Goal: Task Accomplishment & Management: Use online tool/utility

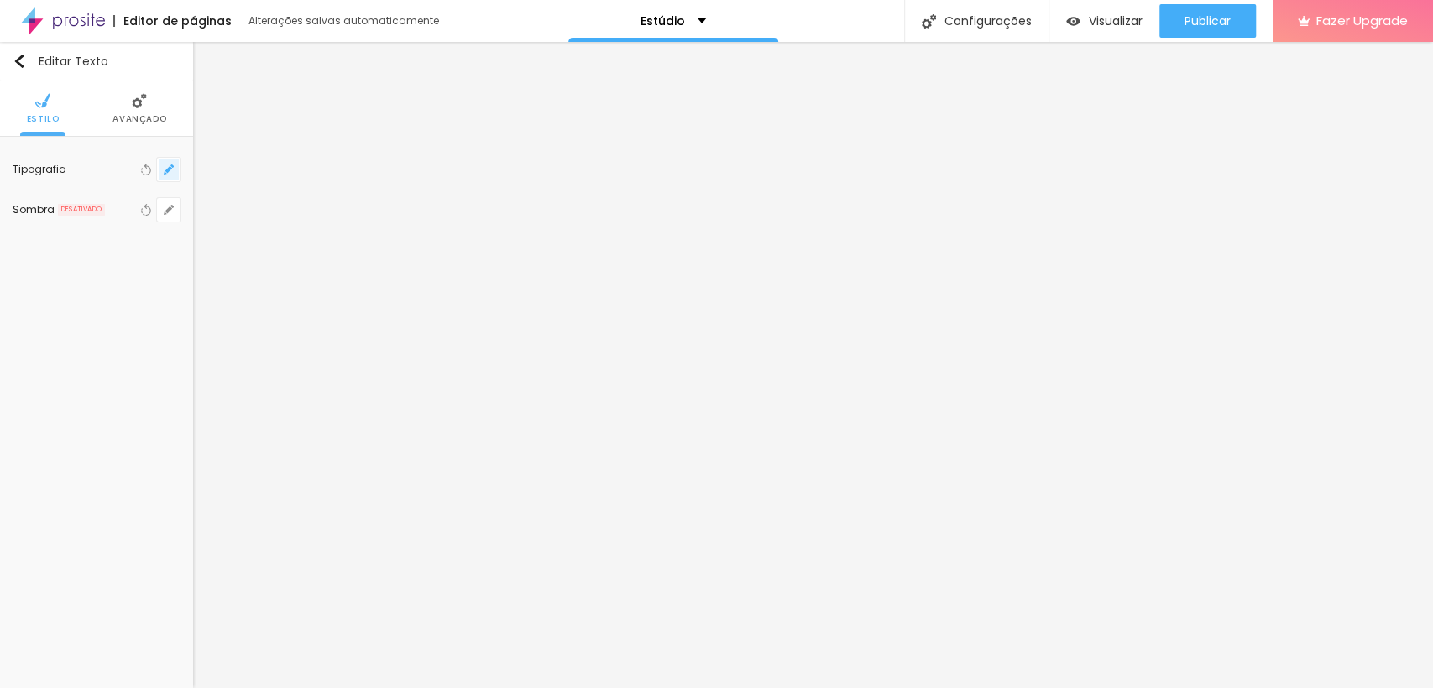
click at [159, 163] on button "button" at bounding box center [168, 169] width 23 height 23
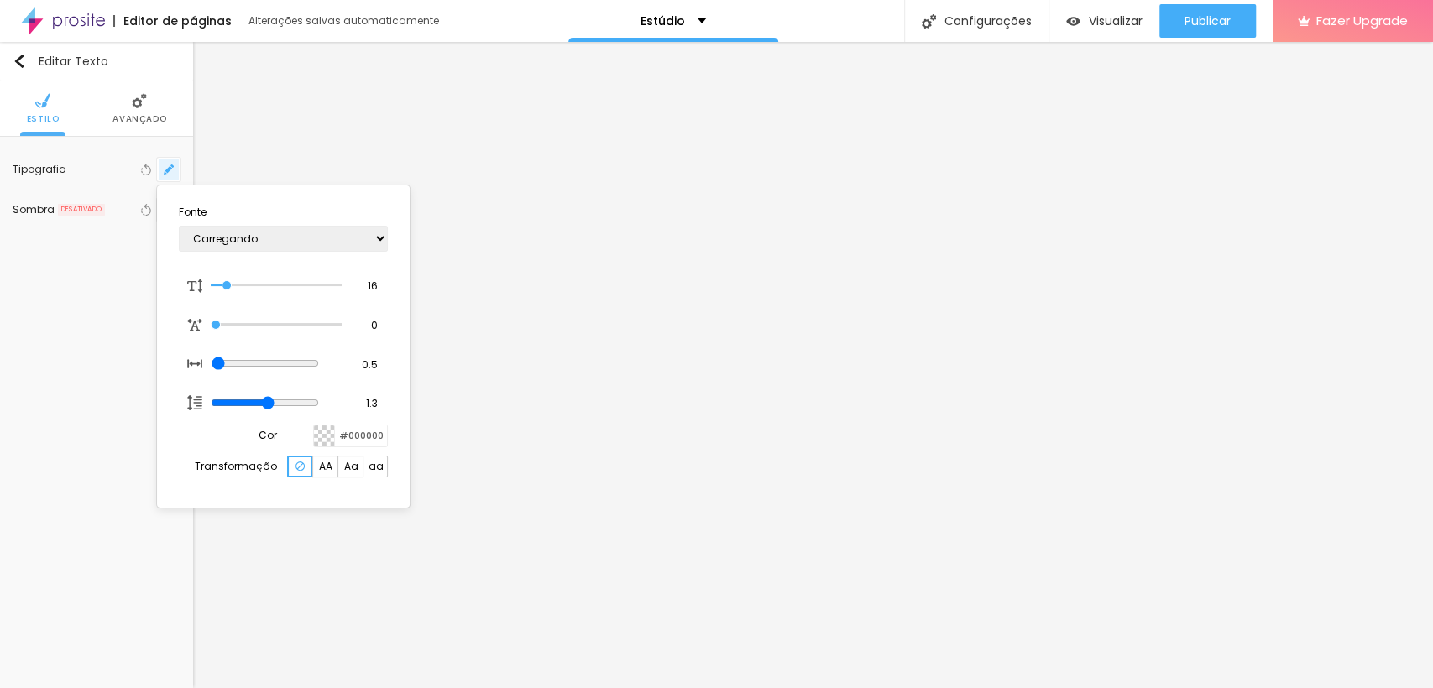
type input "1"
click at [0, 498] on div at bounding box center [716, 344] width 1433 height 688
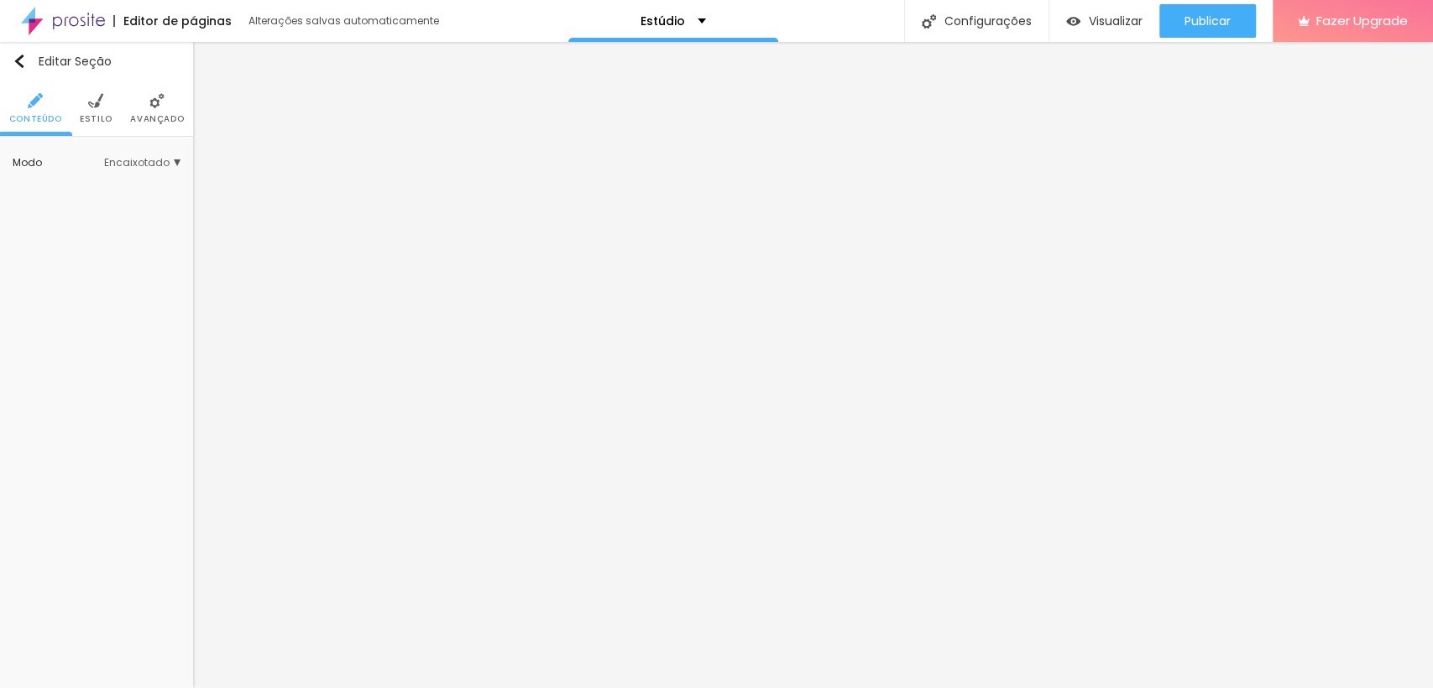
click at [101, 117] on span "Estilo" at bounding box center [96, 119] width 33 height 8
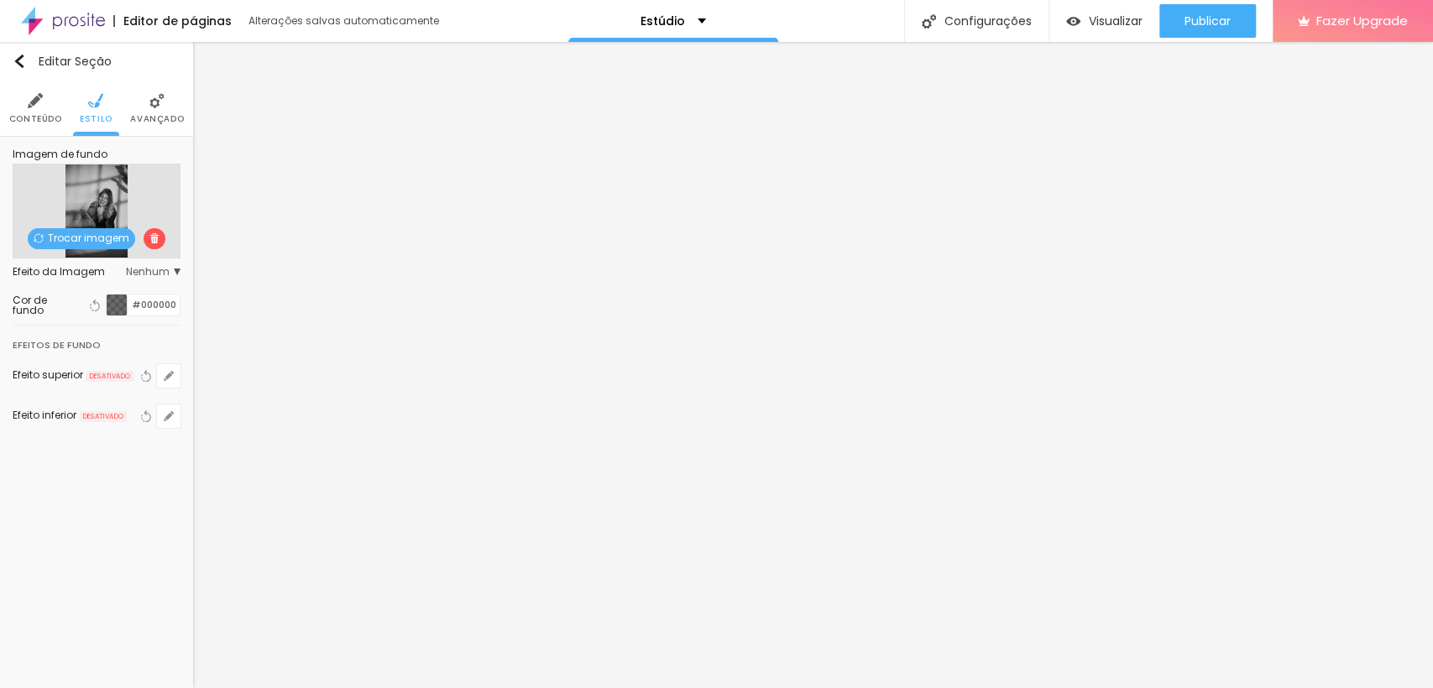
click at [93, 237] on span "Trocar imagem" at bounding box center [81, 238] width 107 height 21
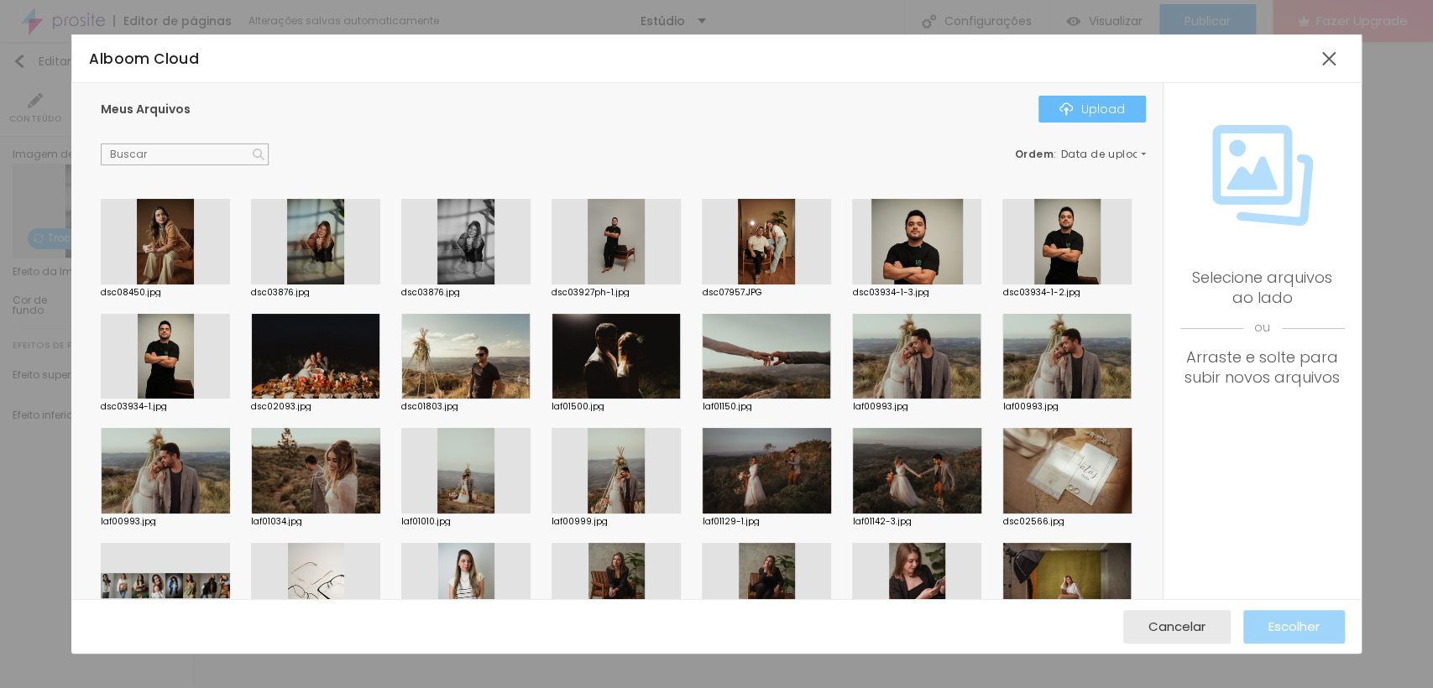
click at [1091, 102] on div "Upload" at bounding box center [1091, 108] width 65 height 13
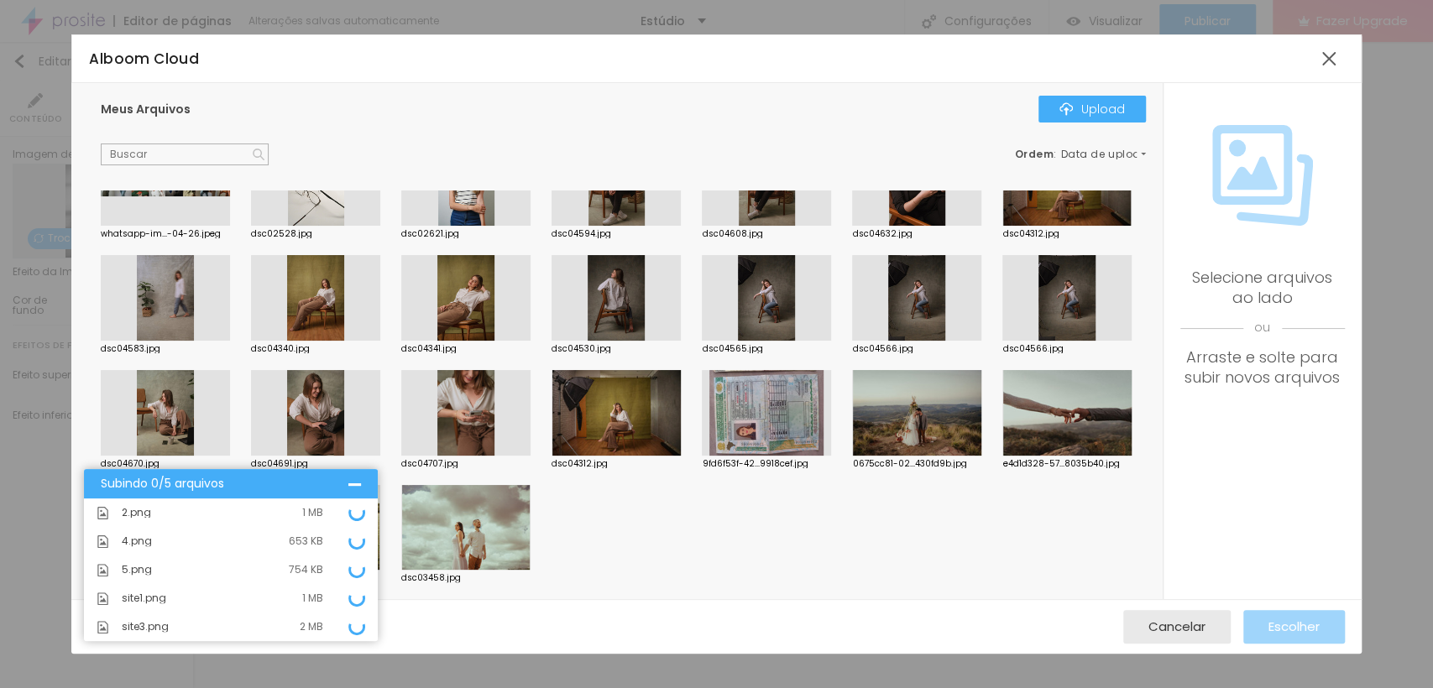
scroll to position [517, 0]
click at [242, 483] on div "Subindo 0/5 arquivos" at bounding box center [225, 484] width 248 height 13
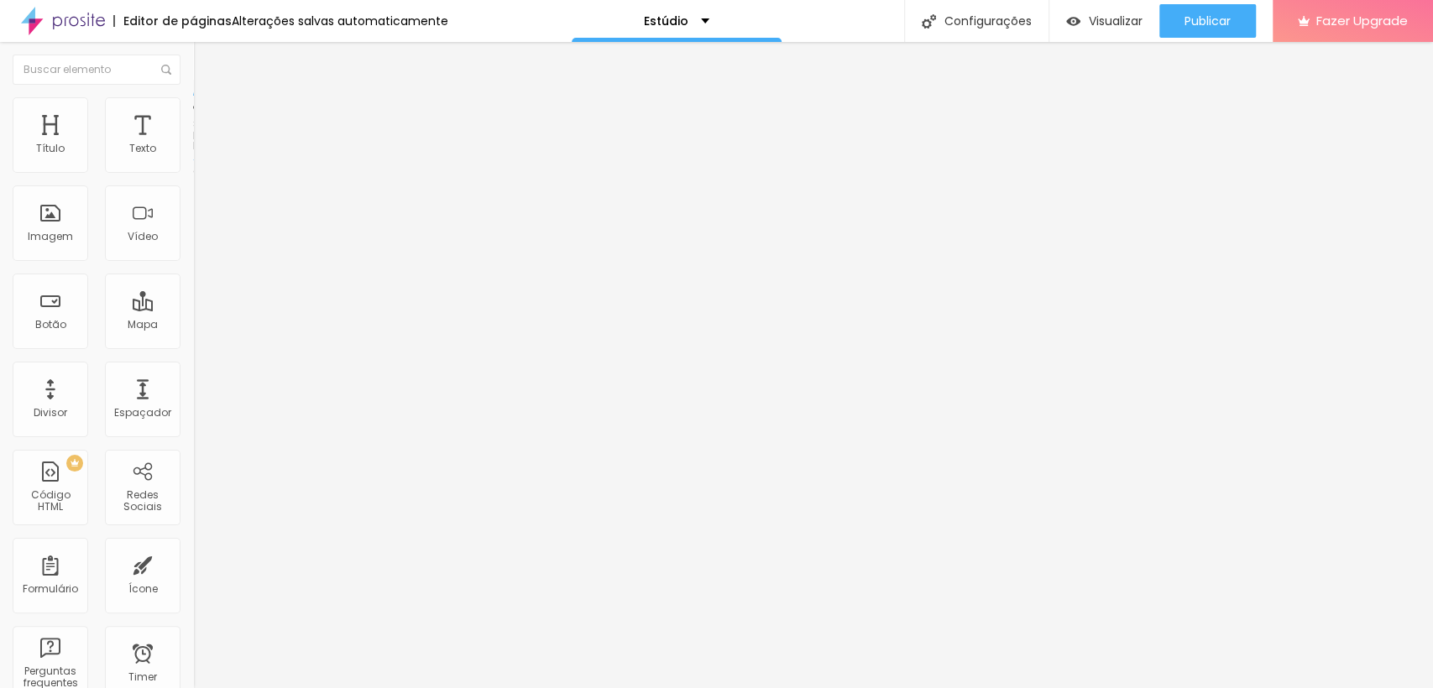
click at [193, 103] on img at bounding box center [200, 104] width 15 height 15
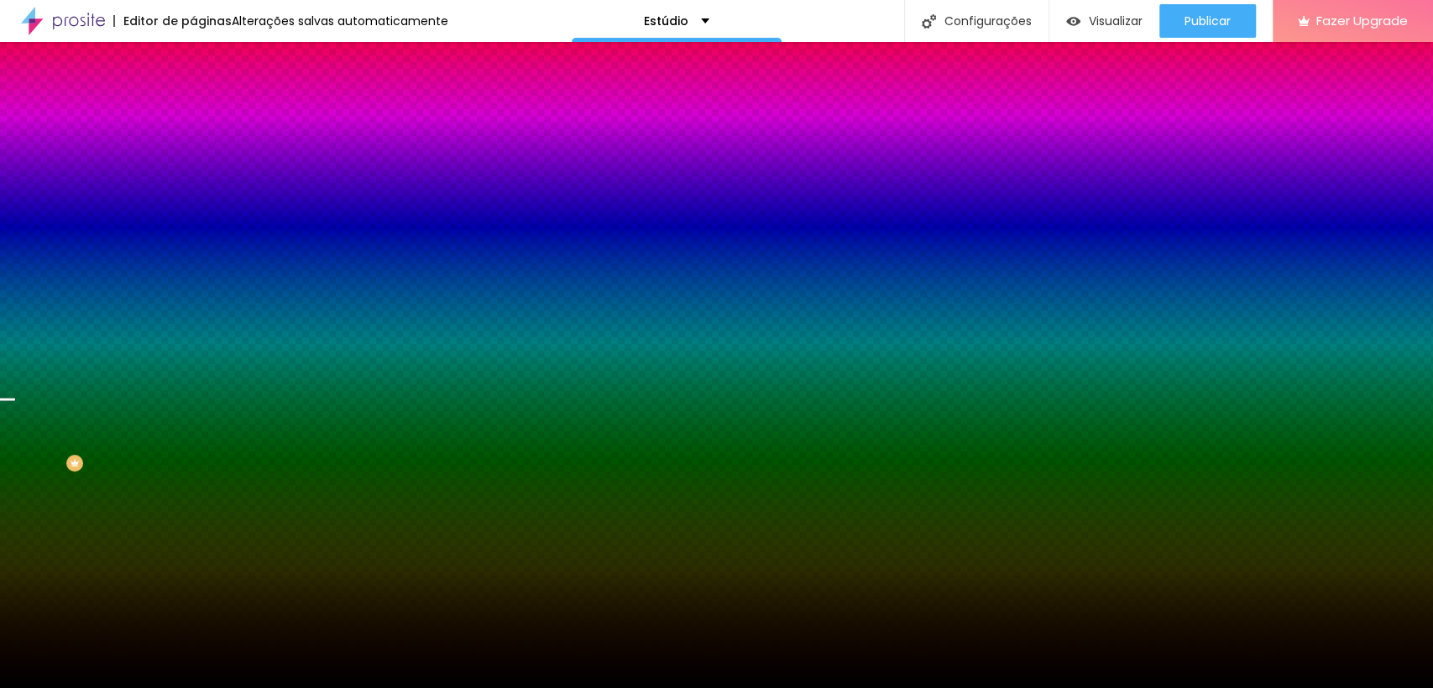
click at [193, 154] on span "Trocar imagem" at bounding box center [238, 147] width 91 height 14
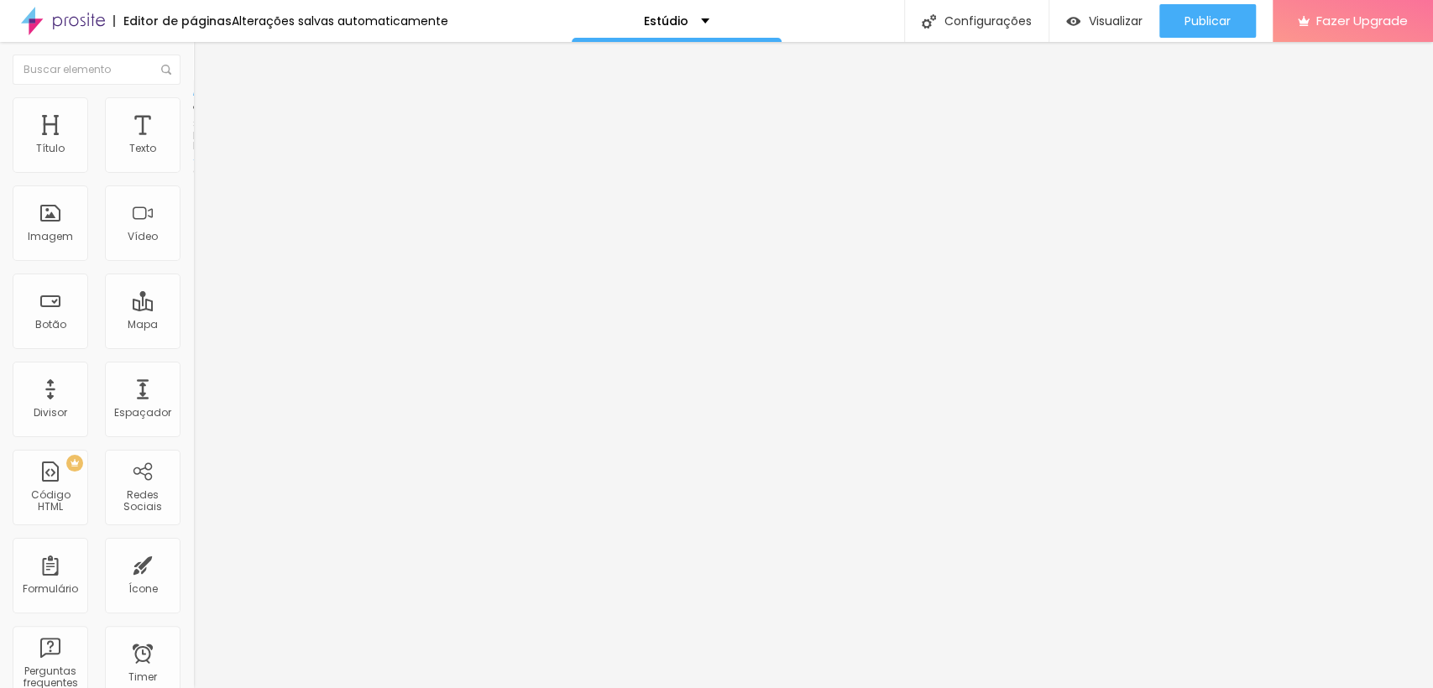
click at [208, 112] on span "Estilo" at bounding box center [221, 109] width 26 height 14
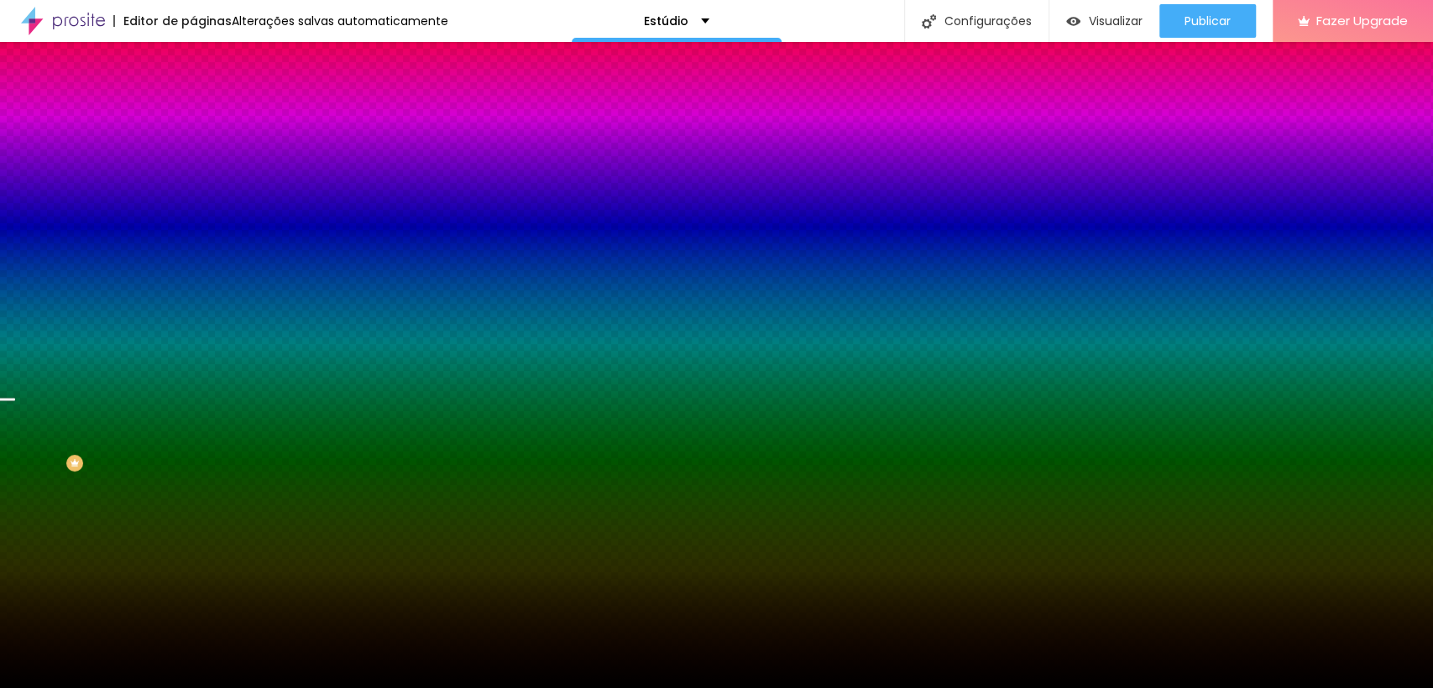
click at [193, 114] on li "Avançado" at bounding box center [289, 122] width 193 height 17
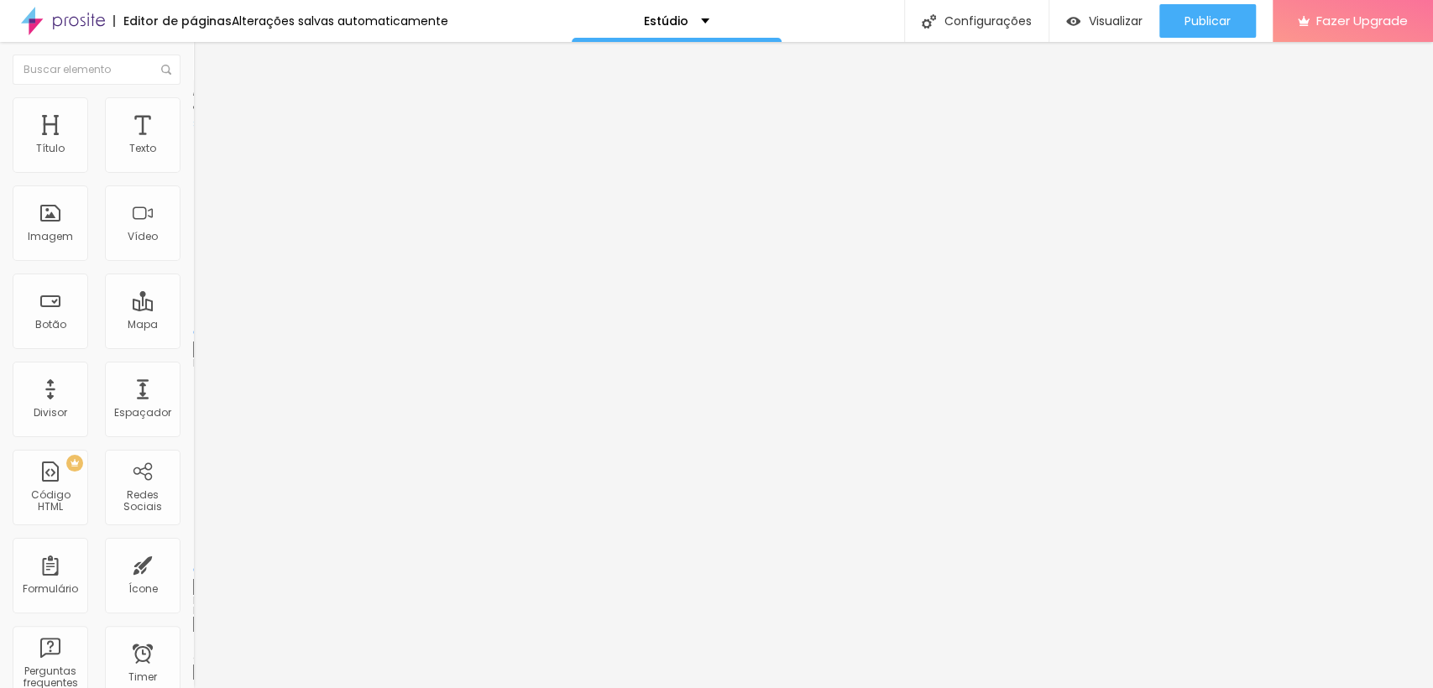
click at [193, 104] on li "Estilo" at bounding box center [289, 105] width 193 height 17
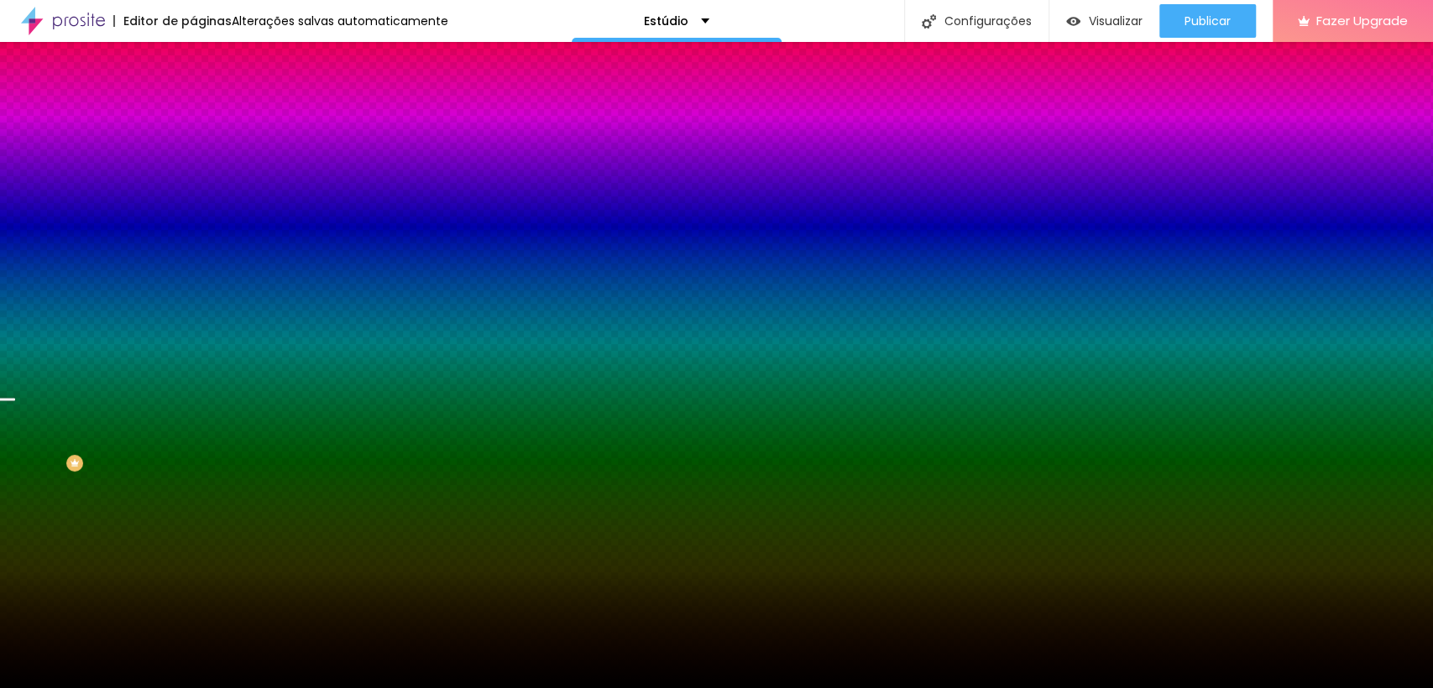
click at [193, 154] on span "Trocar imagem" at bounding box center [238, 147] width 91 height 14
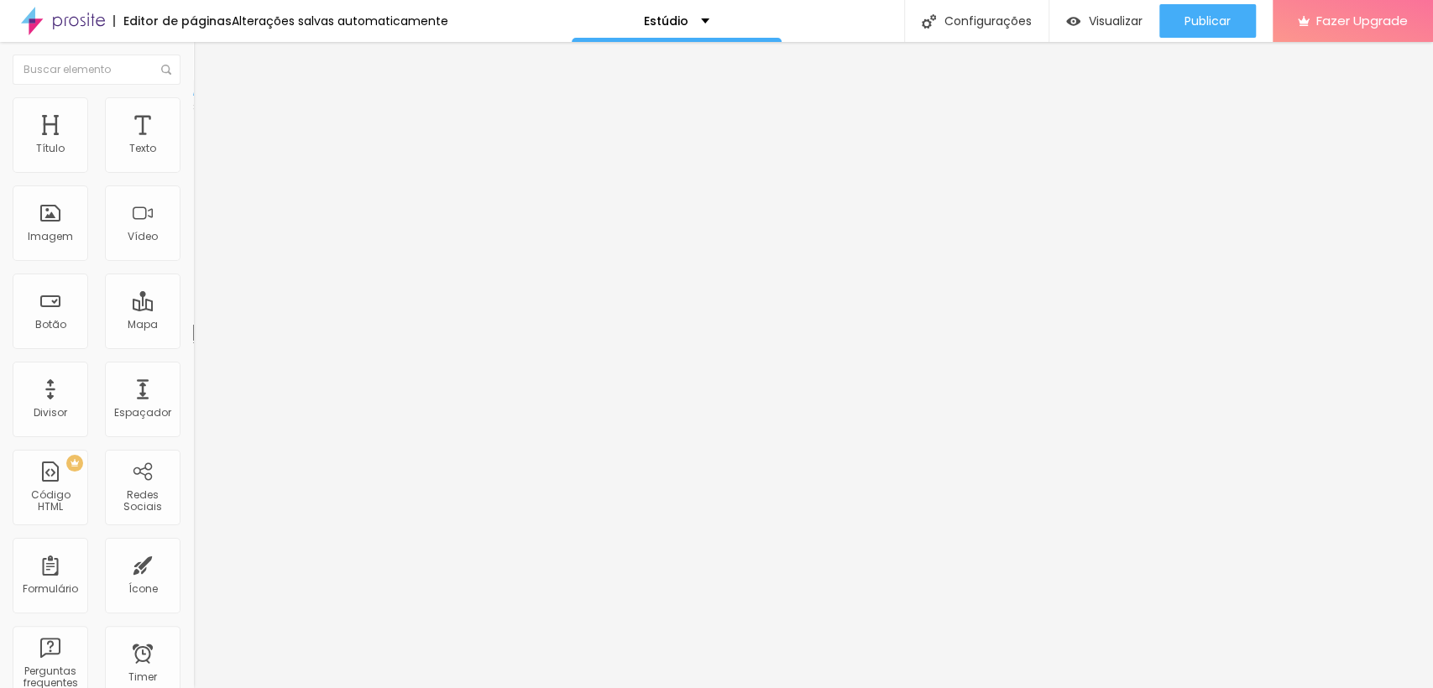
type input "363"
type input "367"
type input "409"
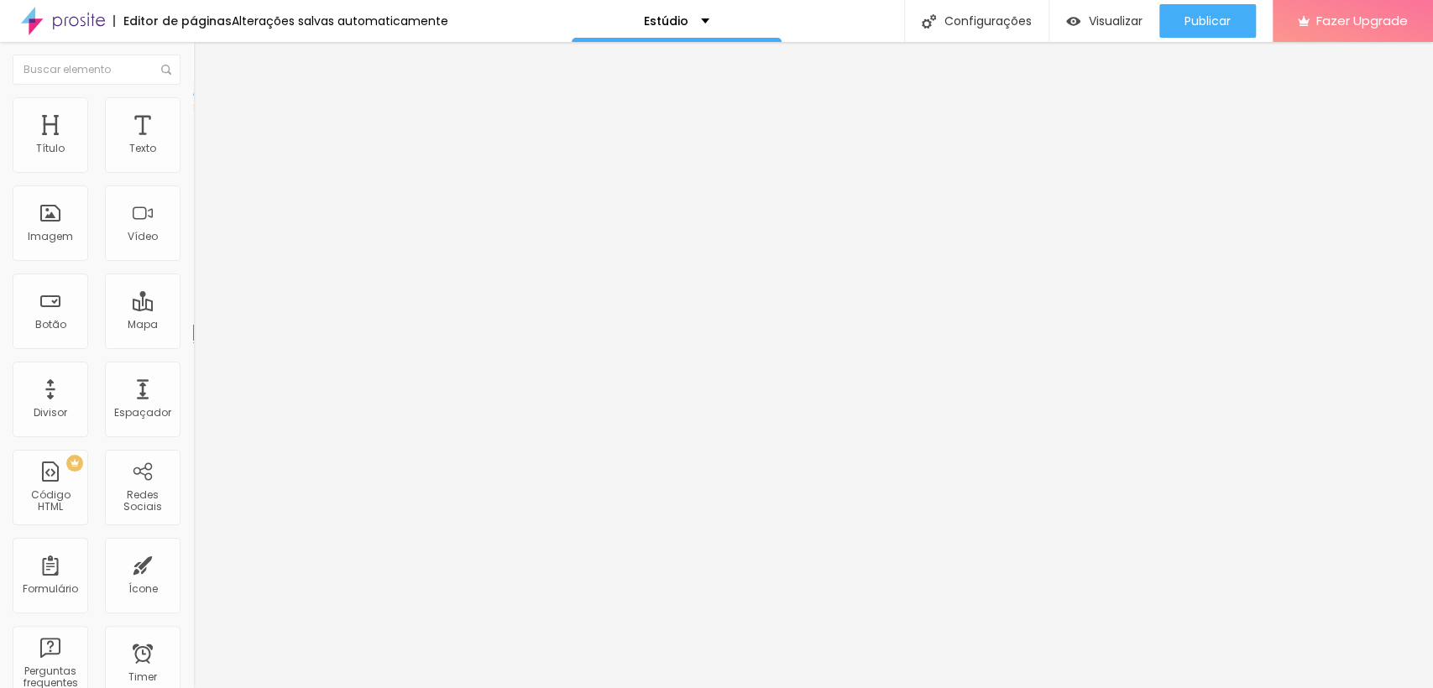
type input "409"
type input "427"
type input "487"
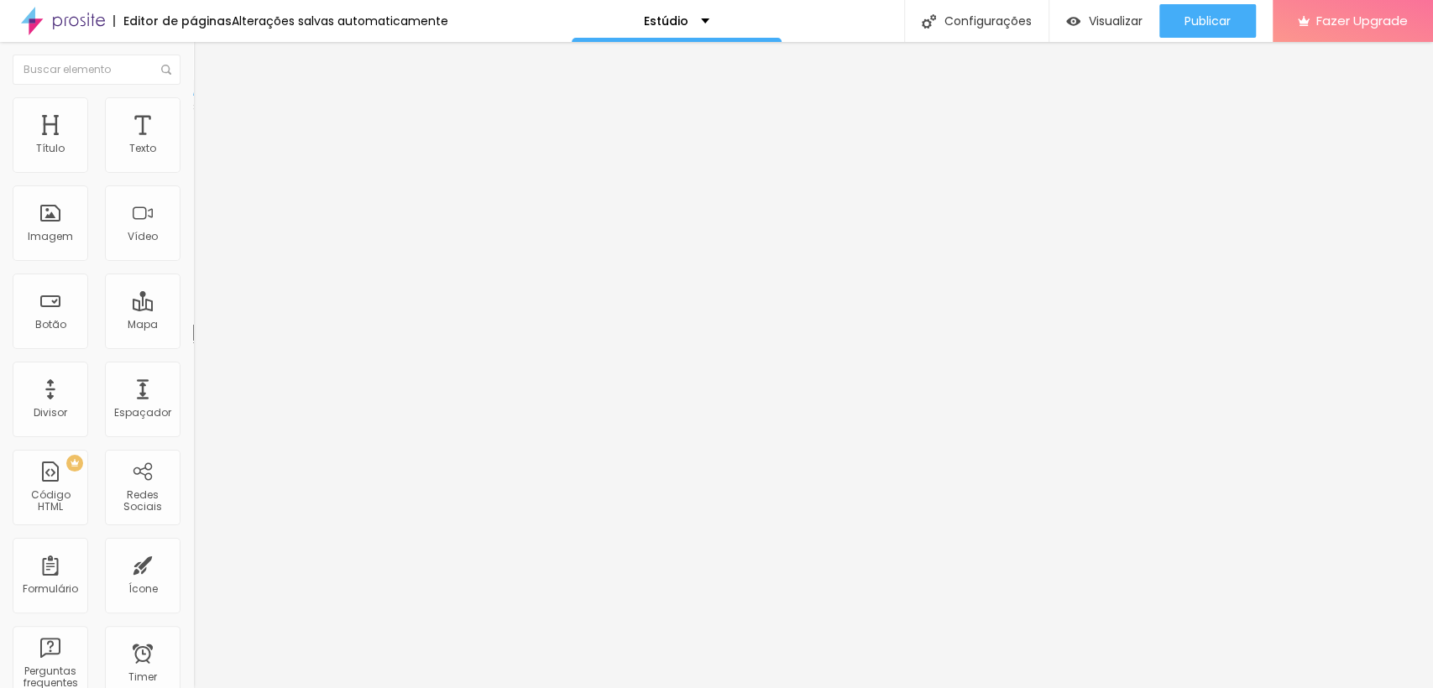
type input "500"
drag, startPoint x: 93, startPoint y: 160, endPoint x: 264, endPoint y: 196, distance: 175.0
type input "500"
click at [264, 309] on input "range" at bounding box center [247, 315] width 108 height 13
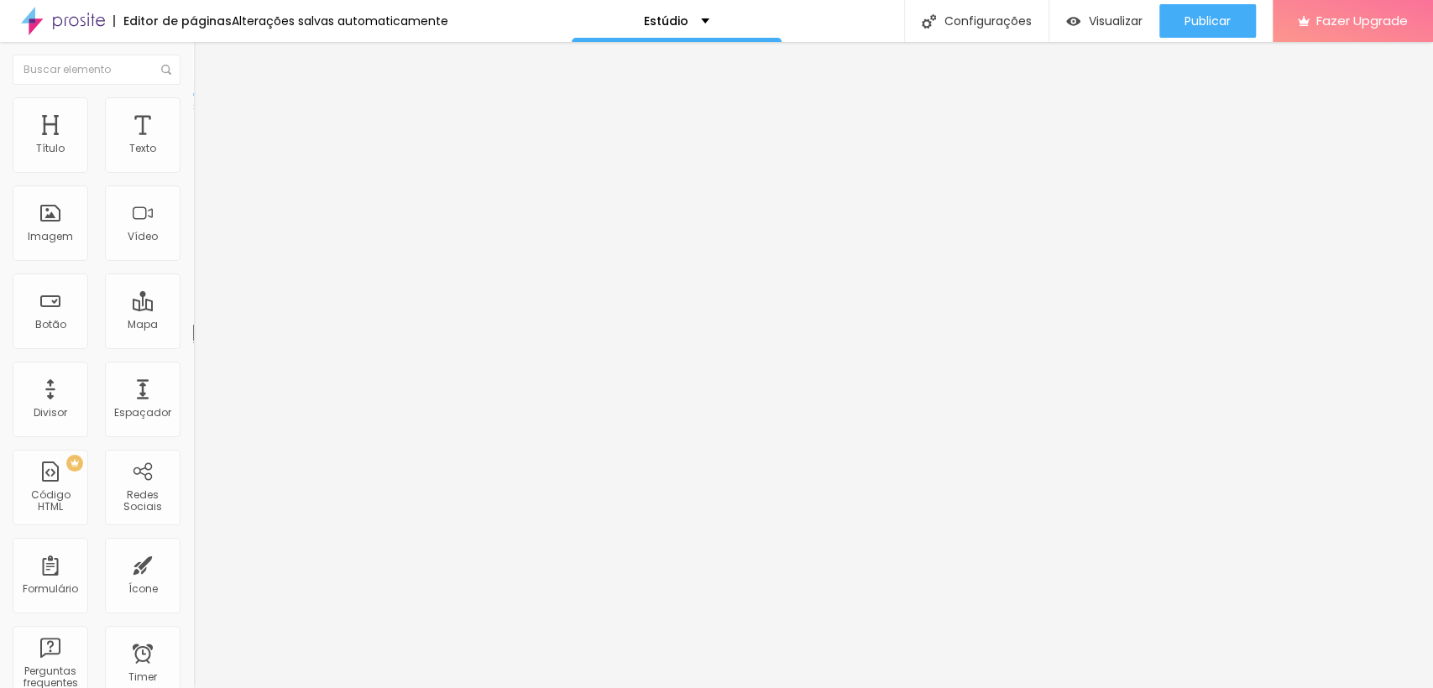
type input "83"
type input "110"
type input "184"
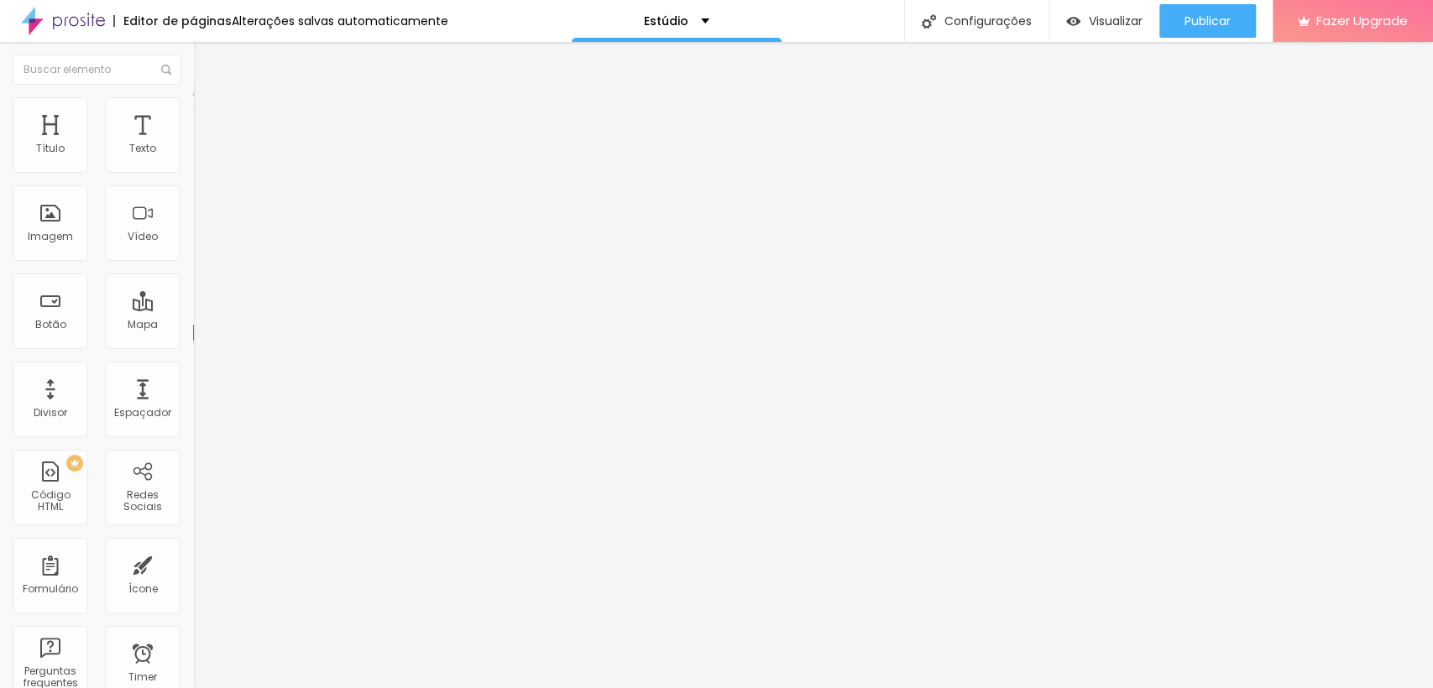
type input "184"
type input "211"
type input "252"
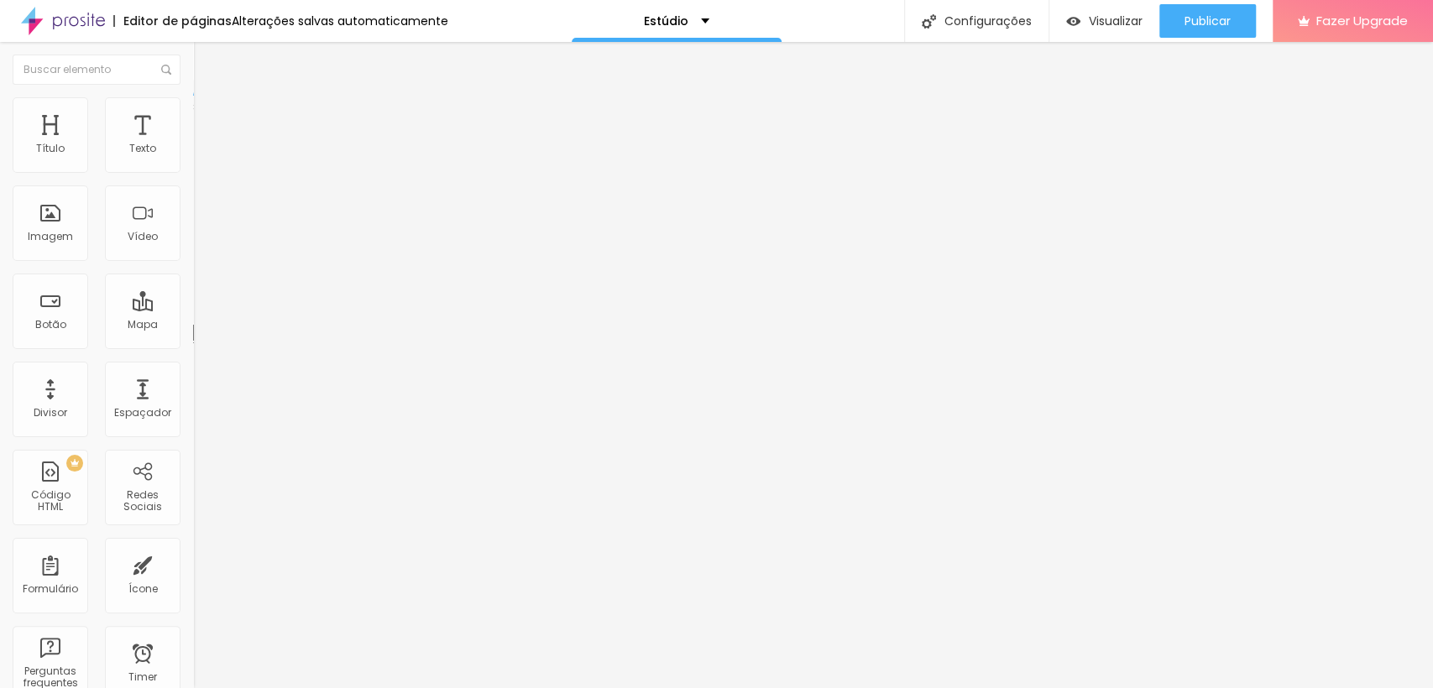
type input "340"
type input "404"
type input "491"
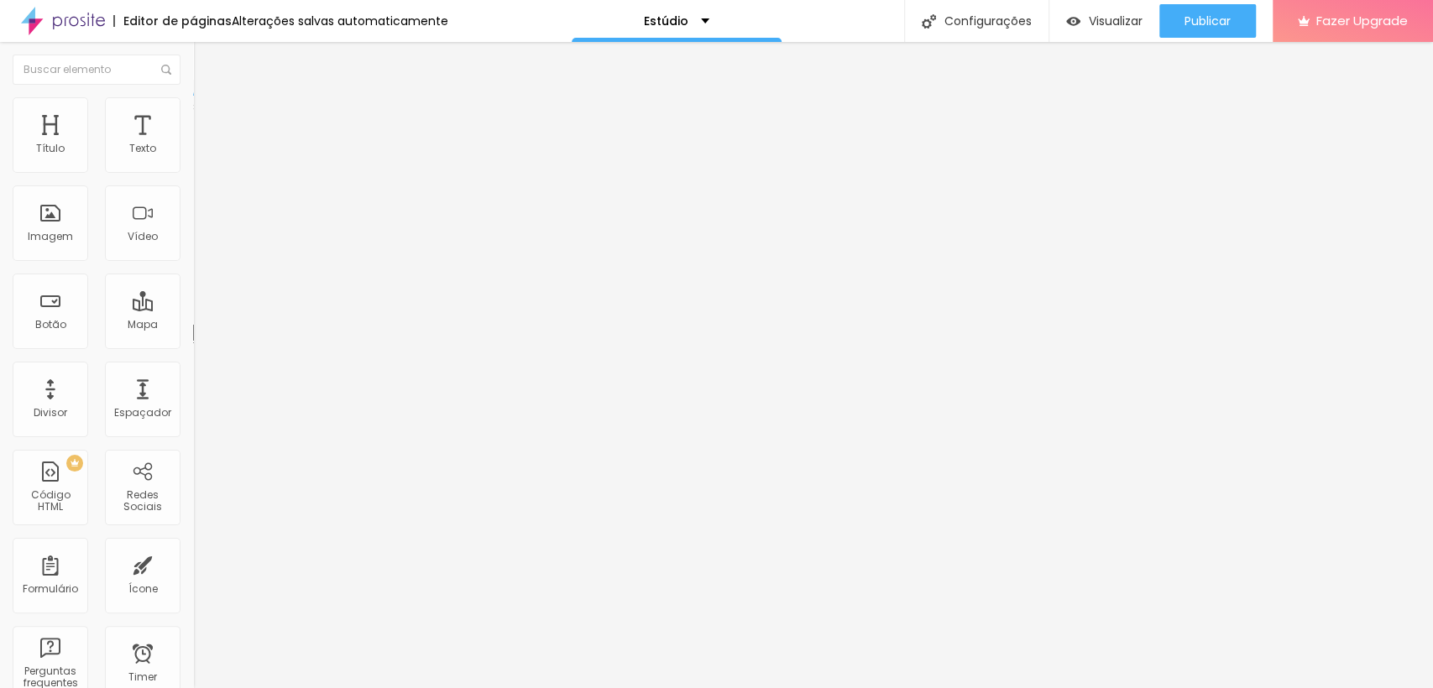
type input "491"
type input "500"
type input "496"
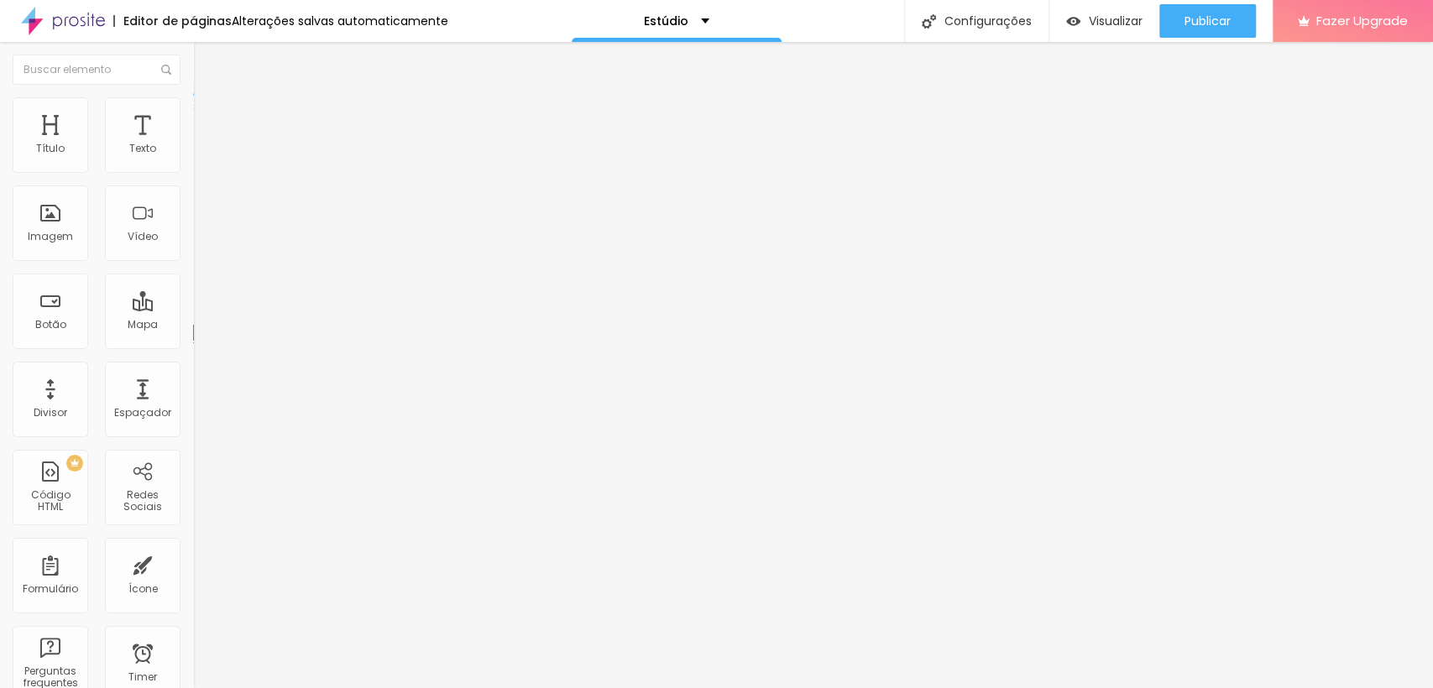
type input "491"
type input "487"
type input "482"
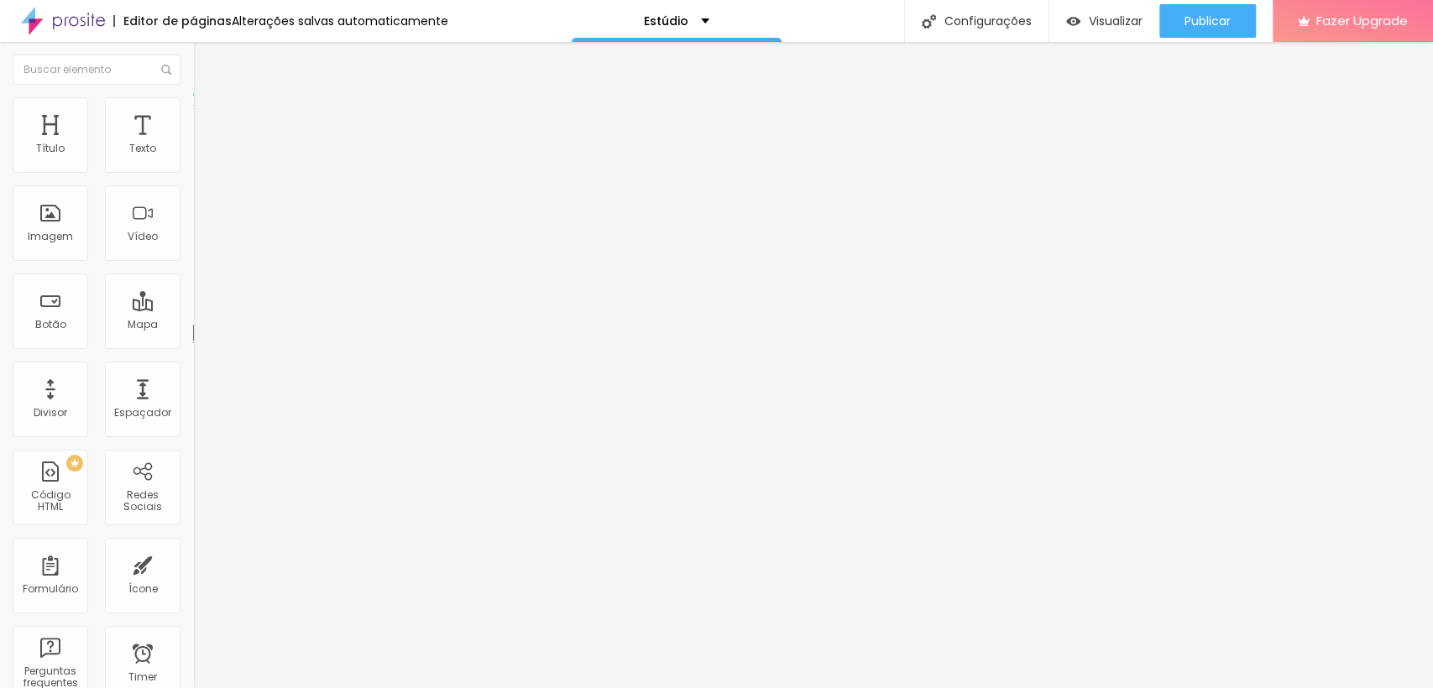
type input "482"
type input "477"
type input "468"
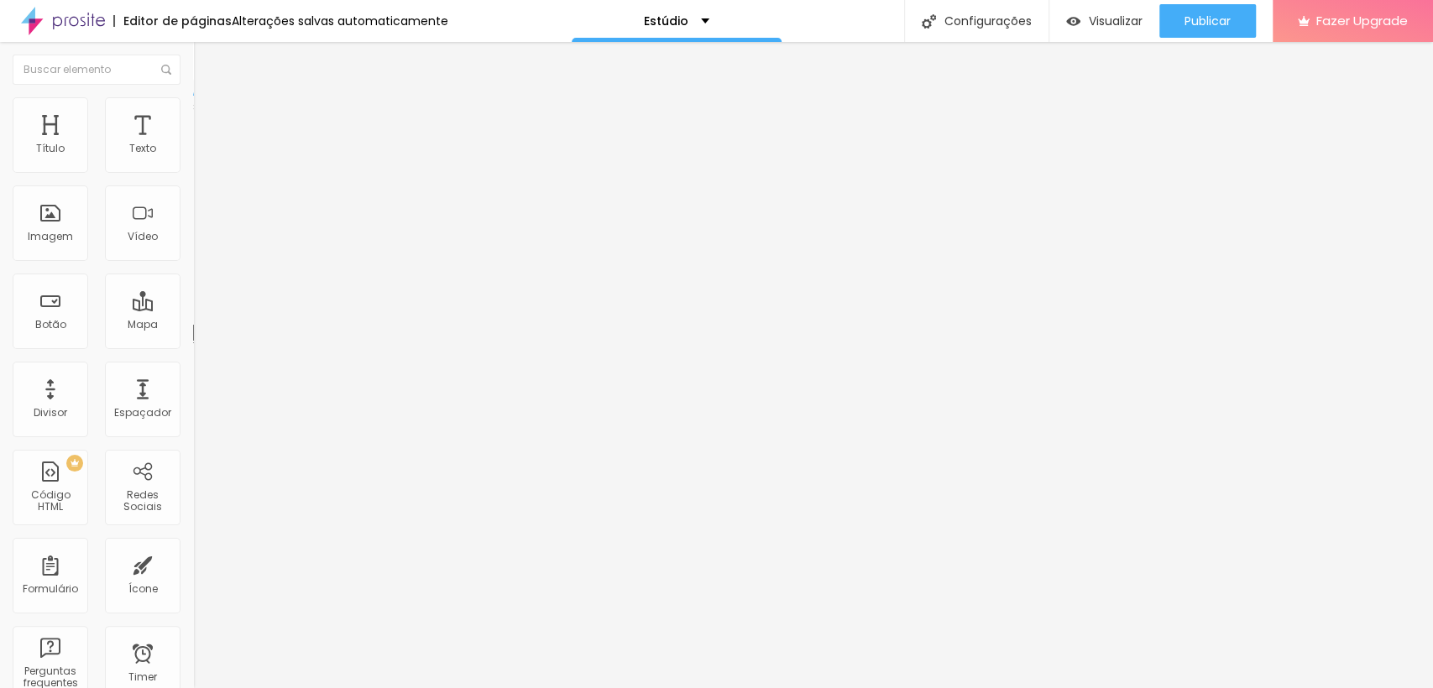
type input "459"
type input "450"
type input "436"
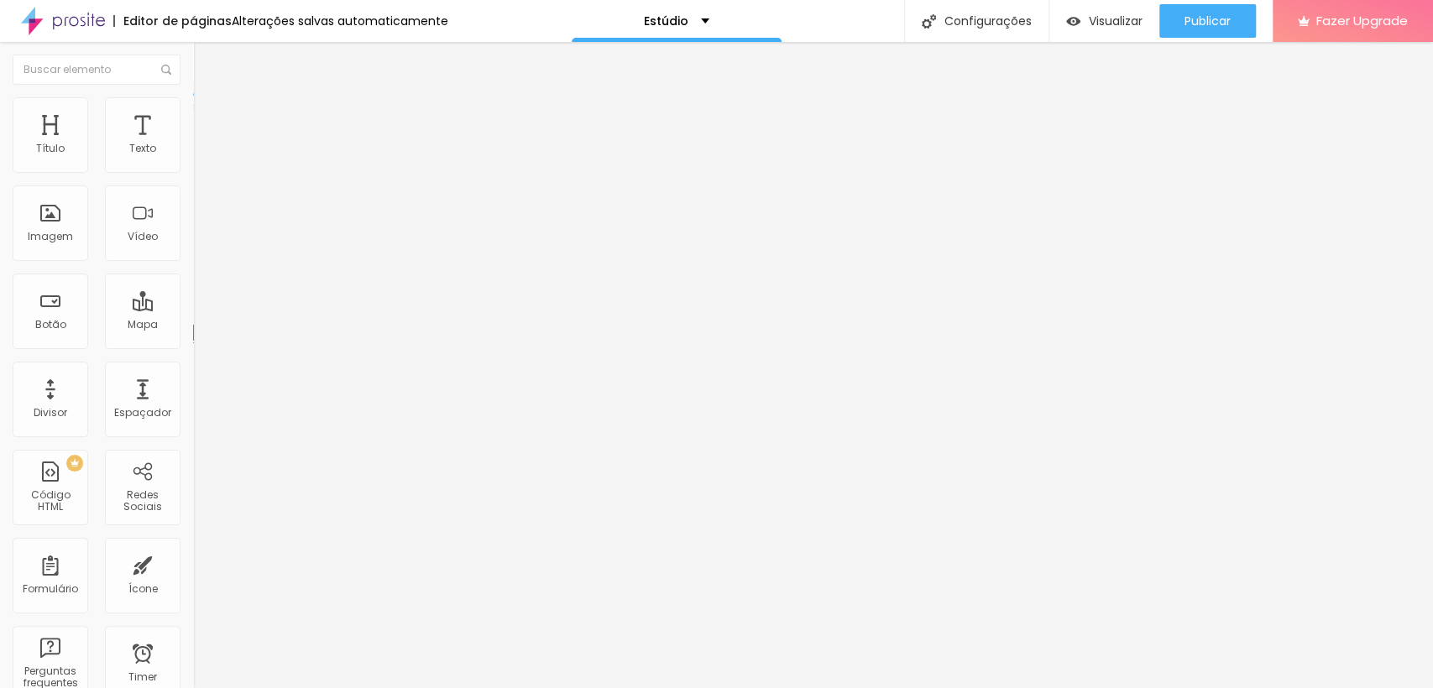
type input "436"
type input "427"
type input "418"
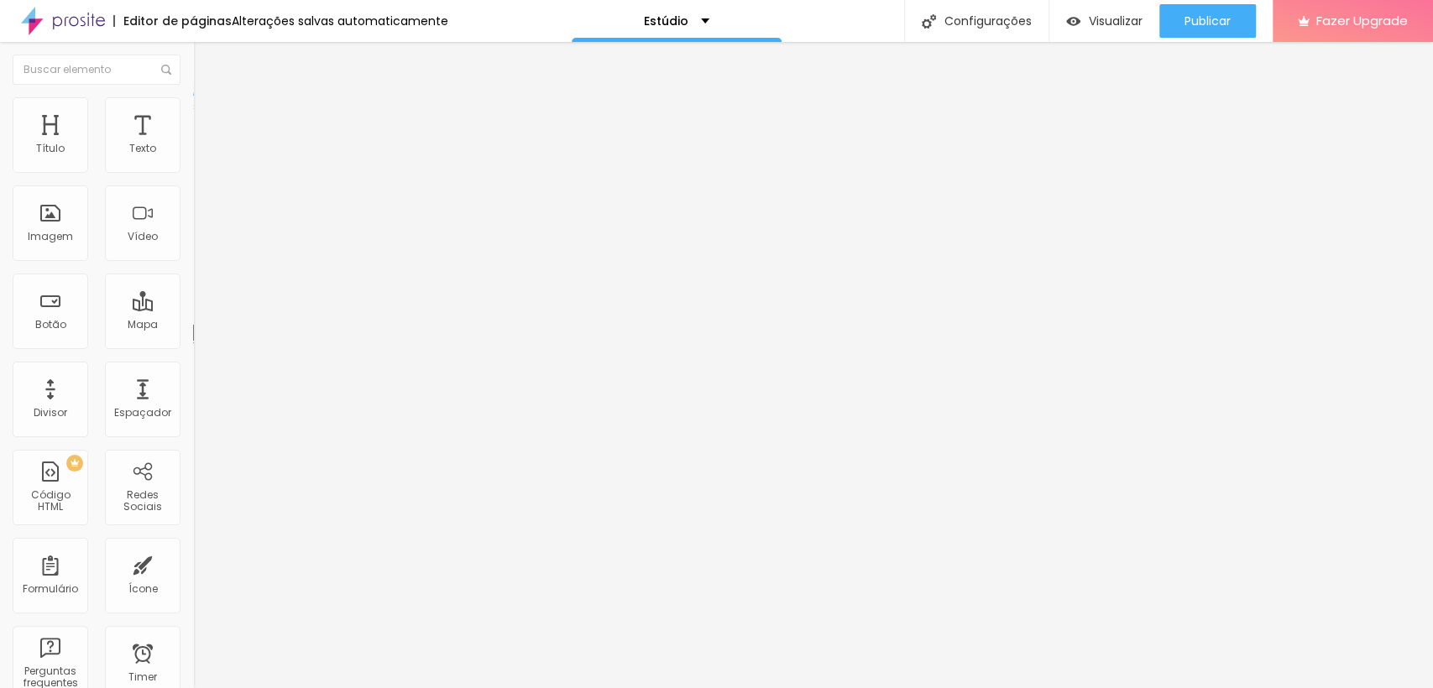
type input "409"
type input "399"
type input "390"
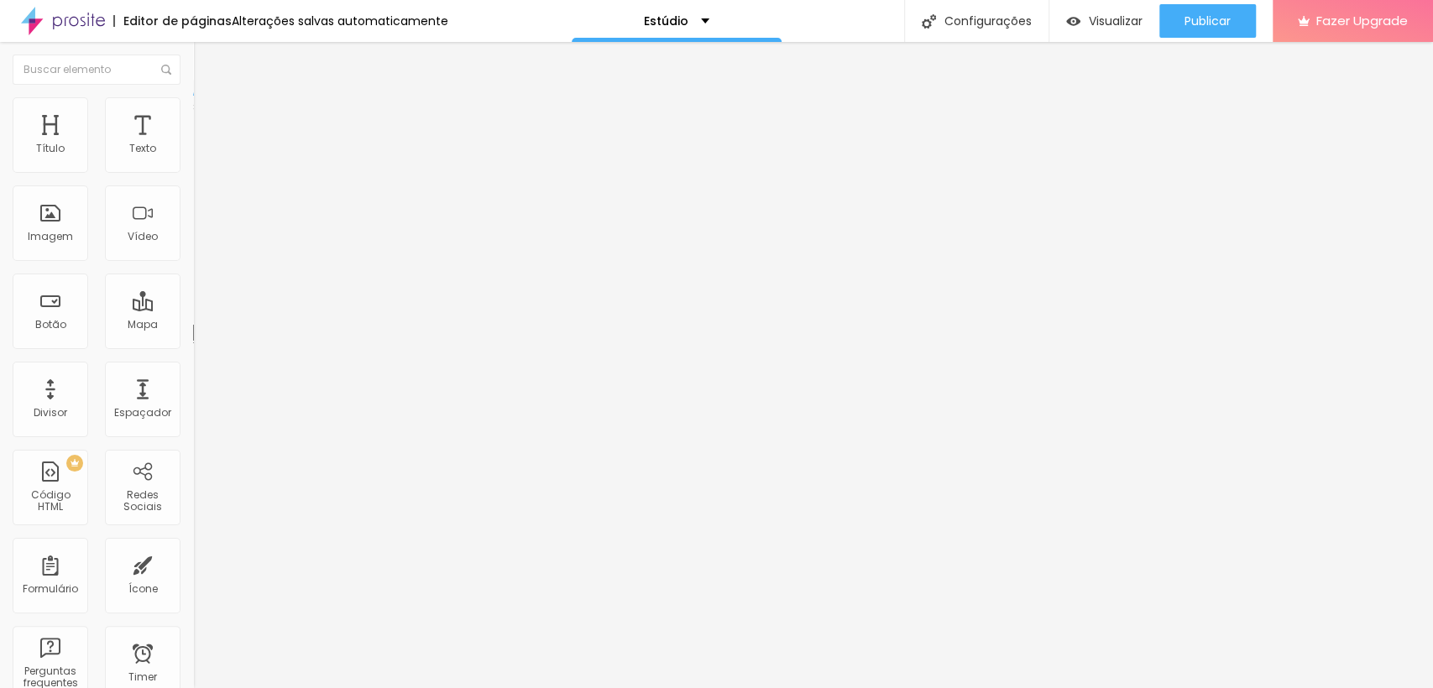
type input "390"
type input "386"
type input "376"
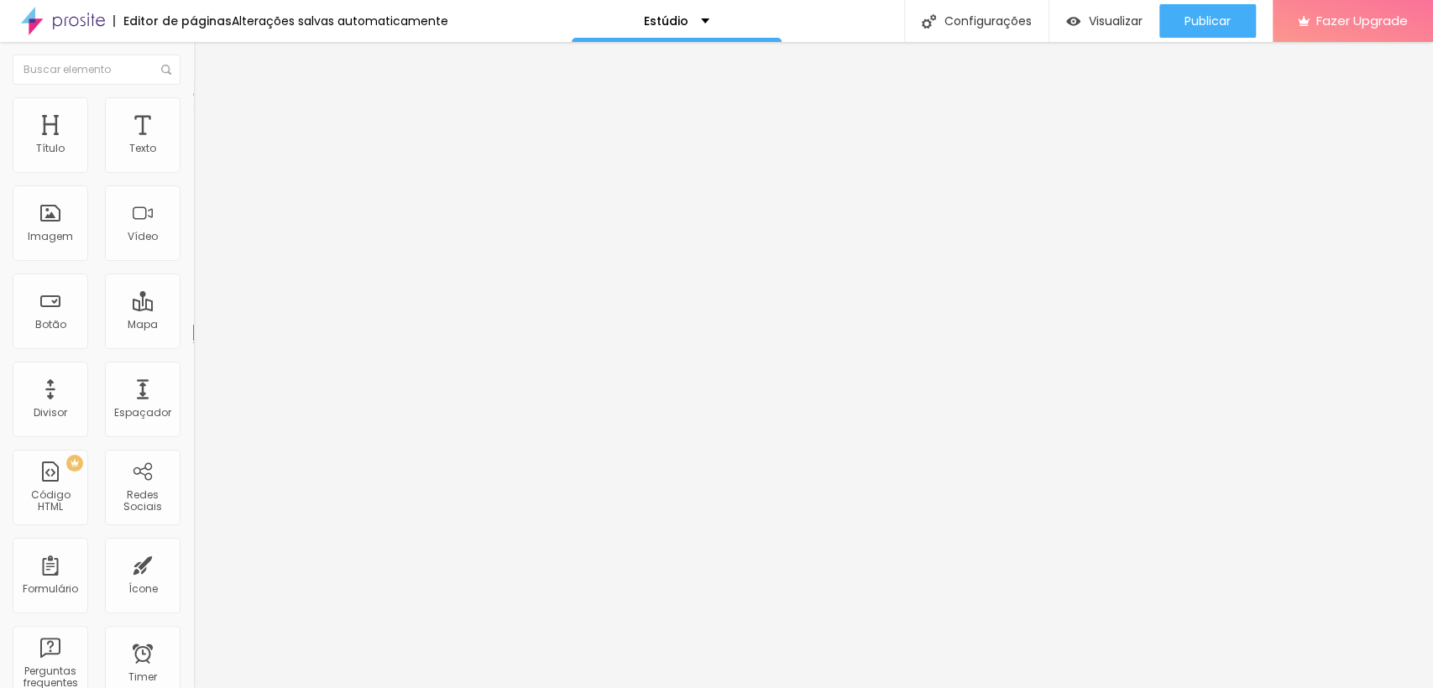
type input "372"
type input "358"
type input "344"
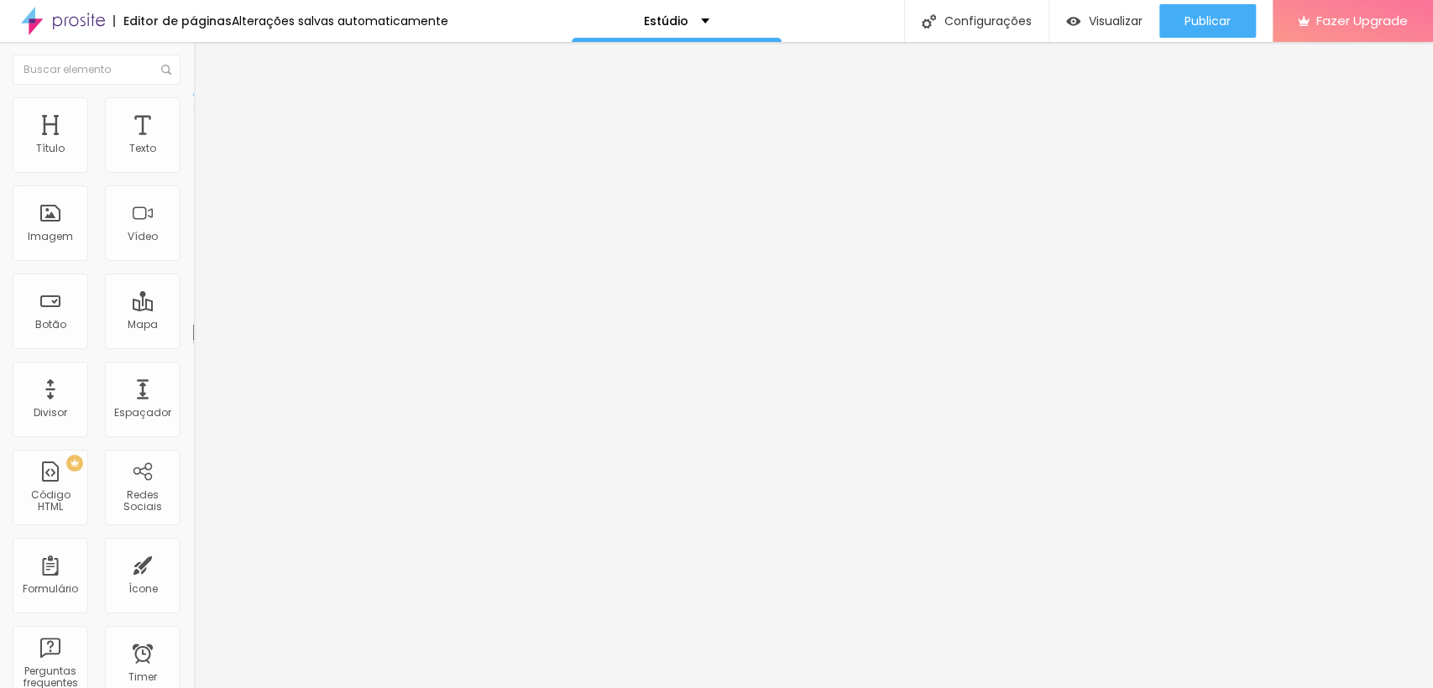
type input "344"
type input "340"
type input "335"
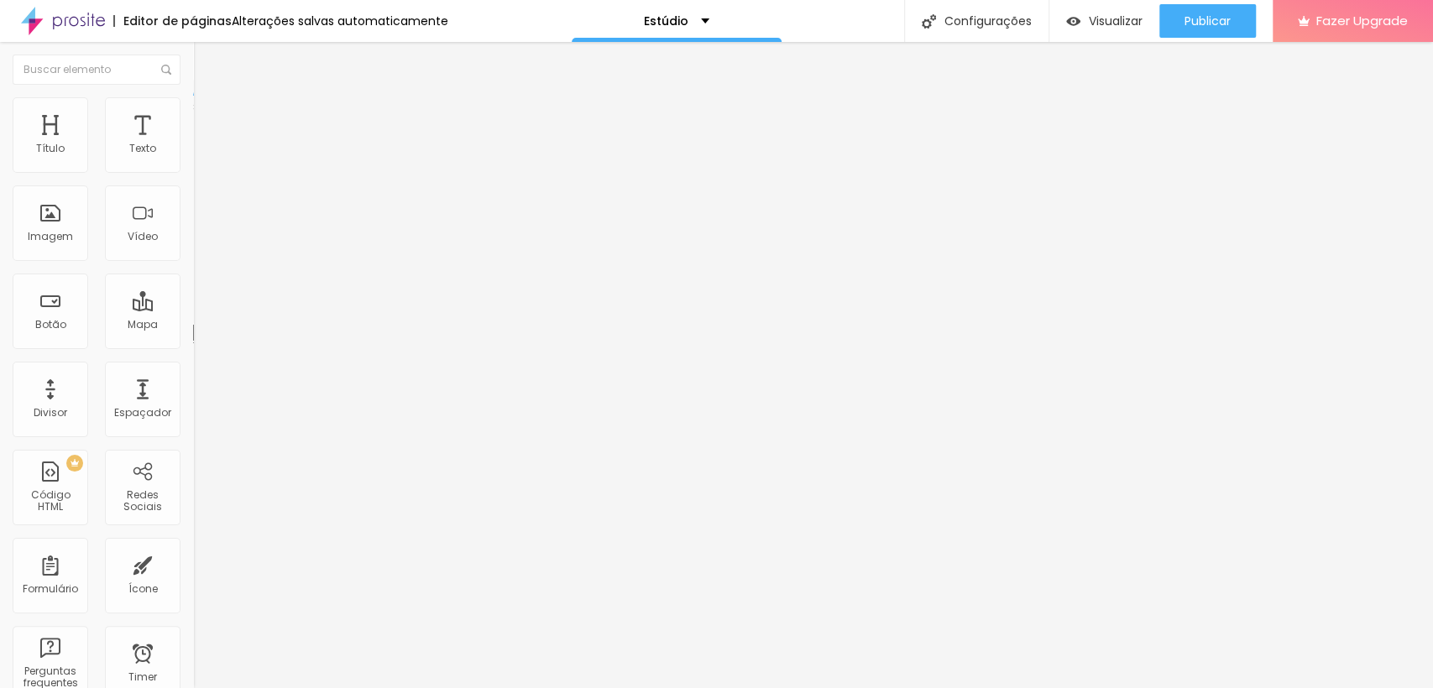
type input "317"
type input "303"
type input "289"
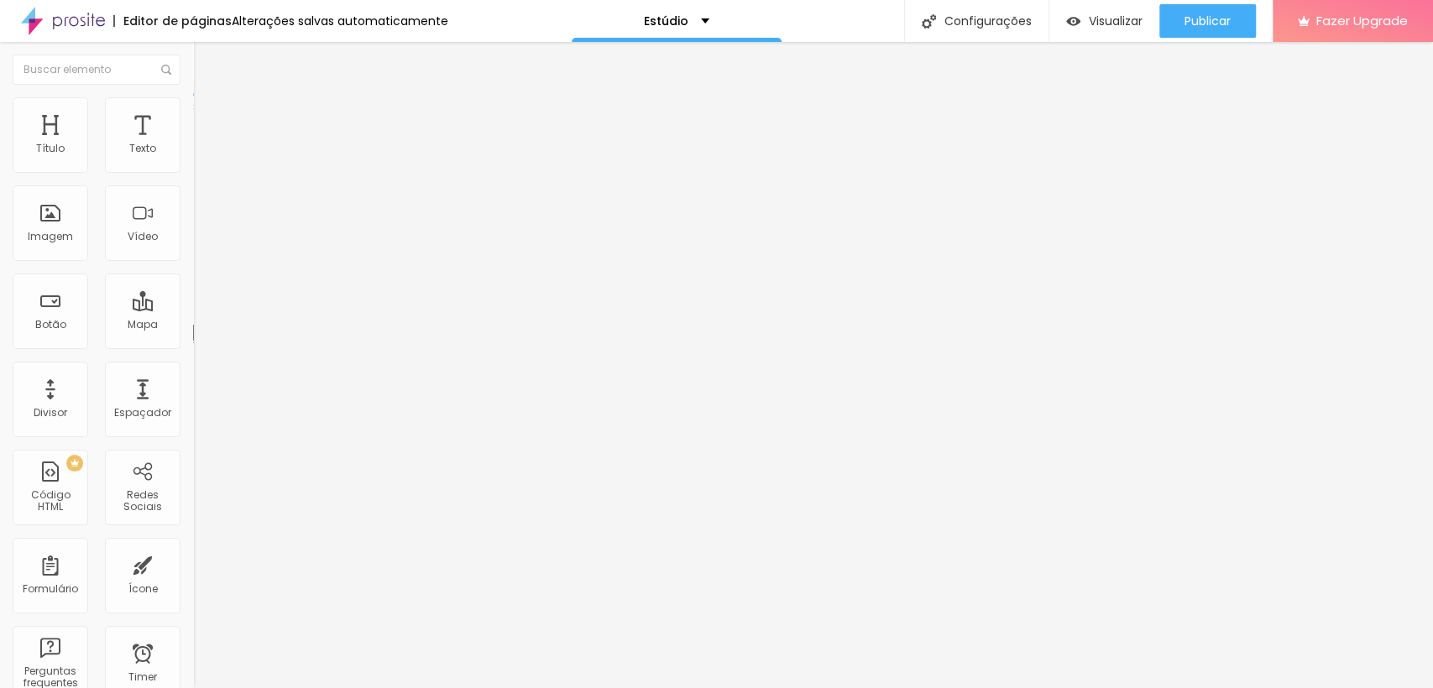
type input "289"
type input "275"
type input "262"
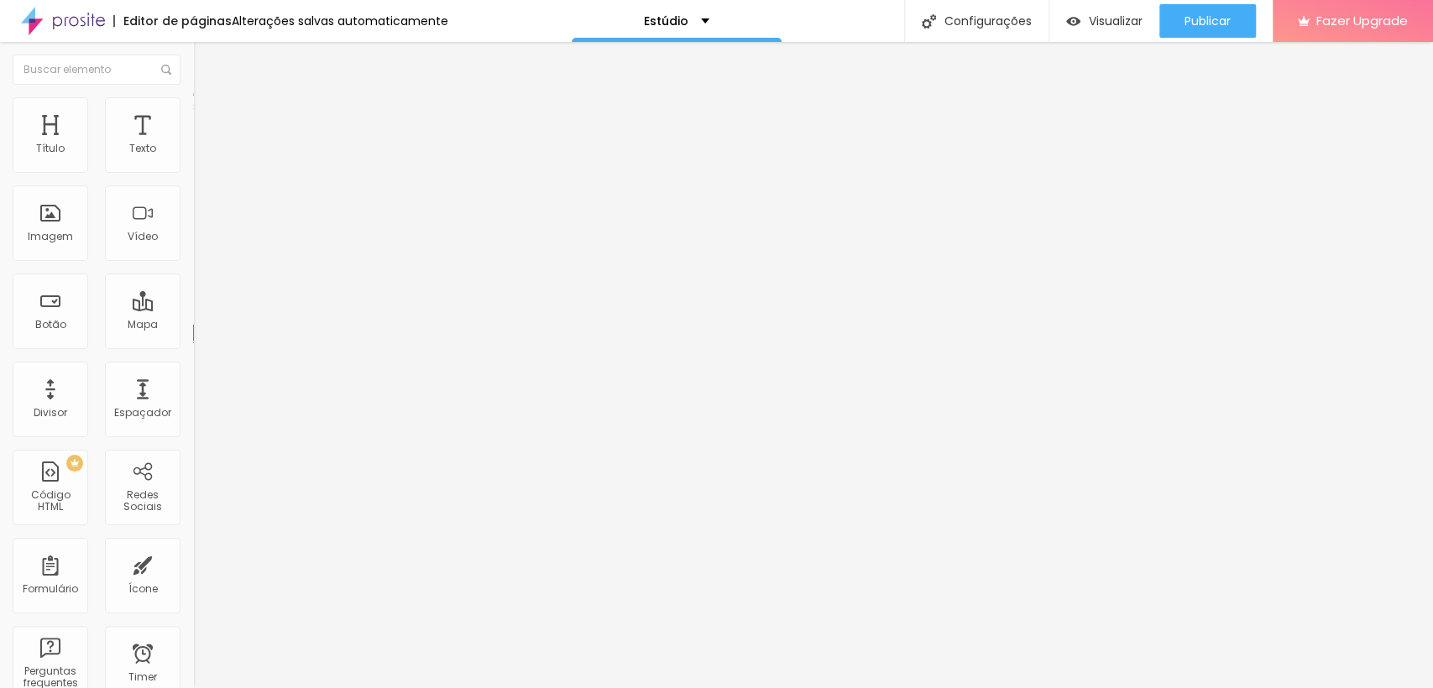
type input "248"
type input "234"
type input "230"
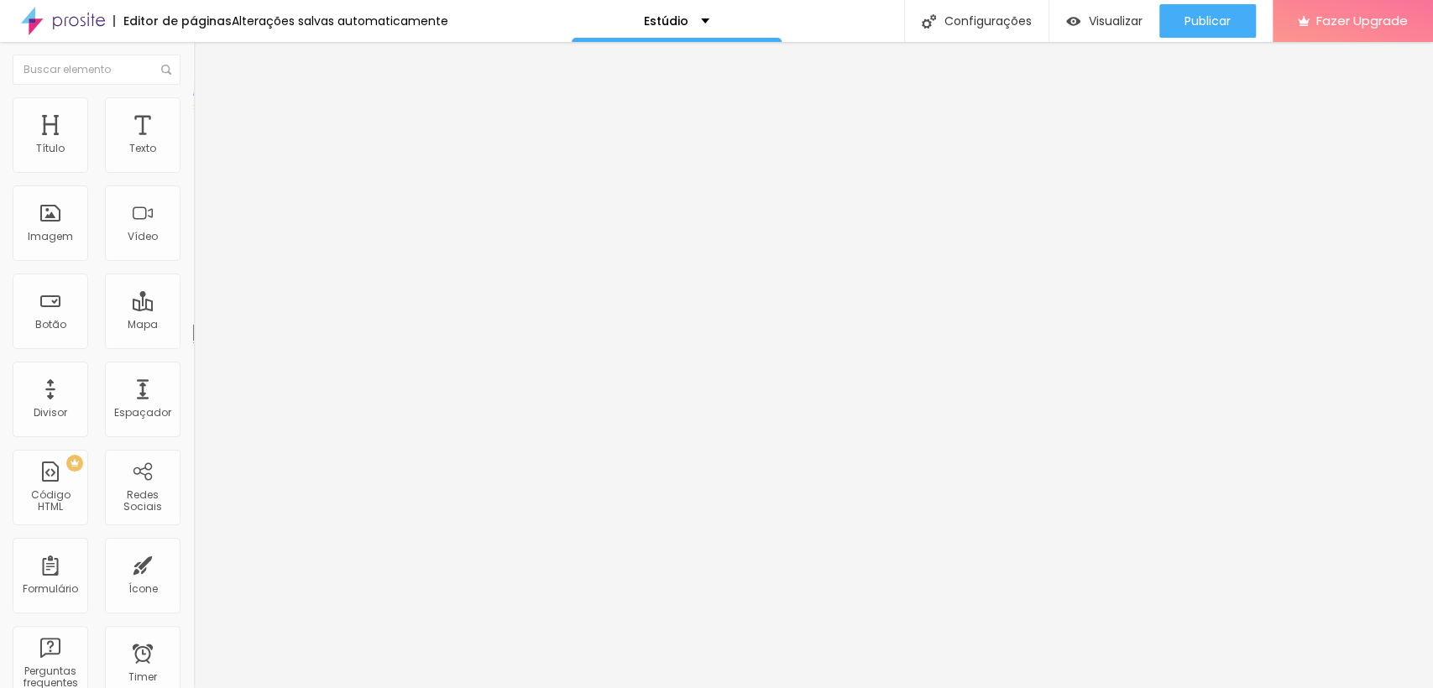
type input "230"
type input "225"
type input "216"
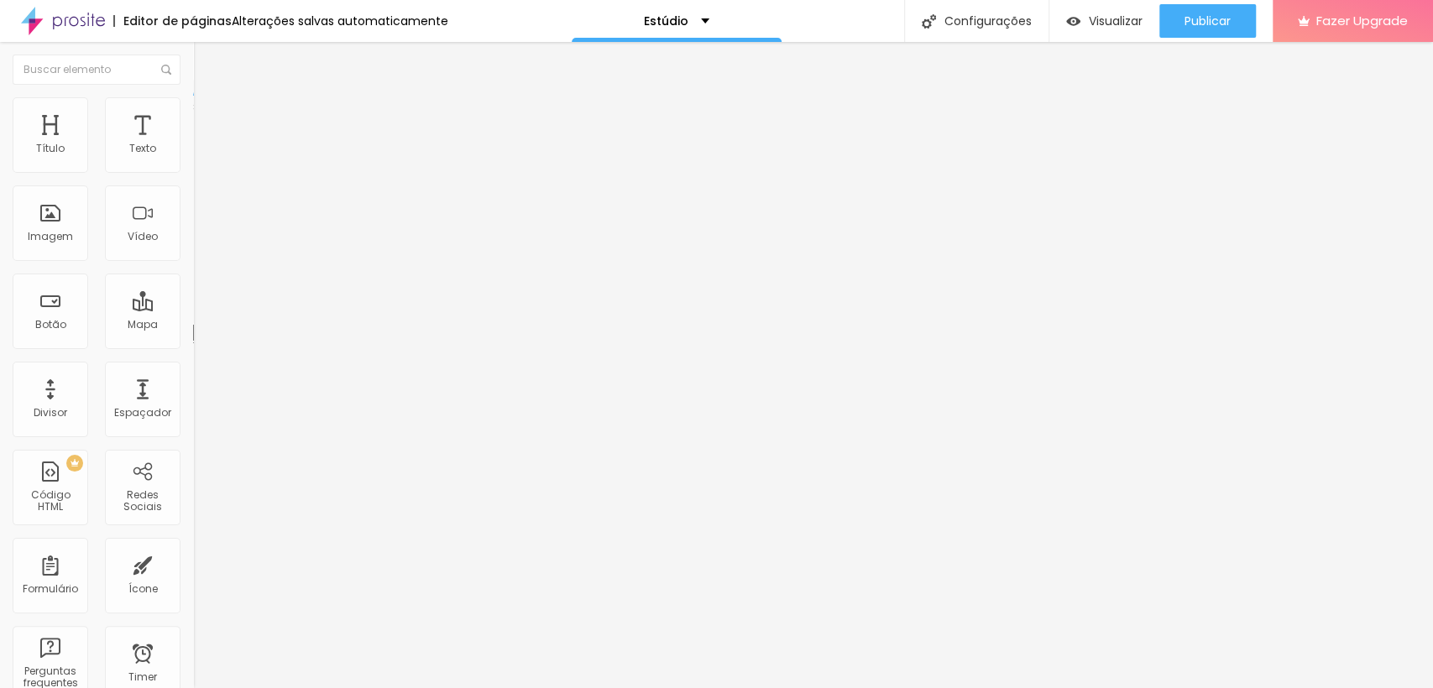
type input "211"
type input "202"
type input "197"
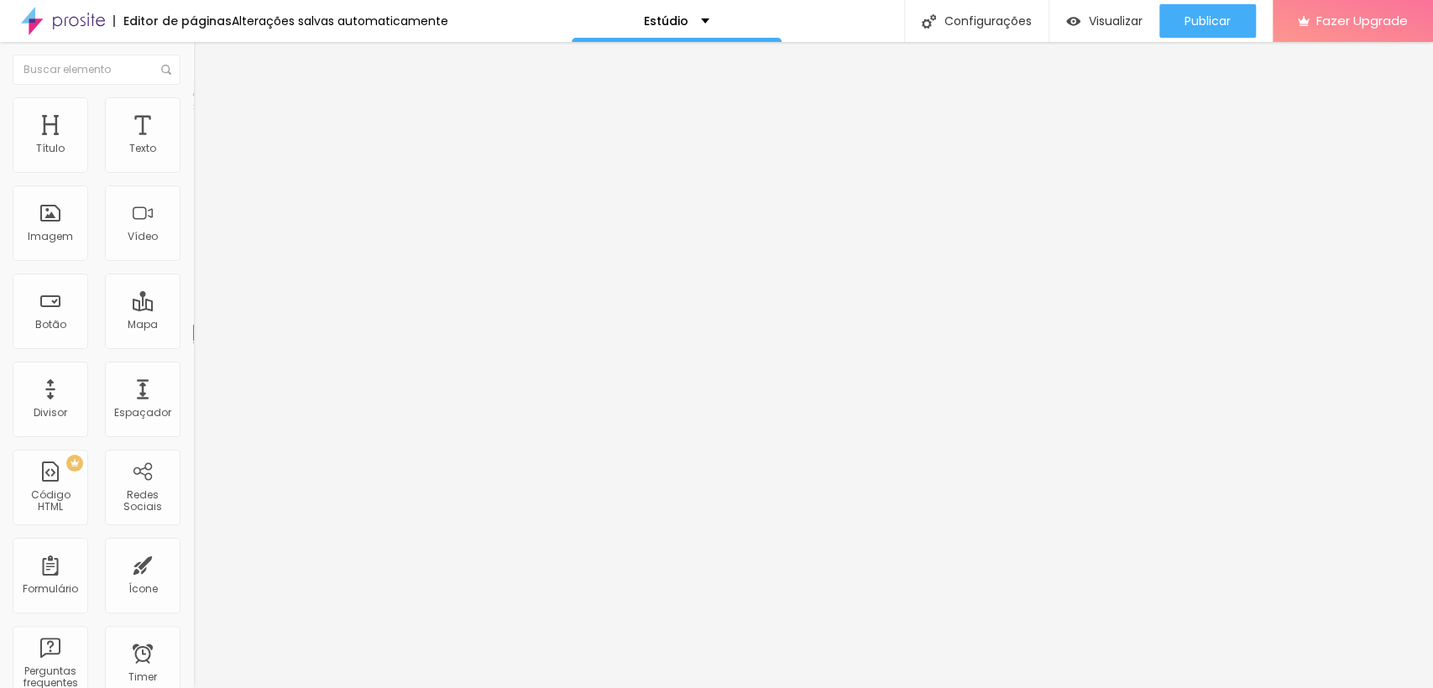
type input "197"
type input "188"
type input "184"
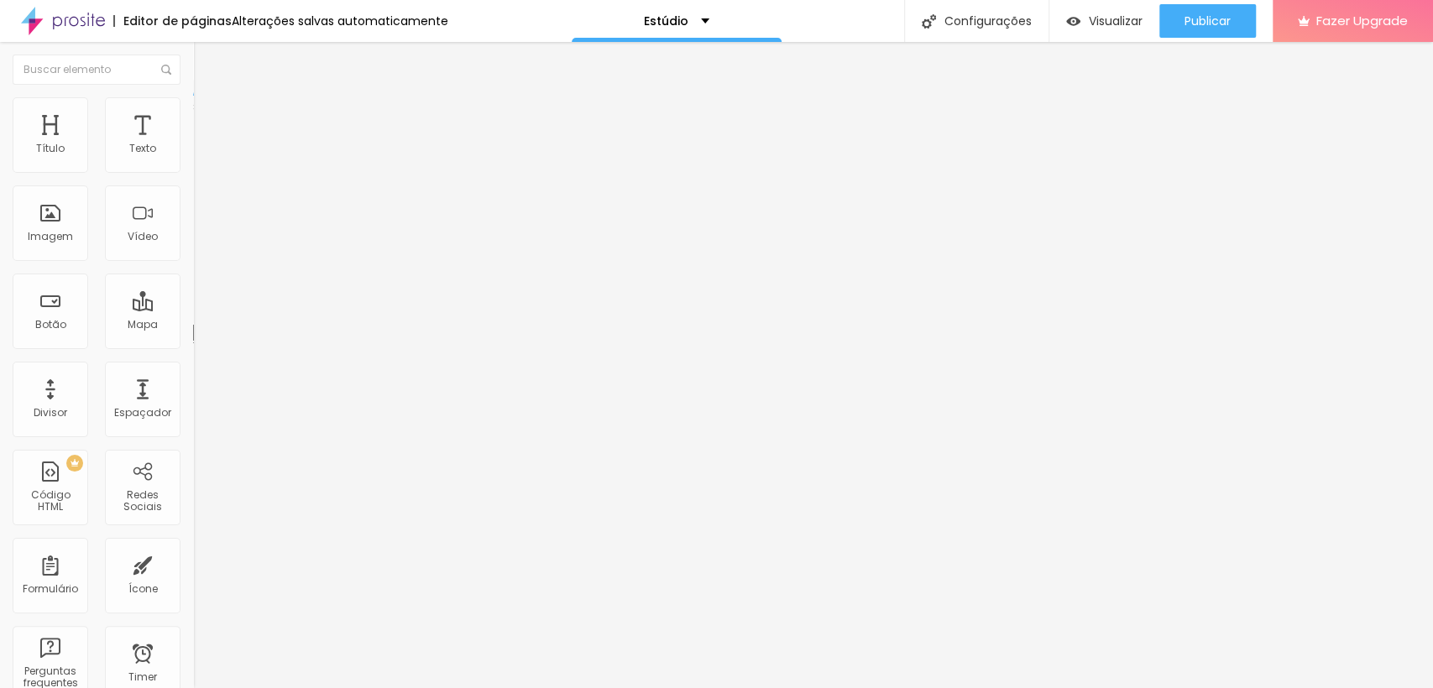
type input "179"
type input "170"
type input "161"
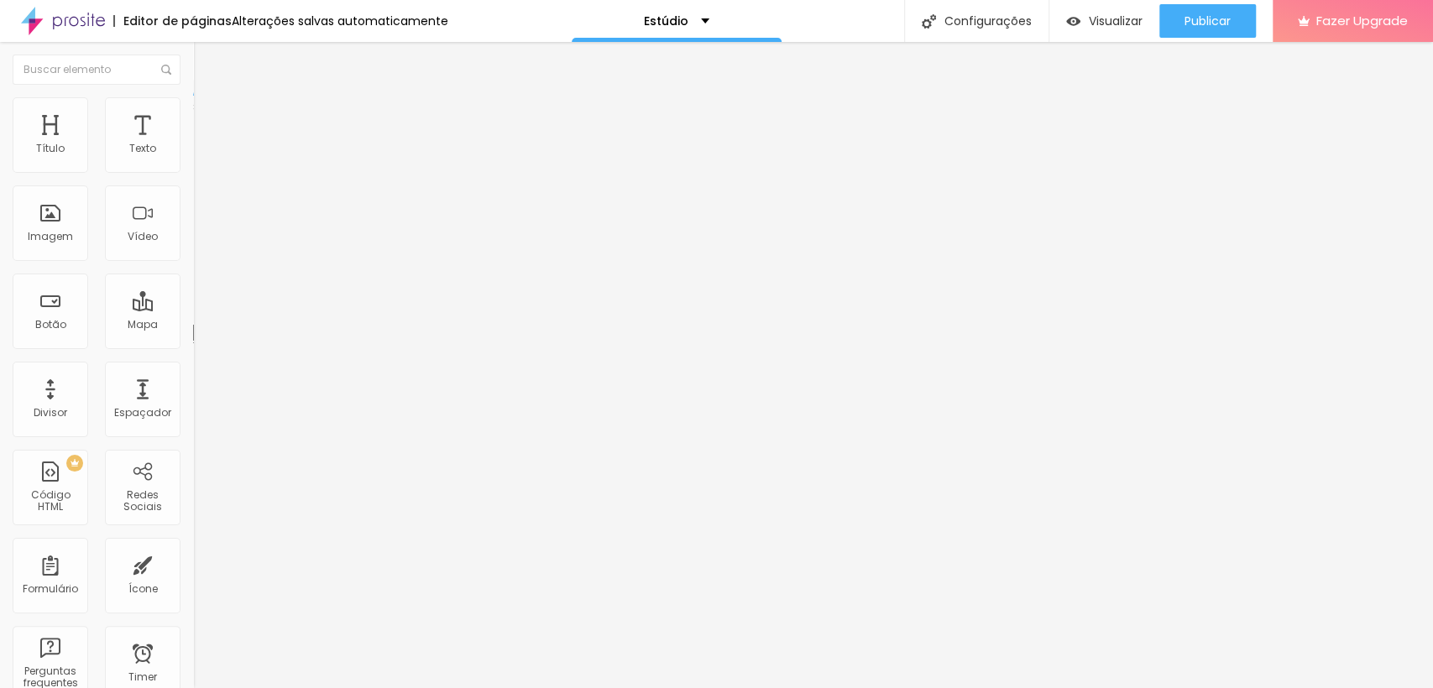
type input "161"
type input "156"
type input "138"
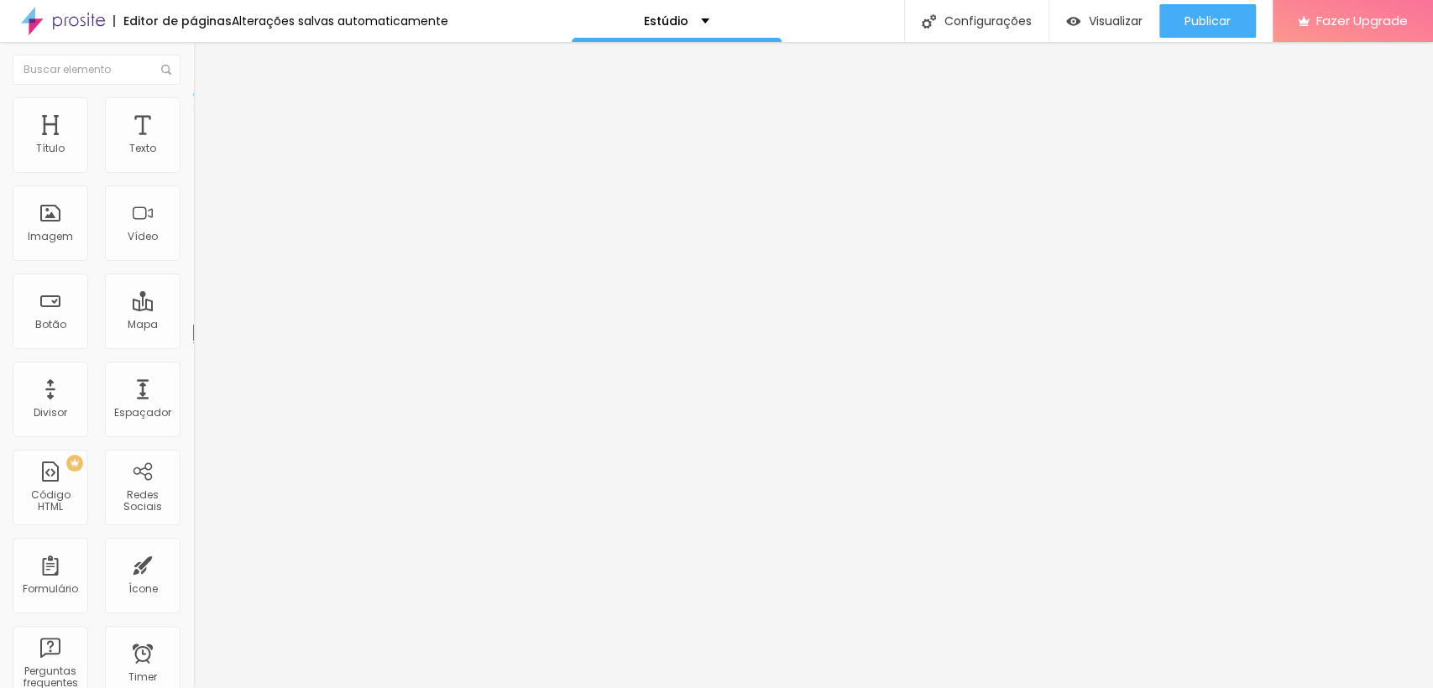
type input "124"
type input "119"
type input "110"
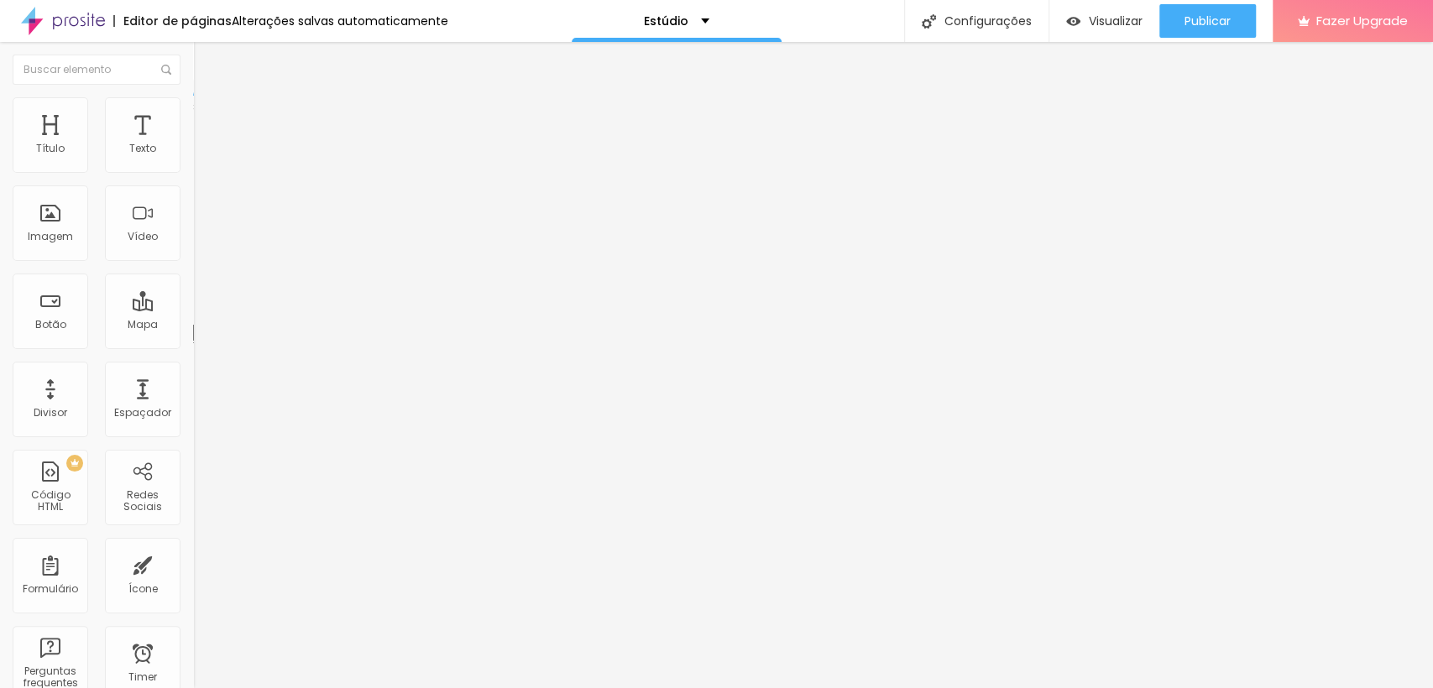
type input "110"
type input "106"
type input "101"
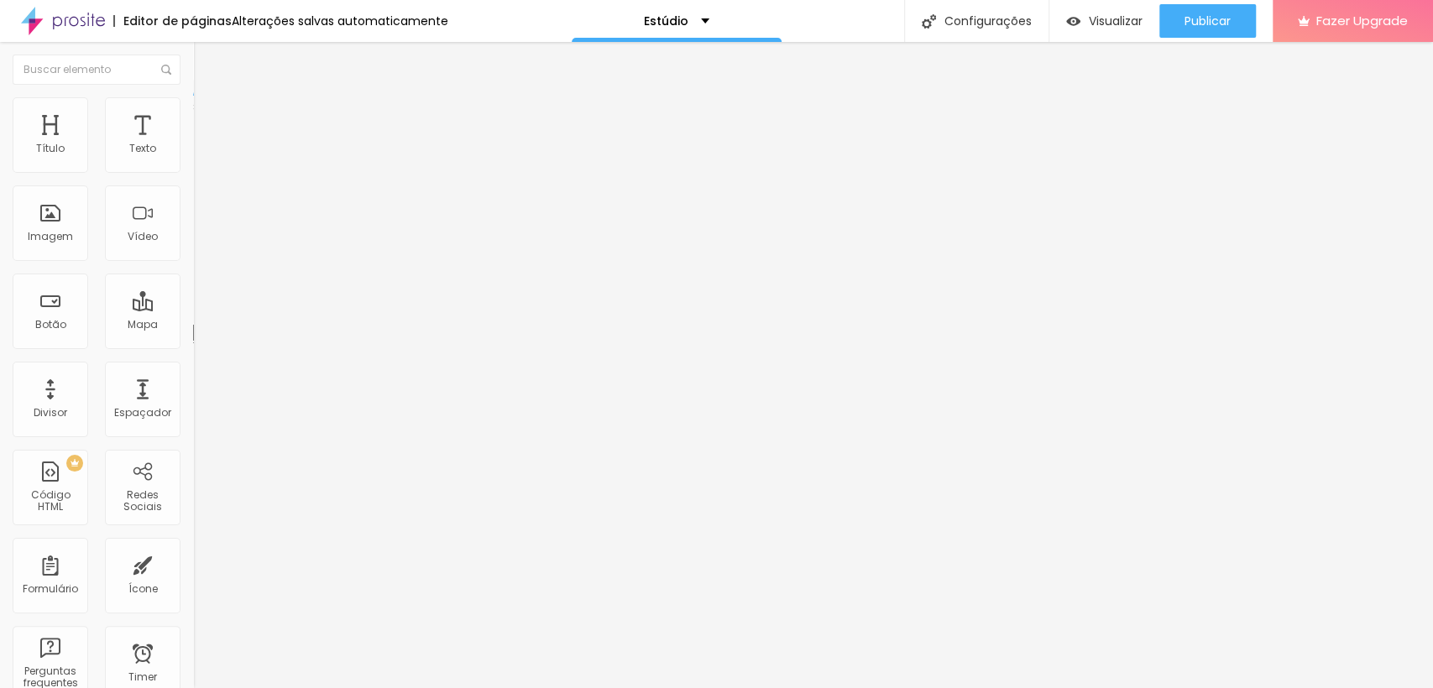
type input "96"
type input "92"
type input "87"
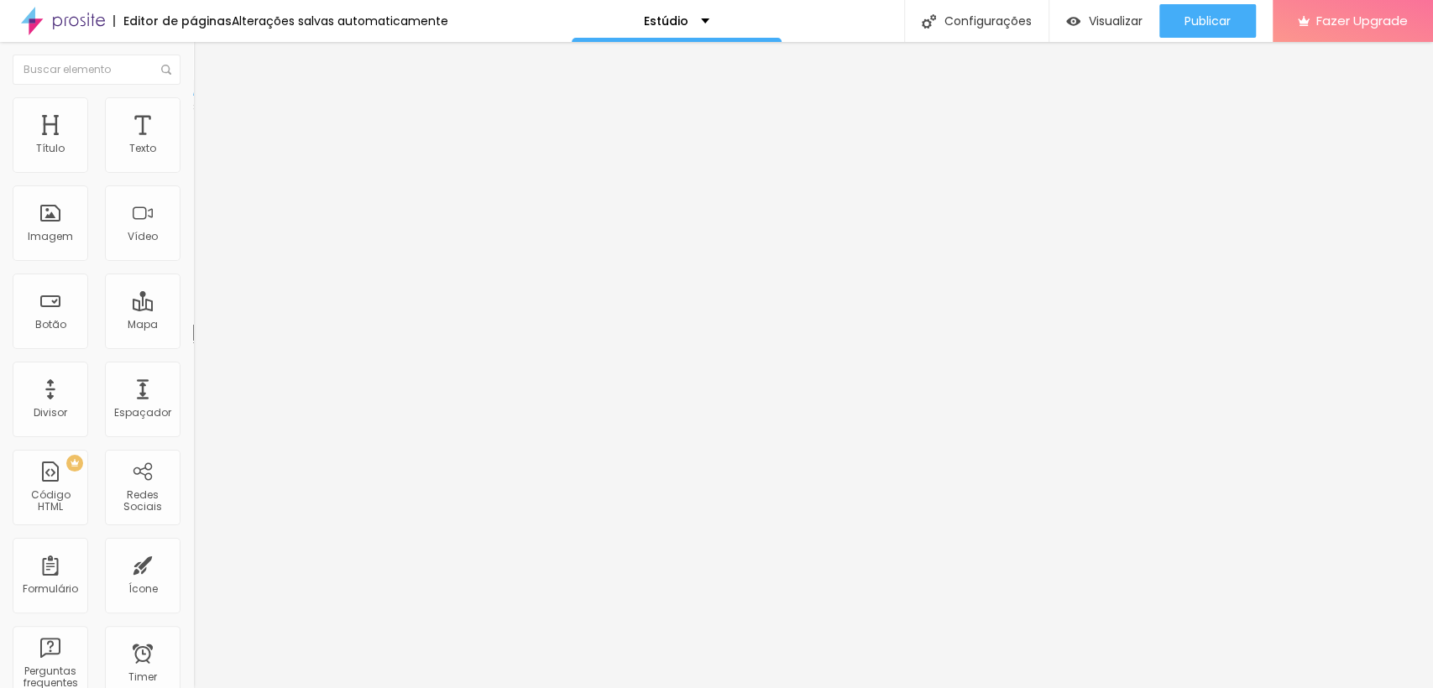
type input "87"
type input "78"
type input "73"
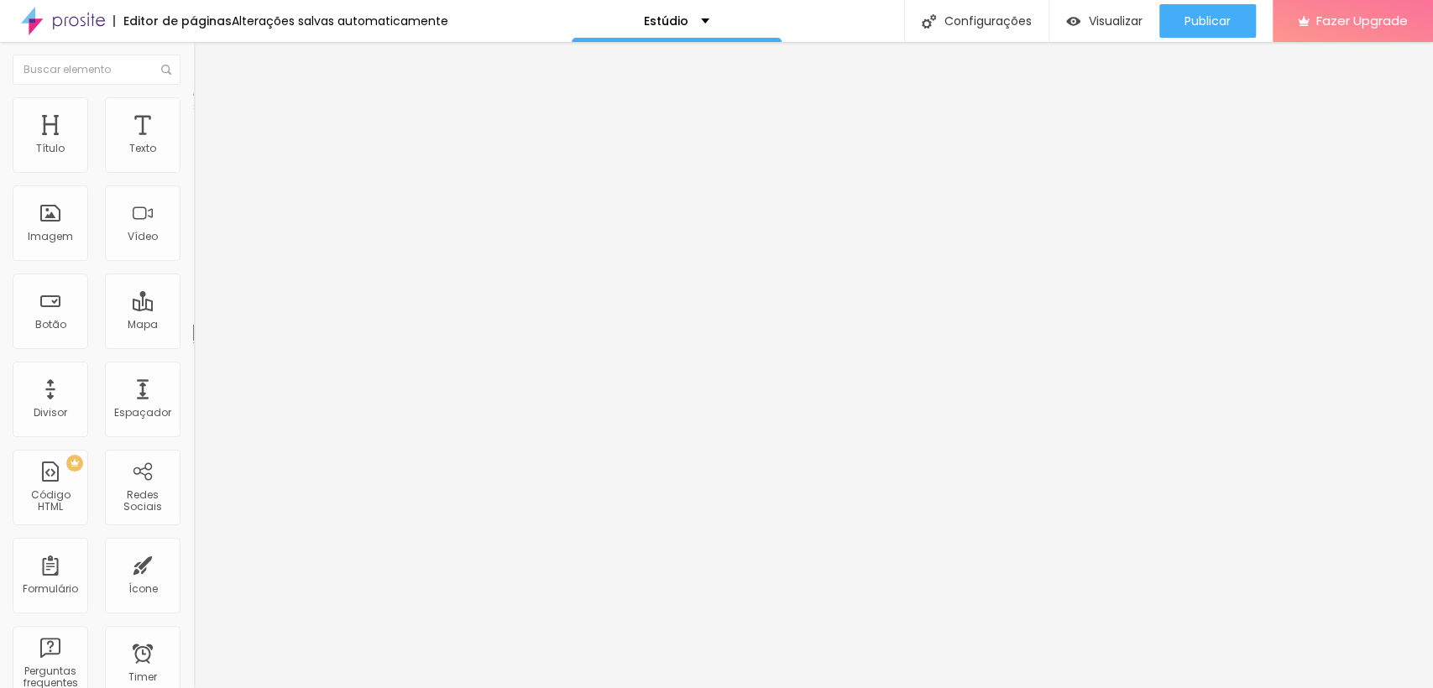
type input "64"
type input "55"
type input "46"
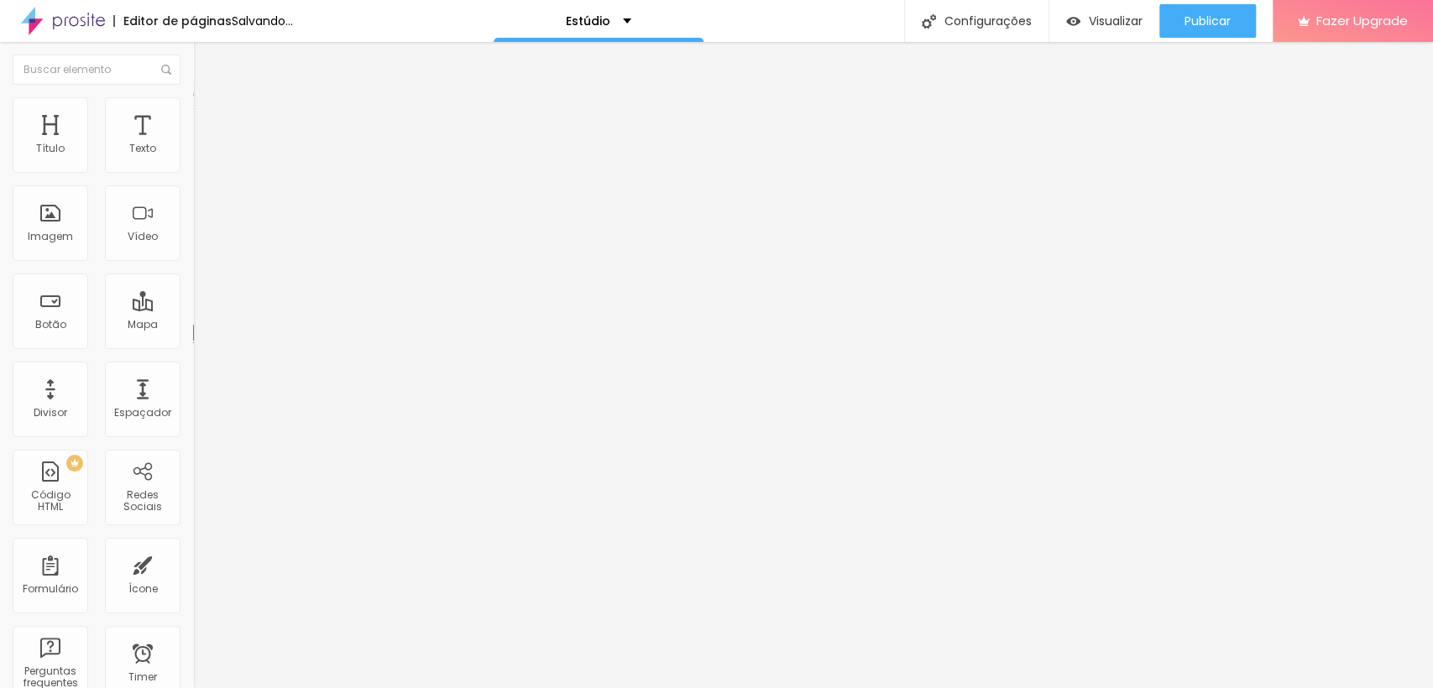
type input "46"
type input "41"
type input "46"
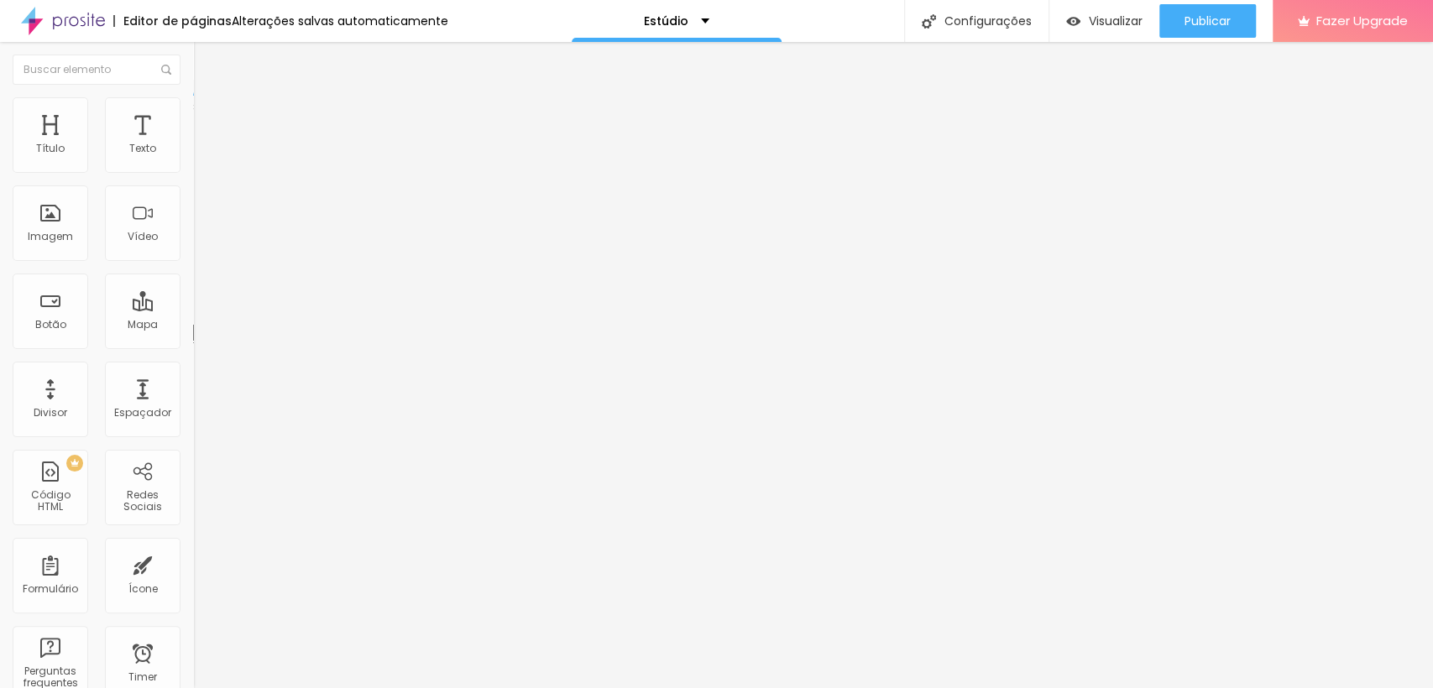
type input "55"
type input "60"
type input "64"
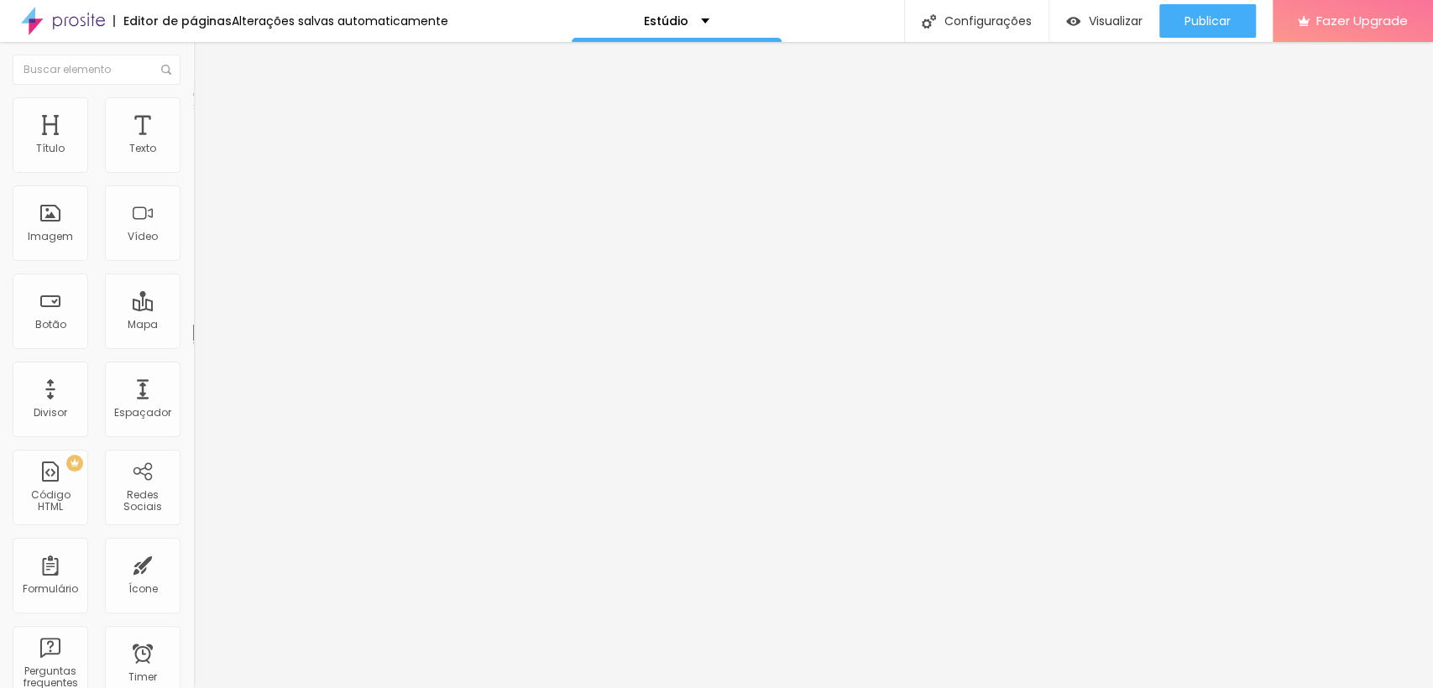
type input "64"
type input "69"
type input "73"
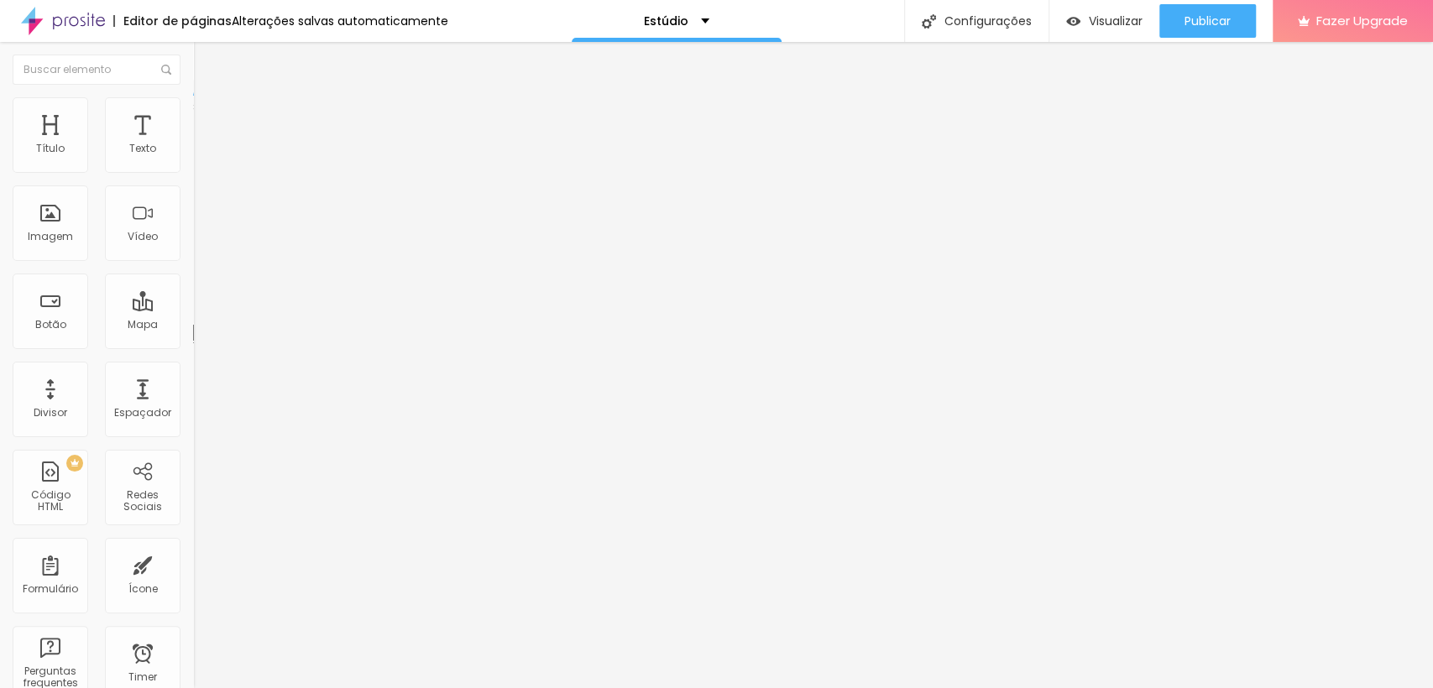
type input "78"
type input "83"
type input "87"
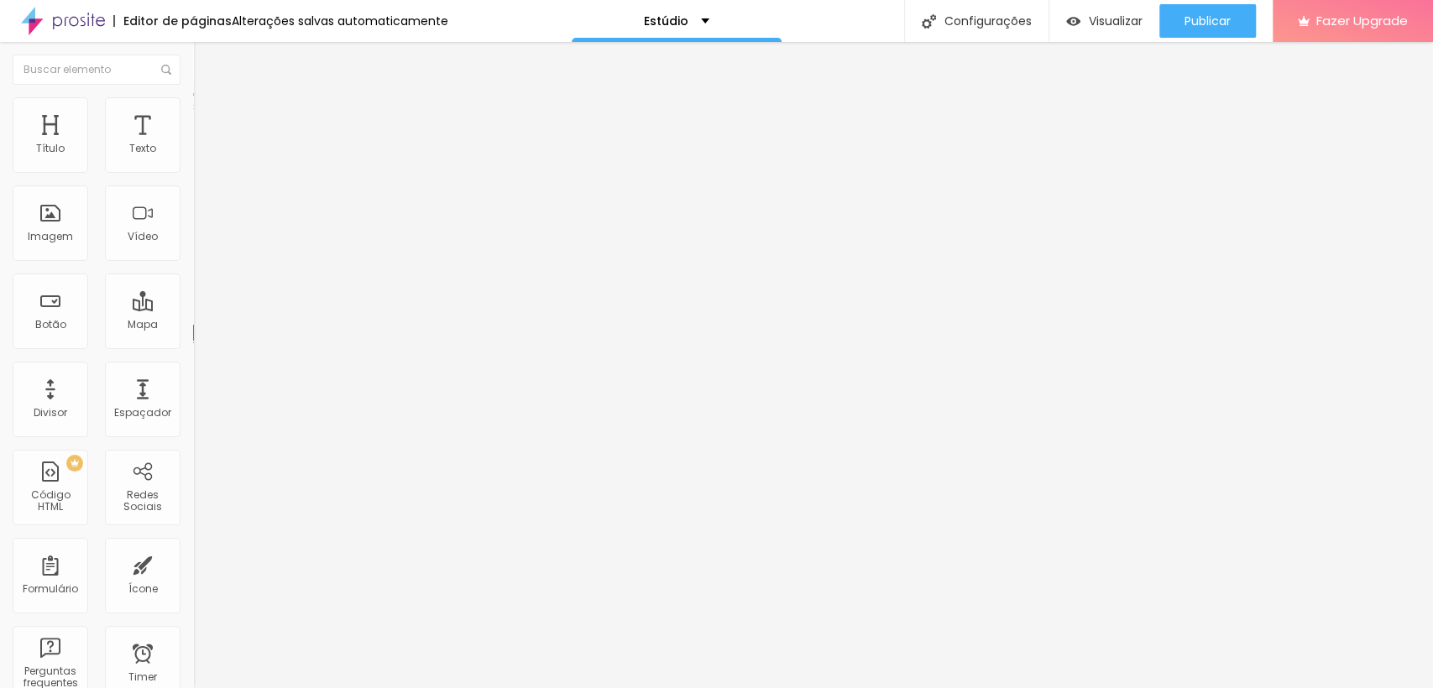
type input "87"
type input "92"
type input "96"
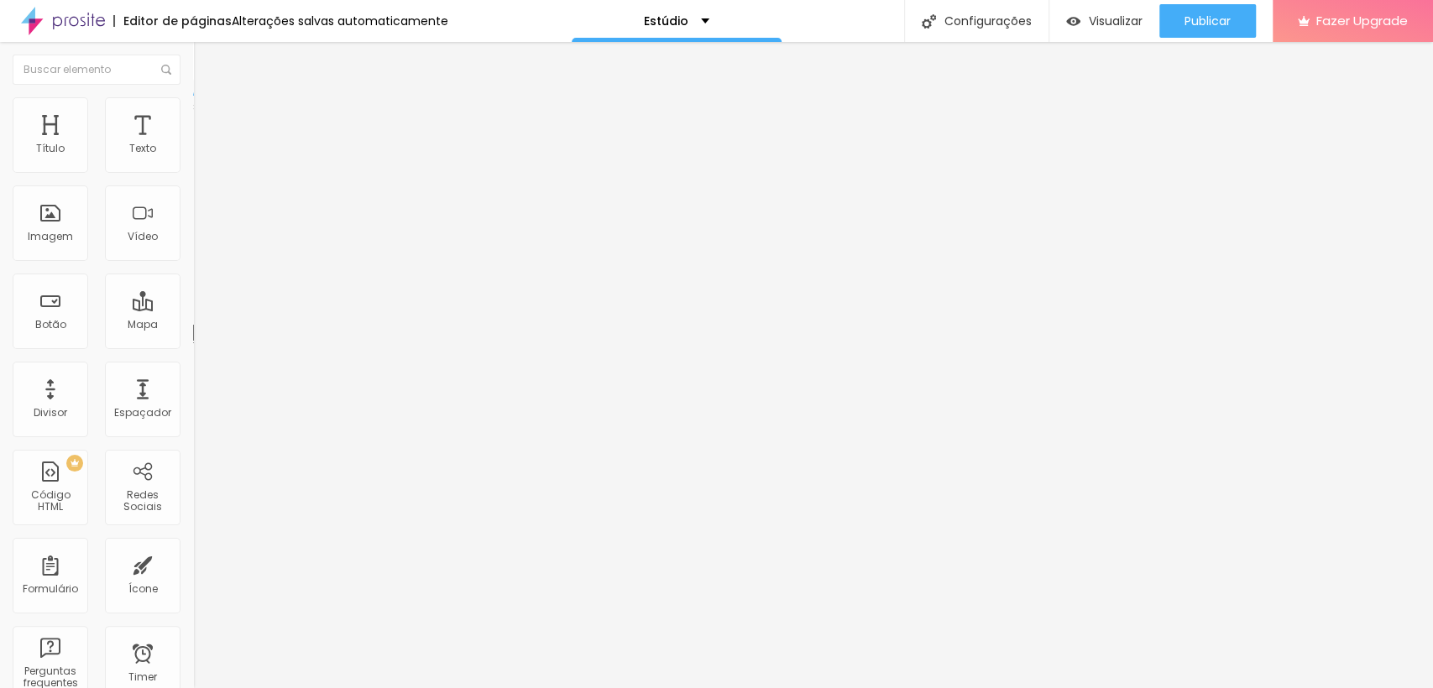
type input "101"
type input "106"
type input "110"
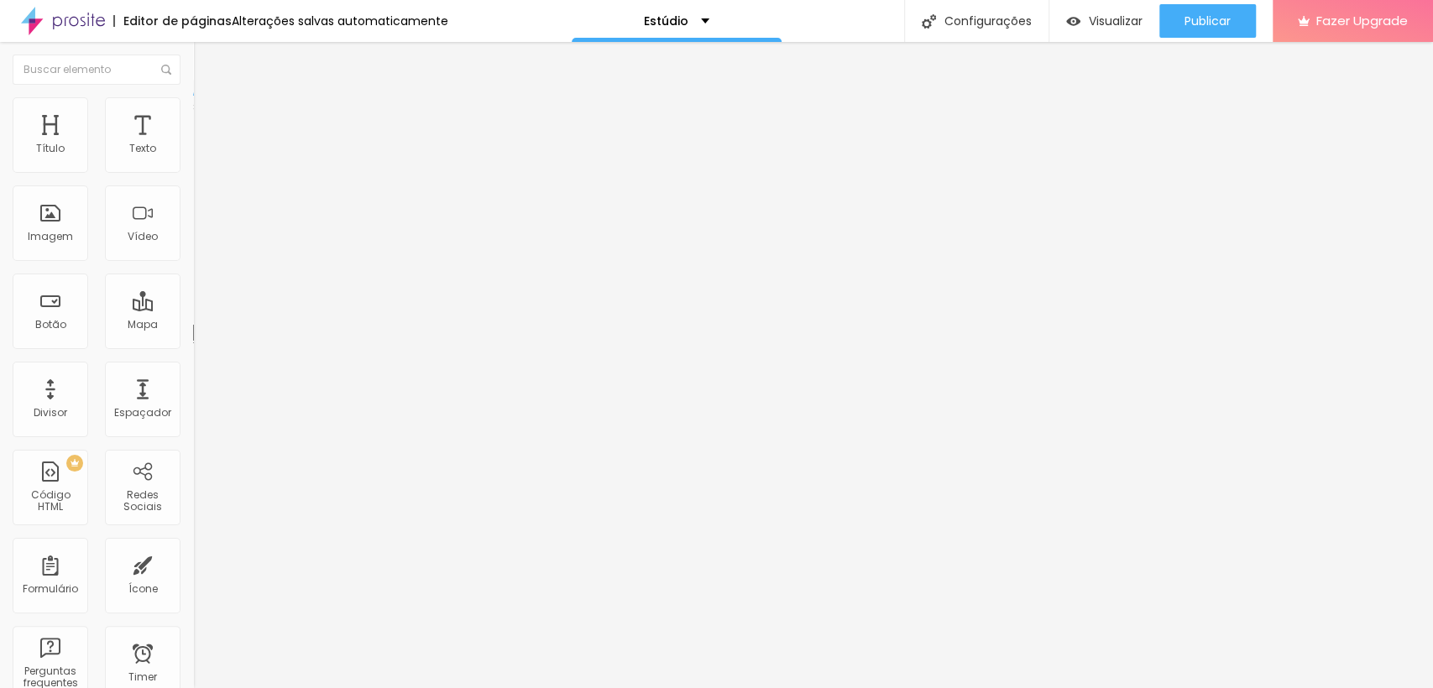
type input "110"
type input "115"
type input "119"
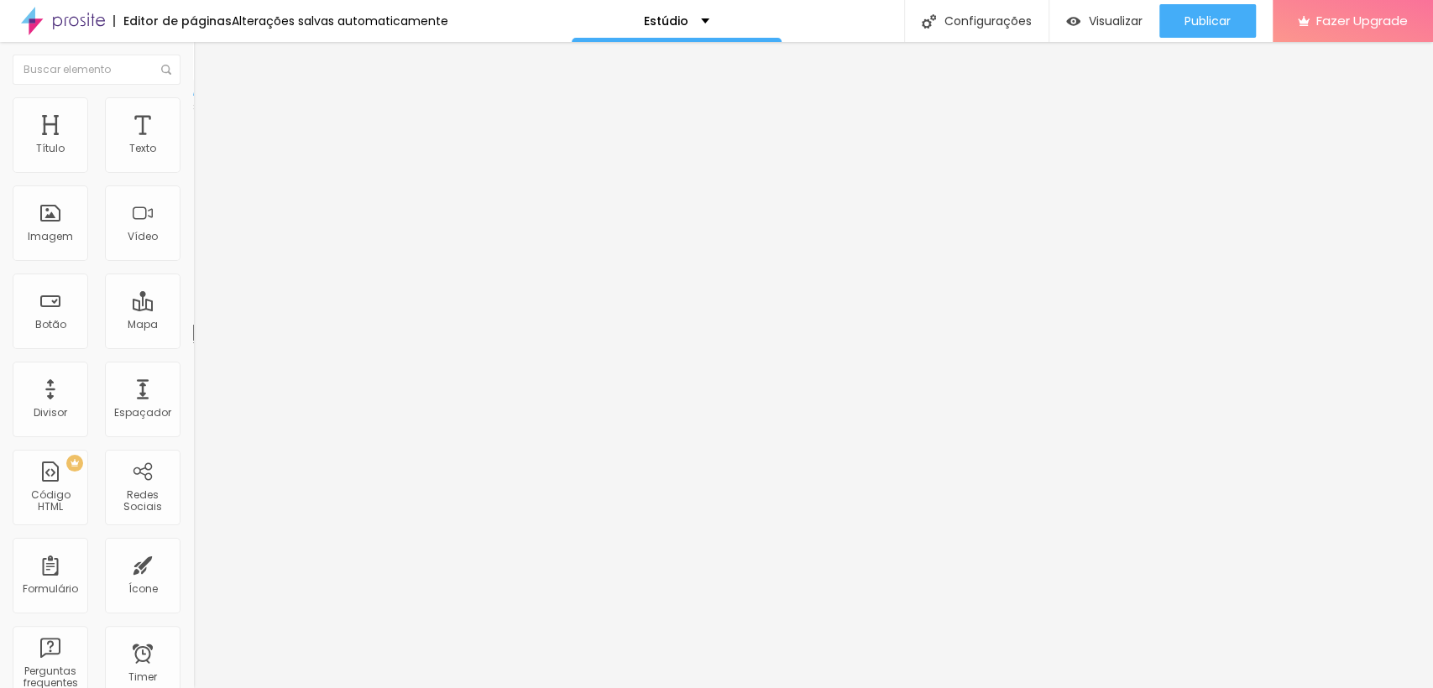
type input "124"
type input "129"
type input "133"
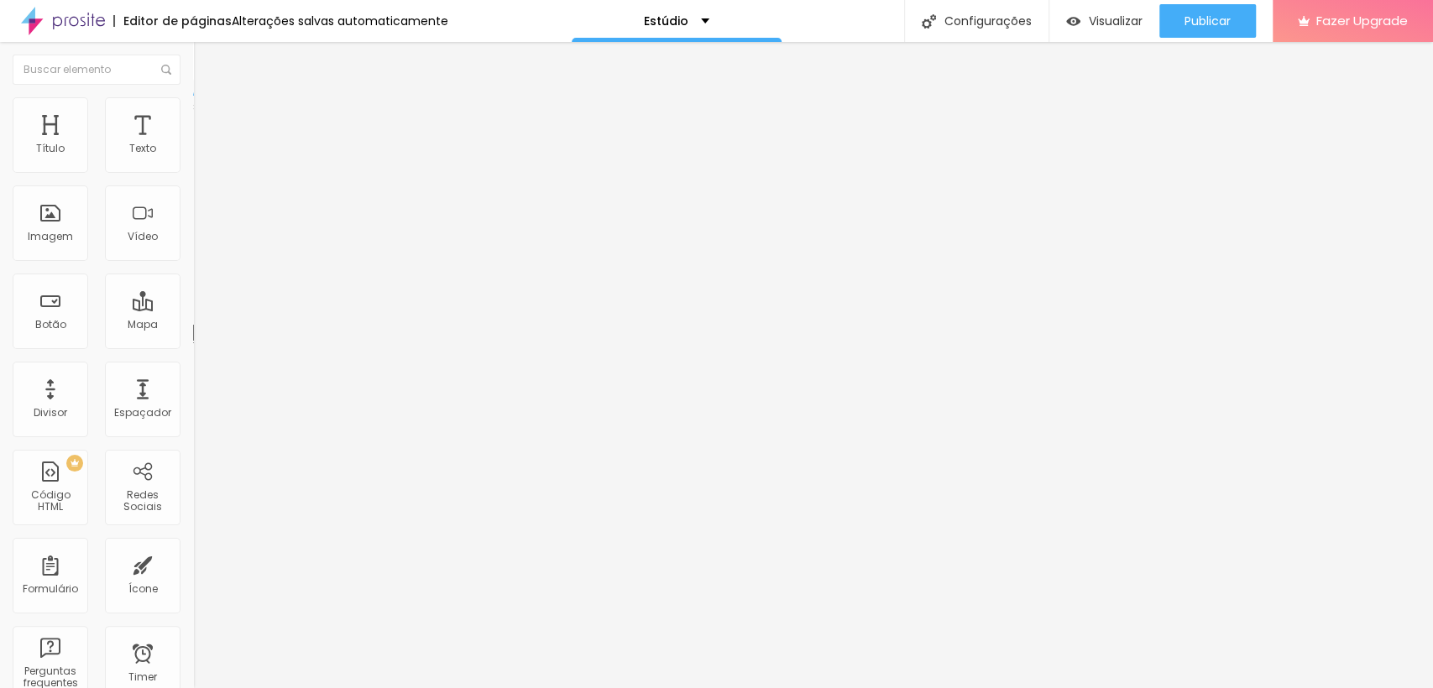
type input "133"
type input "138"
type input "142"
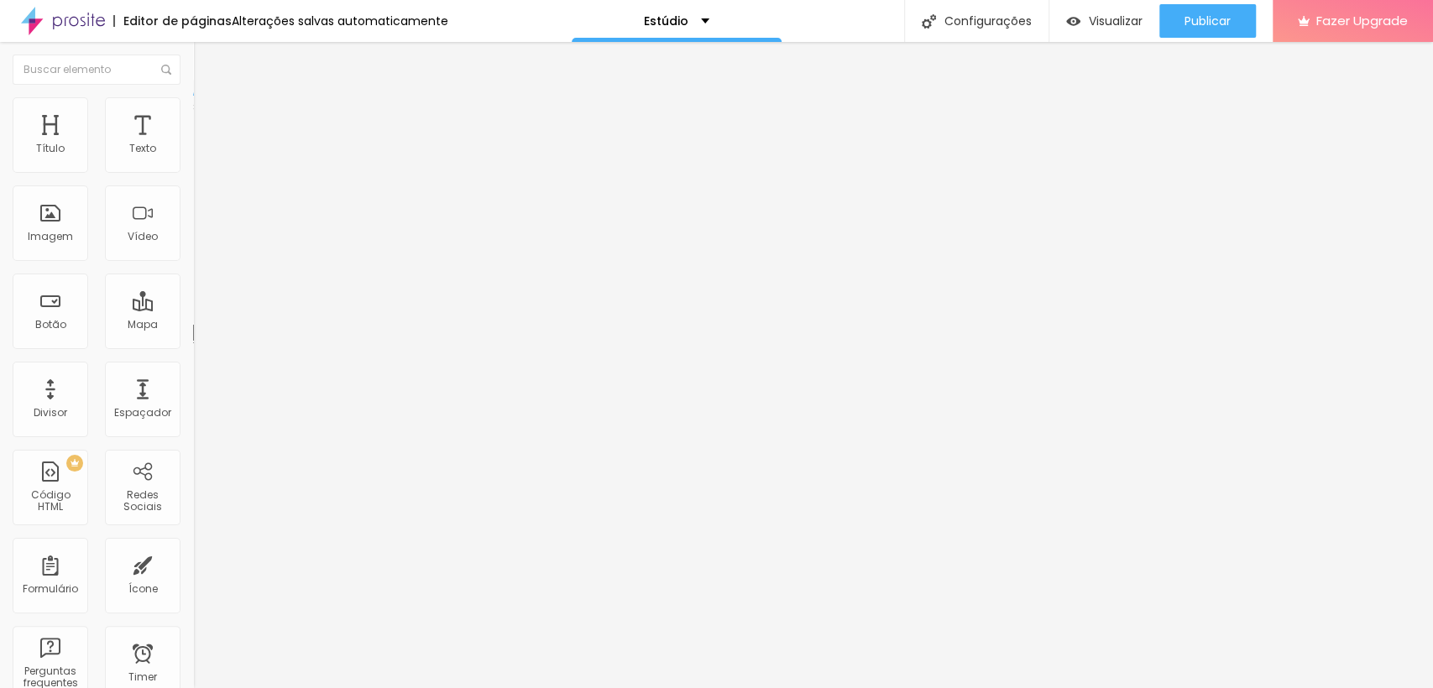
type input "138"
type input "133"
type input "129"
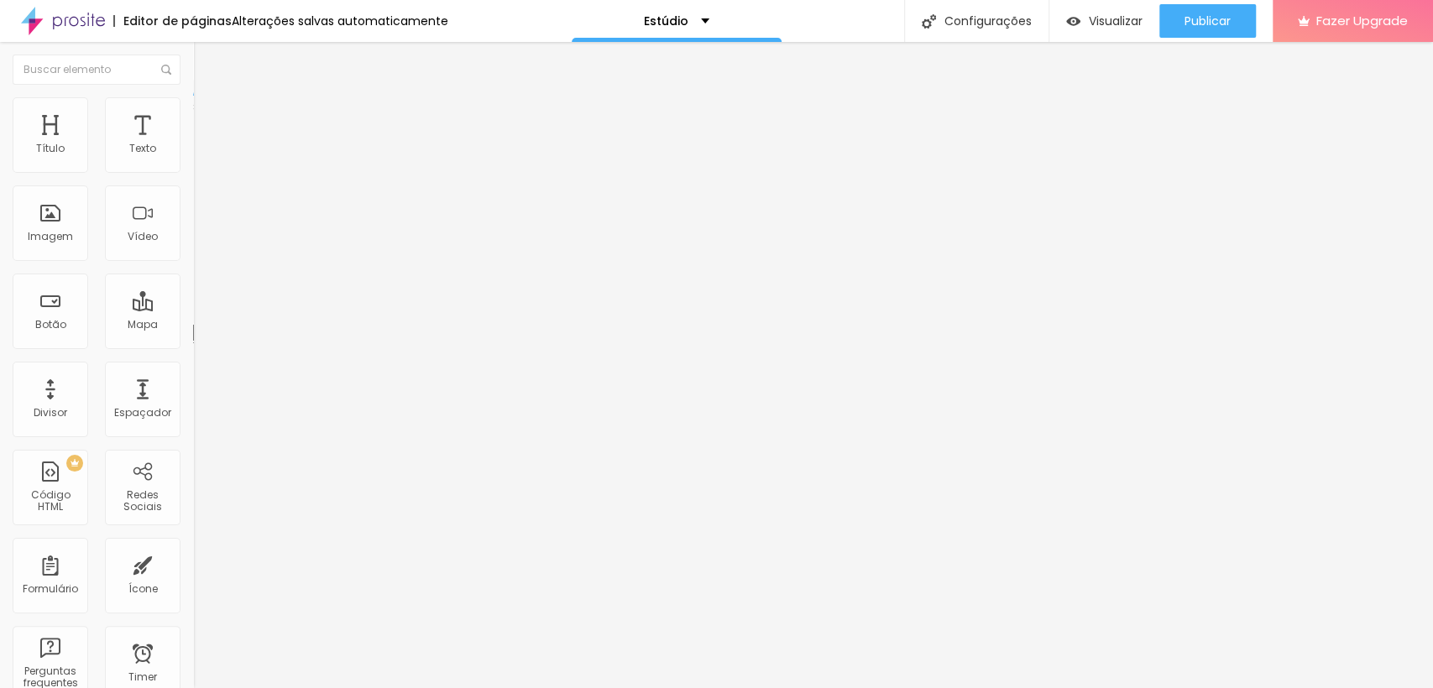
type input "129"
type input "124"
type input "119"
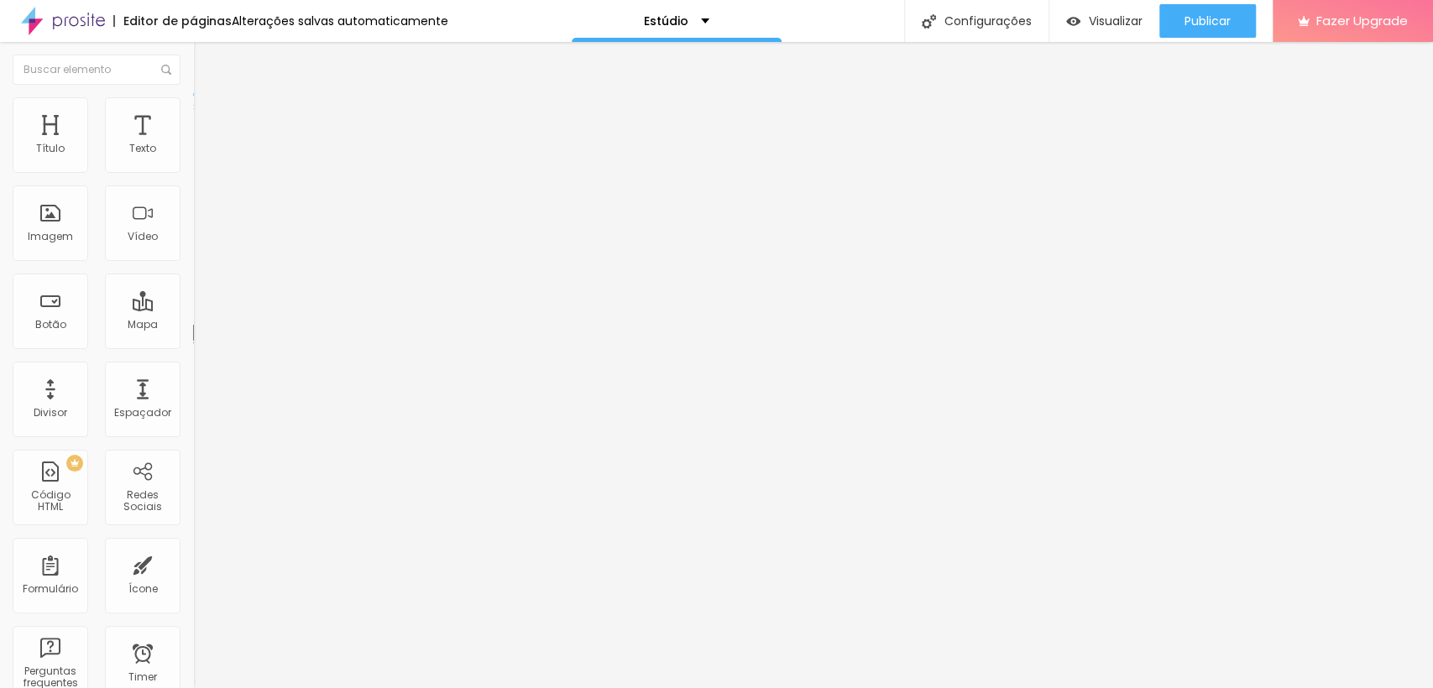
type input "115"
type input "110"
type input "106"
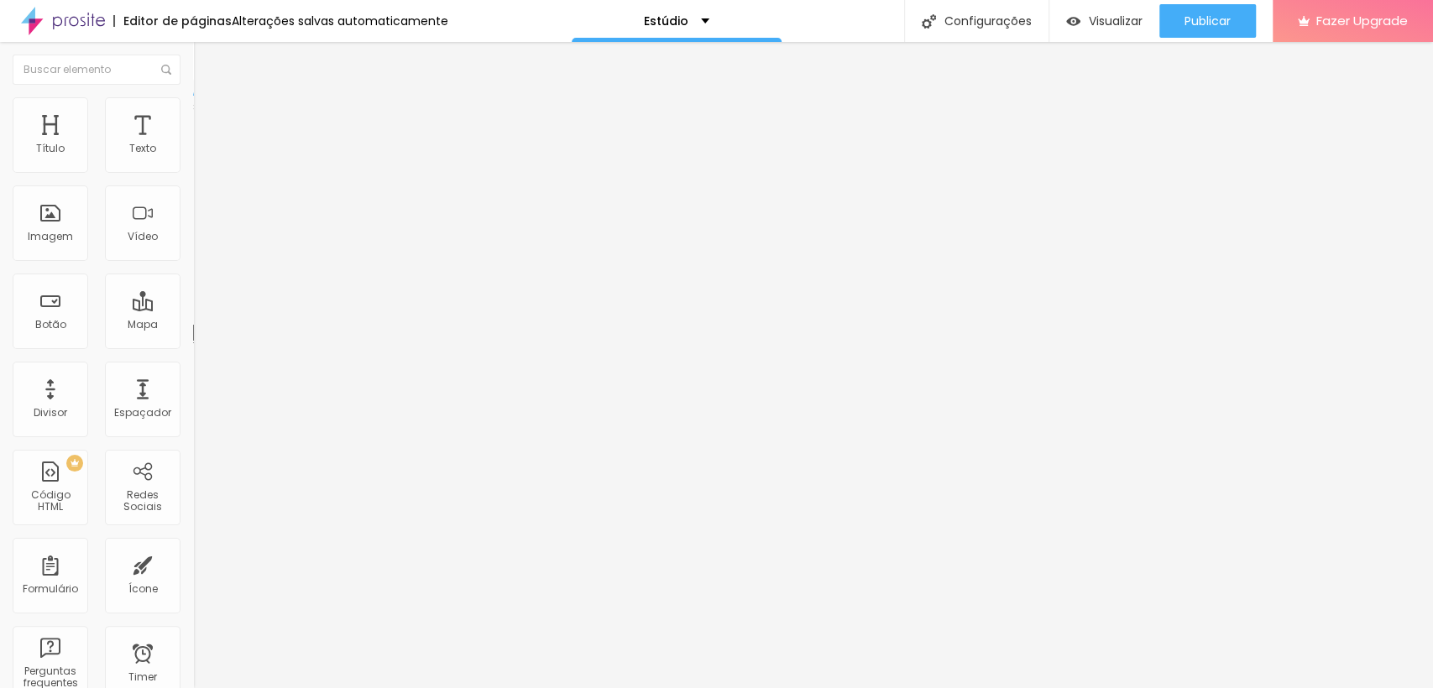
type input "106"
type input "101"
drag, startPoint x: 48, startPoint y: 164, endPoint x: 55, endPoint y: 180, distance: 17.3
click at [193, 309] on input "range" at bounding box center [247, 315] width 108 height 13
click at [45, 152] on div "Título" at bounding box center [50, 149] width 29 height 12
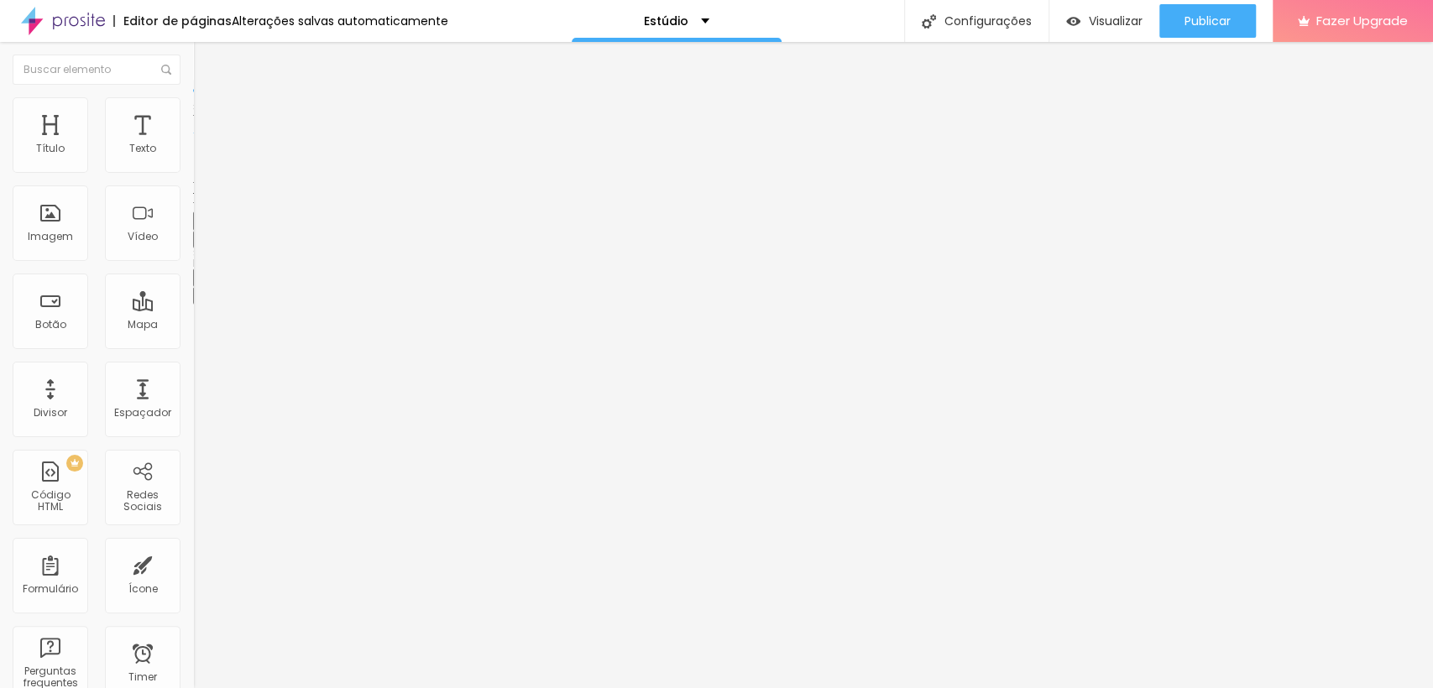
click at [193, 248] on button "button" at bounding box center [204, 240] width 23 height 18
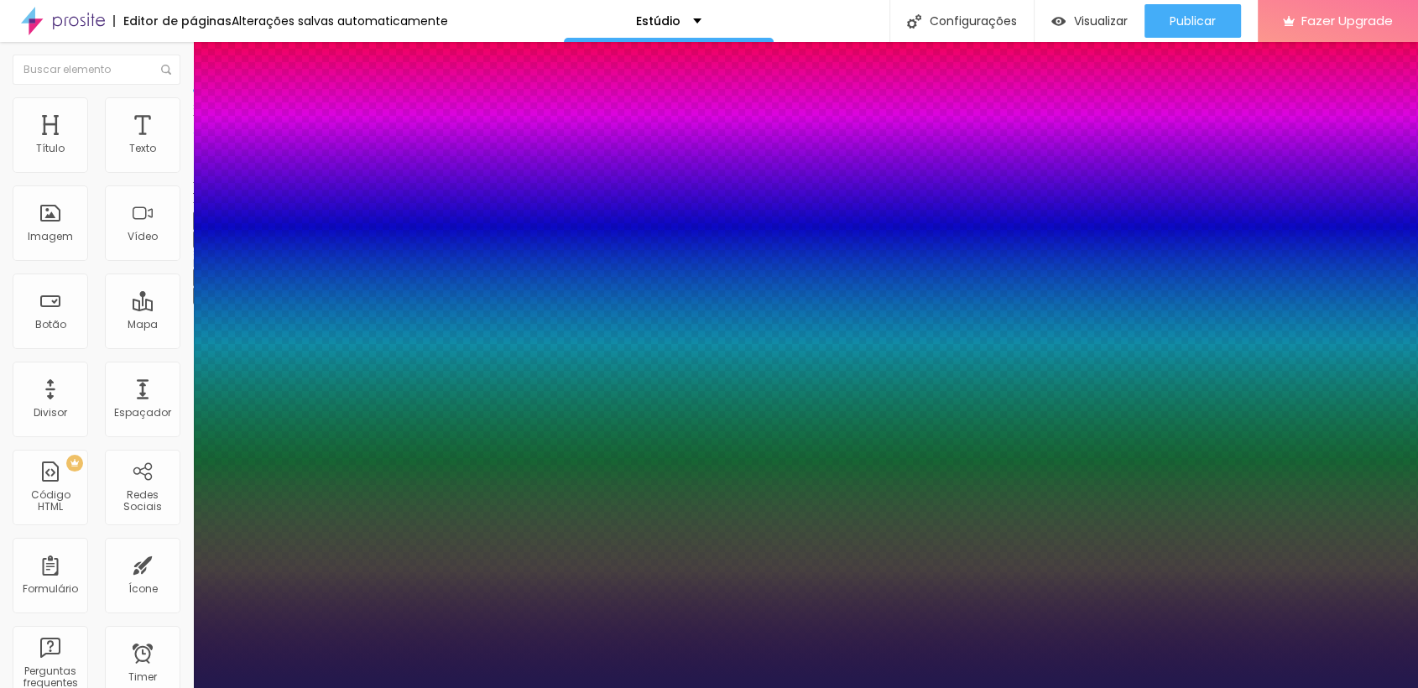
click at [389, 687] on div at bounding box center [709, 688] width 1418 height 0
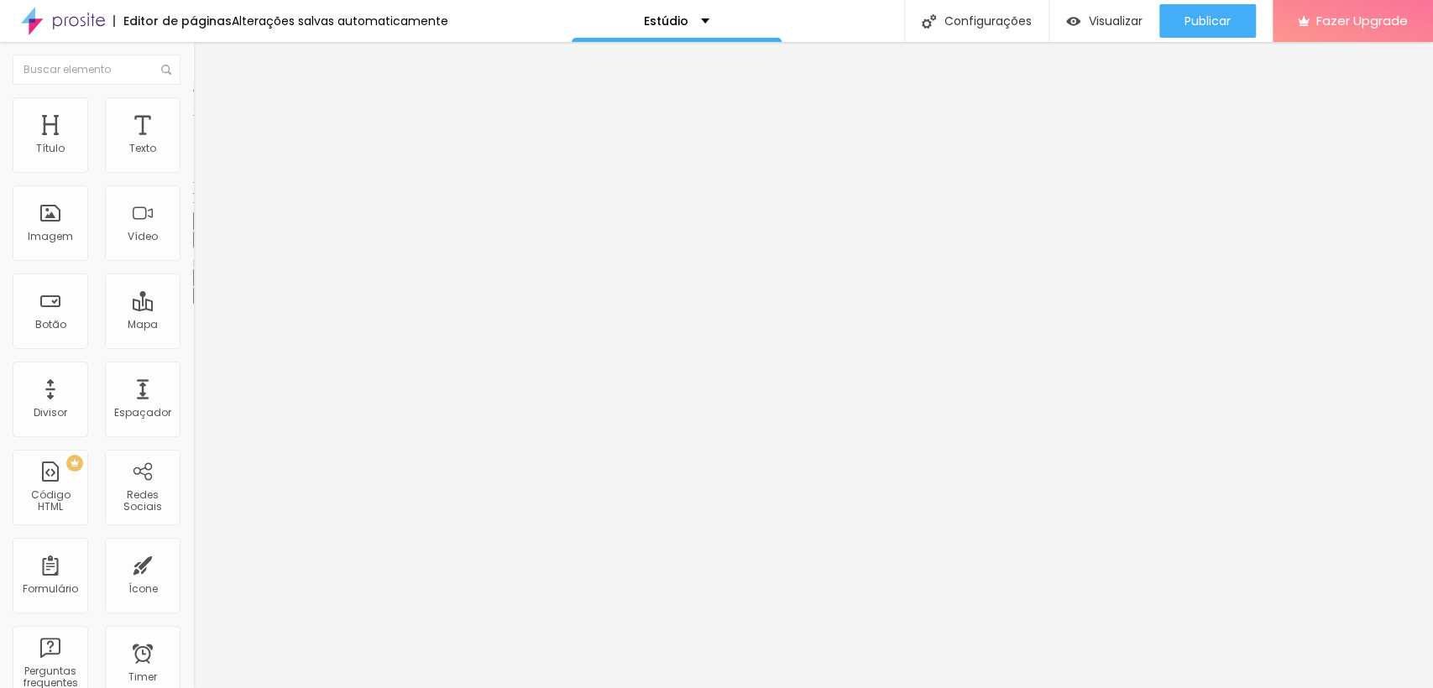
click at [201, 242] on icon "button" at bounding box center [204, 238] width 7 height 7
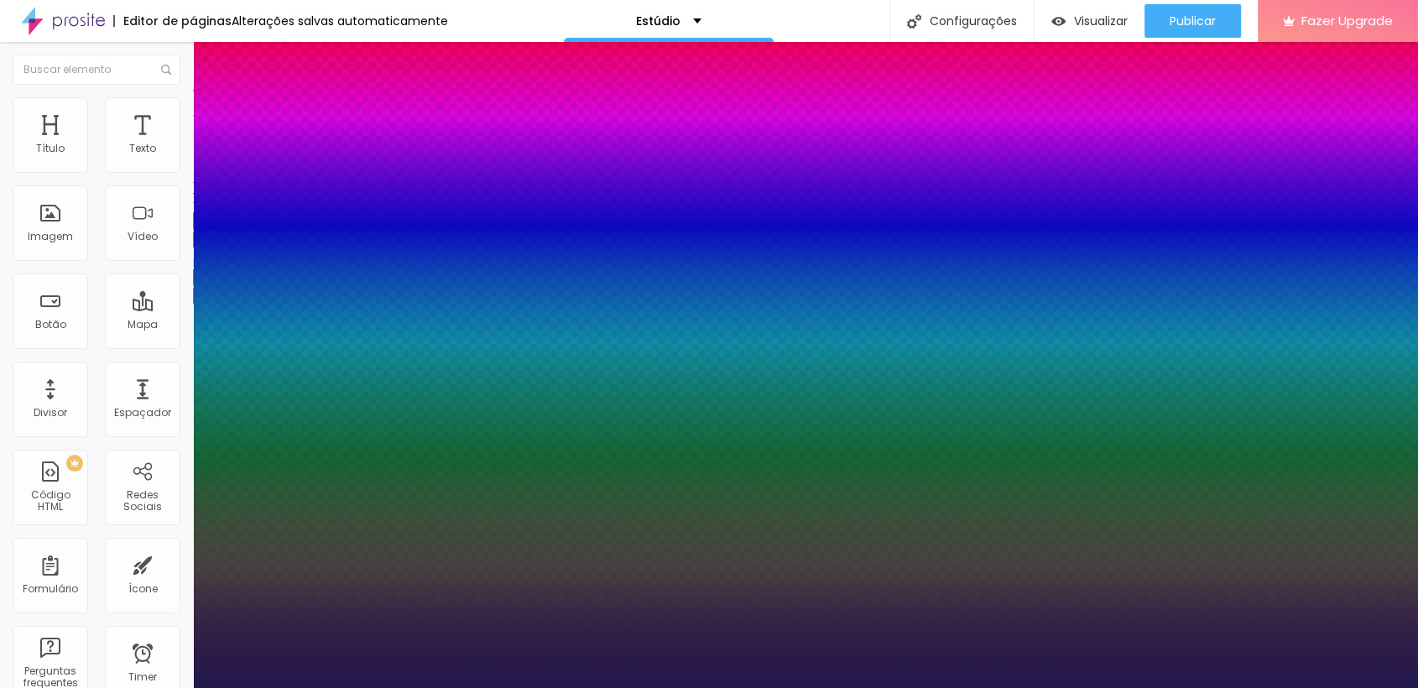
drag, startPoint x: 217, startPoint y: 390, endPoint x: 127, endPoint y: 391, distance: 90.6
click at [124, 393] on body "Editor de páginas Alterações salvas automaticamente Estúdio Configurações Confi…" at bounding box center [709, 344] width 1418 height 688
click at [455, 687] on div at bounding box center [709, 688] width 1418 height 0
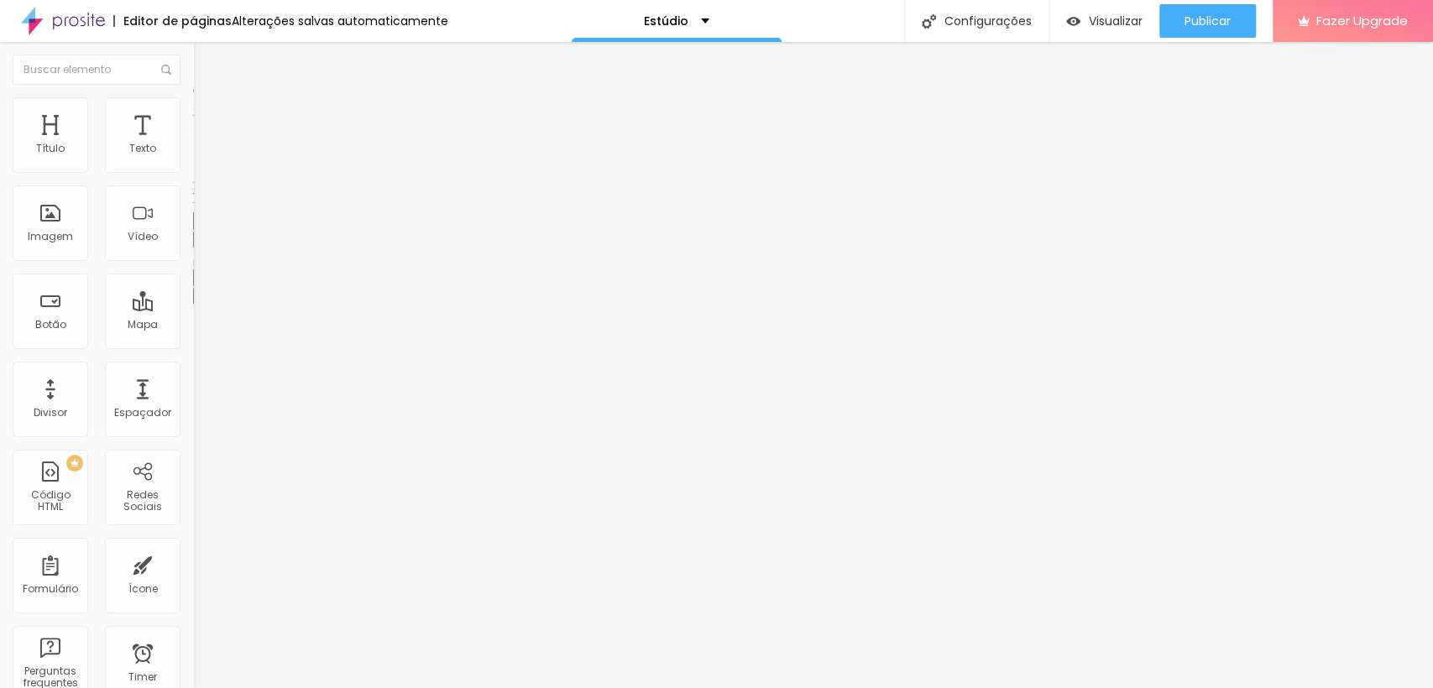
click at [201, 242] on icon "button" at bounding box center [204, 238] width 7 height 7
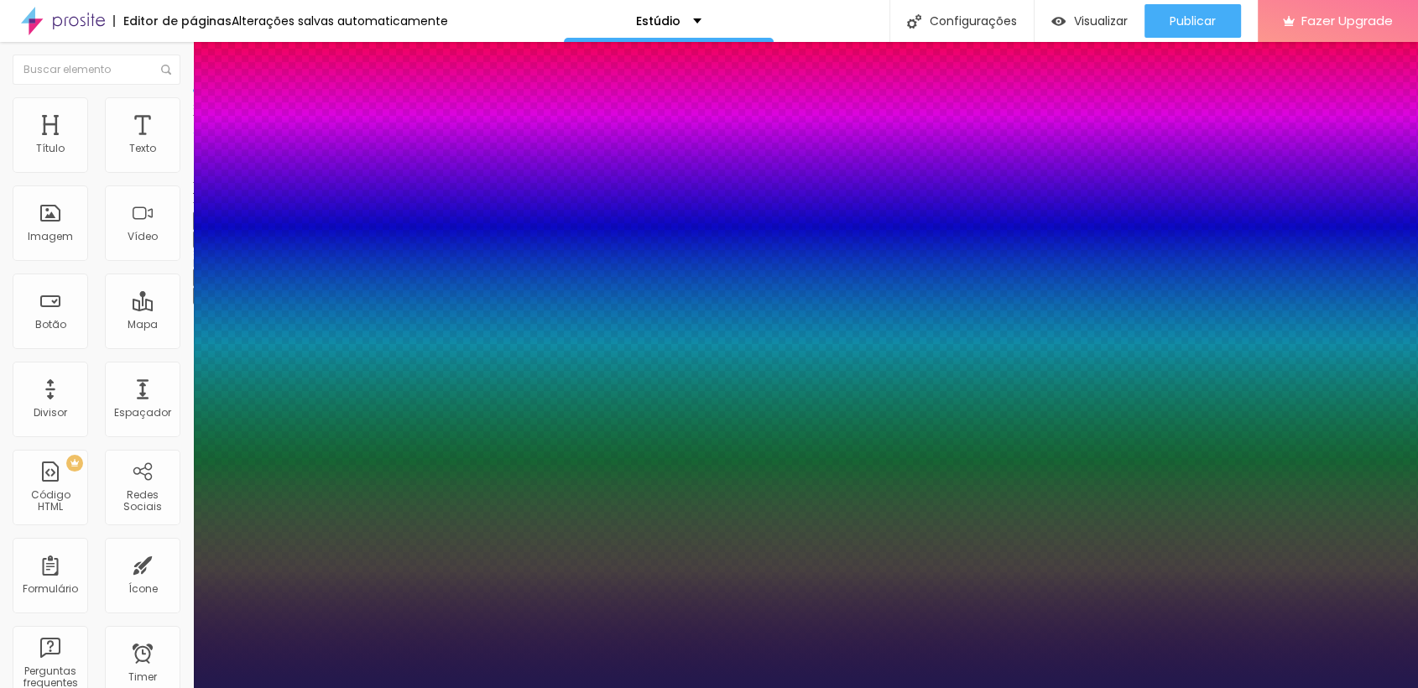
drag, startPoint x: 224, startPoint y: 472, endPoint x: 307, endPoint y: 486, distance: 84.2
click at [461, 687] on div at bounding box center [709, 688] width 1418 height 0
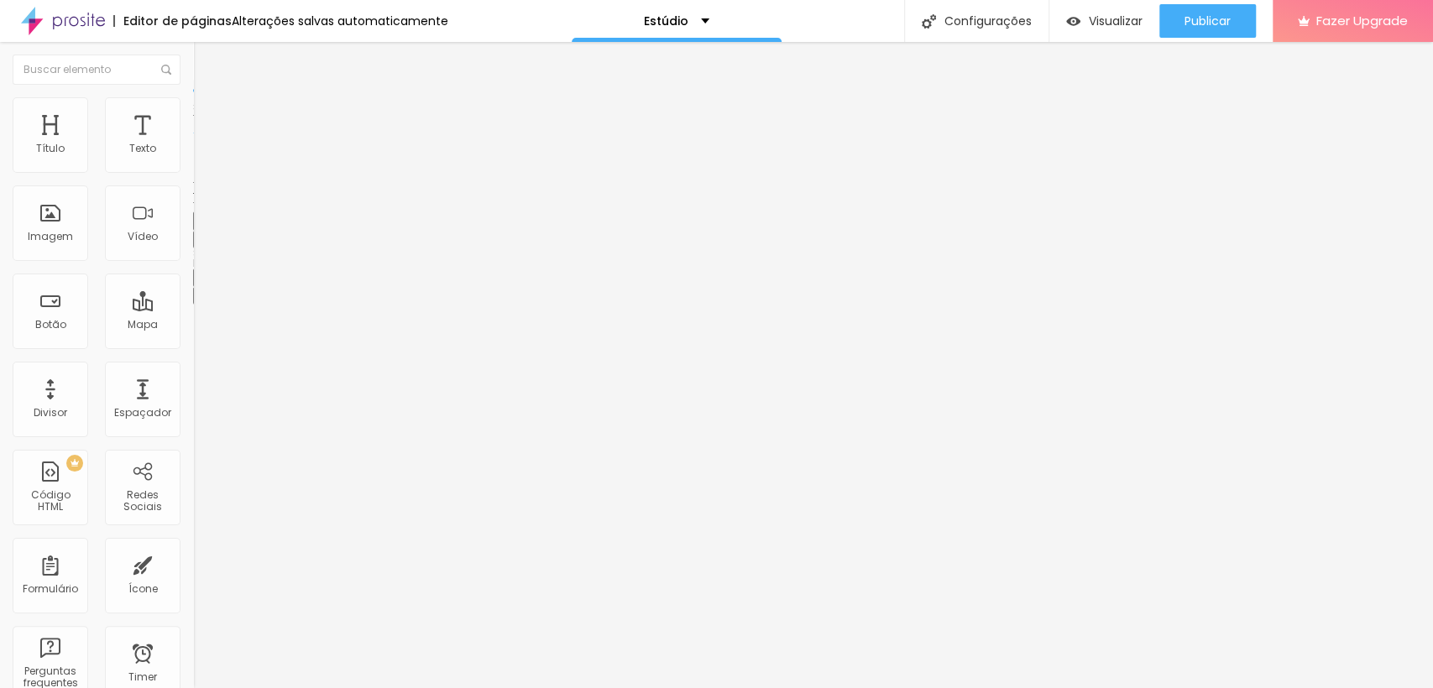
click at [201, 242] on icon "button" at bounding box center [204, 238] width 7 height 7
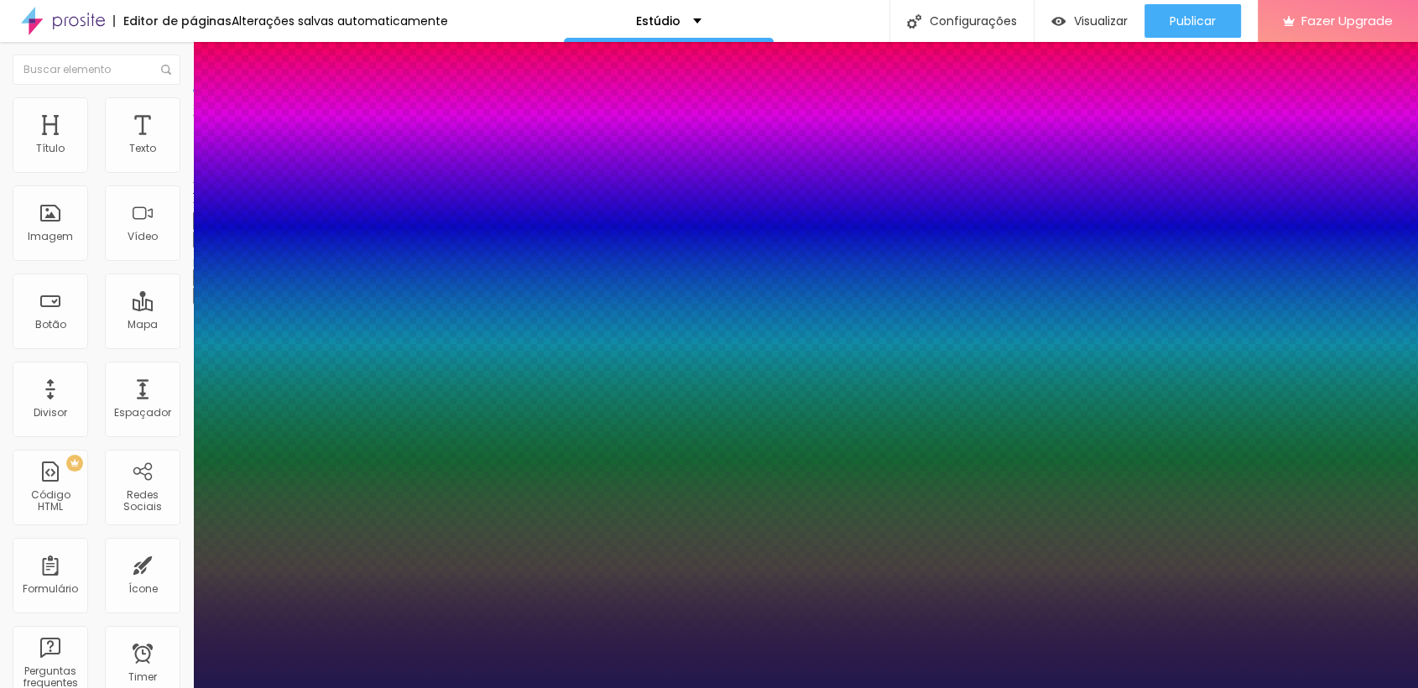
drag, startPoint x: 308, startPoint y: 474, endPoint x: 328, endPoint y: 477, distance: 20.3
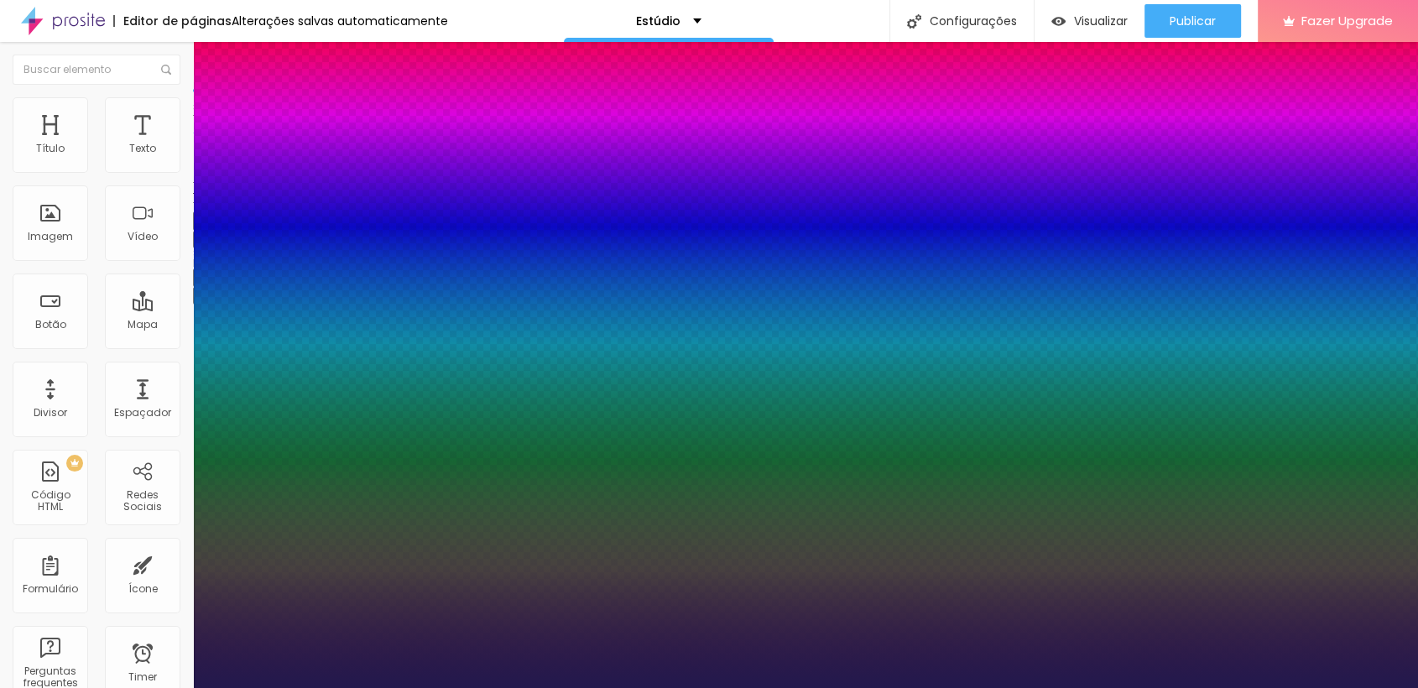
drag, startPoint x: 330, startPoint y: 472, endPoint x: 368, endPoint y: 472, distance: 38.6
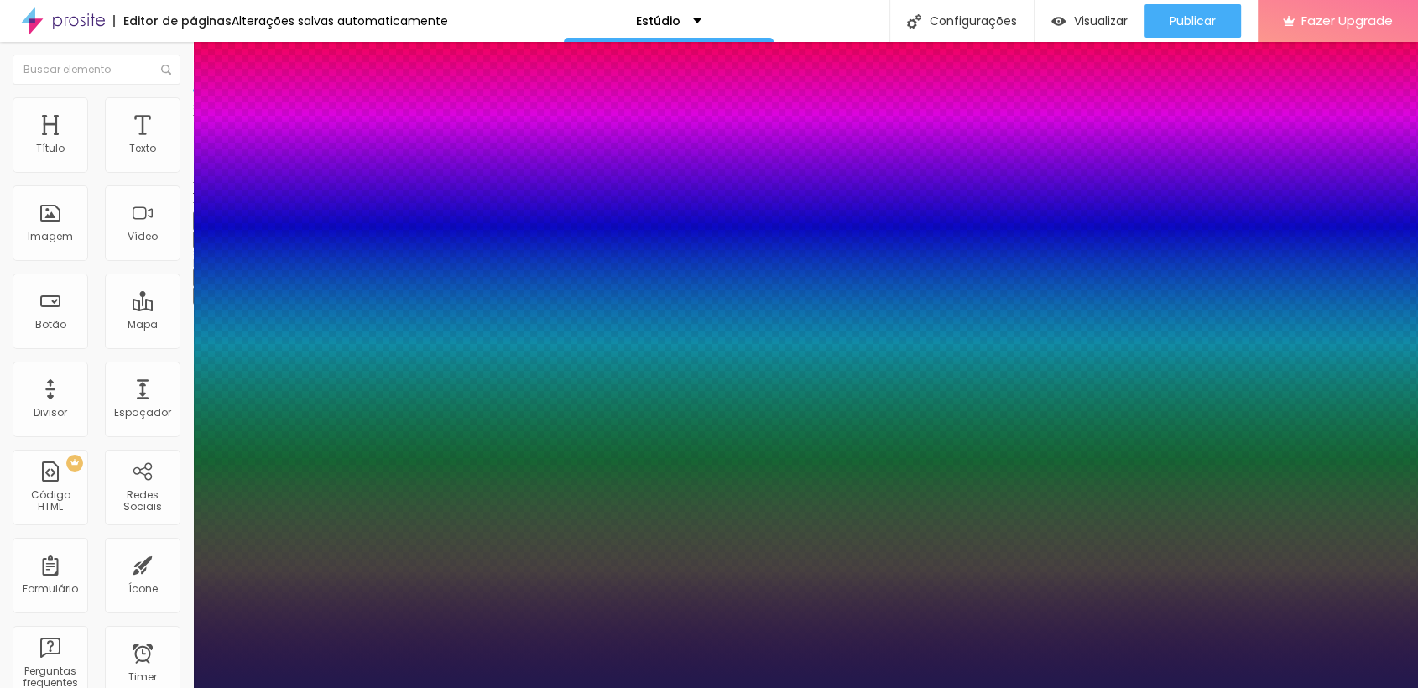
drag, startPoint x: 279, startPoint y: 589, endPoint x: 220, endPoint y: 587, distance: 58.8
drag, startPoint x: 214, startPoint y: 514, endPoint x: 295, endPoint y: 507, distance: 81.7
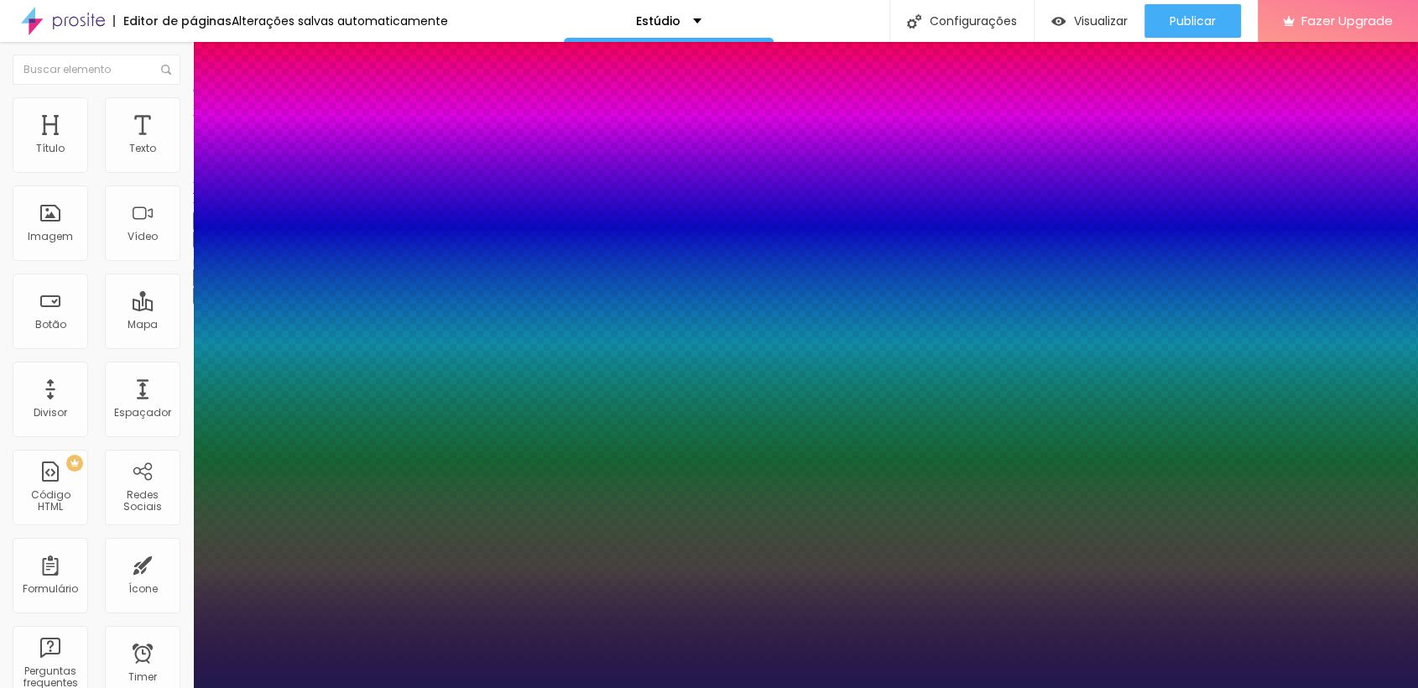
click at [628, 687] on div at bounding box center [709, 688] width 1418 height 0
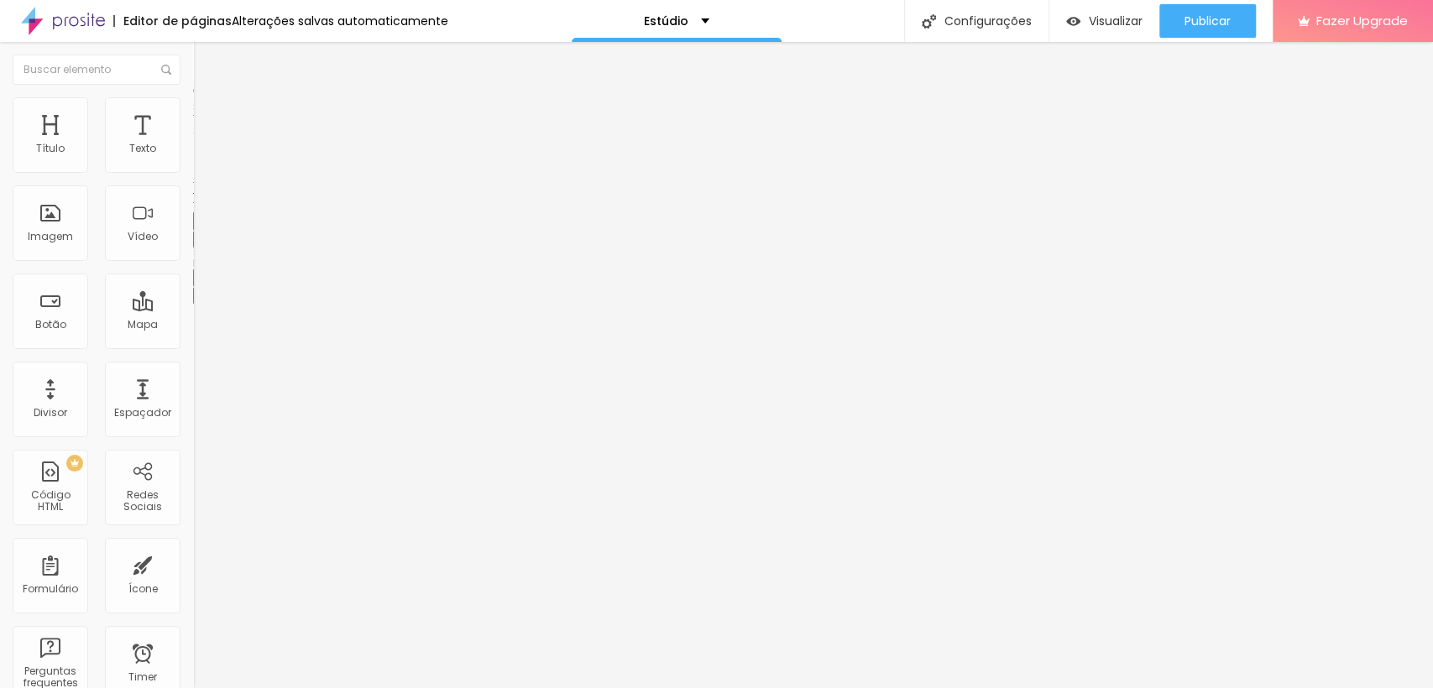
click at [200, 243] on icon "button" at bounding box center [205, 238] width 10 height 10
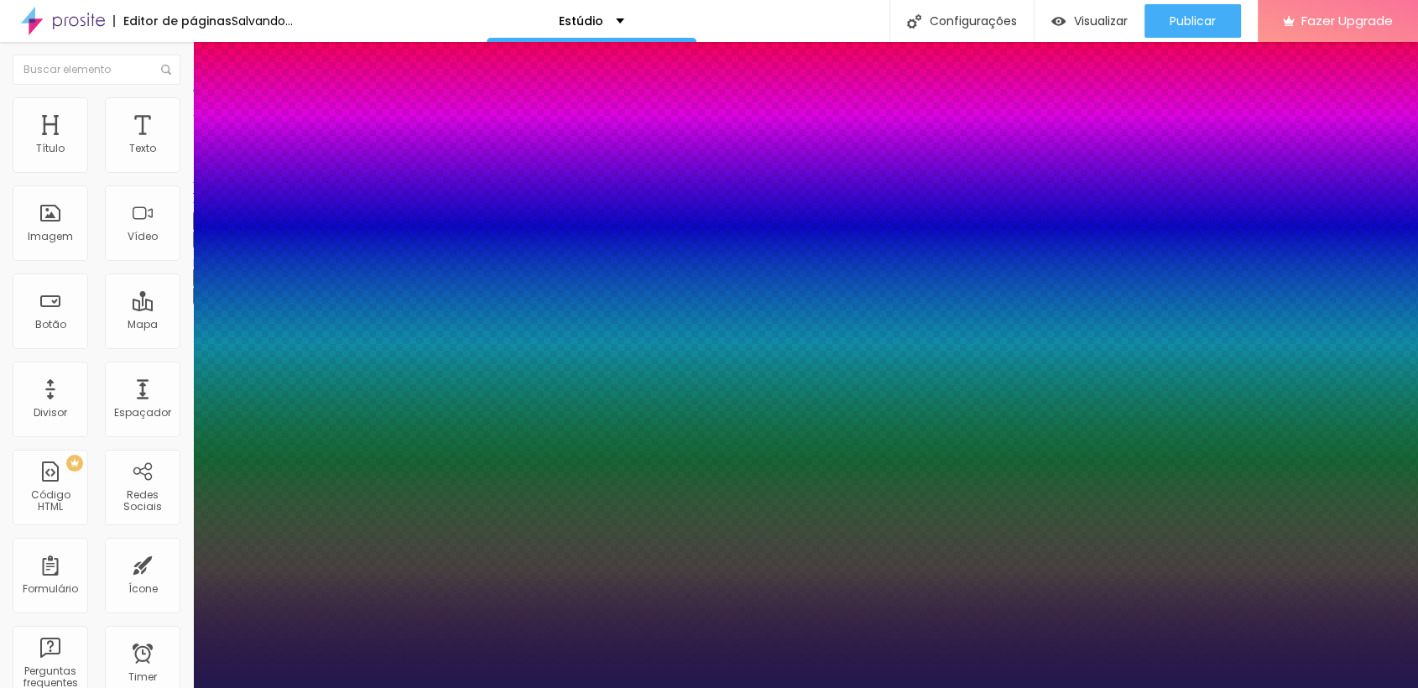
drag, startPoint x: 215, startPoint y: 509, endPoint x: 426, endPoint y: 452, distance: 219.0
click at [566, 687] on div at bounding box center [709, 688] width 1418 height 0
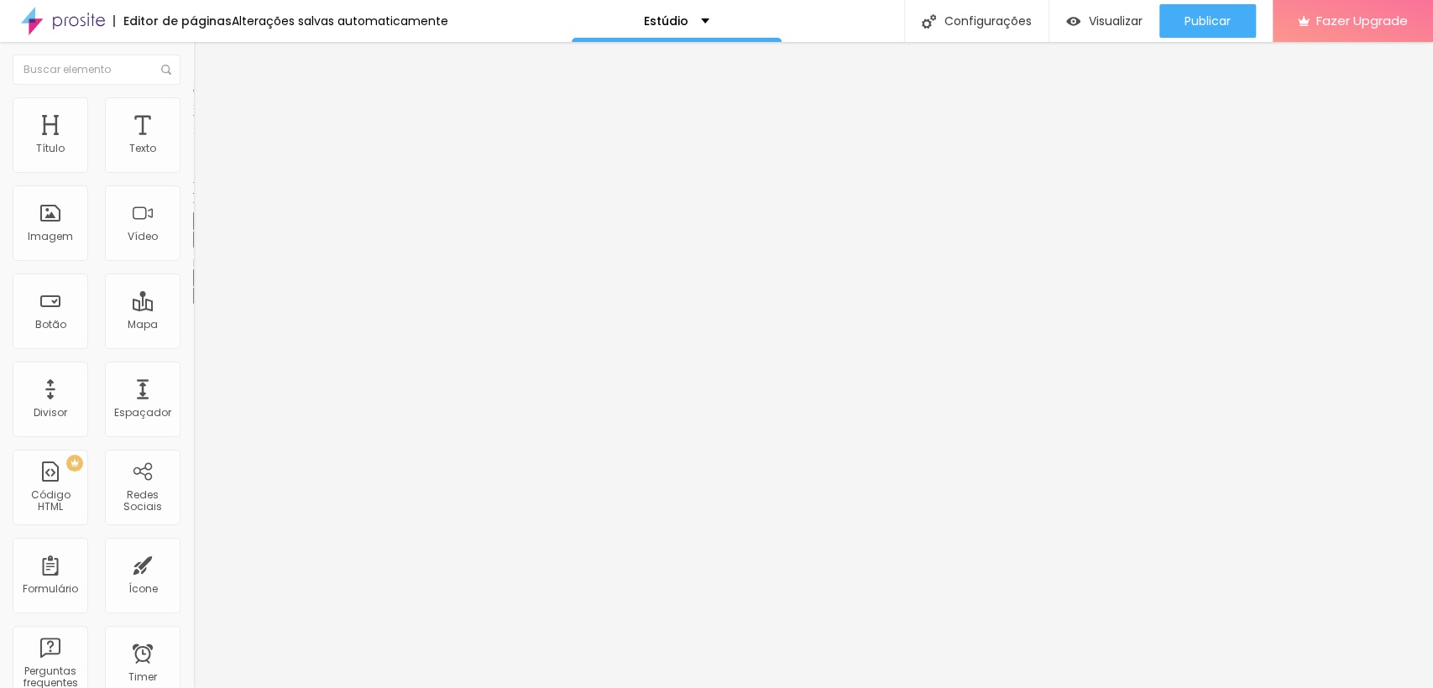
click at [193, 248] on button "button" at bounding box center [204, 240] width 23 height 18
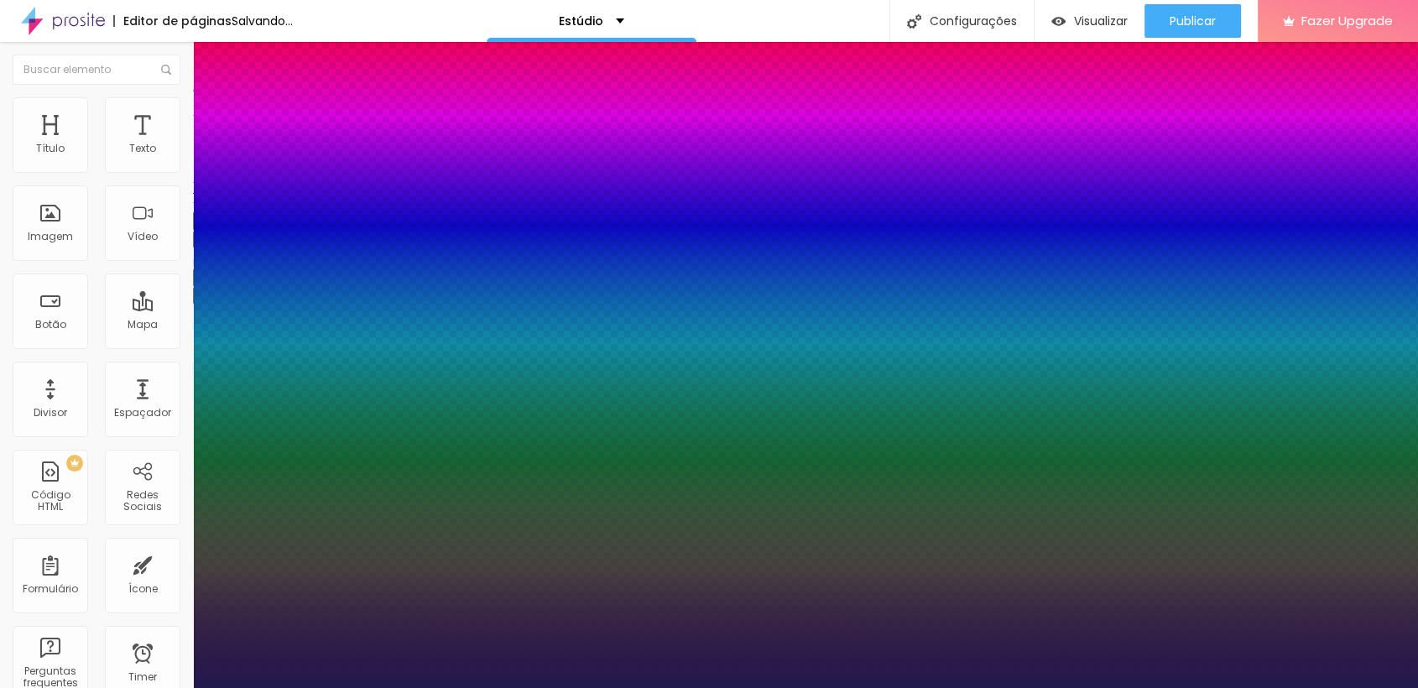
drag, startPoint x: 218, startPoint y: 550, endPoint x: 168, endPoint y: 559, distance: 51.2
click at [463, 687] on div at bounding box center [709, 688] width 1418 height 0
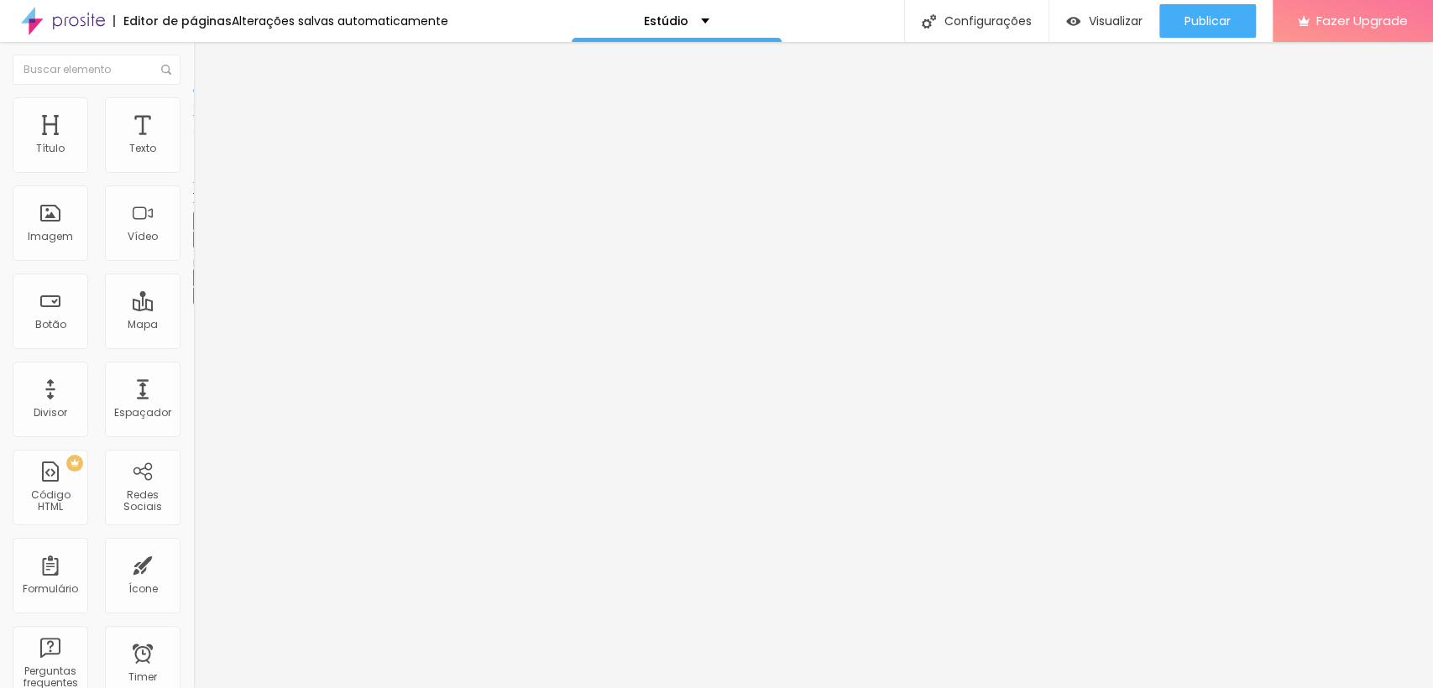
click at [206, 237] on icon "button" at bounding box center [207, 234] width 3 height 3
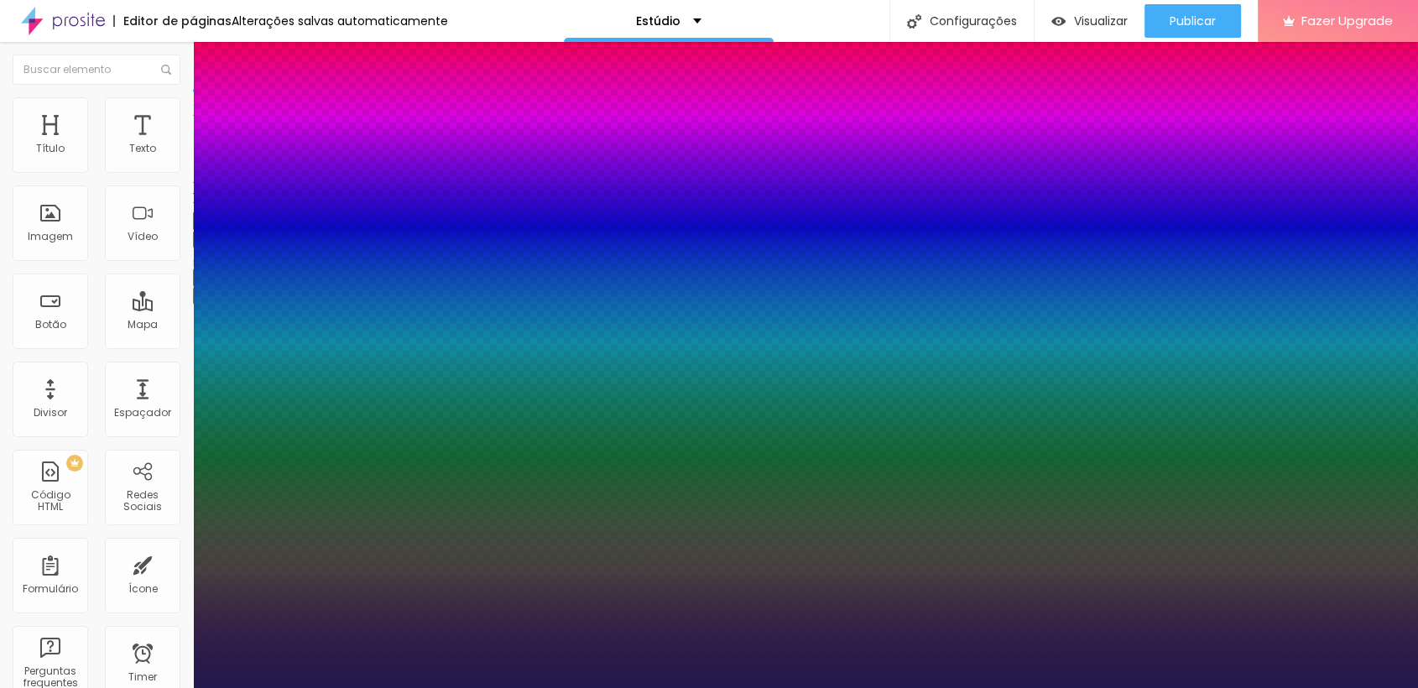
drag, startPoint x: 213, startPoint y: 551, endPoint x: 185, endPoint y: 553, distance: 27.8
drag, startPoint x: 213, startPoint y: 512, endPoint x: 148, endPoint y: 539, distance: 70.8
drag, startPoint x: 214, startPoint y: 551, endPoint x: 187, endPoint y: 572, distance: 33.6
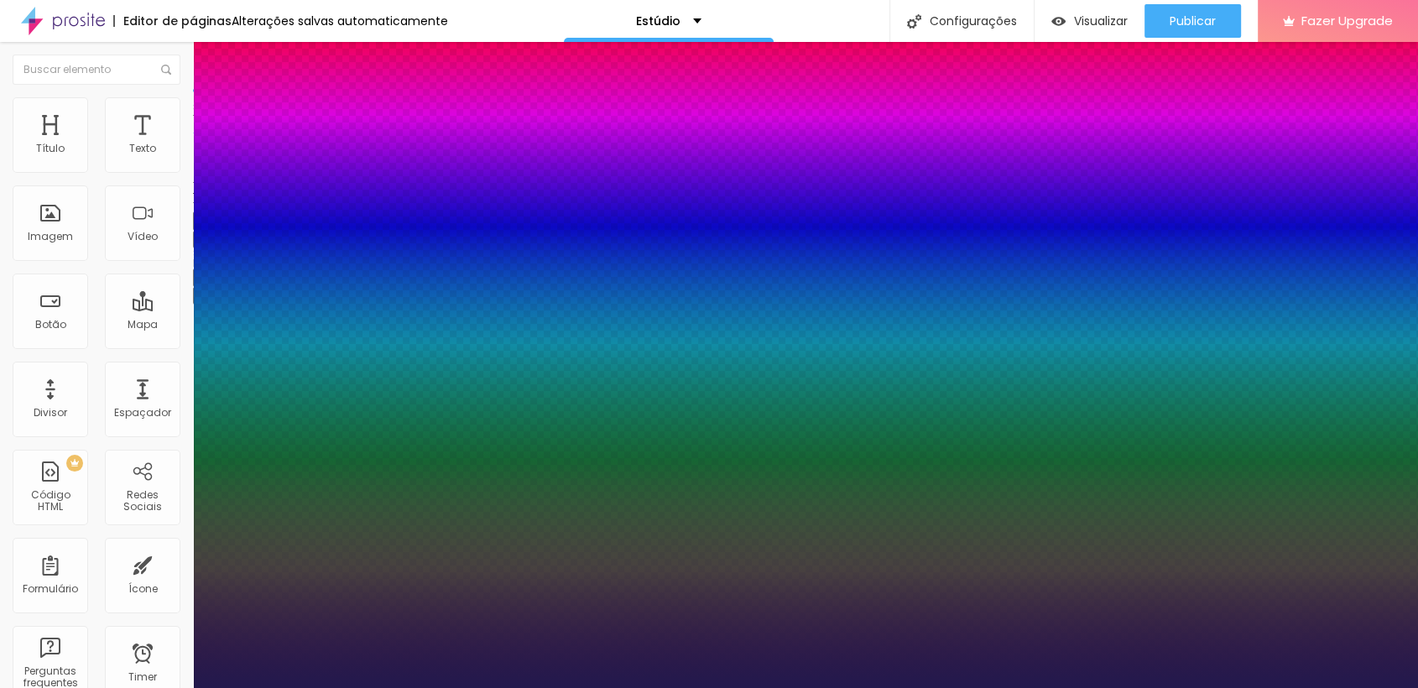
click at [444, 687] on div at bounding box center [709, 688] width 1418 height 0
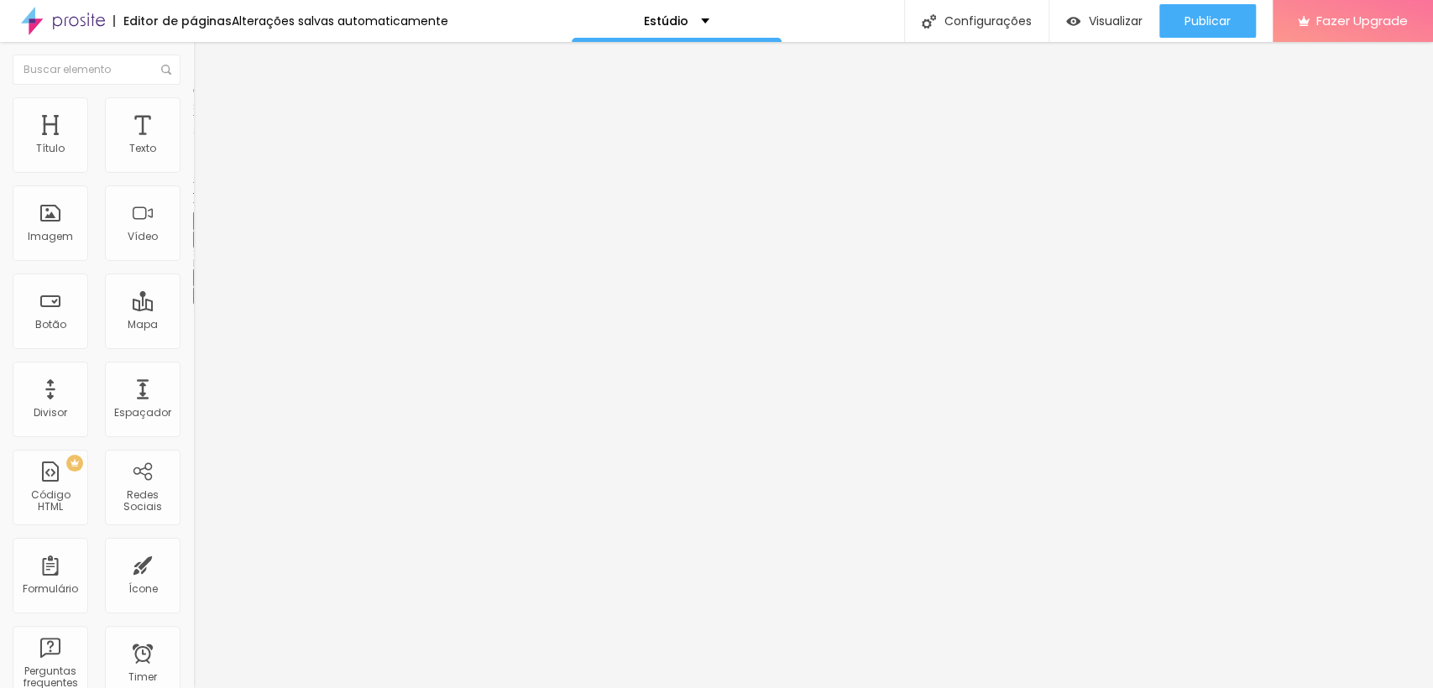
click at [193, 248] on button "button" at bounding box center [204, 240] width 23 height 18
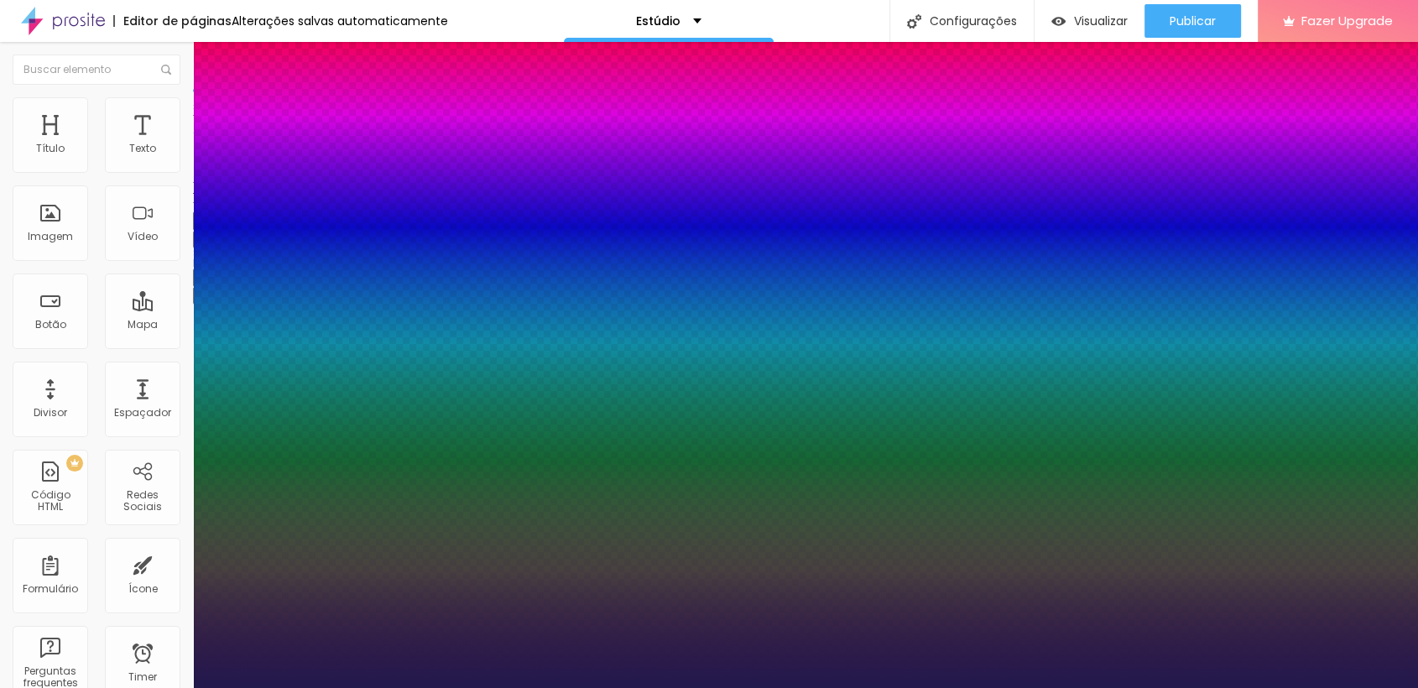
drag, startPoint x: 217, startPoint y: 552, endPoint x: 476, endPoint y: 526, distance: 259.8
click at [495, 687] on div at bounding box center [709, 688] width 1418 height 0
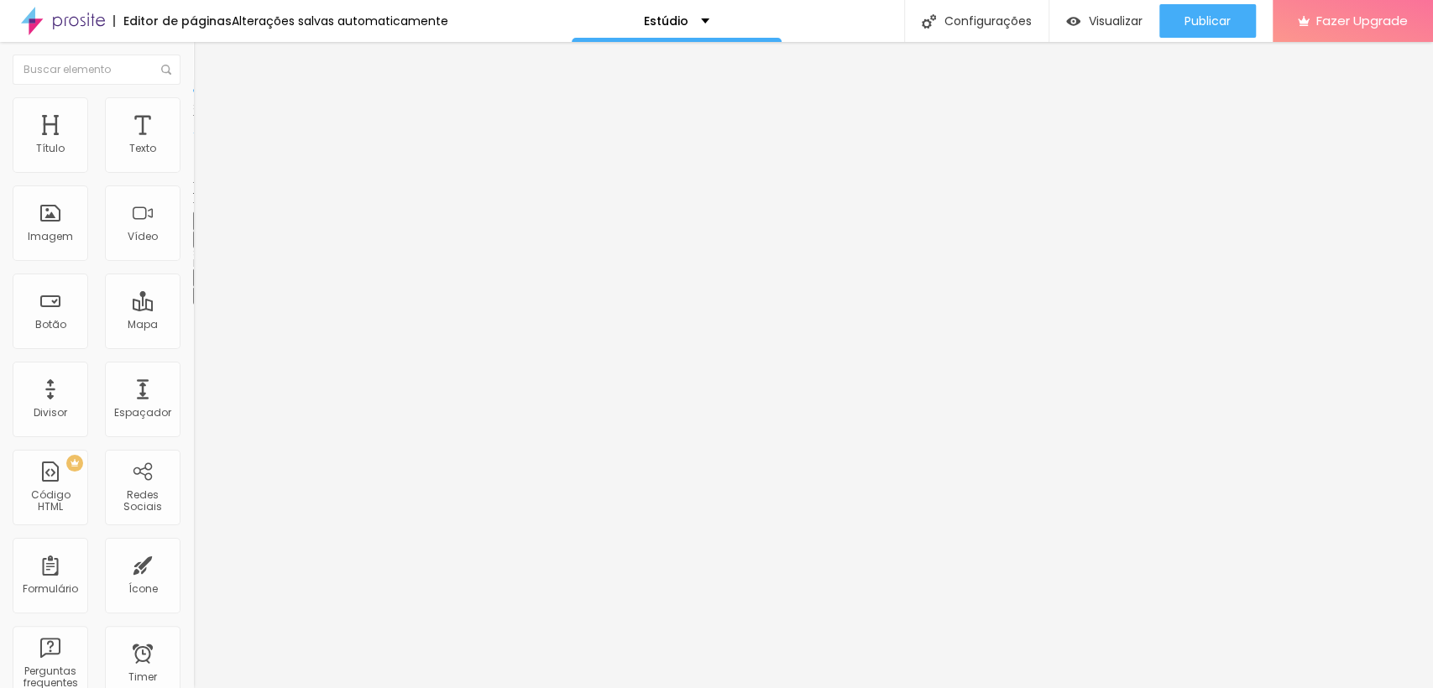
click at [201, 242] on icon "button" at bounding box center [204, 238] width 7 height 7
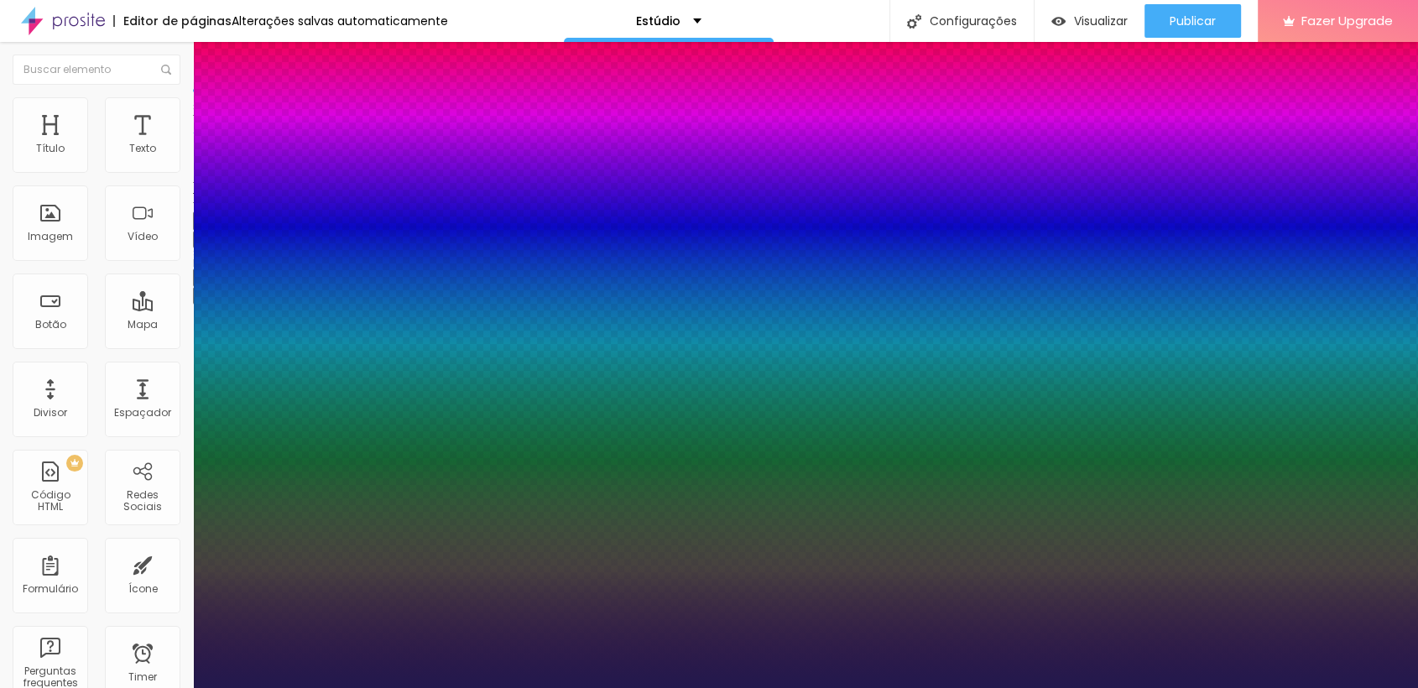
click at [101, 687] on div at bounding box center [709, 688] width 1418 height 0
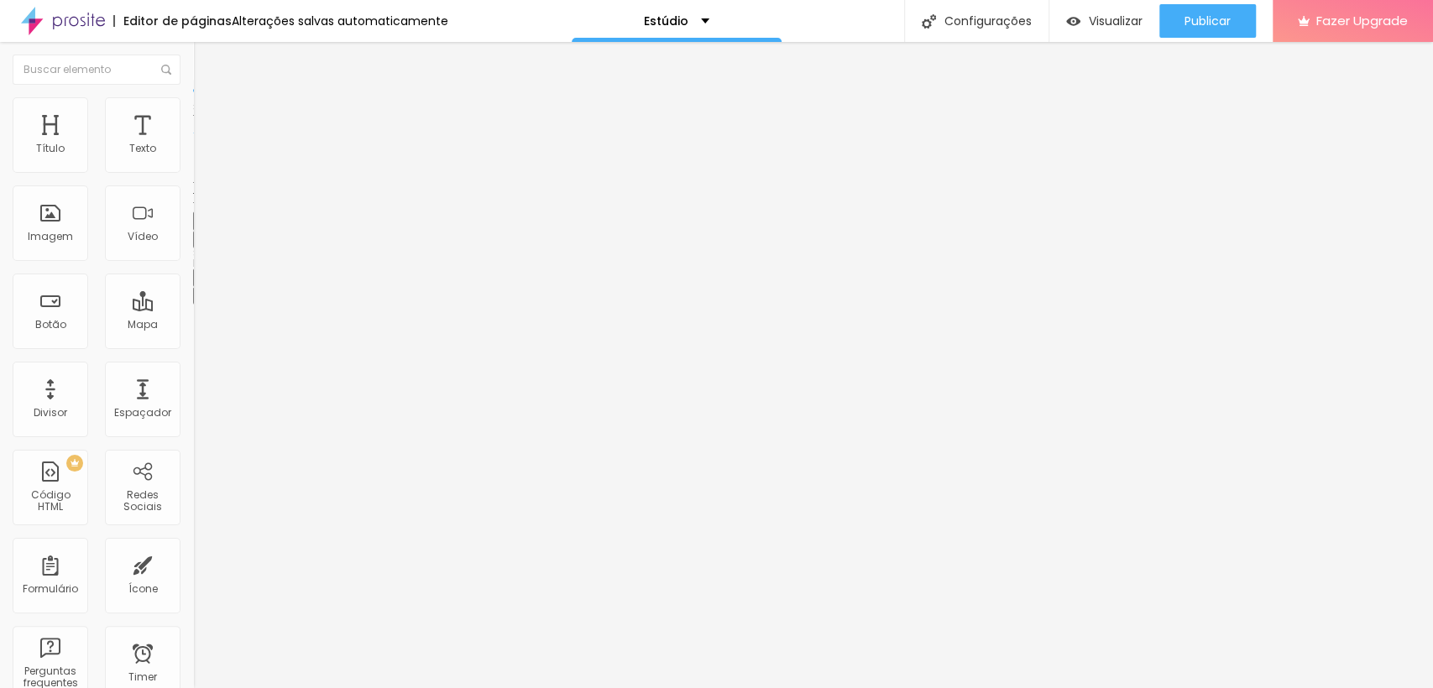
click at [193, 545] on div "Editar Título Estilo Avançado Tamanho Titulo 1 H1 Titulo 2 H2 Titulo 3 H3 Titul…" at bounding box center [289, 365] width 193 height 646
click at [200, 243] on icon "button" at bounding box center [205, 238] width 10 height 10
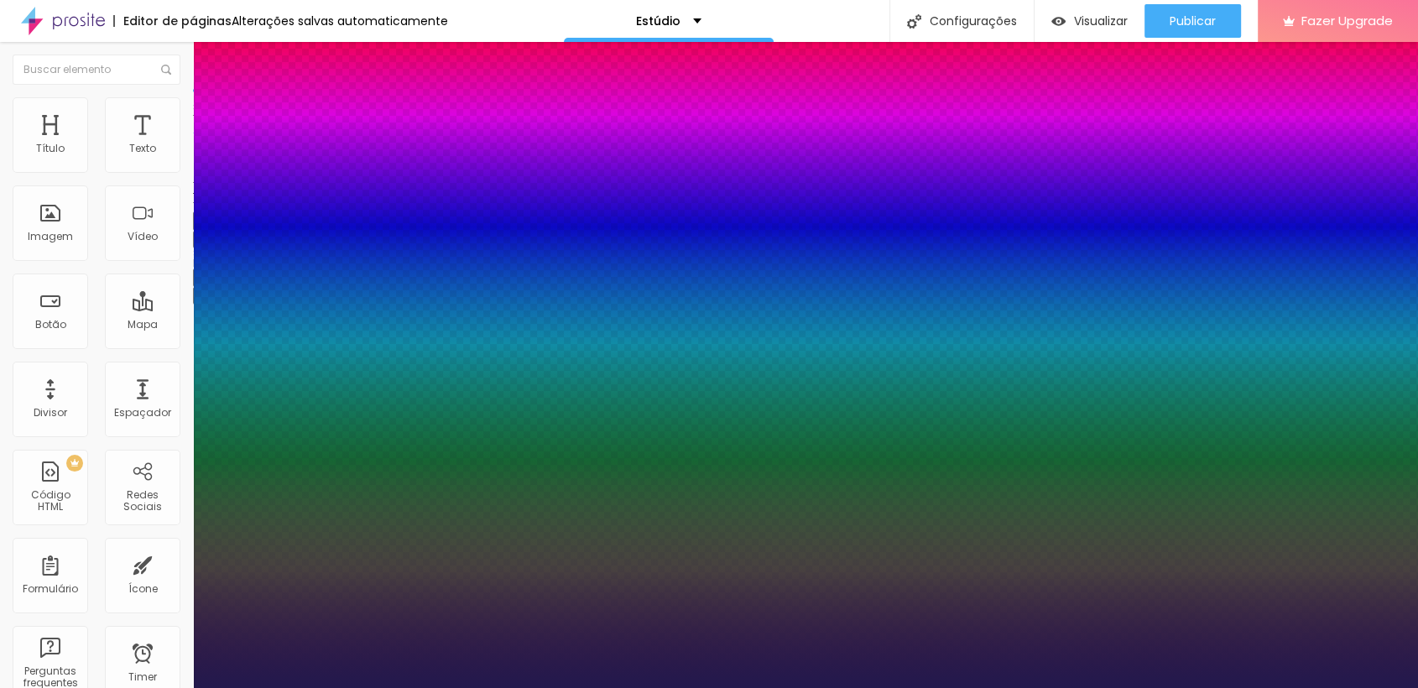
click at [88, 687] on div at bounding box center [709, 688] width 1418 height 0
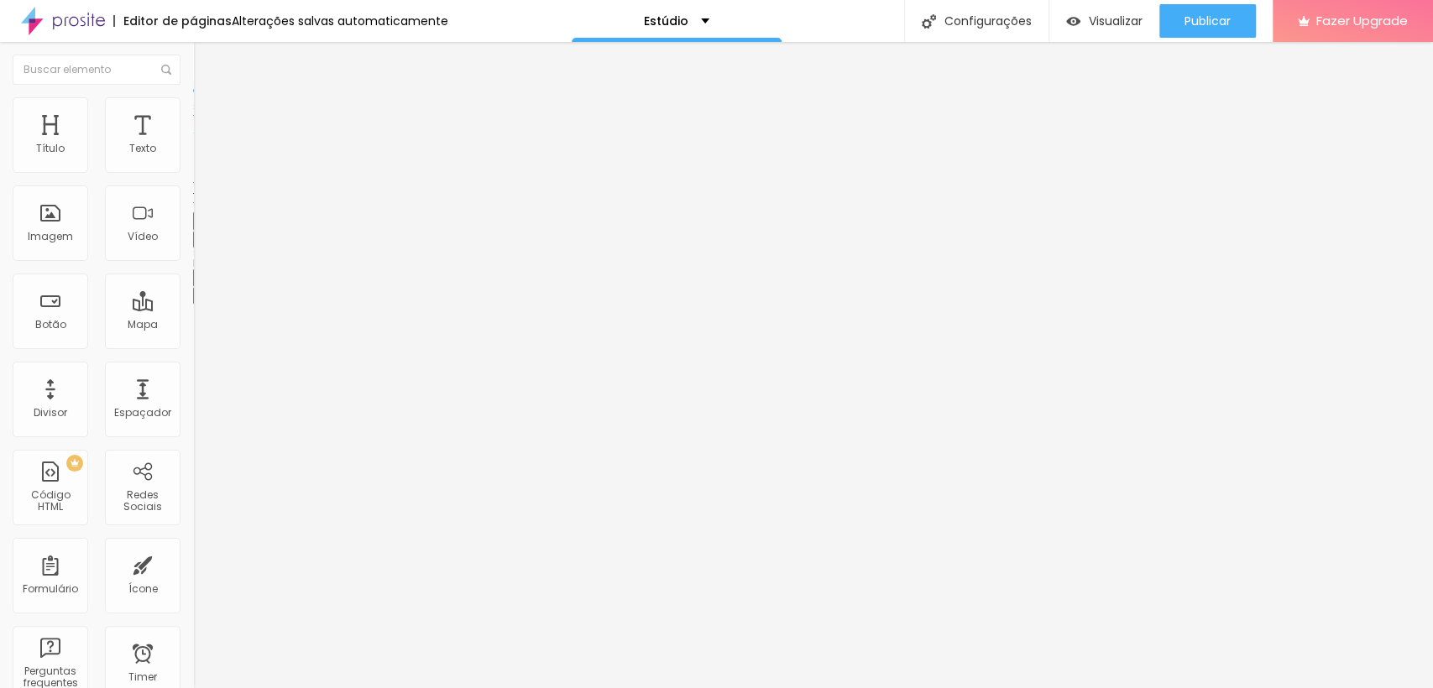
click at [193, 510] on div "Editar Título Estilo Avançado Tamanho Titulo 1 H1 Titulo 2 H2 Titulo 3 H3 Titul…" at bounding box center [289, 365] width 193 height 646
drag, startPoint x: 114, startPoint y: 164, endPoint x: 59, endPoint y: 170, distance: 55.7
click at [193, 309] on input "range" at bounding box center [247, 315] width 108 height 13
drag, startPoint x: 56, startPoint y: 163, endPoint x: 66, endPoint y: 163, distance: 10.1
click at [193, 309] on input "range" at bounding box center [247, 315] width 108 height 13
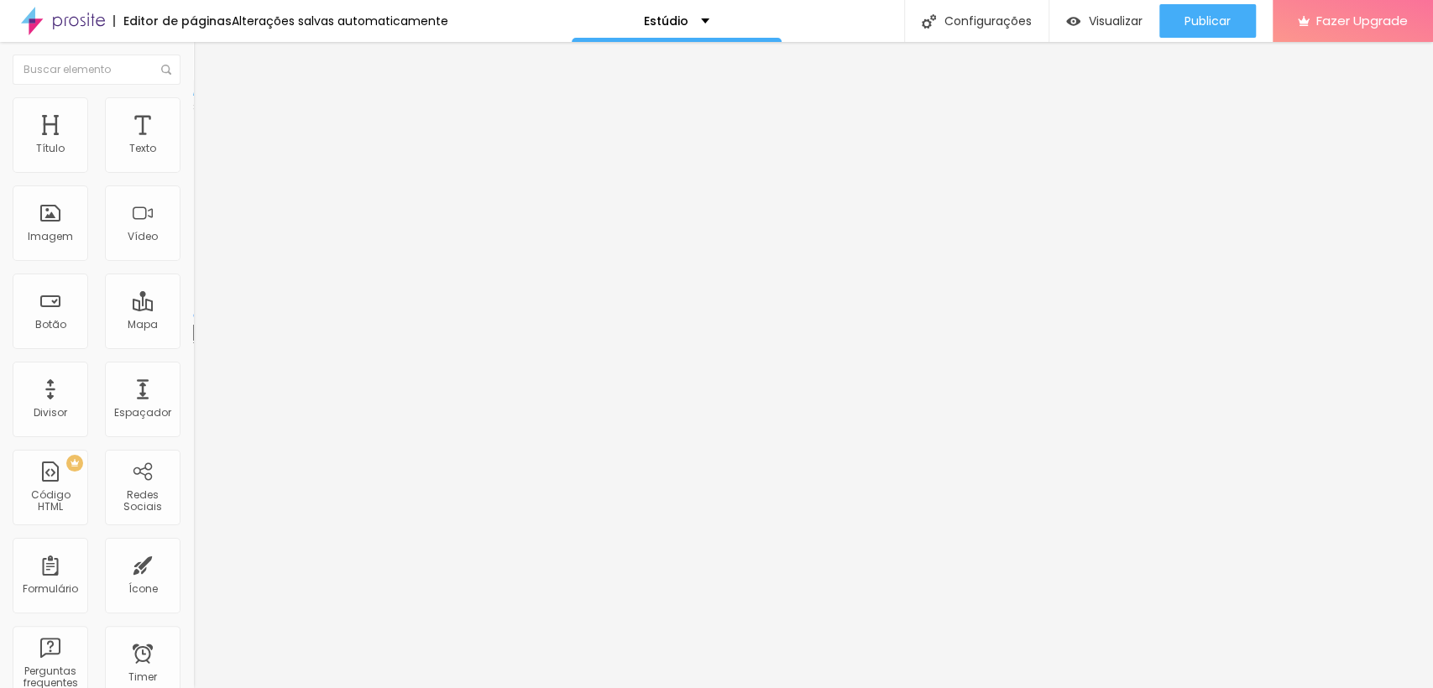
drag, startPoint x: 67, startPoint y: 166, endPoint x: 28, endPoint y: 163, distance: 39.6
click at [193, 309] on input "range" at bounding box center [247, 315] width 108 height 13
drag, startPoint x: 34, startPoint y: 167, endPoint x: 0, endPoint y: 180, distance: 36.6
click at [193, 309] on input "range" at bounding box center [247, 315] width 108 height 13
drag, startPoint x: 63, startPoint y: 161, endPoint x: 73, endPoint y: 163, distance: 10.2
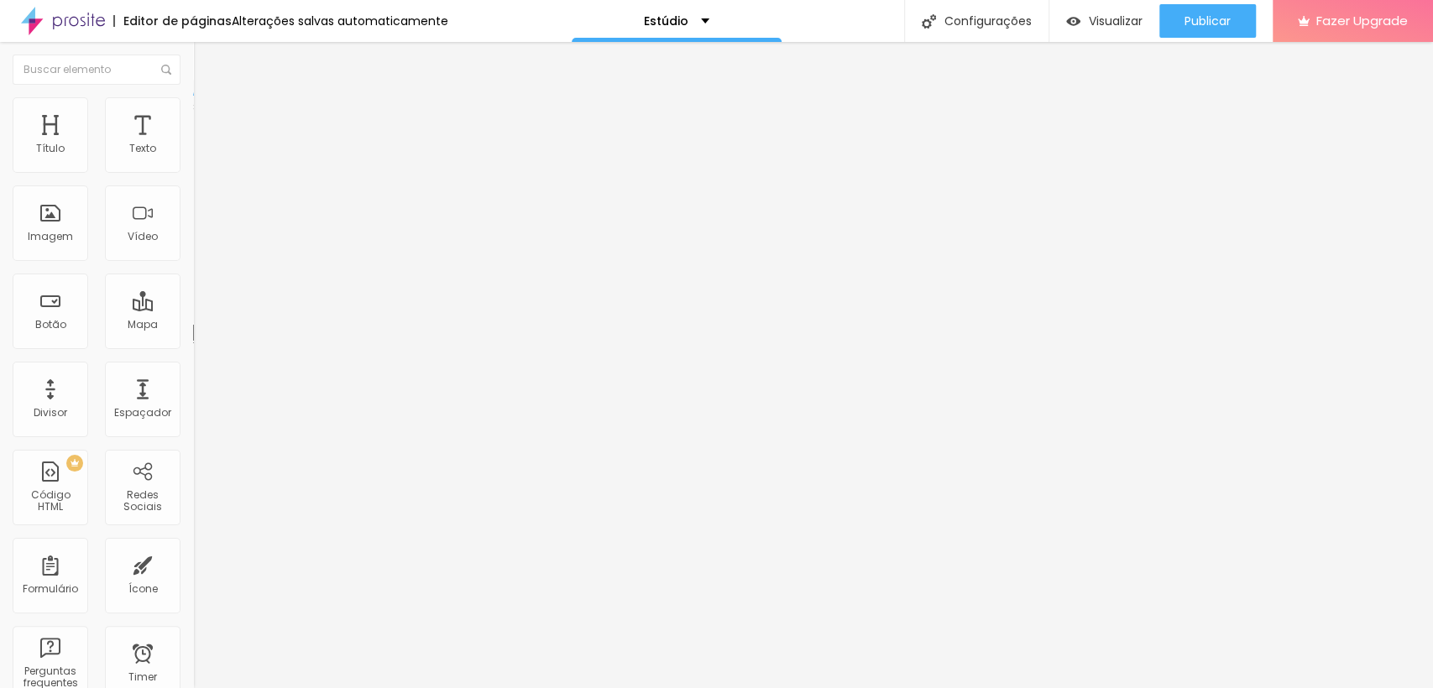
click at [193, 309] on input "range" at bounding box center [247, 315] width 108 height 13
drag, startPoint x: 120, startPoint y: 163, endPoint x: 107, endPoint y: 169, distance: 13.9
click at [193, 309] on input "range" at bounding box center [247, 315] width 108 height 13
drag, startPoint x: 76, startPoint y: 167, endPoint x: 95, endPoint y: 174, distance: 20.4
click at [193, 309] on input "range" at bounding box center [247, 315] width 108 height 13
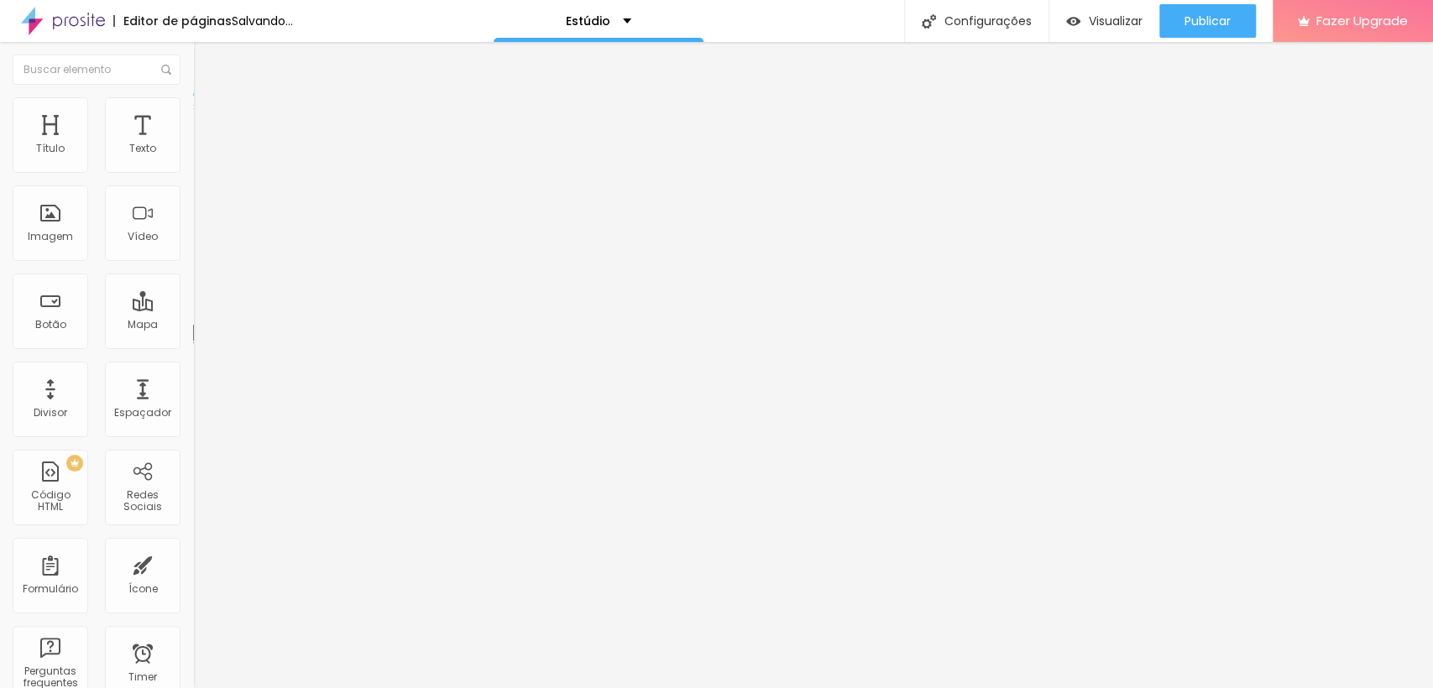
click at [193, 309] on input "range" at bounding box center [247, 315] width 108 height 13
click at [193, 161] on button "button" at bounding box center [204, 153] width 23 height 18
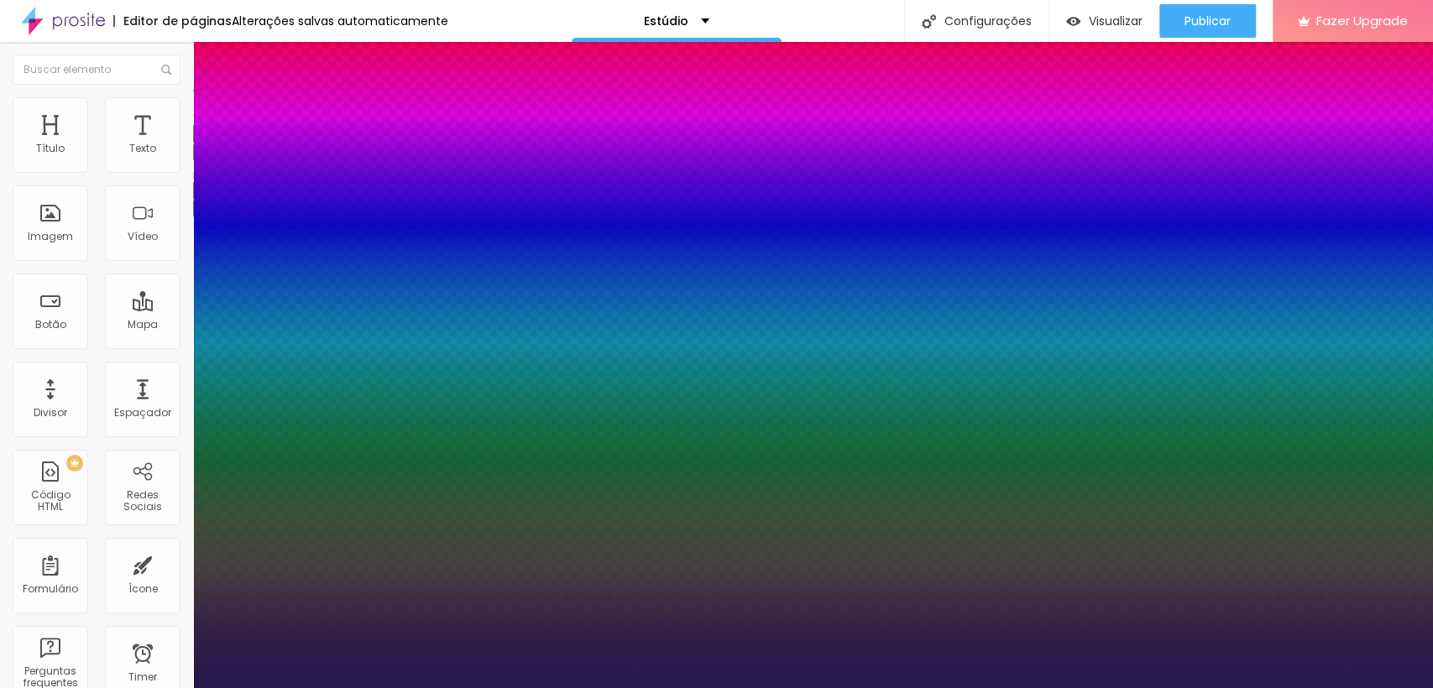
click at [953, 687] on div at bounding box center [716, 688] width 1433 height 0
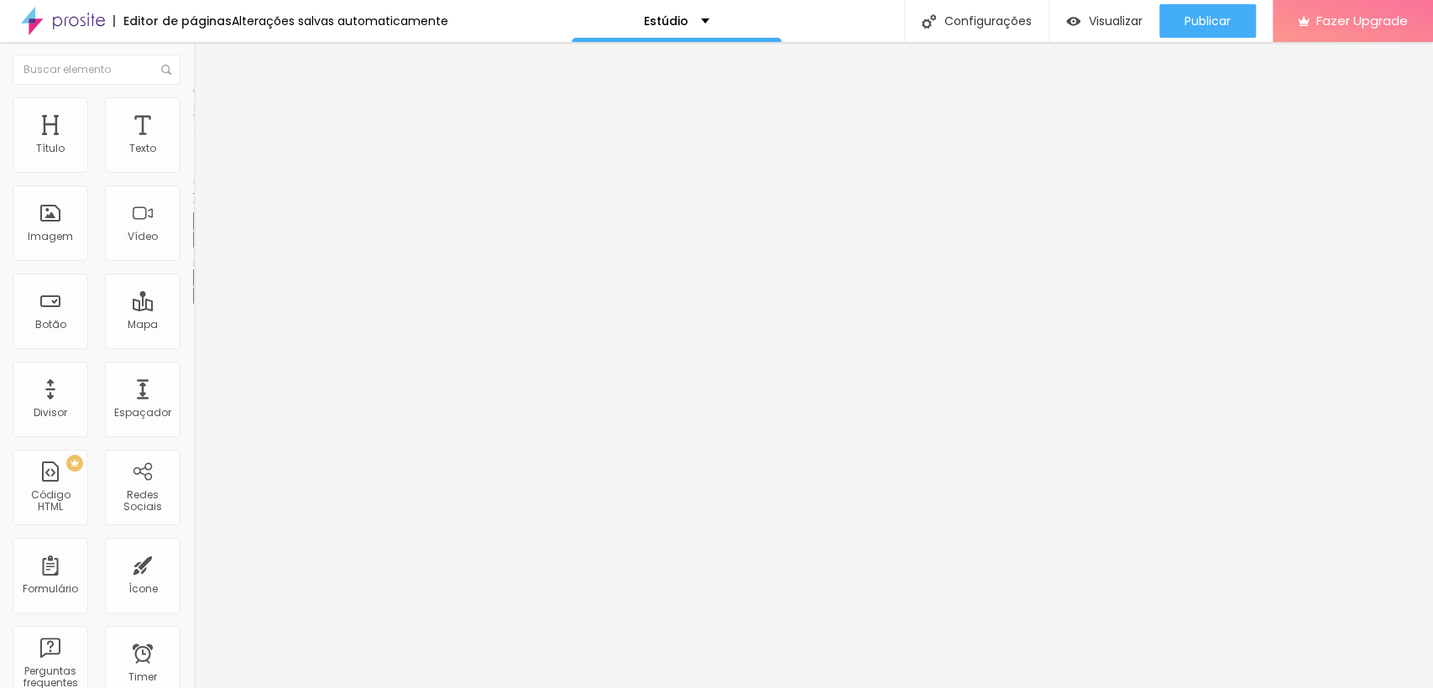
click at [200, 243] on icon "button" at bounding box center [205, 238] width 10 height 10
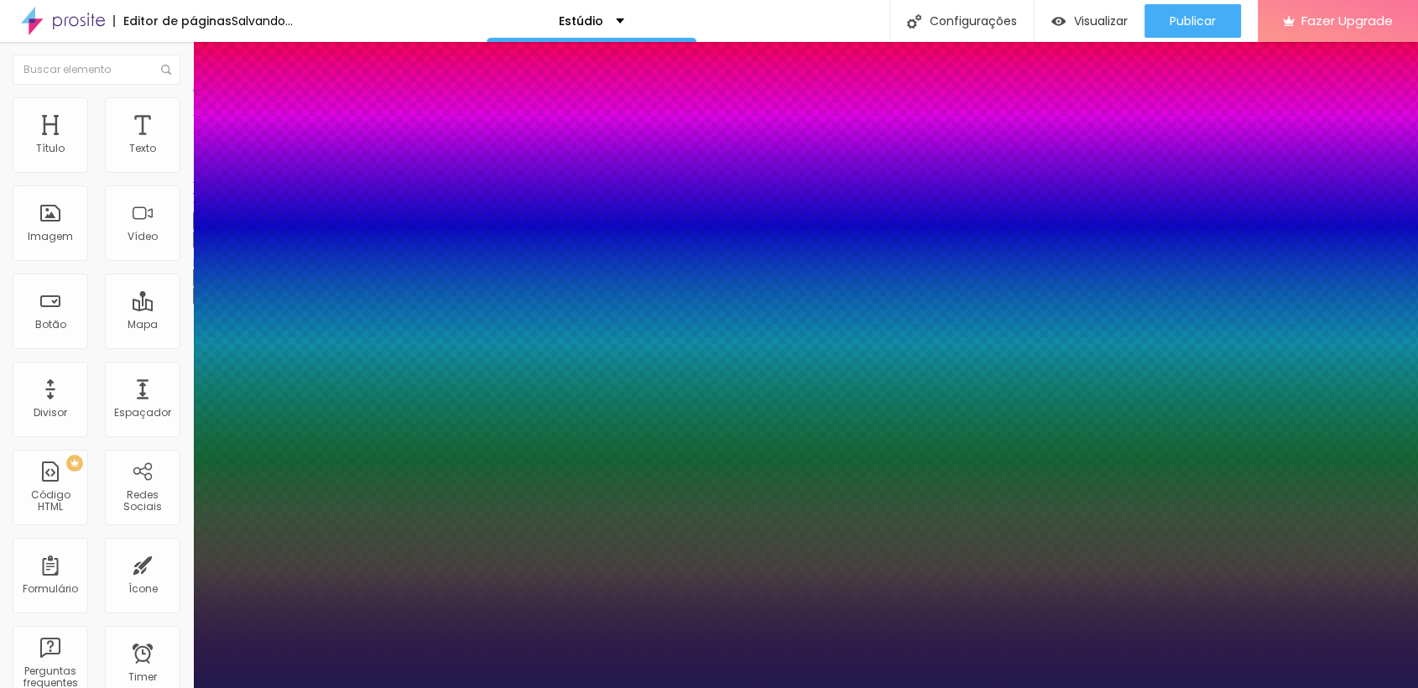
drag, startPoint x: 339, startPoint y: 468, endPoint x: 269, endPoint y: 467, distance: 69.7
drag, startPoint x: 266, startPoint y: 470, endPoint x: 628, endPoint y: 407, distance: 367.1
click at [953, 687] on div at bounding box center [709, 688] width 1418 height 0
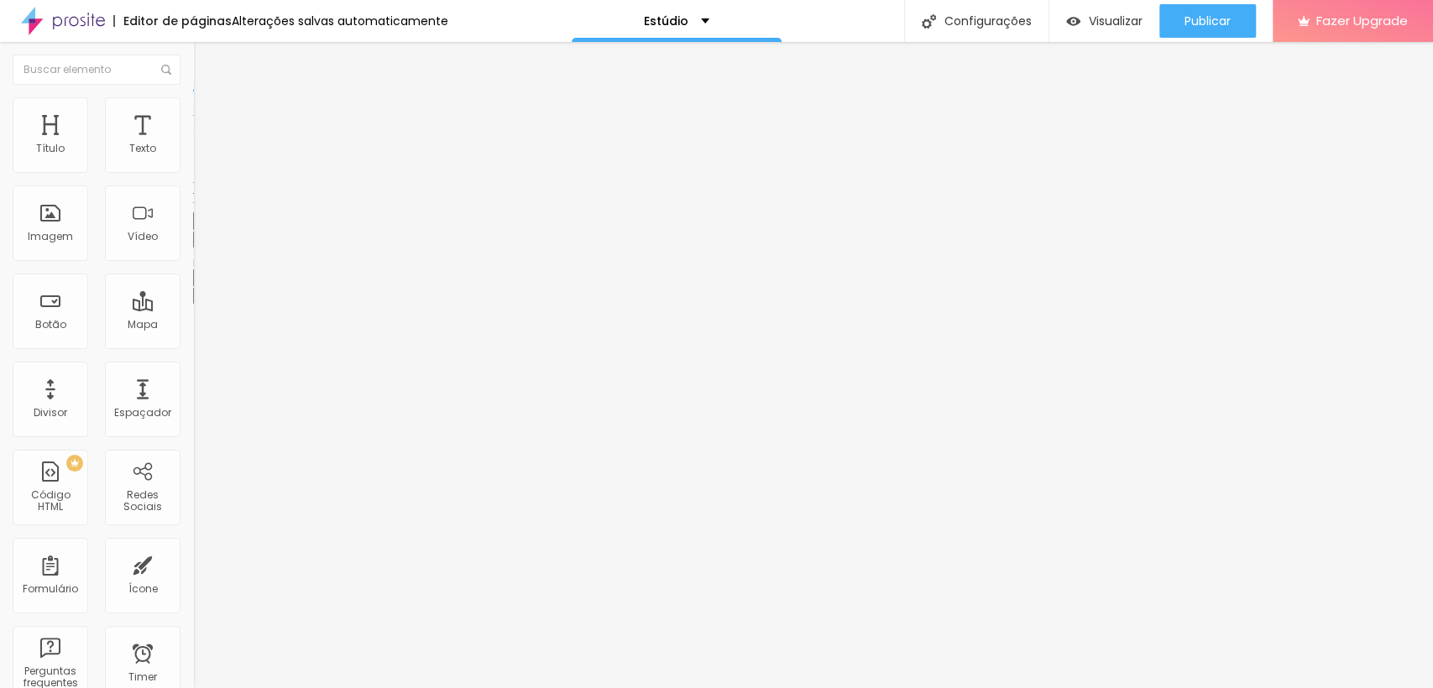
click at [193, 109] on li "Avançado" at bounding box center [289, 105] width 193 height 17
click at [193, 108] on li "Avançado" at bounding box center [289, 105] width 193 height 17
click at [193, 157] on button "button" at bounding box center [204, 153] width 23 height 18
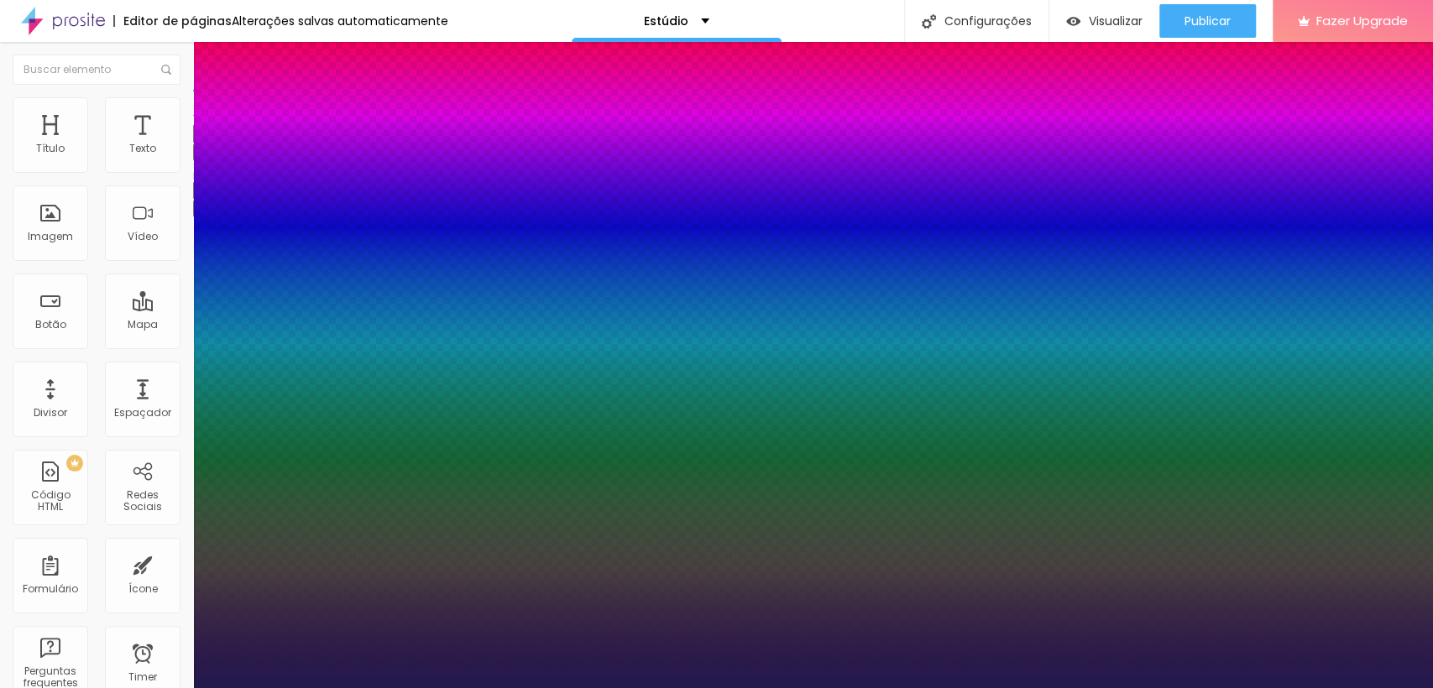
drag, startPoint x: 215, startPoint y: 322, endPoint x: 199, endPoint y: 334, distance: 19.8
drag, startPoint x: 213, startPoint y: 367, endPoint x: 171, endPoint y: 382, distance: 44.6
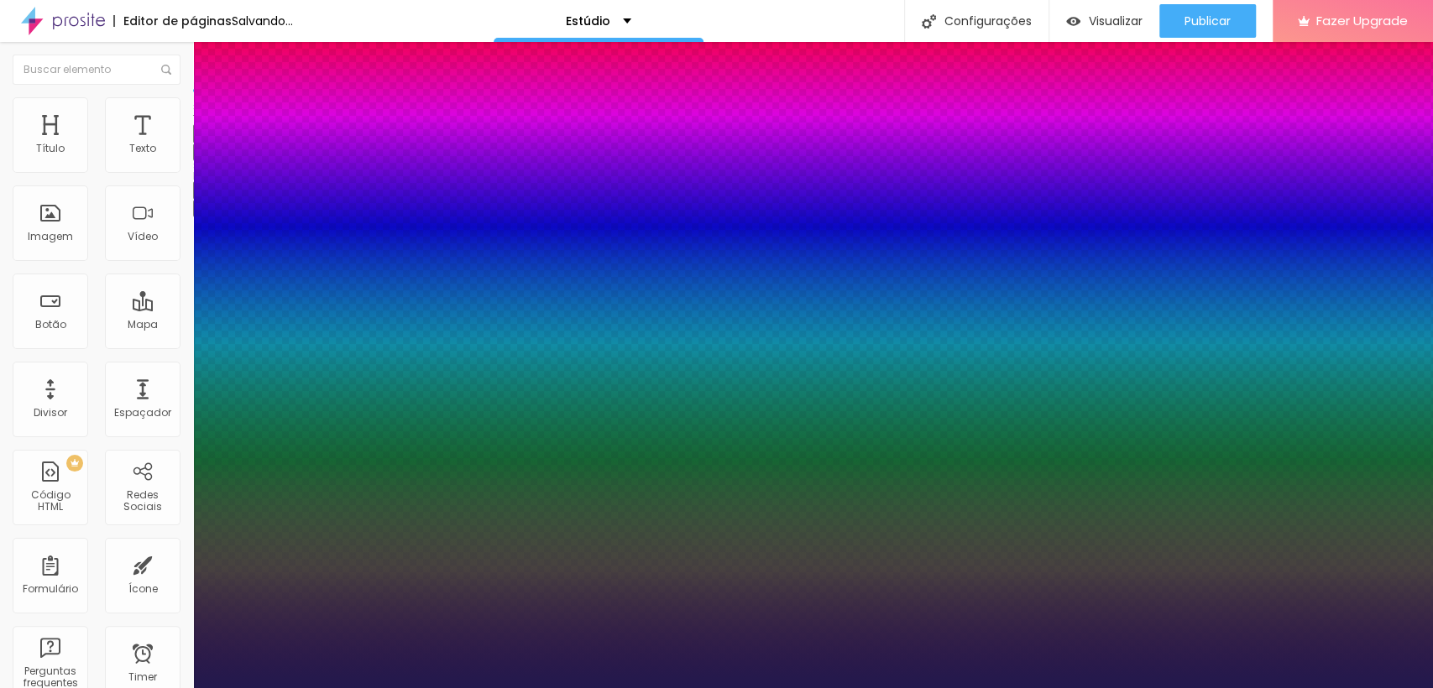
click at [676, 687] on div at bounding box center [716, 688] width 1433 height 0
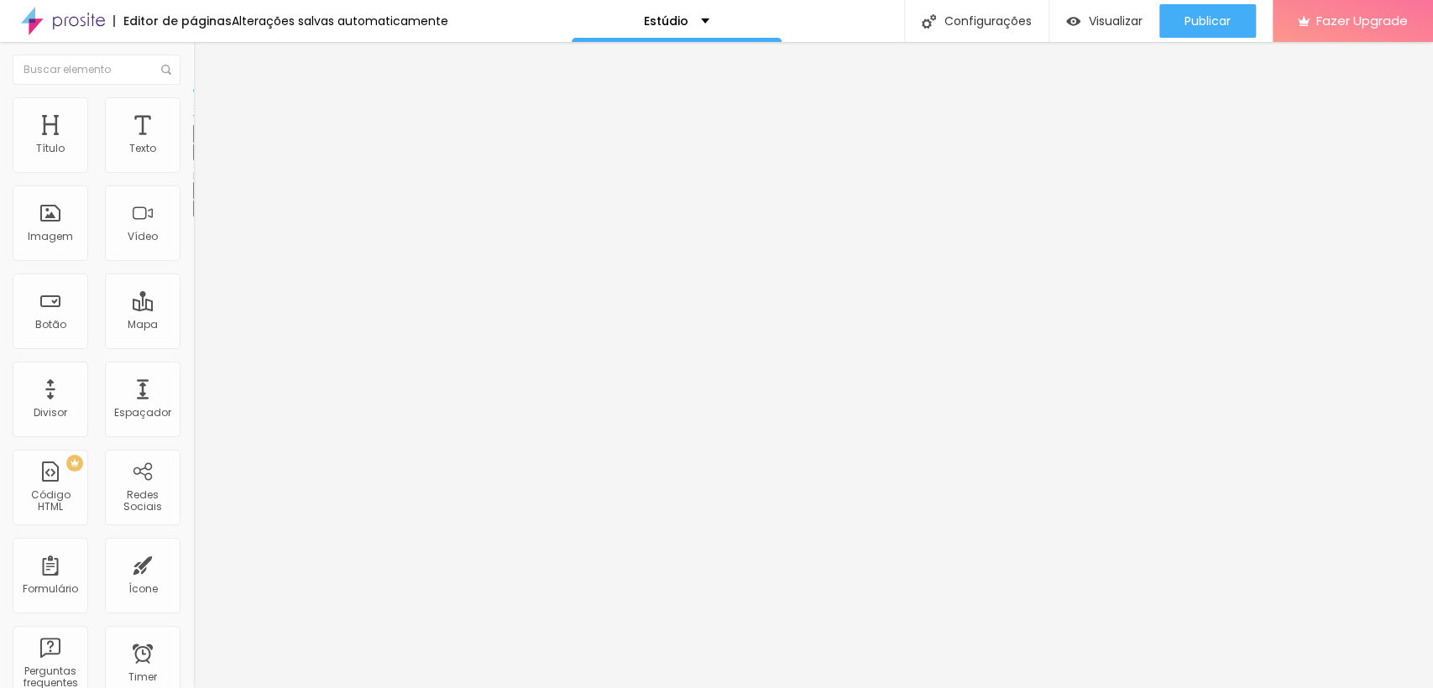
click at [200, 156] on icon "button" at bounding box center [205, 151] width 10 height 10
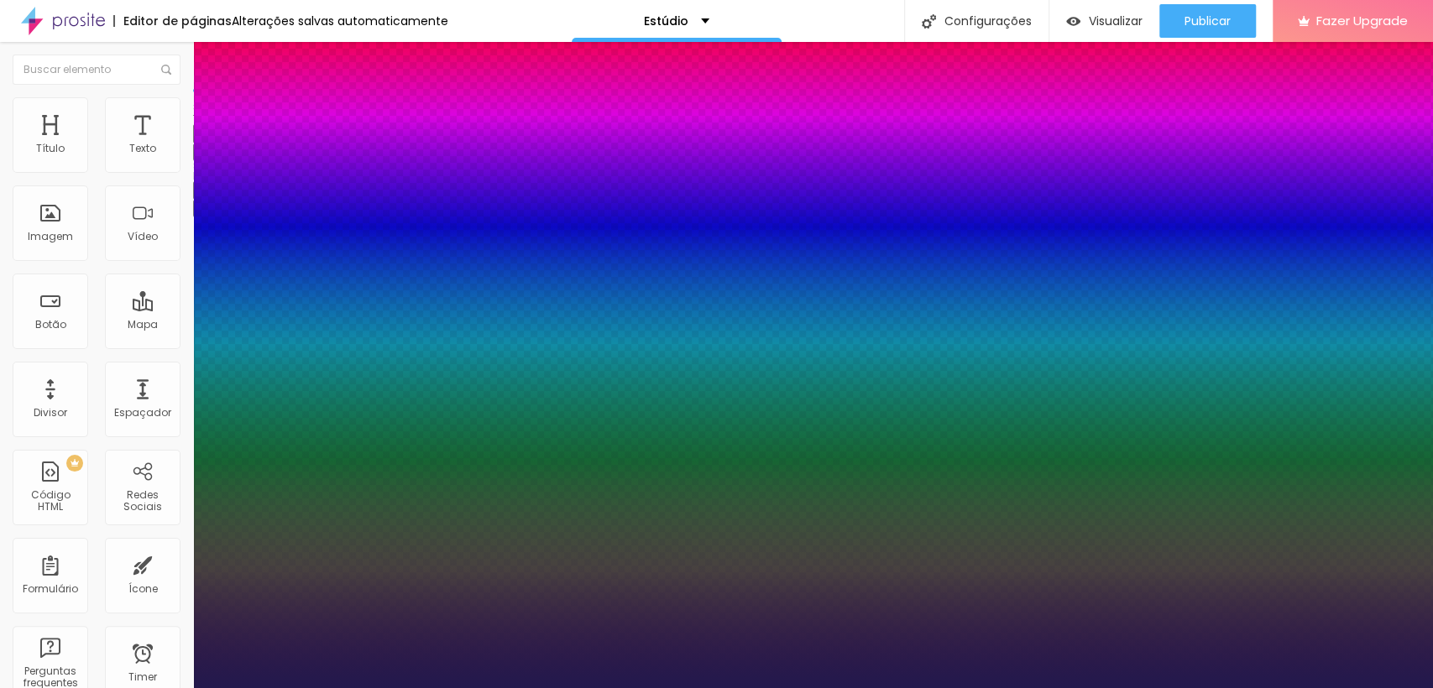
click at [683, 687] on div at bounding box center [716, 688] width 1433 height 0
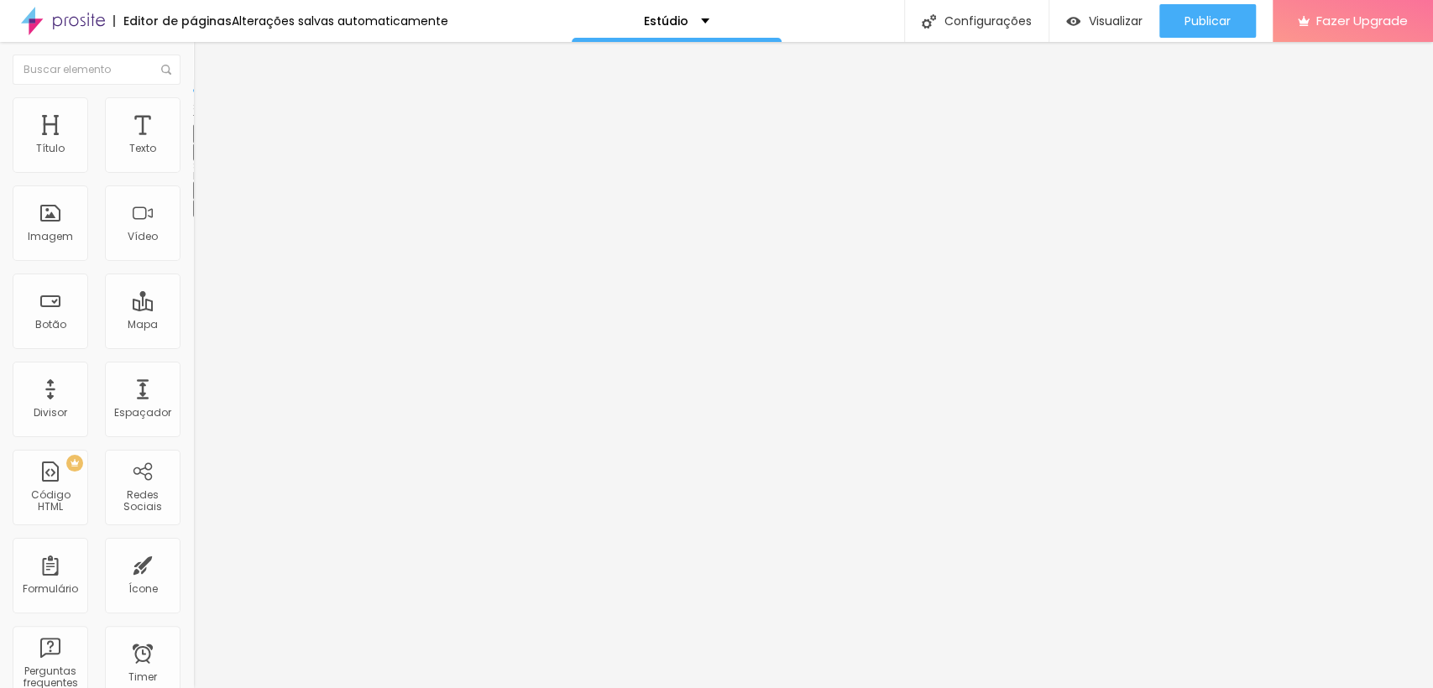
click at [193, 111] on li "Avançado" at bounding box center [289, 105] width 193 height 17
drag, startPoint x: 81, startPoint y: 166, endPoint x: 0, endPoint y: 162, distance: 80.7
click at [193, 309] on input "range" at bounding box center [247, 315] width 108 height 13
drag, startPoint x: 43, startPoint y: 198, endPoint x: 55, endPoint y: 206, distance: 14.0
click at [193, 546] on input "range" at bounding box center [247, 552] width 108 height 13
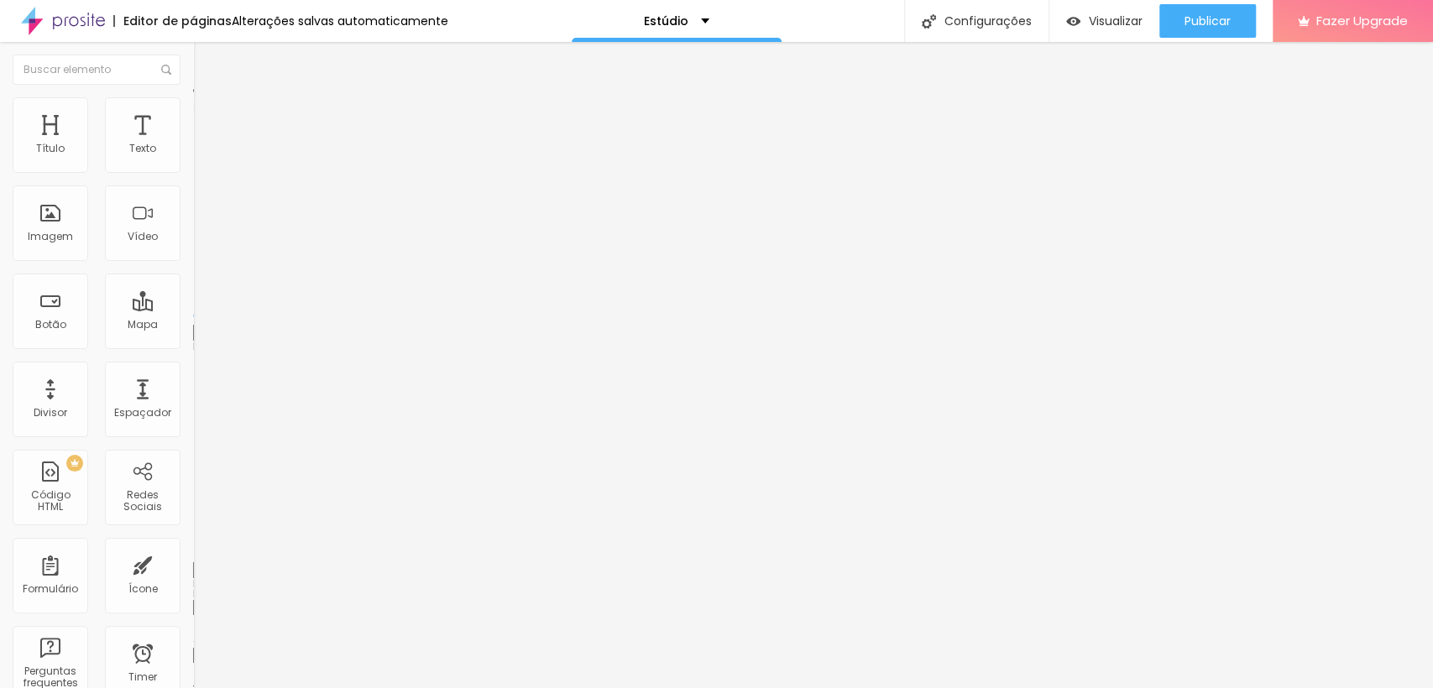
click at [193, 97] on li "Estilo" at bounding box center [289, 89] width 193 height 17
click at [200, 156] on icon "button" at bounding box center [205, 151] width 10 height 10
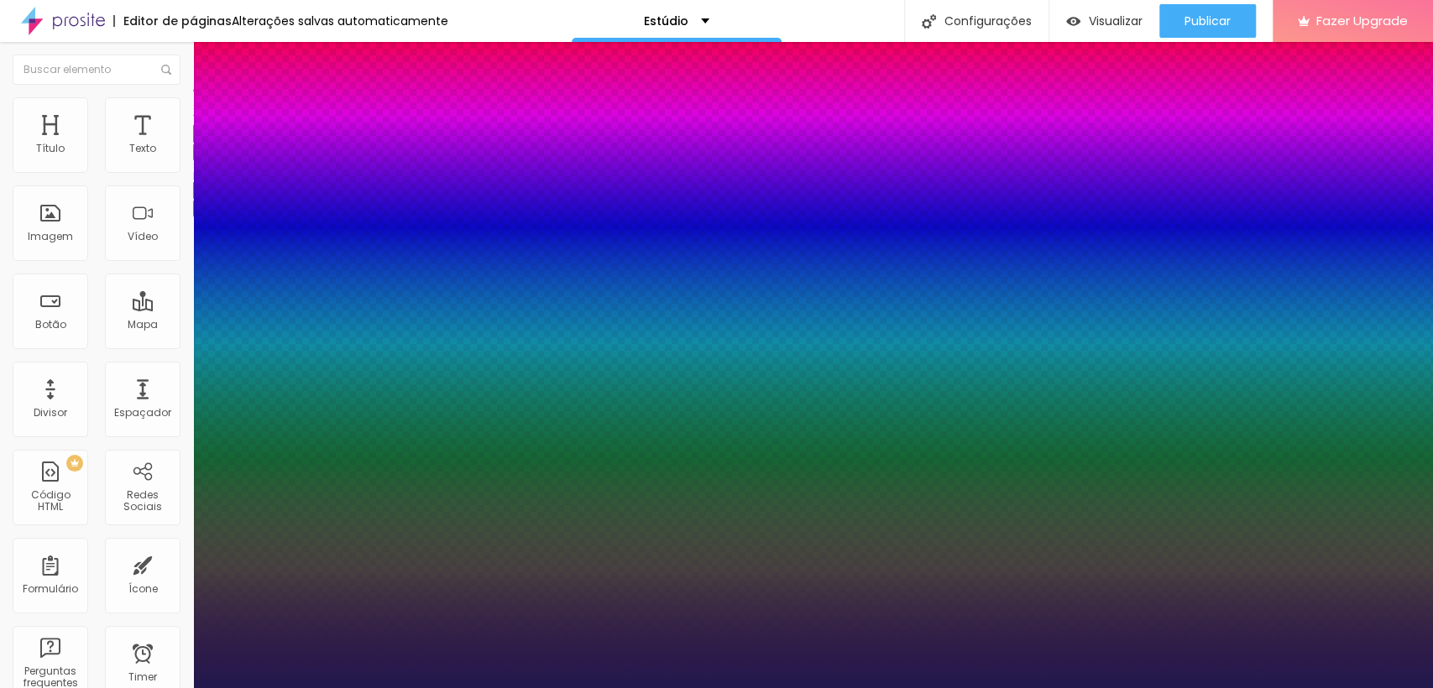
drag, startPoint x: 269, startPoint y: 404, endPoint x: 175, endPoint y: 403, distance: 94.8
click at [621, 687] on div at bounding box center [716, 688] width 1433 height 0
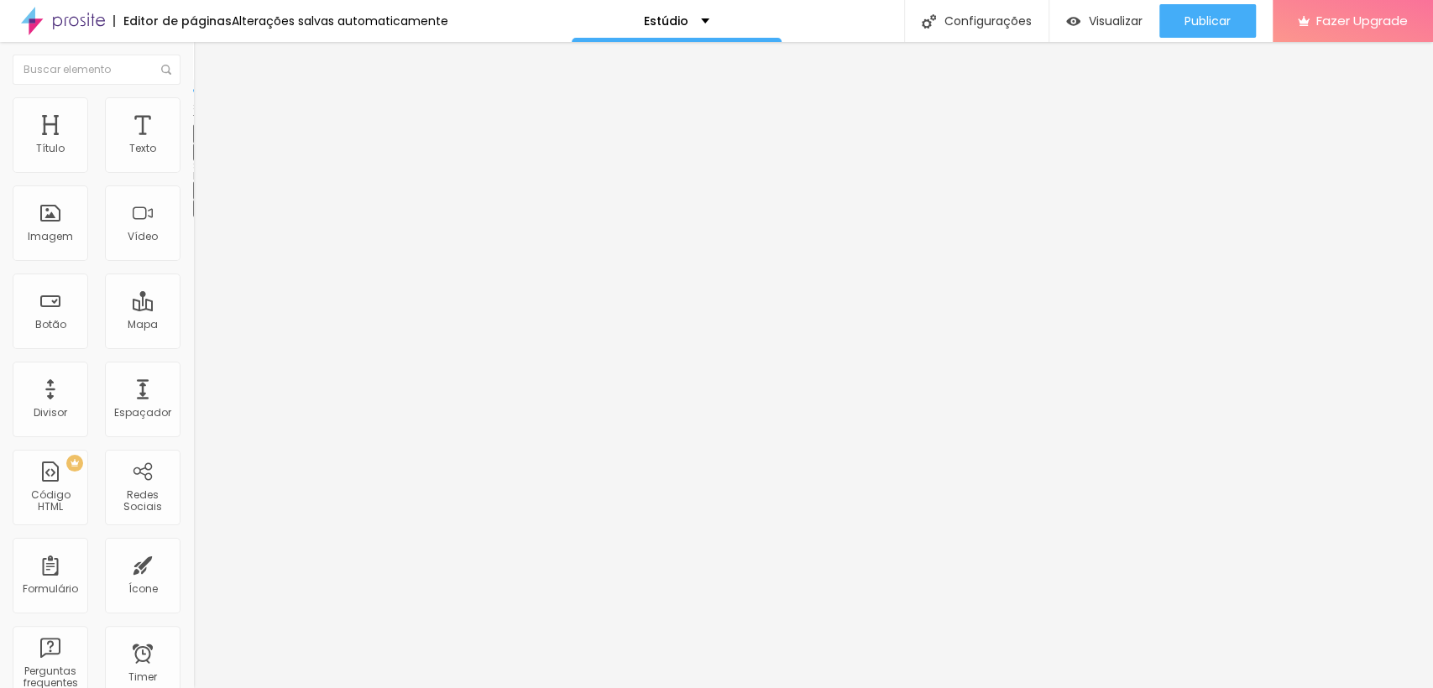
click at [193, 161] on button "button" at bounding box center [204, 153] width 23 height 18
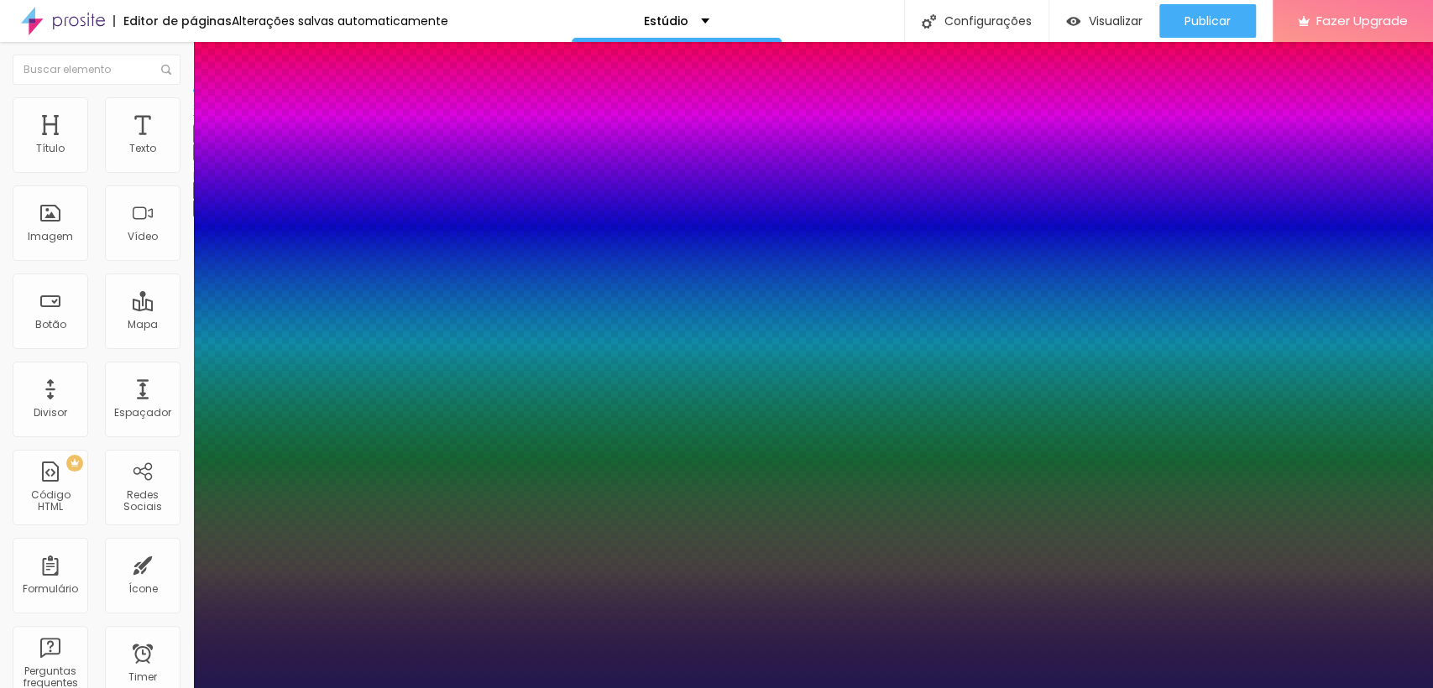
click at [613, 687] on div at bounding box center [716, 688] width 1433 height 0
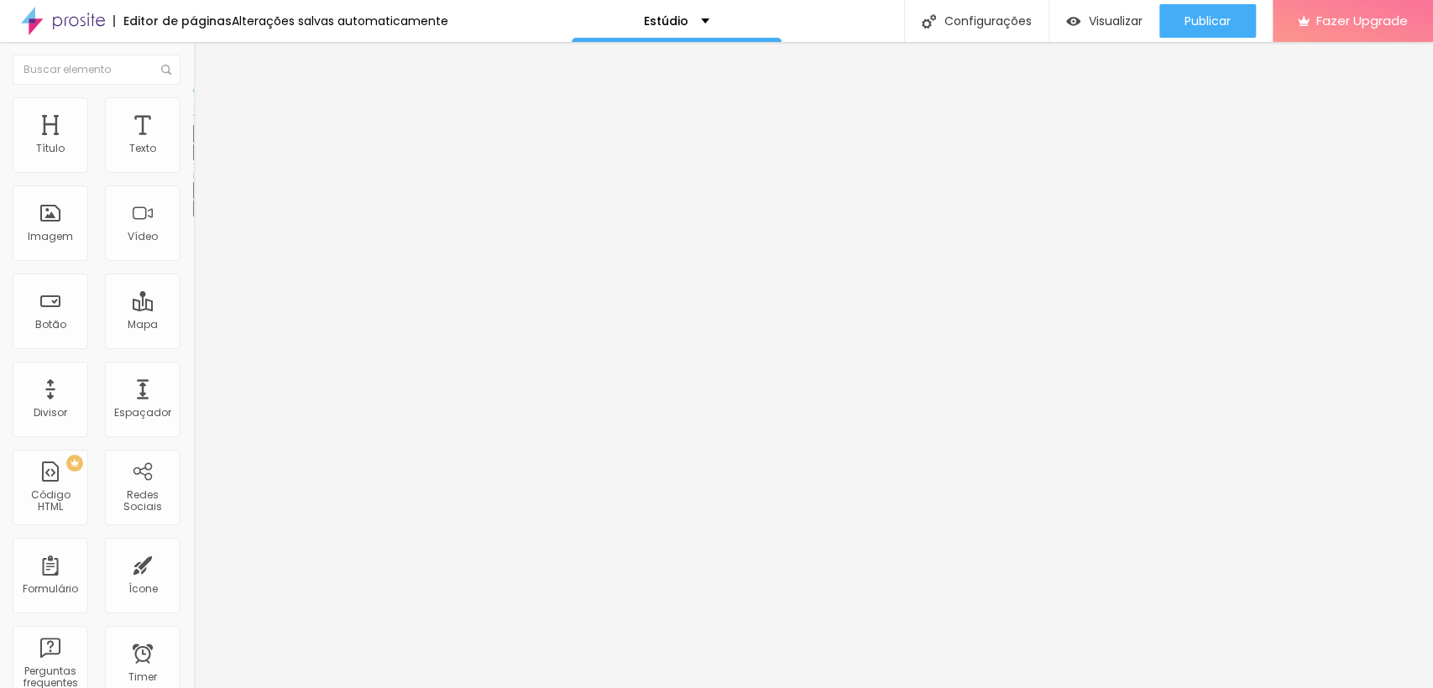
click at [193, 97] on li "Avançado" at bounding box center [289, 105] width 193 height 17
drag, startPoint x: 48, startPoint y: 200, endPoint x: 0, endPoint y: 206, distance: 48.2
click at [193, 546] on input "range" at bounding box center [247, 552] width 108 height 13
click at [193, 111] on li "Avançado" at bounding box center [289, 105] width 193 height 17
drag, startPoint x: 46, startPoint y: 160, endPoint x: 0, endPoint y: 156, distance: 46.3
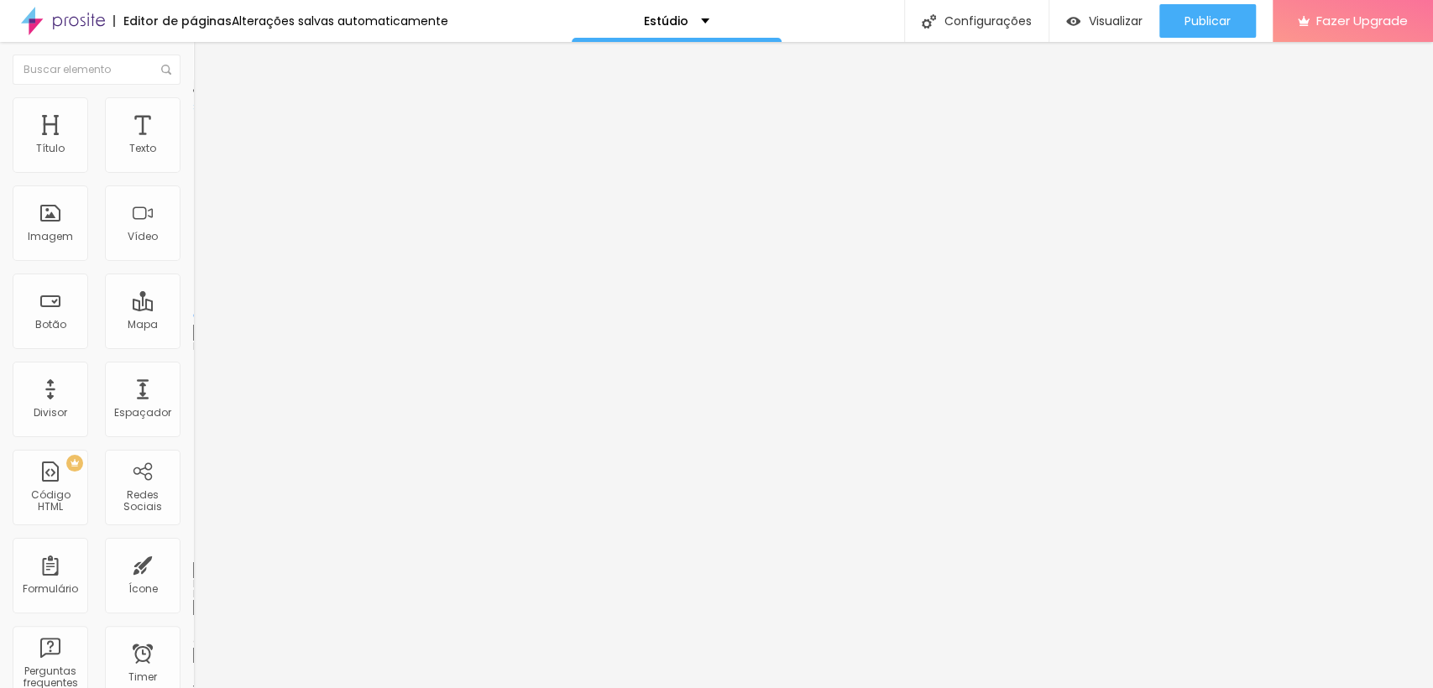
click at [193, 309] on input "range" at bounding box center [247, 315] width 108 height 13
click at [193, 546] on input "range" at bounding box center [247, 552] width 108 height 13
click at [200, 156] on icon "button" at bounding box center [205, 151] width 10 height 10
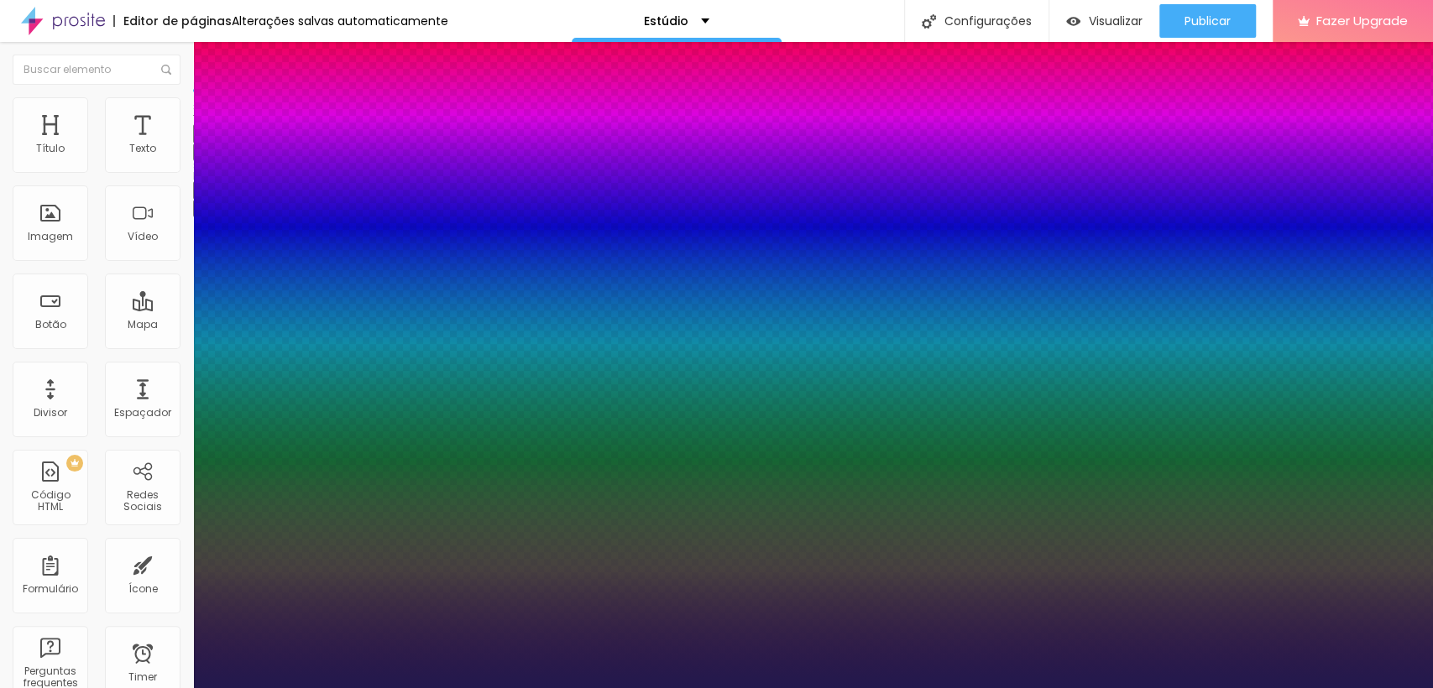
drag, startPoint x: 317, startPoint y: 322, endPoint x: 175, endPoint y: 328, distance: 141.9
click at [564, 687] on div at bounding box center [716, 688] width 1433 height 0
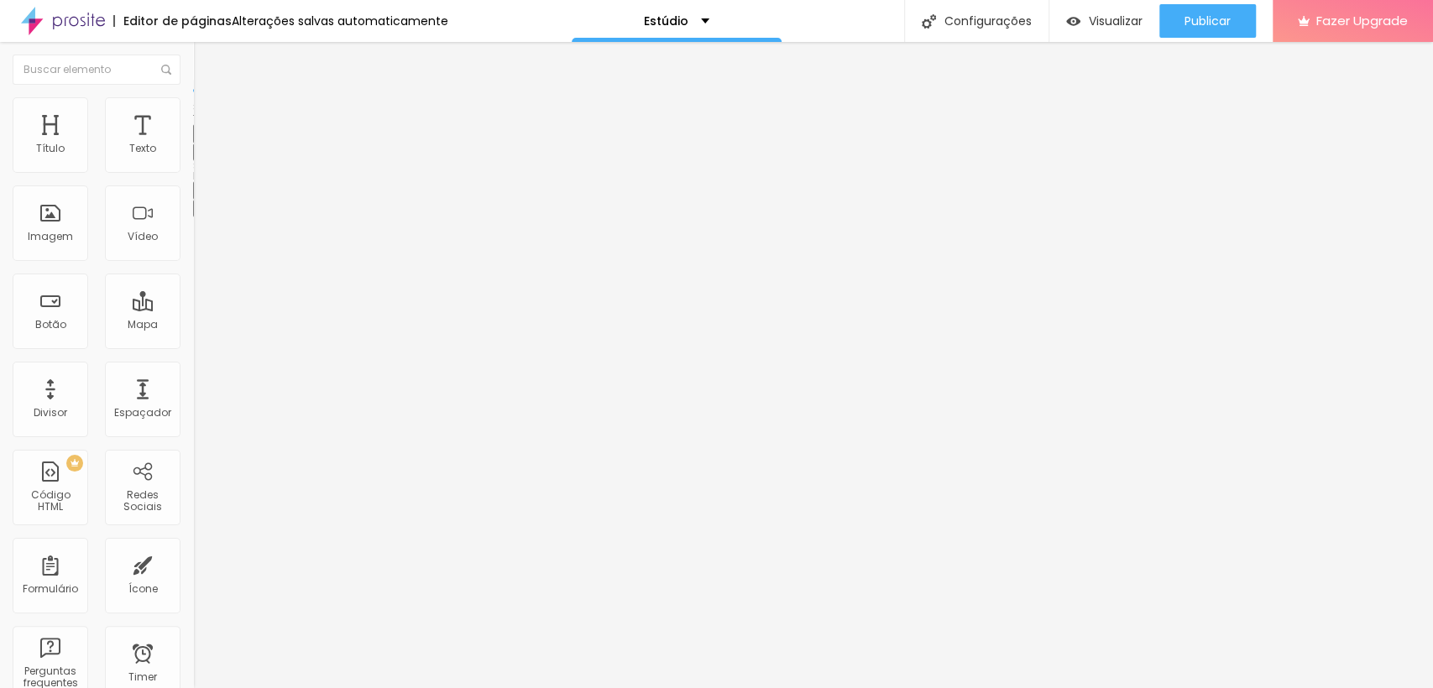
click at [193, 339] on div "Editar Texto Estilo Avançado Tipografia Voltar ao padrão Sombra DESATIVADO Volt…" at bounding box center [289, 365] width 193 height 646
click at [193, 51] on button "Editar Texto" at bounding box center [289, 61] width 193 height 39
click at [208, 112] on span "Avançado" at bounding box center [235, 109] width 55 height 14
click at [208, 99] on span "Estilo" at bounding box center [221, 92] width 26 height 14
click at [200, 243] on icon "button" at bounding box center [205, 238] width 10 height 10
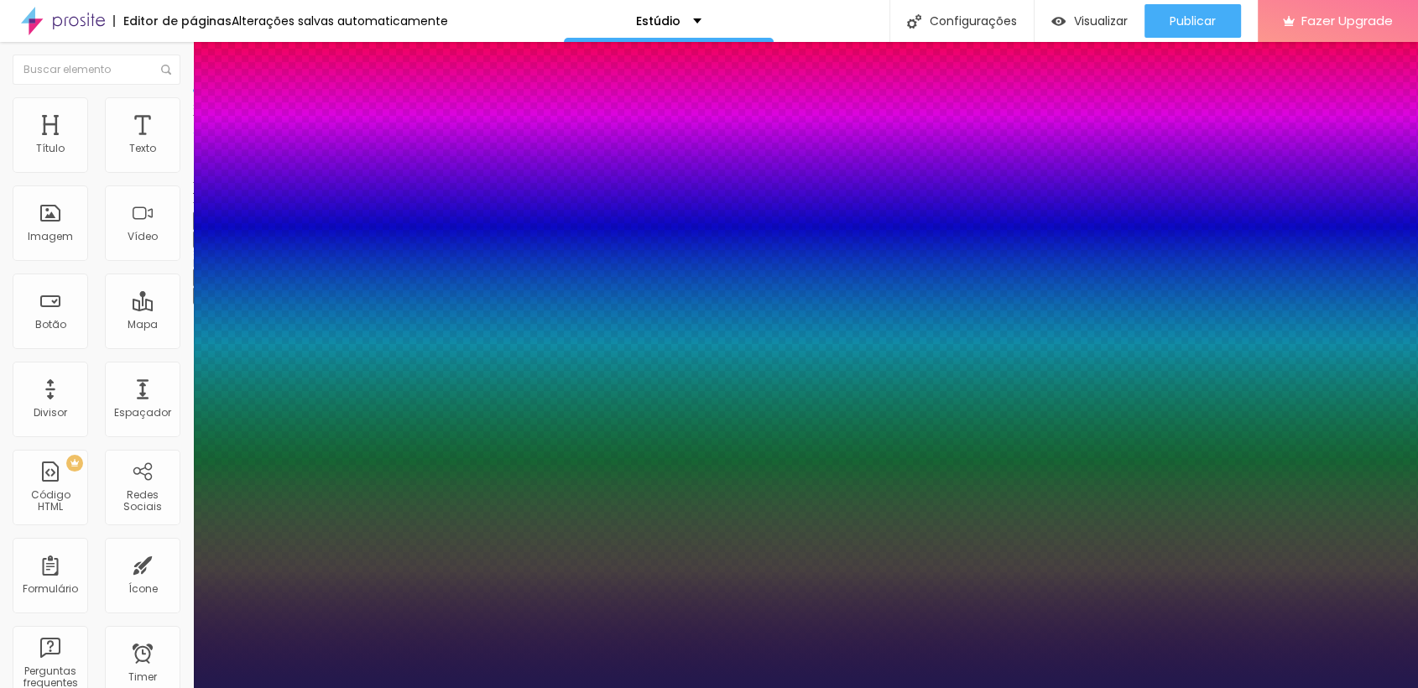
drag, startPoint x: 217, startPoint y: 592, endPoint x: 184, endPoint y: 588, distance: 32.9
click at [134, 687] on div at bounding box center [709, 688] width 1418 height 0
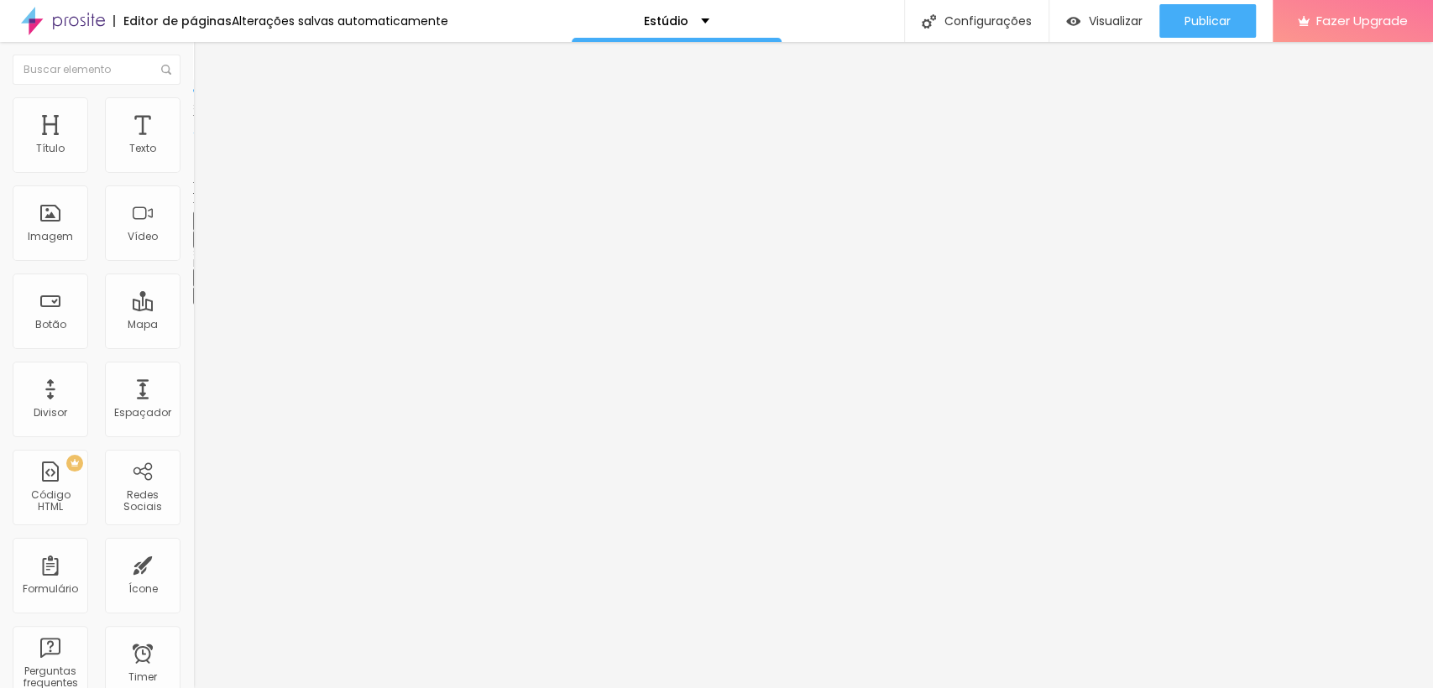
click at [193, 97] on li "Avançado" at bounding box center [289, 105] width 193 height 17
click at [193, 309] on input "range" at bounding box center [247, 315] width 108 height 13
click at [206, 60] on img "button" at bounding box center [212, 61] width 13 height 13
click at [193, 102] on li "Avançado" at bounding box center [289, 105] width 193 height 17
click at [193, 309] on input "range" at bounding box center [247, 315] width 108 height 13
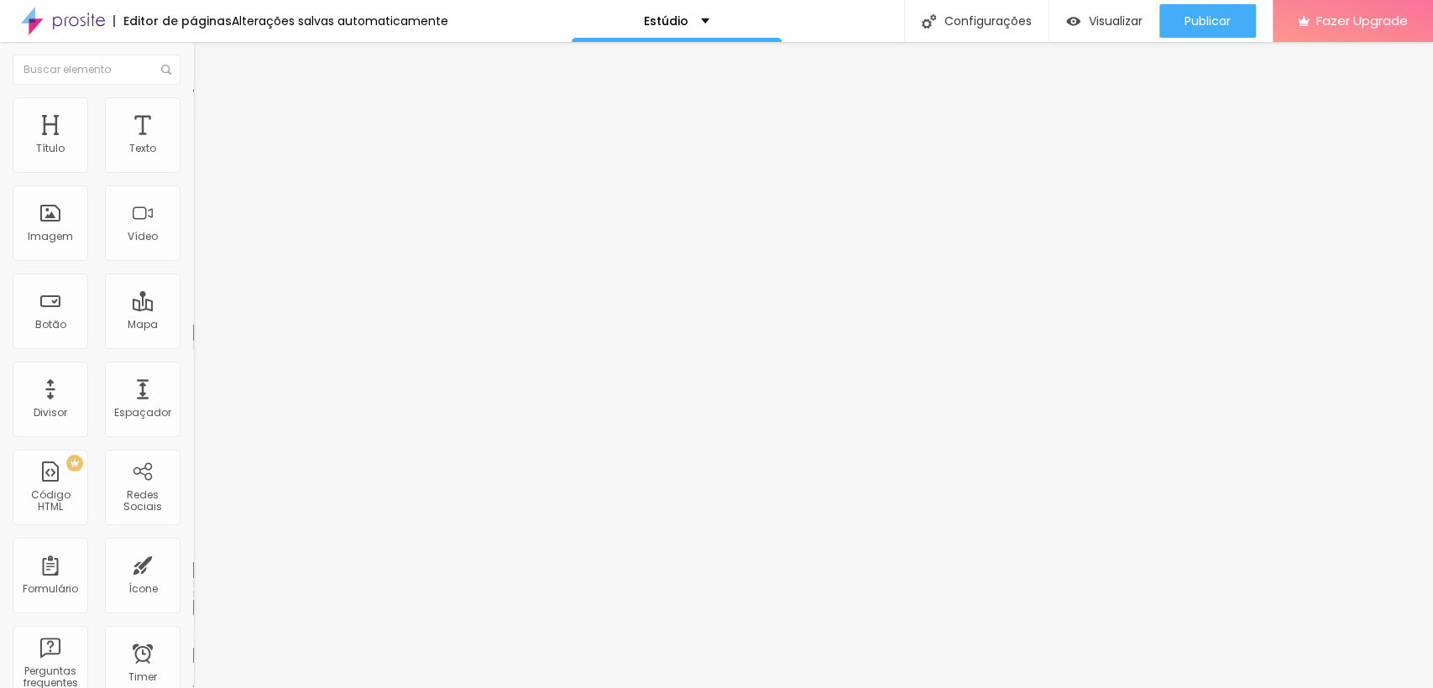
click at [206, 55] on img "button" at bounding box center [212, 61] width 13 height 13
click at [193, 248] on button "button" at bounding box center [204, 240] width 23 height 18
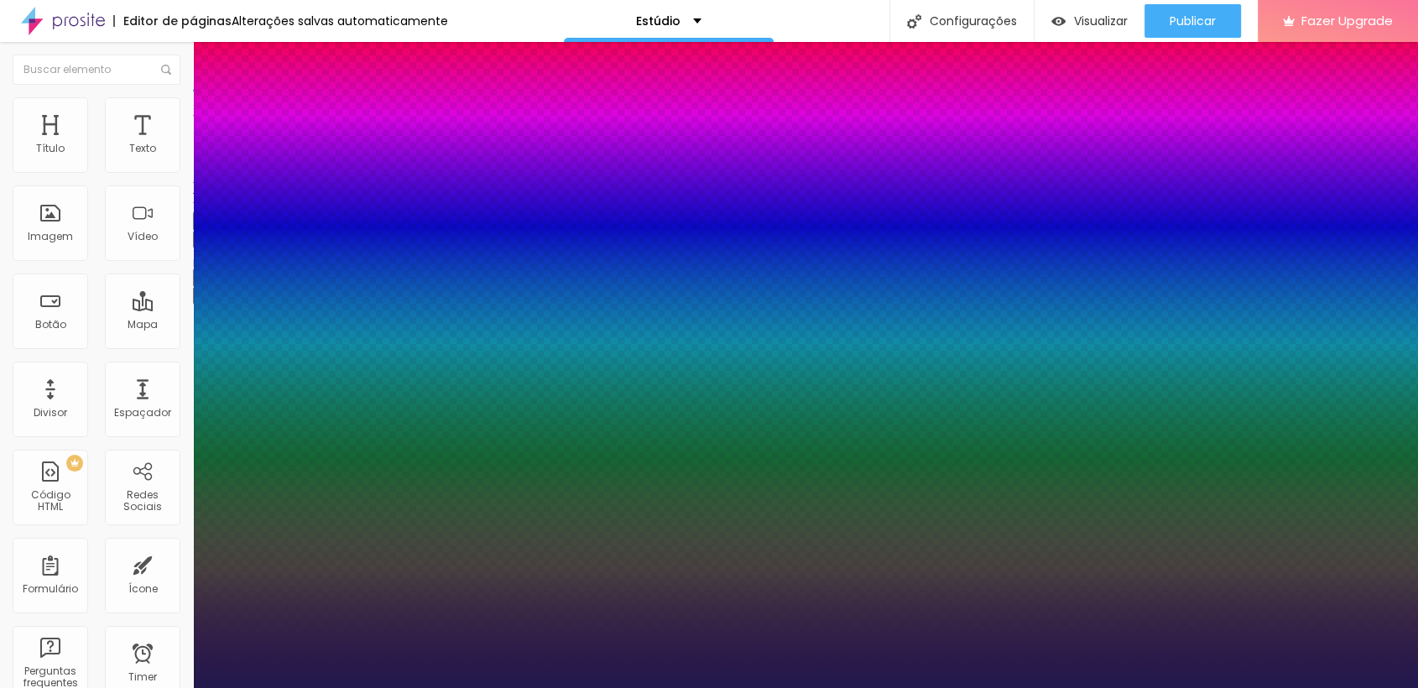
click at [671, 687] on div at bounding box center [709, 688] width 1418 height 0
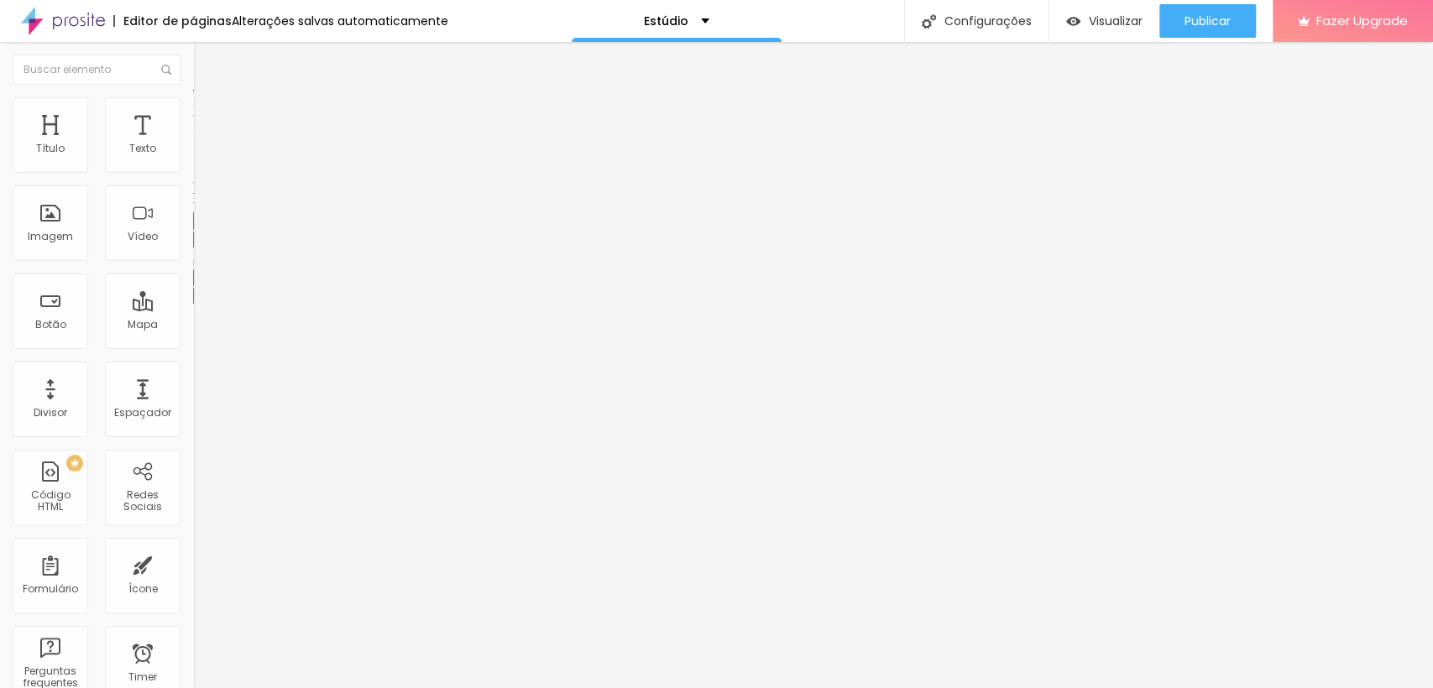
click at [193, 525] on div "Editar Título Estilo Avançado Tamanho Titulo 1 H1 Titulo 2 H2 Titulo 3 H3 Titul…" at bounding box center [289, 365] width 193 height 646
click at [193, 99] on li "Estilo" at bounding box center [289, 105] width 193 height 17
drag, startPoint x: 176, startPoint y: 180, endPoint x: 87, endPoint y: 183, distance: 89.0
click at [193, 172] on input "range" at bounding box center [247, 165] width 108 height 13
drag, startPoint x: 94, startPoint y: 177, endPoint x: 263, endPoint y: 185, distance: 168.8
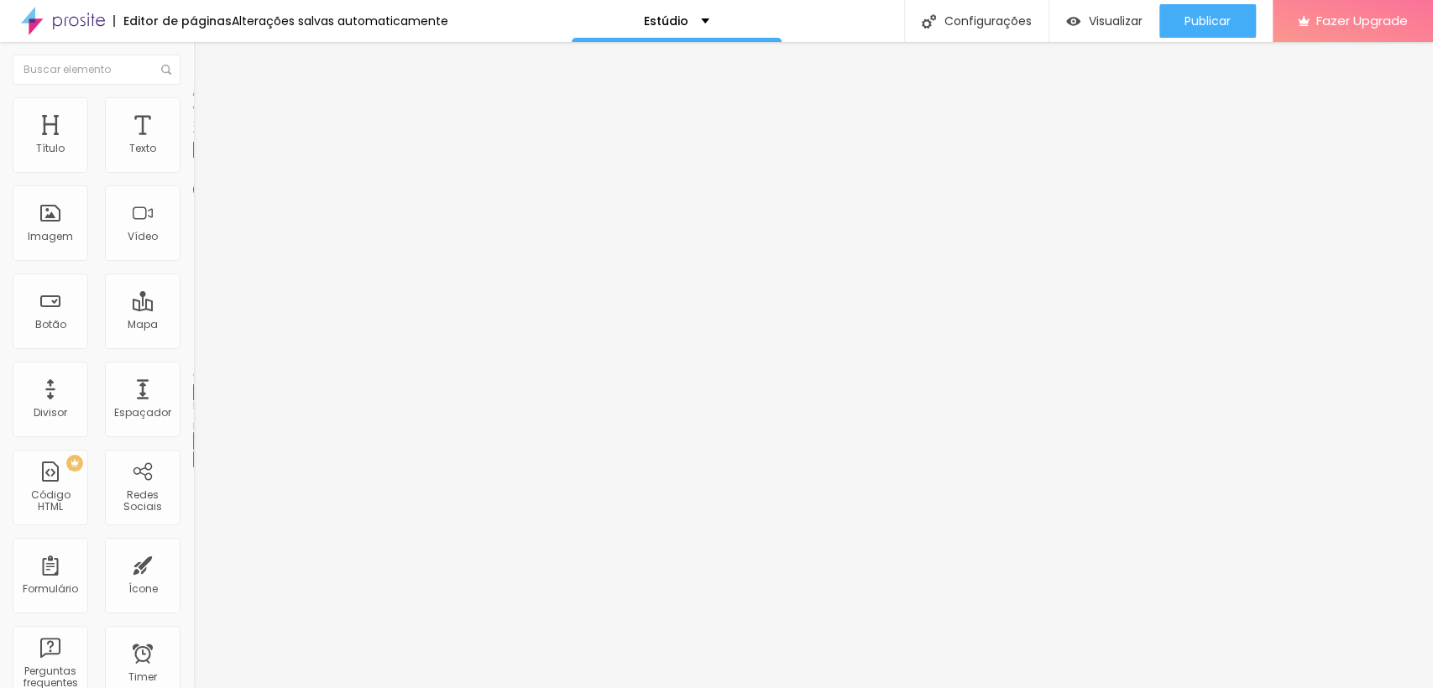
click at [263, 172] on input "range" at bounding box center [247, 165] width 108 height 13
drag, startPoint x: 175, startPoint y: 181, endPoint x: 42, endPoint y: 193, distance: 133.1
click at [193, 172] on input "range" at bounding box center [247, 165] width 108 height 13
drag, startPoint x: 40, startPoint y: 214, endPoint x: 0, endPoint y: 217, distance: 40.4
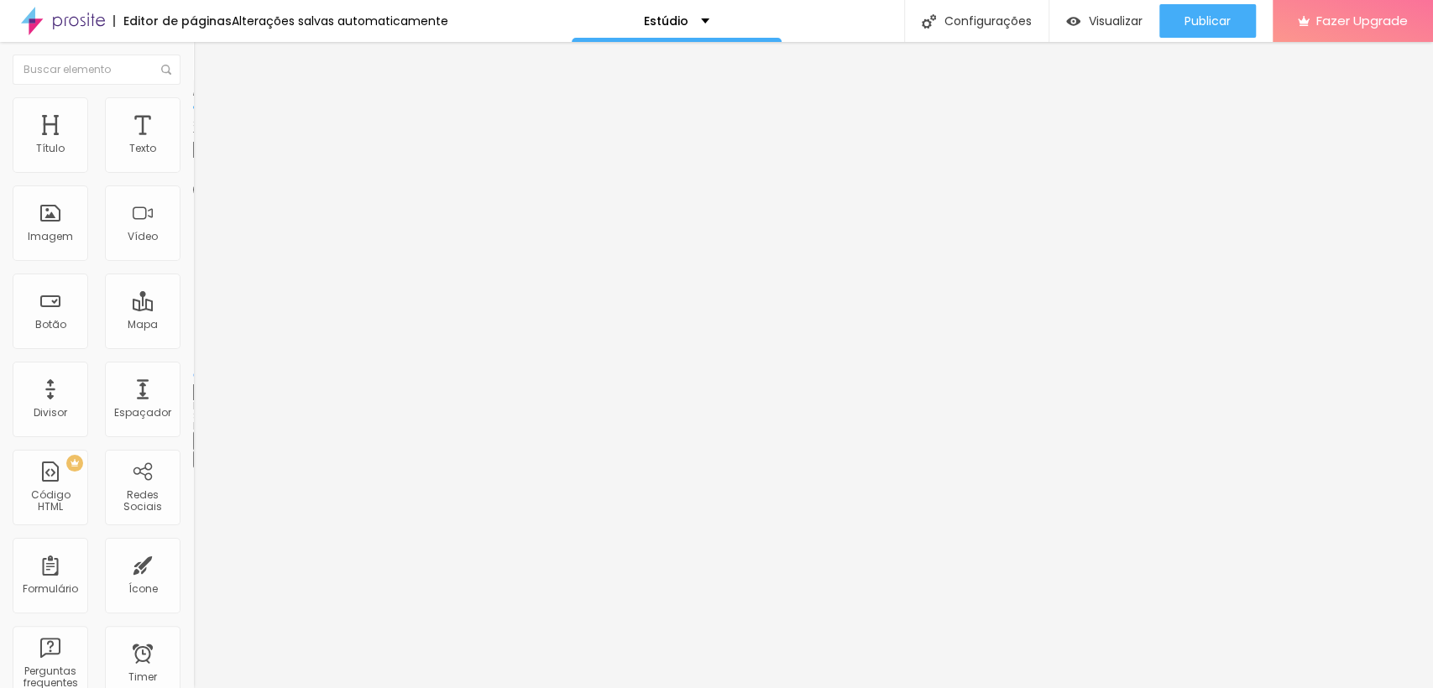
click at [193, 368] on input "range" at bounding box center [247, 374] width 108 height 13
click at [208, 118] on span "Avançado" at bounding box center [235, 125] width 55 height 14
drag, startPoint x: 47, startPoint y: 165, endPoint x: 44, endPoint y: 205, distance: 39.6
click at [193, 326] on input "range" at bounding box center [247, 332] width 108 height 13
drag, startPoint x: 45, startPoint y: 197, endPoint x: 0, endPoint y: 196, distance: 45.3
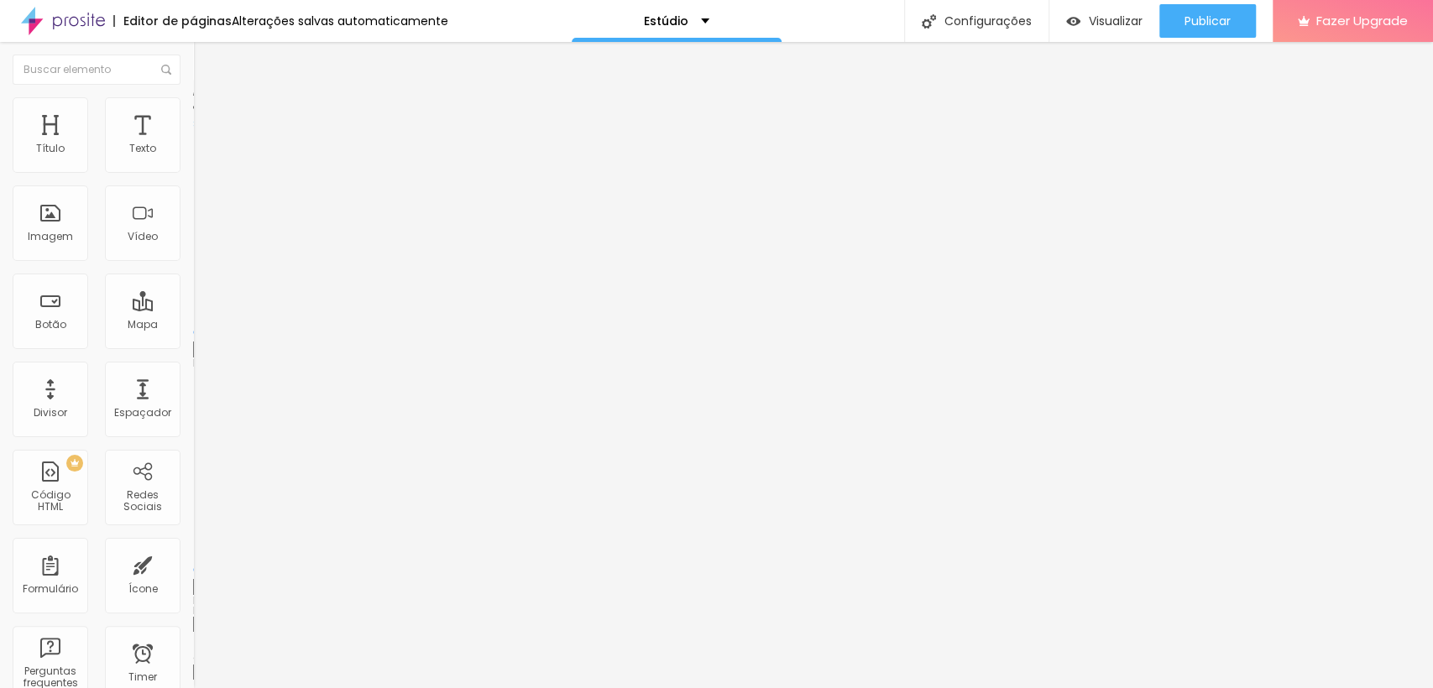
click at [193, 563] on input "range" at bounding box center [247, 569] width 108 height 13
click at [193, 111] on li "Estilo" at bounding box center [289, 105] width 193 height 17
drag, startPoint x: 35, startPoint y: 176, endPoint x: 44, endPoint y: 177, distance: 9.3
click at [193, 172] on input "range" at bounding box center [247, 165] width 108 height 13
click at [193, 97] on li "Conteúdo" at bounding box center [289, 89] width 193 height 17
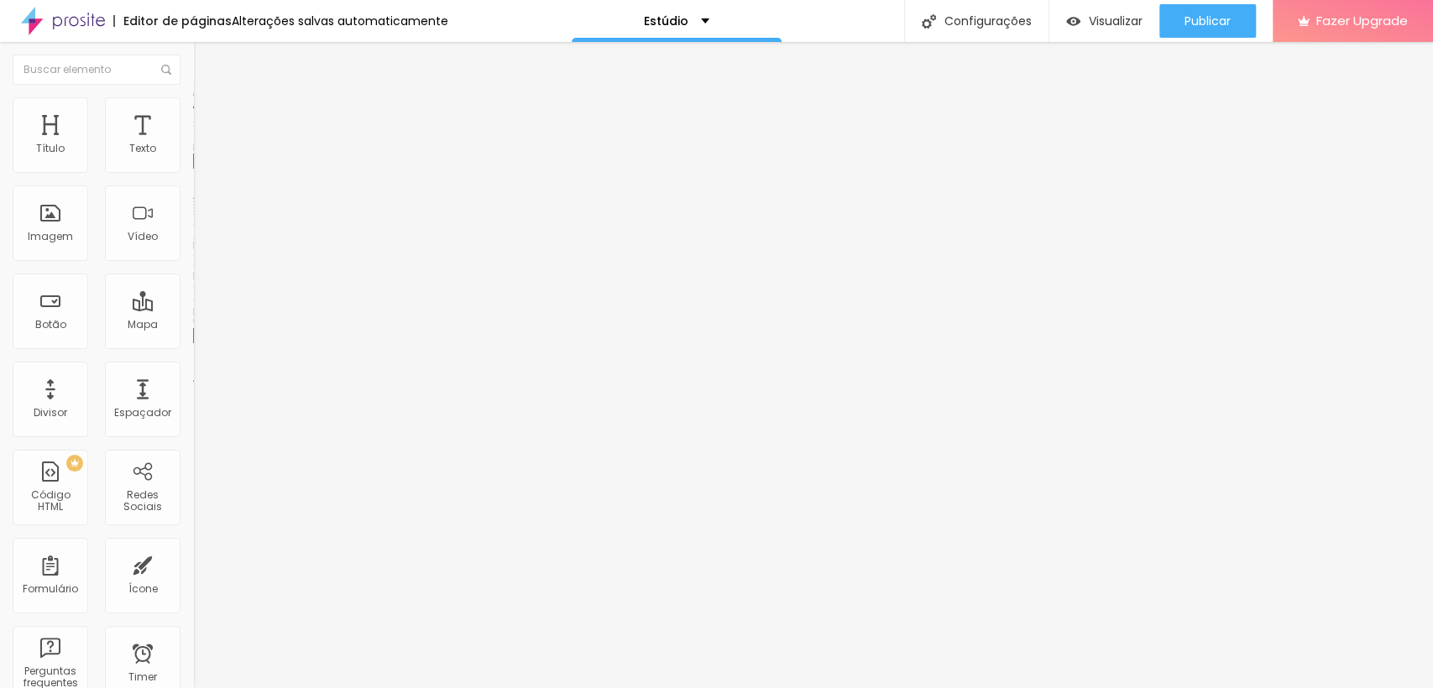
click at [193, 263] on span "Original" at bounding box center [213, 255] width 40 height 14
click at [193, 273] on span "Cinema" at bounding box center [214, 265] width 42 height 14
click at [193, 289] on span "Padrão" at bounding box center [212, 281] width 38 height 14
click at [193, 297] on div "Quadrado 1:1" at bounding box center [289, 292] width 193 height 10
click at [193, 309] on span "Original" at bounding box center [213, 302] width 40 height 14
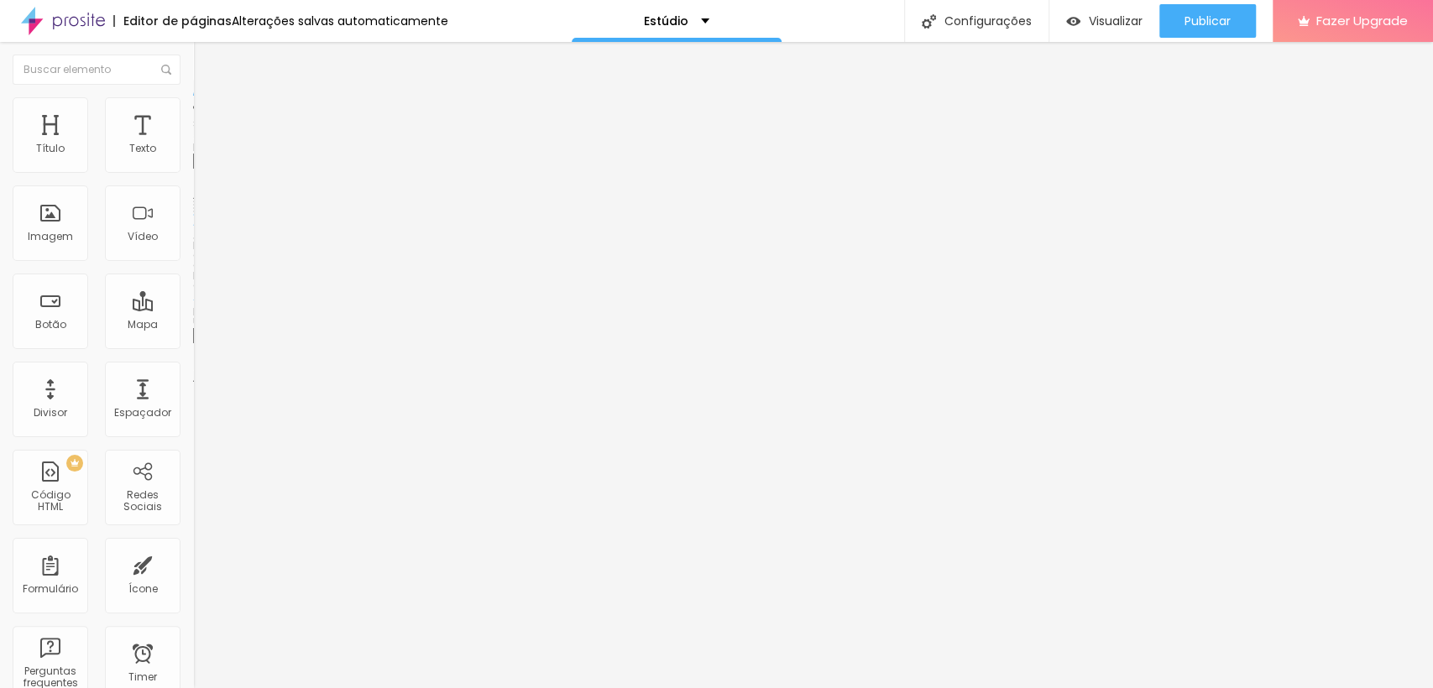
click at [193, 271] on div "Cinema 16:9" at bounding box center [289, 266] width 193 height 10
click at [193, 287] on div "Padrão 4:3" at bounding box center [289, 282] width 193 height 10
click at [193, 103] on ul "Conteúdo Estilo Avançado" at bounding box center [289, 106] width 193 height 50
click at [193, 101] on li "Estilo" at bounding box center [289, 105] width 193 height 17
click at [193, 114] on li "Avançado" at bounding box center [289, 122] width 193 height 17
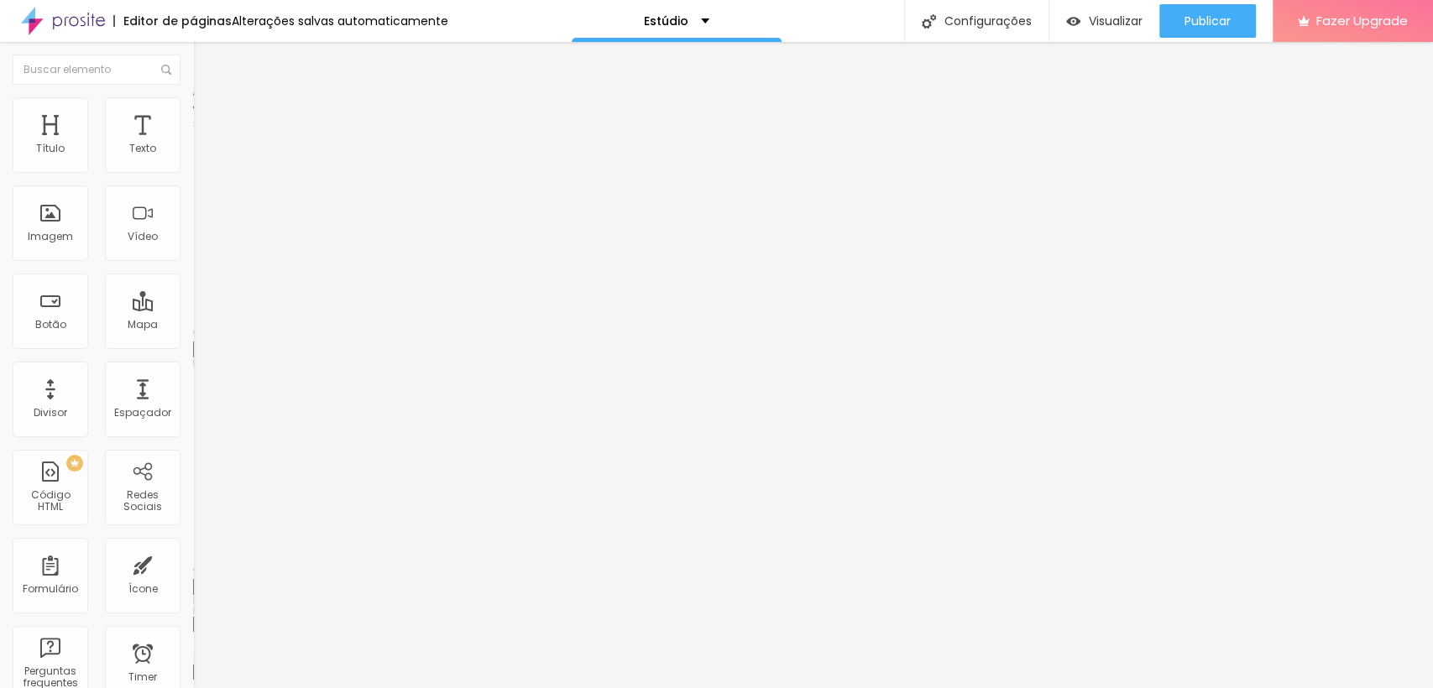
click at [193, 114] on li "Estilo" at bounding box center [289, 105] width 193 height 17
click at [193, 96] on img at bounding box center [200, 88] width 15 height 15
click at [193, 212] on img at bounding box center [199, 207] width 12 height 12
click at [193, 241] on div at bounding box center [289, 233] width 193 height 13
click at [193, 226] on img at bounding box center [199, 220] width 12 height 12
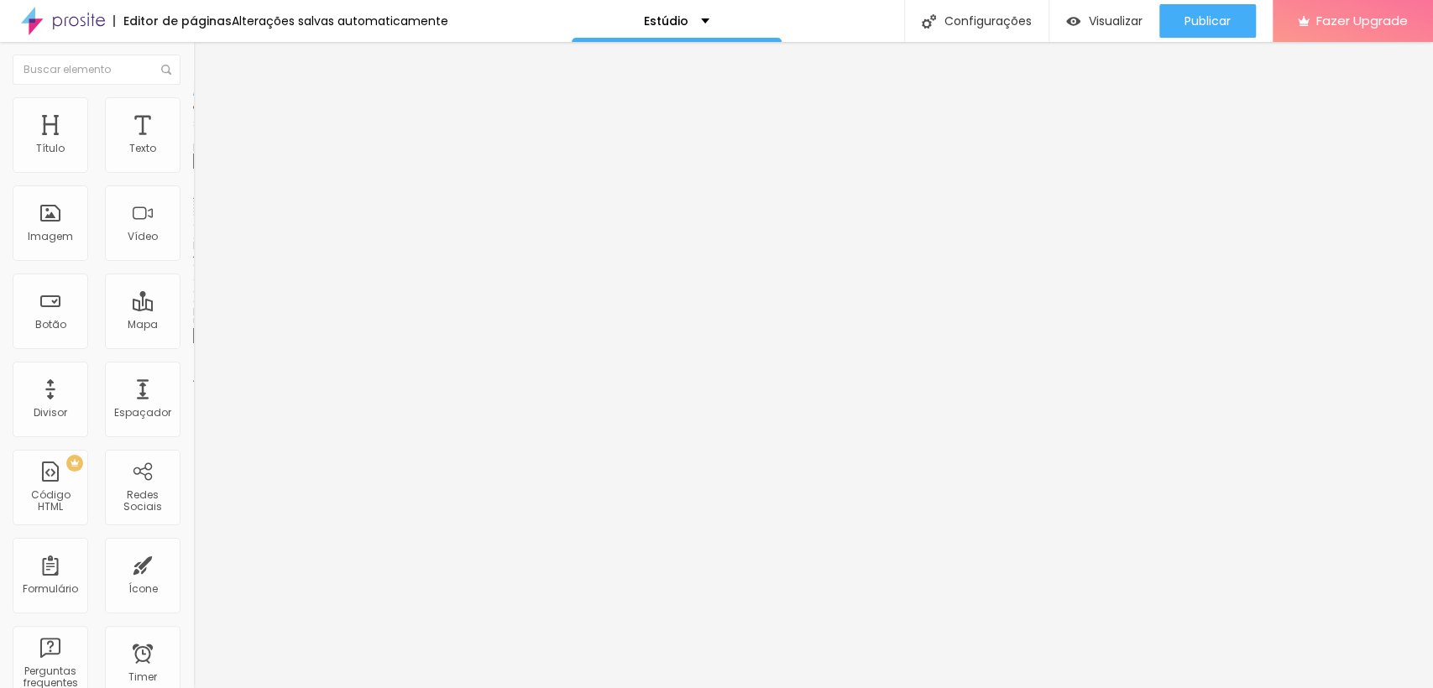
click at [193, 144] on span "Trocar imagem" at bounding box center [238, 137] width 91 height 14
drag, startPoint x: 178, startPoint y: 227, endPoint x: 1025, endPoint y: 321, distance: 852.1
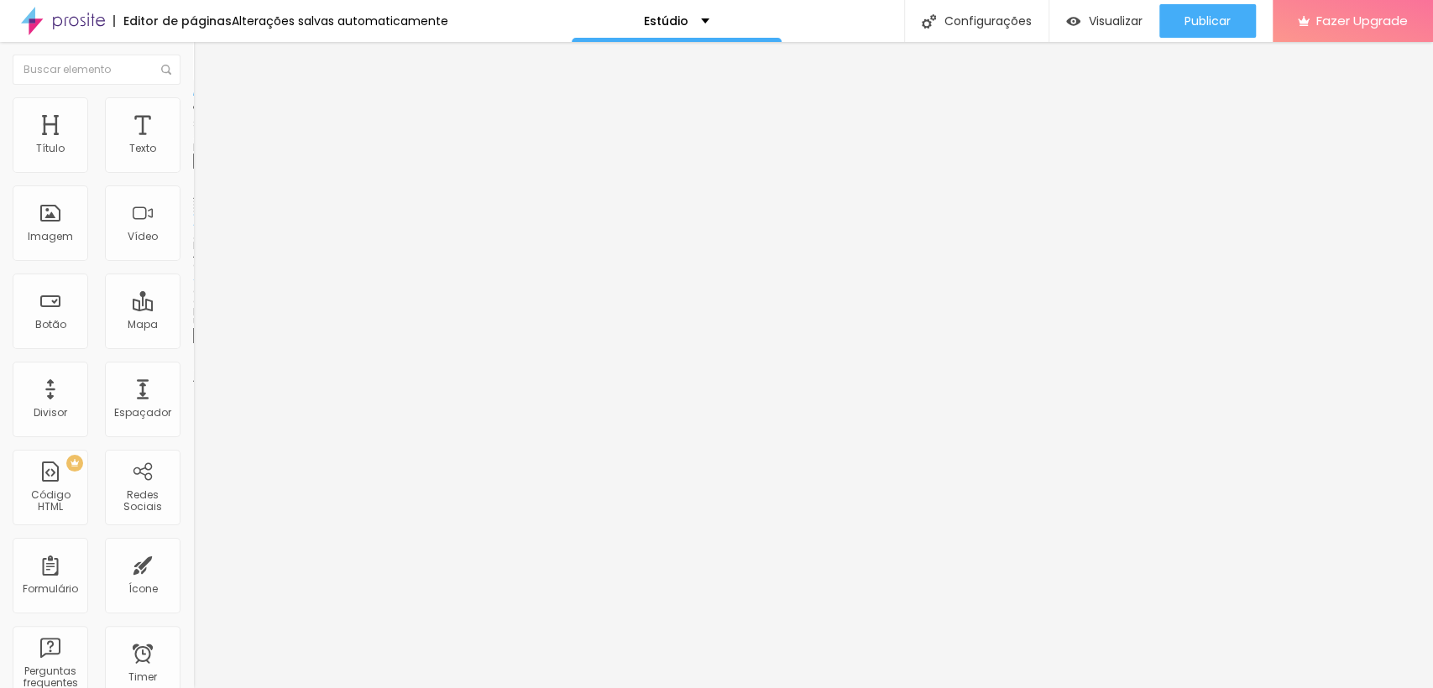
click at [193, 601] on div "Editar Imagem Conteúdo Estilo Avançado Trocar imagem Descrição da imagem (Alt) …" at bounding box center [289, 365] width 193 height 646
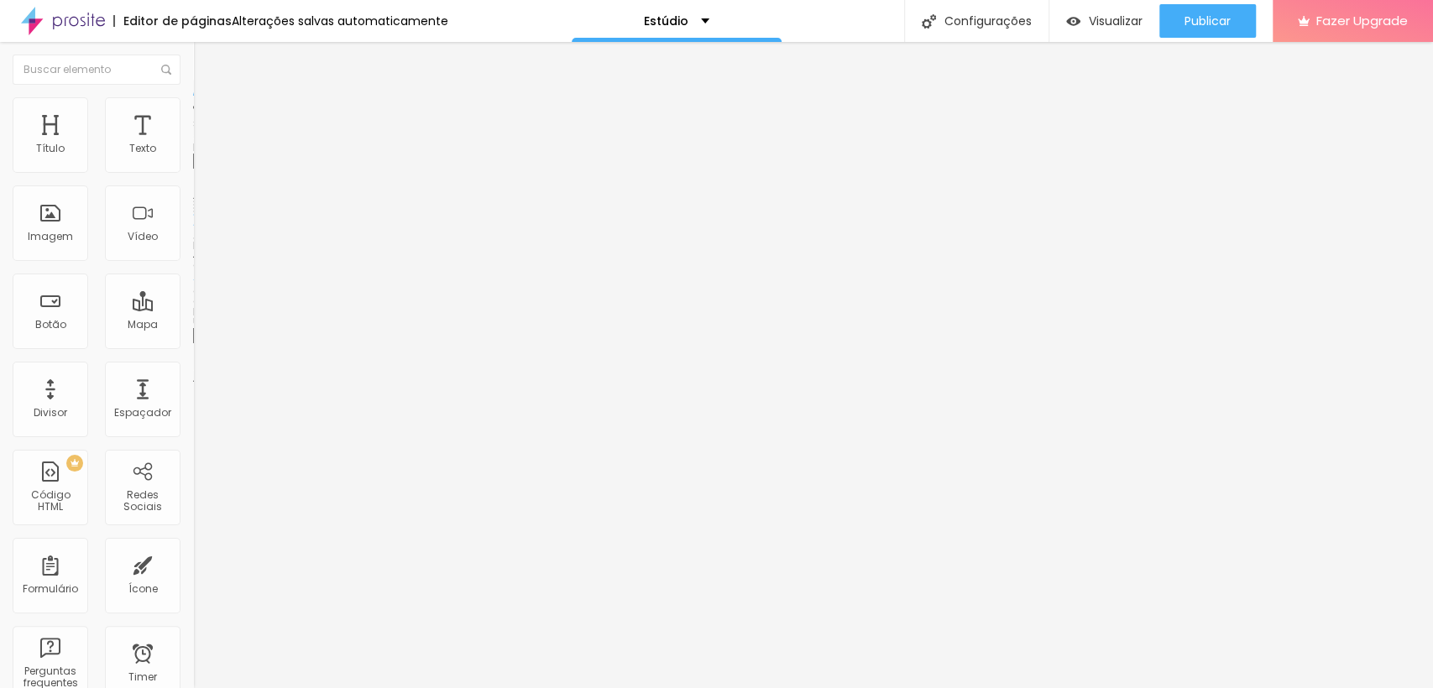
click at [193, 263] on span "4:3 Padrão" at bounding box center [220, 255] width 55 height 14
click at [193, 107] on img at bounding box center [200, 104] width 15 height 15
click at [193, 109] on ul "Estilo Avançado" at bounding box center [289, 98] width 193 height 34
click at [193, 96] on img at bounding box center [200, 88] width 15 height 15
click at [193, 248] on button "button" at bounding box center [204, 240] width 23 height 18
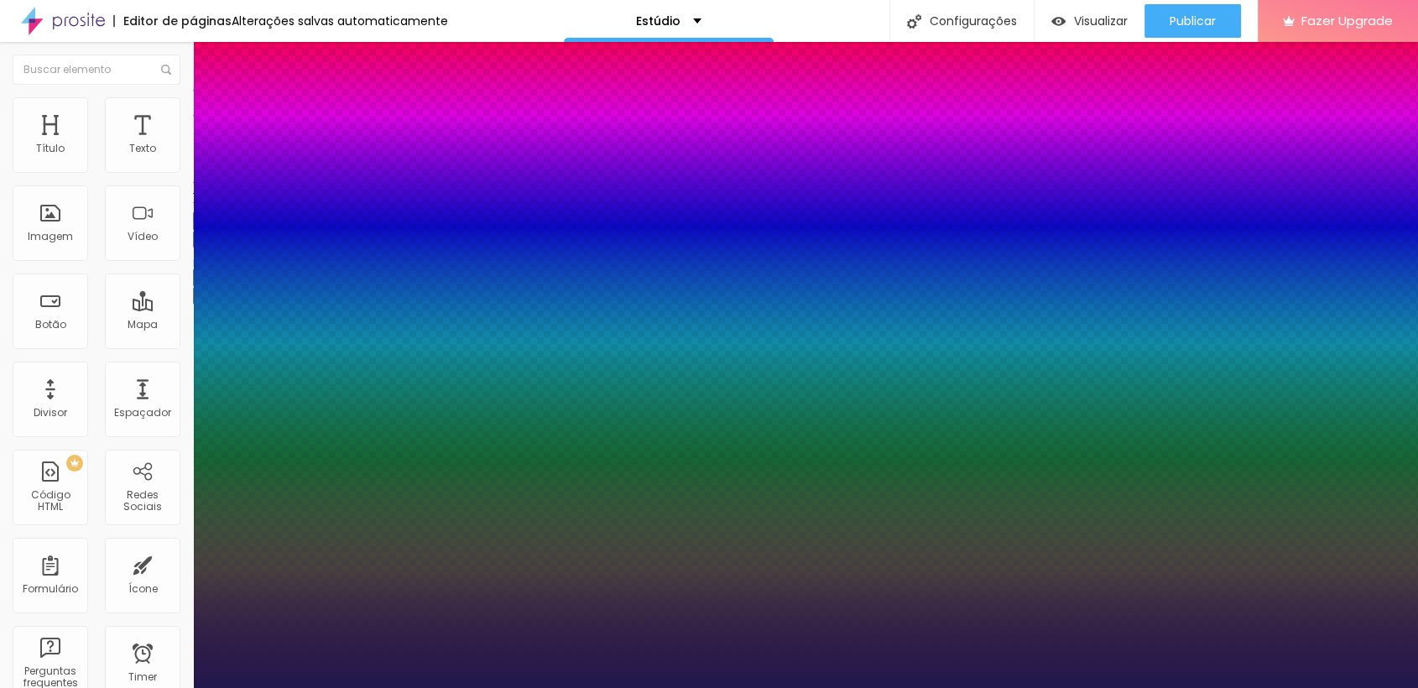
drag, startPoint x: 276, startPoint y: 548, endPoint x: 193, endPoint y: 573, distance: 86.8
click at [725, 687] on div at bounding box center [709, 688] width 1418 height 0
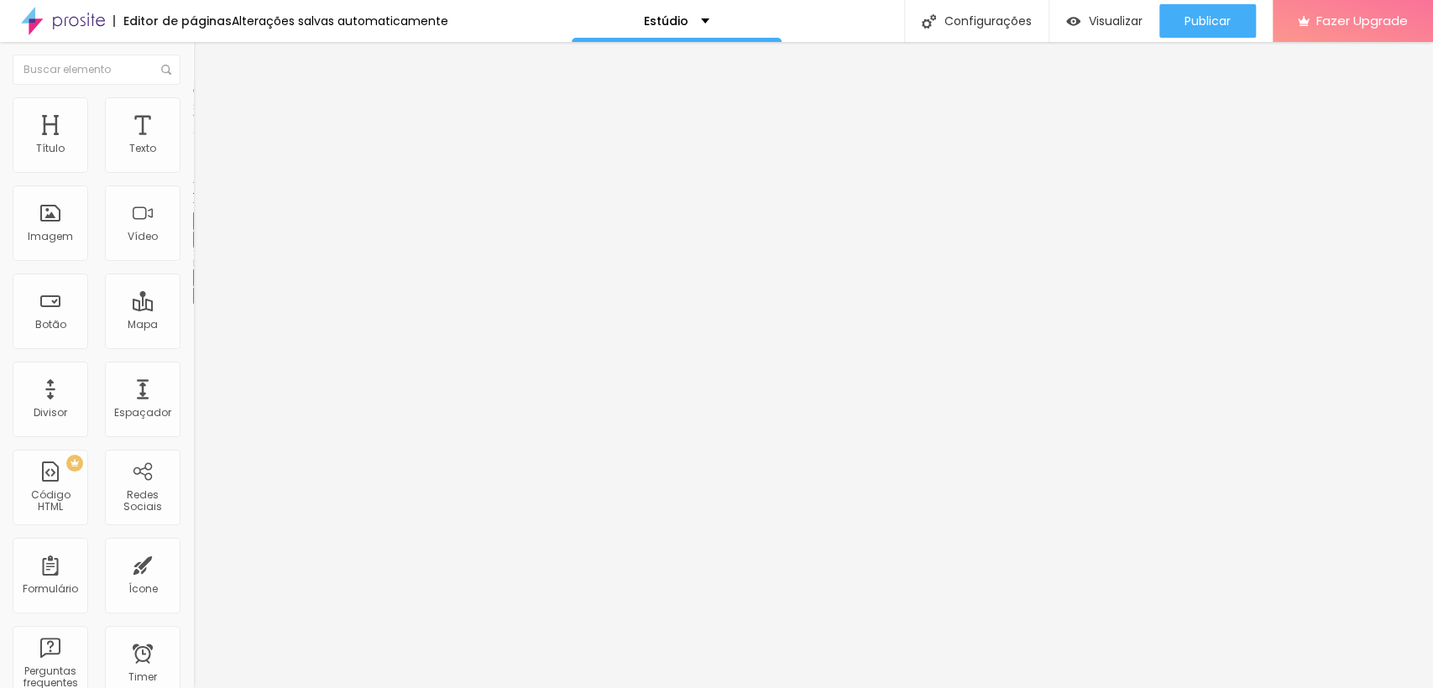
click at [200, 243] on icon "button" at bounding box center [205, 238] width 10 height 10
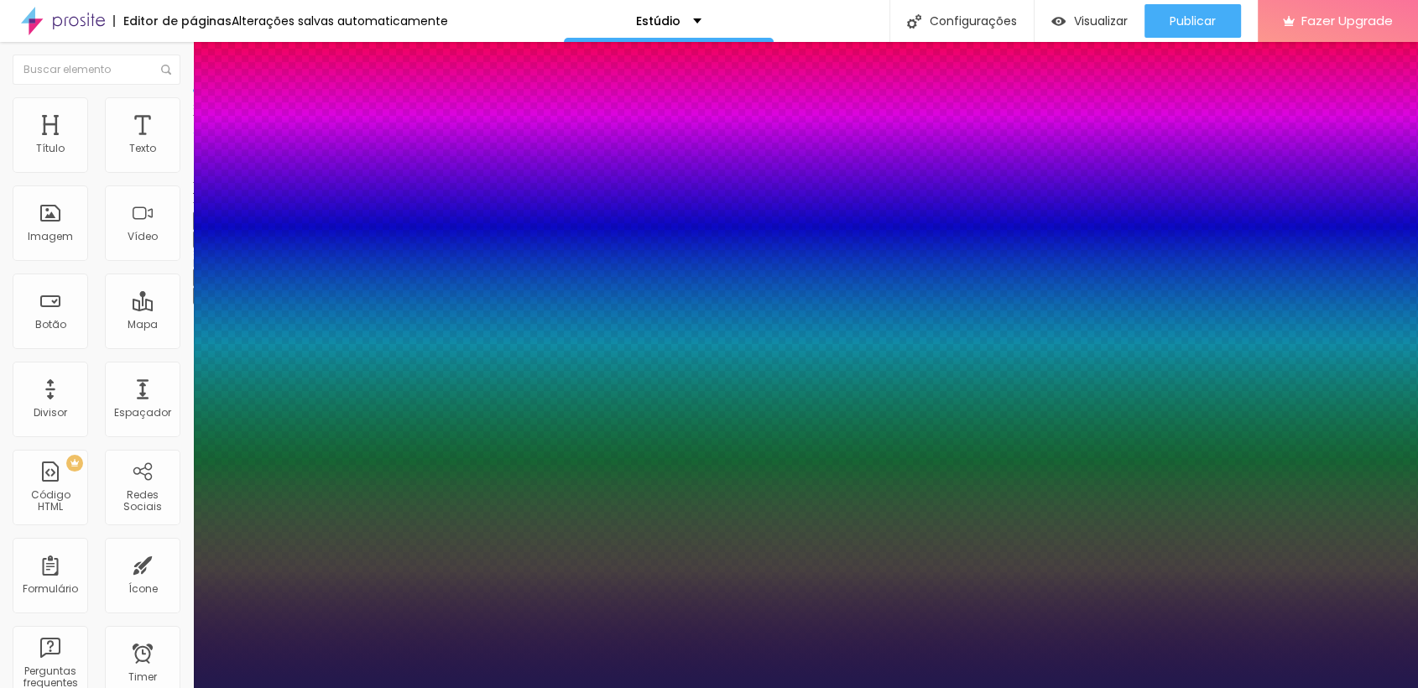
click at [482, 687] on div at bounding box center [709, 688] width 1418 height 0
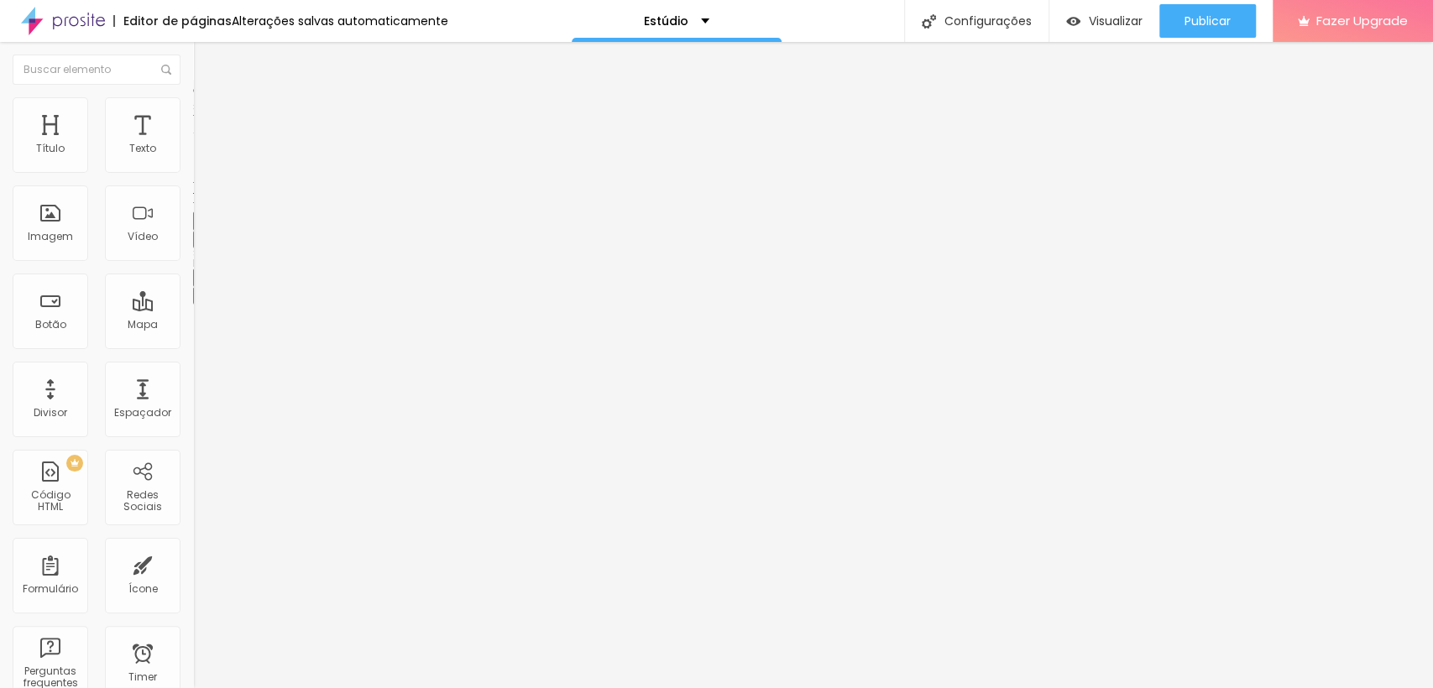
click at [193, 248] on button "button" at bounding box center [204, 240] width 23 height 18
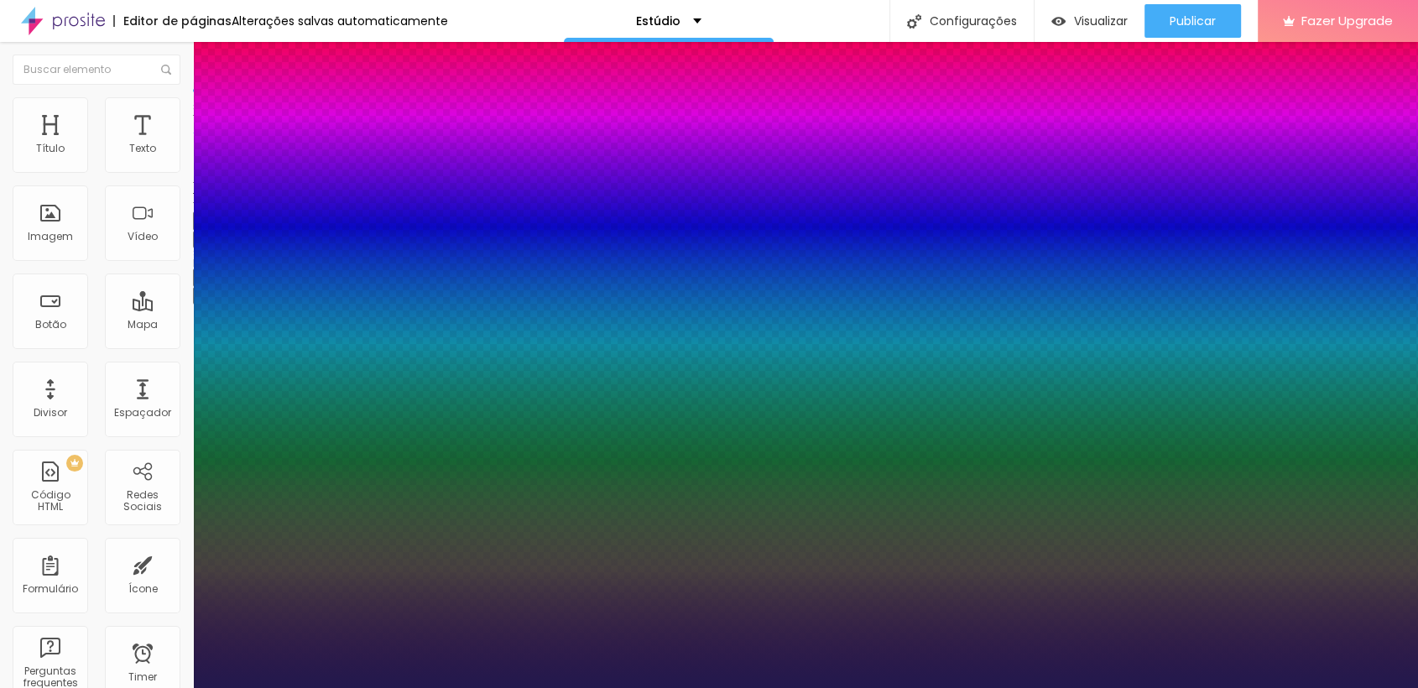
click at [507, 687] on div at bounding box center [709, 688] width 1418 height 0
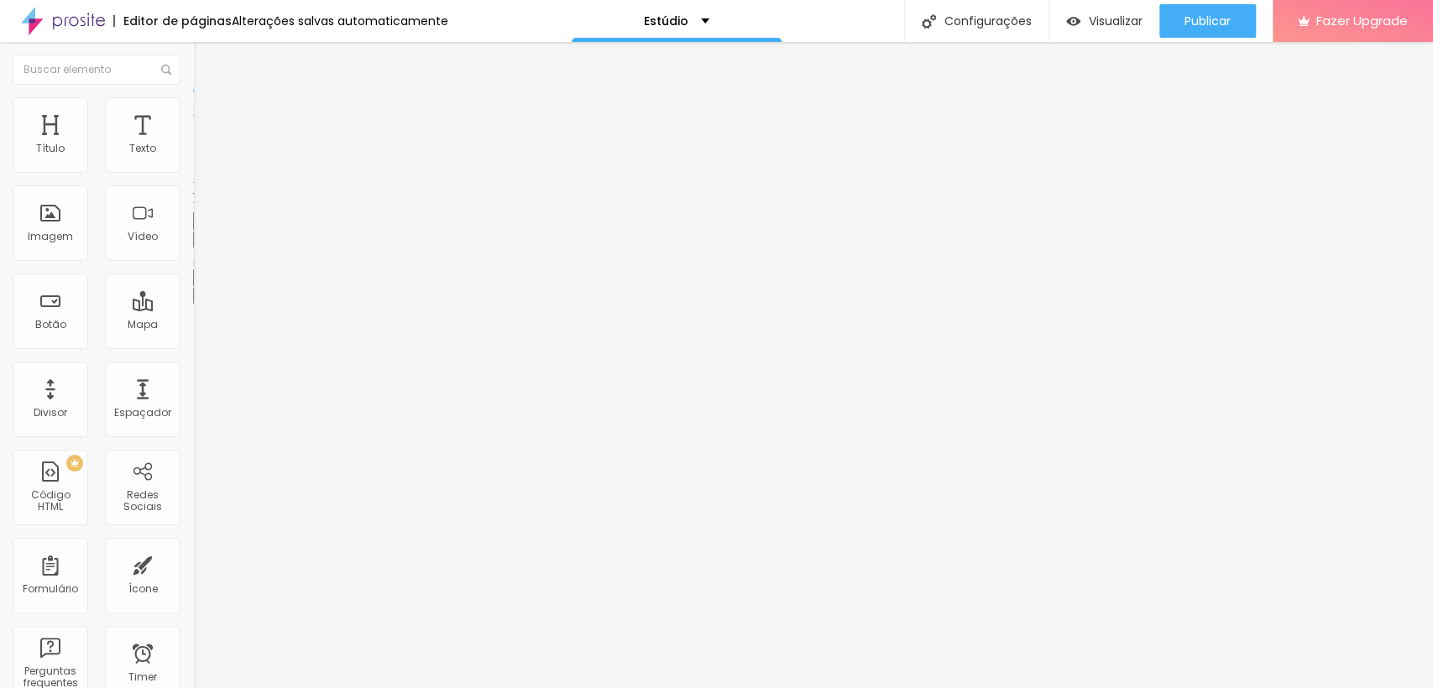
click at [193, 248] on button "button" at bounding box center [204, 240] width 23 height 18
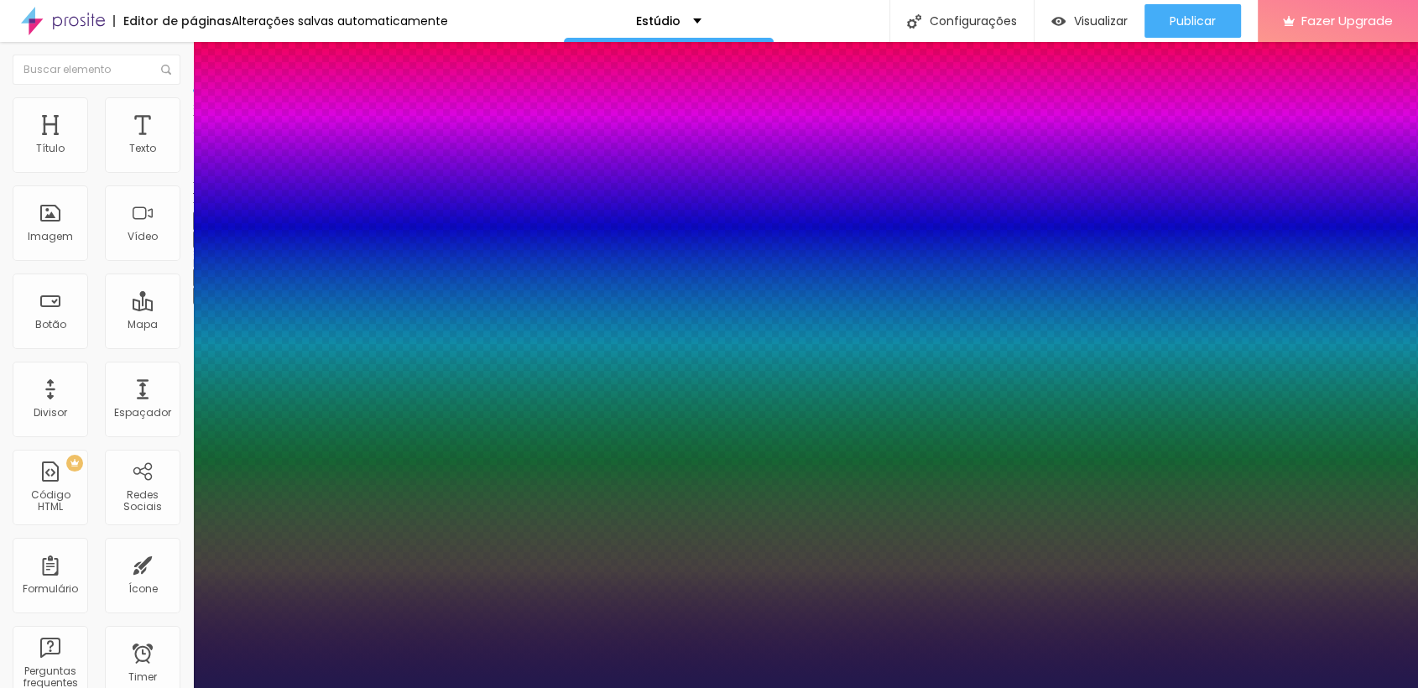
click at [492, 687] on div at bounding box center [709, 688] width 1418 height 0
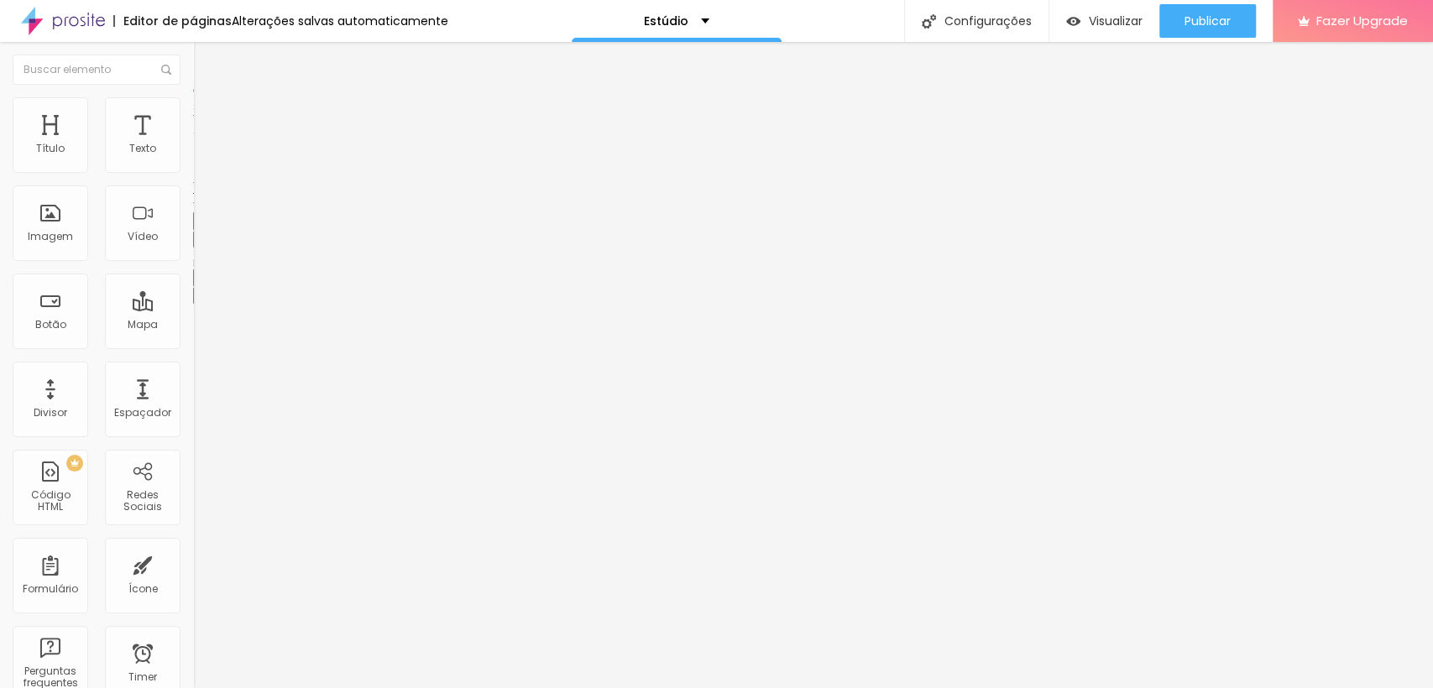
click at [208, 114] on span "Avançado" at bounding box center [235, 109] width 55 height 14
click at [193, 97] on li "Estilo" at bounding box center [289, 89] width 193 height 17
click at [193, 108] on li "Avançado" at bounding box center [289, 105] width 193 height 17
click at [200, 243] on icon "button" at bounding box center [205, 238] width 10 height 10
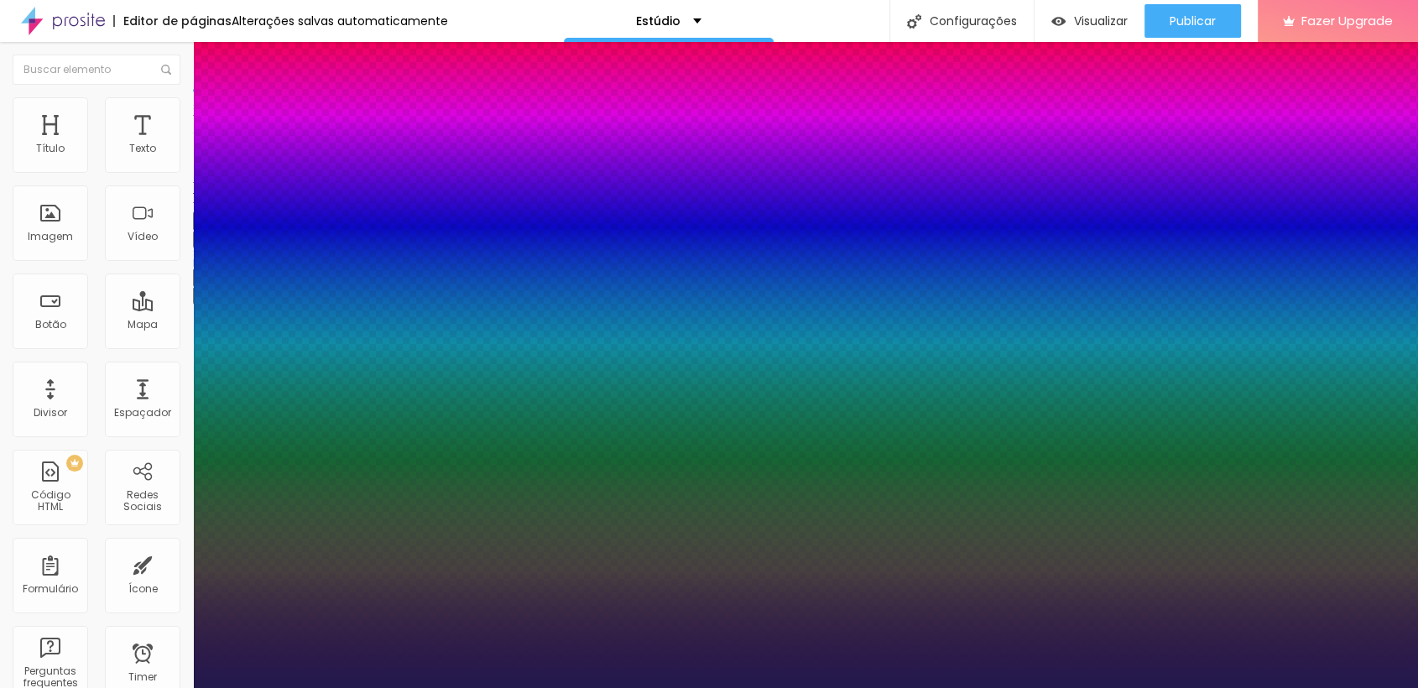
drag, startPoint x: 270, startPoint y: 474, endPoint x: 575, endPoint y: 477, distance: 304.6
click at [561, 687] on div at bounding box center [709, 688] width 1418 height 0
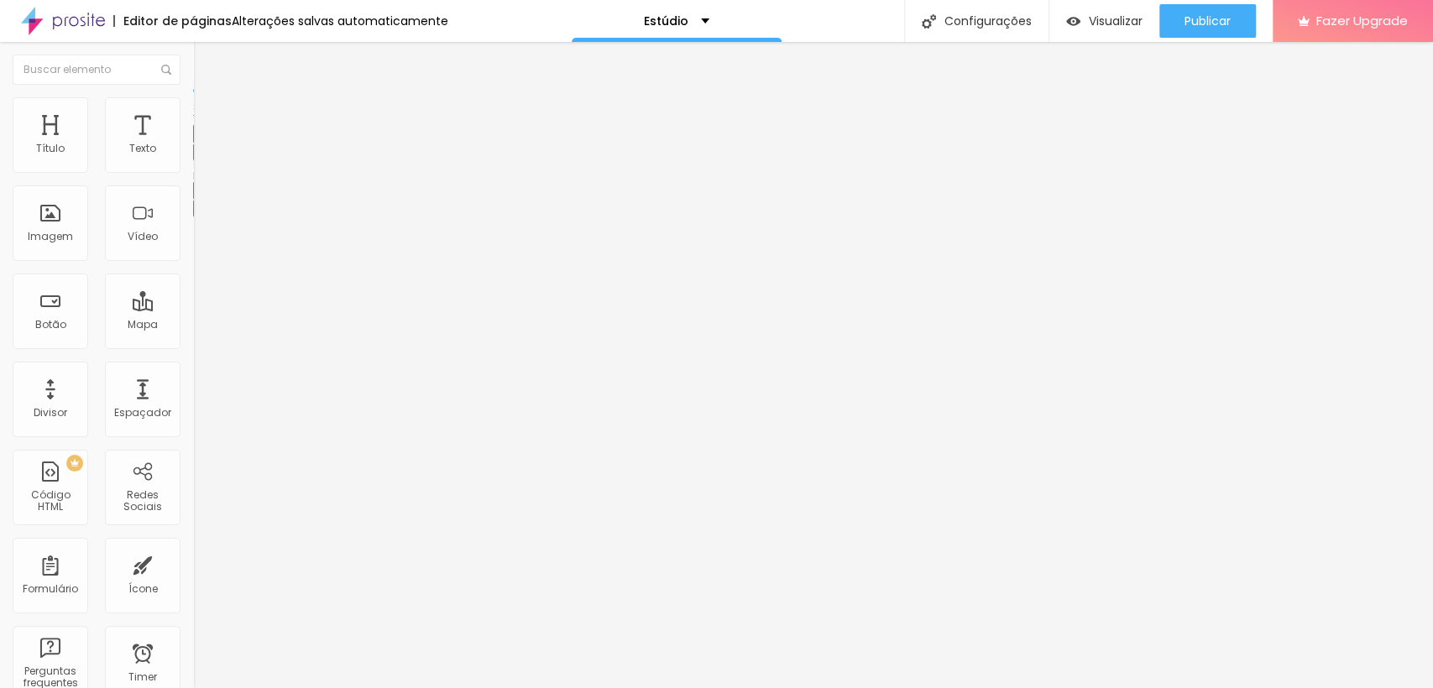
click at [206, 62] on div "Editar Texto" at bounding box center [254, 61] width 96 height 13
click at [193, 106] on img at bounding box center [200, 104] width 15 height 15
click at [193, 309] on input "range" at bounding box center [247, 315] width 108 height 13
drag, startPoint x: 50, startPoint y: 162, endPoint x: 8, endPoint y: 161, distance: 42.0
click at [193, 309] on input "range" at bounding box center [247, 315] width 108 height 13
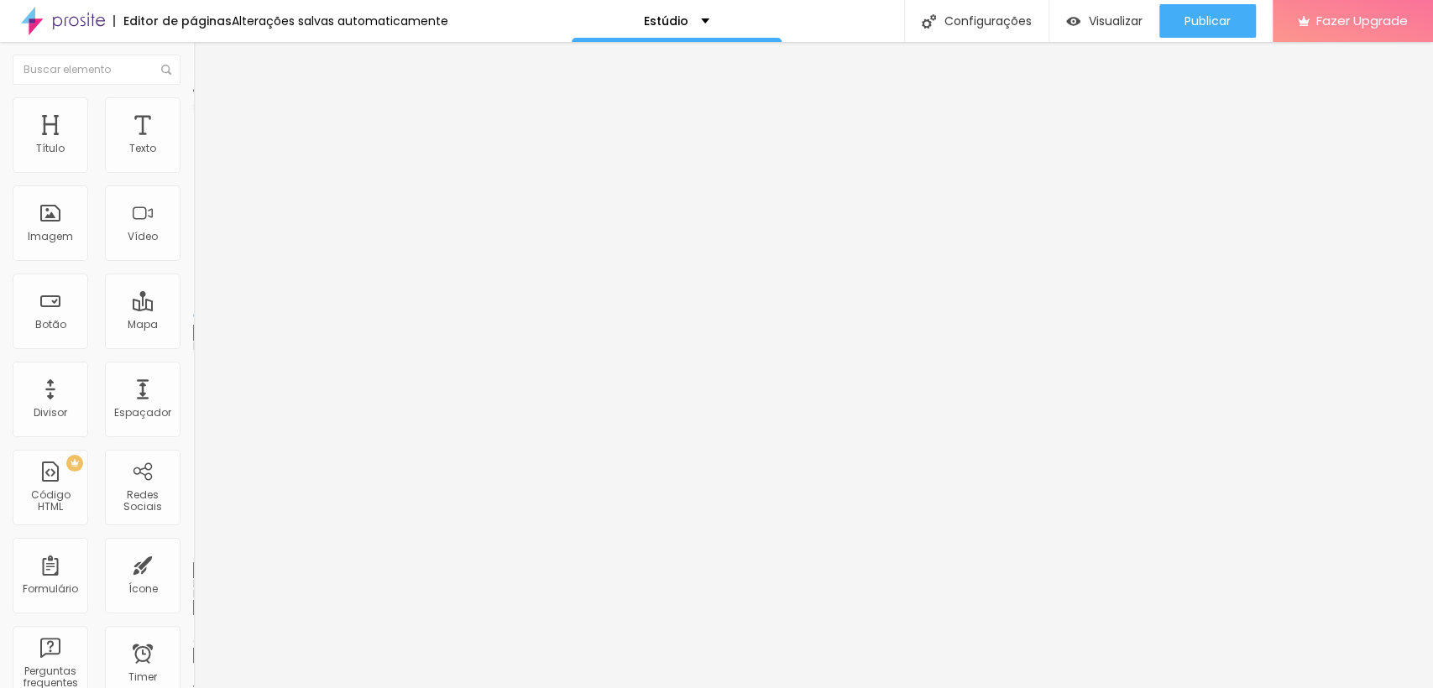
click at [193, 546] on input "range" at bounding box center [247, 552] width 108 height 13
click at [193, 114] on li "Avançado" at bounding box center [289, 105] width 193 height 17
drag, startPoint x: 45, startPoint y: 163, endPoint x: 67, endPoint y: 179, distance: 27.0
click at [193, 309] on input "range" at bounding box center [247, 315] width 108 height 13
click at [193, 108] on li "Avançado" at bounding box center [289, 105] width 193 height 17
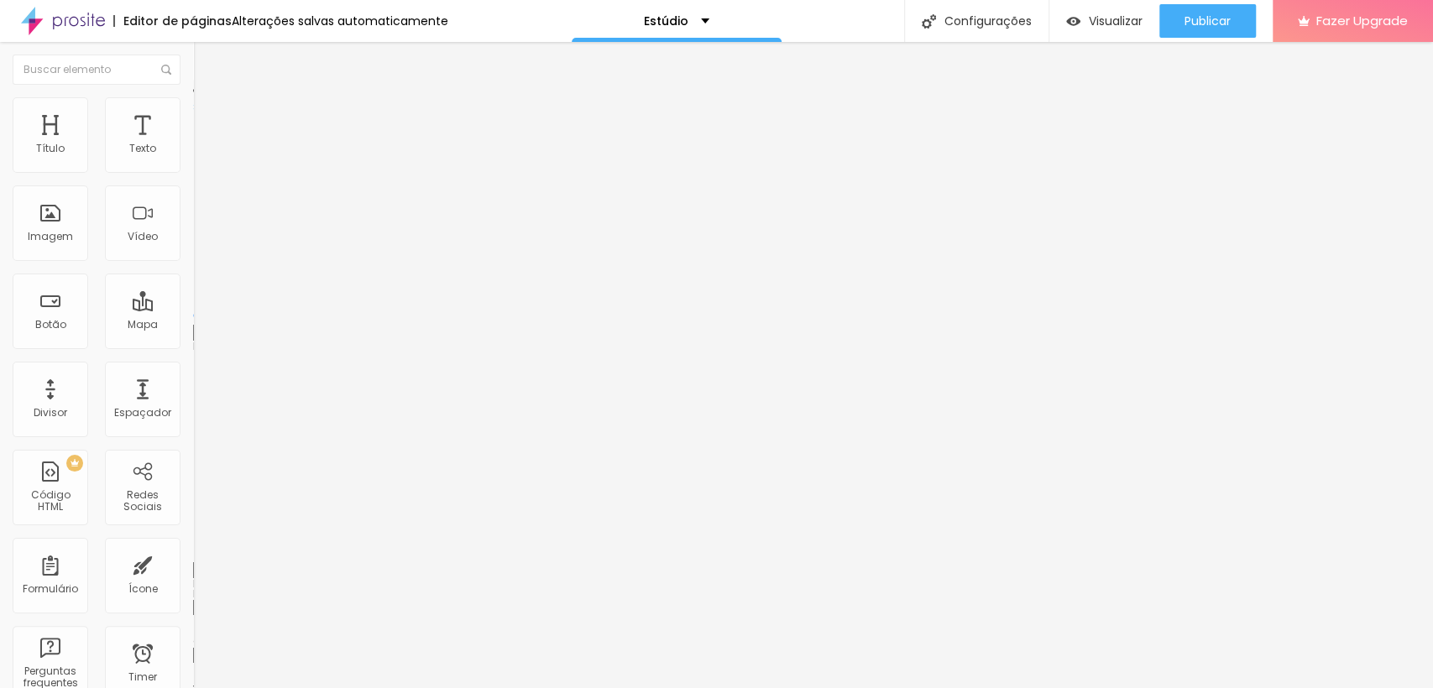
click at [208, 99] on span "Estilo" at bounding box center [221, 92] width 26 height 14
click at [200, 243] on icon "button" at bounding box center [205, 238] width 10 height 10
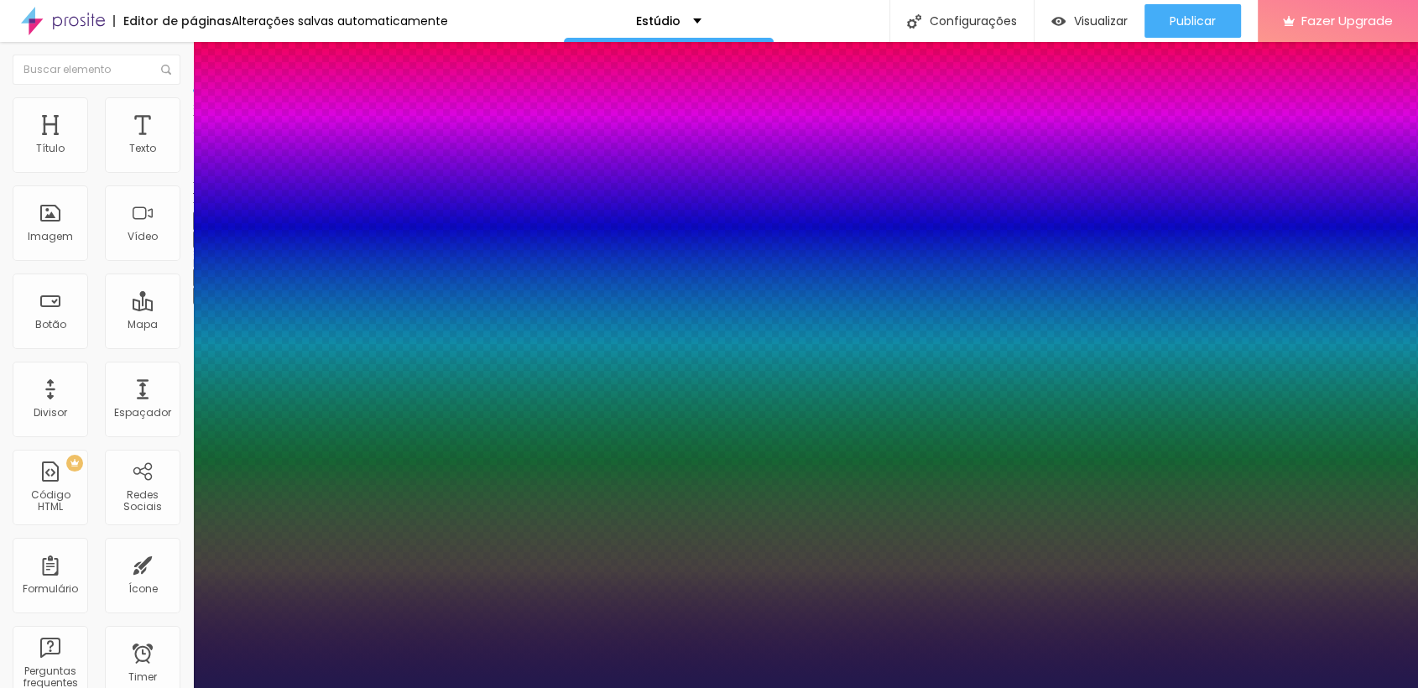
drag, startPoint x: 268, startPoint y: 472, endPoint x: 282, endPoint y: 472, distance: 14.3
click at [754, 687] on div at bounding box center [709, 688] width 1418 height 0
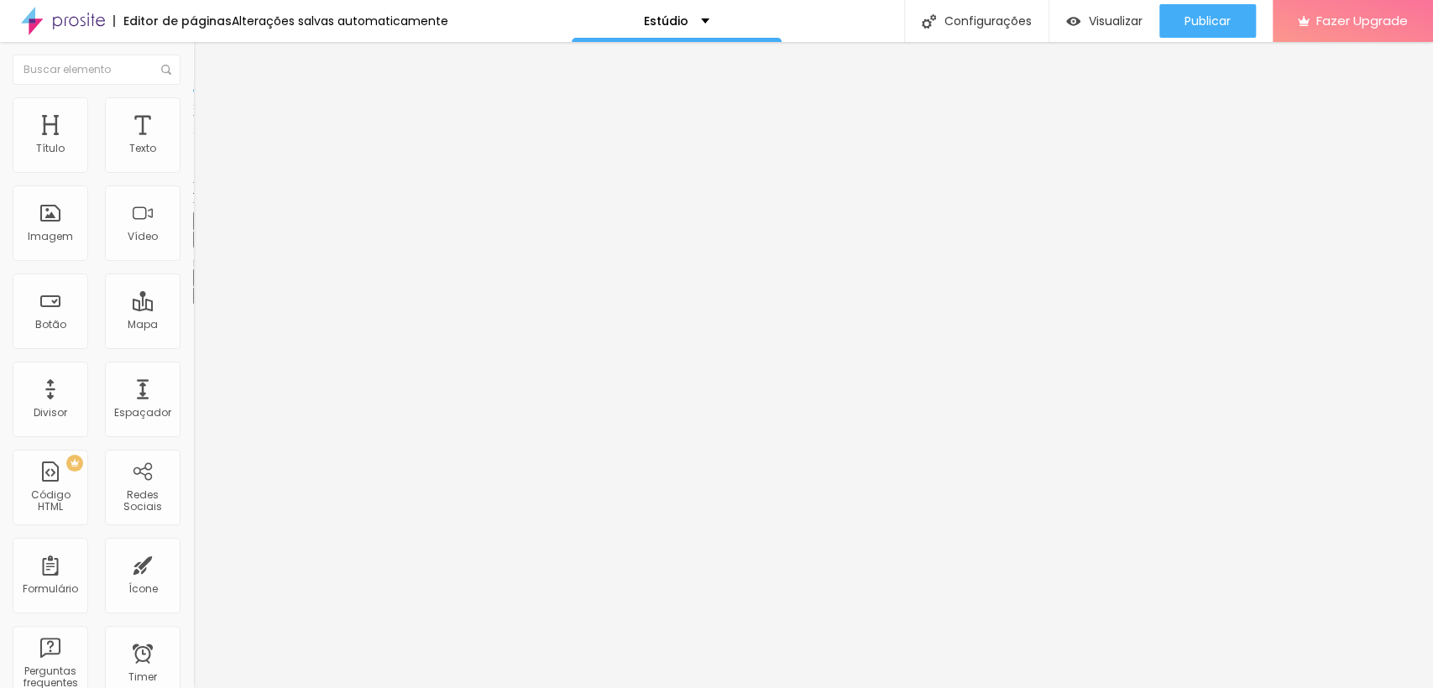
click at [208, 116] on span "Avançado" at bounding box center [235, 109] width 55 height 14
drag, startPoint x: 55, startPoint y: 197, endPoint x: 34, endPoint y: 197, distance: 21.0
click at [193, 546] on input "range" at bounding box center [247, 552] width 108 height 13
click at [193, 102] on li "Avançado" at bounding box center [289, 105] width 193 height 17
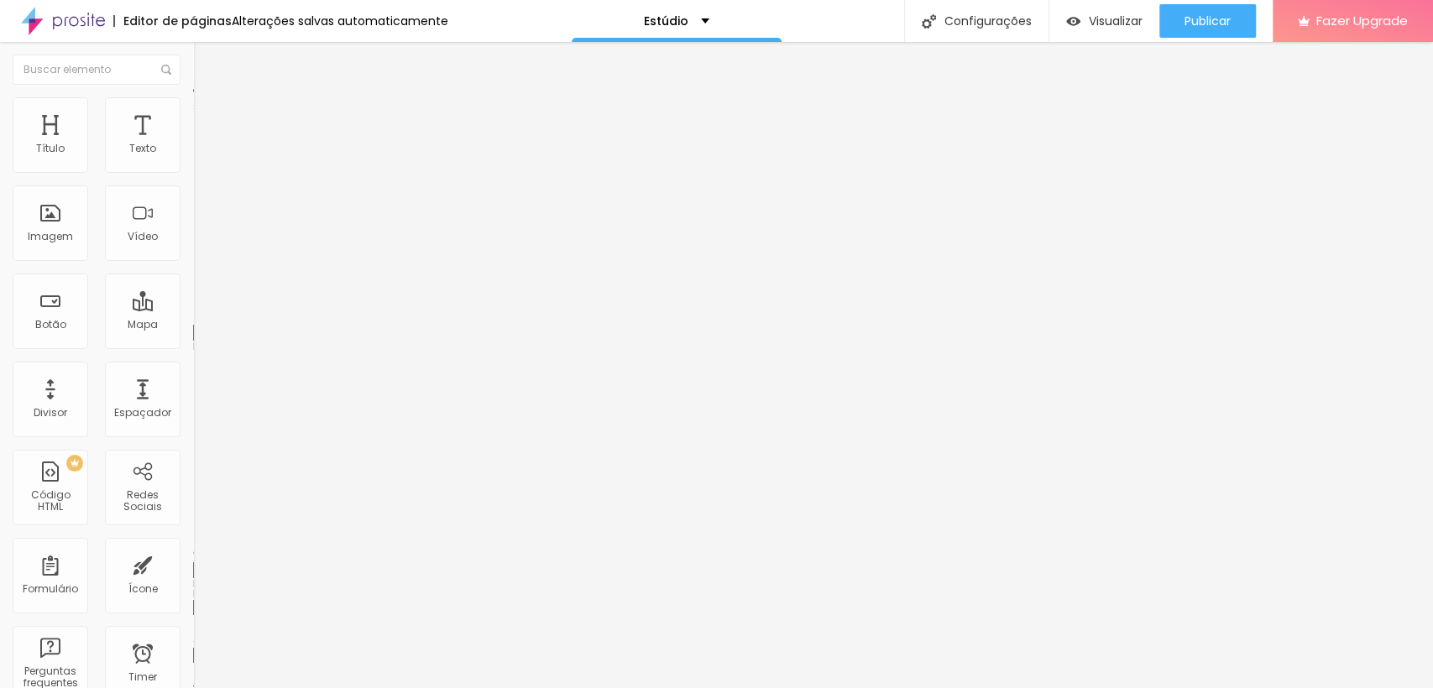
drag, startPoint x: 51, startPoint y: 194, endPoint x: 3, endPoint y: 194, distance: 48.7
click at [193, 546] on input "range" at bounding box center [247, 552] width 108 height 13
drag, startPoint x: 67, startPoint y: 163, endPoint x: 83, endPoint y: 169, distance: 17.0
click at [193, 309] on input "range" at bounding box center [247, 315] width 108 height 13
click at [193, 114] on li "Avançado" at bounding box center [289, 105] width 193 height 17
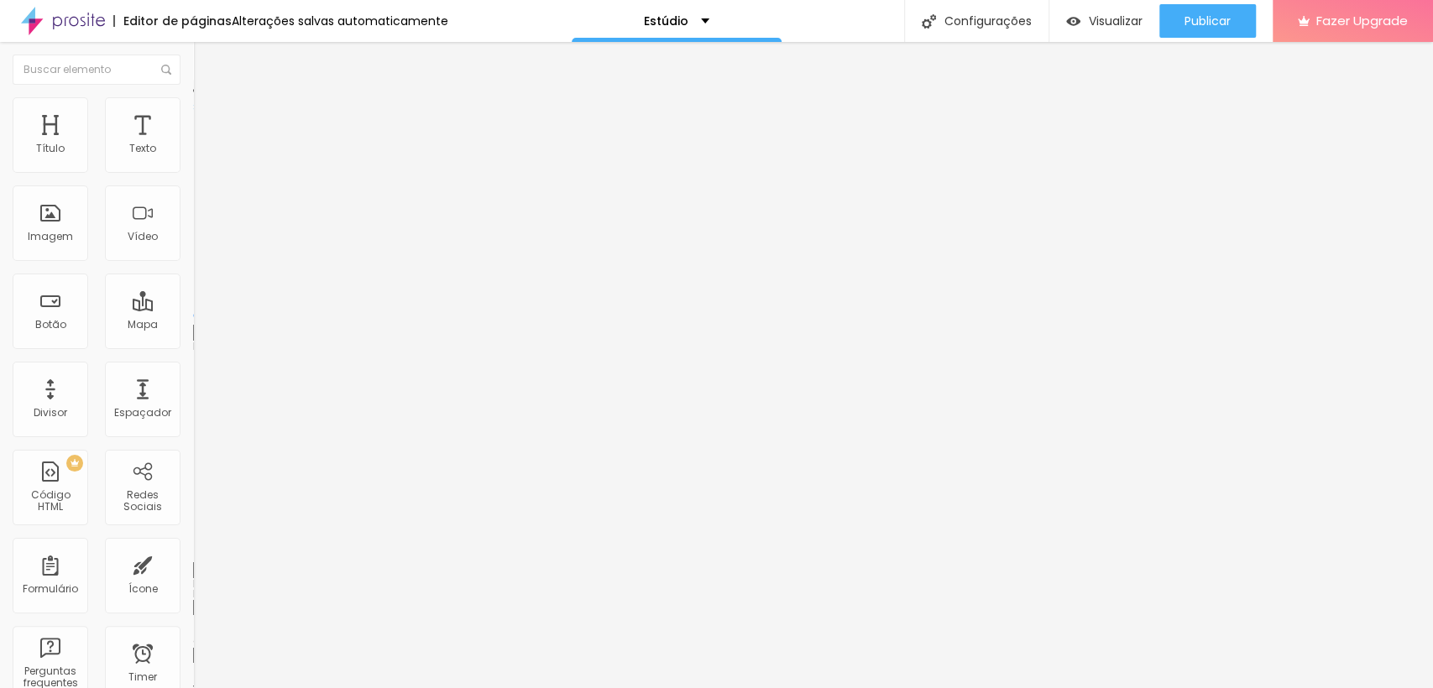
click at [193, 546] on input "range" at bounding box center [247, 552] width 108 height 13
click at [206, 62] on img "button" at bounding box center [212, 61] width 13 height 13
click at [193, 111] on li "Avançado" at bounding box center [289, 105] width 193 height 17
drag, startPoint x: 35, startPoint y: 200, endPoint x: 0, endPoint y: 170, distance: 45.9
click at [193, 546] on input "range" at bounding box center [247, 552] width 108 height 13
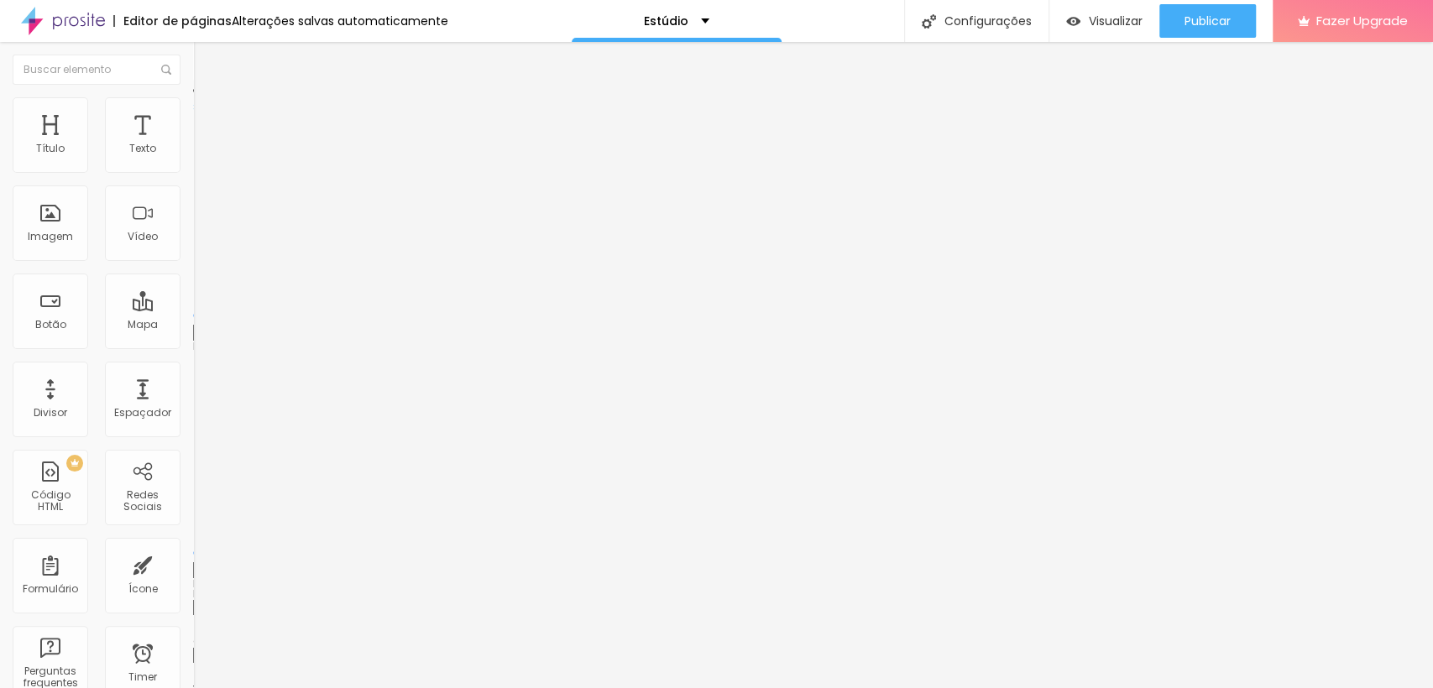
click at [193, 57] on button "Editar Título" at bounding box center [289, 61] width 193 height 39
click at [193, 102] on li "Avançado" at bounding box center [289, 105] width 193 height 17
click at [193, 309] on input "range" at bounding box center [247, 315] width 108 height 13
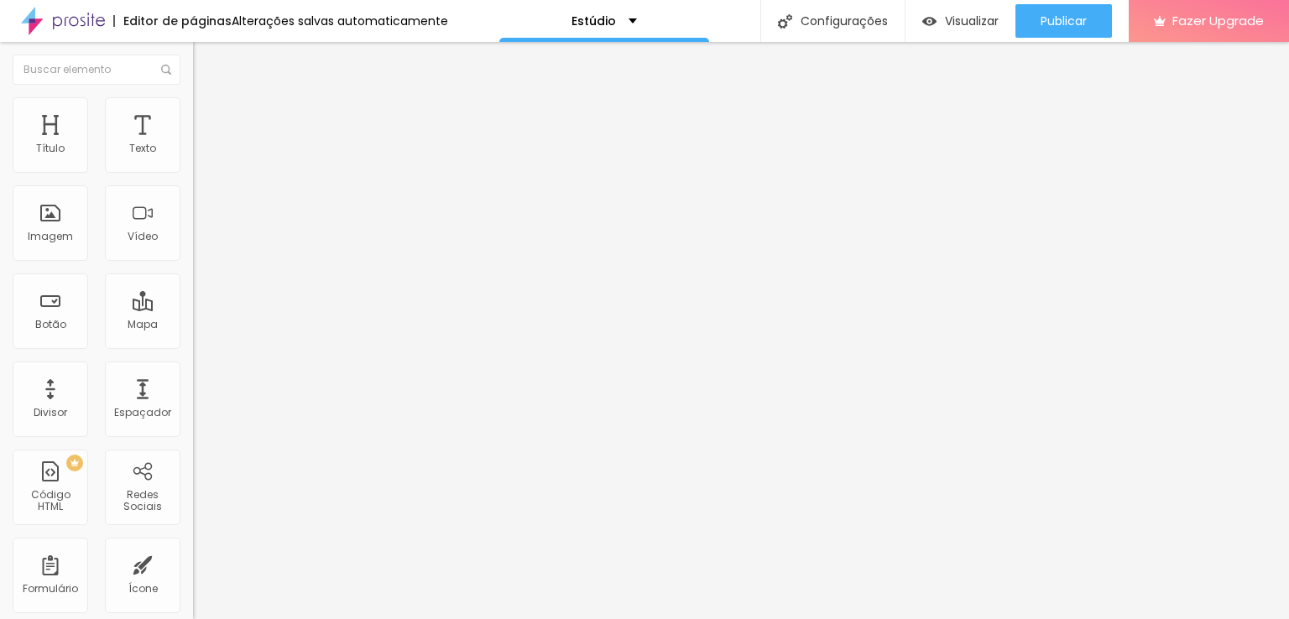
click at [193, 112] on li "Estilo" at bounding box center [289, 105] width 193 height 17
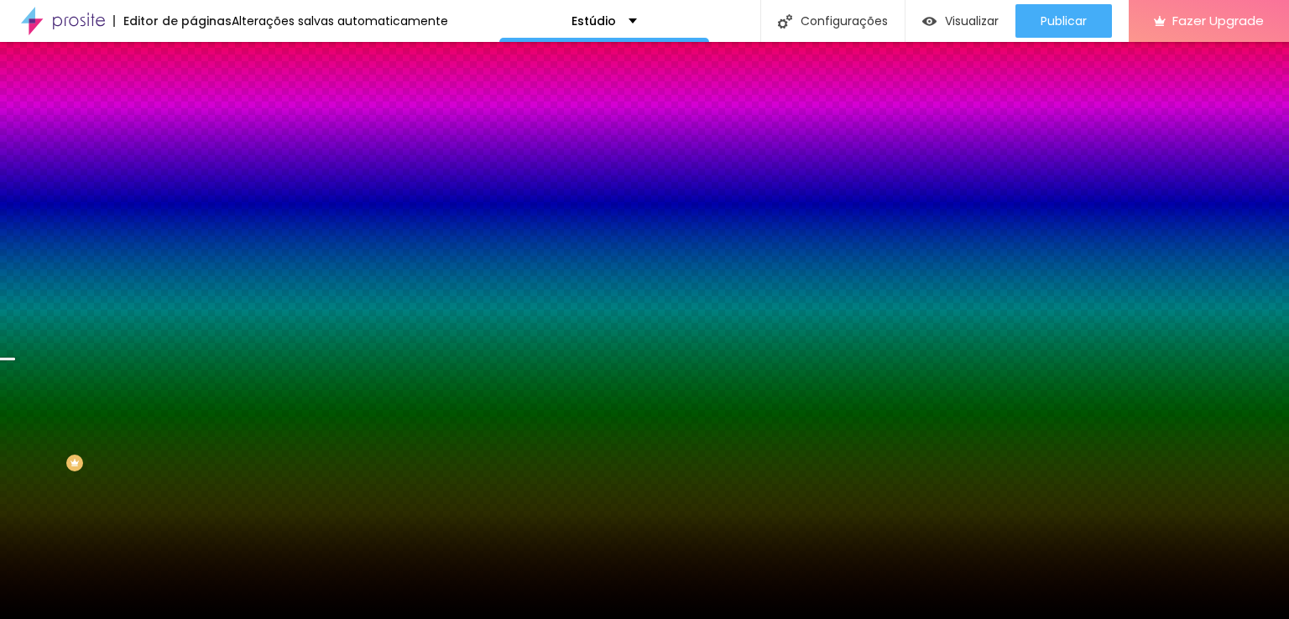
click at [193, 154] on span "Trocar imagem" at bounding box center [238, 147] width 91 height 14
drag, startPoint x: 598, startPoint y: 256, endPoint x: 598, endPoint y: 222, distance: 33.6
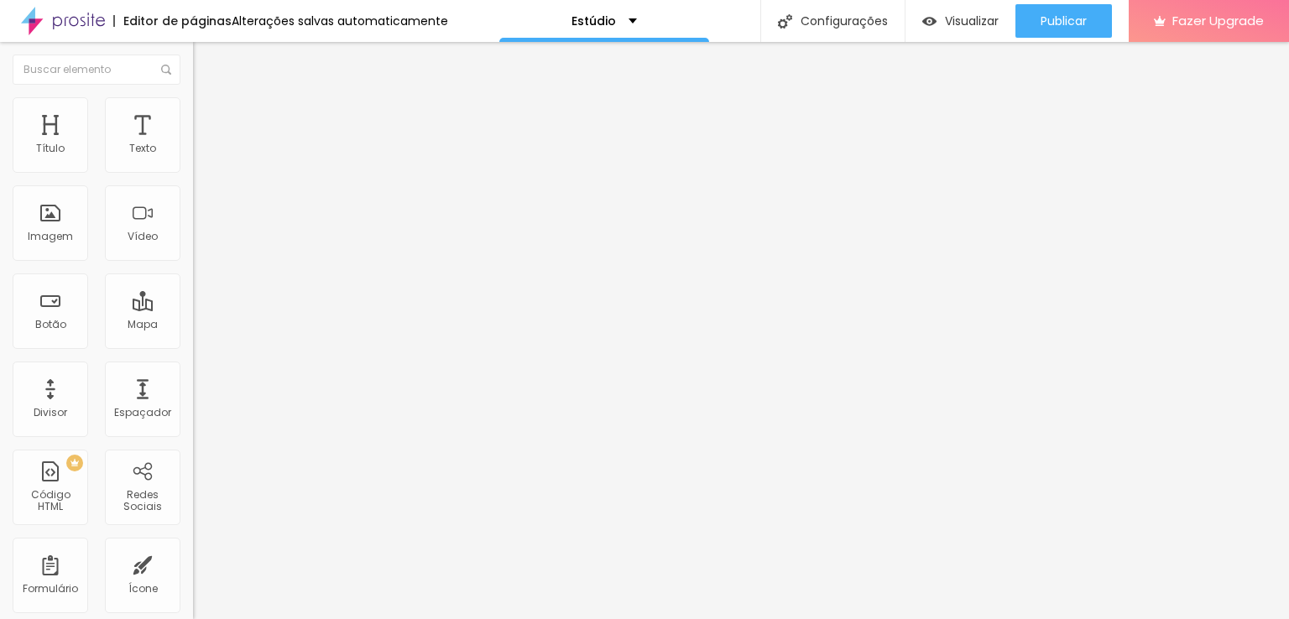
drag, startPoint x: 47, startPoint y: 165, endPoint x: 278, endPoint y: 204, distance: 234.0
click at [278, 309] on input "range" at bounding box center [247, 315] width 108 height 13
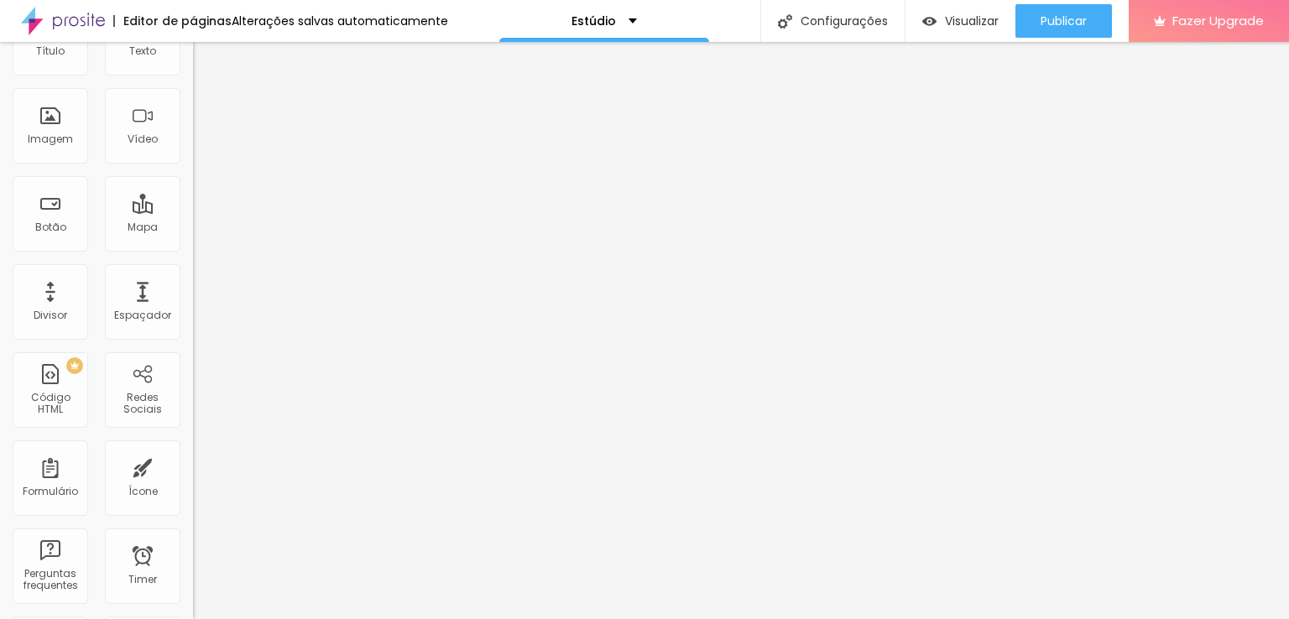
scroll to position [0, 0]
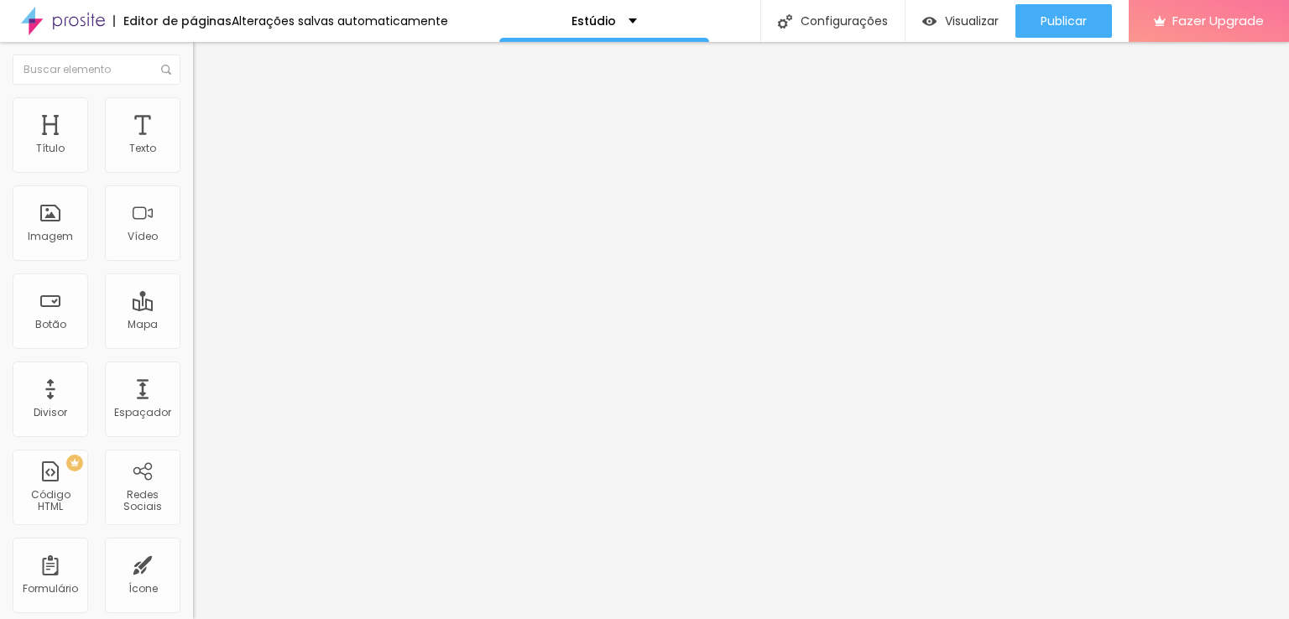
drag, startPoint x: 97, startPoint y: 164, endPoint x: 220, endPoint y: 199, distance: 128.3
click at [220, 309] on input "range" at bounding box center [247, 315] width 108 height 13
drag, startPoint x: 118, startPoint y: 164, endPoint x: 102, endPoint y: 165, distance: 16.0
click at [193, 309] on input "range" at bounding box center [247, 315] width 108 height 13
click at [193, 54] on button "Editar Seção" at bounding box center [289, 61] width 193 height 39
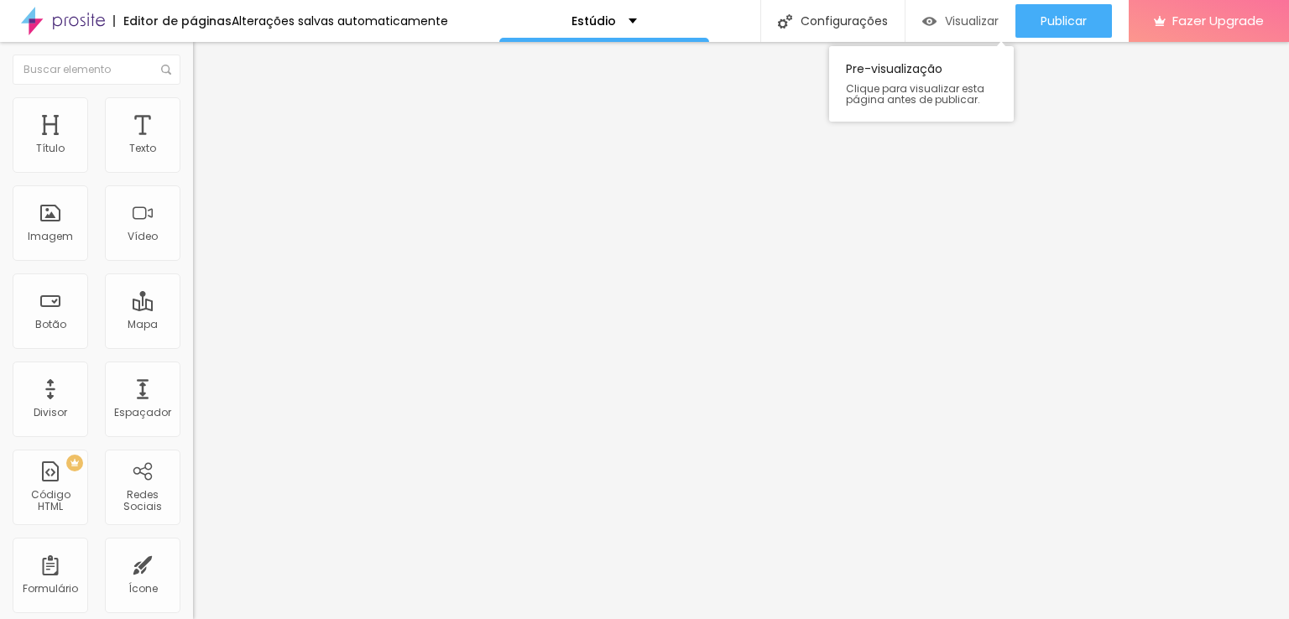
click at [945, 18] on span "Visualizar" at bounding box center [972, 20] width 54 height 13
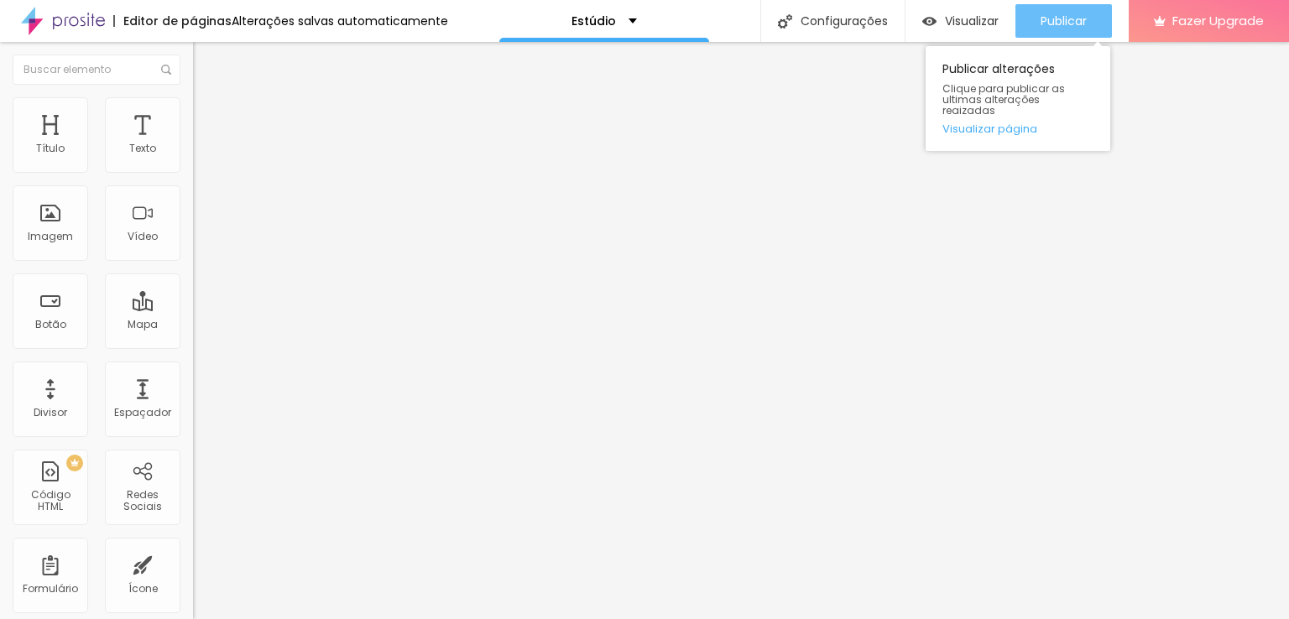
click at [1059, 28] on span "Publicar" at bounding box center [1064, 20] width 46 height 13
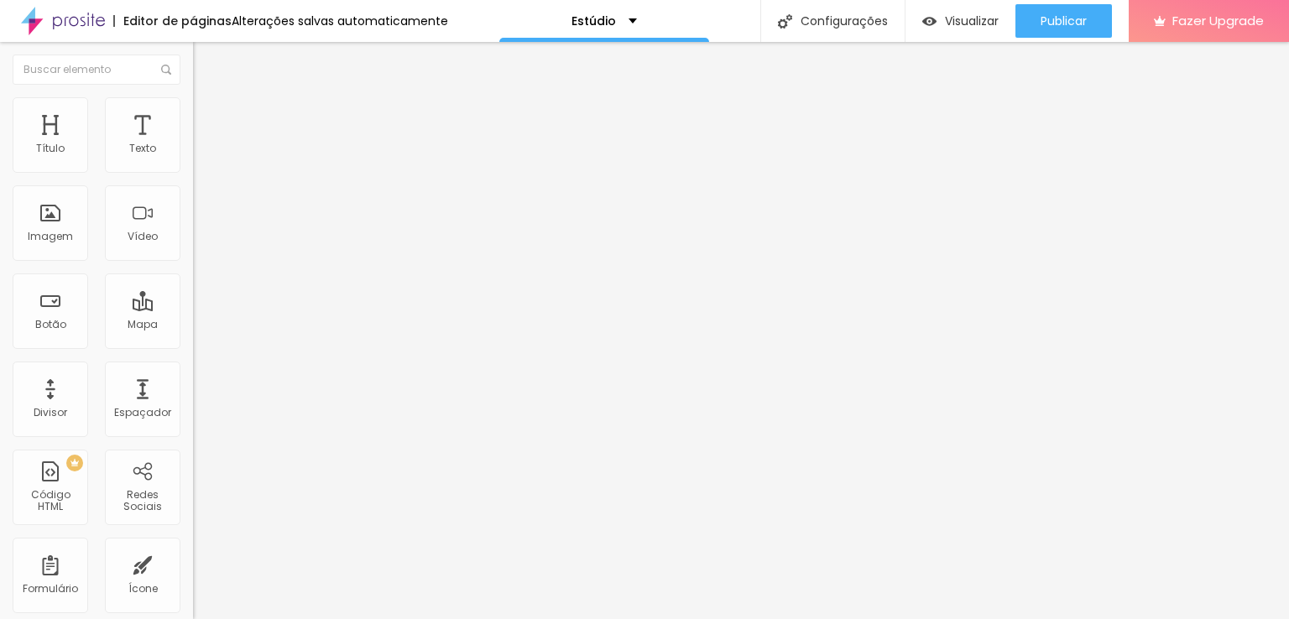
click at [193, 309] on input "range" at bounding box center [247, 315] width 108 height 13
click at [965, 23] on span "Visualizar" at bounding box center [972, 20] width 54 height 13
click at [193, 114] on img at bounding box center [200, 121] width 15 height 15
click at [193, 97] on li "Conteúdo" at bounding box center [289, 89] width 193 height 17
click at [208, 116] on span "Estilo" at bounding box center [221, 109] width 26 height 14
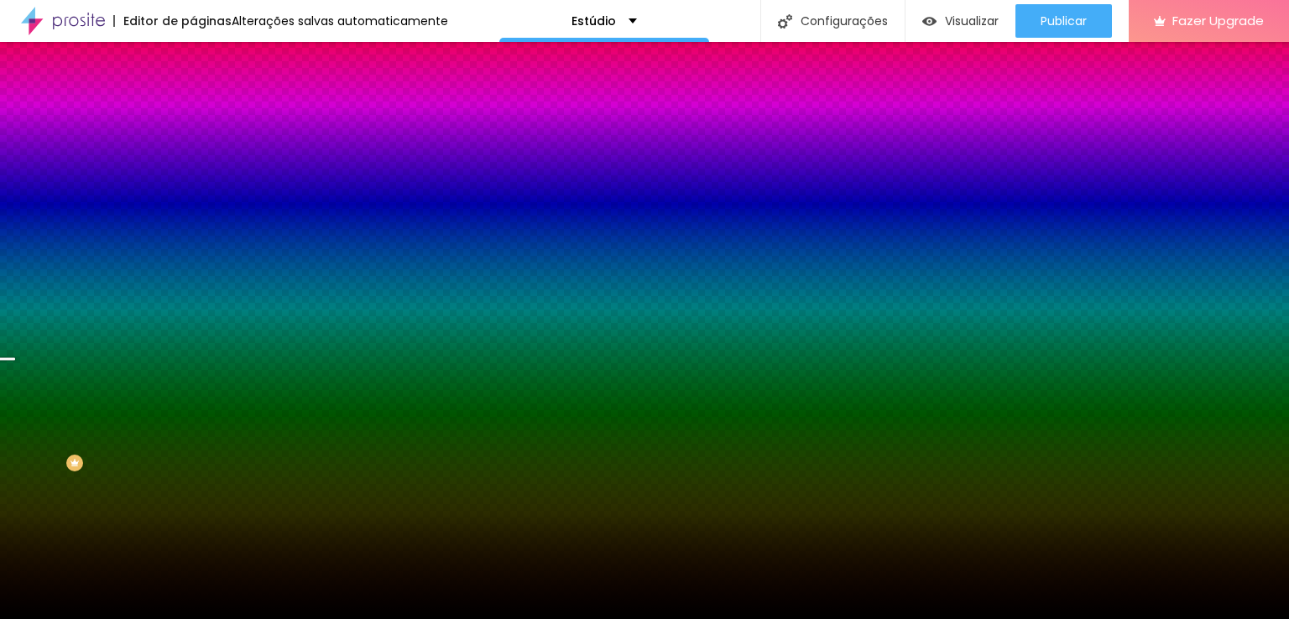
click at [193, 154] on span "Trocar imagem" at bounding box center [238, 147] width 91 height 14
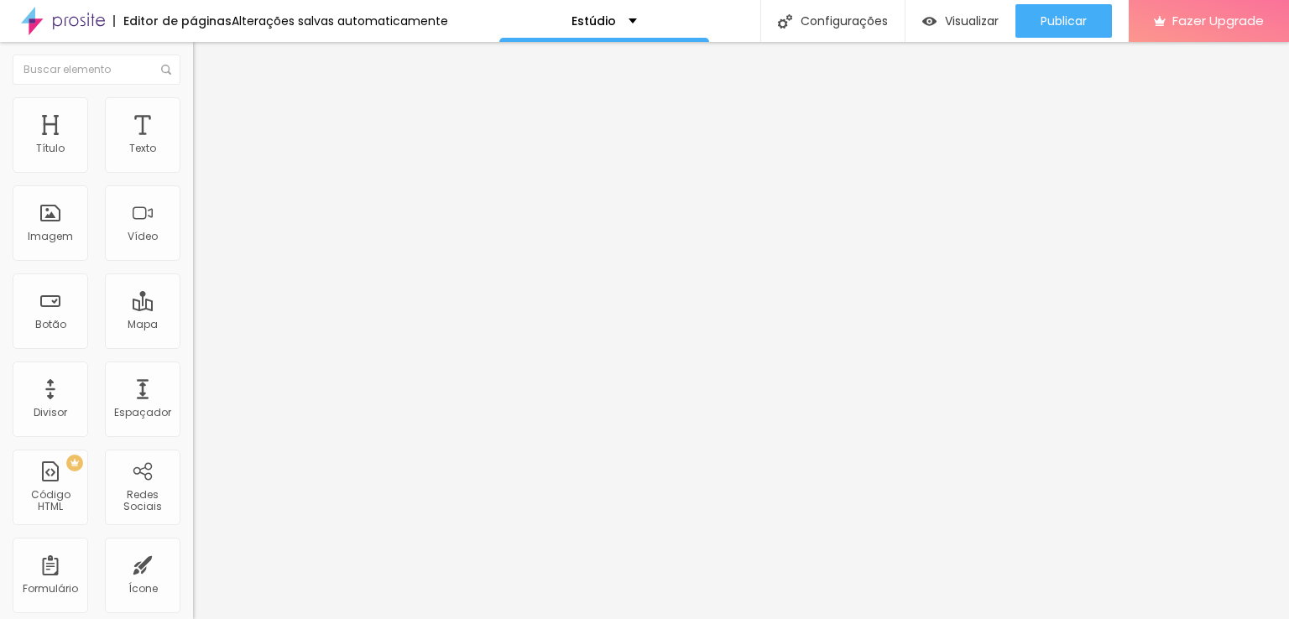
click at [193, 141] on img at bounding box center [198, 136] width 10 height 10
click at [193, 144] on span "Trocar imagem" at bounding box center [238, 137] width 91 height 14
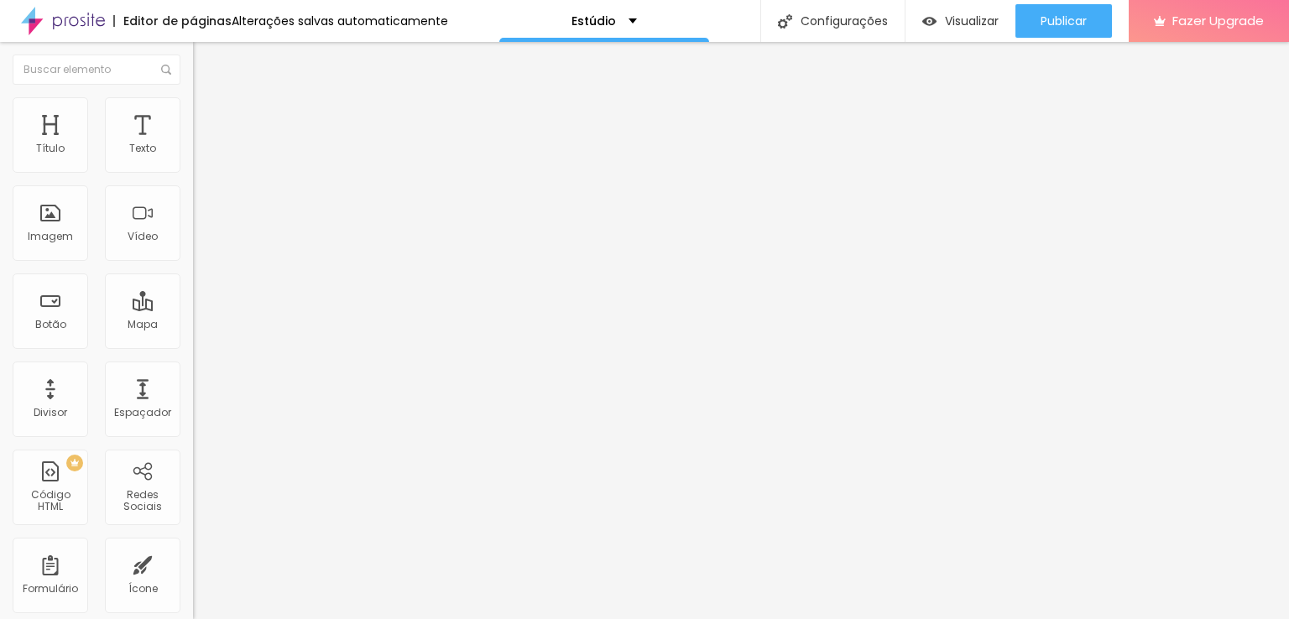
click at [193, 99] on img at bounding box center [200, 104] width 15 height 15
click at [193, 144] on span "Trocar imagem" at bounding box center [238, 137] width 91 height 14
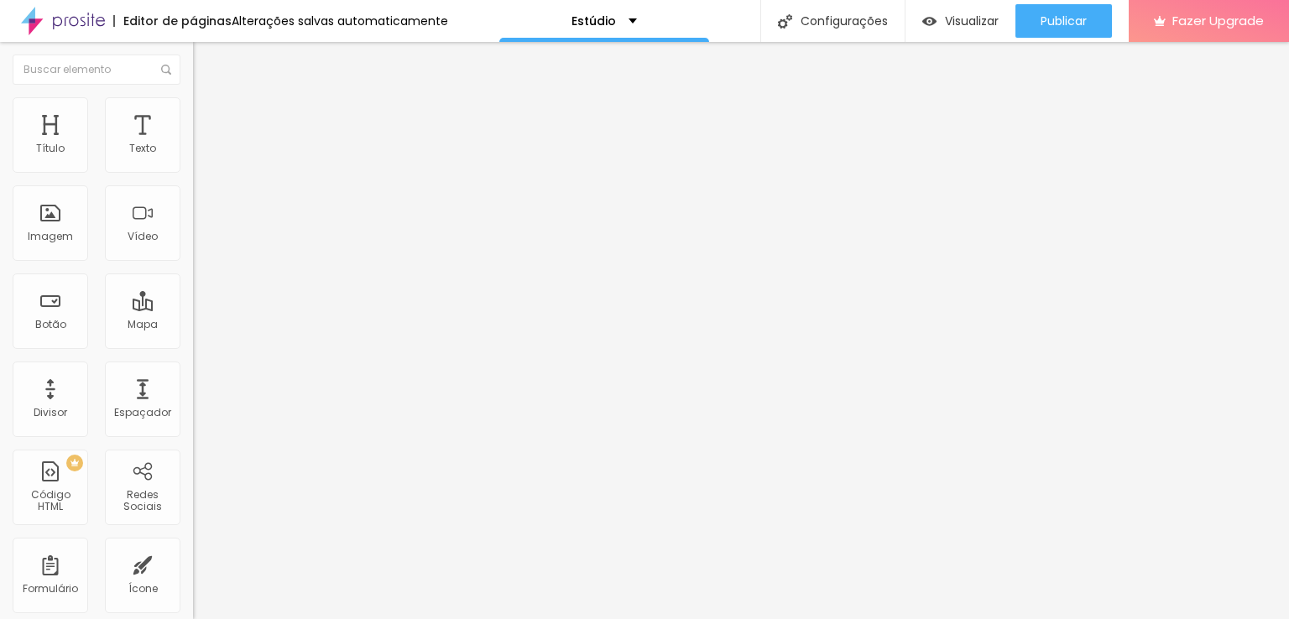
click at [193, 144] on span "Trocar imagem" at bounding box center [238, 137] width 91 height 14
click at [193, 110] on li "Estilo" at bounding box center [289, 105] width 193 height 17
click at [208, 118] on span "Avançado" at bounding box center [235, 125] width 55 height 14
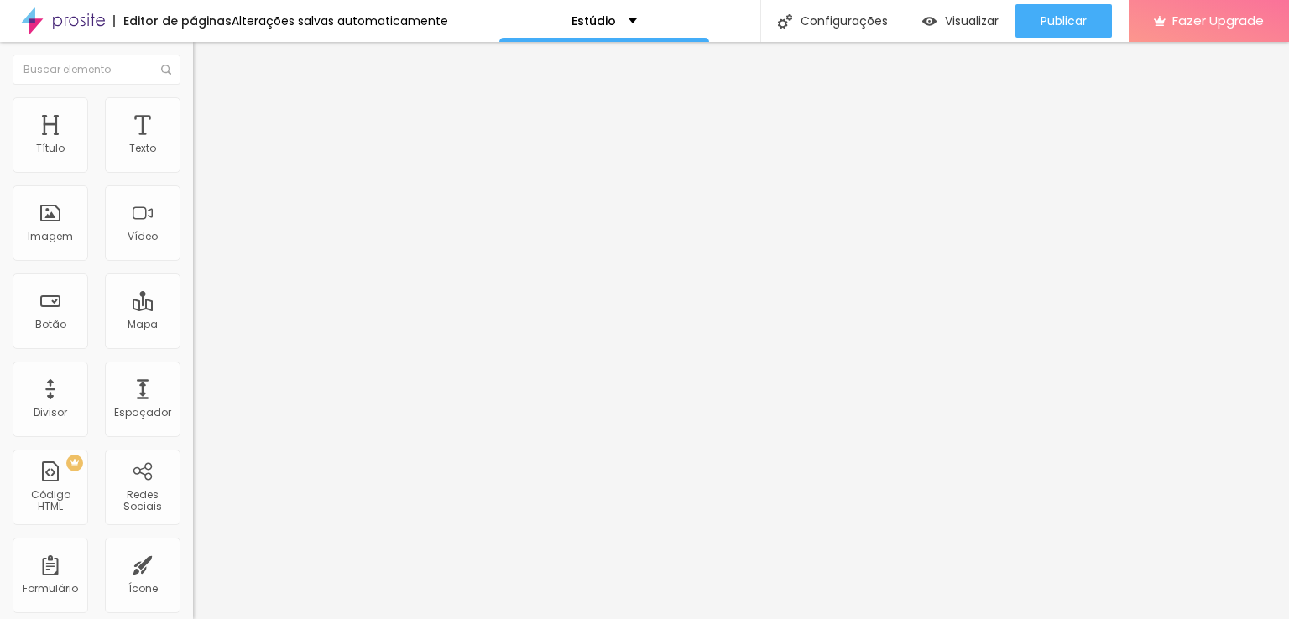
type input "7"
type input "1"
type input "0"
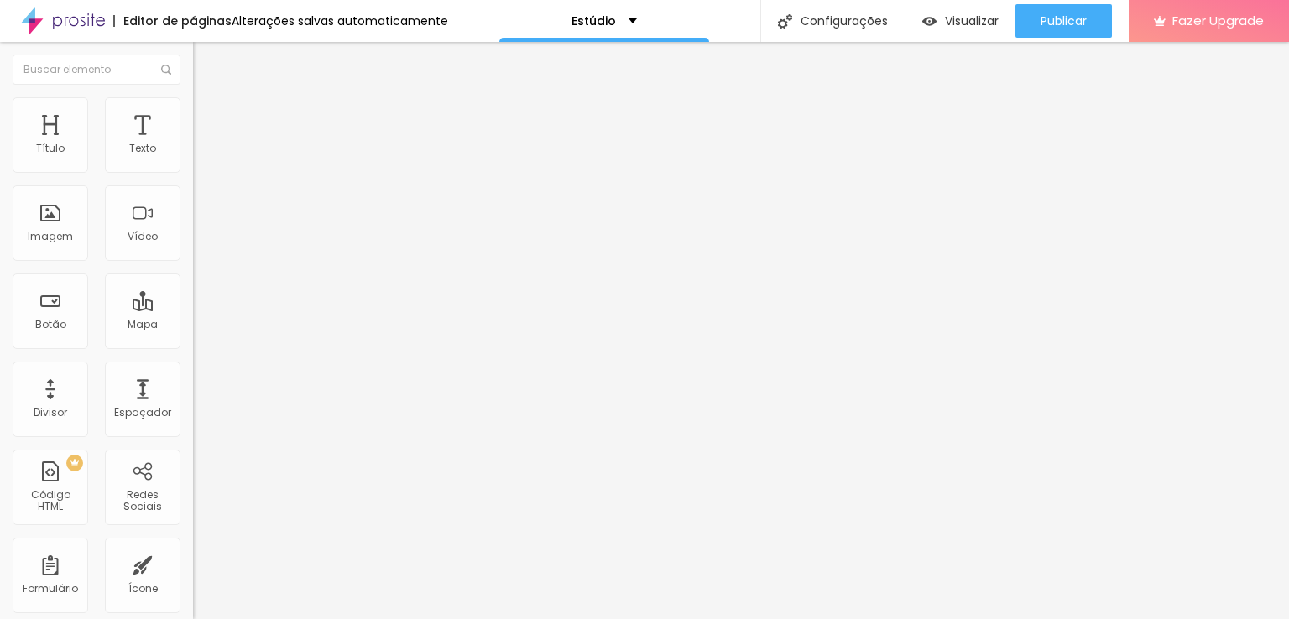
type input "0"
drag, startPoint x: 48, startPoint y: 165, endPoint x: 0, endPoint y: 154, distance: 49.1
type input "0"
click at [193, 326] on input "range" at bounding box center [247, 332] width 108 height 13
click at [208, 120] on span "Avançado" at bounding box center [235, 125] width 55 height 14
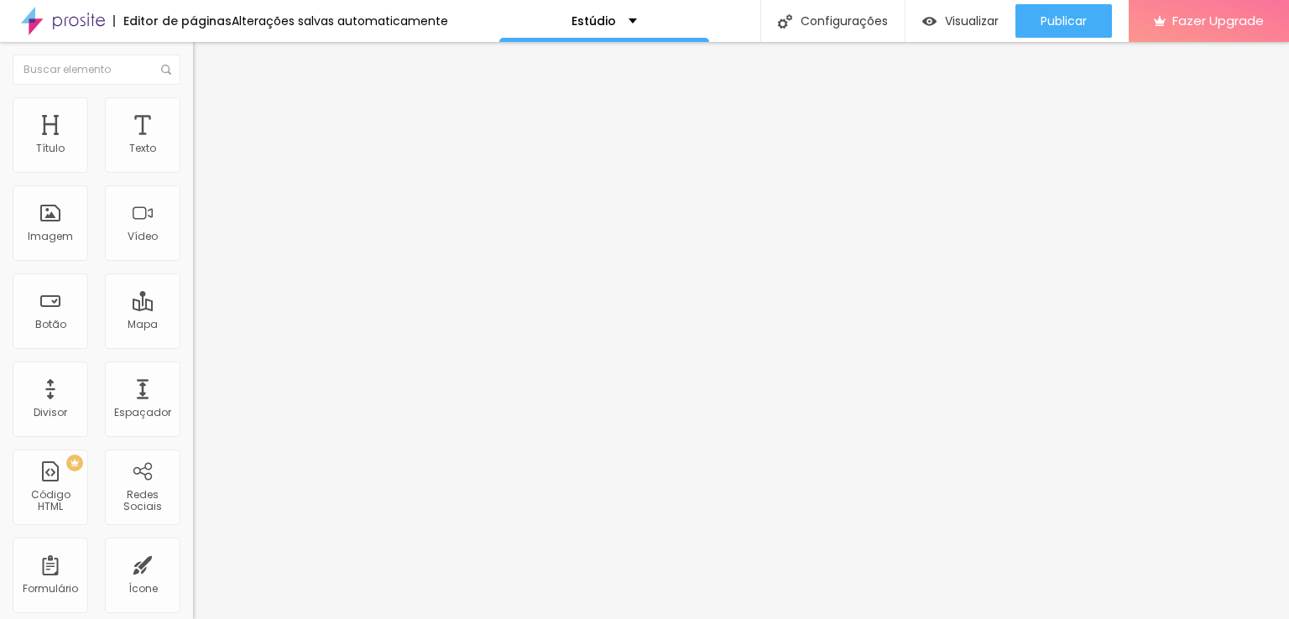
type input "4"
type input "3"
type input "0"
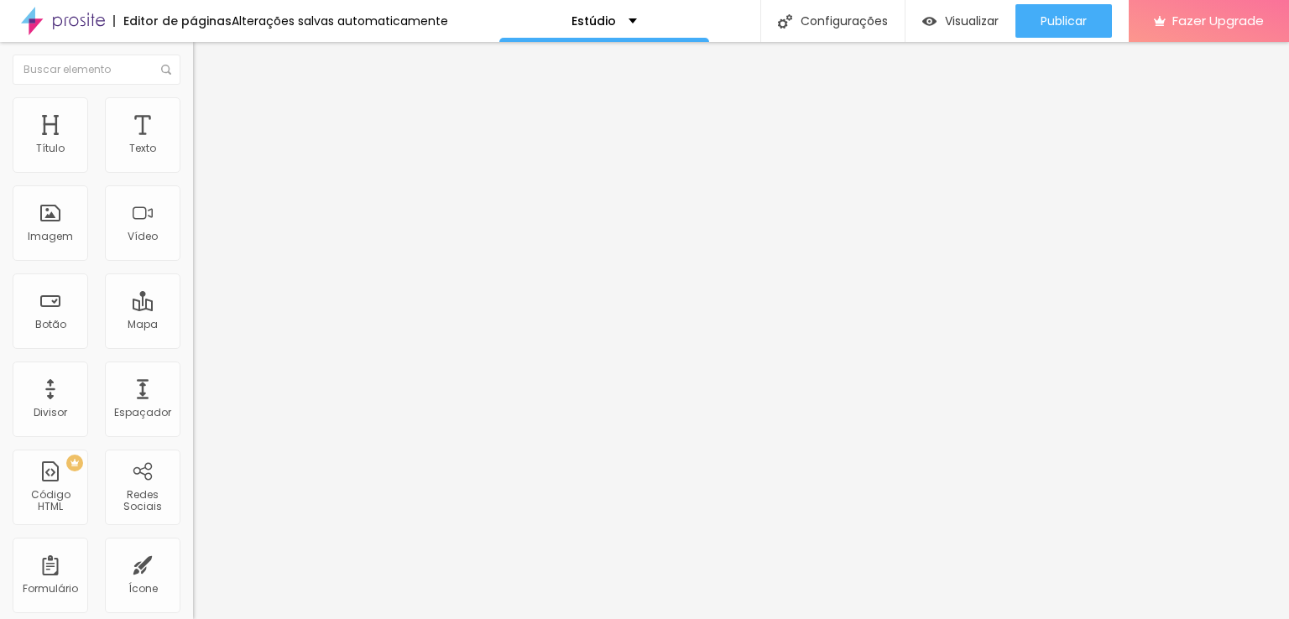
type input "0"
type input "1"
type input "5"
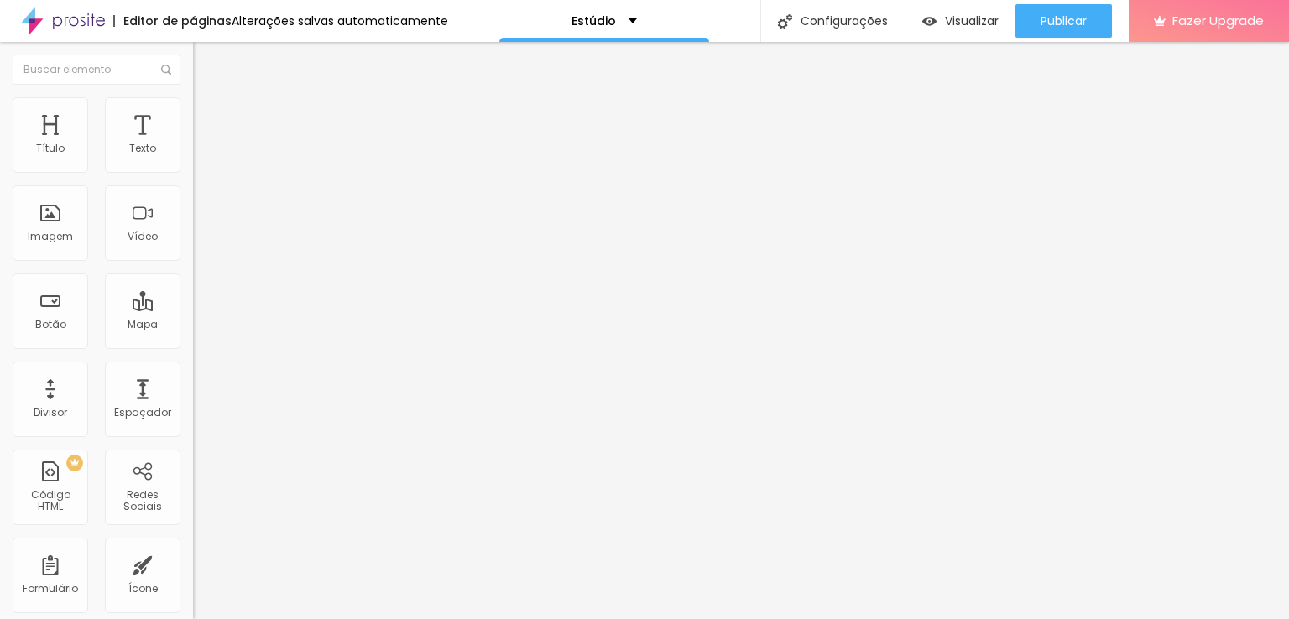
type input "10"
type input "11"
type input "13"
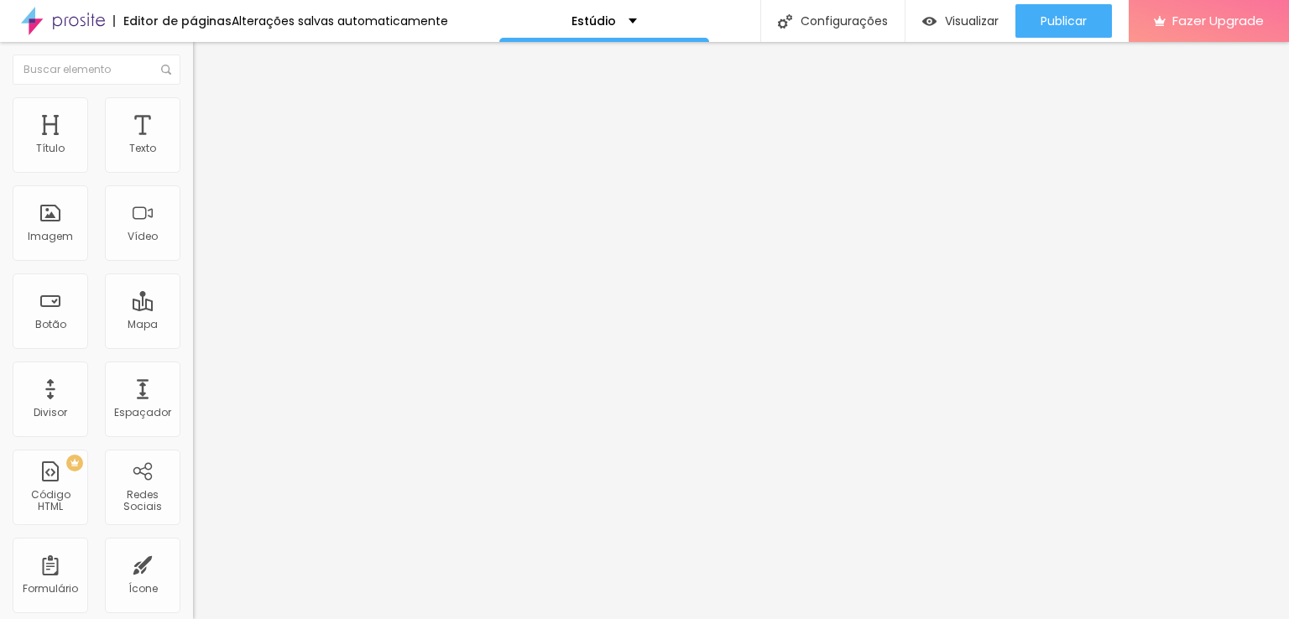
type input "13"
type input "16"
type input "18"
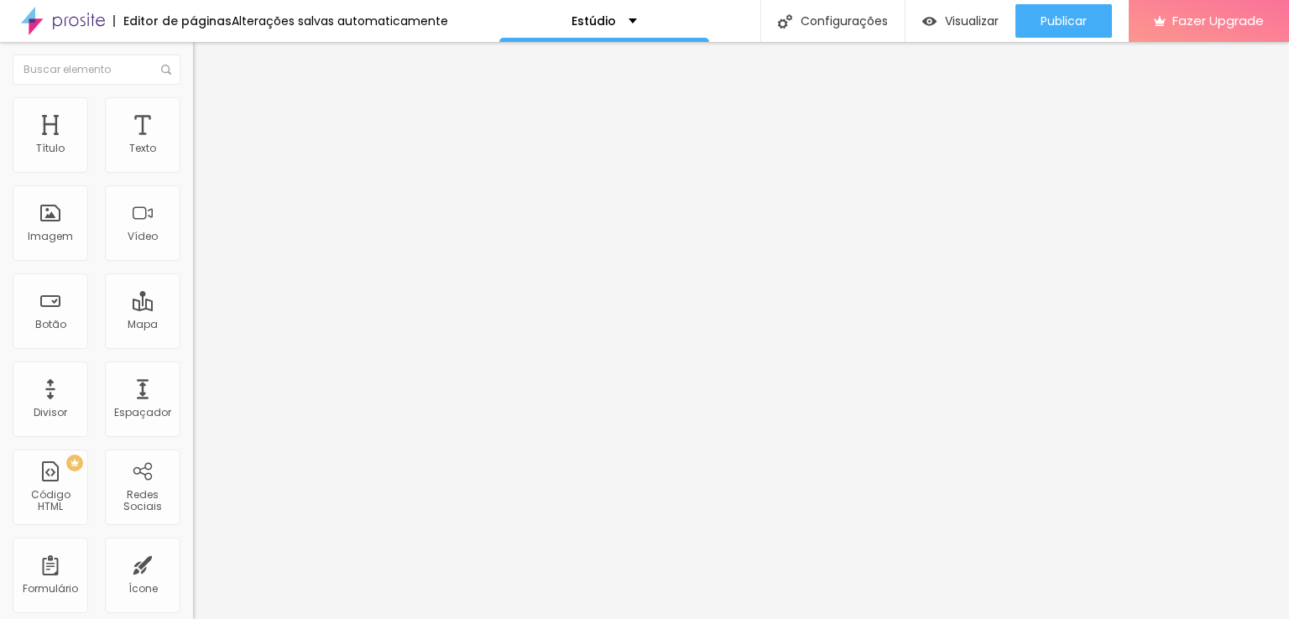
type input "21"
type input "22"
type input "23"
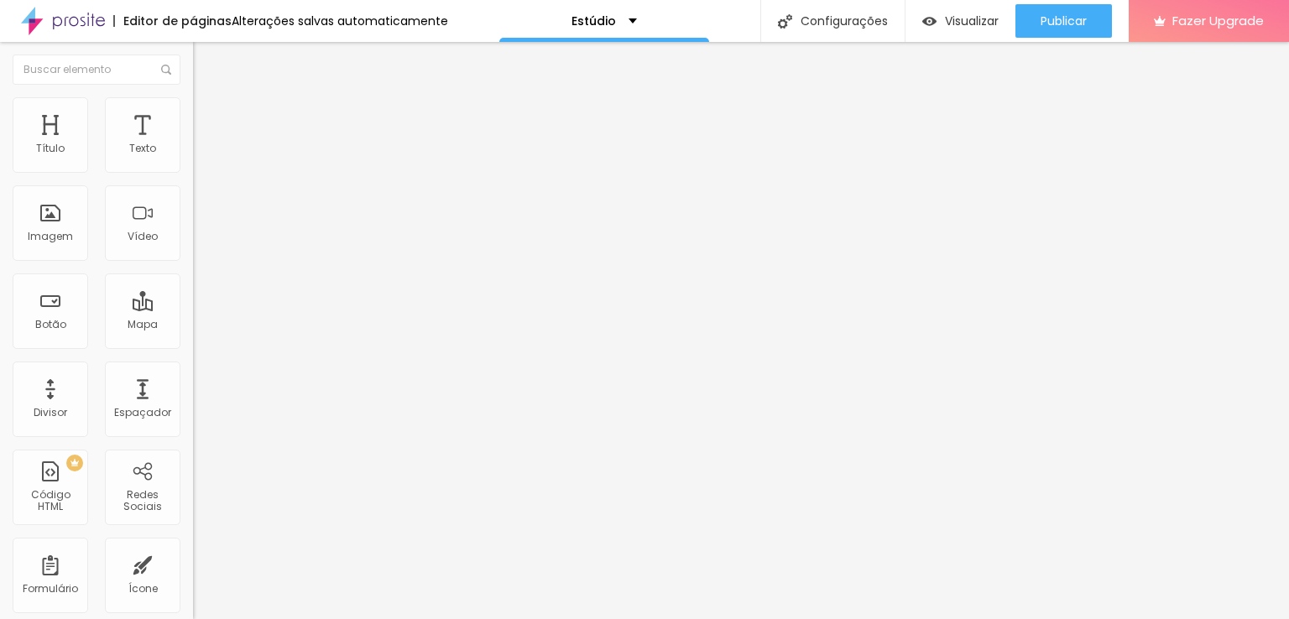
type input "23"
type input "24"
type input "25"
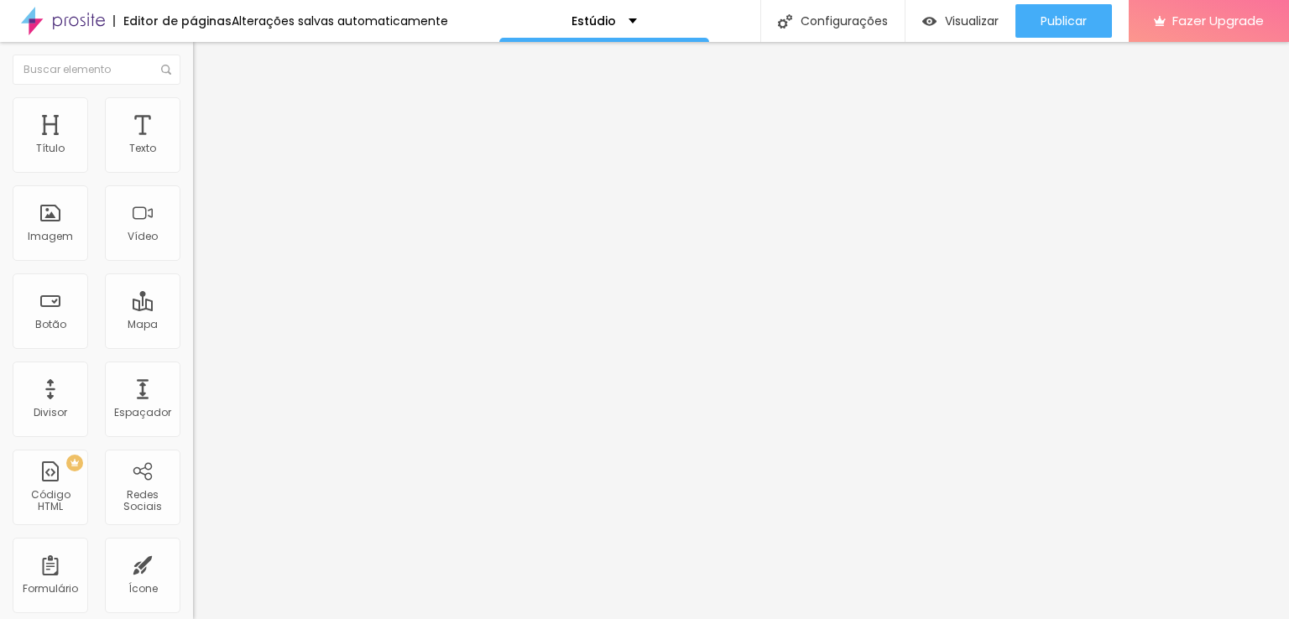
type input "26"
type input "27"
type input "28"
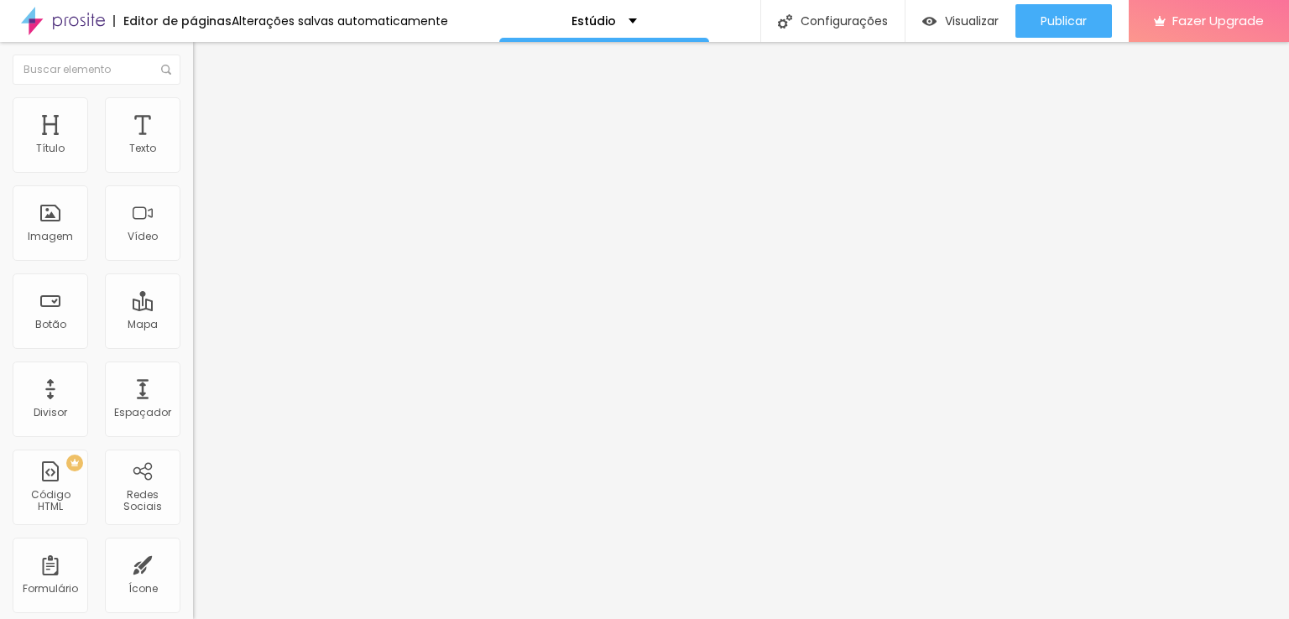
type input "28"
type input "24"
type input "22"
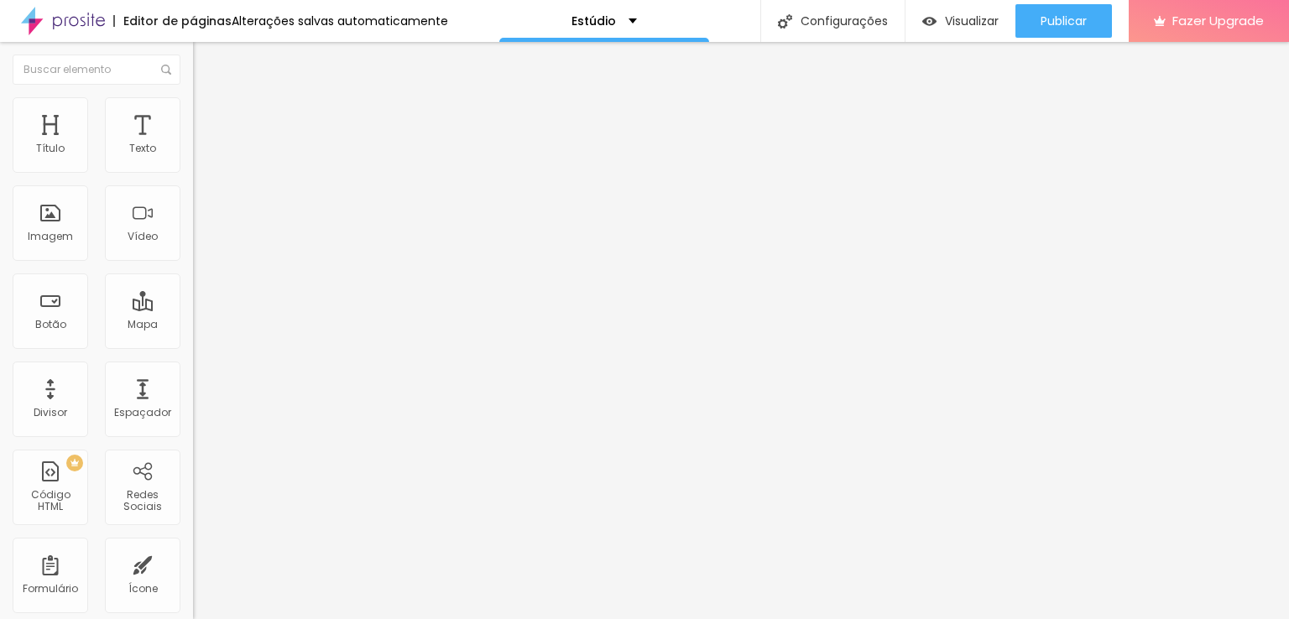
type input "18"
type input "16"
type input "15"
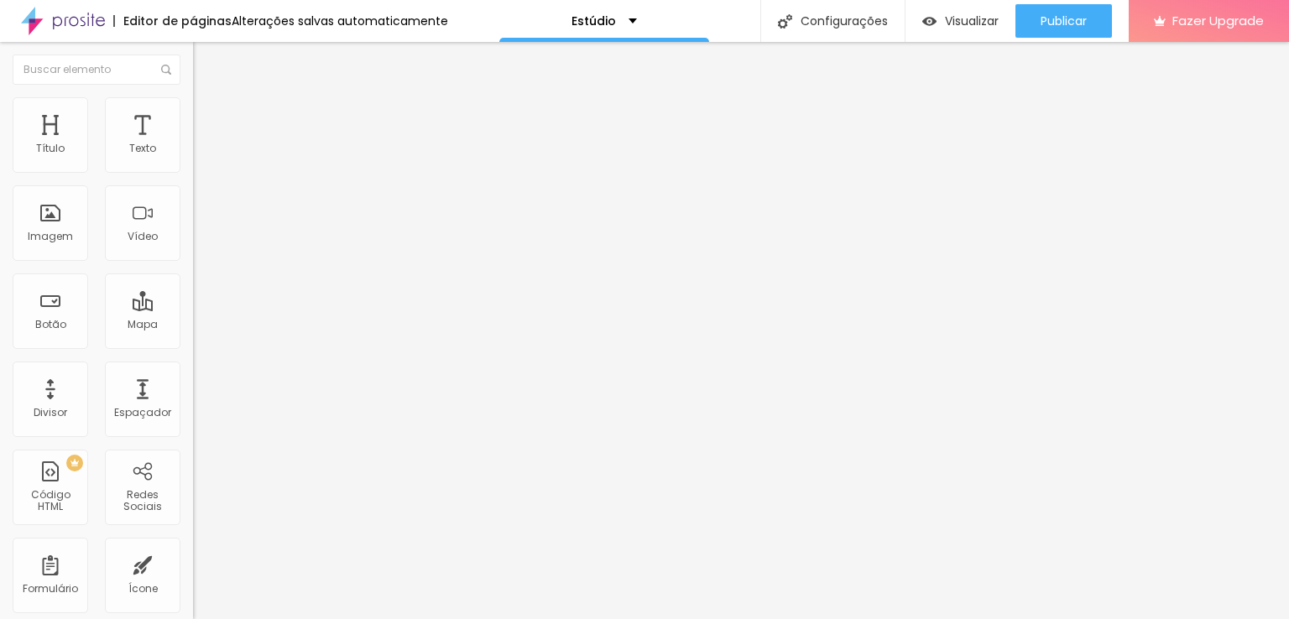
type input "15"
type input "13"
type input "10"
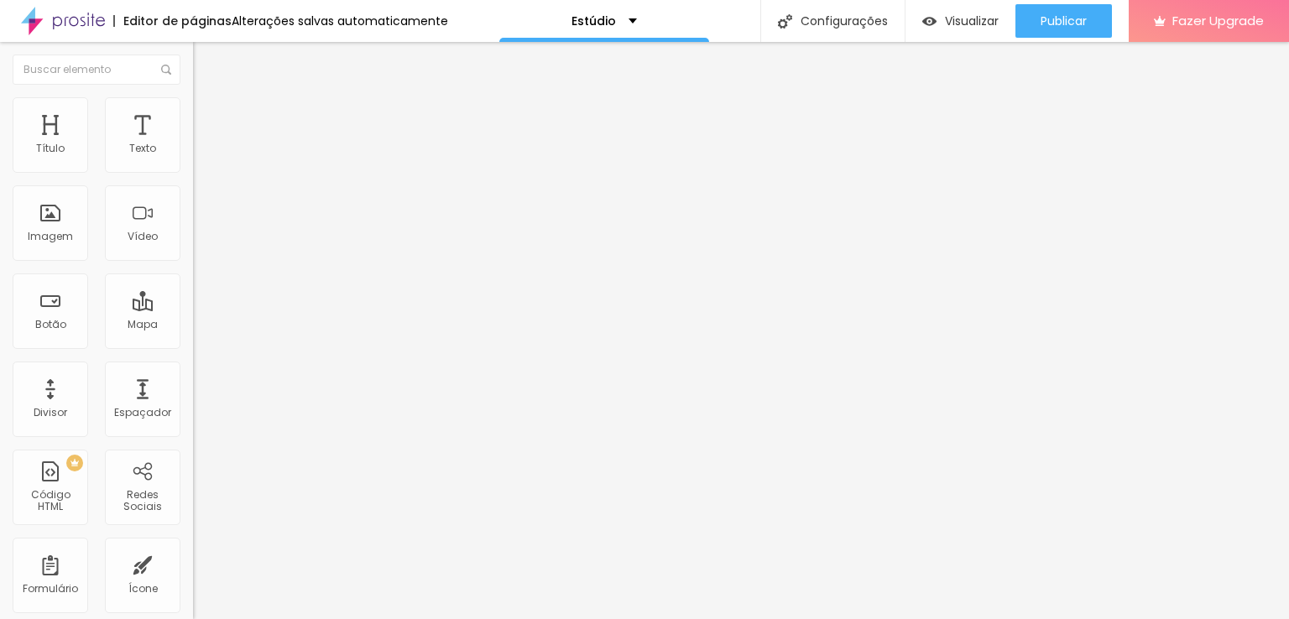
type input "9"
type input "5"
type input "3"
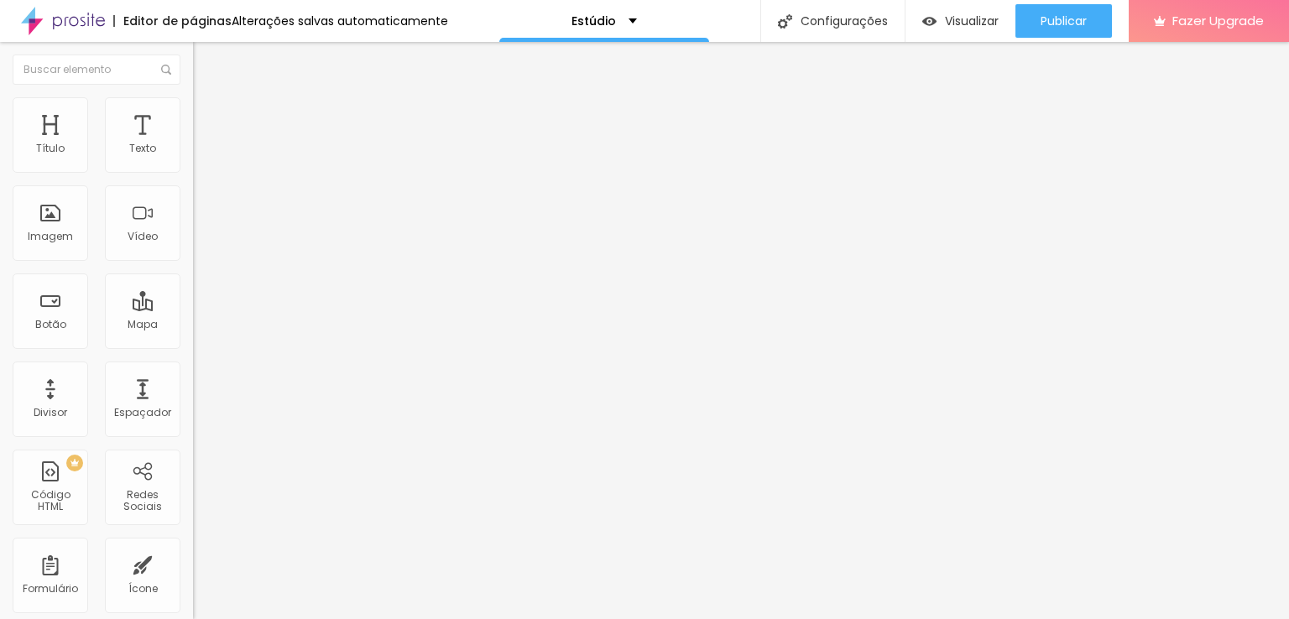
type input "3"
type input "1"
type input "0"
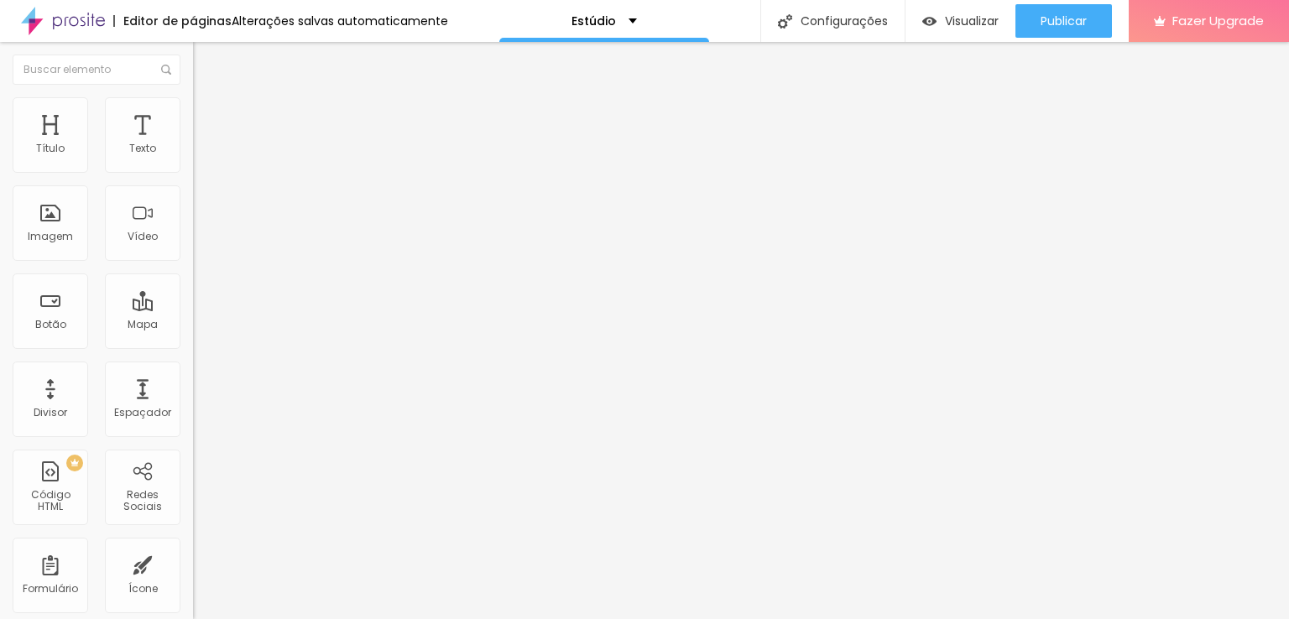
type input "3"
type input "7"
type input "9"
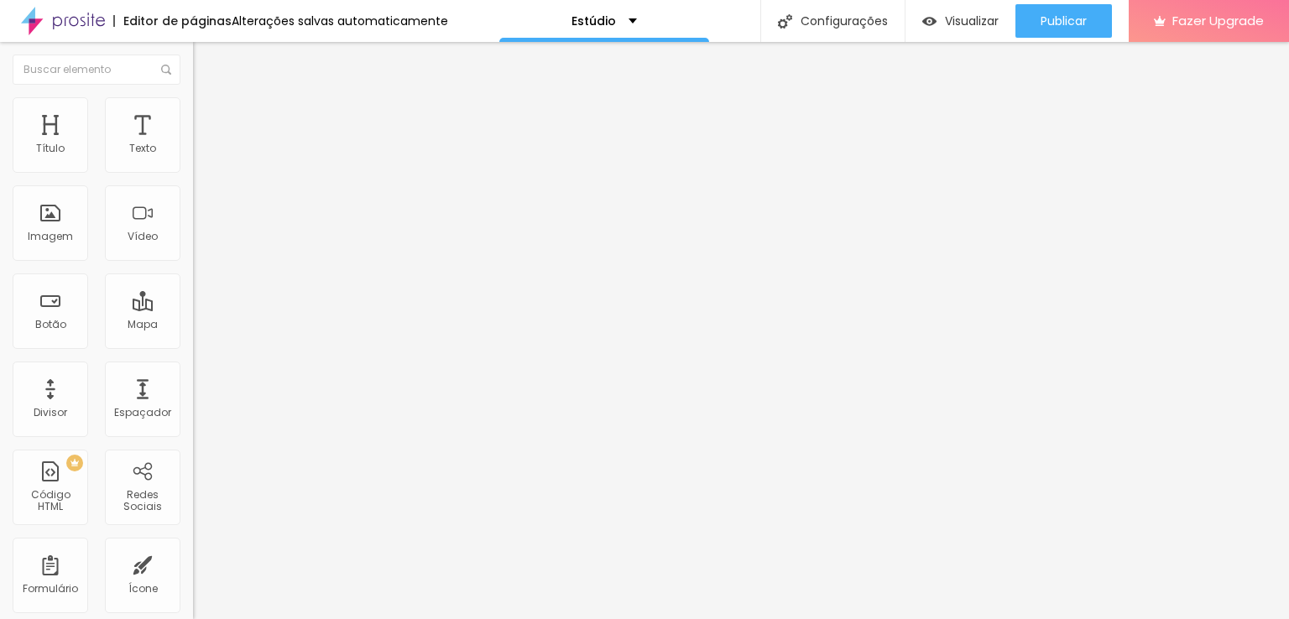
type input "9"
type input "10"
type input "11"
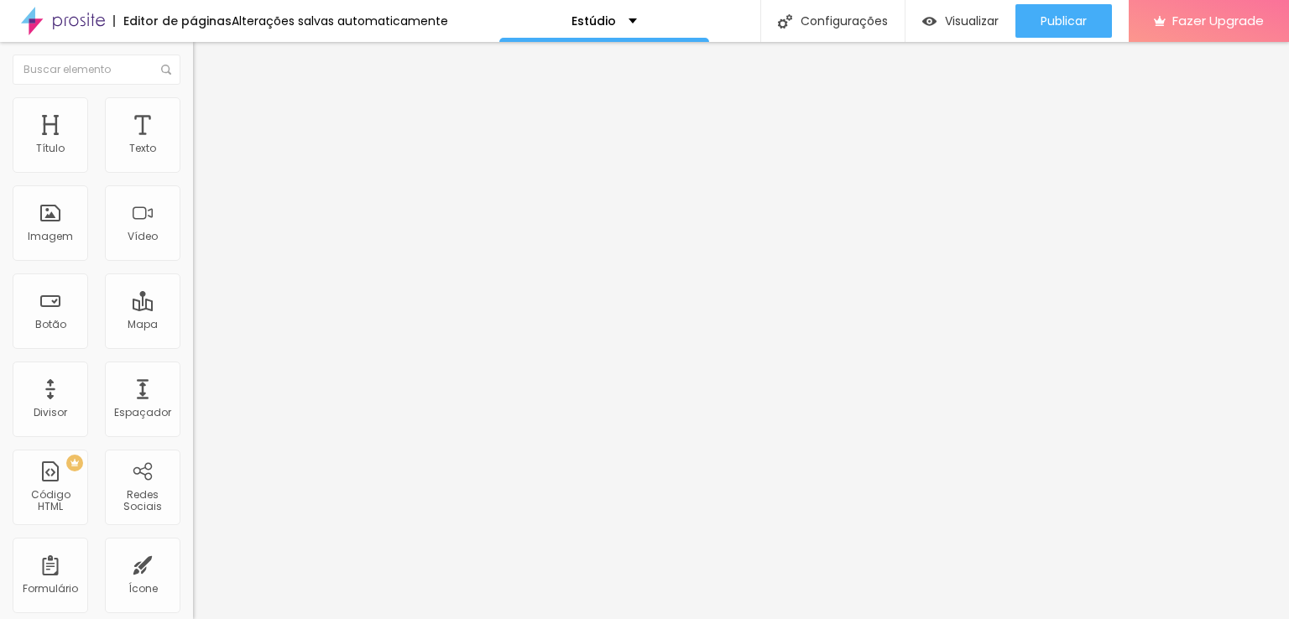
type input "12"
type input "13"
drag, startPoint x: 45, startPoint y: 165, endPoint x: 50, endPoint y: 183, distance: 18.3
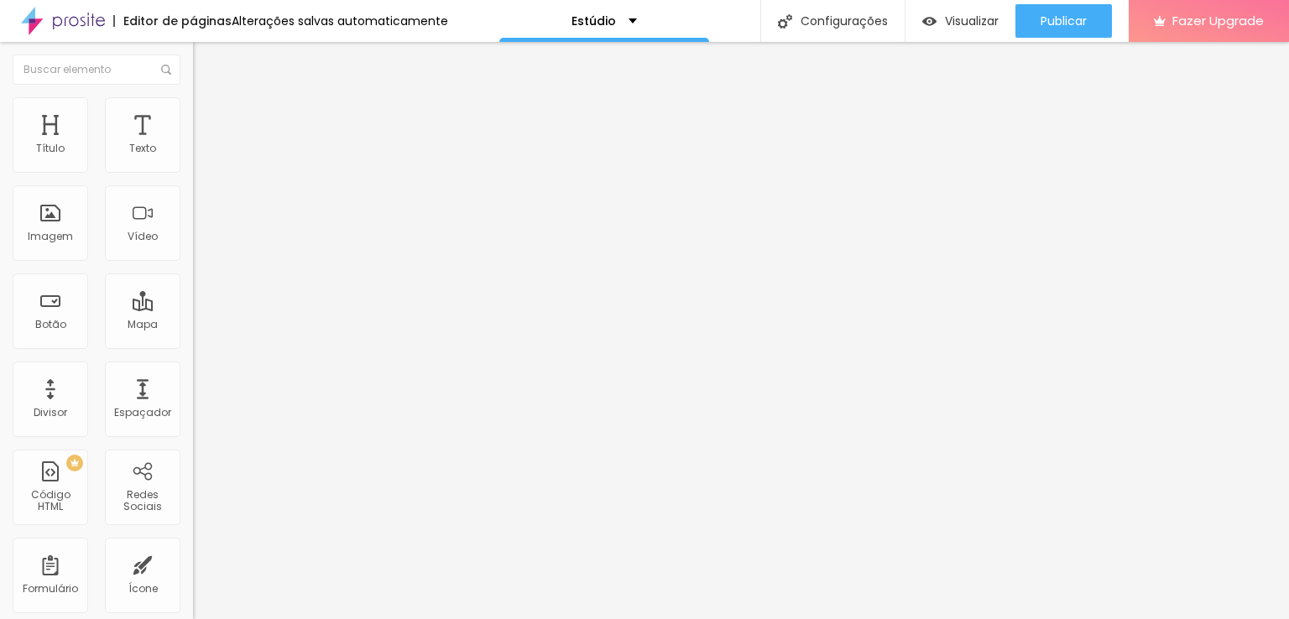
type input "13"
click at [193, 326] on input "range" at bounding box center [247, 332] width 108 height 13
type input "7"
type input "6"
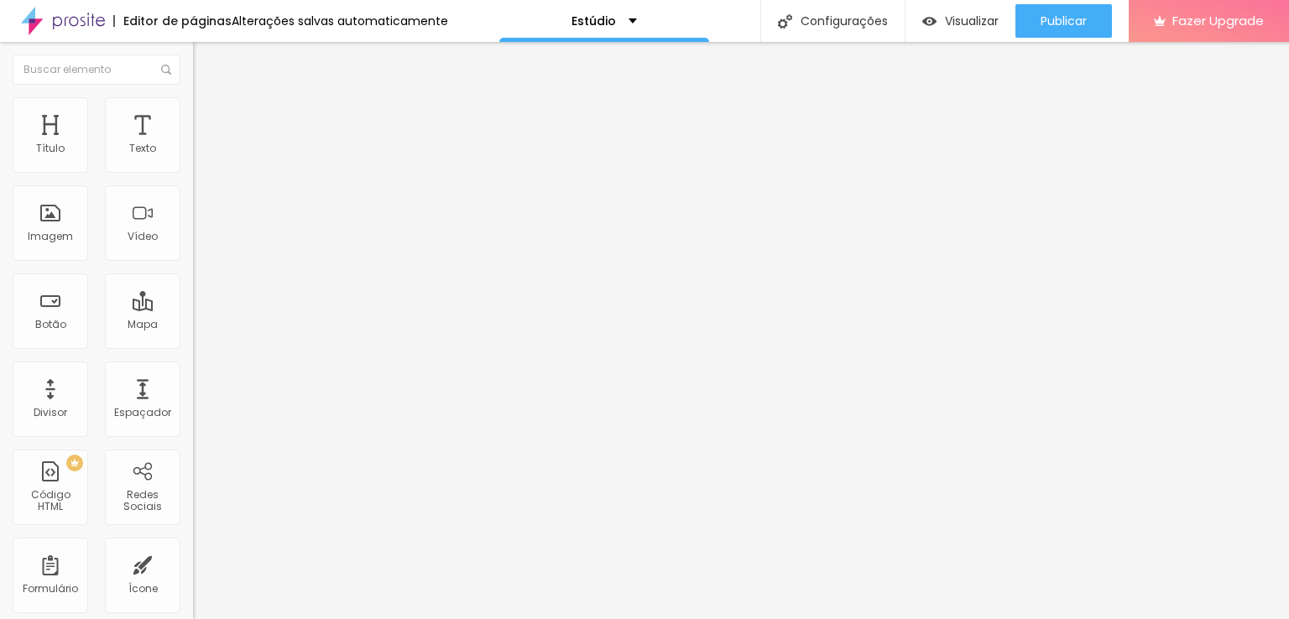
type input "6"
type input "4"
type input "0"
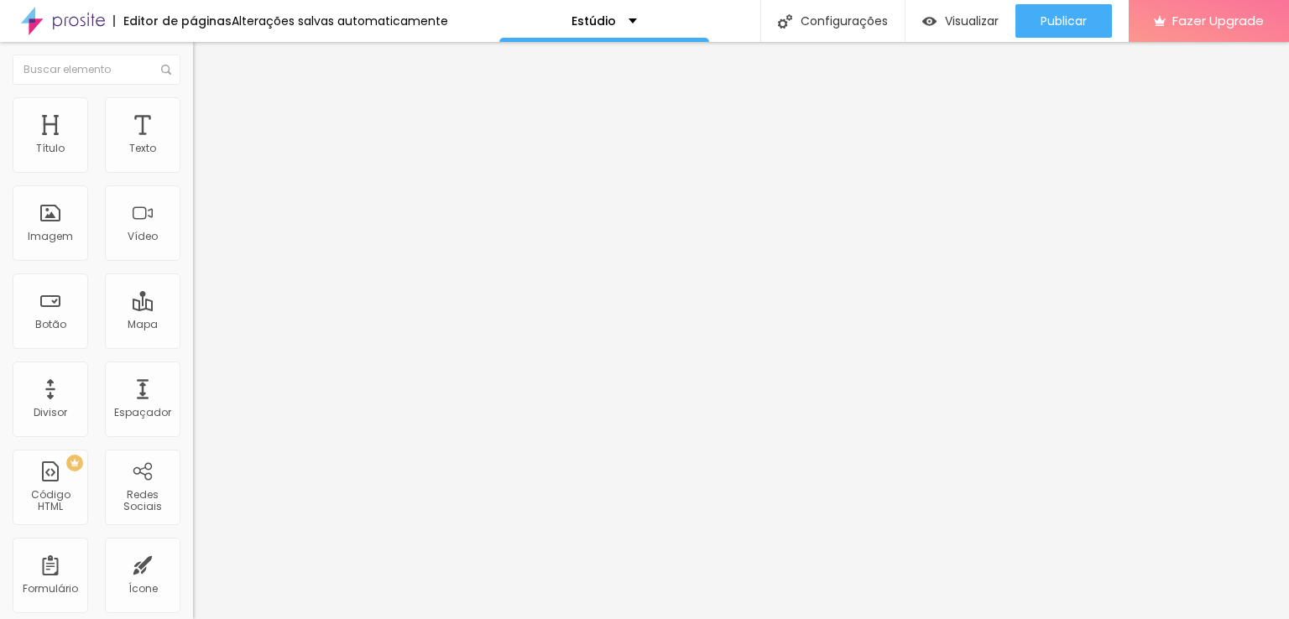
drag, startPoint x: 50, startPoint y: 196, endPoint x: 13, endPoint y: 196, distance: 36.1
type input "0"
click at [193, 563] on input "range" at bounding box center [247, 569] width 108 height 13
click at [193, 114] on li "Avançado" at bounding box center [289, 122] width 193 height 17
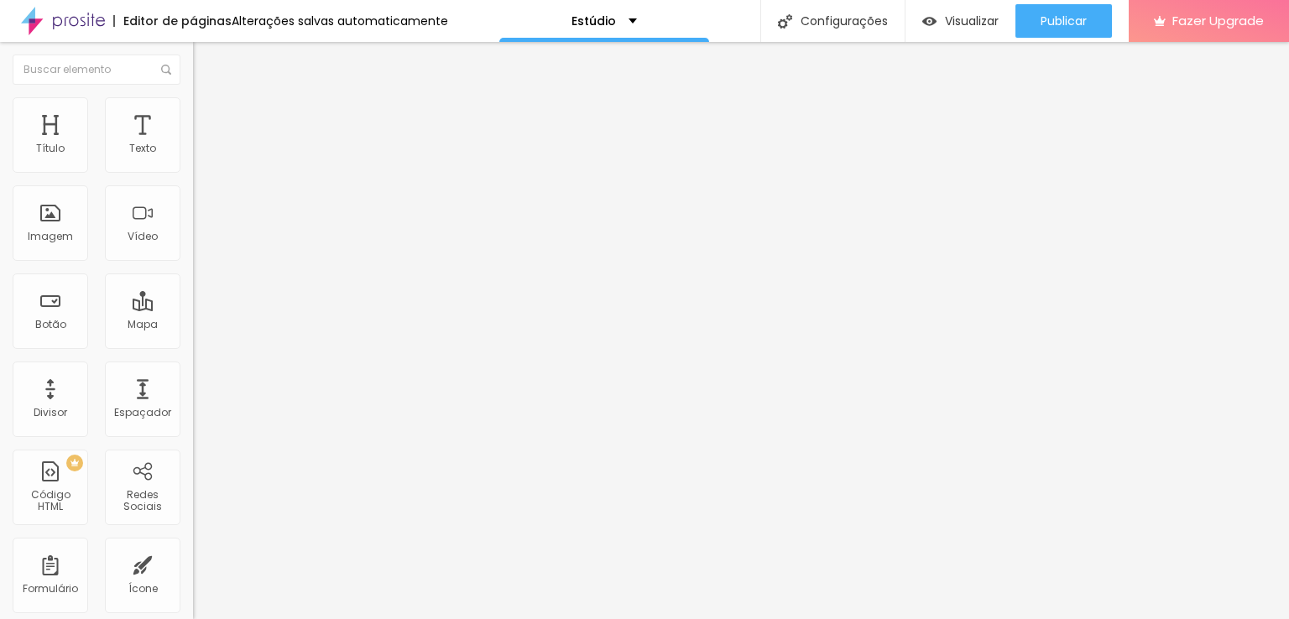
type input "1"
type input "2"
type input "4"
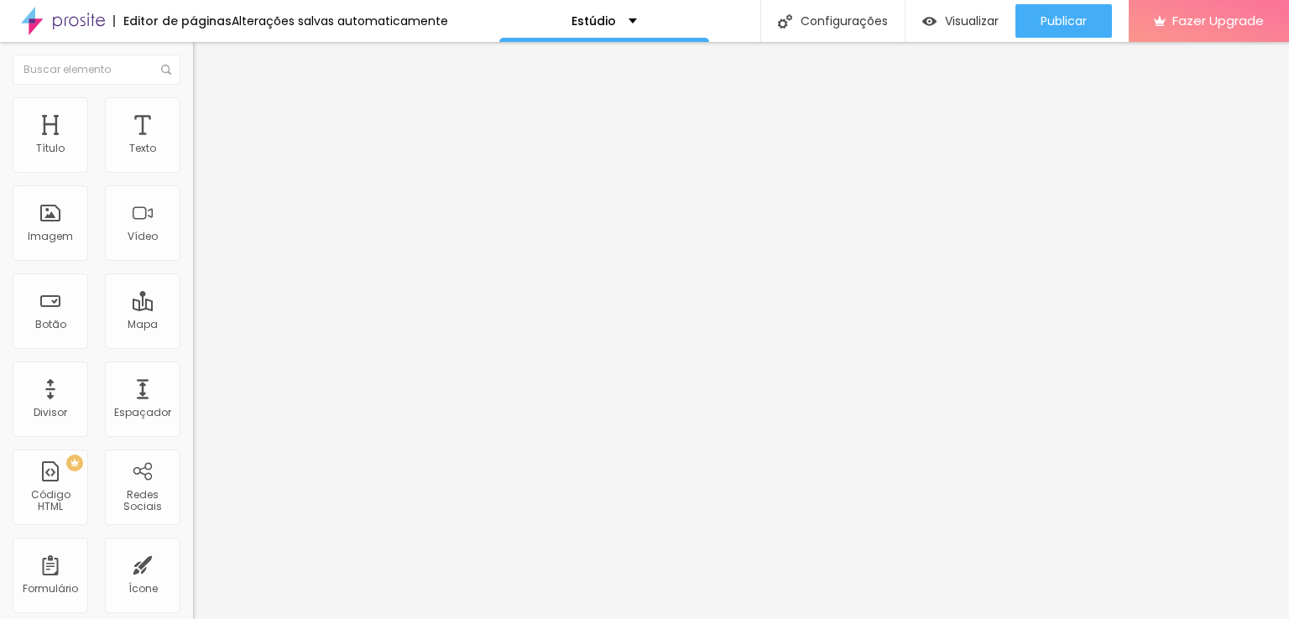
type input "4"
type input "5"
type input "6"
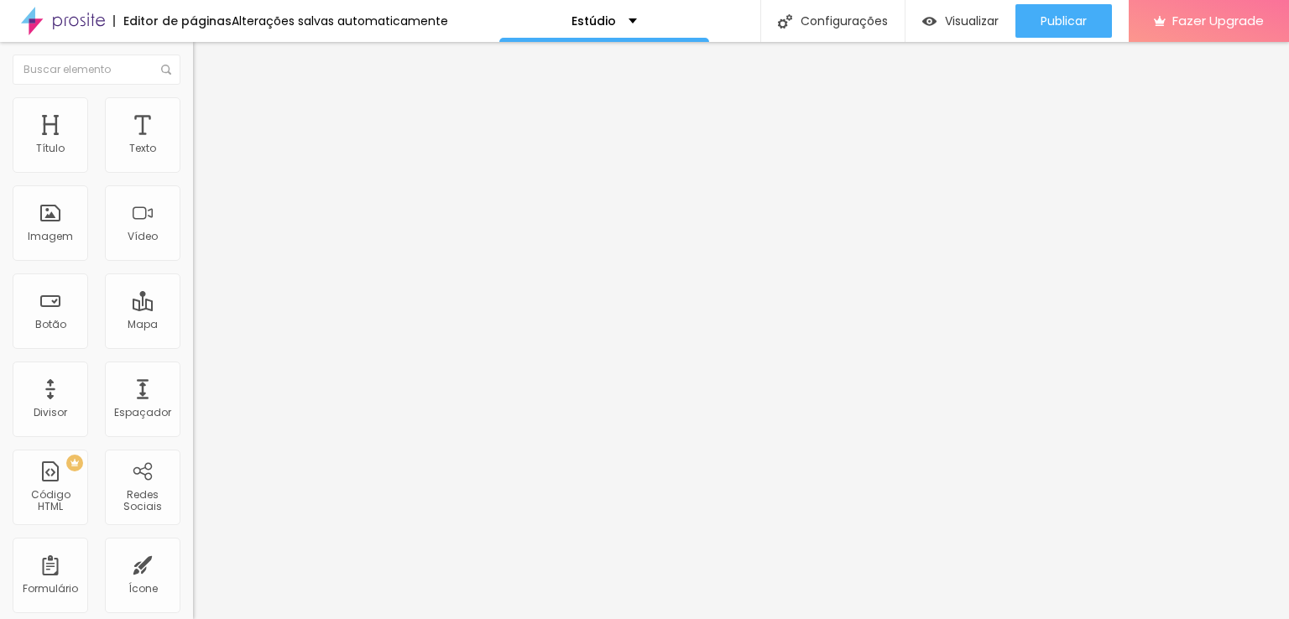
type input "7"
type input "6"
type input "5"
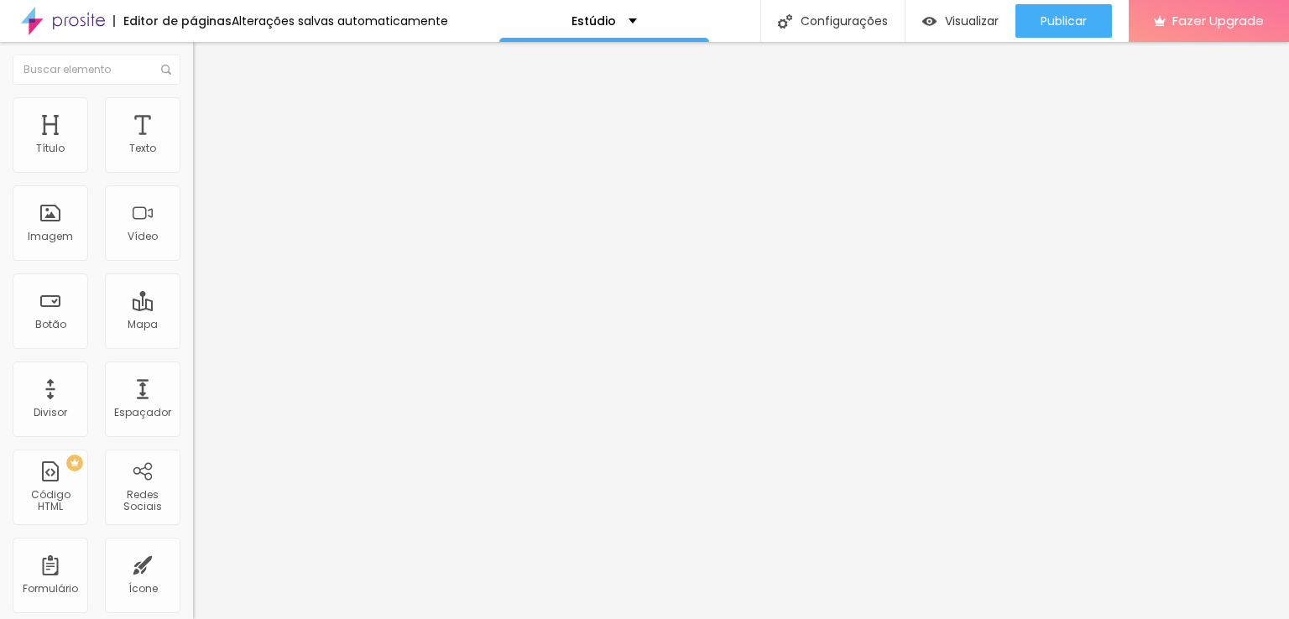
type input "5"
type input "4"
type input "5"
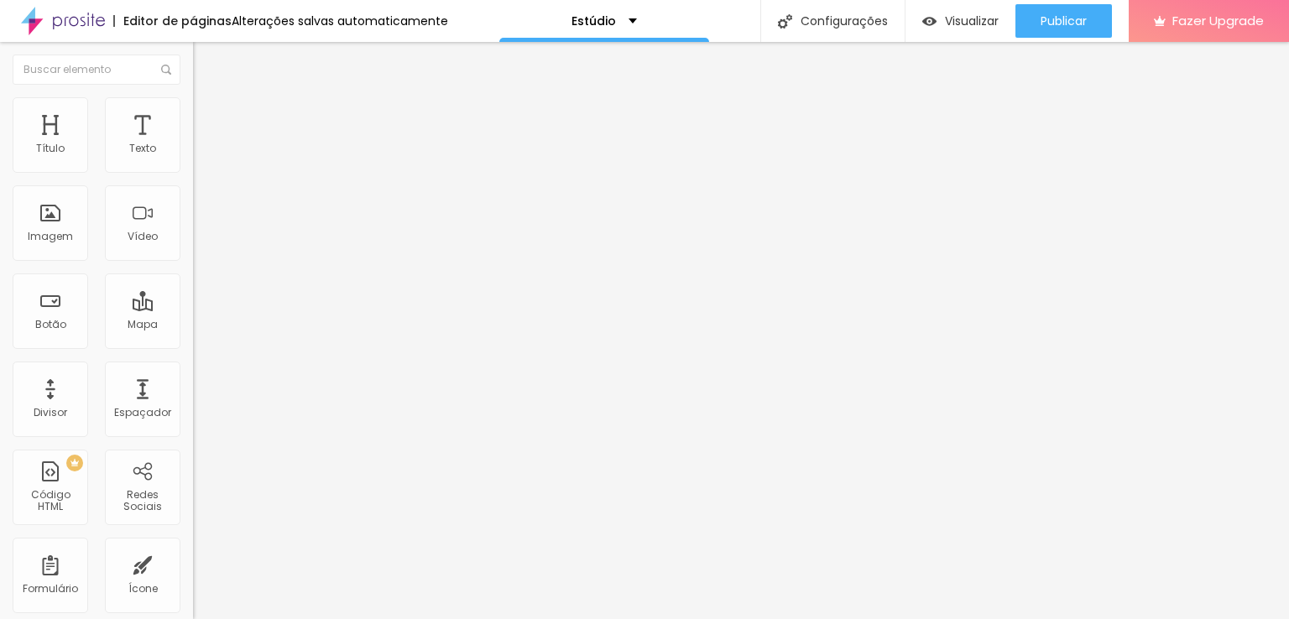
type input "6"
type input "7"
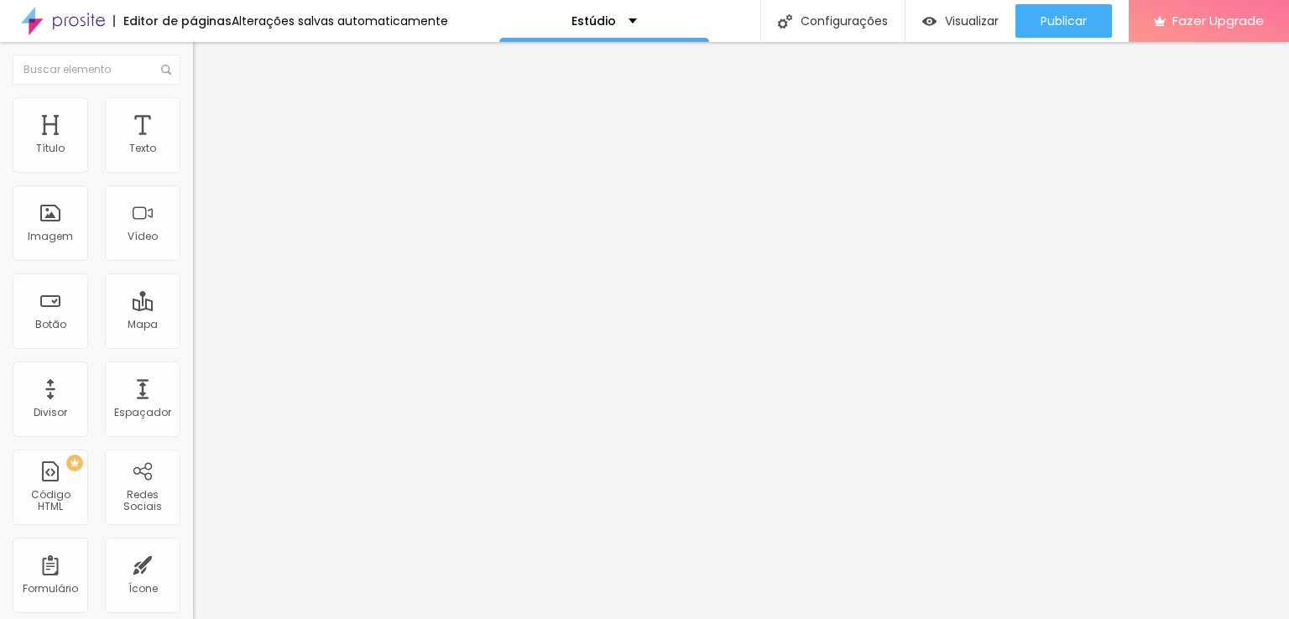
click at [193, 563] on input "range" at bounding box center [247, 569] width 108 height 13
click at [193, 144] on span "Trocar imagem" at bounding box center [238, 137] width 91 height 14
click at [193, 97] on img at bounding box center [200, 104] width 15 height 15
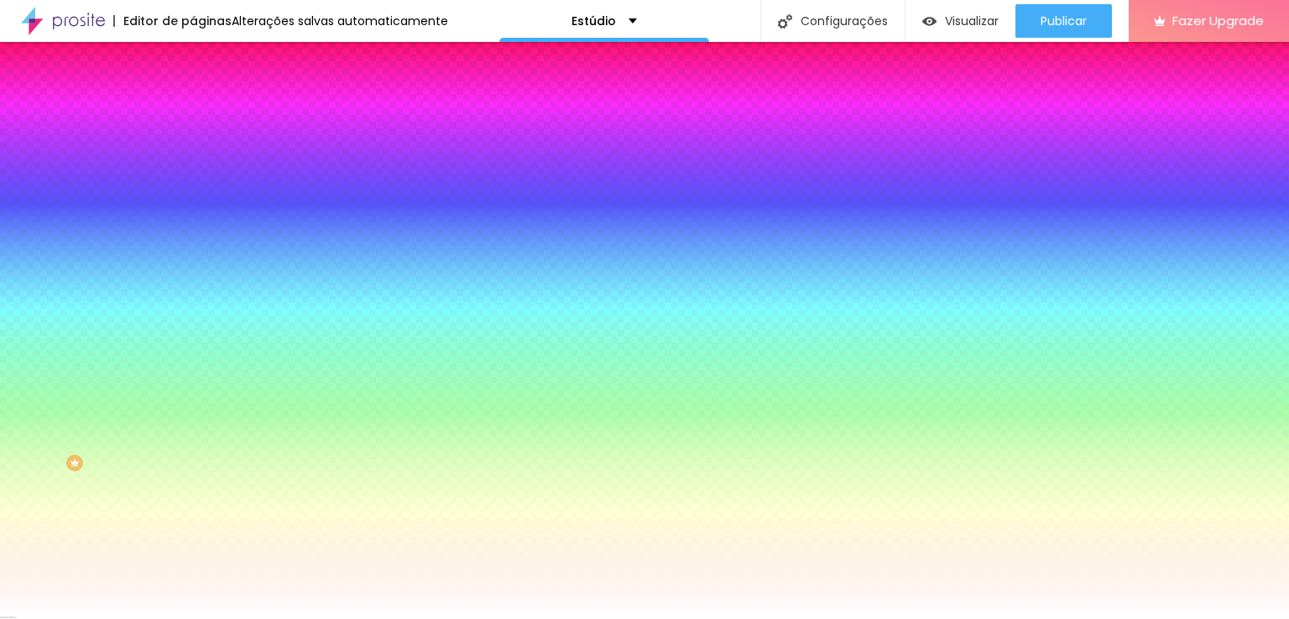
click at [193, 114] on li "Avançado" at bounding box center [289, 122] width 193 height 17
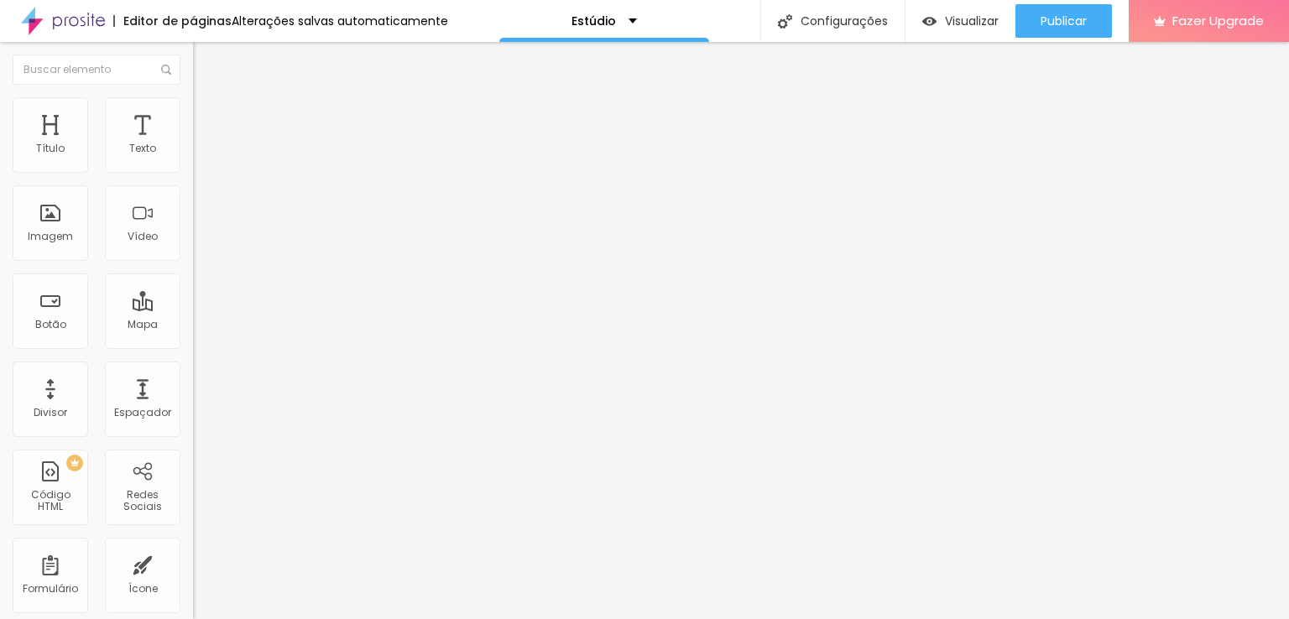
type input "15"
type input "10"
type input "5"
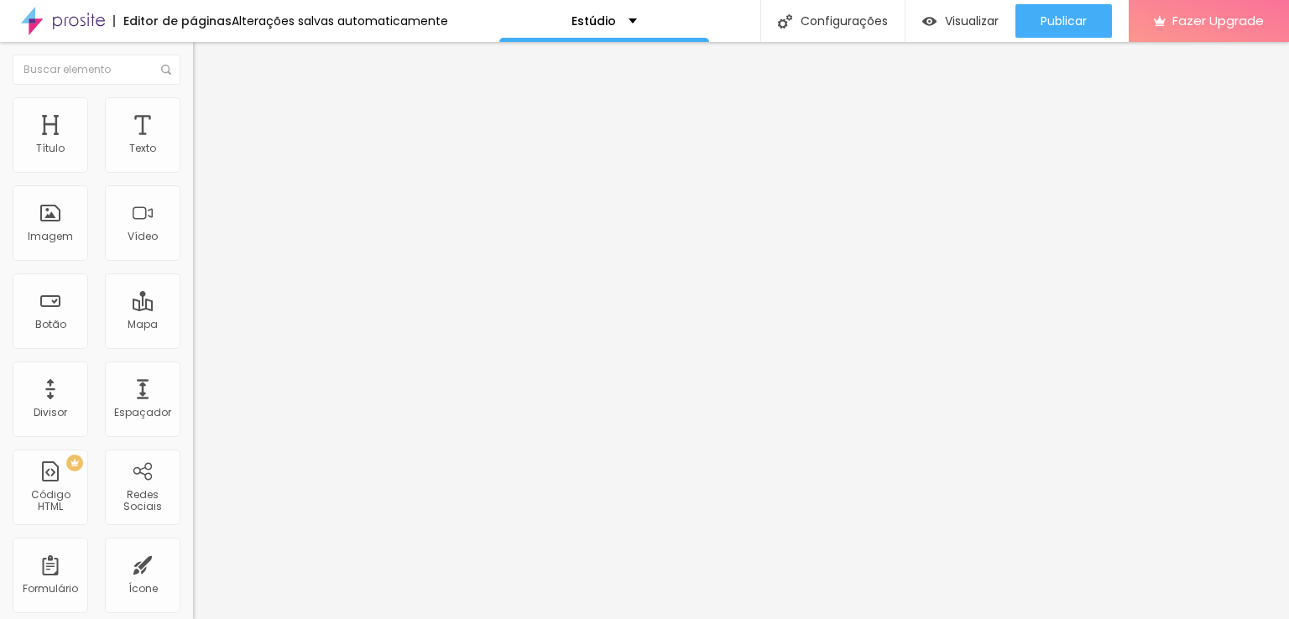
type input "5"
type input "0"
drag, startPoint x: 64, startPoint y: 167, endPoint x: 34, endPoint y: 165, distance: 30.3
type input "0"
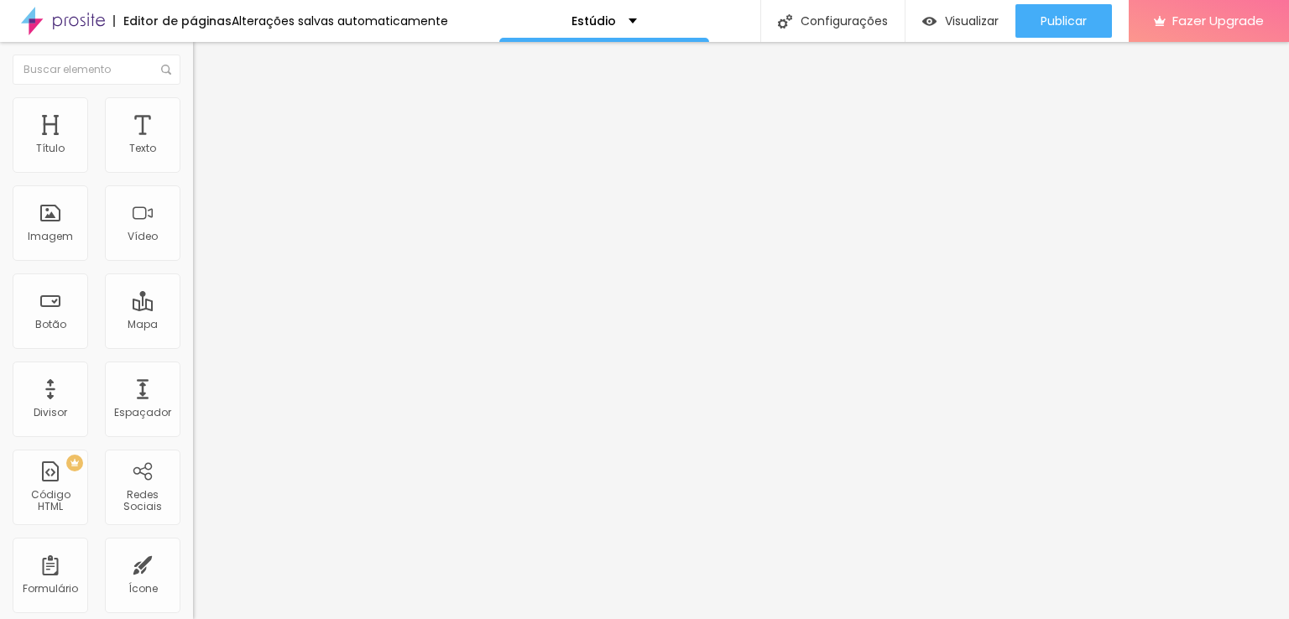
click at [193, 326] on input "range" at bounding box center [247, 332] width 108 height 13
click at [193, 110] on li "Estilo" at bounding box center [289, 105] width 193 height 17
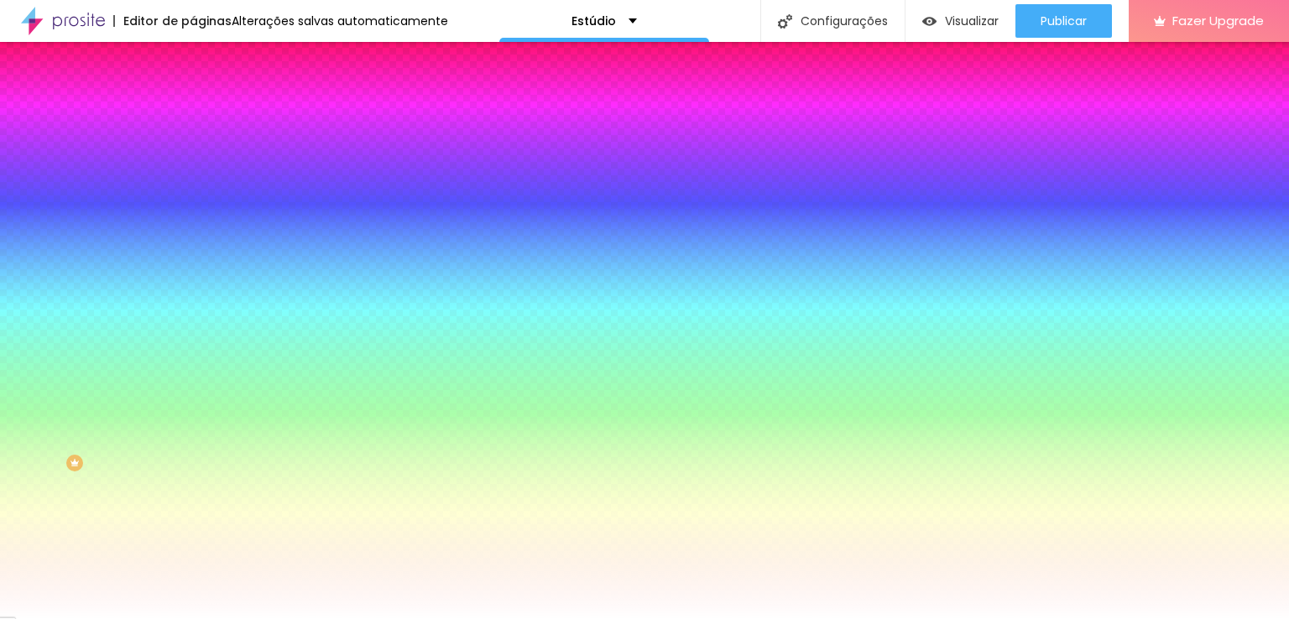
click at [193, 97] on li "Conteúdo" at bounding box center [289, 89] width 193 height 17
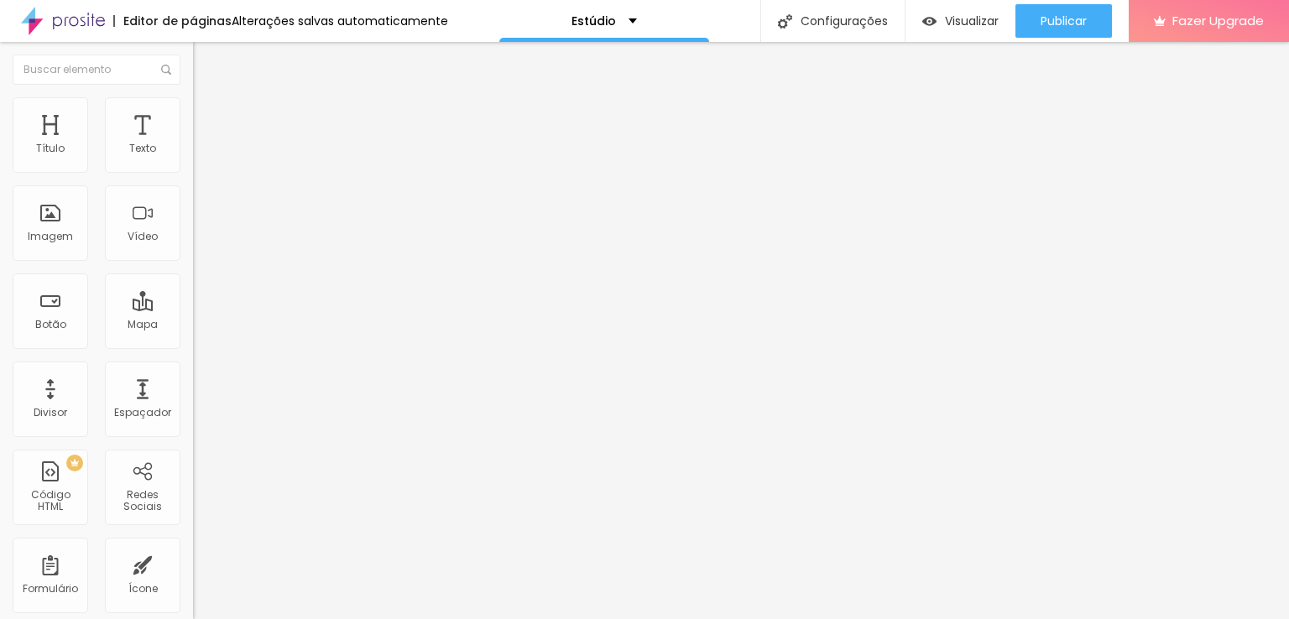
click at [193, 153] on img at bounding box center [199, 147] width 12 height 12
click at [193, 166] on img at bounding box center [199, 160] width 12 height 12
click at [193, 153] on img at bounding box center [199, 147] width 12 height 12
click at [193, 166] on img at bounding box center [199, 160] width 12 height 12
click at [193, 170] on img at bounding box center [199, 174] width 12 height 12
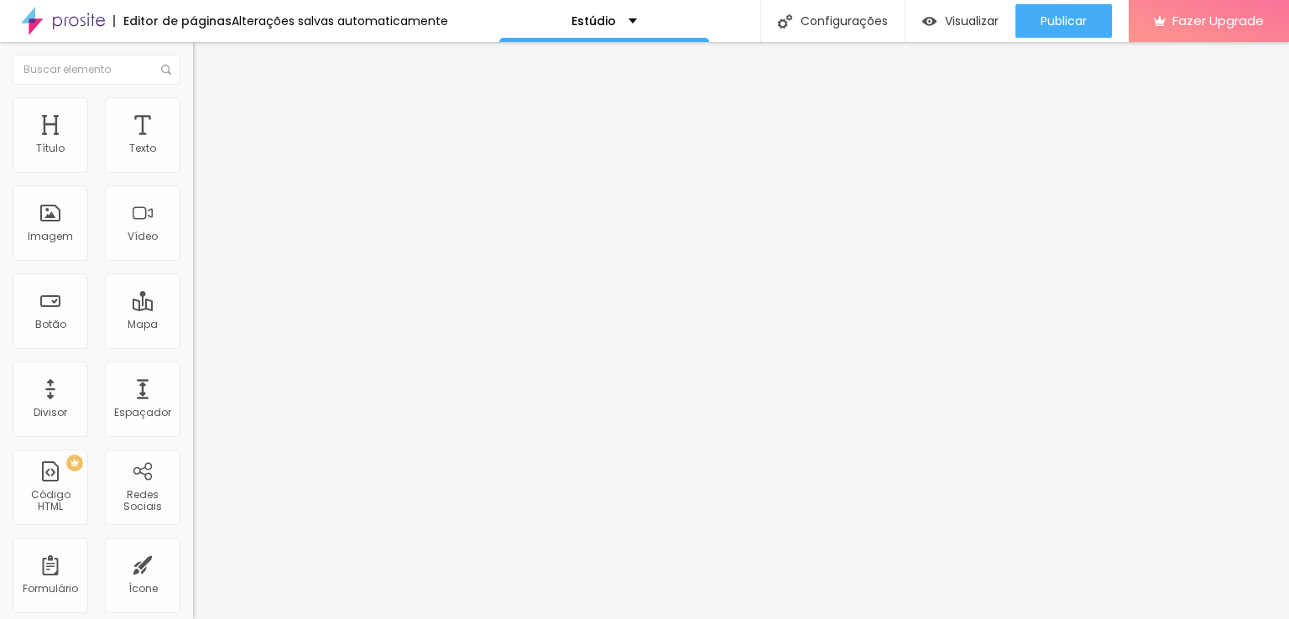
click at [193, 166] on img at bounding box center [199, 160] width 12 height 12
click at [193, 153] on img at bounding box center [199, 147] width 12 height 12
click at [193, 166] on img at bounding box center [199, 160] width 12 height 12
click at [193, 97] on li "Estilo" at bounding box center [289, 105] width 193 height 17
click at [208, 118] on span "Avançado" at bounding box center [235, 125] width 55 height 14
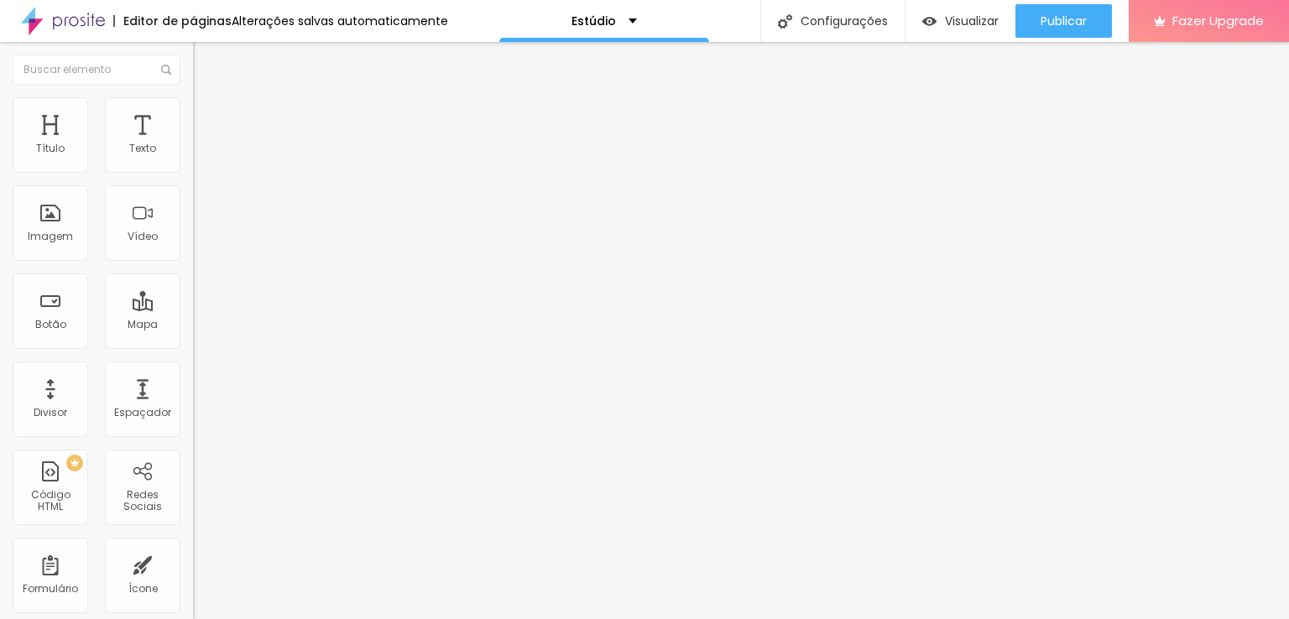
type input "10"
type input "4"
type input "0"
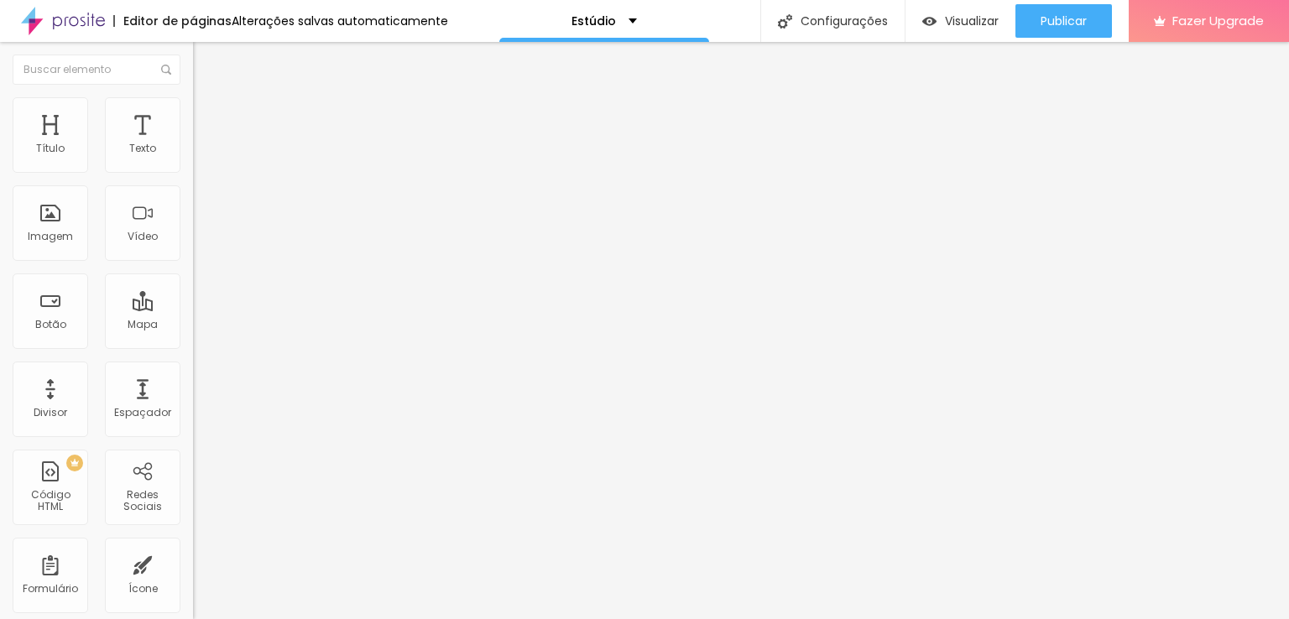
type input "0"
drag, startPoint x: 49, startPoint y: 162, endPoint x: 0, endPoint y: 161, distance: 48.7
type input "0"
click at [193, 326] on input "range" at bounding box center [247, 332] width 108 height 13
click at [193, 99] on li "Estilo" at bounding box center [289, 105] width 193 height 17
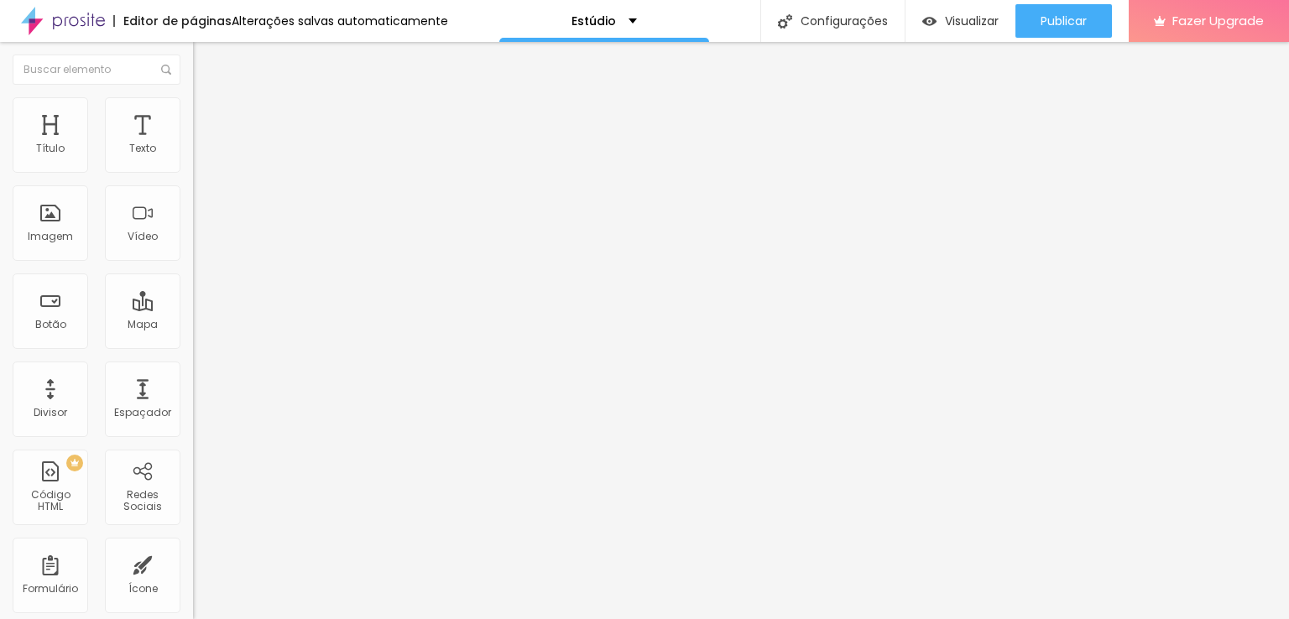
click at [208, 118] on span "Avançado" at bounding box center [235, 125] width 55 height 14
type input "4"
type input "8"
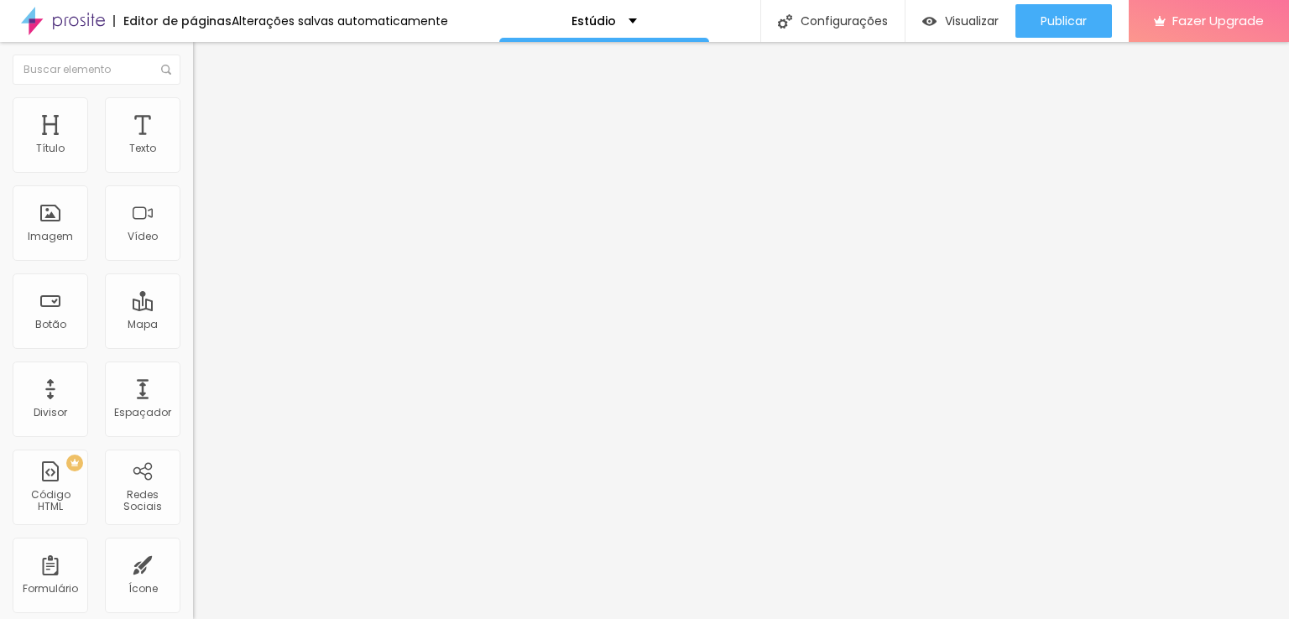
type input "14"
type input "22"
type input "26"
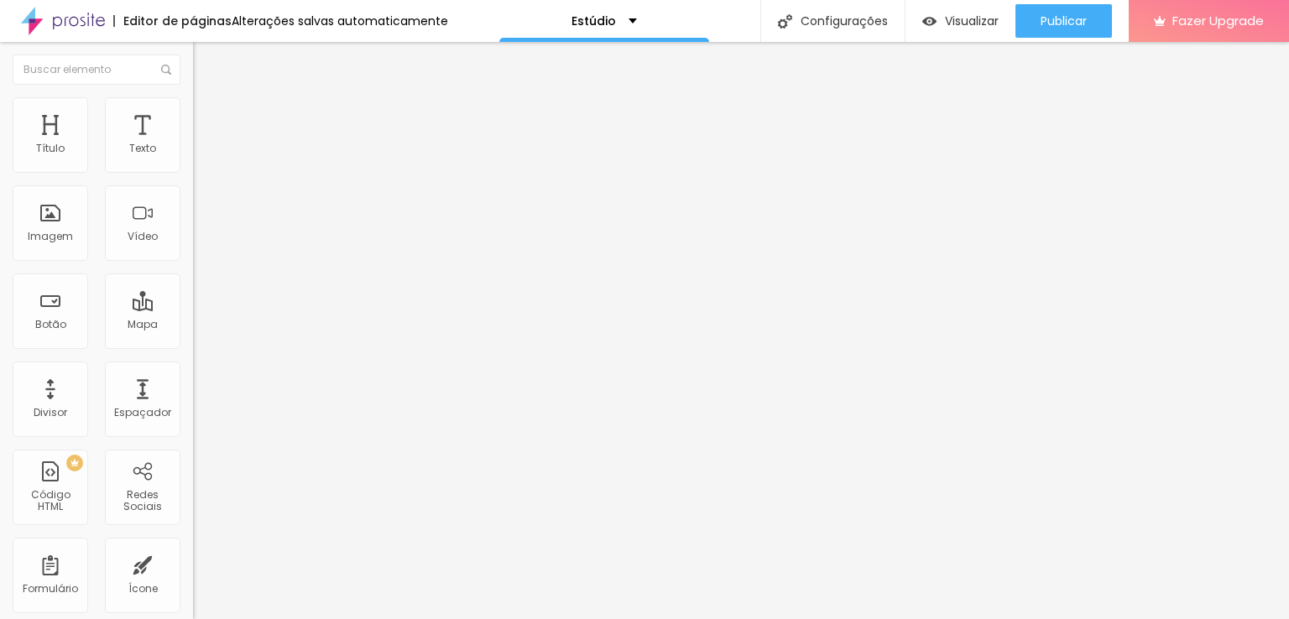
type input "26"
type input "28"
type input "29"
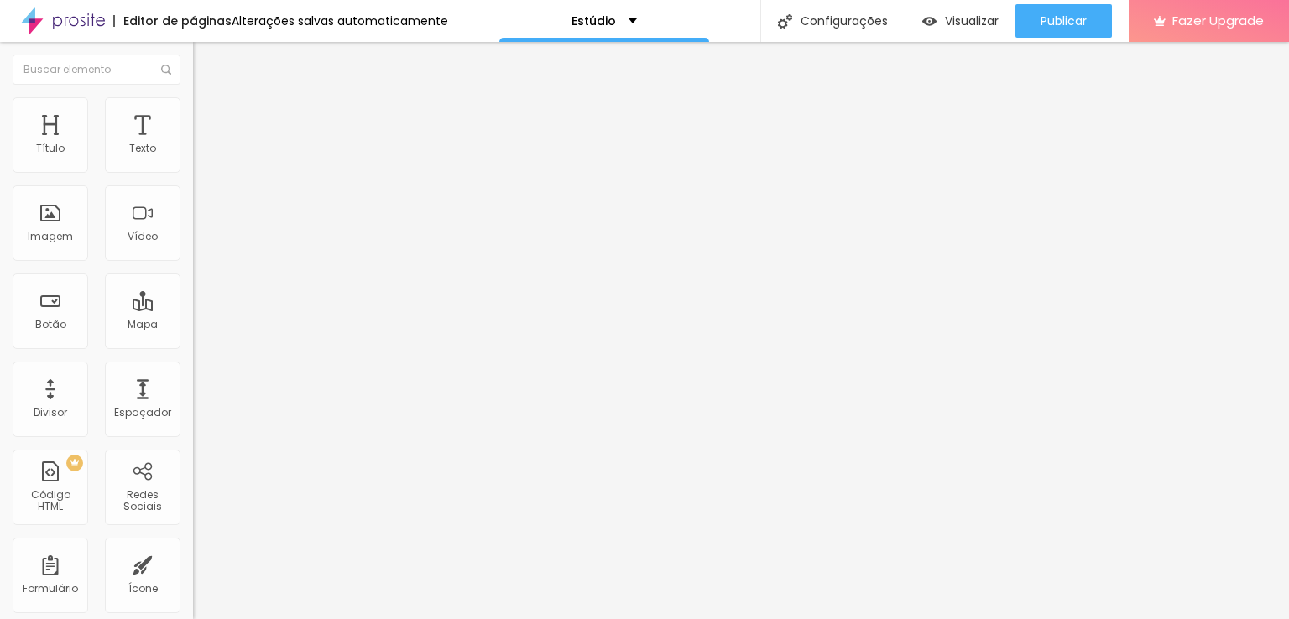
type input "30"
type input "31"
type input "33"
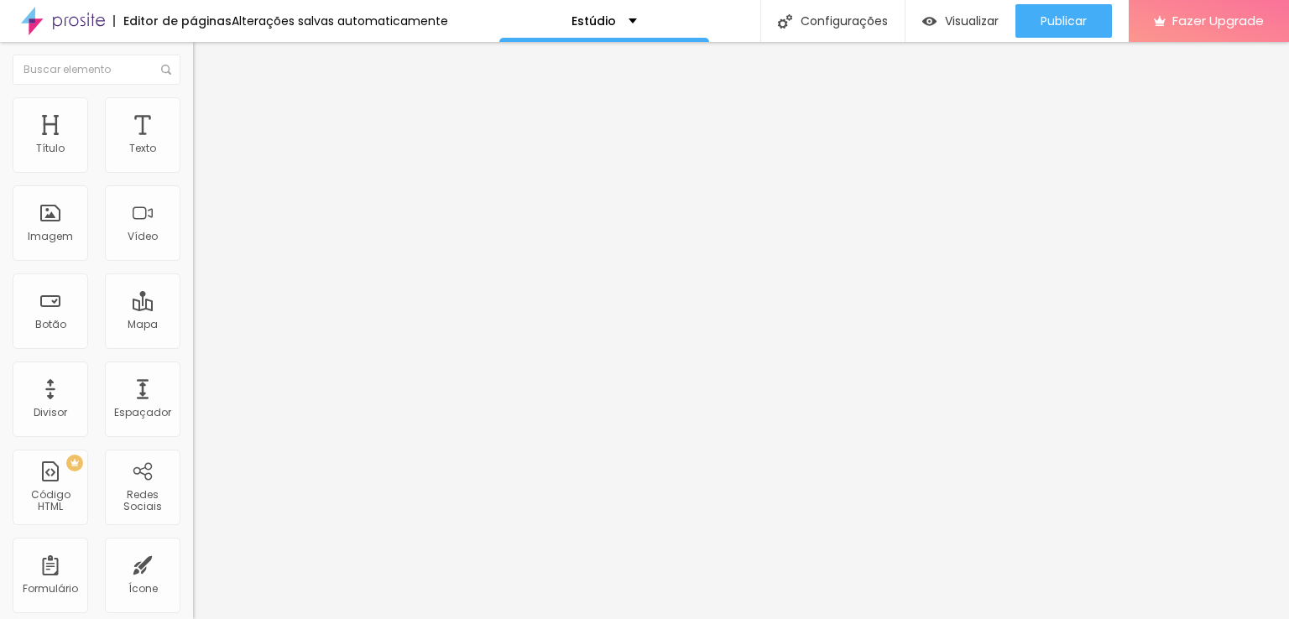
type input "33"
type input "34"
type input "36"
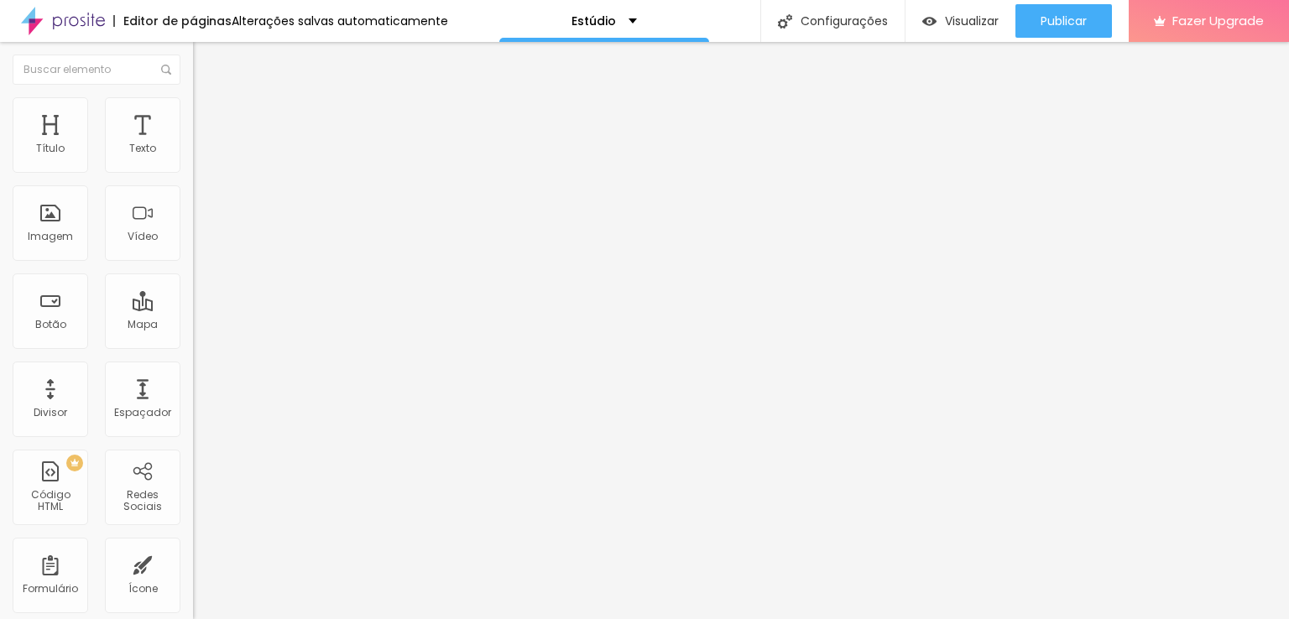
type input "37"
type input "39"
type input "41"
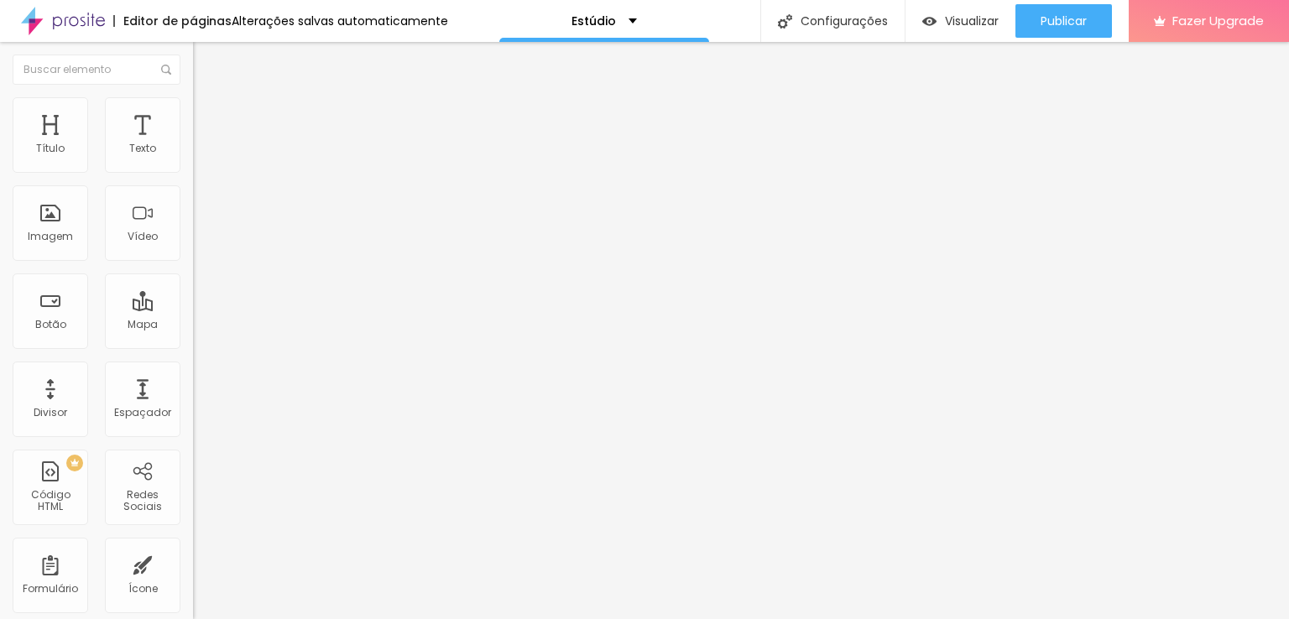
type input "41"
type input "43"
type input "46"
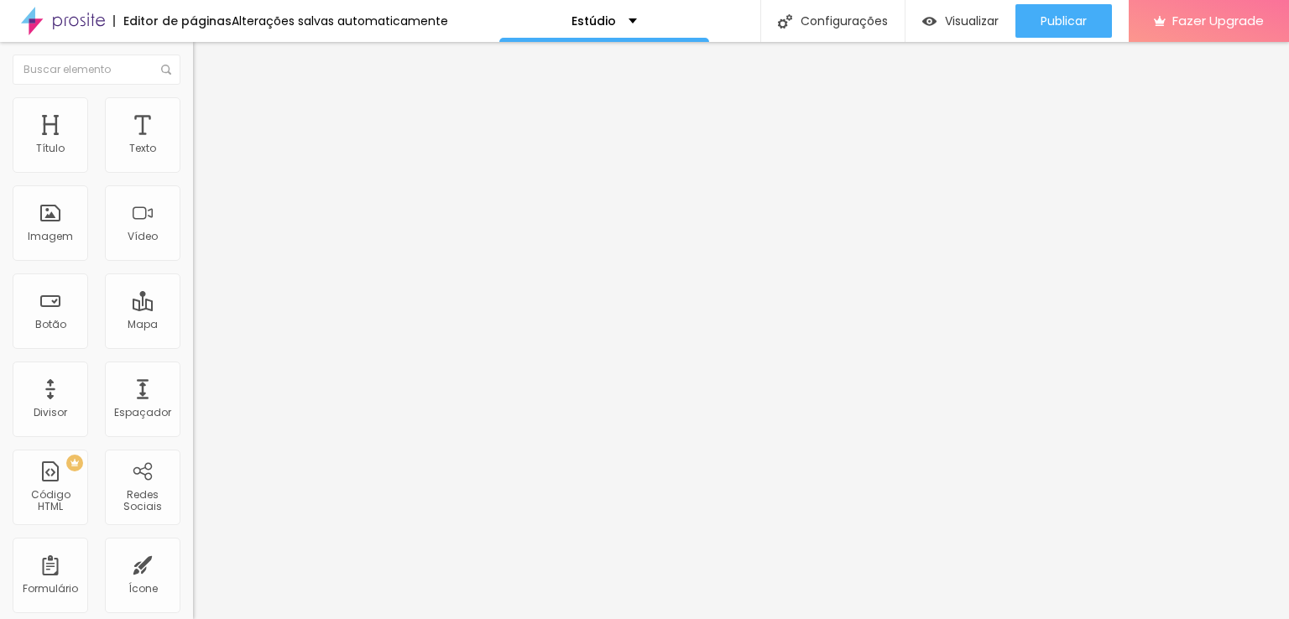
type input "49"
type input "50"
type input "52"
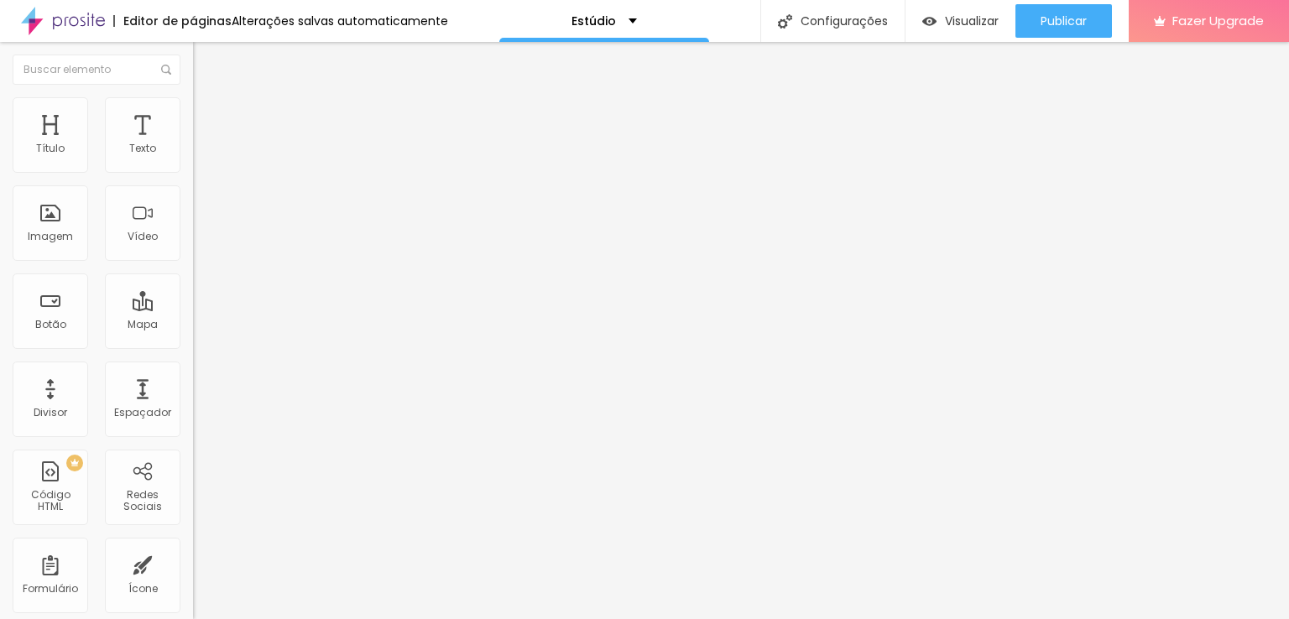
type input "52"
type input "53"
type input "55"
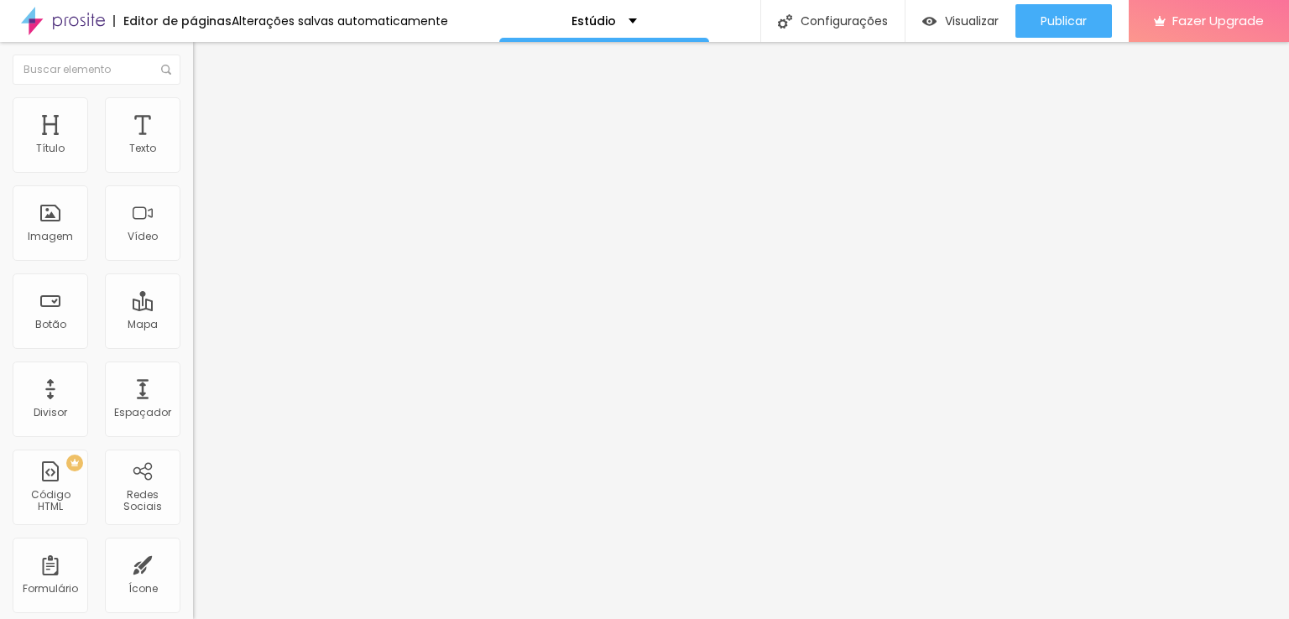
type input "56"
type input "58"
type input "60"
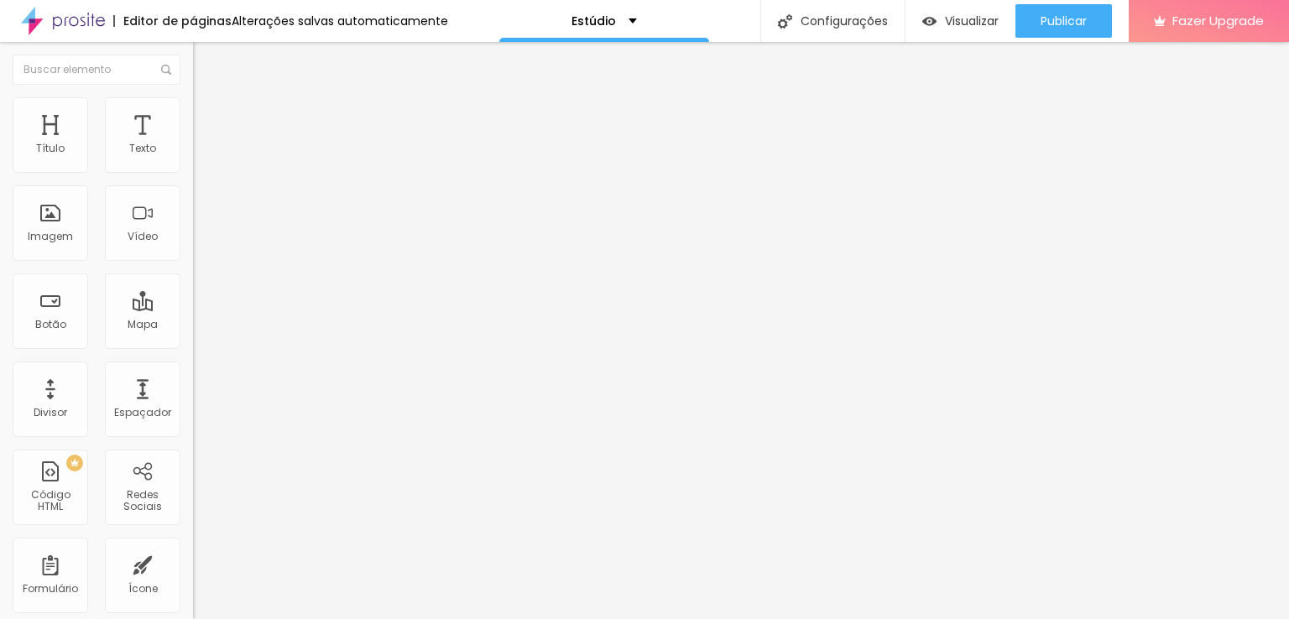
type input "60"
type input "62"
type input "63"
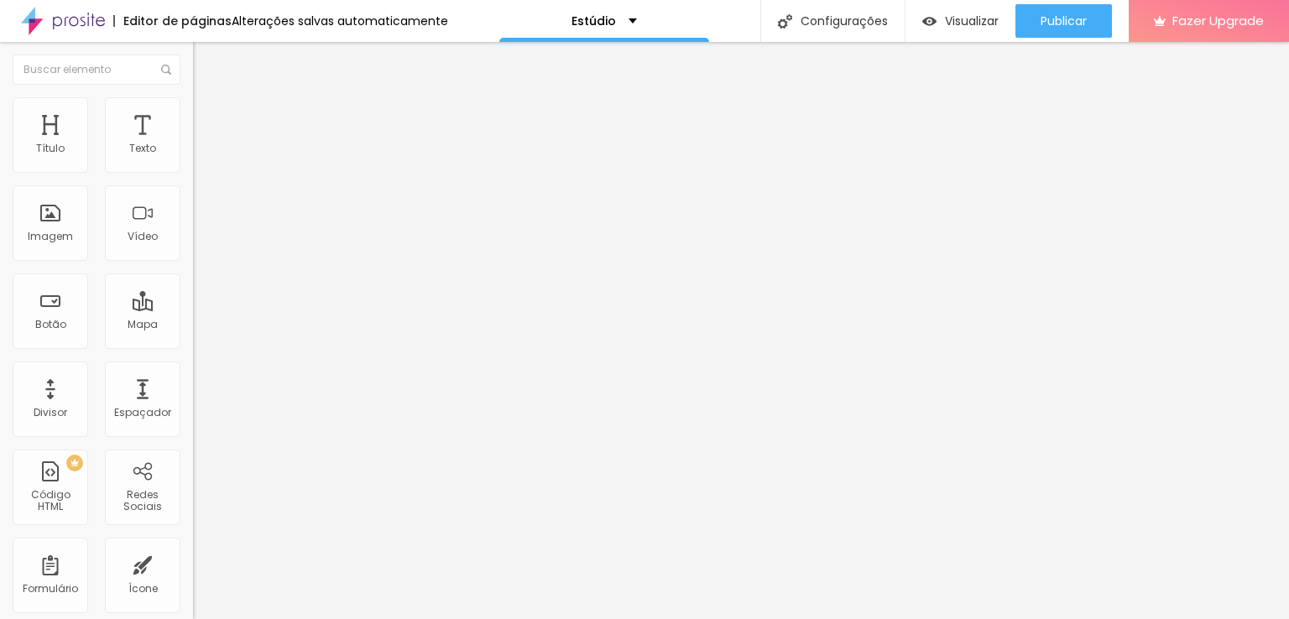
type input "64"
type input "65"
type input "64"
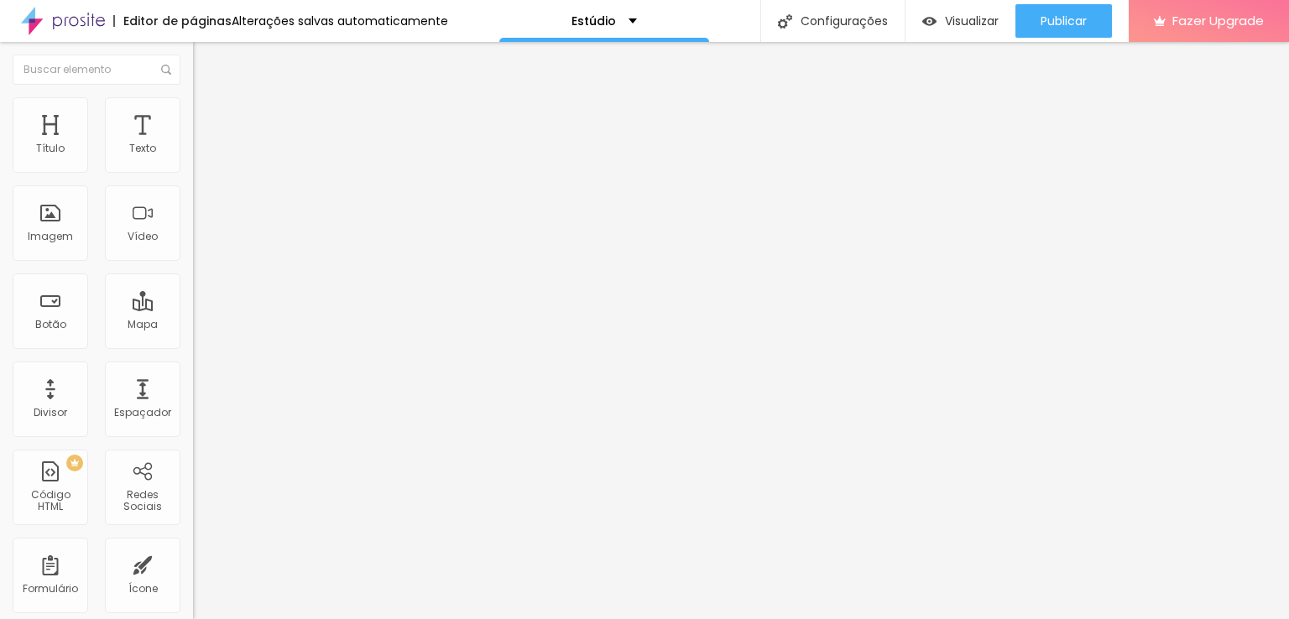
type input "64"
type input "57"
type input "52"
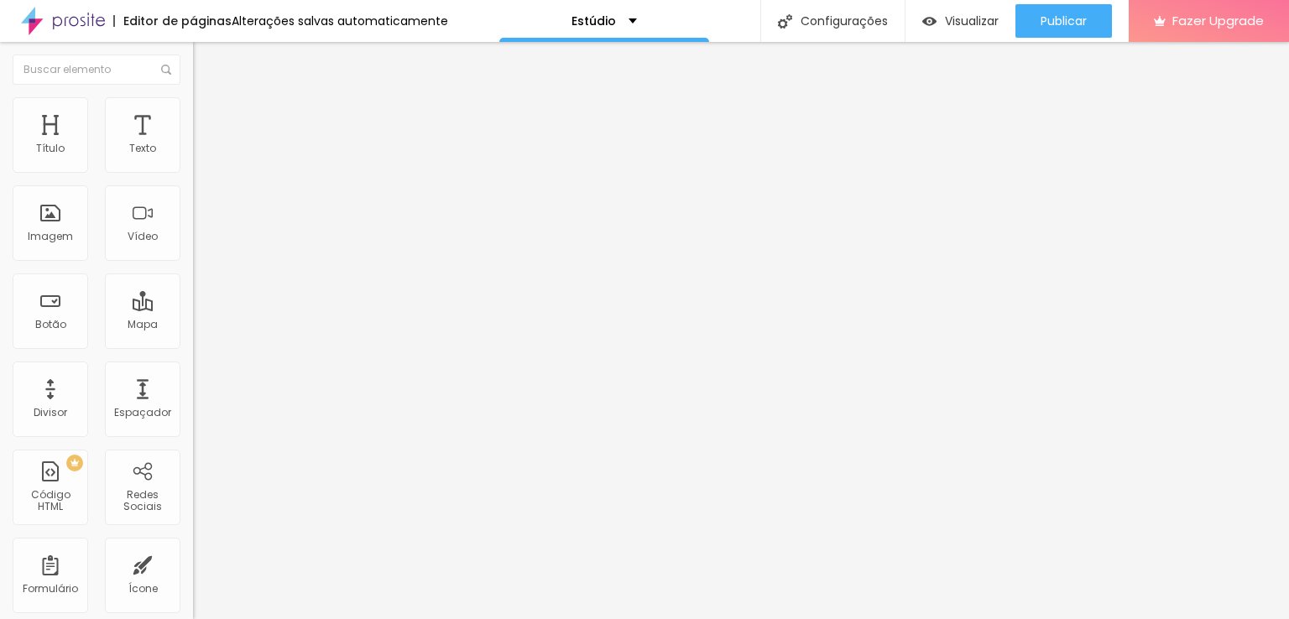
type input "46"
type input "43"
type input "39"
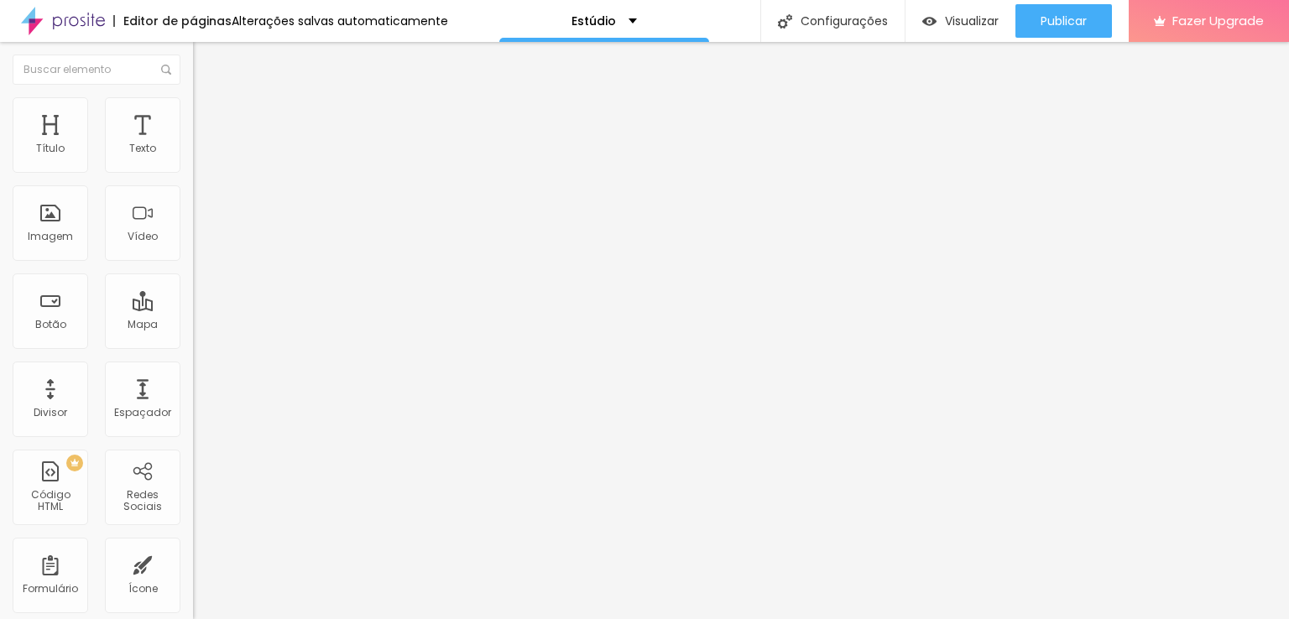
type input "39"
type input "35"
type input "34"
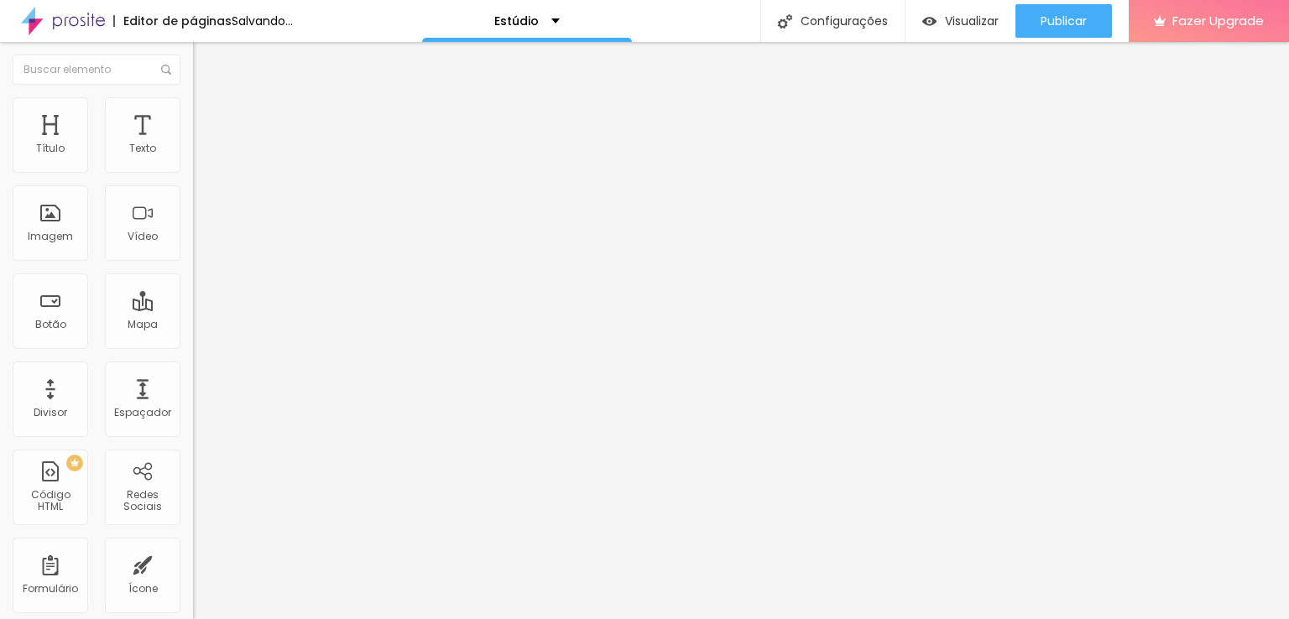
type input "31"
type input "30"
type input "29"
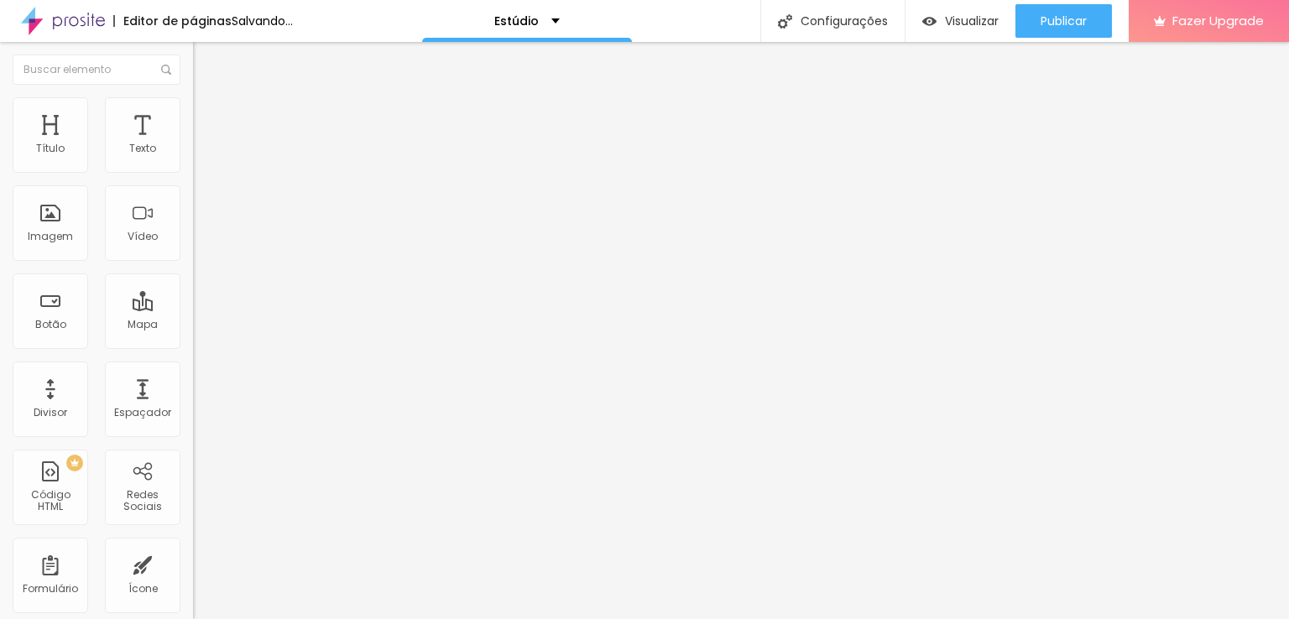
type input "29"
type input "27"
type input "25"
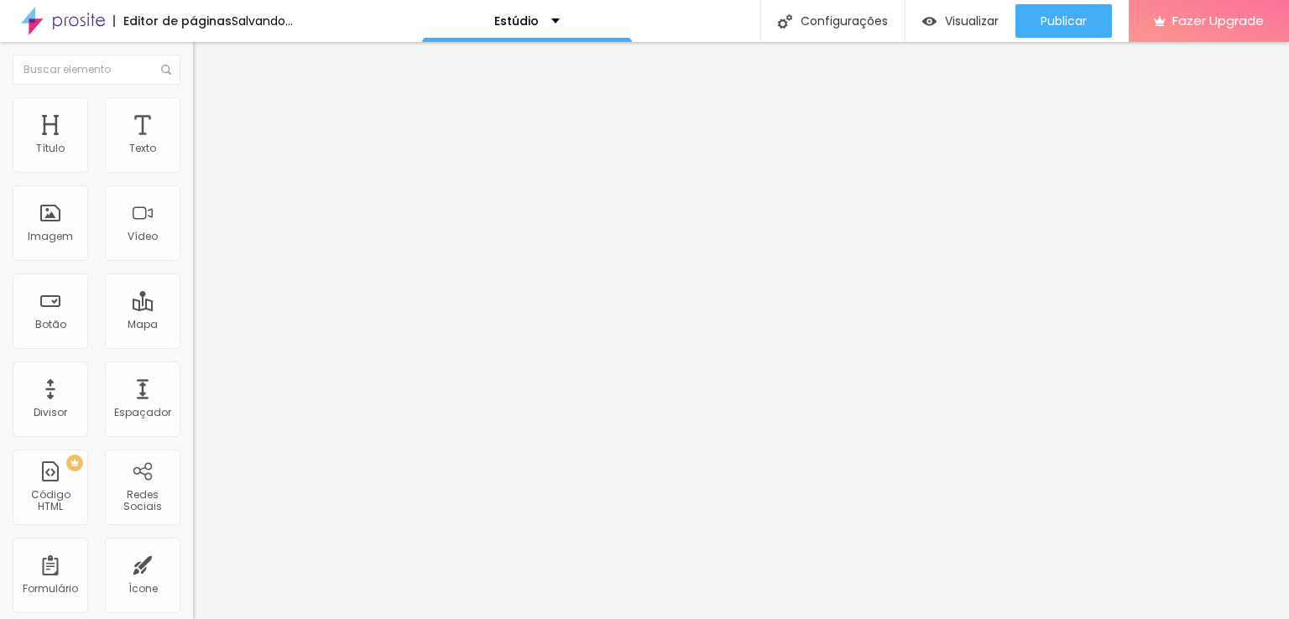
type input "19"
type input "6"
type input "3"
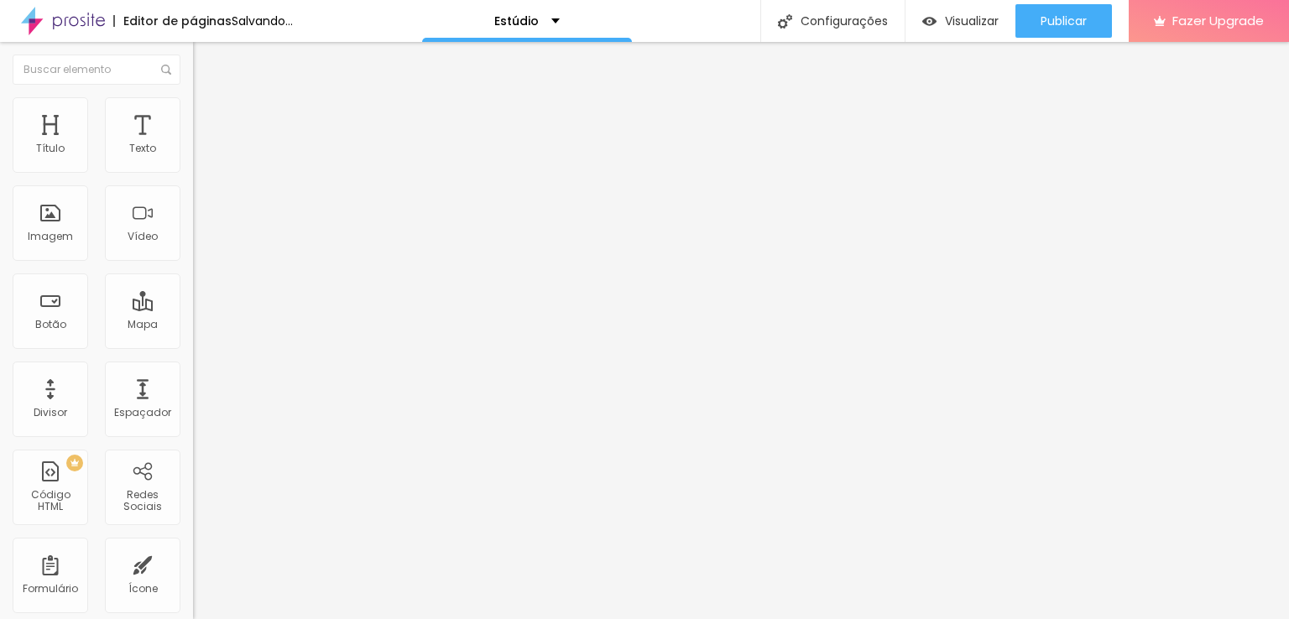
type input "3"
type input "2"
type input "1"
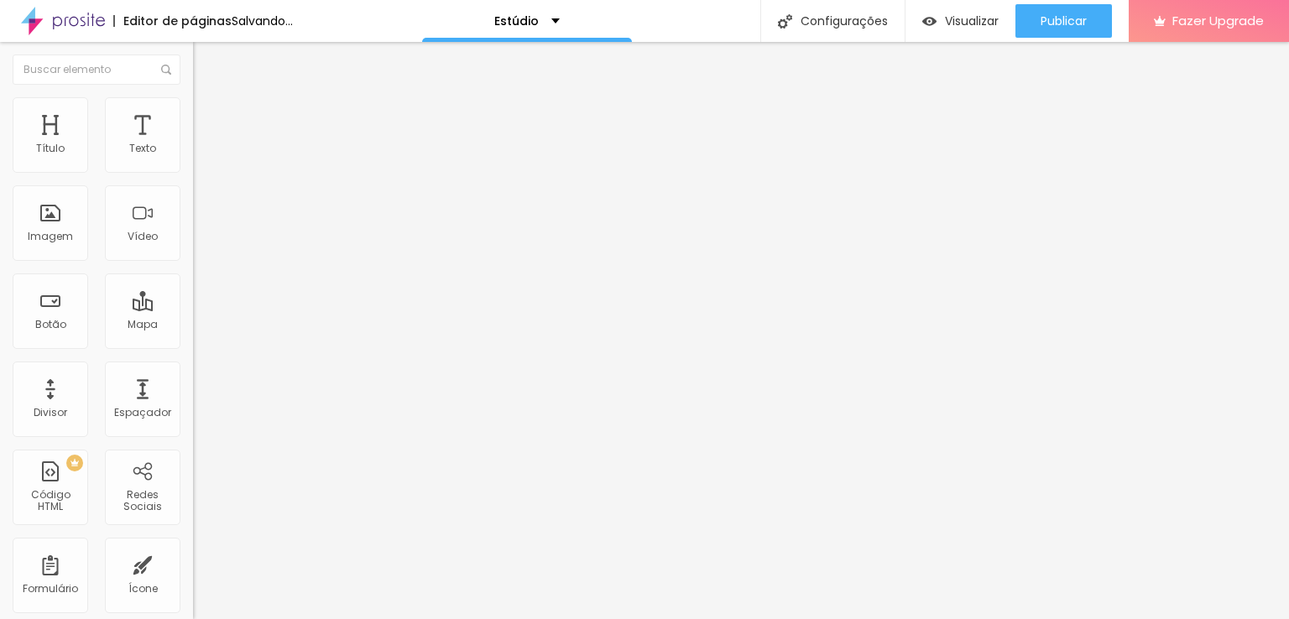
type input "0"
drag, startPoint x: 41, startPoint y: 196, endPoint x: 30, endPoint y: 179, distance: 20.0
type input "0"
click at [193, 563] on input "range" at bounding box center [247, 569] width 108 height 13
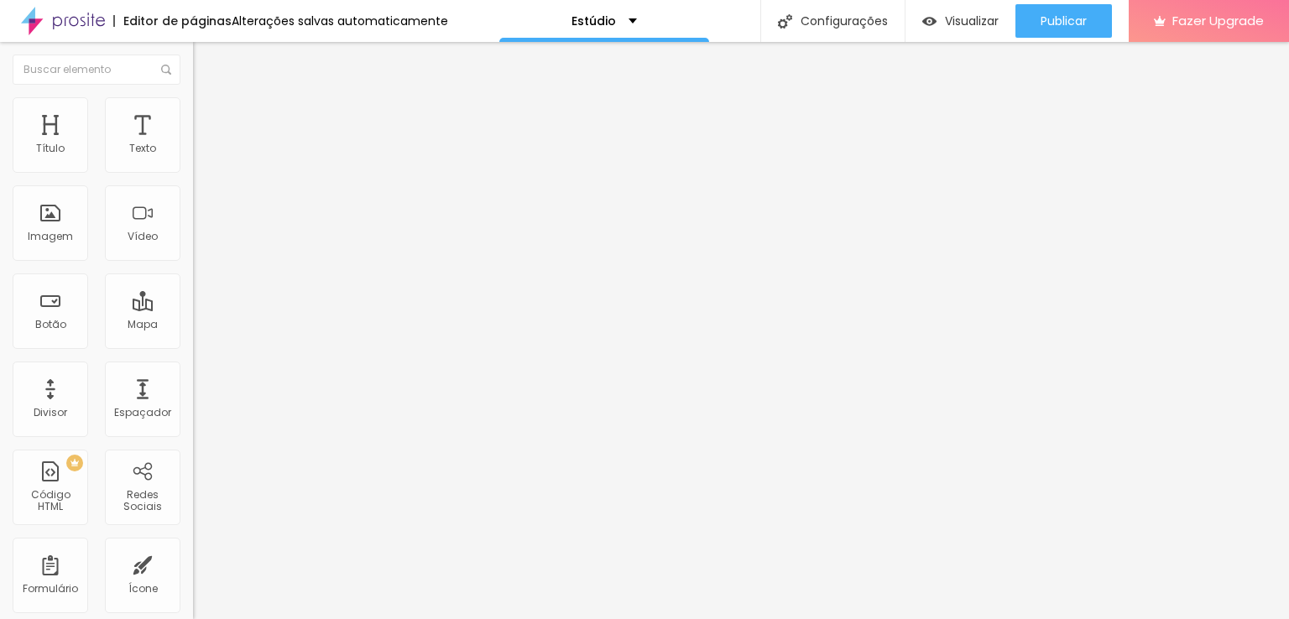
type input "1"
type input "4"
type input "10"
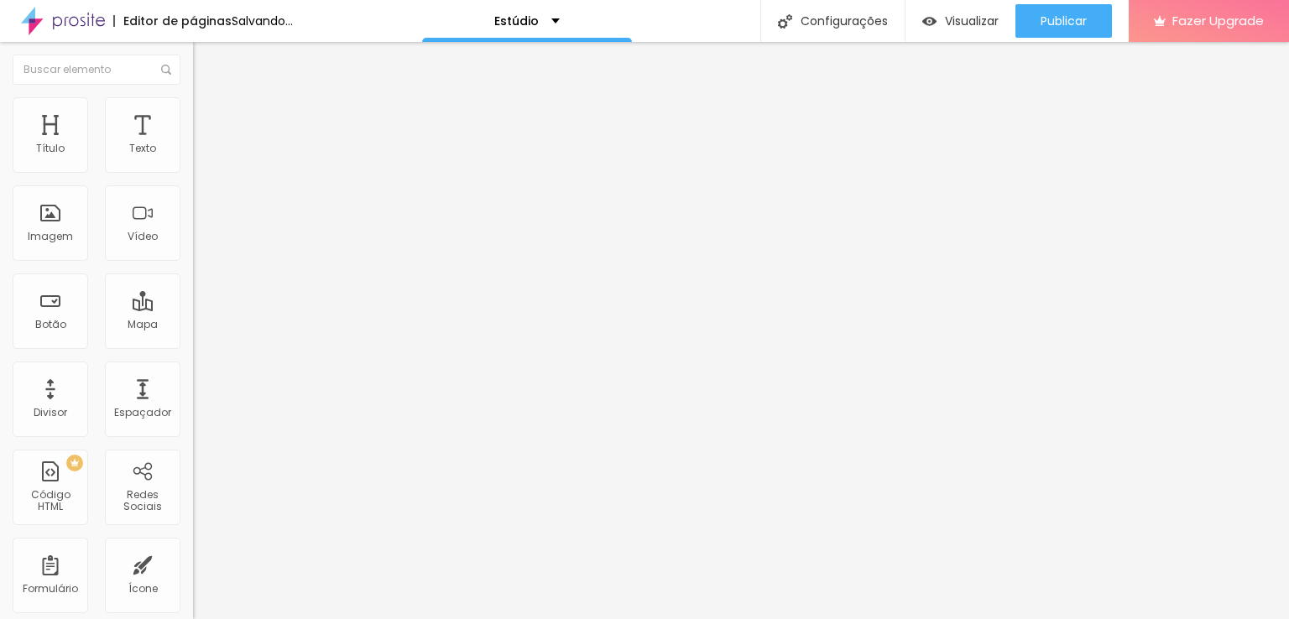
type input "10"
type input "13"
type input "18"
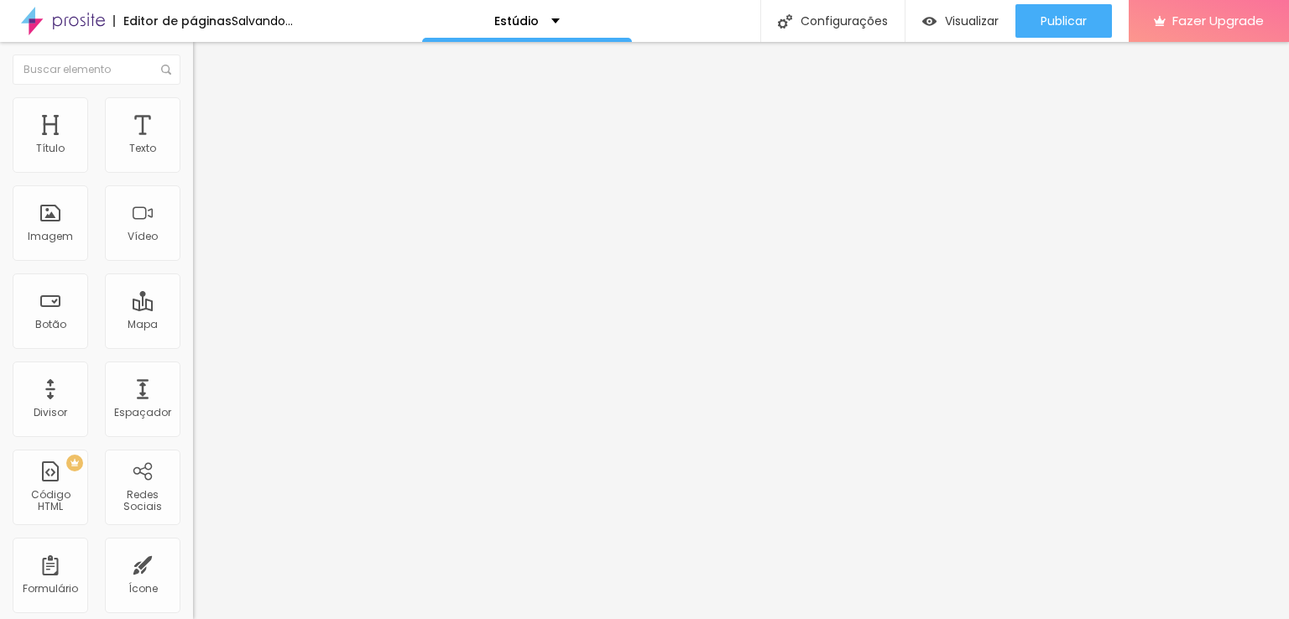
type input "19"
type input "20"
type input "21"
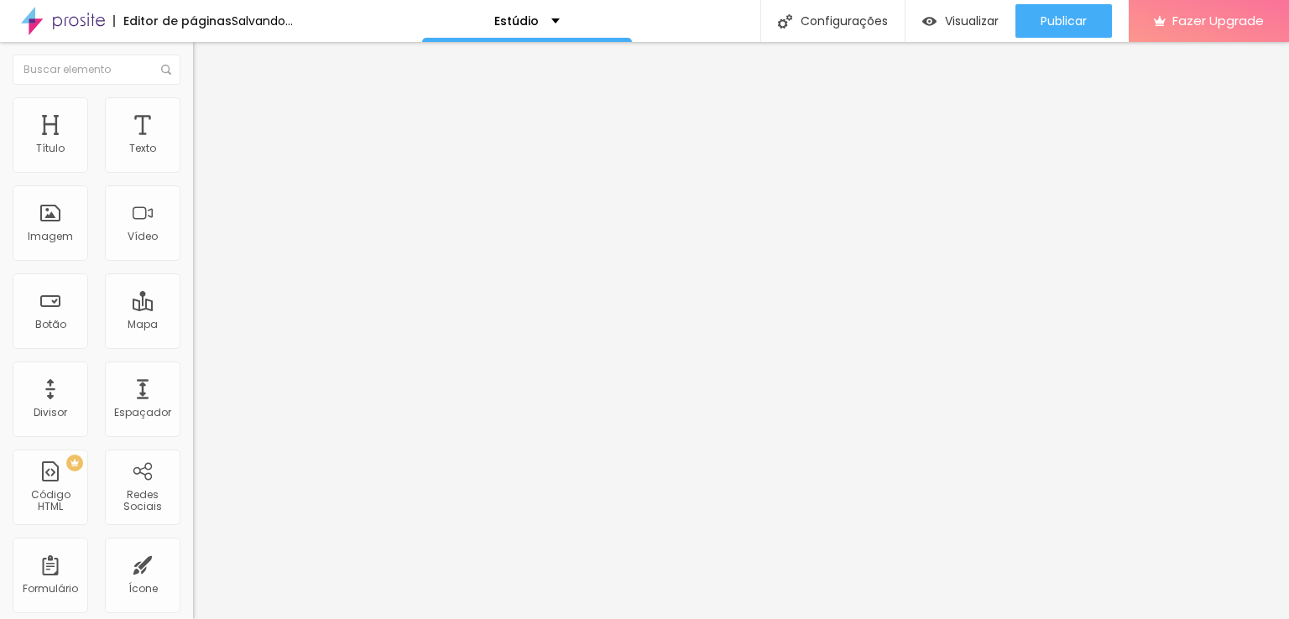
type input "21"
type input "22"
type input "23"
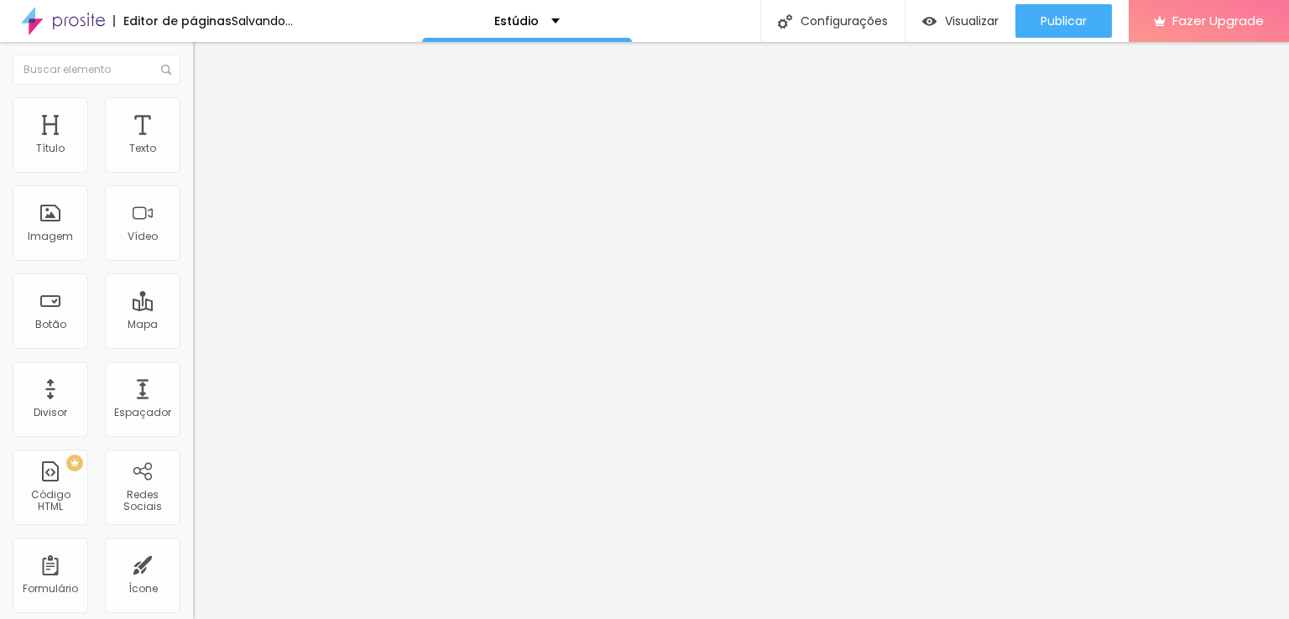
type input "24"
type input "25"
type input "28"
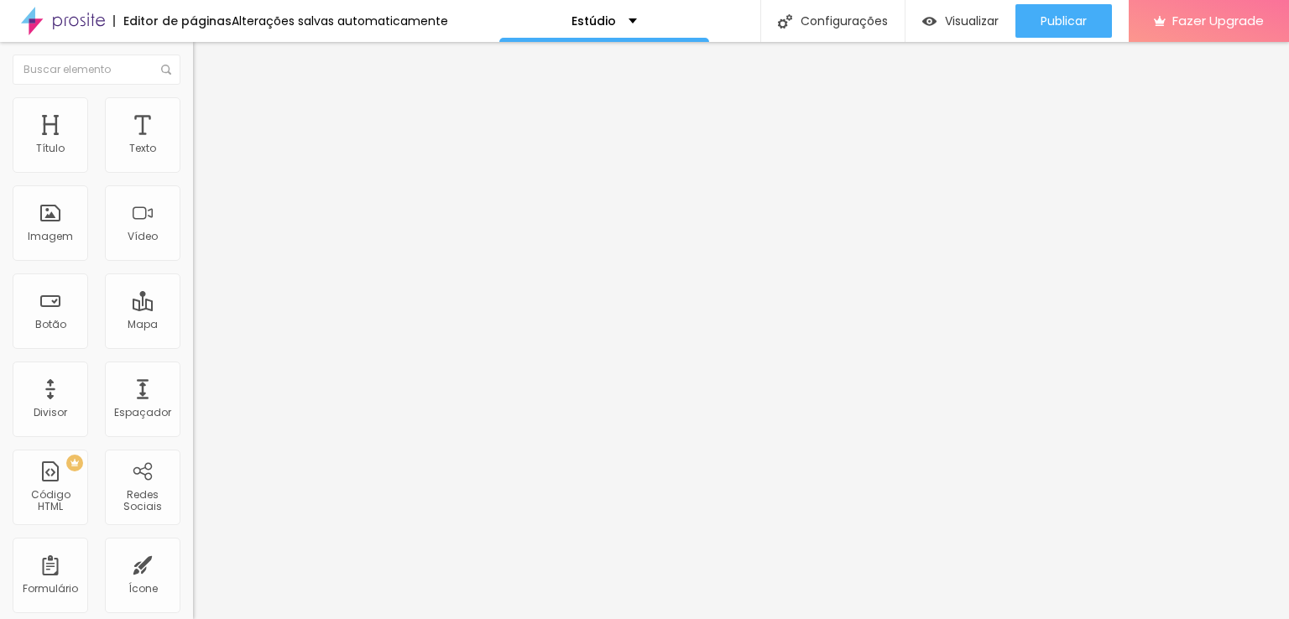
type input "28"
type input "30"
type input "31"
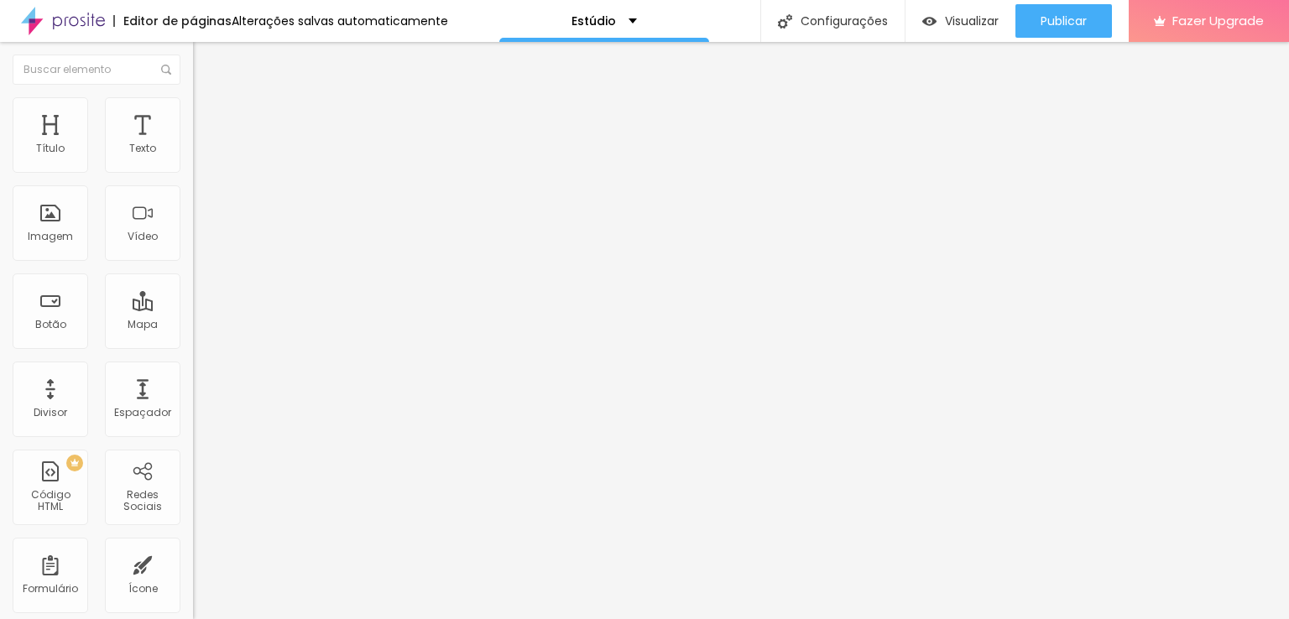
type input "32"
type input "34"
type input "36"
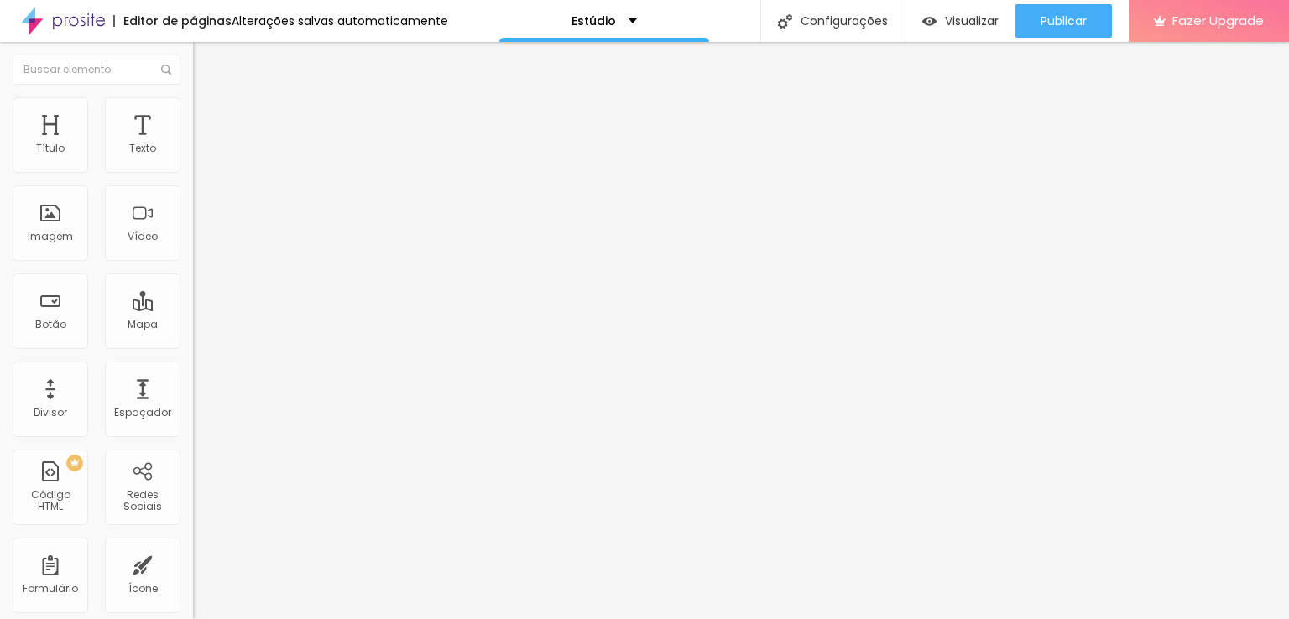
type input "36"
type input "37"
type input "38"
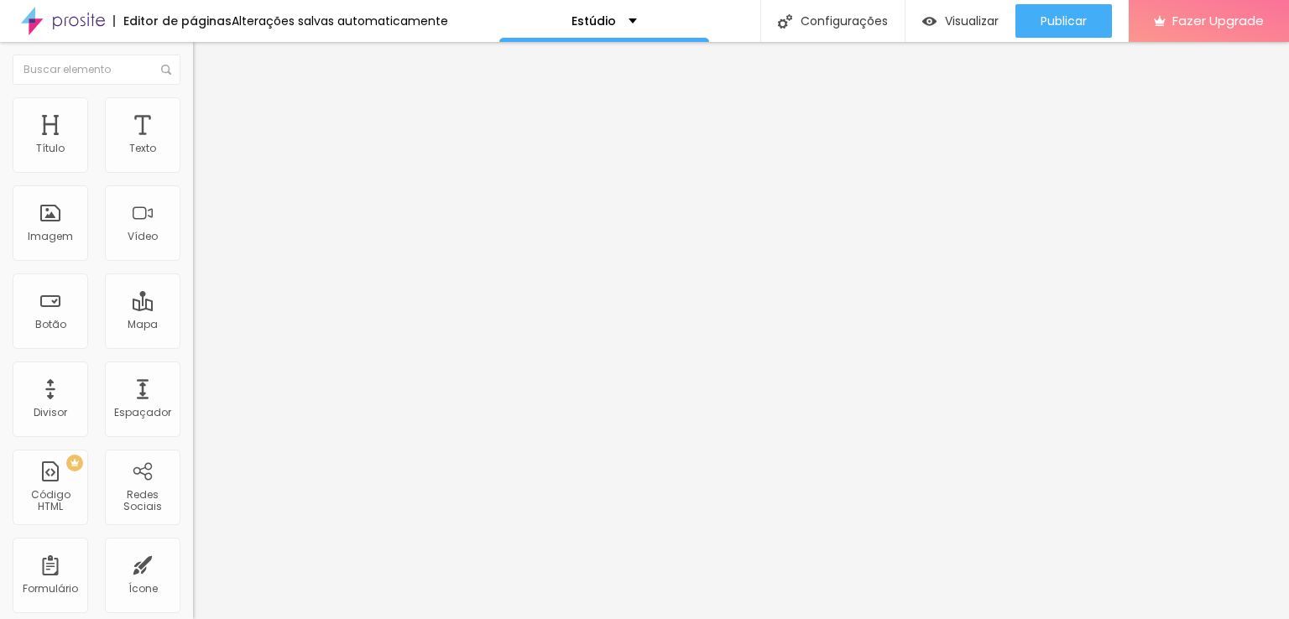
type input "40"
type input "41"
type input "42"
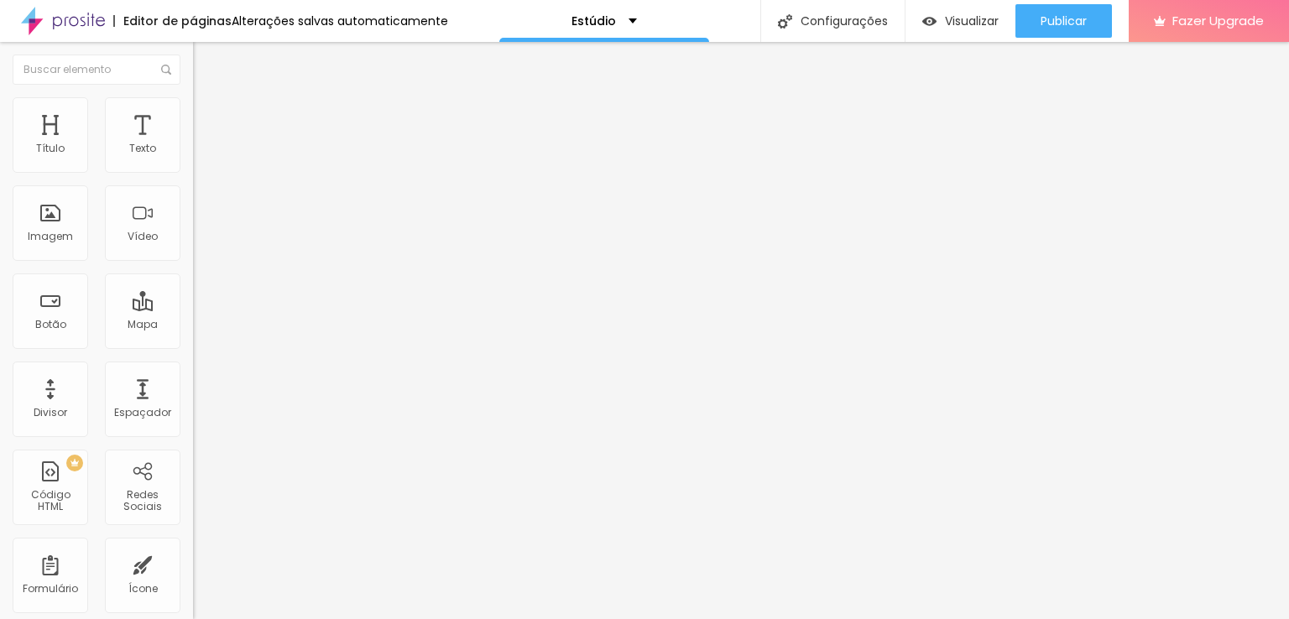
type input "42"
type input "44"
type input "47"
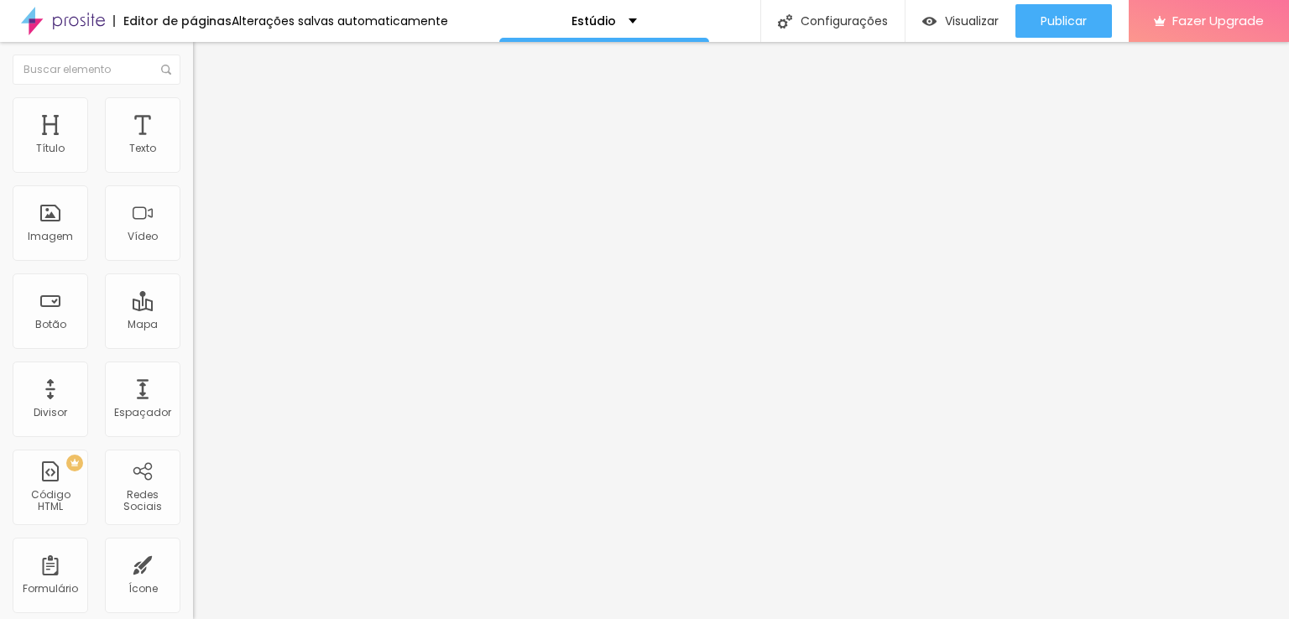
type input "49"
type input "53"
type input "55"
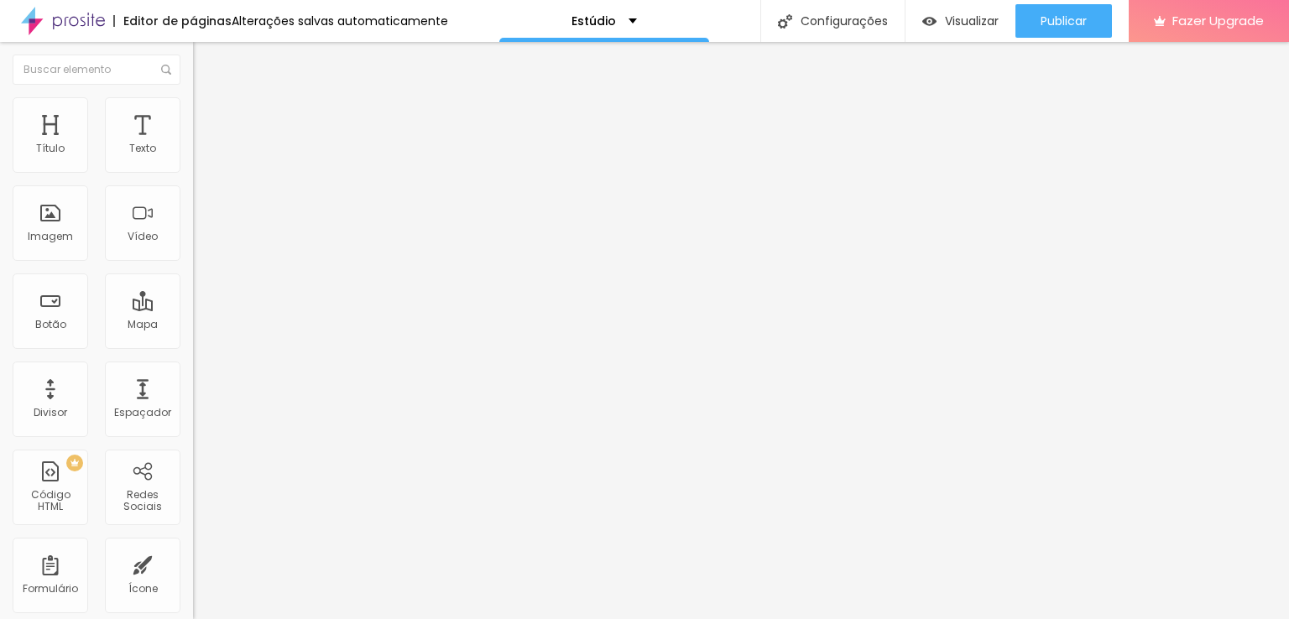
type input "55"
type input "57"
type input "58"
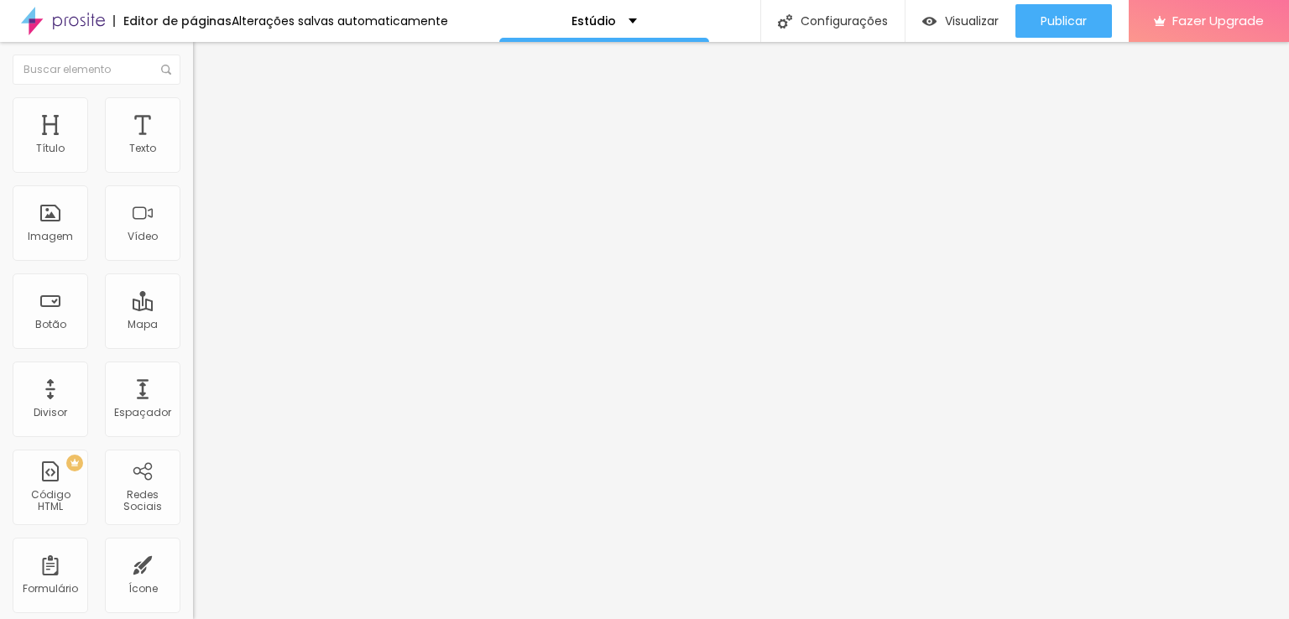
type input "60"
type input "61"
type input "66"
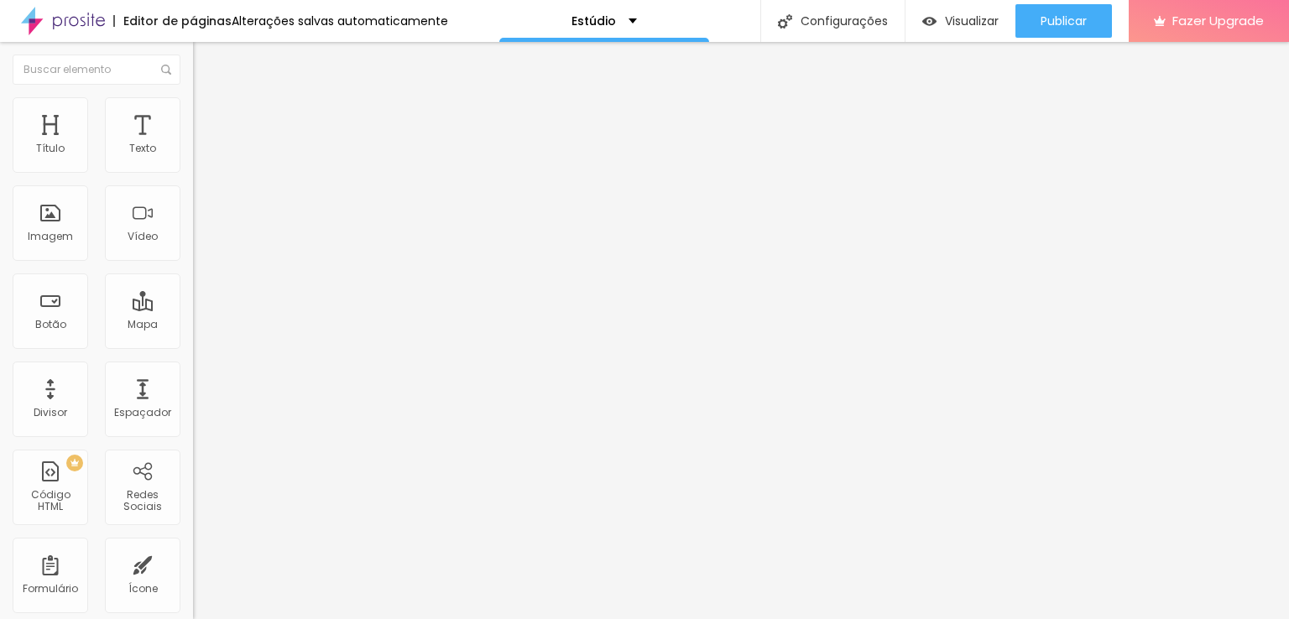
type input "66"
type input "67"
type input "70"
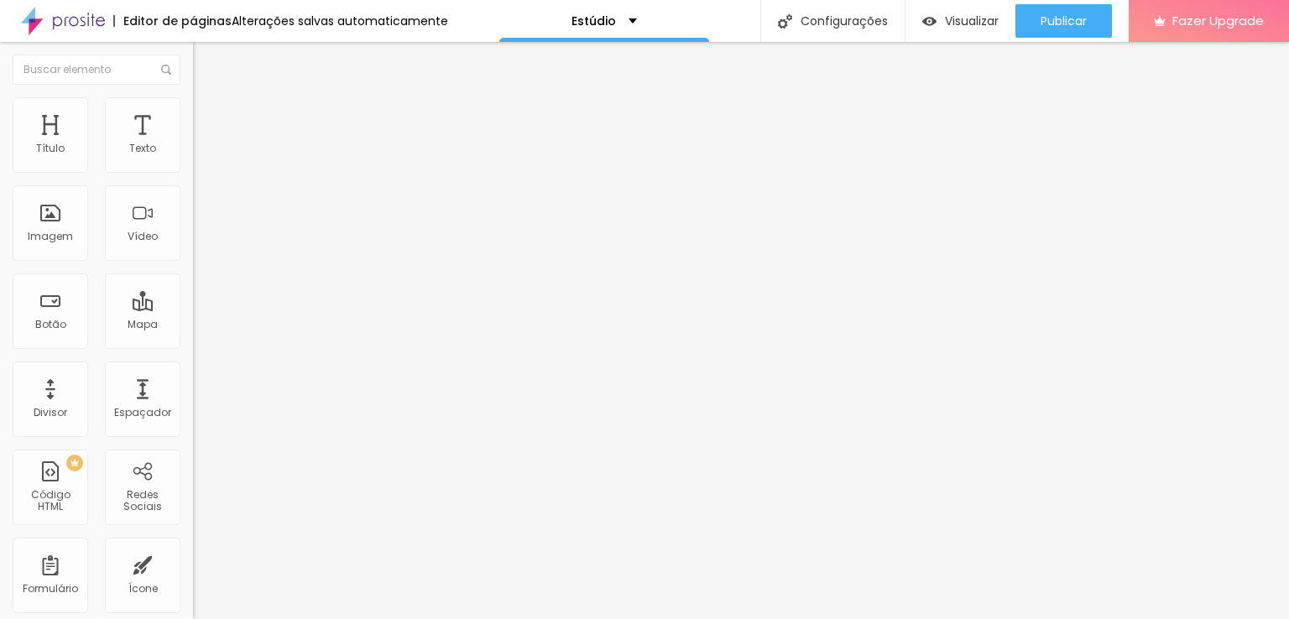
type input "73"
type input "75"
type input "76"
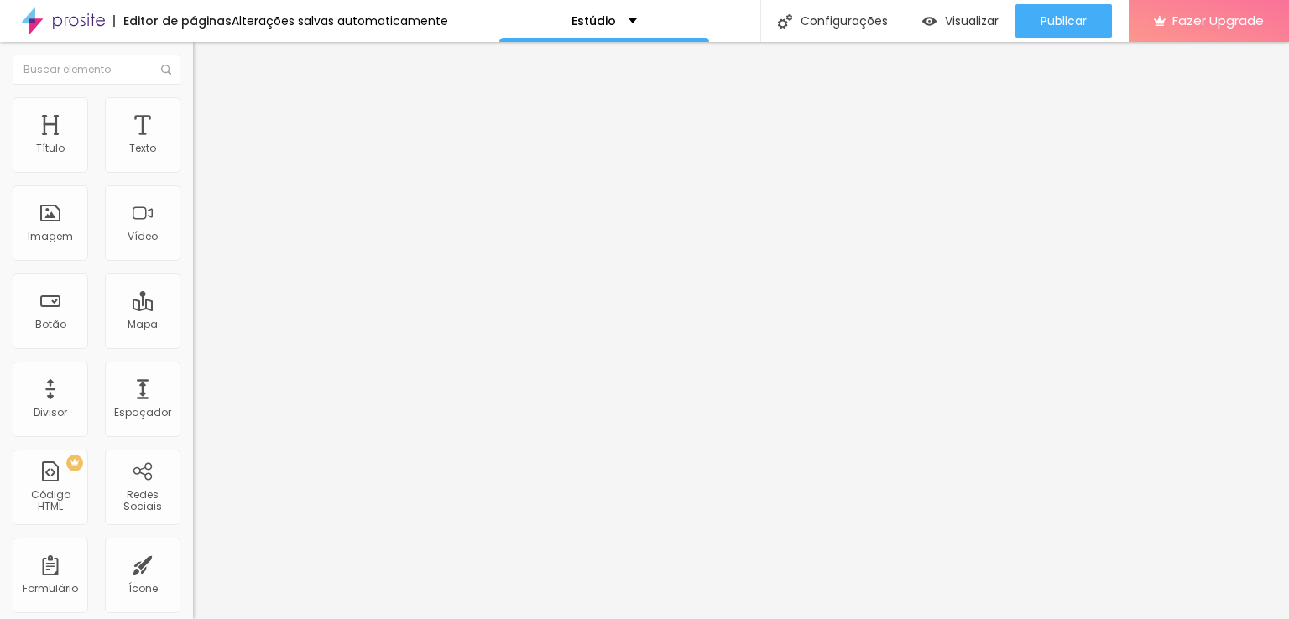
type input "76"
type input "77"
type input "80"
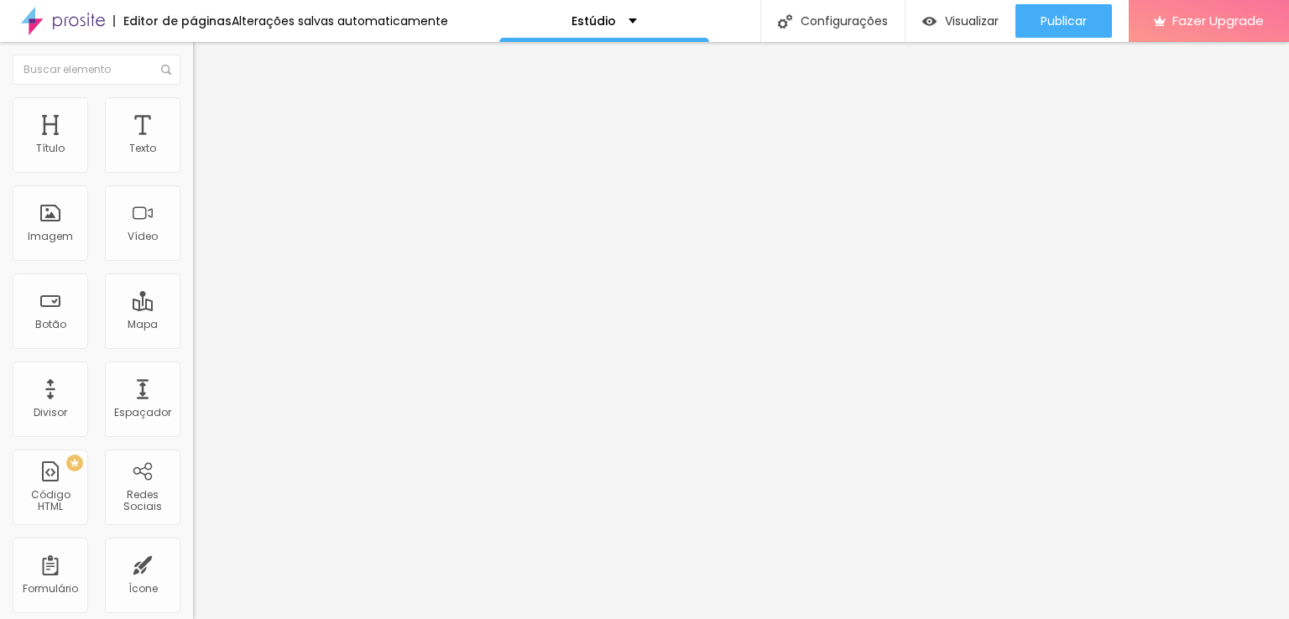
type input "82"
type input "83"
type input "84"
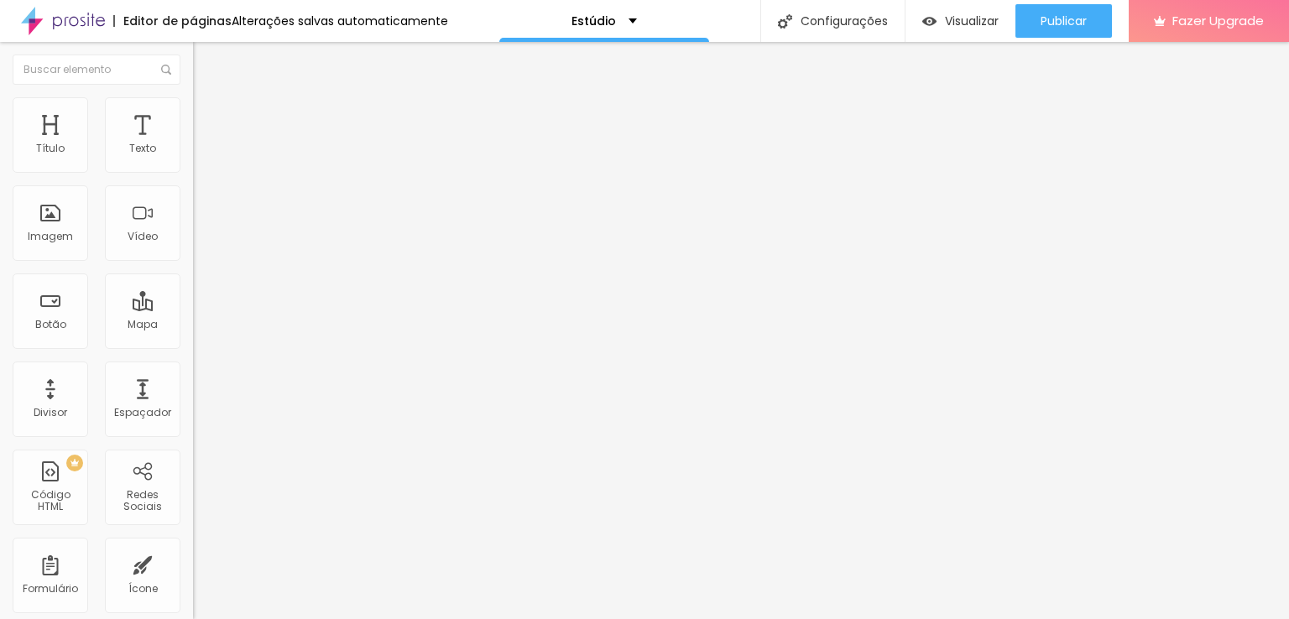
type input "84"
type input "85"
drag, startPoint x: 39, startPoint y: 162, endPoint x: 102, endPoint y: 175, distance: 64.2
click at [193, 326] on input "range" at bounding box center [247, 332] width 108 height 13
click at [54, 232] on div "Imagem" at bounding box center [50, 237] width 45 height 12
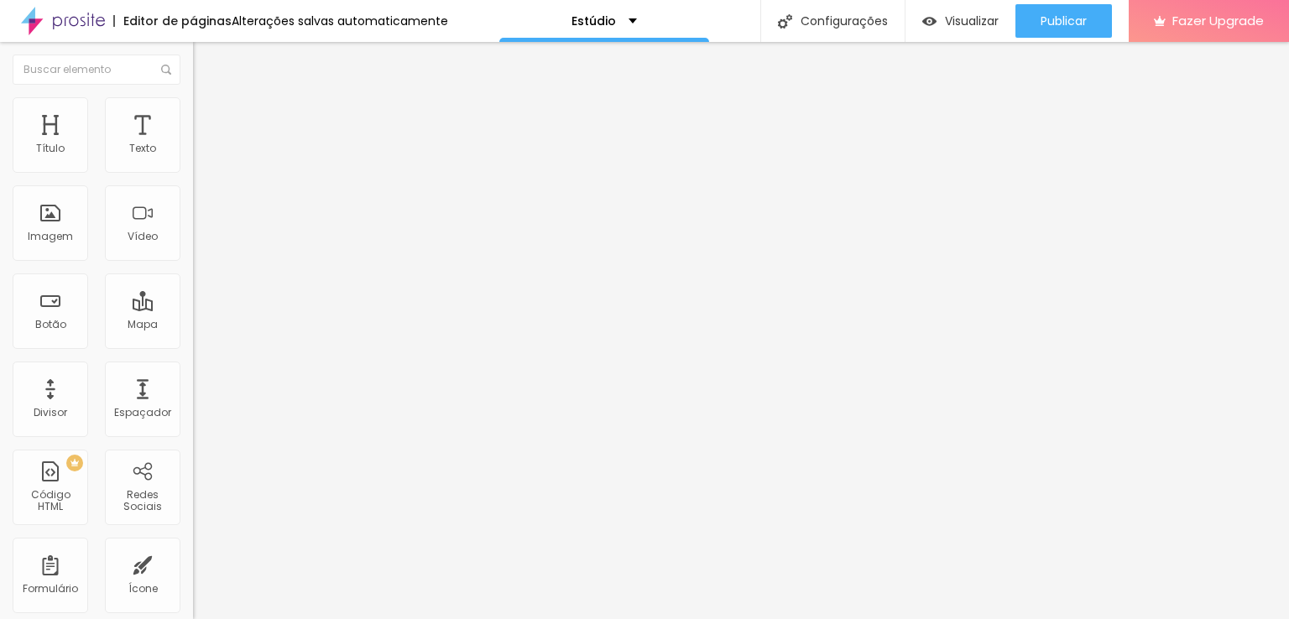
click at [193, 144] on span "Trocar imagem" at bounding box center [238, 137] width 91 height 14
click at [978, 11] on div "Visualizar" at bounding box center [960, 21] width 76 height 34
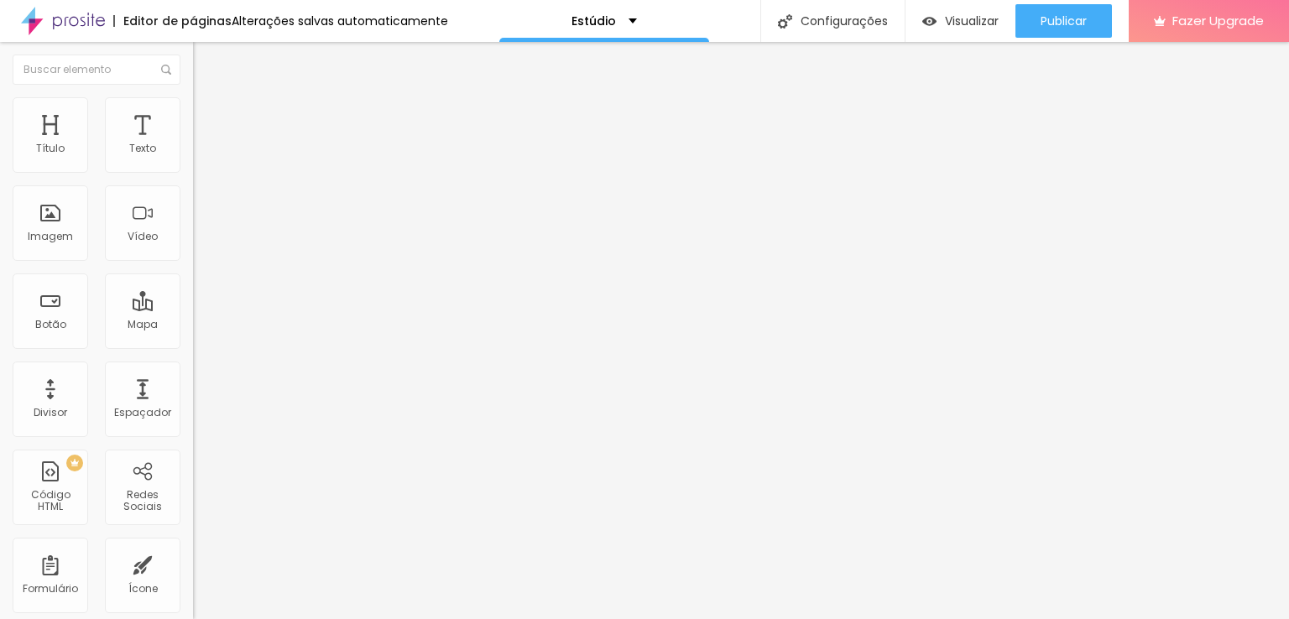
click at [193, 102] on img at bounding box center [200, 104] width 15 height 15
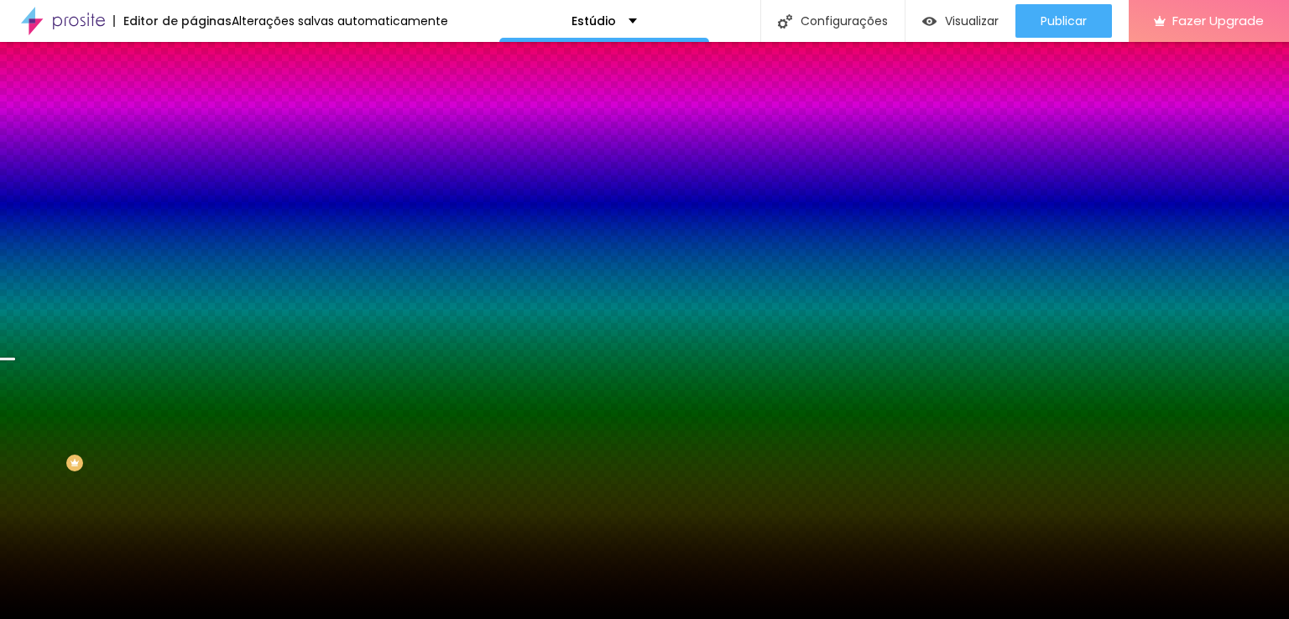
click at [193, 154] on span "Trocar imagem" at bounding box center [238, 147] width 91 height 14
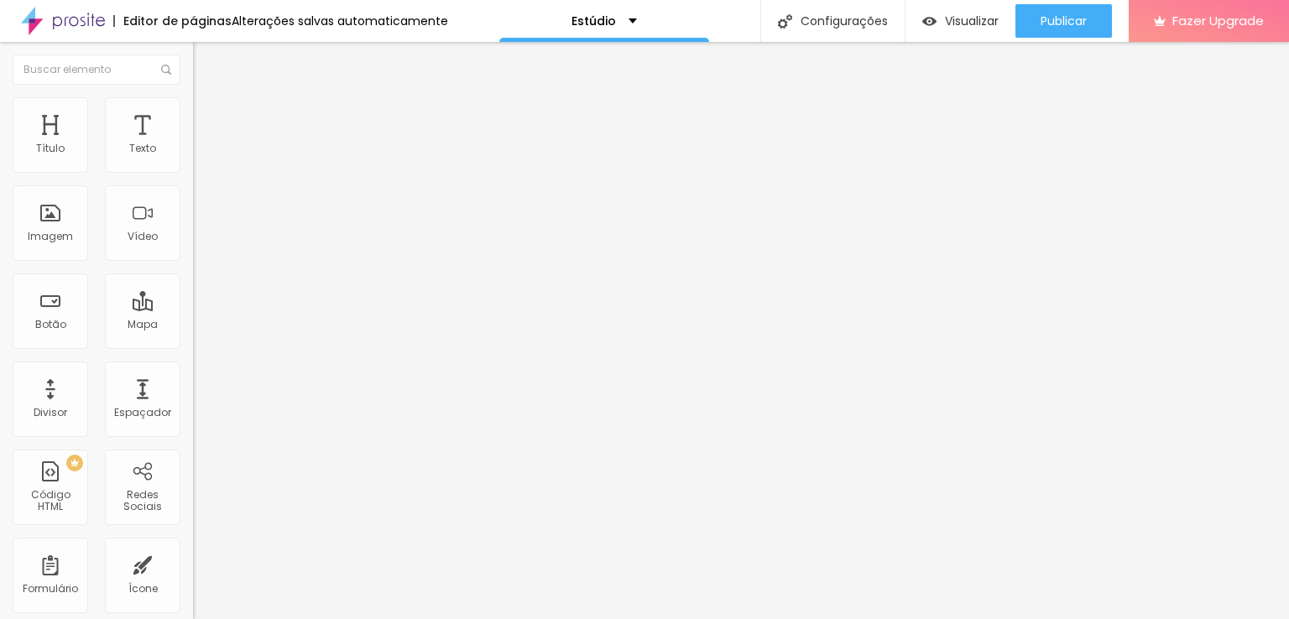
type input "209"
type input "205"
type input "197"
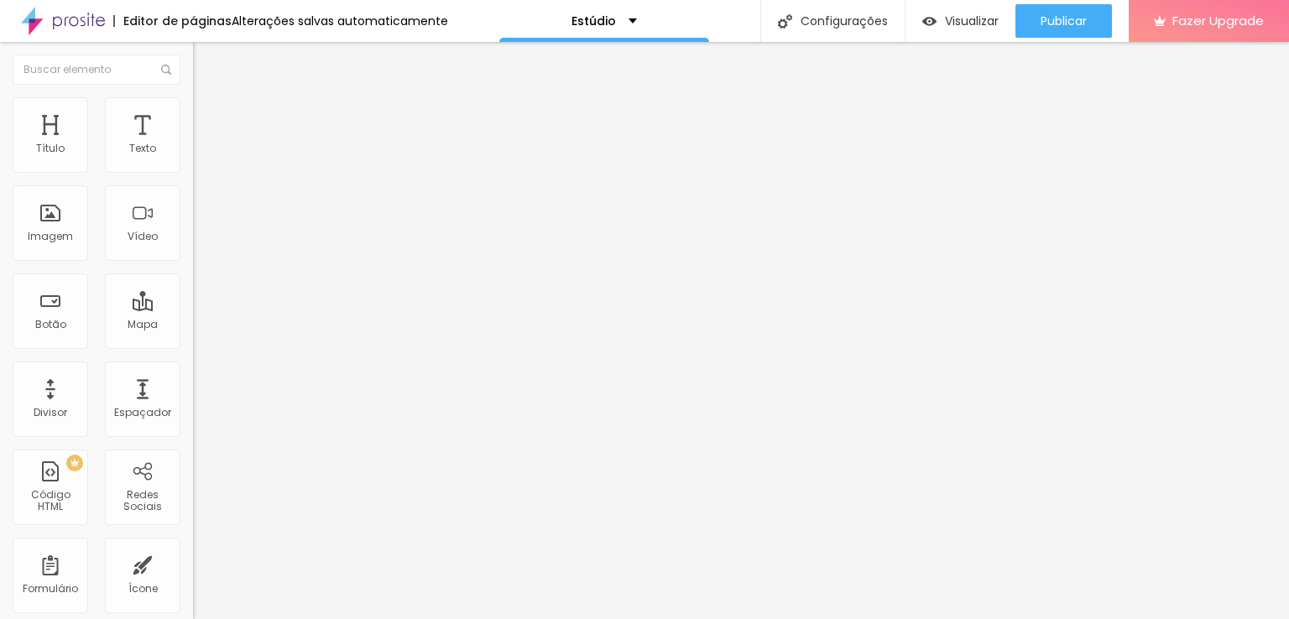
type input "197"
type input "189"
type input "176"
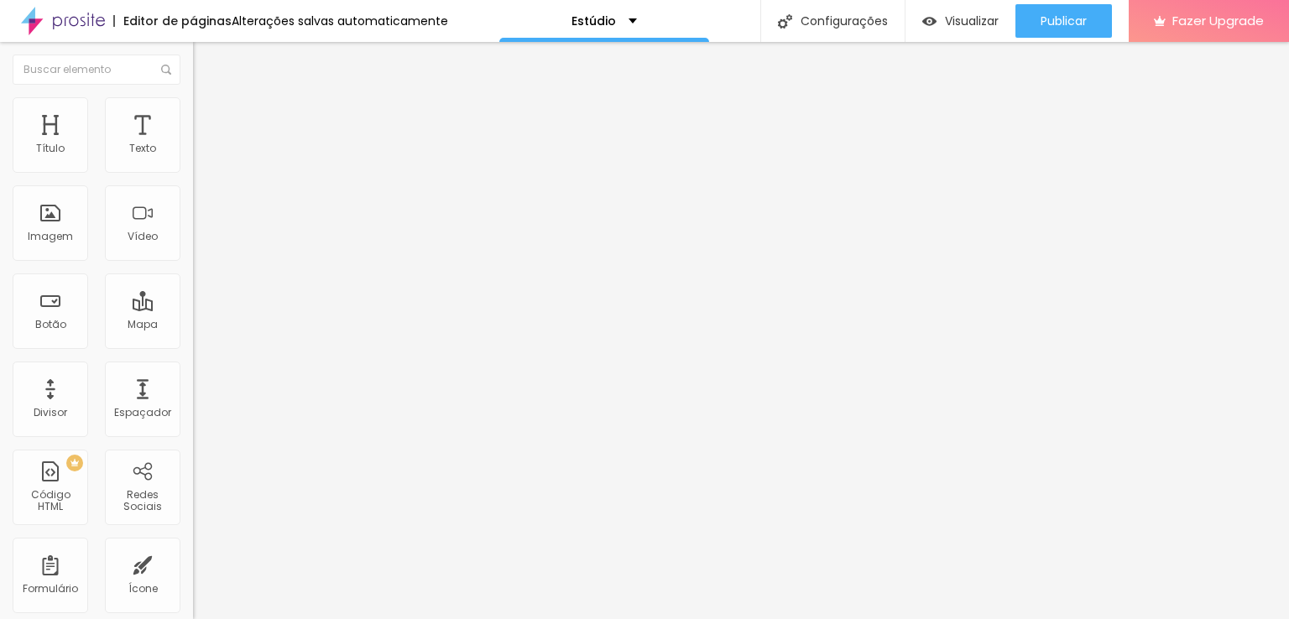
type input "168"
type input "156"
type input "147"
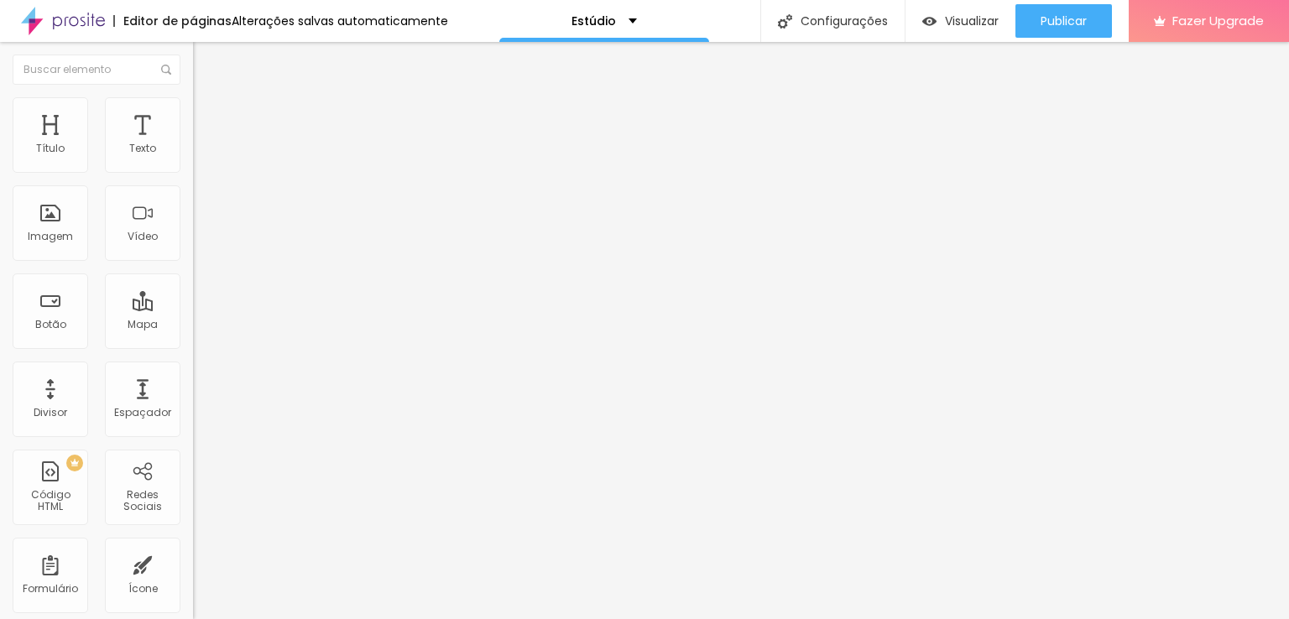
type input "147"
type input "143"
type input "135"
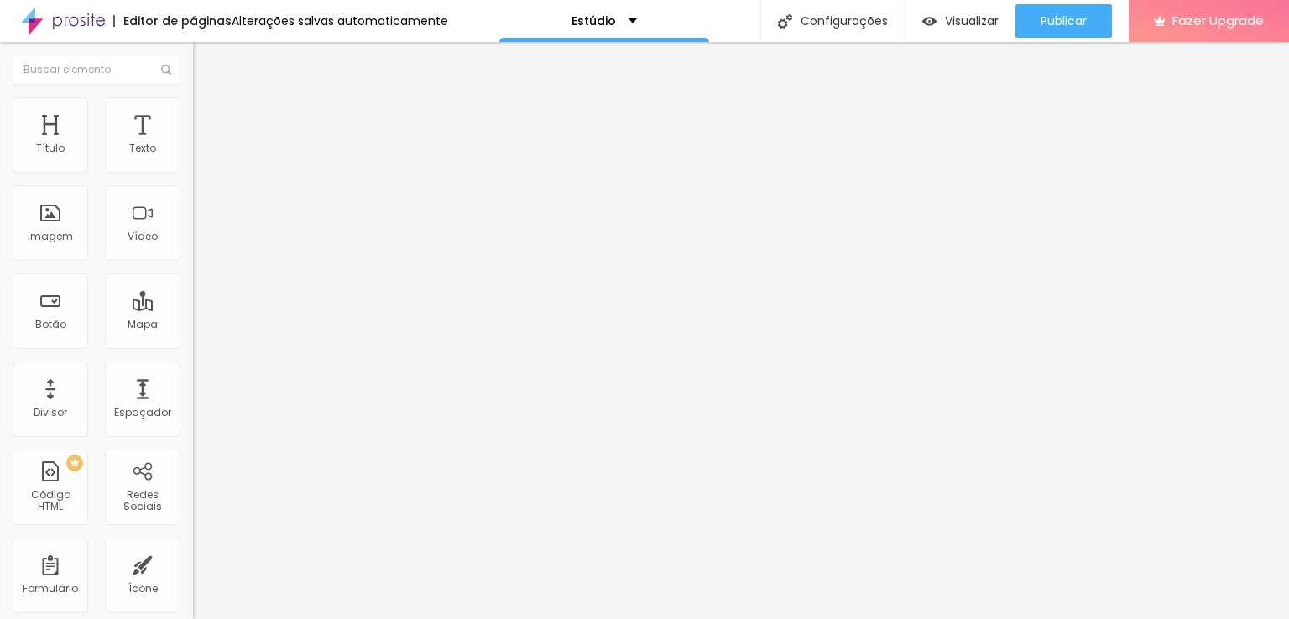
type input "119"
type input "110"
type input "102"
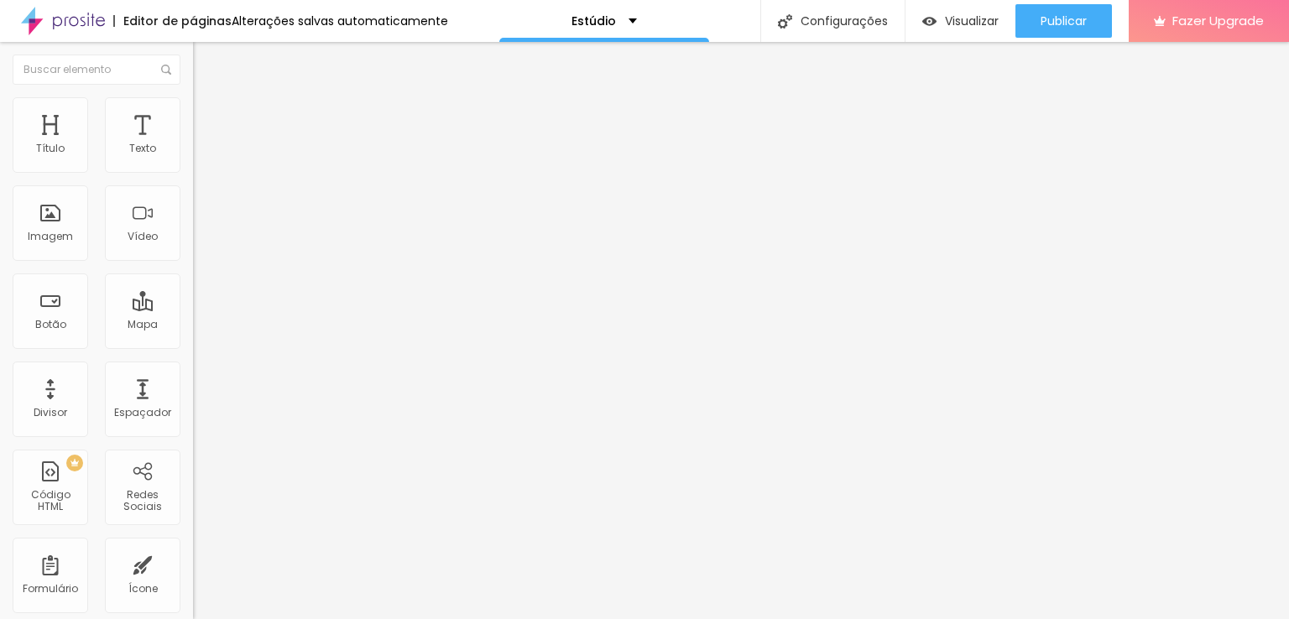
type input "102"
type input "98"
type input "90"
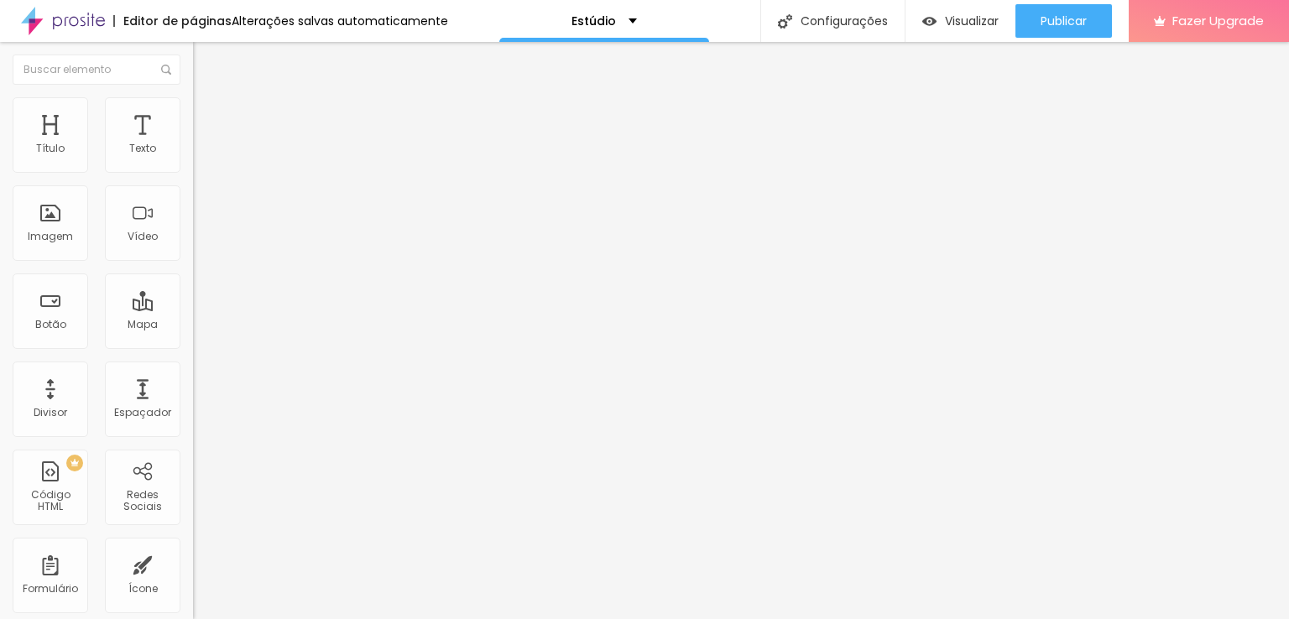
type input "85"
type input "81"
type input "69"
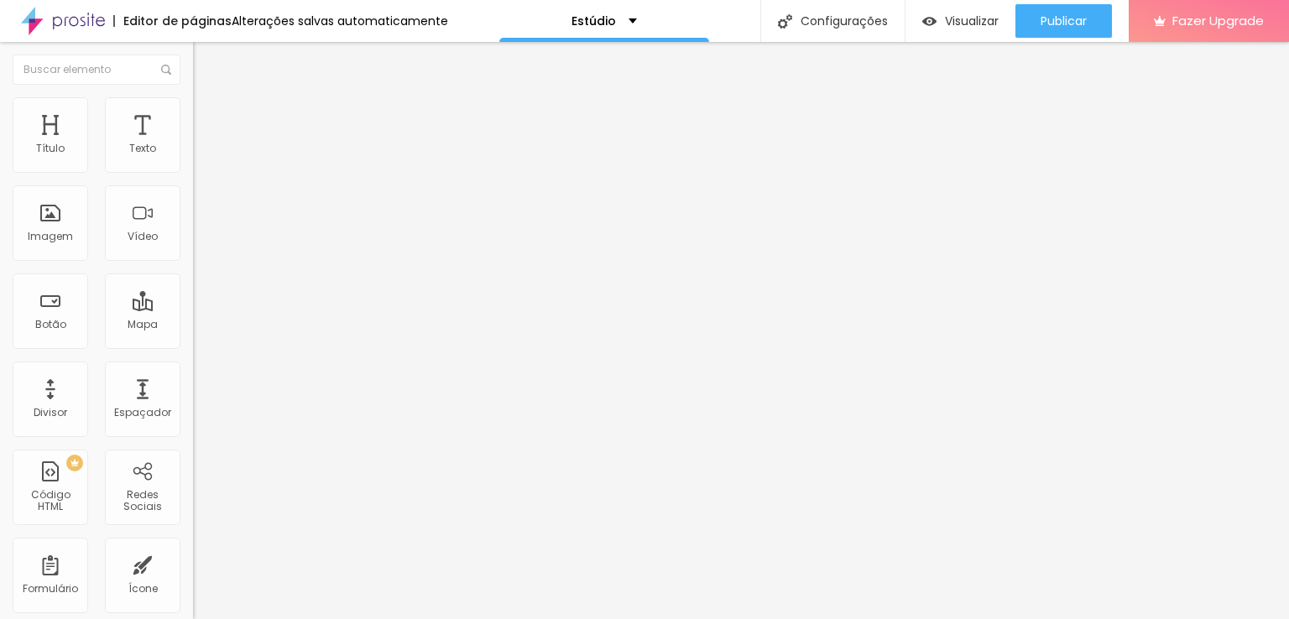
type input "69"
type input "65"
type input "57"
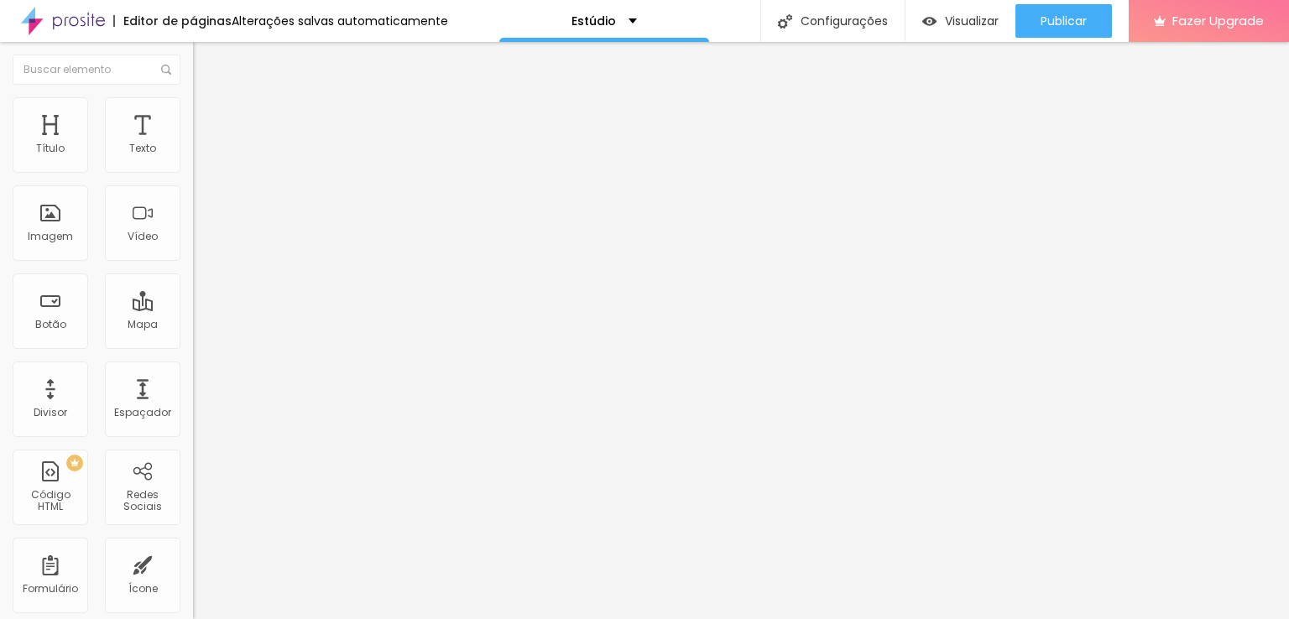
type input "48"
type input "40"
type input "32"
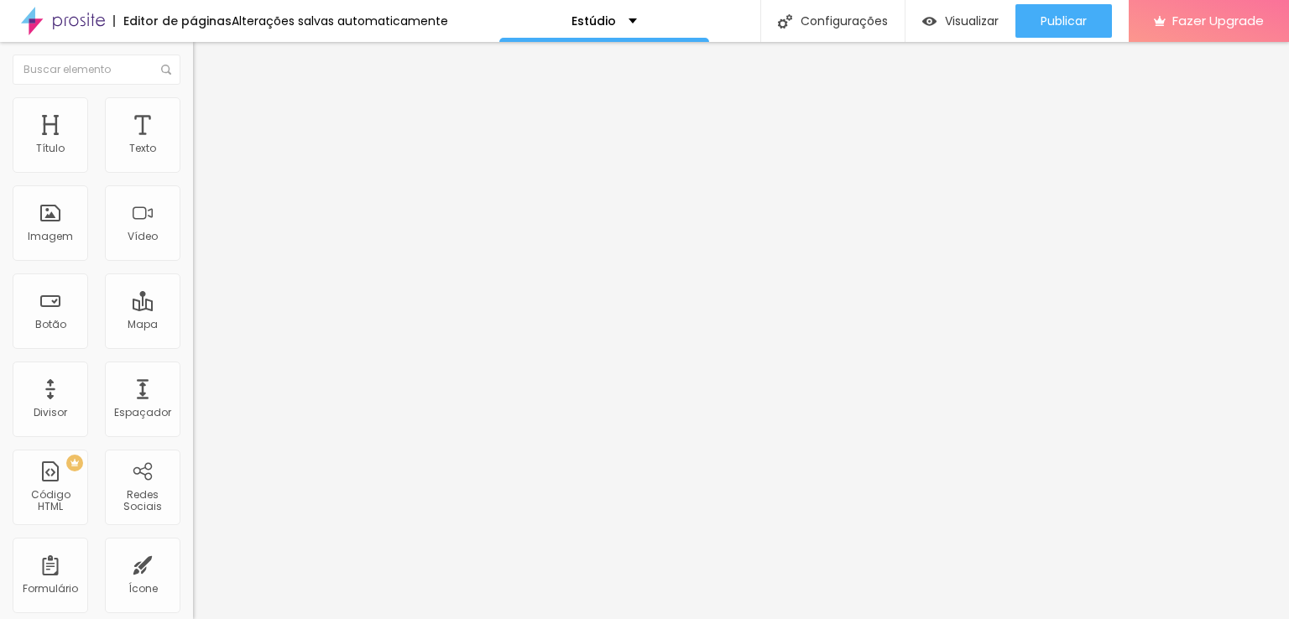
type input "32"
type input "11"
type input "10"
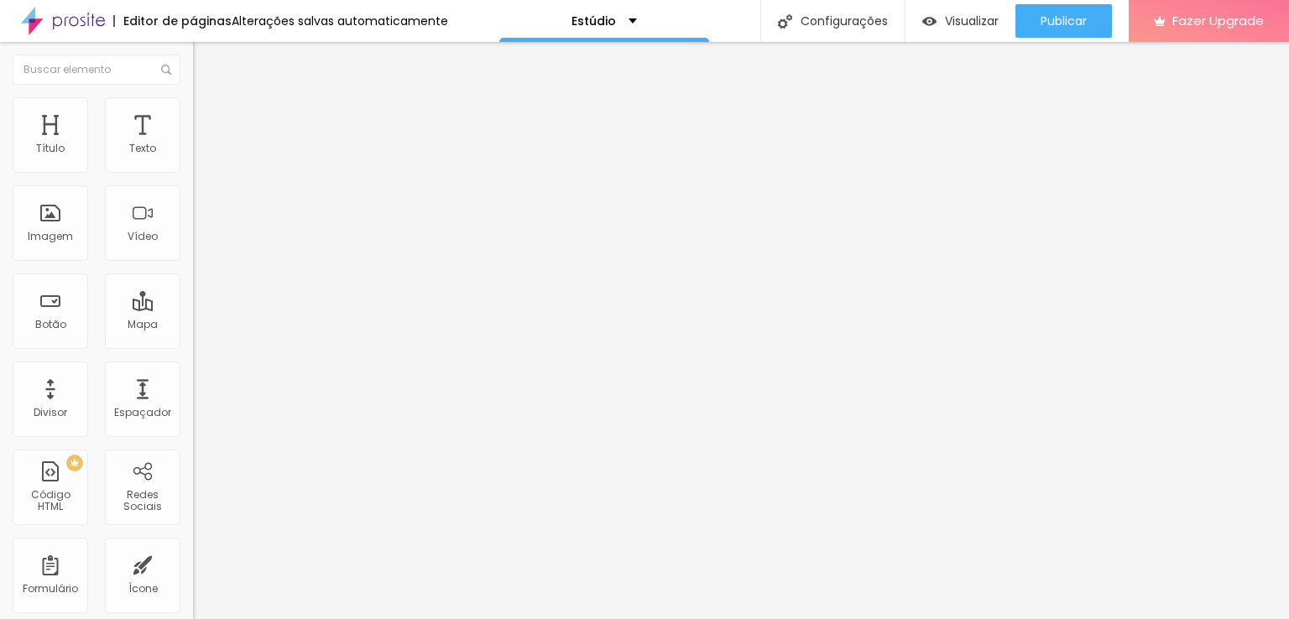
drag, startPoint x: 63, startPoint y: 162, endPoint x: 2, endPoint y: 166, distance: 61.4
type input "10"
click at [193, 309] on input "range" at bounding box center [247, 315] width 108 height 13
type input "135"
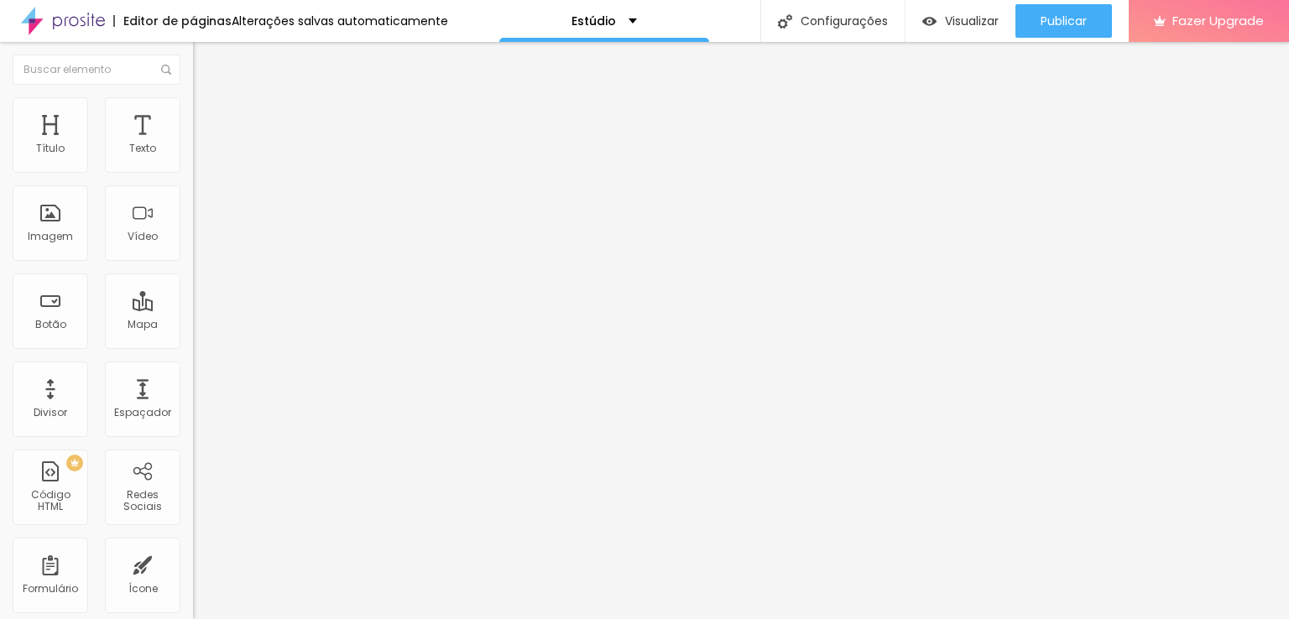
type input "156"
type input "218"
type input "304"
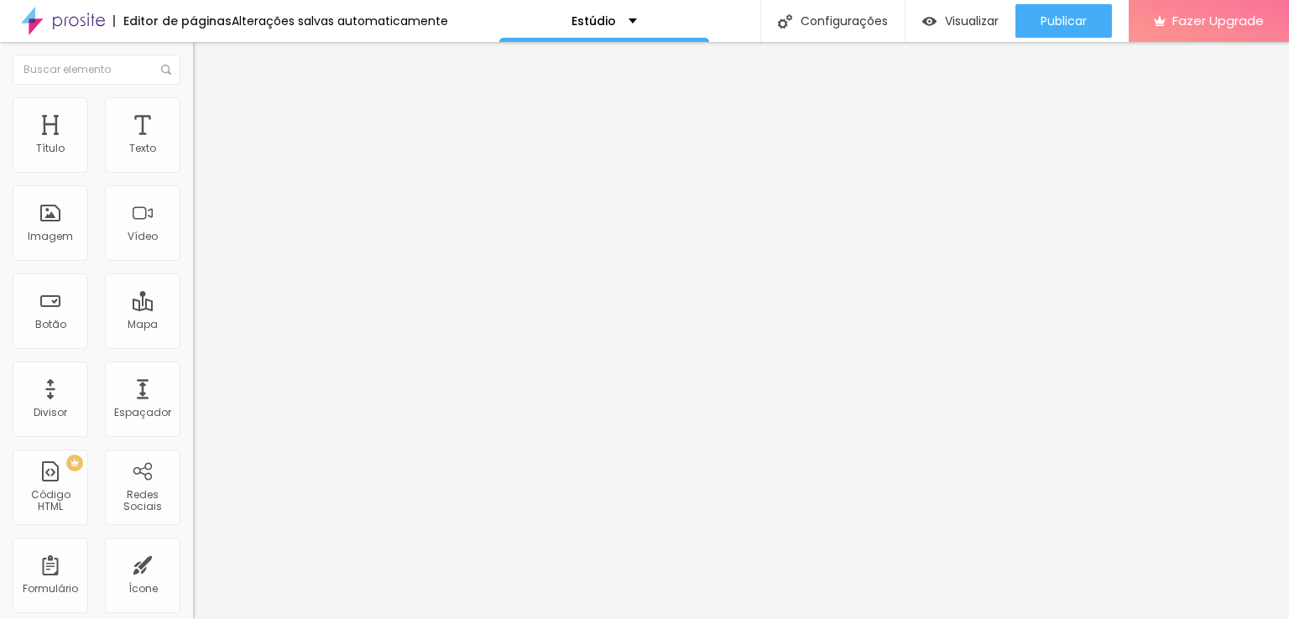
type input "304"
type input "383"
type input "486"
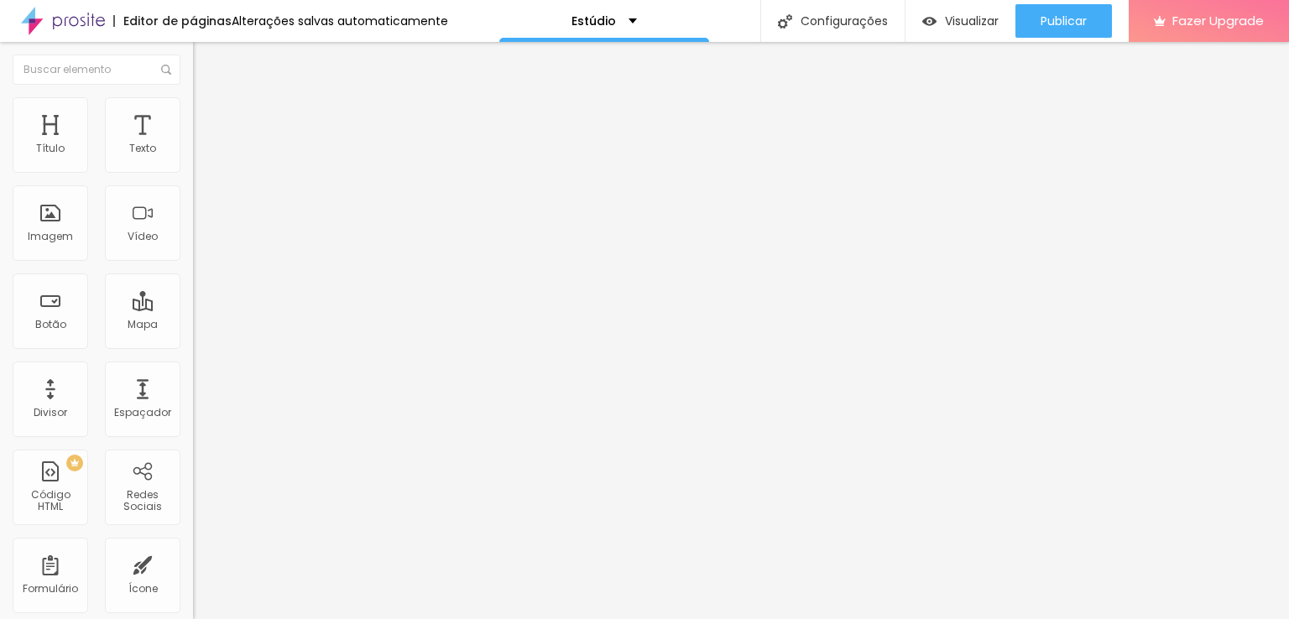
type input "494"
type input "500"
type input "499"
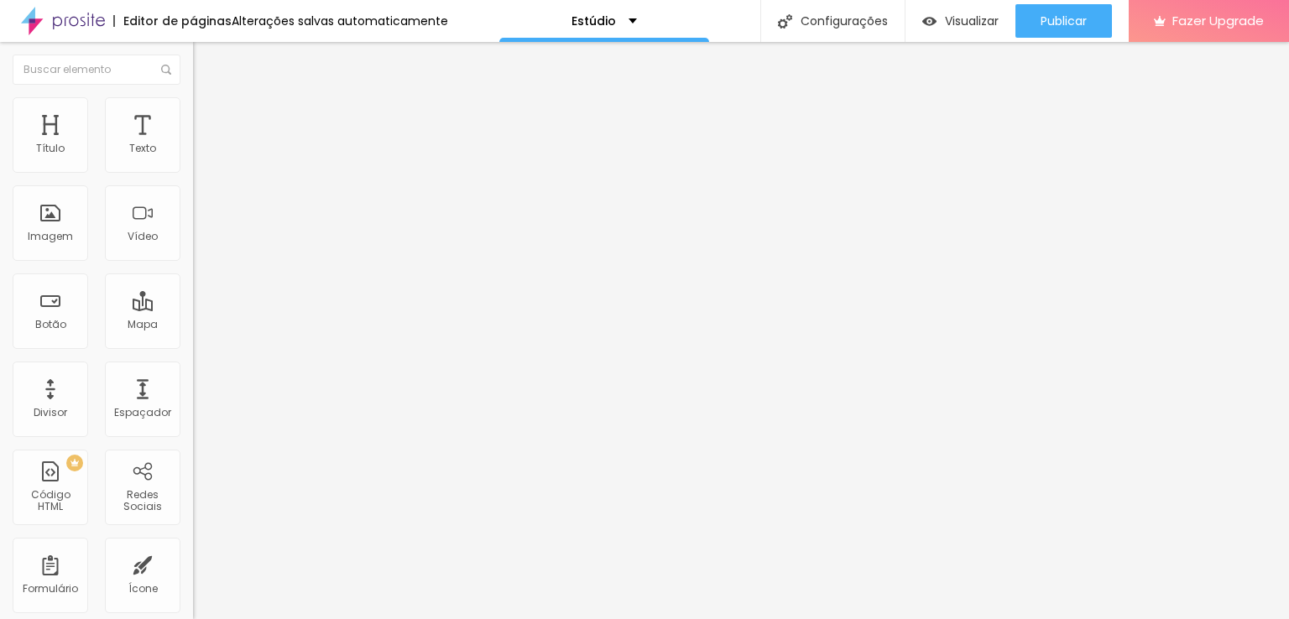
type input "499"
type input "490"
type input "478"
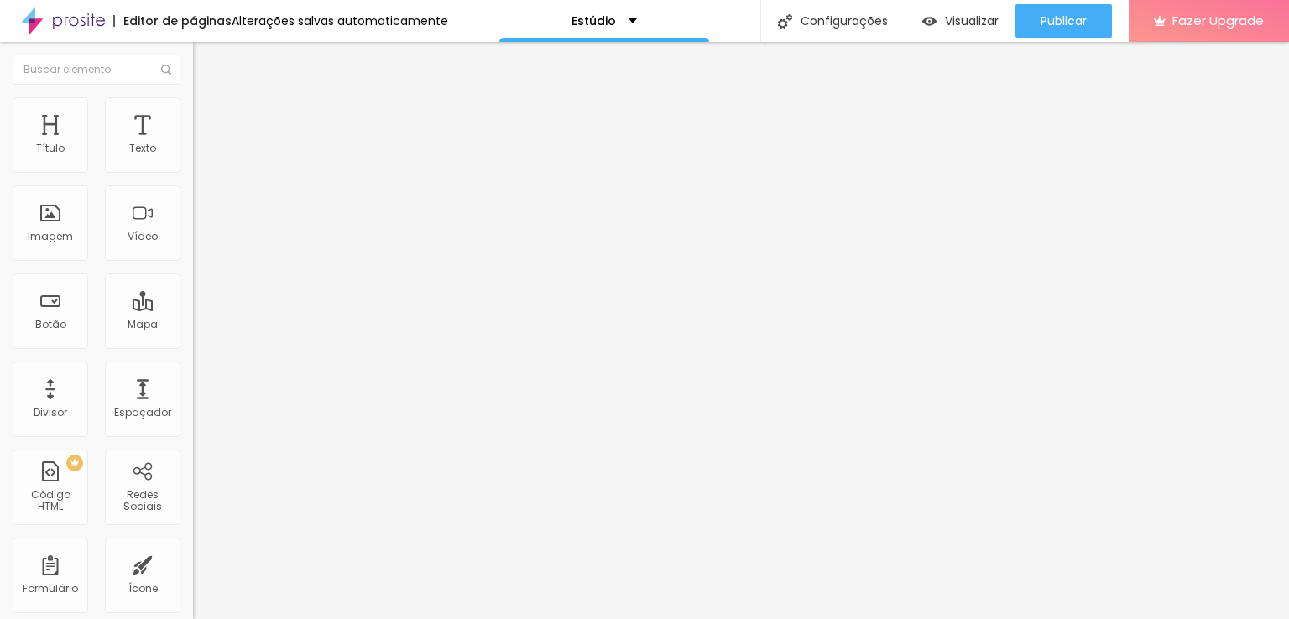
type input "461"
type input "449"
type input "441"
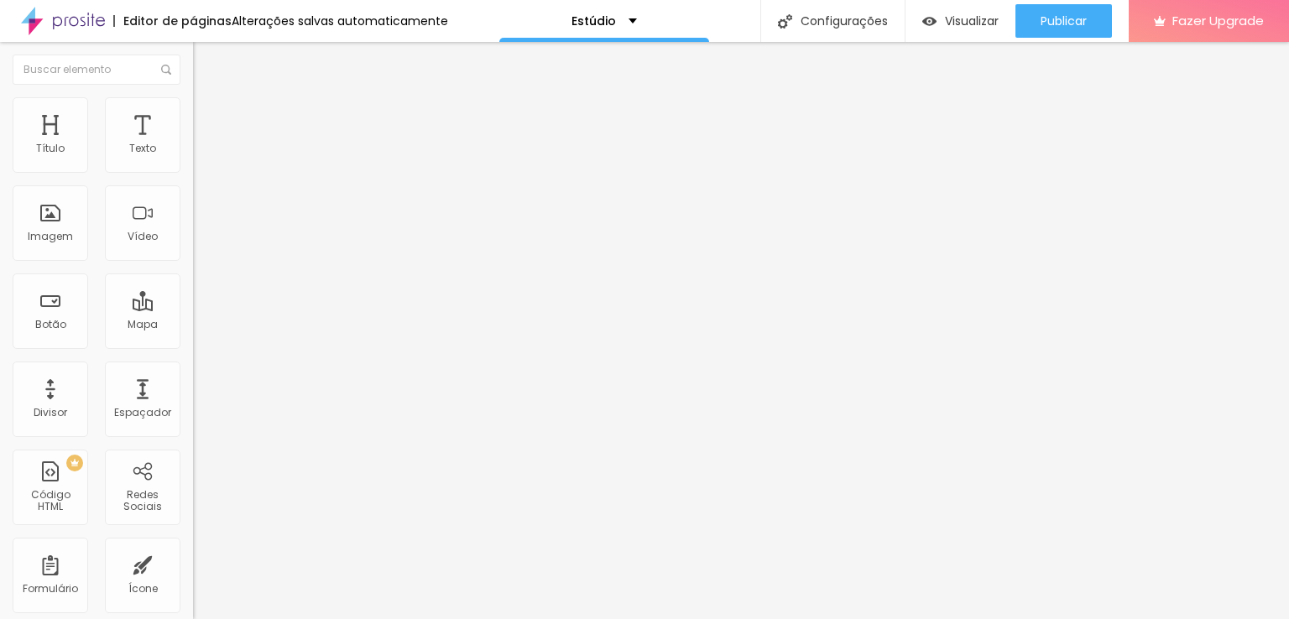
type input "441"
type input "428"
type input "424"
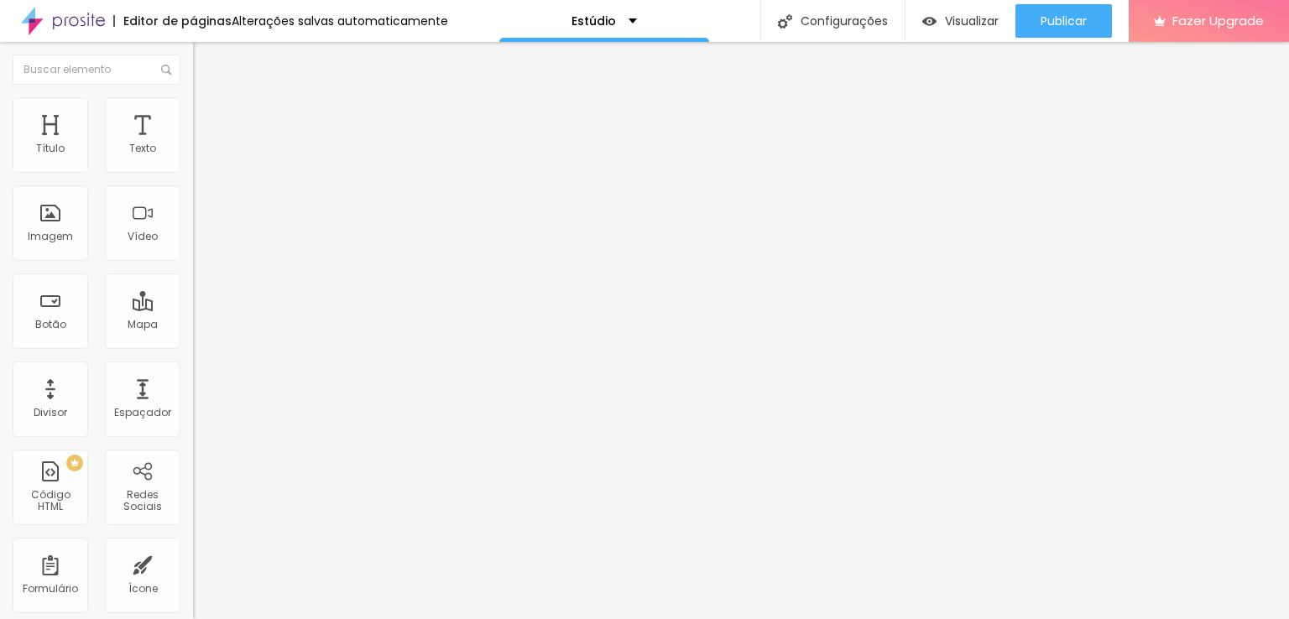
type input "420"
type input "424"
type input "432"
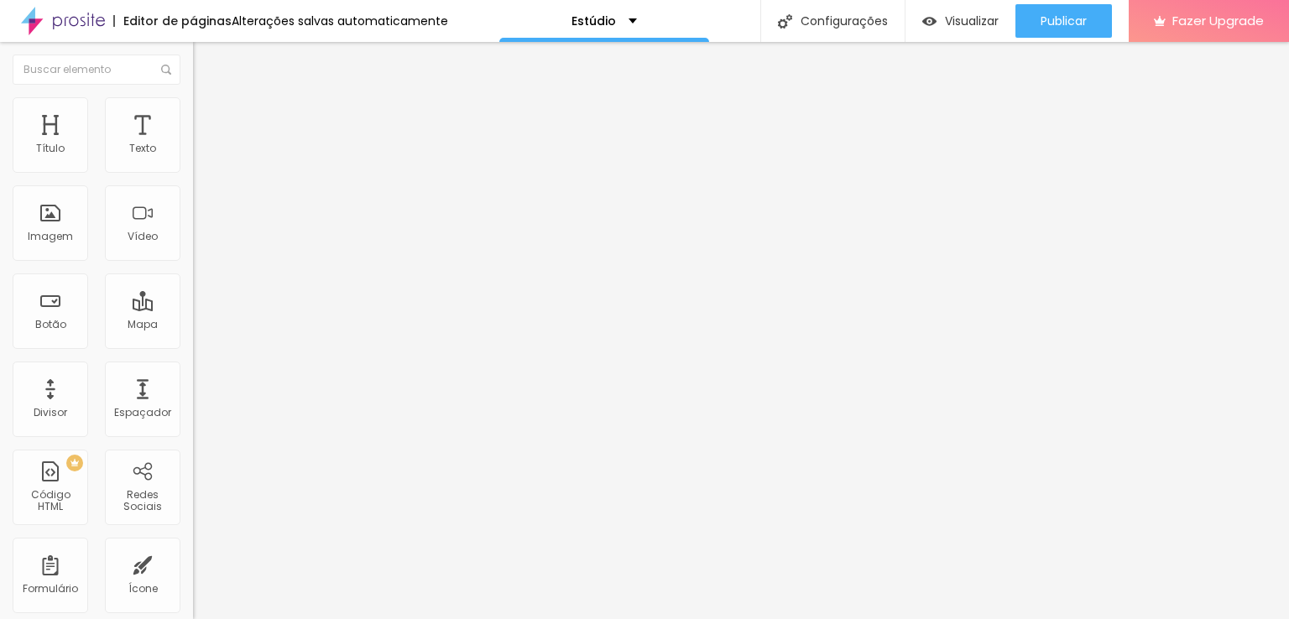
type input "432"
type input "437"
type input "445"
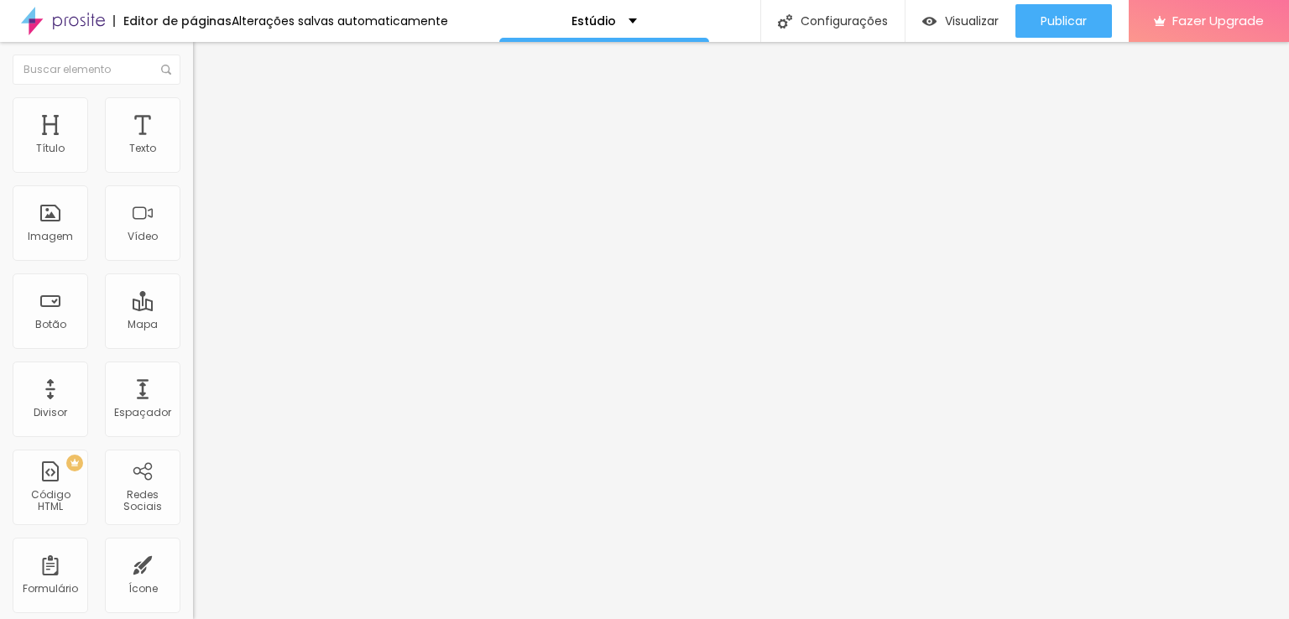
type input "449"
type input "453"
type input "461"
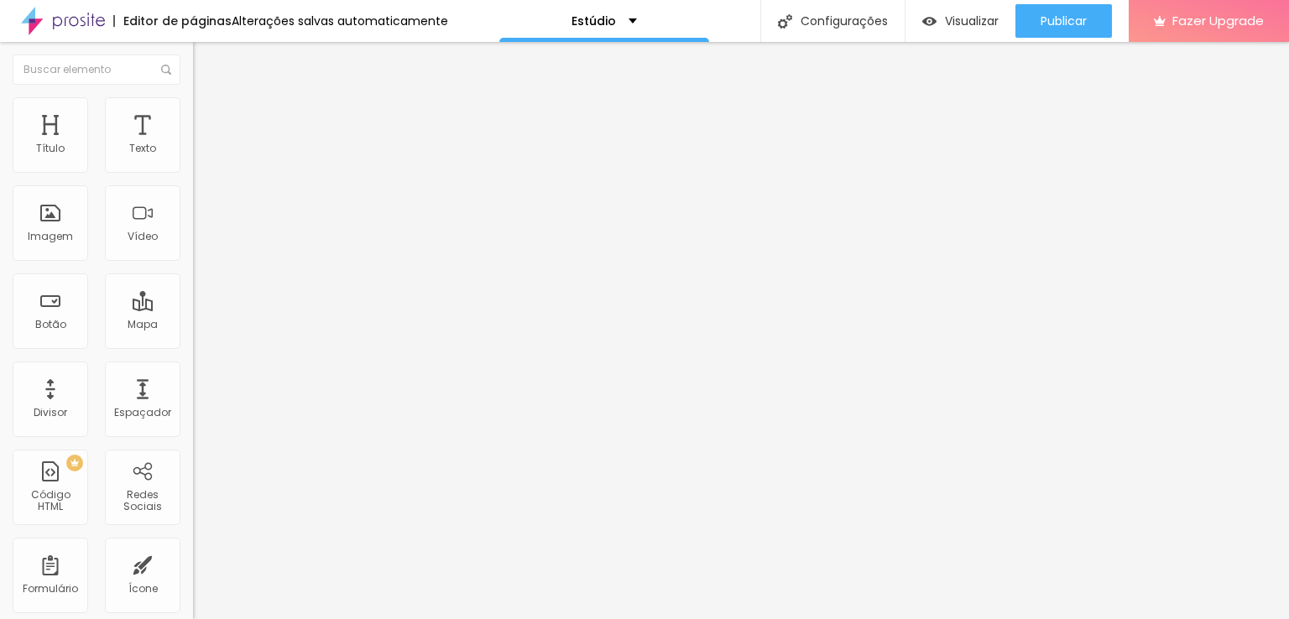
type input "461"
type input "466"
type input "470"
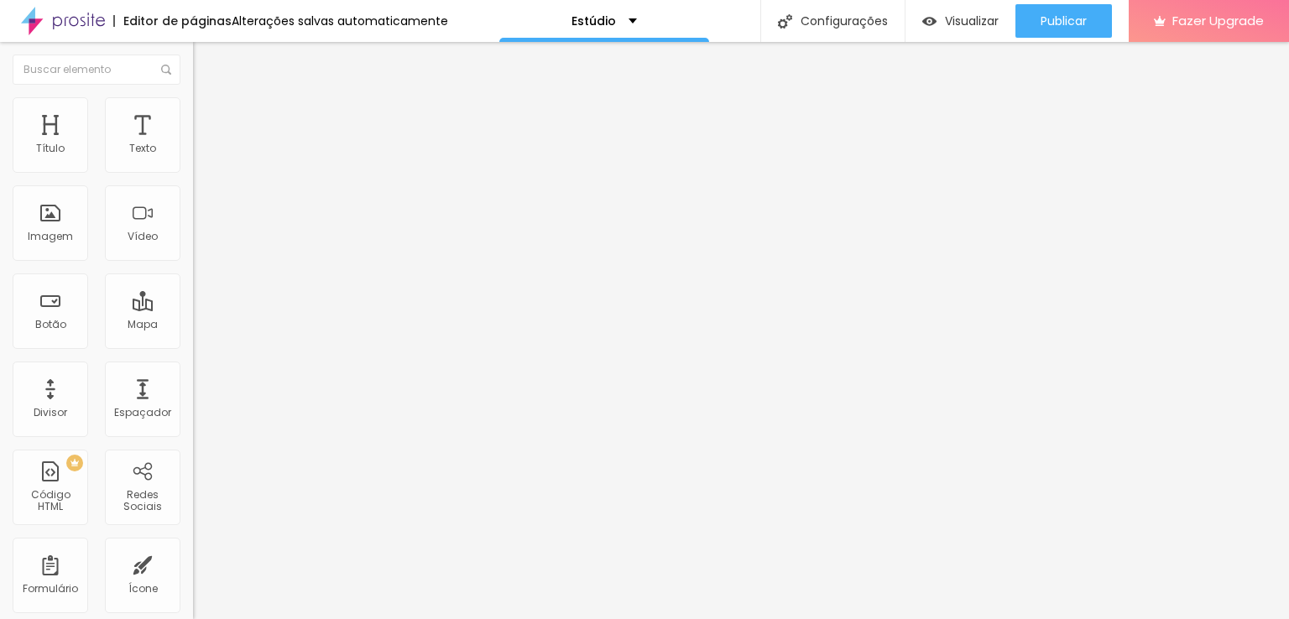
drag, startPoint x: 57, startPoint y: 167, endPoint x: 112, endPoint y: 179, distance: 55.8
type input "470"
click at [193, 309] on input "range" at bounding box center [247, 315] width 108 height 13
click at [200, 243] on icon "button" at bounding box center [205, 238] width 10 height 10
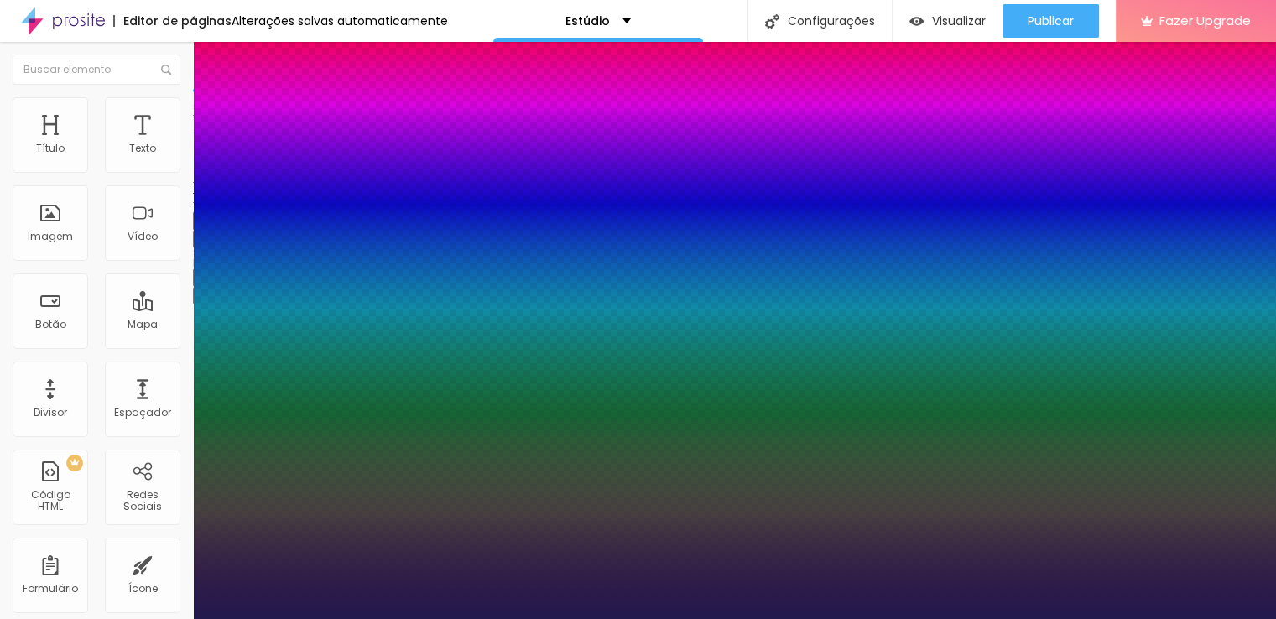
click at [776, 618] on div at bounding box center [638, 619] width 1276 height 0
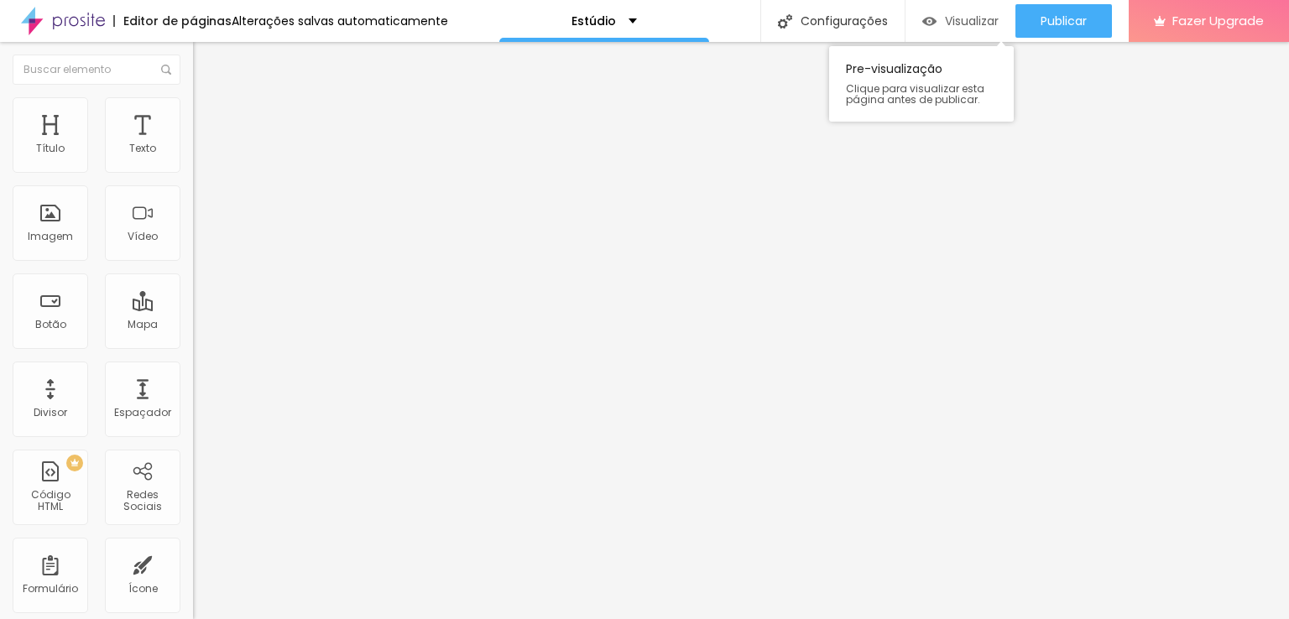
click at [980, 23] on span "Visualizar" at bounding box center [972, 20] width 54 height 13
click at [193, 114] on li "Avançado" at bounding box center [289, 105] width 193 height 17
click at [193, 88] on li "Estilo" at bounding box center [289, 89] width 193 height 17
click at [193, 248] on button "button" at bounding box center [204, 240] width 23 height 18
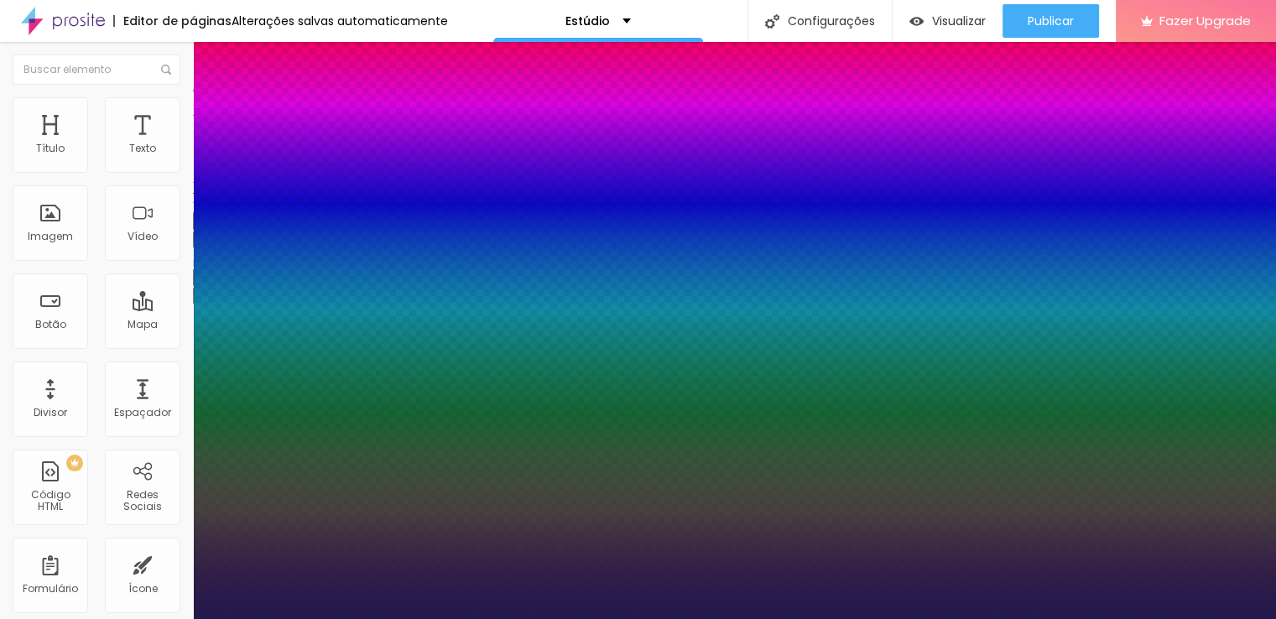
type input "59"
type input "58"
type input "57"
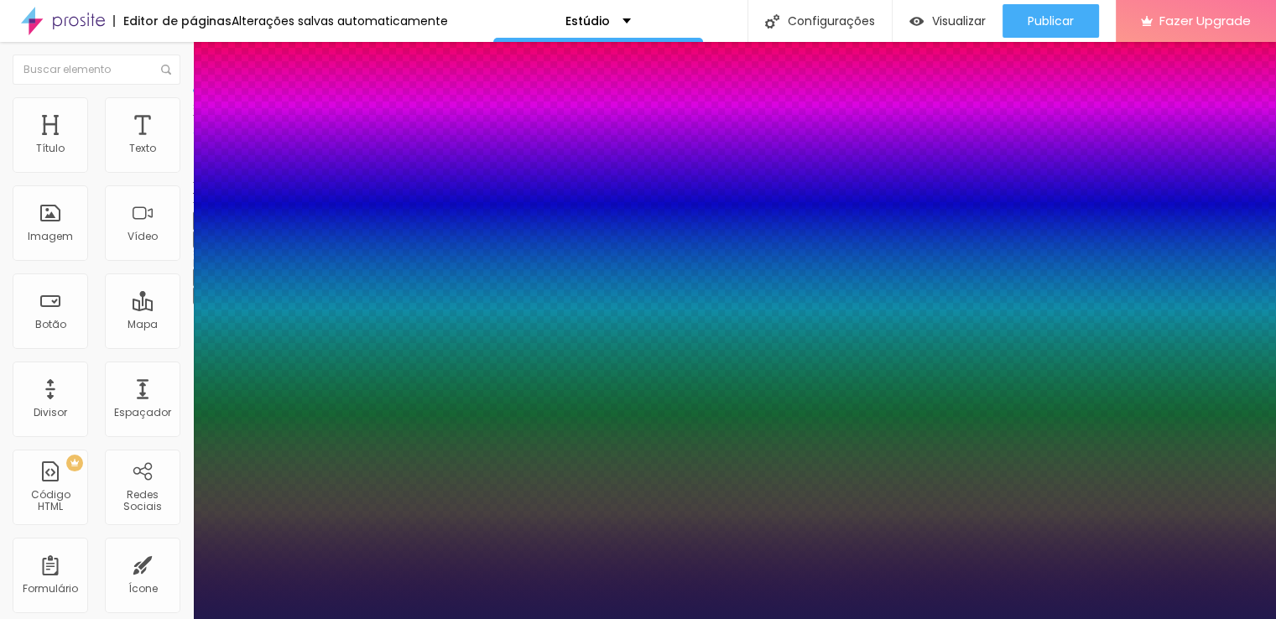
type input "57"
click at [546, 618] on div at bounding box center [638, 619] width 1276 height 0
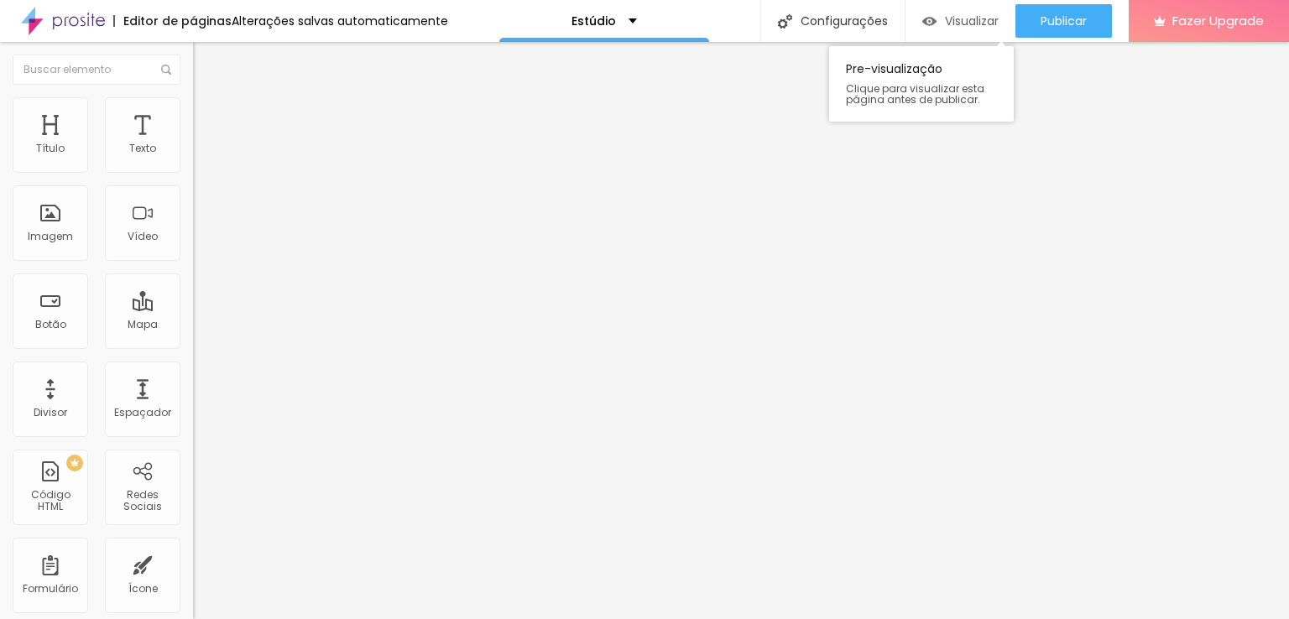
click at [945, 22] on span "Visualizar" at bounding box center [972, 20] width 54 height 13
click at [193, 108] on li "Avançado" at bounding box center [289, 105] width 193 height 17
click at [193, 96] on img at bounding box center [200, 88] width 15 height 15
click at [965, 14] on span "Visualizar" at bounding box center [972, 20] width 54 height 13
type input "478"
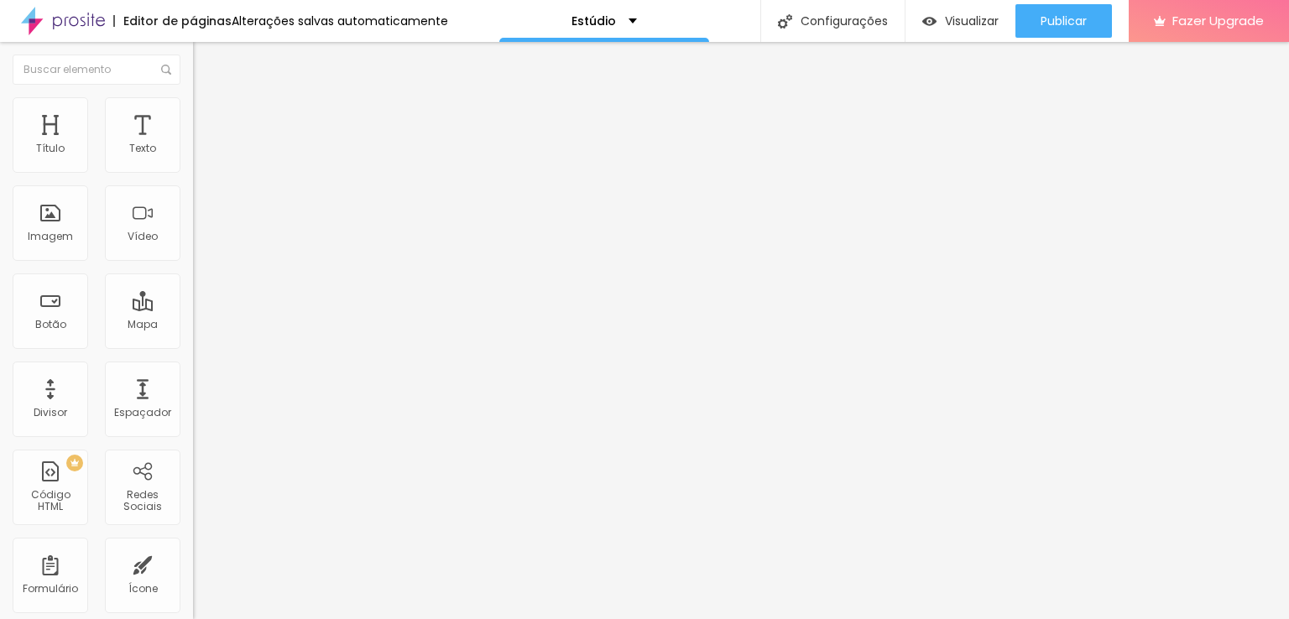
type input "478"
type input "470"
type input "466"
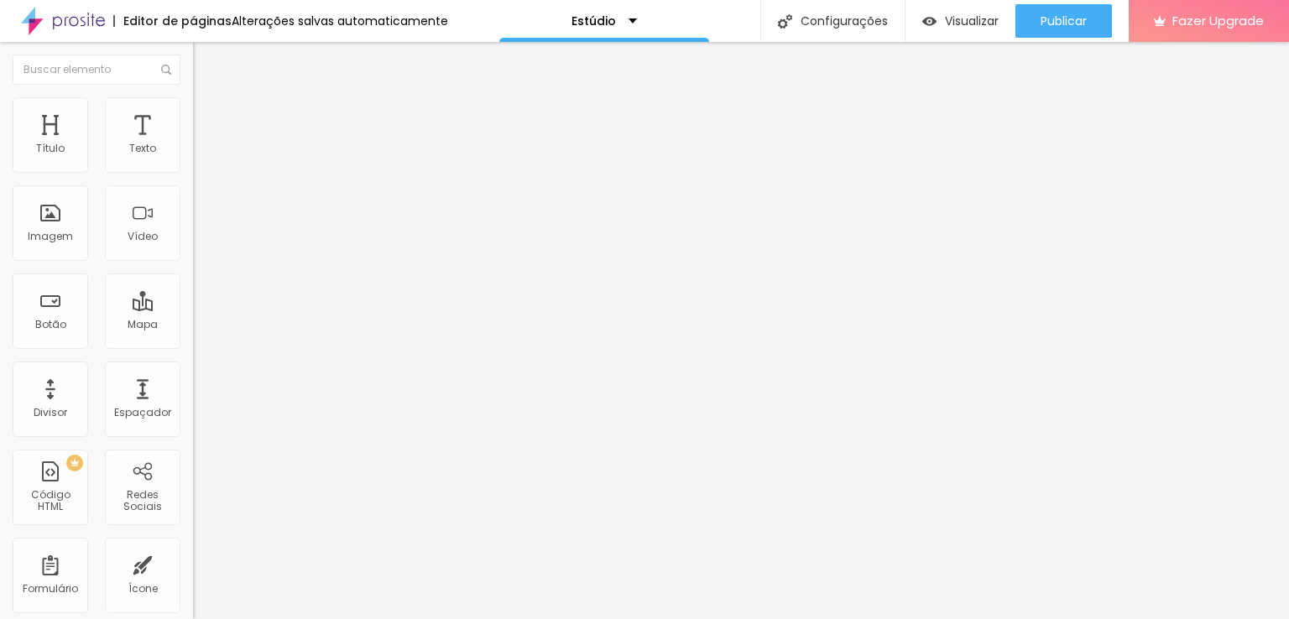
type input "461"
type input "449"
type input "441"
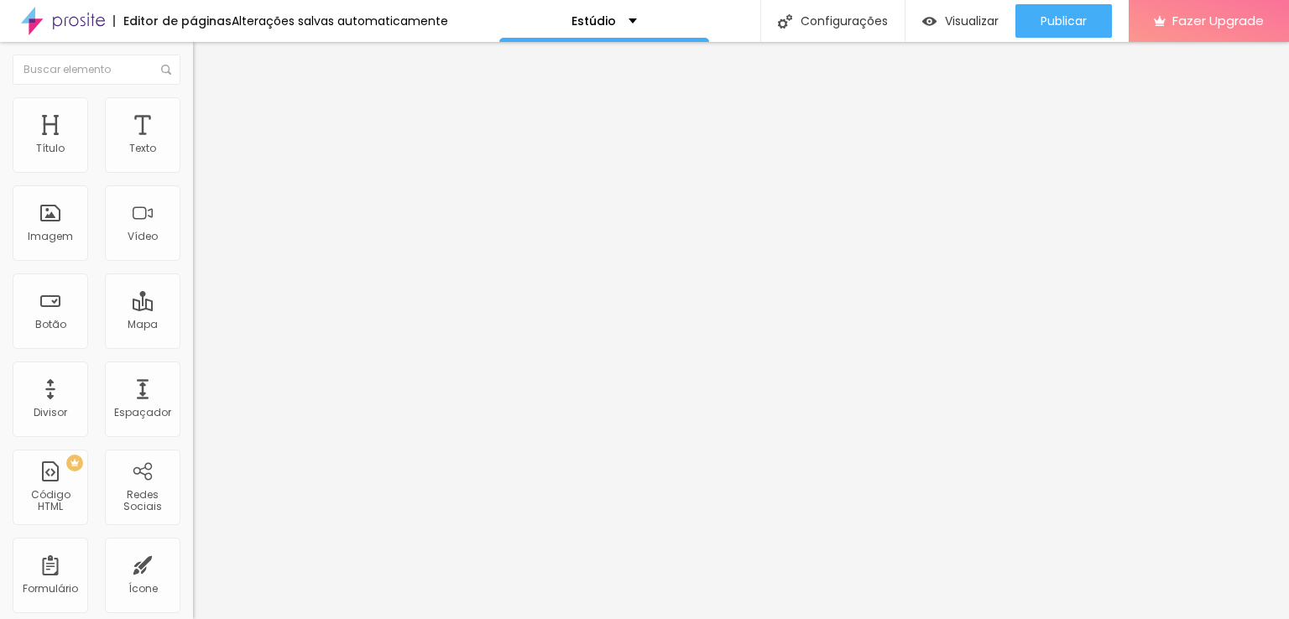
type input "441"
type input "432"
type input "428"
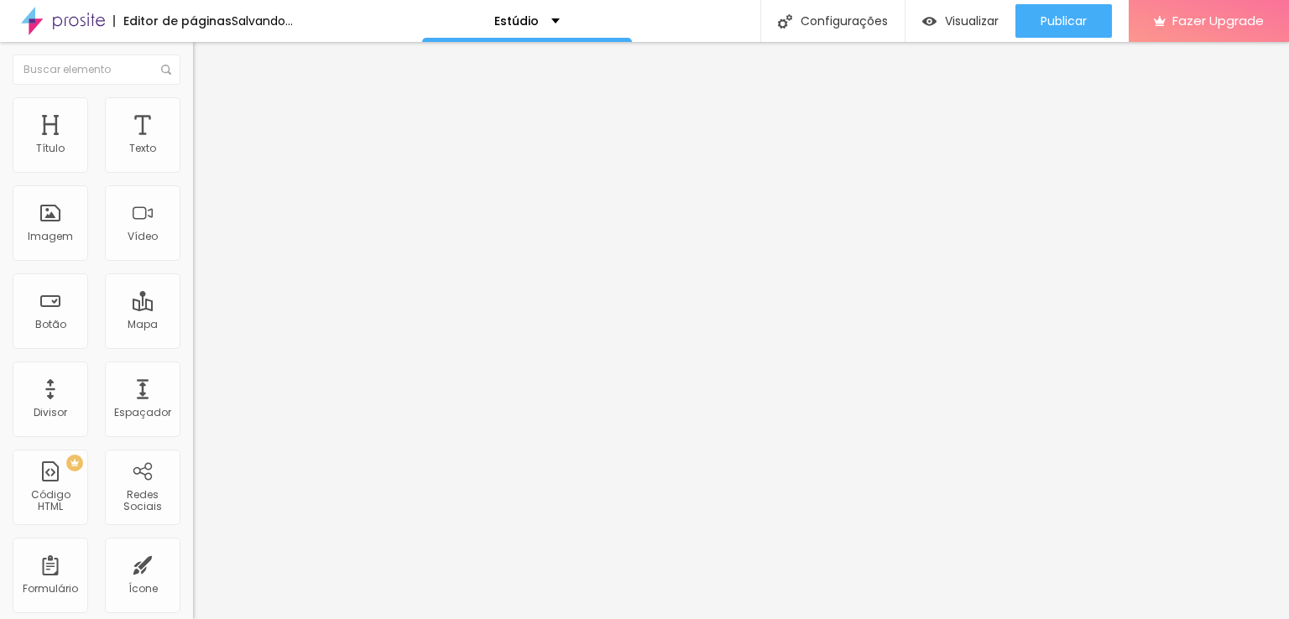
type input "424"
type input "420"
type input "408"
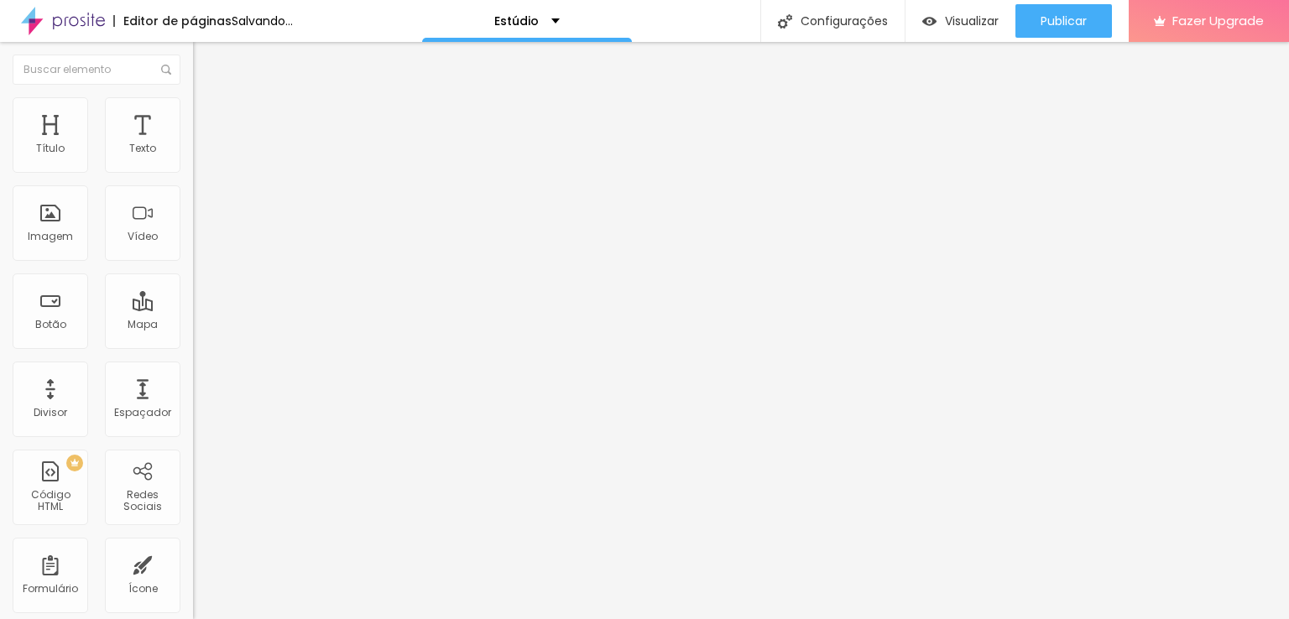
type input "408"
type input "399"
type input "395"
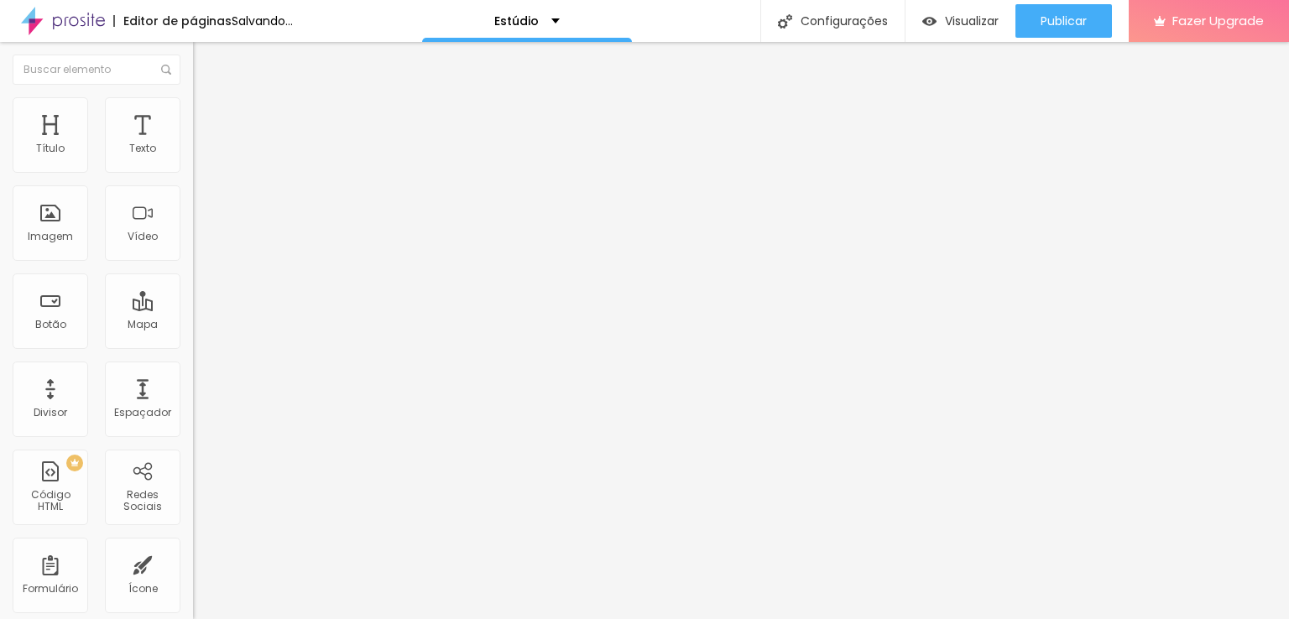
type input "391"
type input "387"
type input "379"
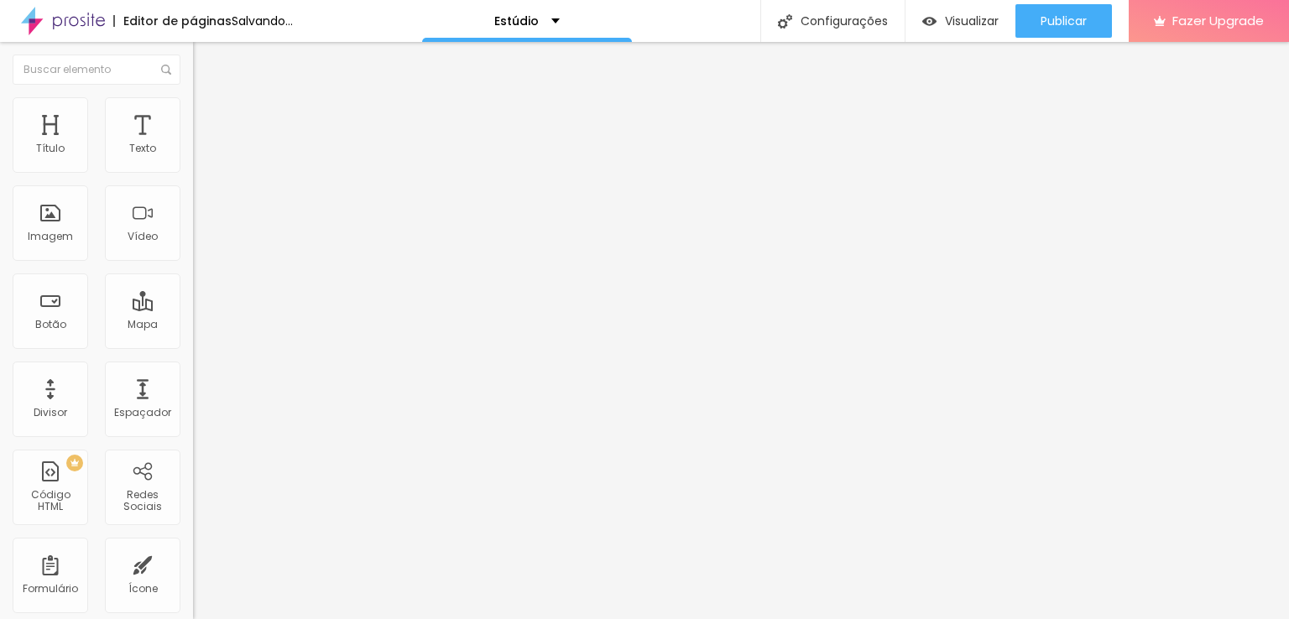
type input "379"
type input "371"
type input "366"
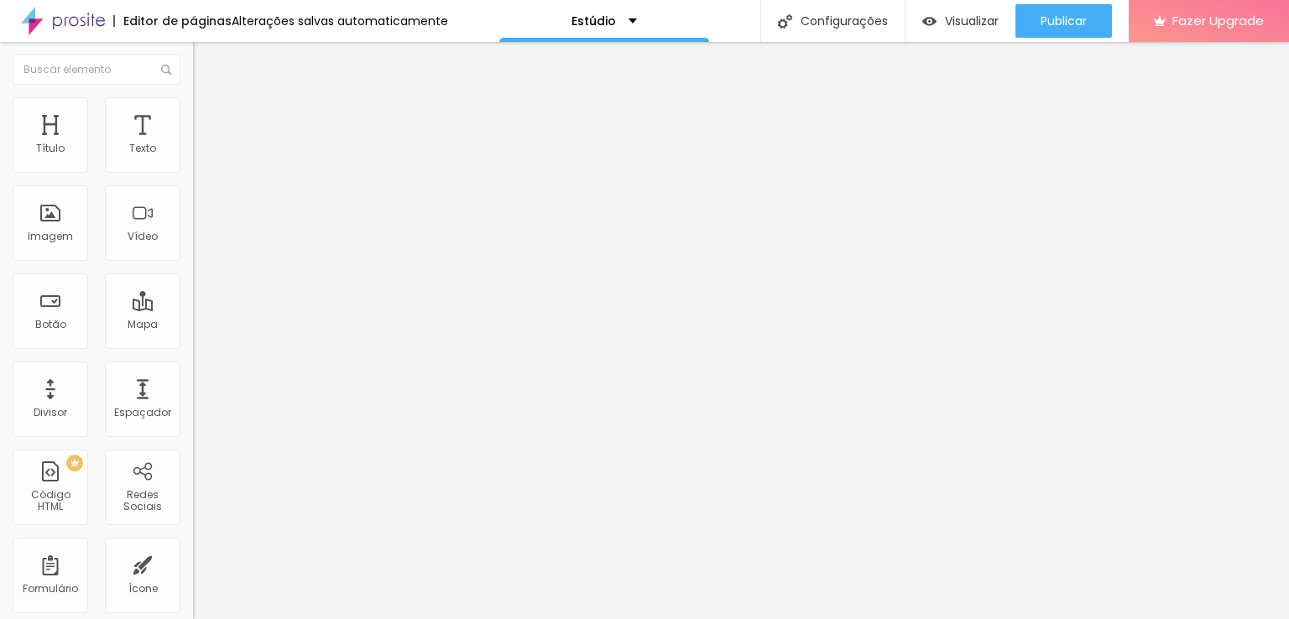
type input "362"
type input "358"
type input "354"
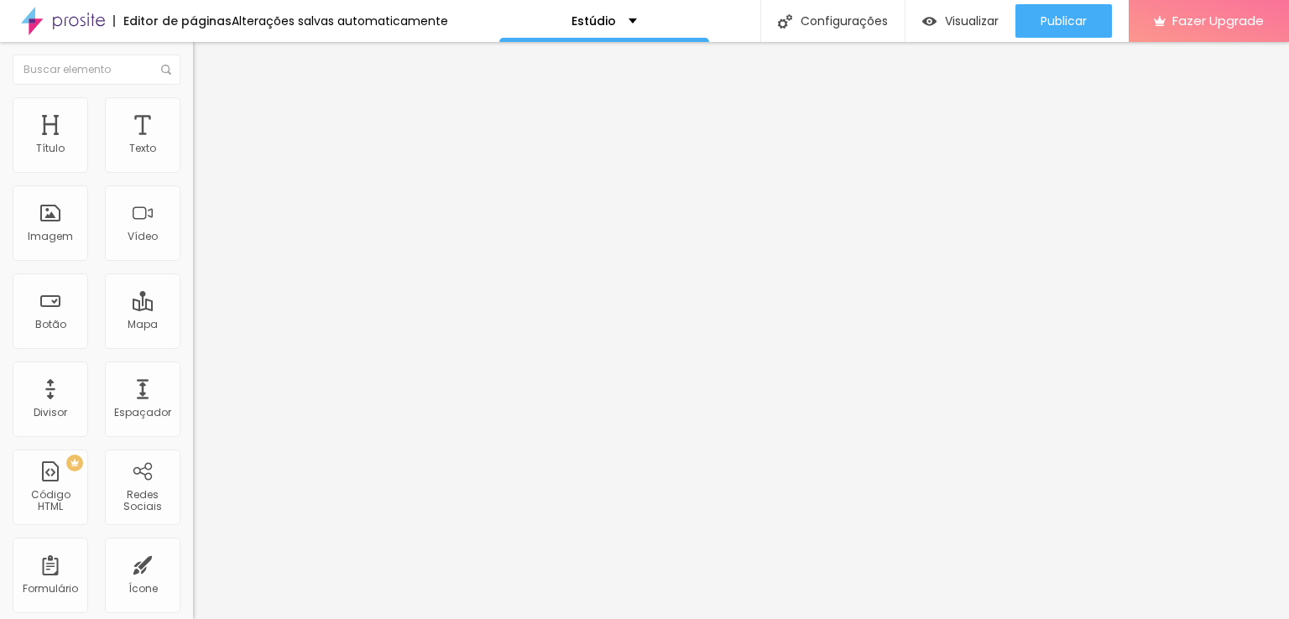
type input "354"
type input "346"
type input "337"
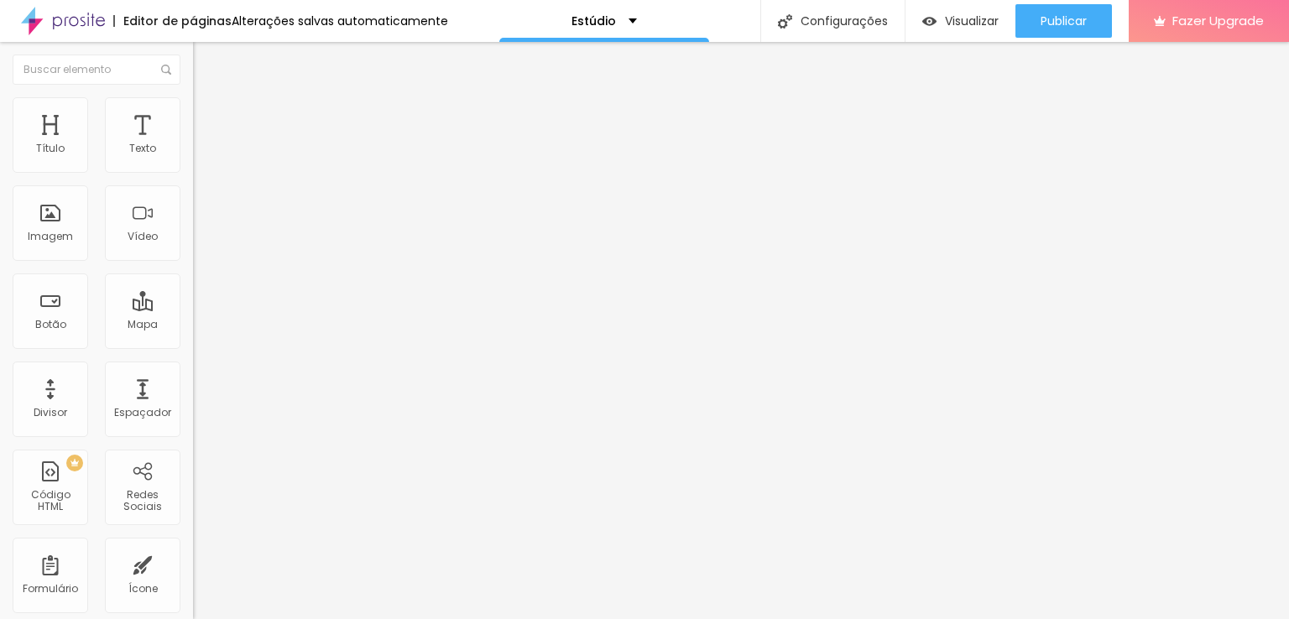
type input "329"
type input "325"
type input "321"
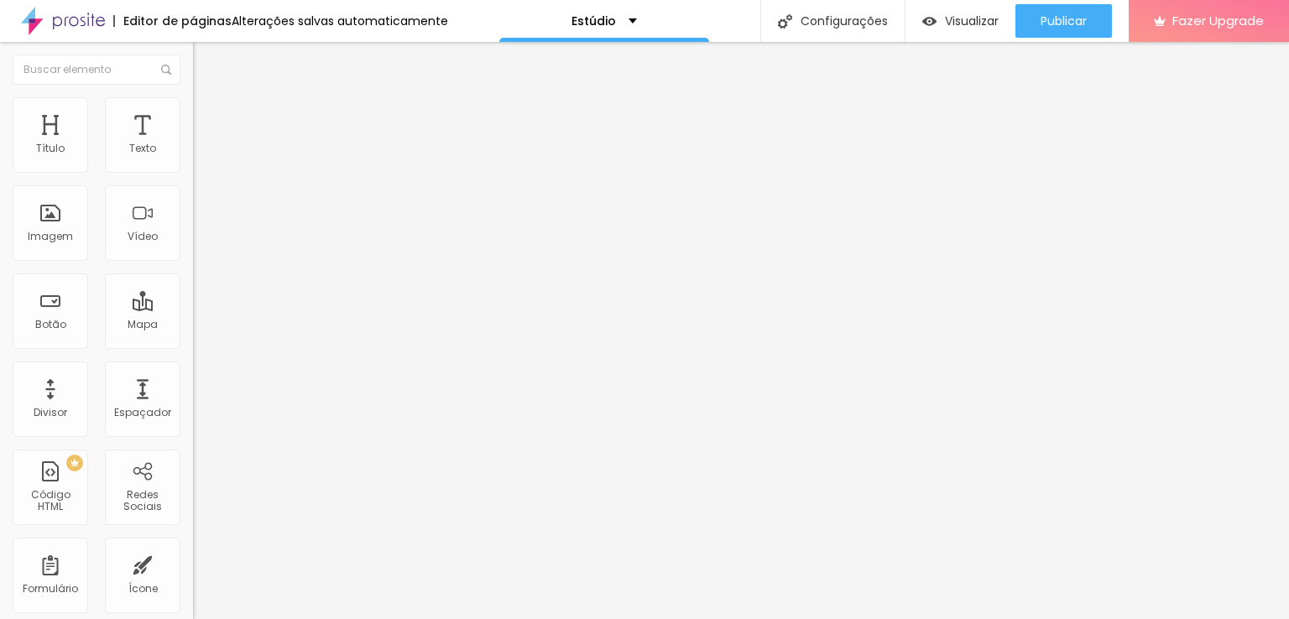
type input "321"
type input "317"
type input "313"
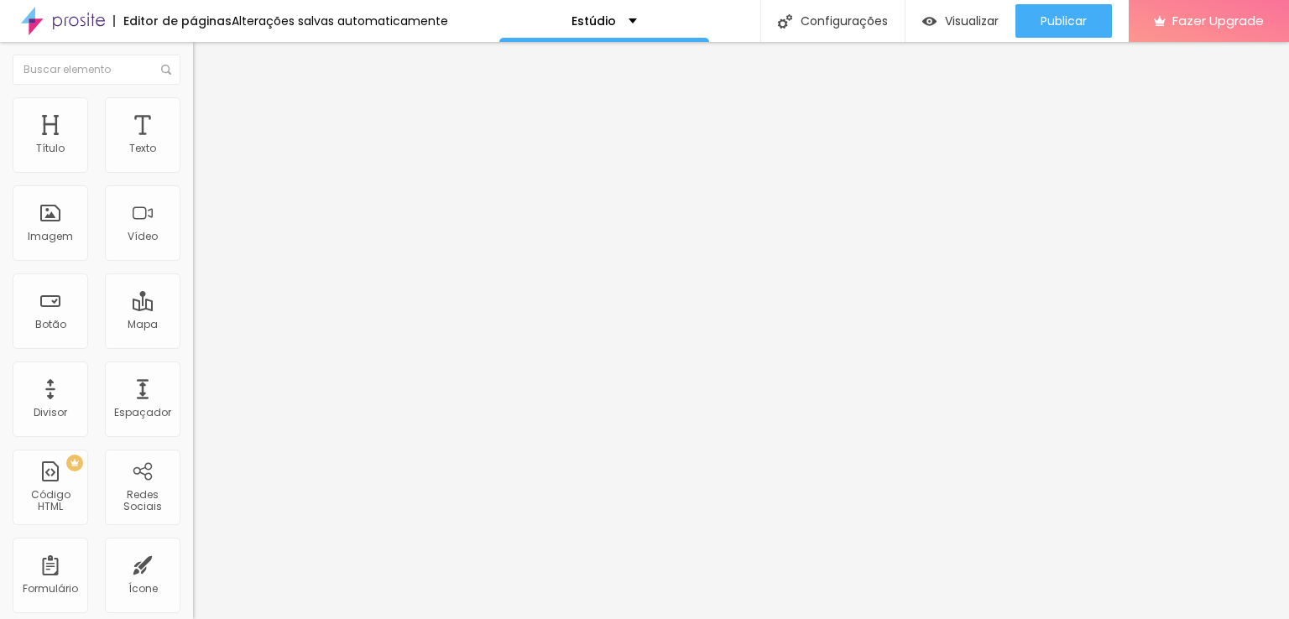
type input "309"
type input "304"
type input "300"
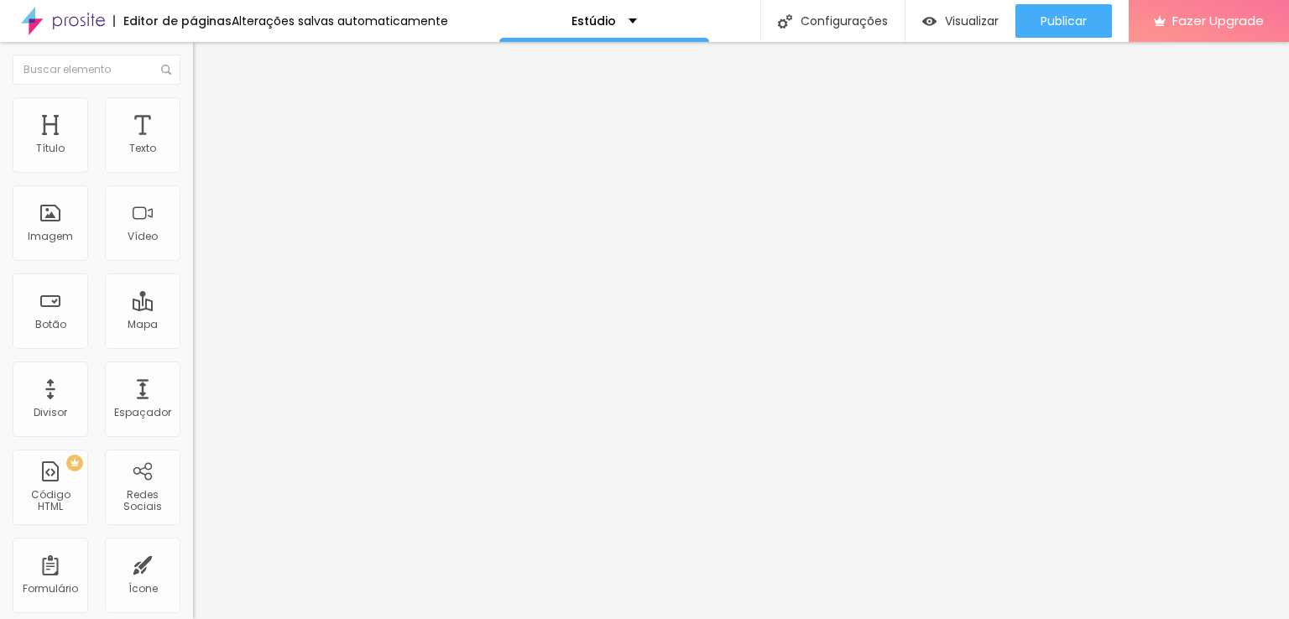
type input "300"
type input "296"
type input "304"
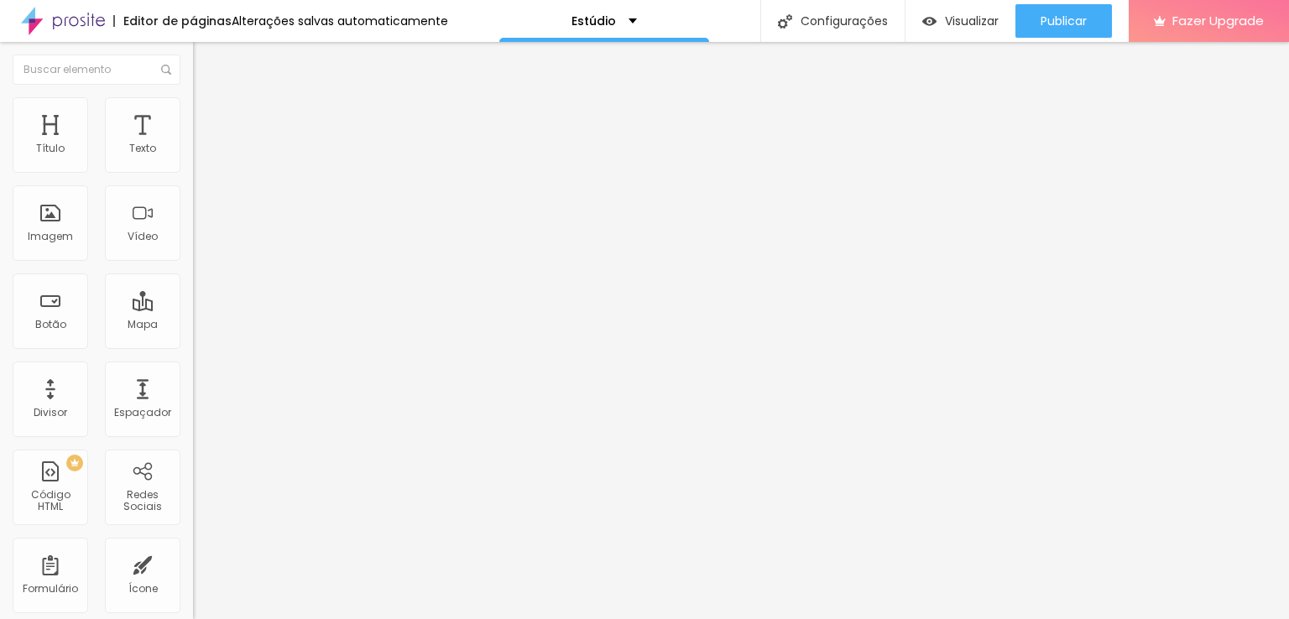
type input "309"
type input "313"
type input "317"
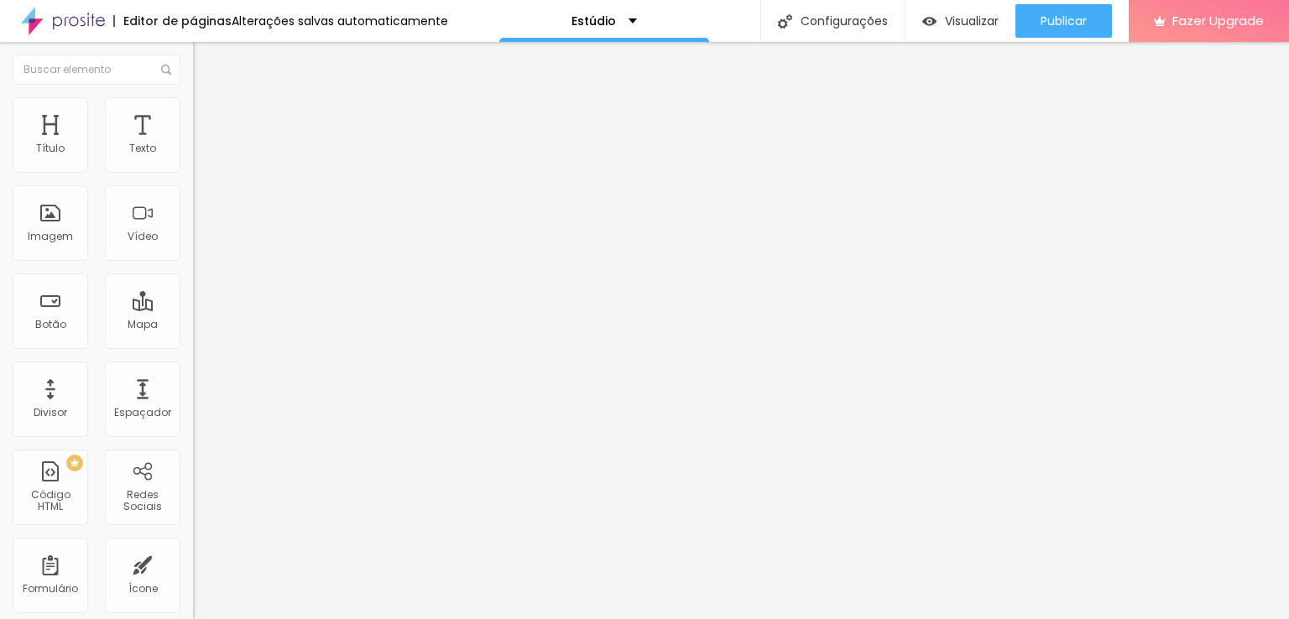
type input "317"
type input "321"
type input "325"
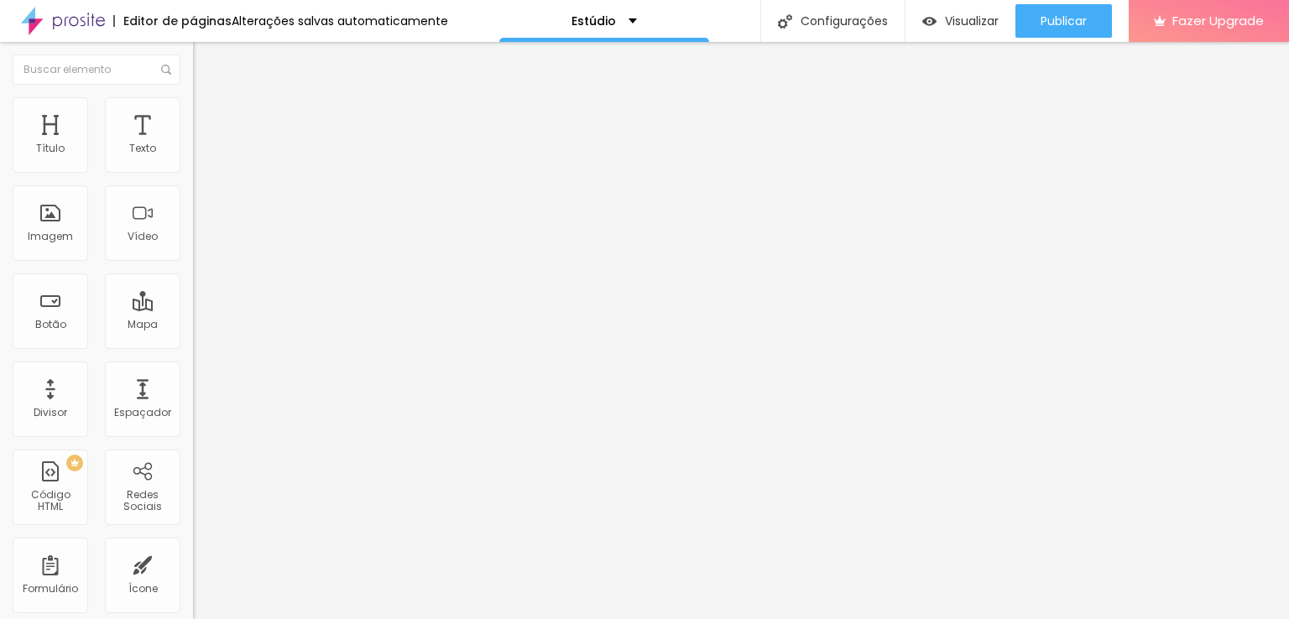
type input "329"
type input "333"
type input "337"
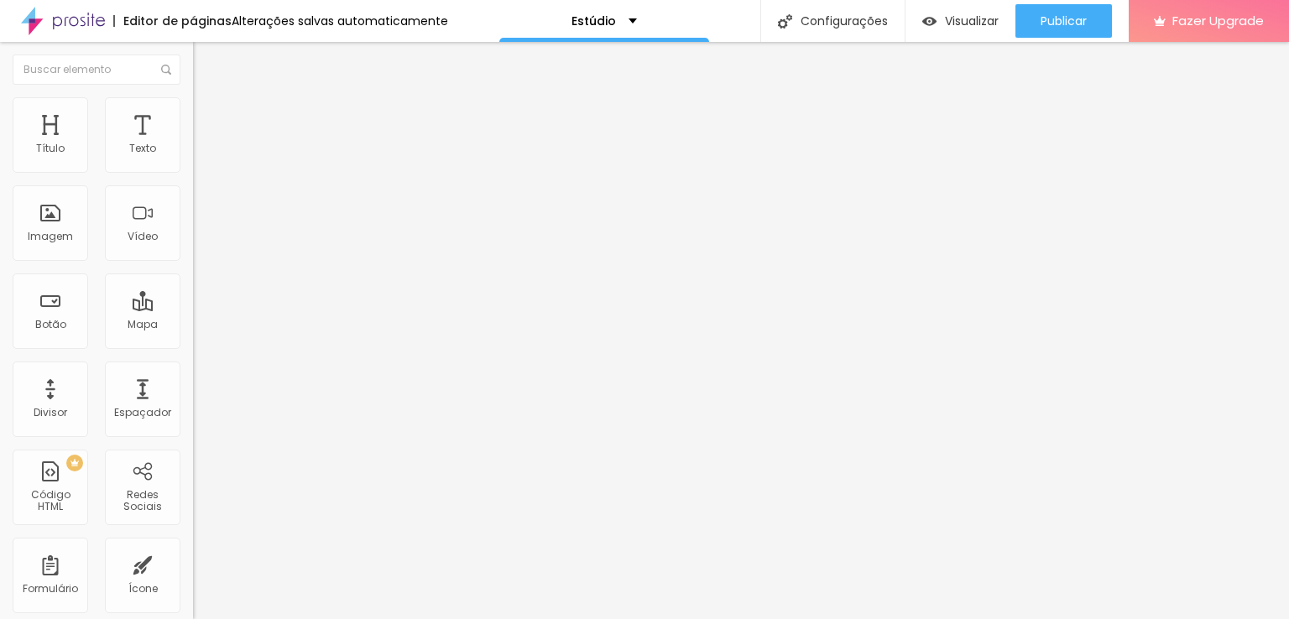
type input "337"
type input "342"
type input "346"
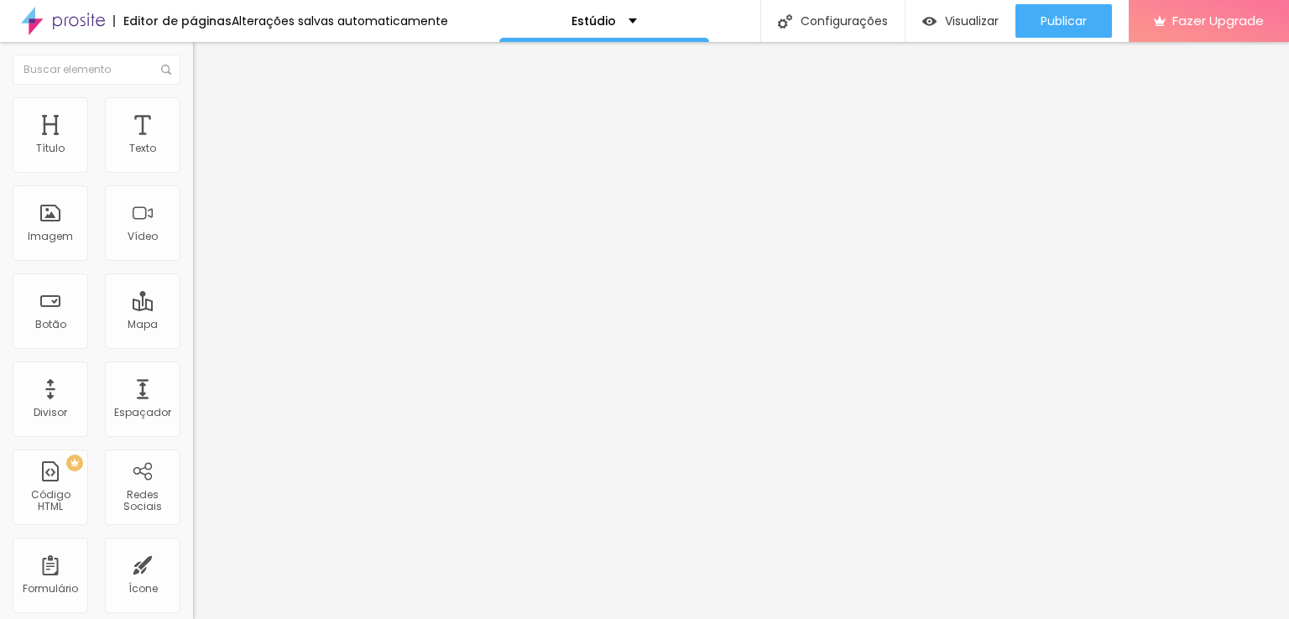
type input "350"
type input "354"
drag, startPoint x: 114, startPoint y: 162, endPoint x: 70, endPoint y: 160, distance: 43.7
click at [193, 309] on input "range" at bounding box center [247, 315] width 108 height 13
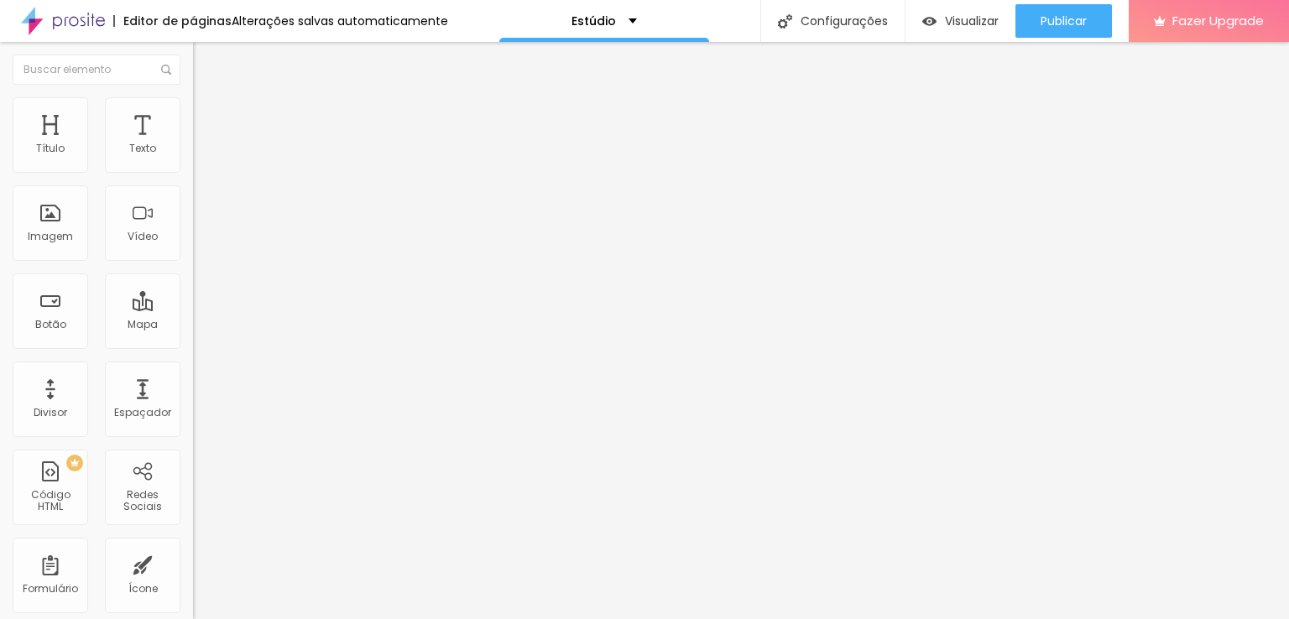
drag, startPoint x: 36, startPoint y: 161, endPoint x: 78, endPoint y: 185, distance: 48.1
click at [193, 309] on input "range" at bounding box center [247, 315] width 108 height 13
drag, startPoint x: 70, startPoint y: 167, endPoint x: 50, endPoint y: 161, distance: 21.8
click at [193, 309] on input "range" at bounding box center [247, 315] width 108 height 13
drag, startPoint x: 100, startPoint y: 164, endPoint x: 48, endPoint y: 159, distance: 52.4
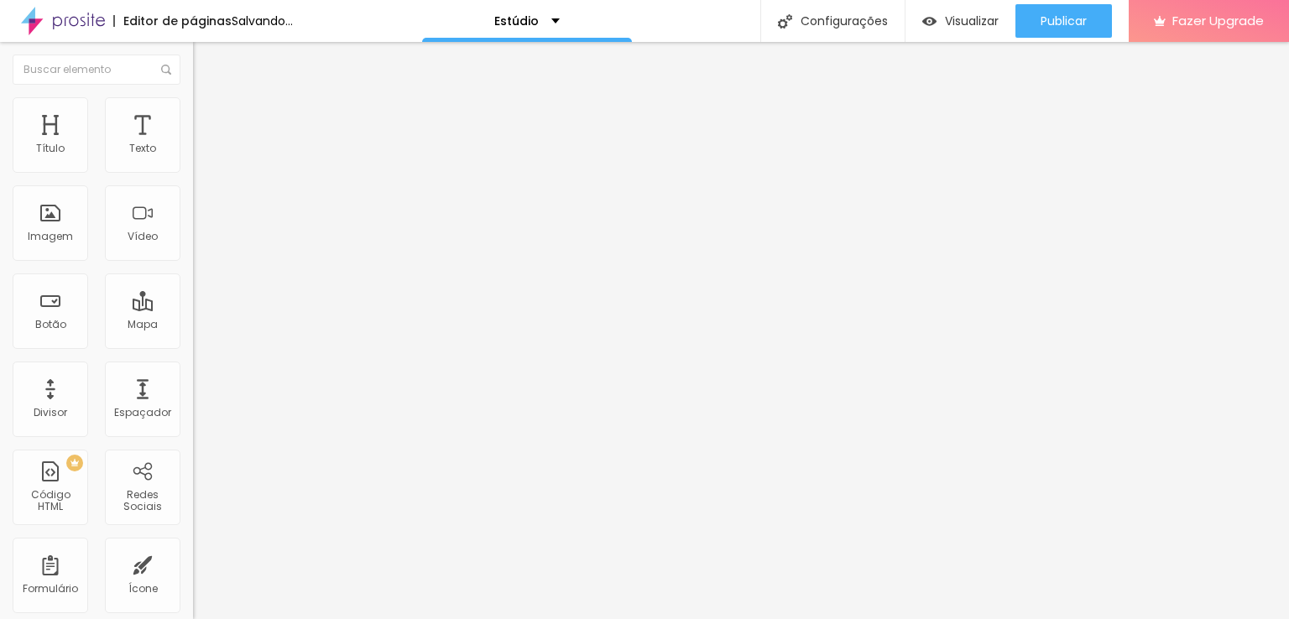
click at [193, 309] on input "range" at bounding box center [247, 315] width 108 height 13
drag, startPoint x: 77, startPoint y: 163, endPoint x: 65, endPoint y: 164, distance: 12.6
click at [193, 309] on input "range" at bounding box center [247, 315] width 108 height 13
drag, startPoint x: 66, startPoint y: 159, endPoint x: 76, endPoint y: 164, distance: 10.5
click at [193, 309] on input "range" at bounding box center [247, 315] width 108 height 13
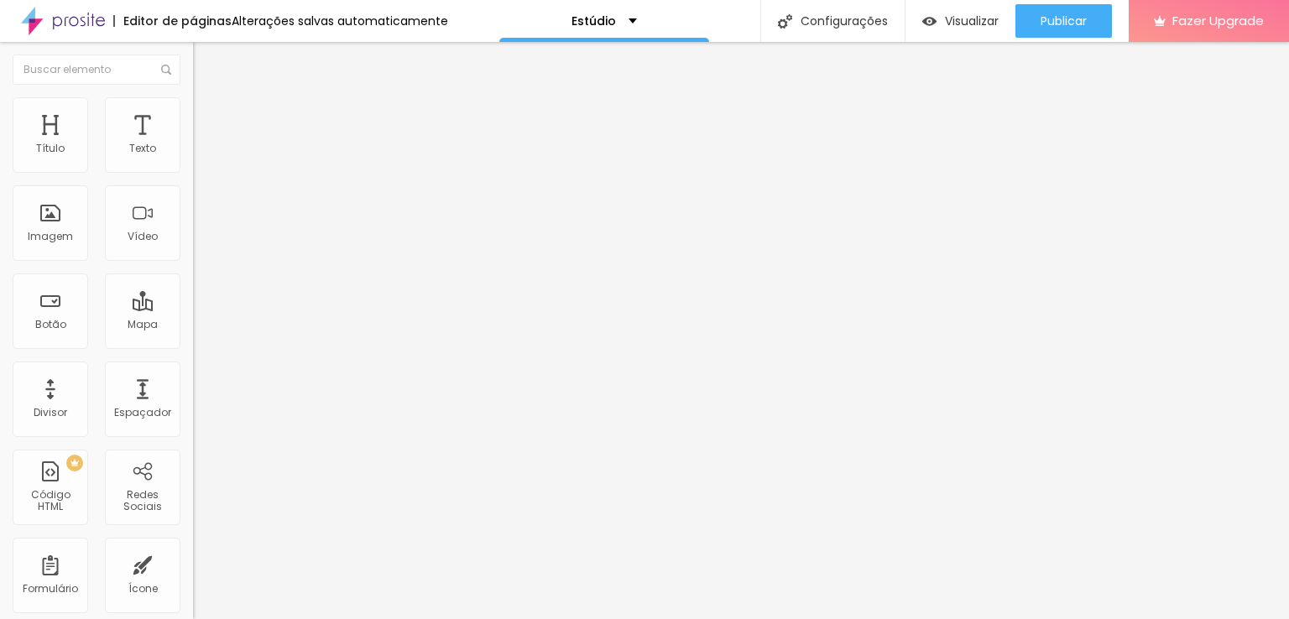
click at [206, 65] on img "button" at bounding box center [212, 61] width 13 height 13
drag, startPoint x: 37, startPoint y: 162, endPoint x: 47, endPoint y: 164, distance: 10.2
click at [193, 309] on input "range" at bounding box center [247, 315] width 108 height 13
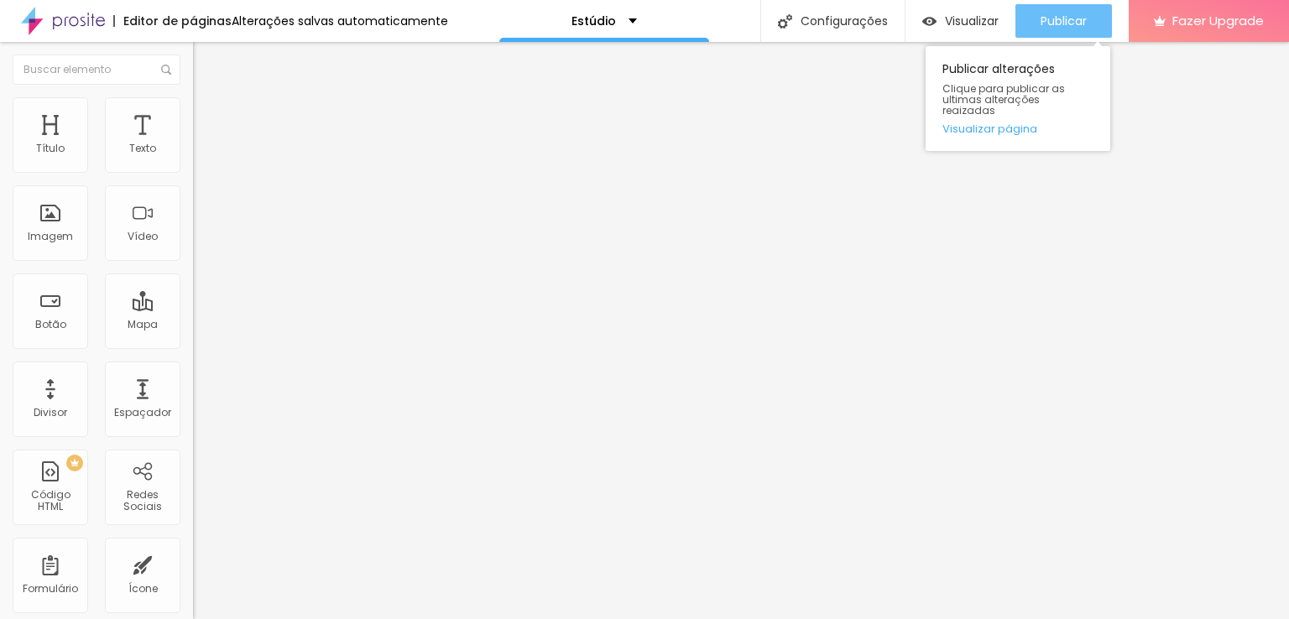
click at [1063, 18] on span "Publicar" at bounding box center [1064, 20] width 46 height 13
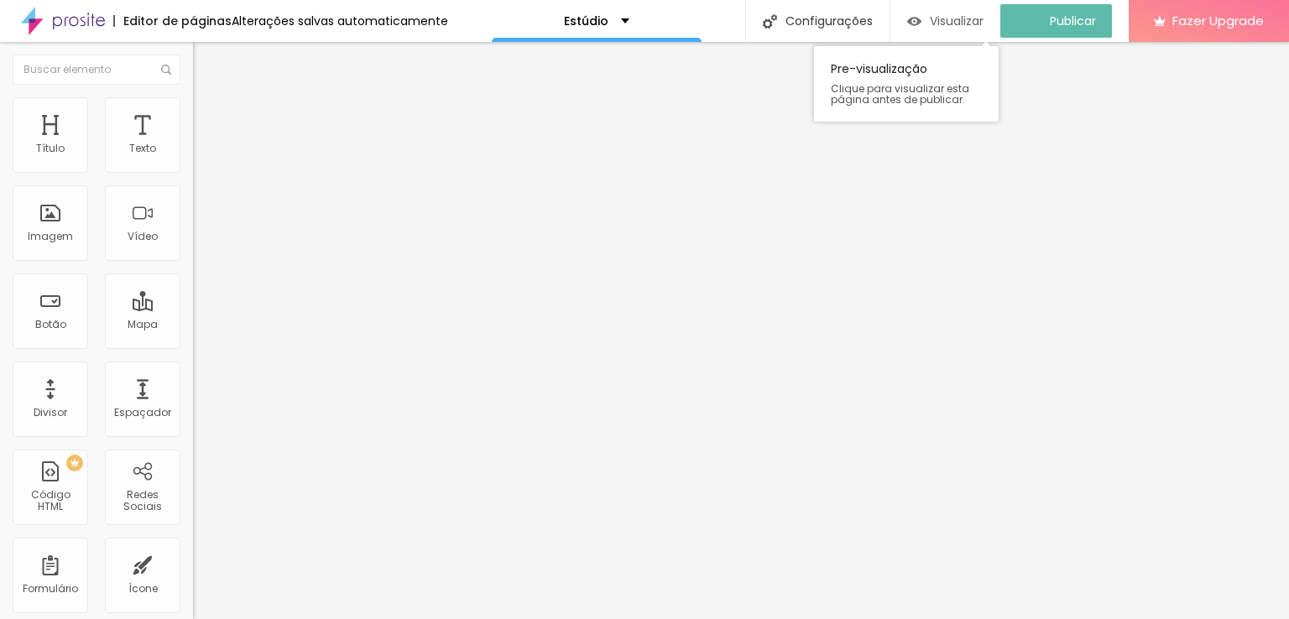
click at [953, 26] on span "Visualizar" at bounding box center [957, 20] width 54 height 13
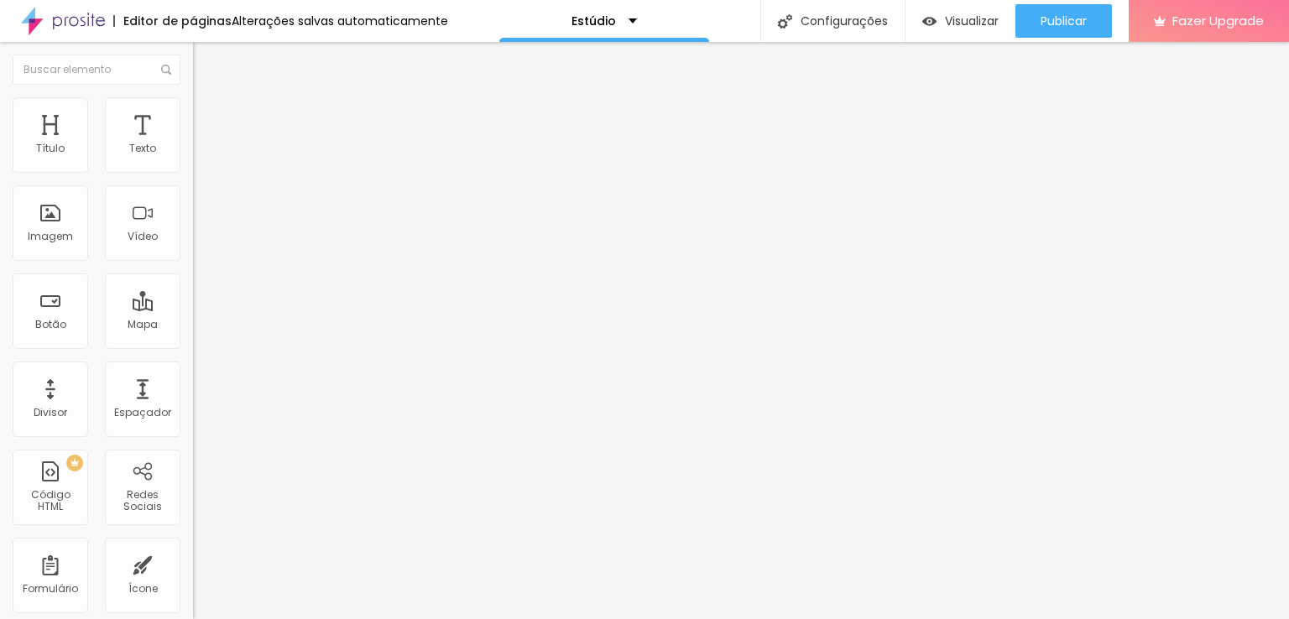
type input "48"
type input "57"
type input "61"
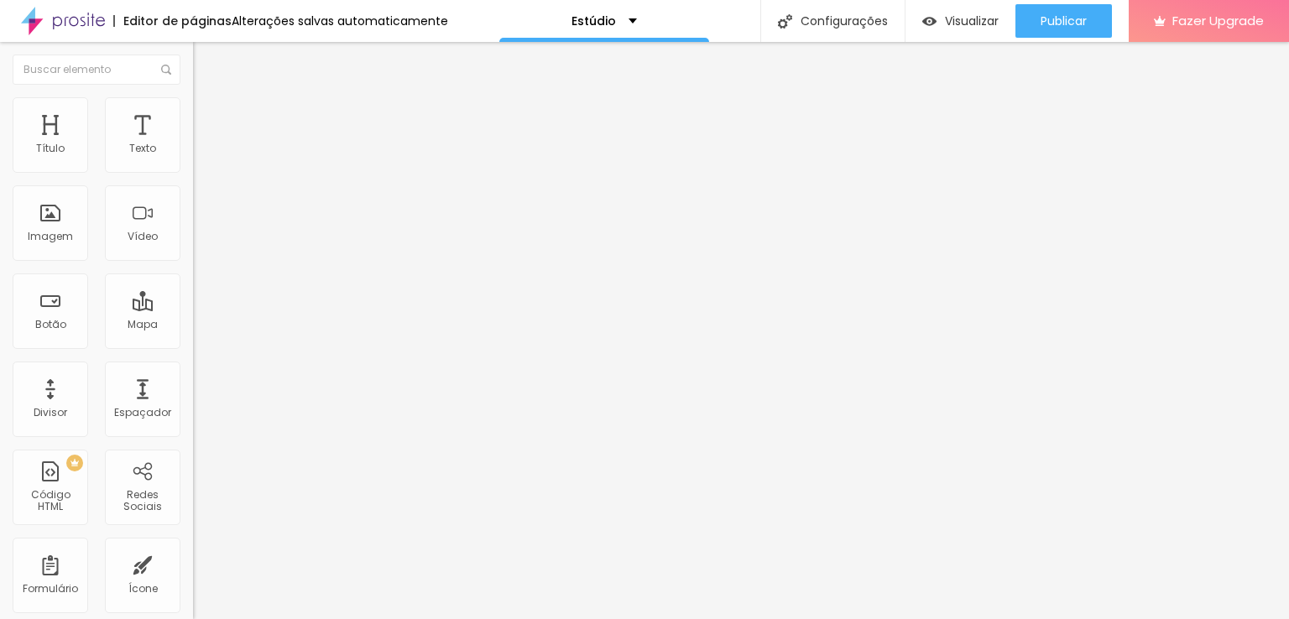
type input "61"
type input "65"
type input "69"
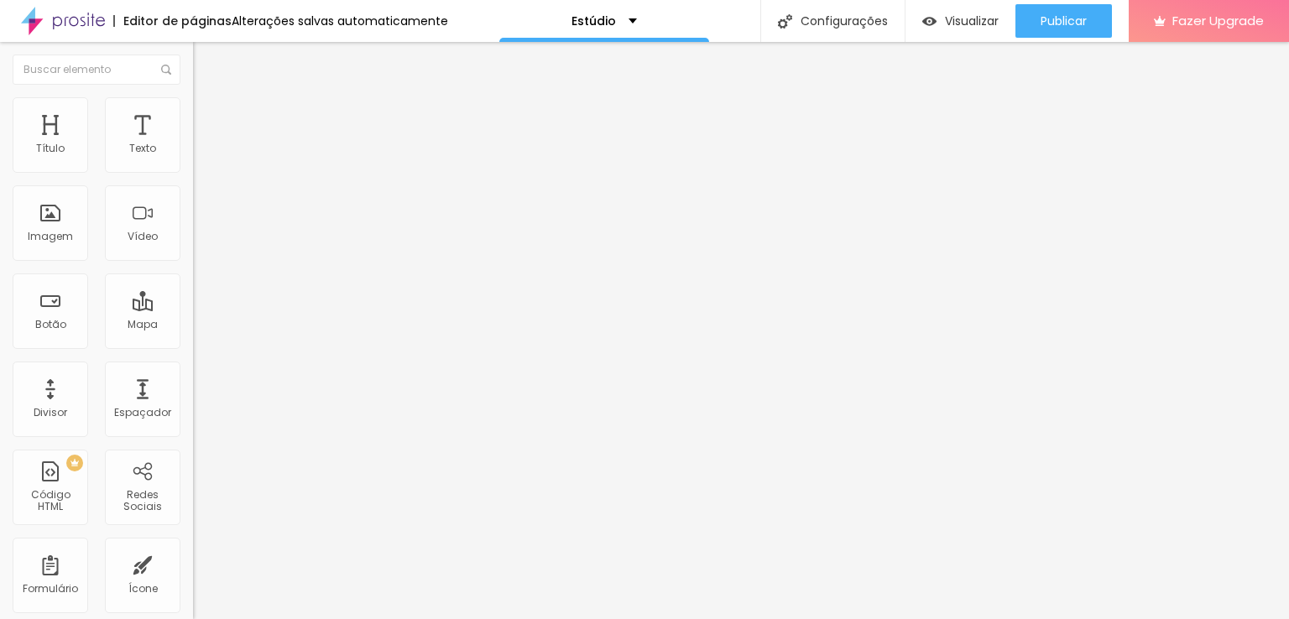
type input "73"
type input "77"
type input "81"
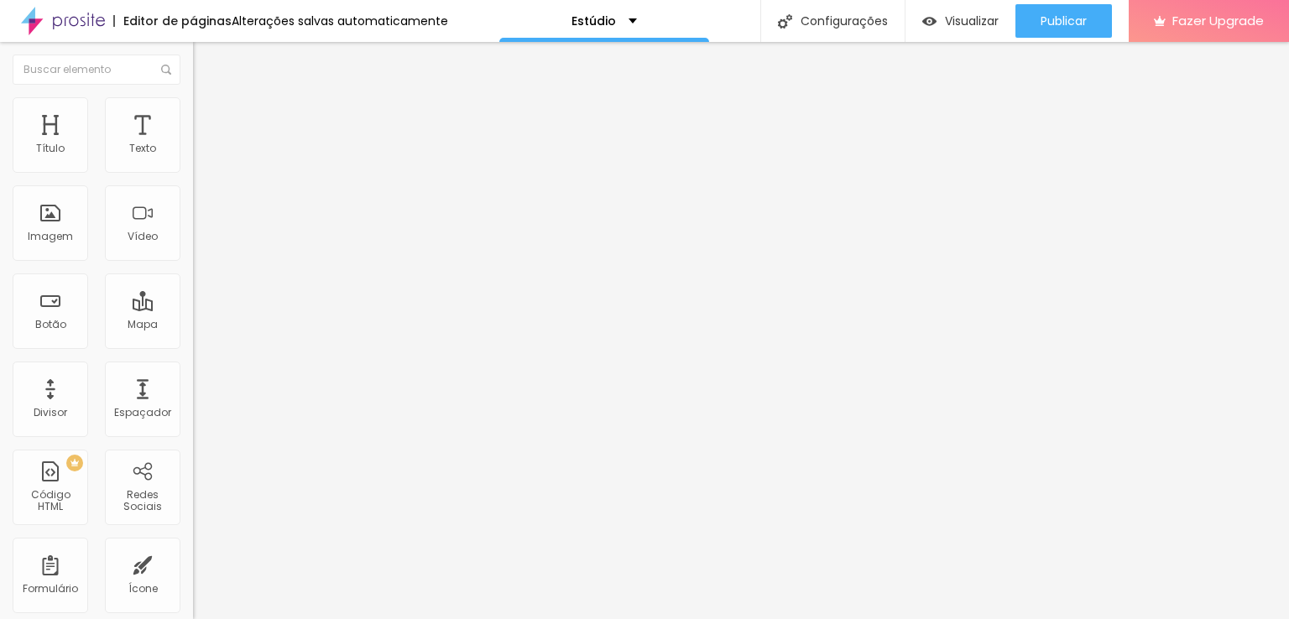
type input "81"
type input "85"
type input "90"
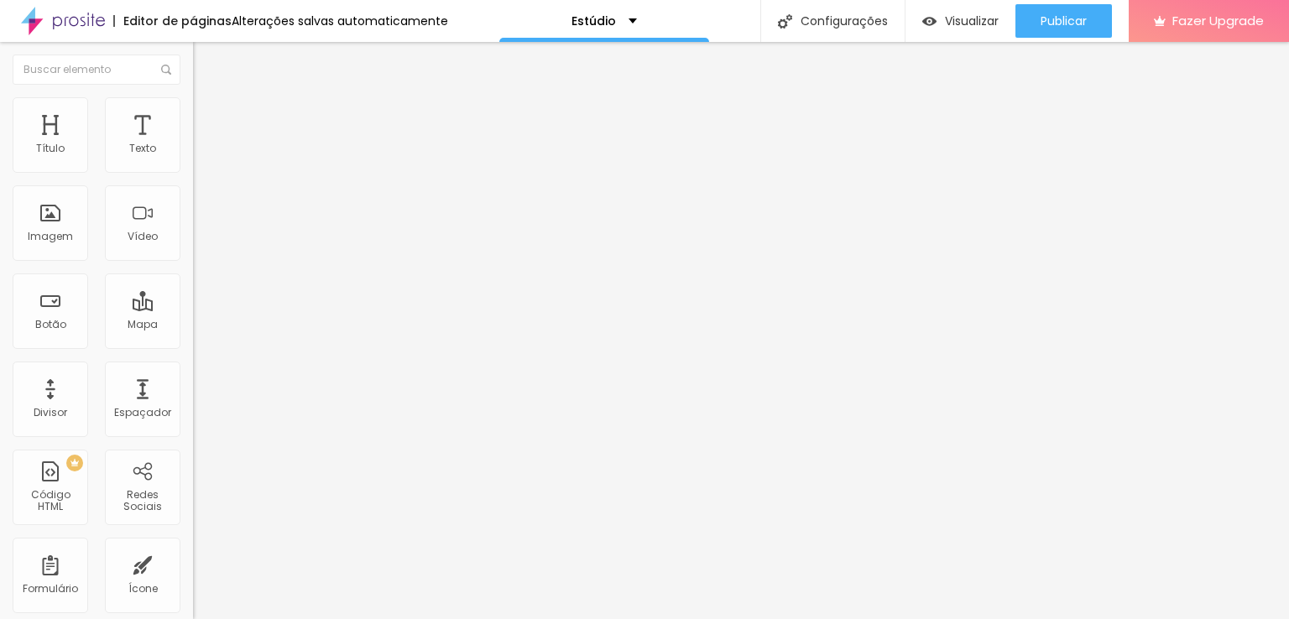
type input "94"
type input "98"
type input "102"
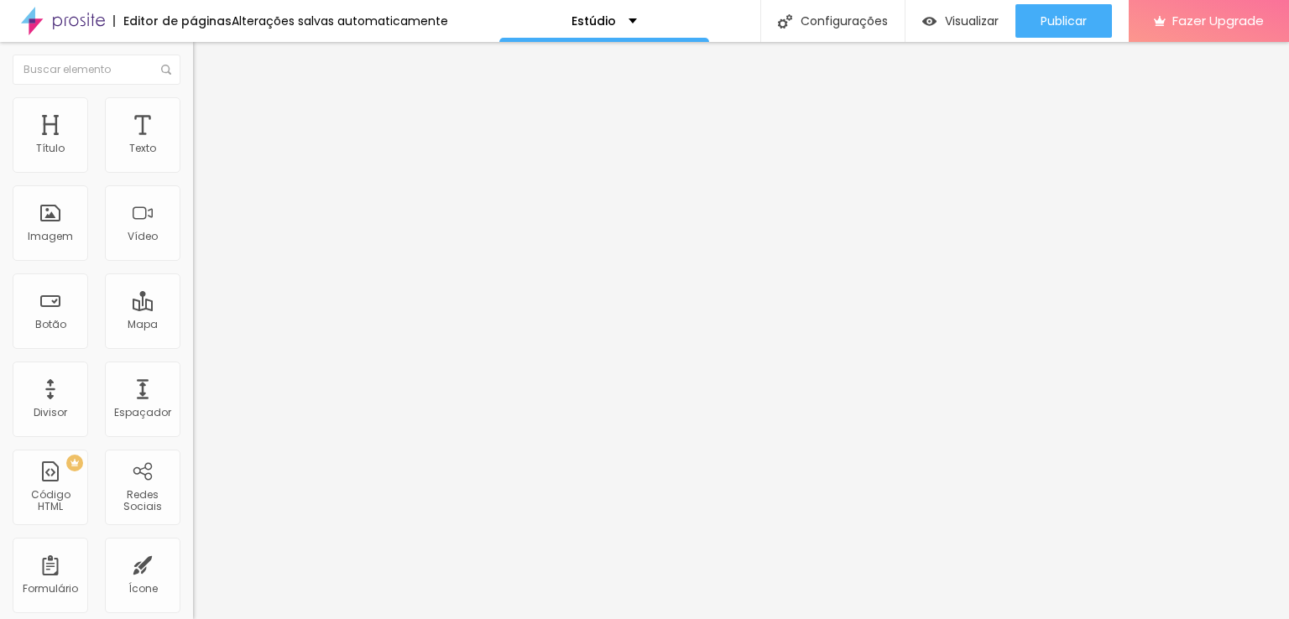
type input "102"
type input "106"
drag, startPoint x: 44, startPoint y: 166, endPoint x: 53, endPoint y: 166, distance: 9.2
type input "106"
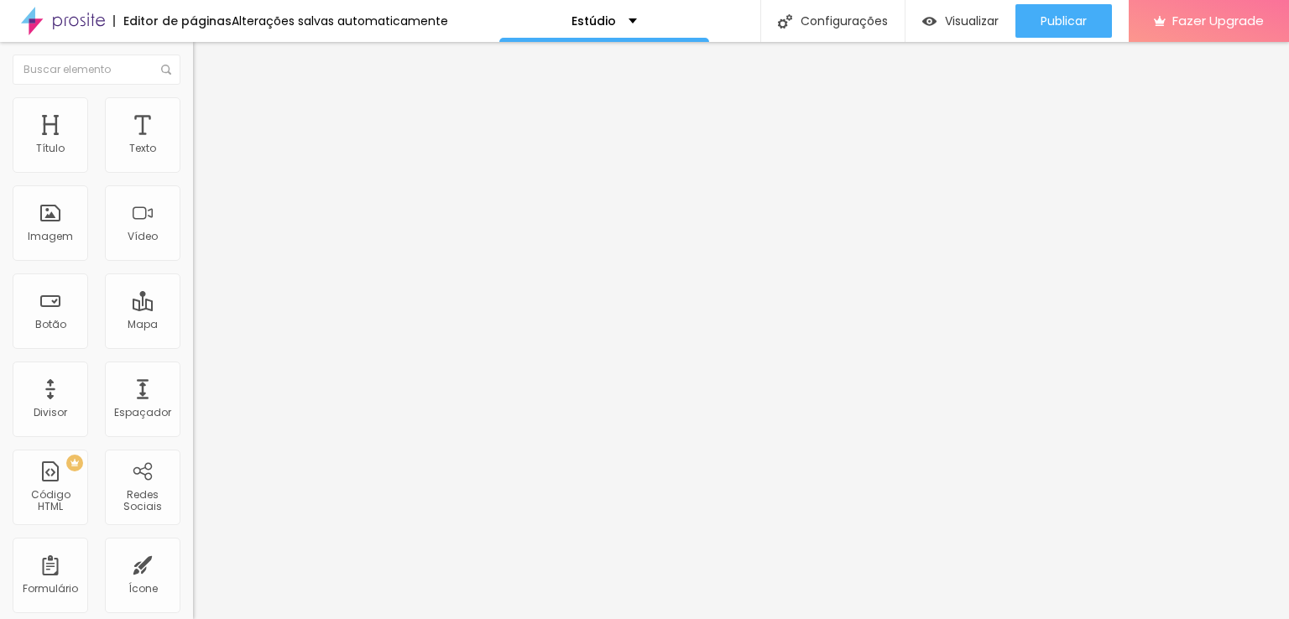
click at [193, 309] on input "range" at bounding box center [247, 315] width 108 height 13
type input "267"
type input "271"
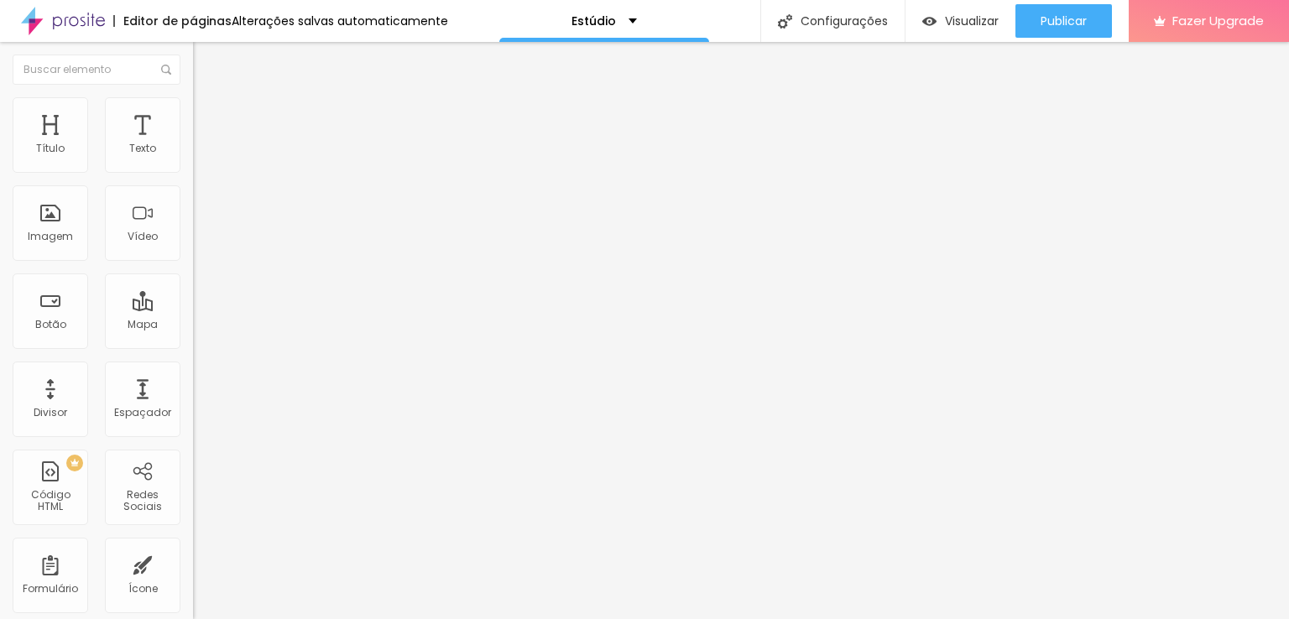
type input "280"
type input "284"
type input "288"
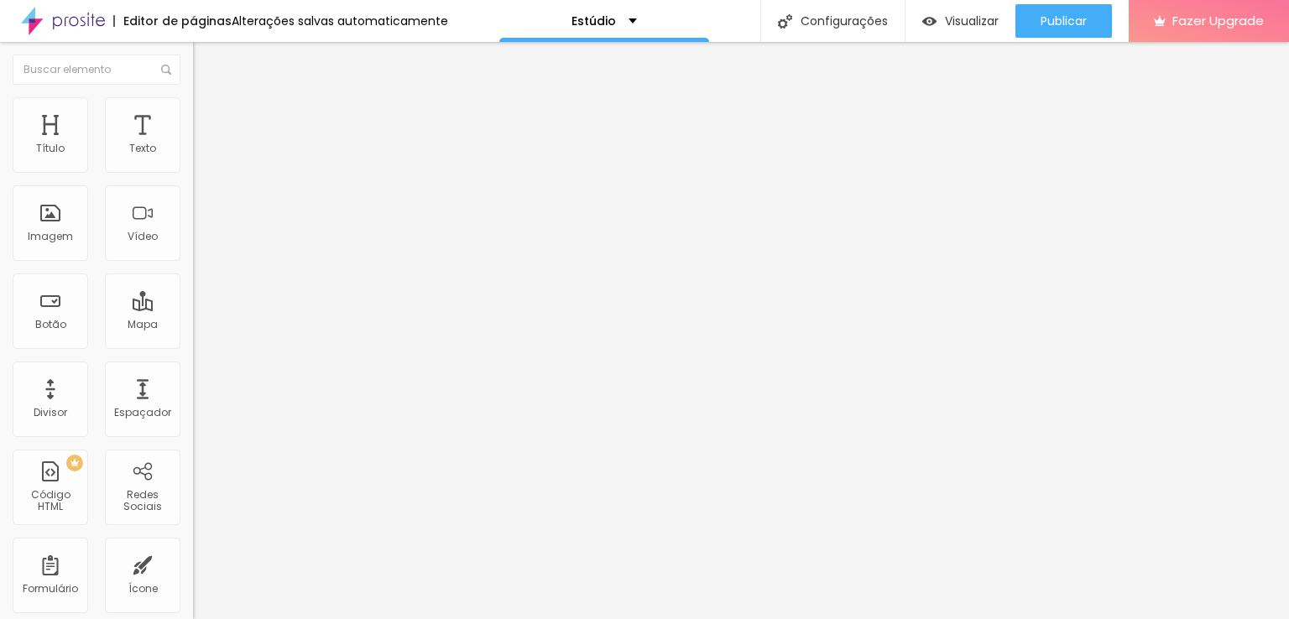
type input "288"
click at [193, 309] on input "range" at bounding box center [247, 315] width 108 height 13
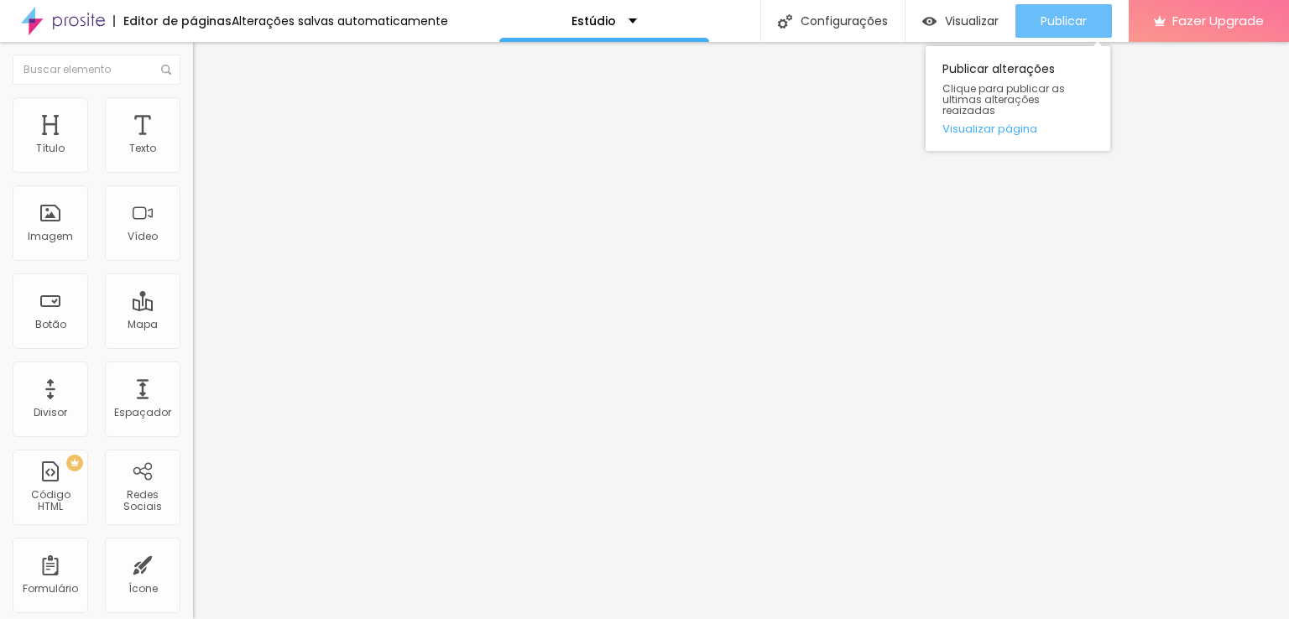
click at [1041, 24] on span "Publicar" at bounding box center [1064, 20] width 46 height 13
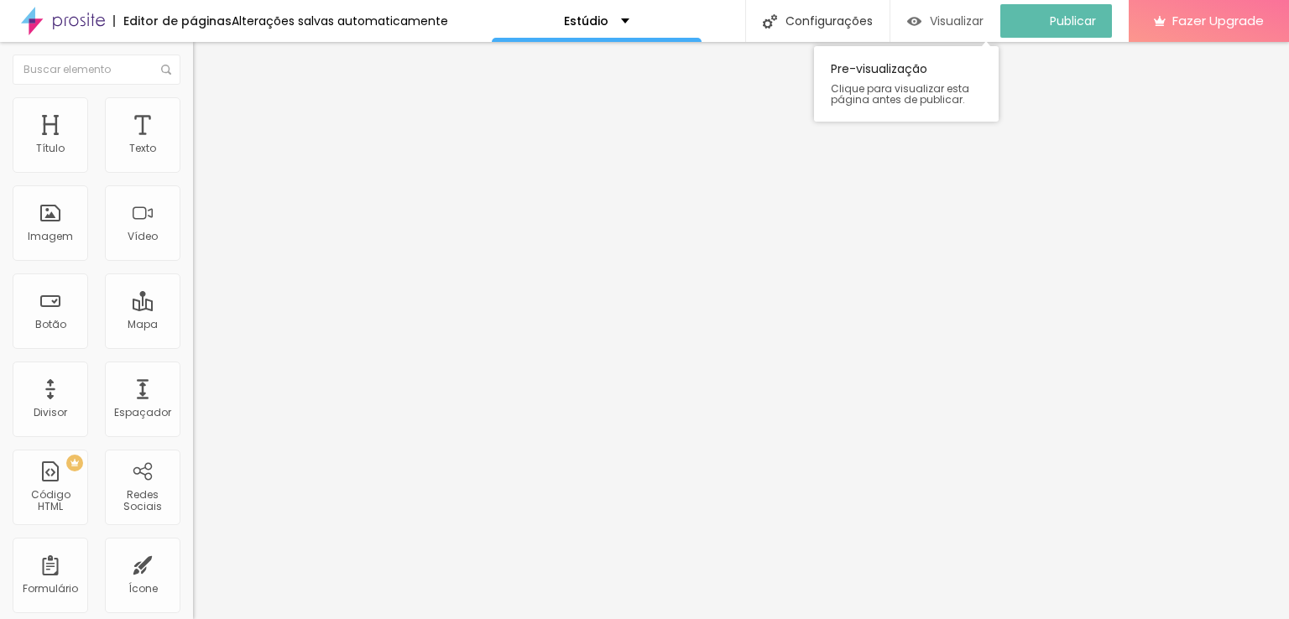
click at [984, 19] on span "Visualizar" at bounding box center [957, 20] width 54 height 13
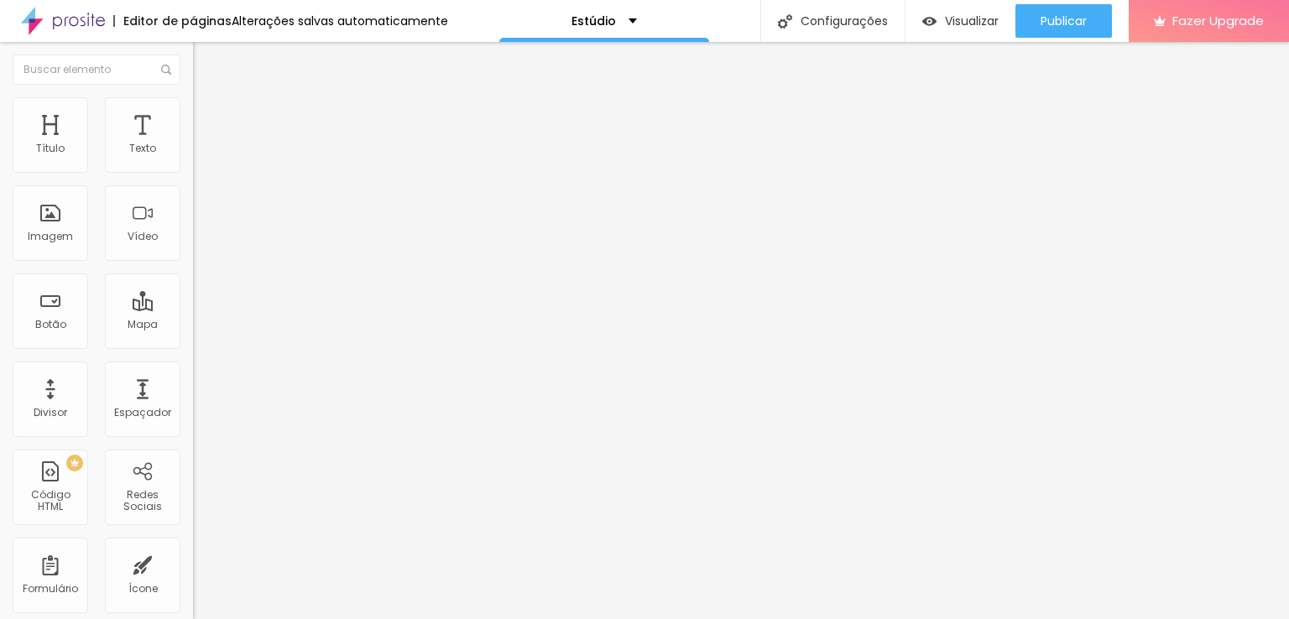
type input "94"
type input "90"
type input "85"
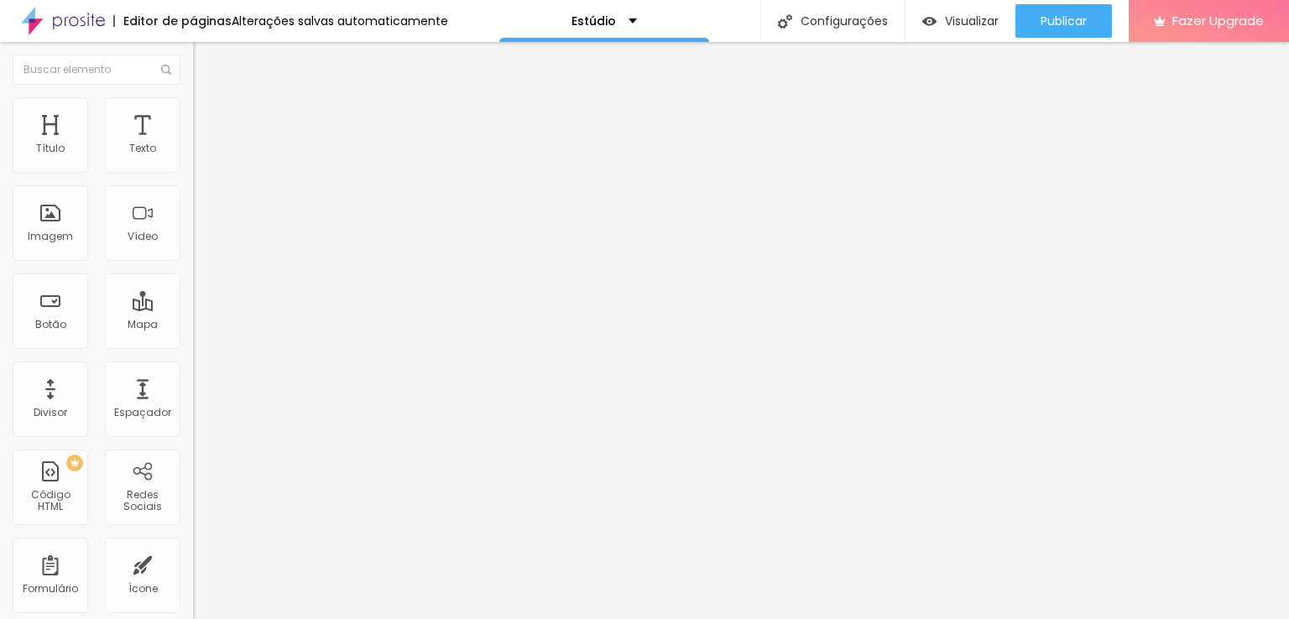
type input "85"
type input "81"
click at [193, 309] on input "range" at bounding box center [247, 315] width 108 height 13
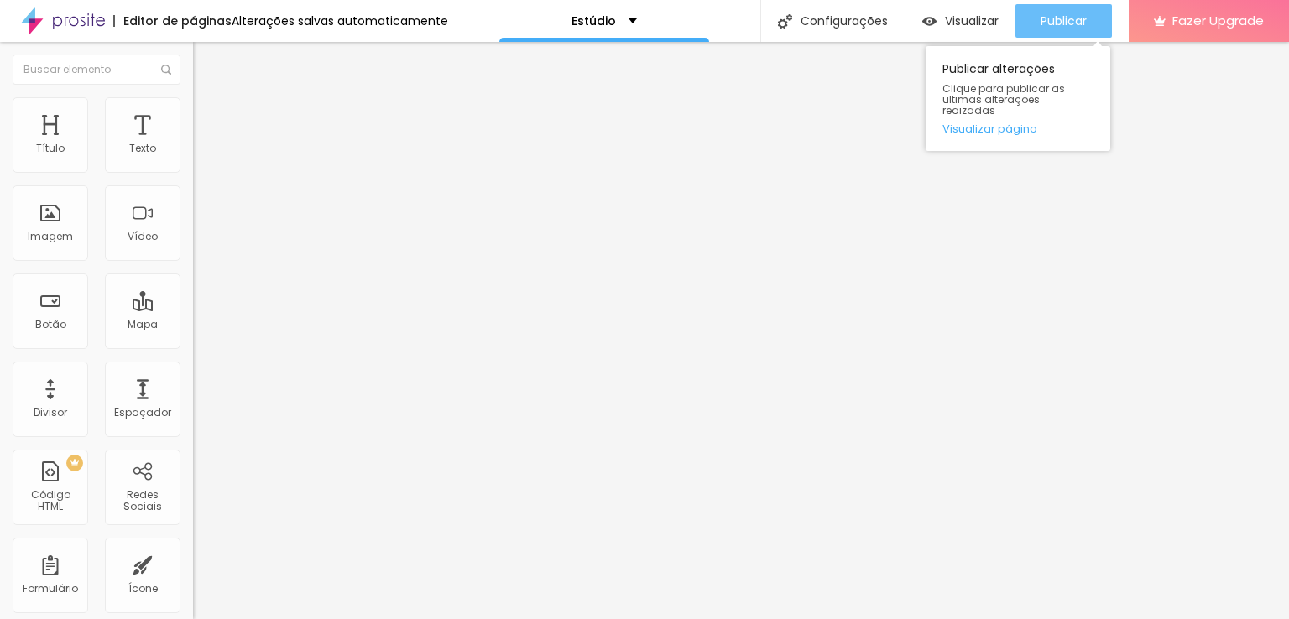
click at [1083, 19] on span "Publicar" at bounding box center [1064, 20] width 46 height 13
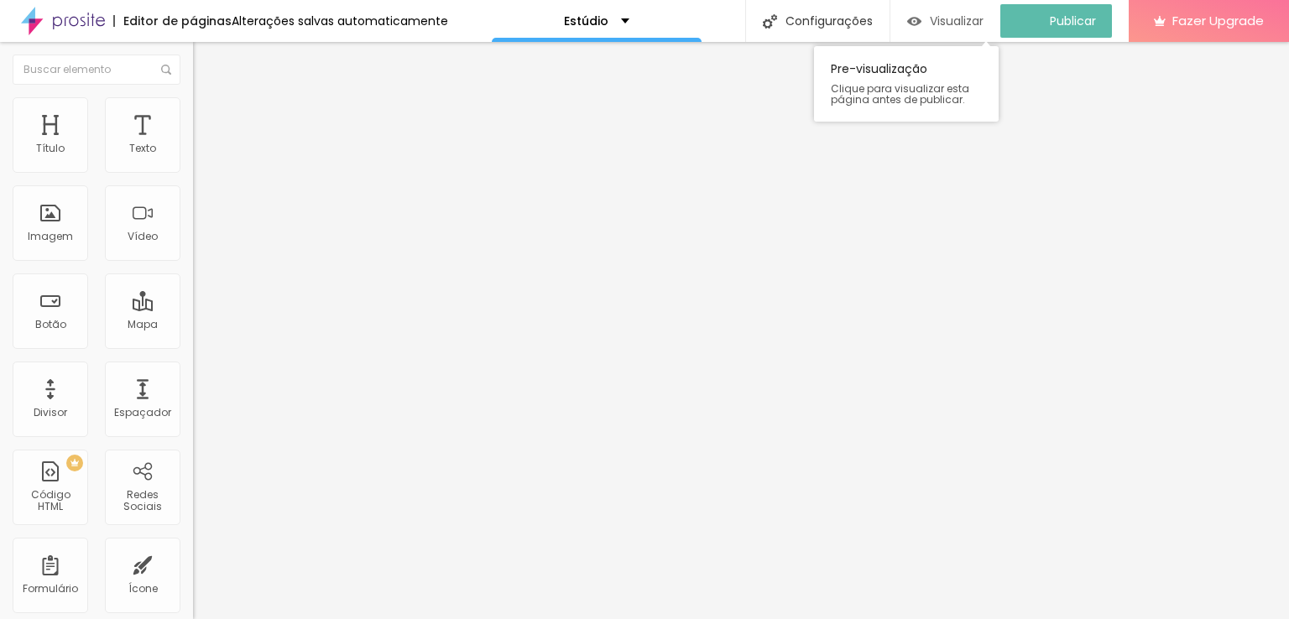
click at [963, 18] on span "Visualizar" at bounding box center [957, 20] width 54 height 13
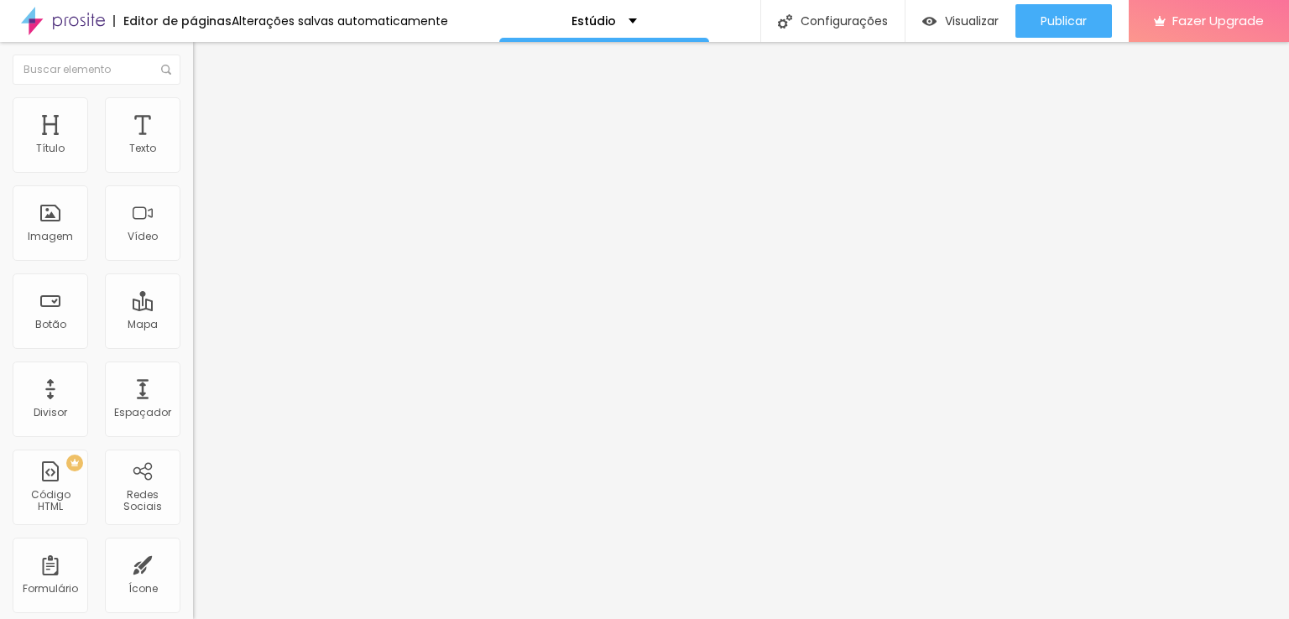
type input "57"
type input "52"
type input "48"
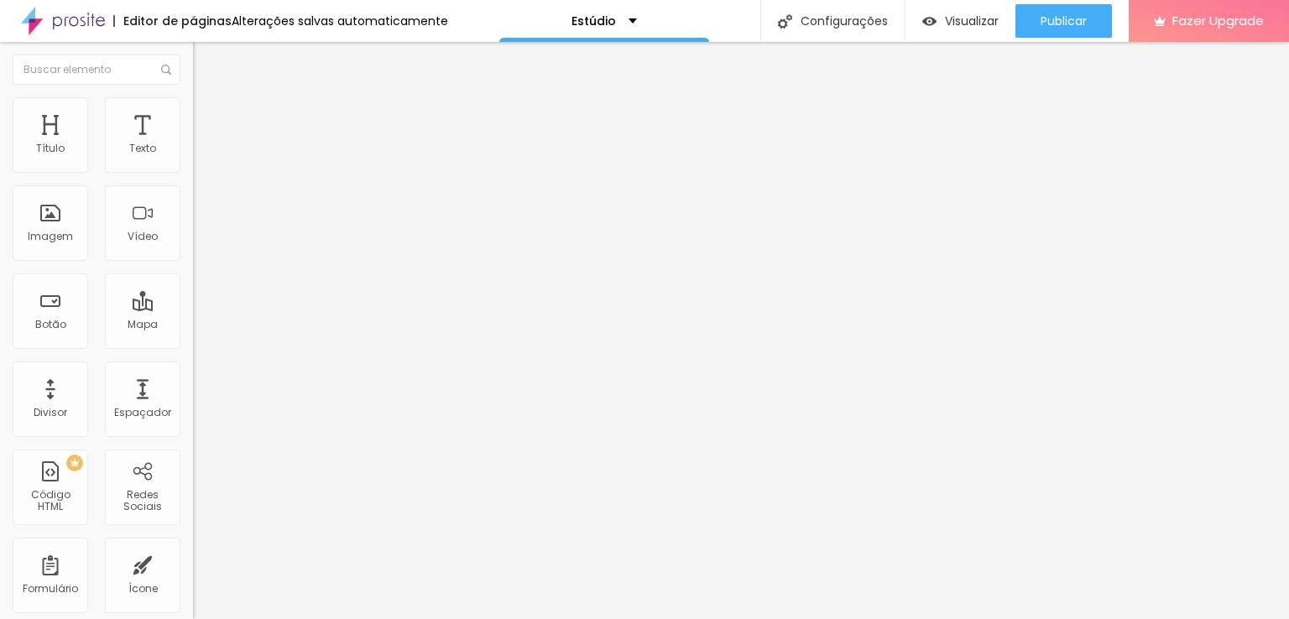
type input "48"
type input "52"
type input "57"
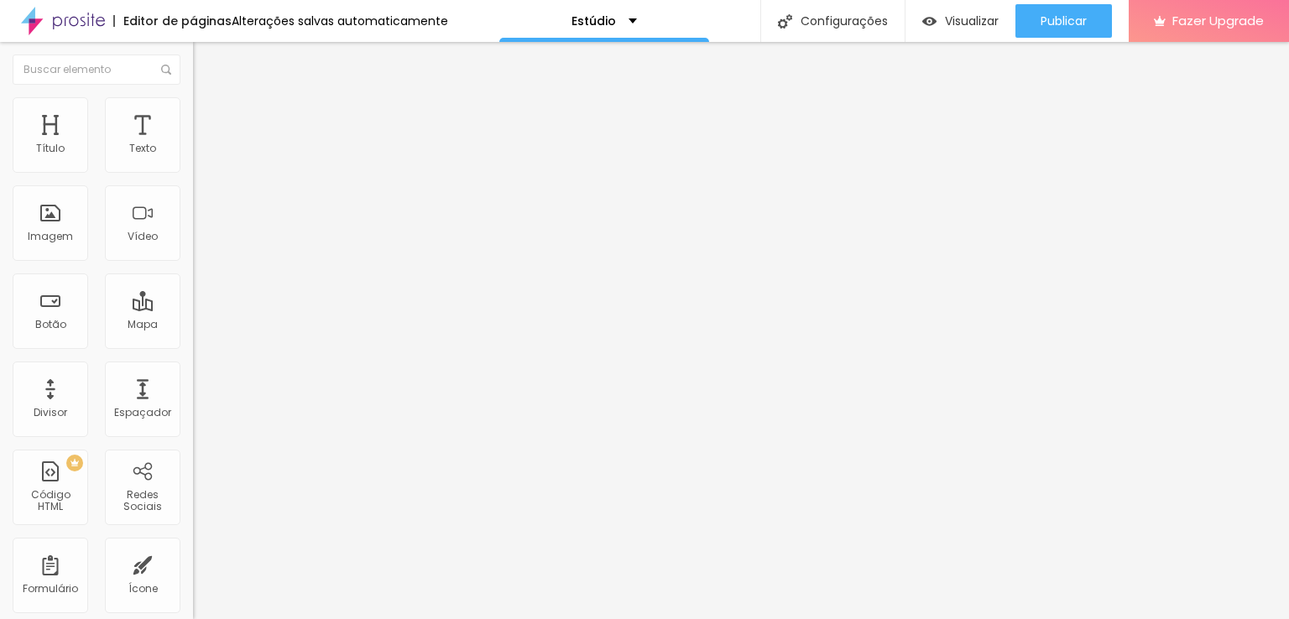
type input "61"
click at [193, 309] on input "range" at bounding box center [247, 315] width 108 height 13
click at [922, 24] on img "button" at bounding box center [929, 21] width 14 height 14
type input "19"
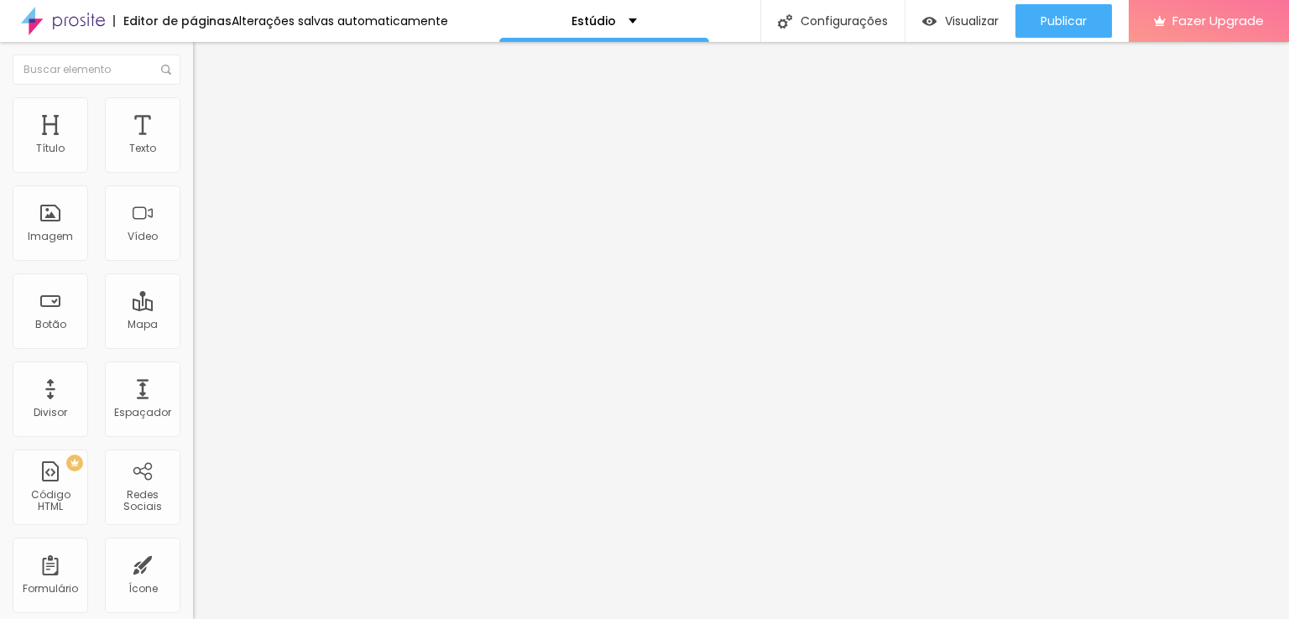
type input "19"
type input "15"
type input "19"
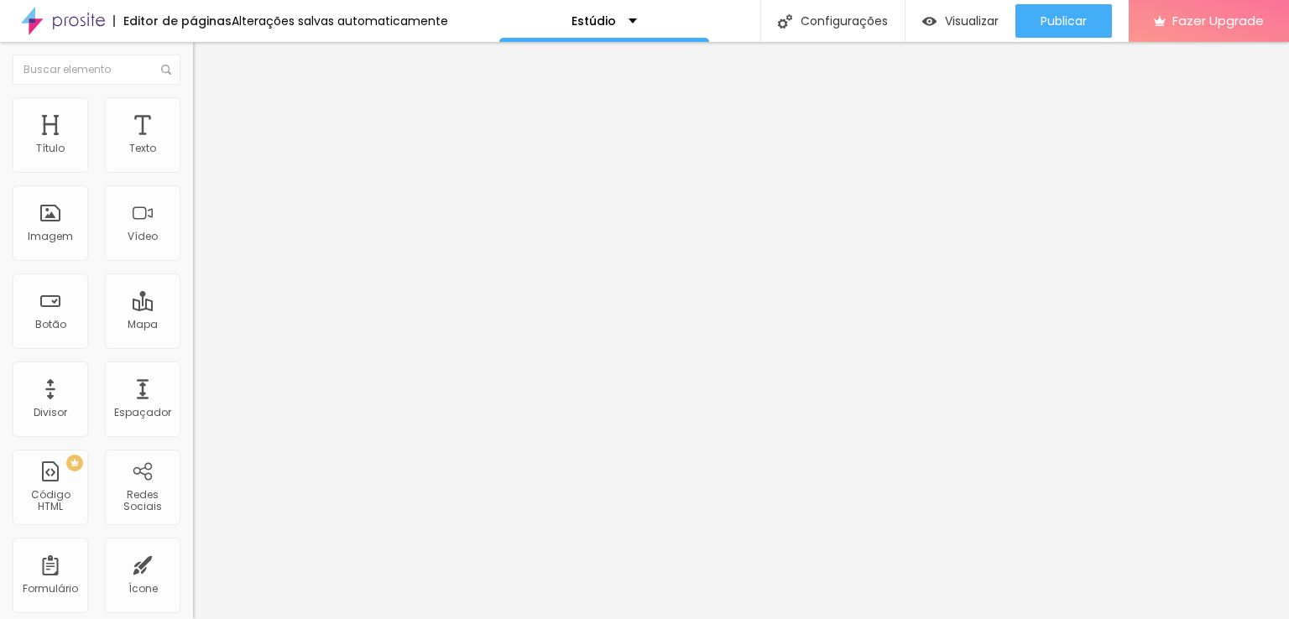
type input "23"
type input "28"
type input "36"
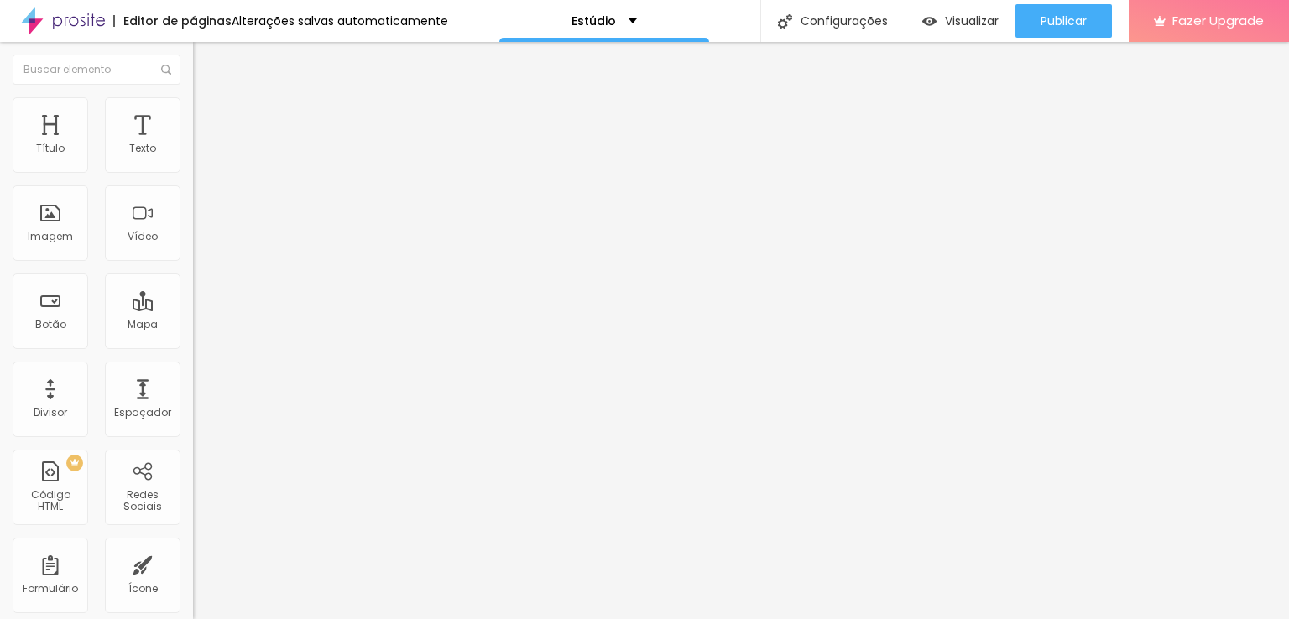
type input "36"
type input "40"
type input "44"
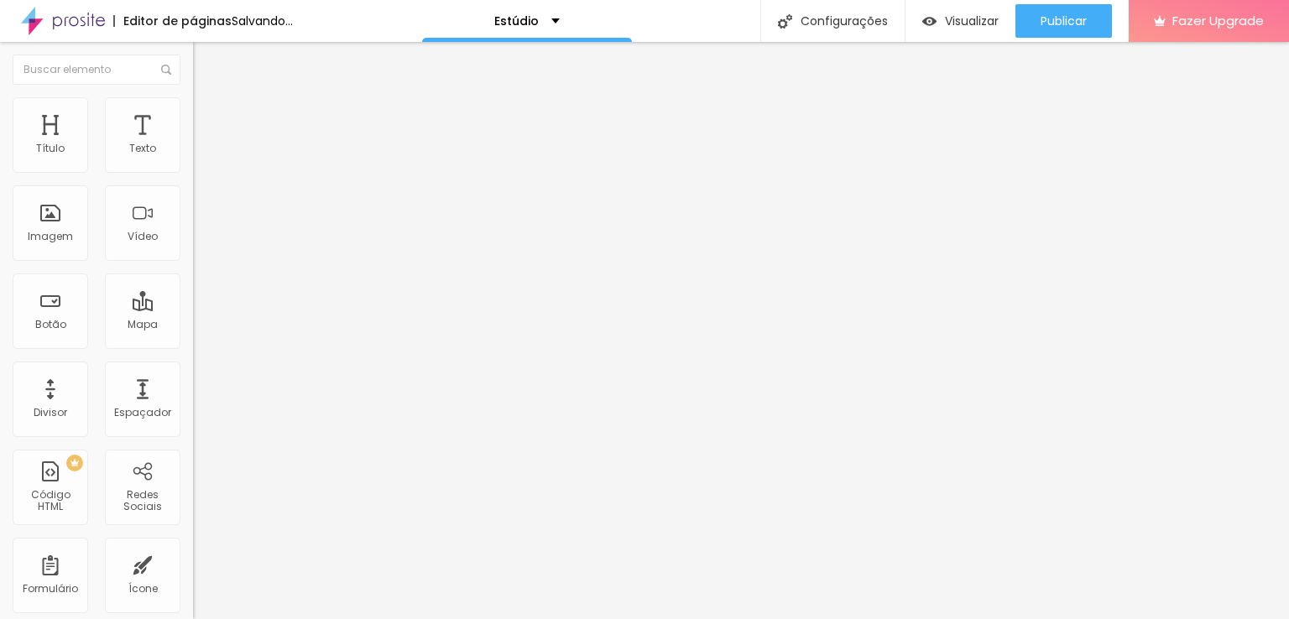
type input "48"
type input "52"
type input "57"
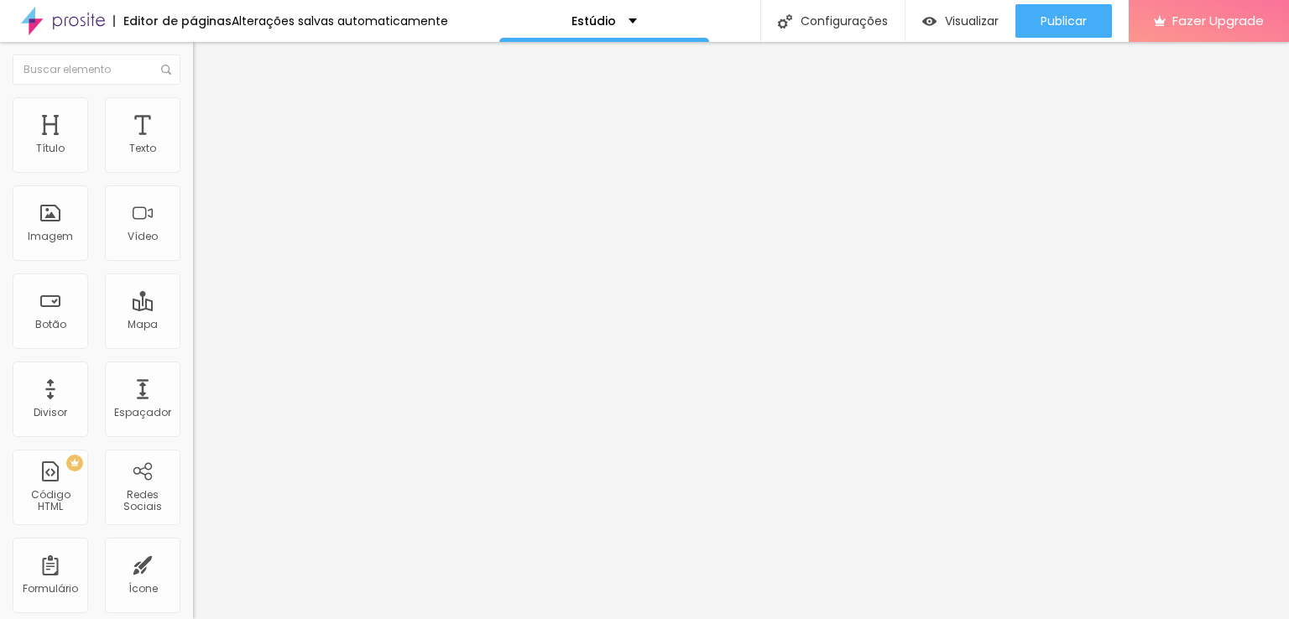
type input "57"
type input "61"
type input "65"
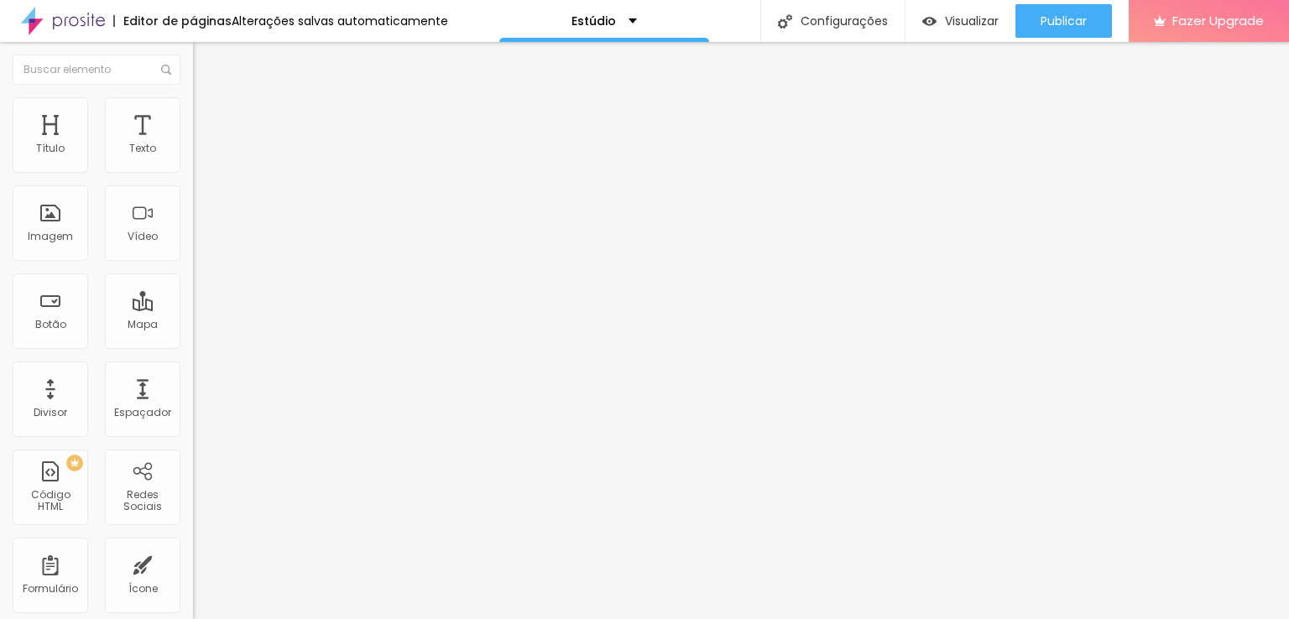
type input "61"
type input "57"
type input "52"
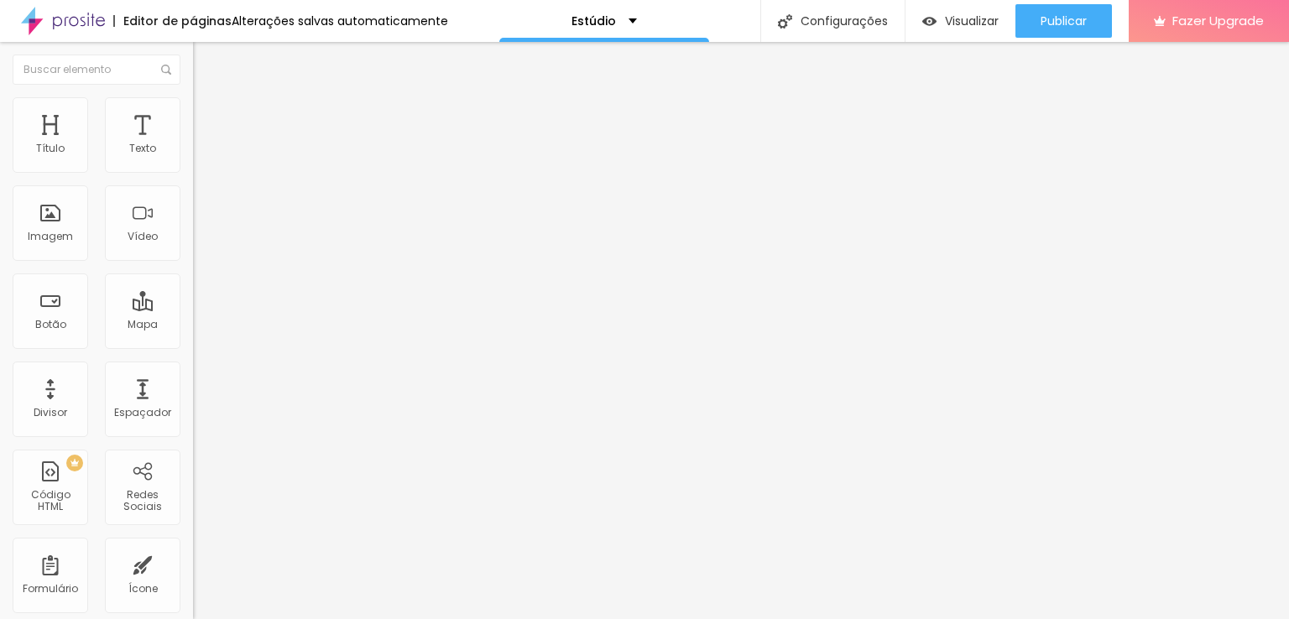
type input "52"
type input "48"
type input "44"
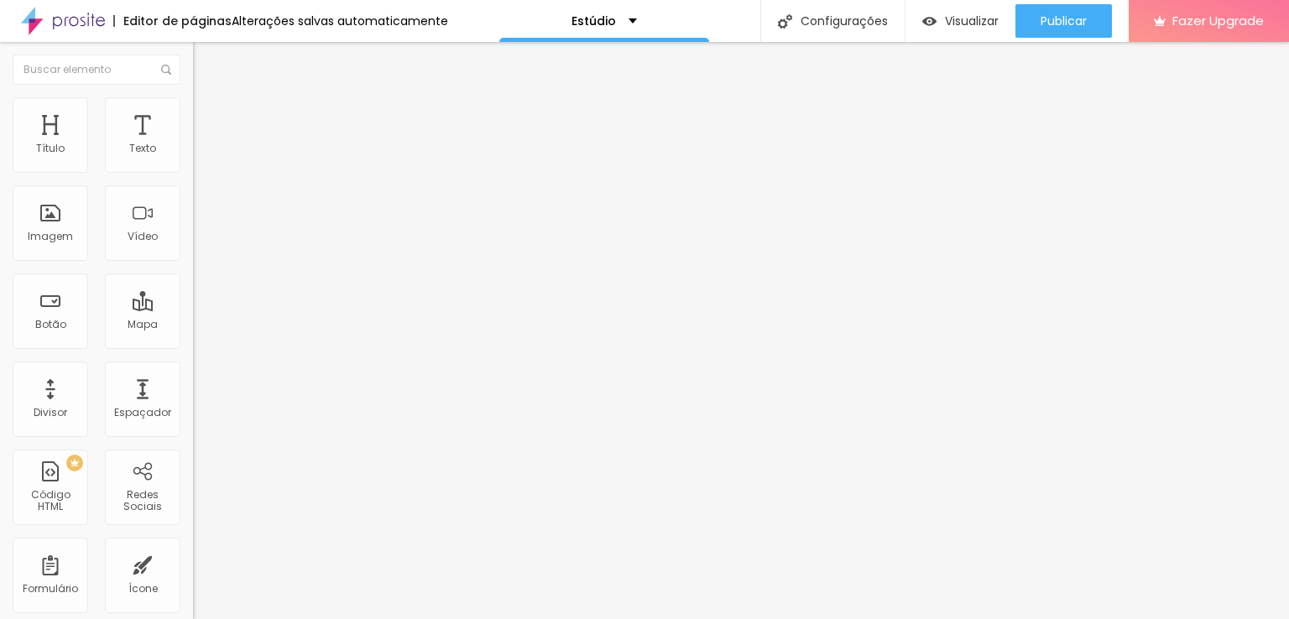
click at [193, 309] on input "range" at bounding box center [247, 315] width 108 height 13
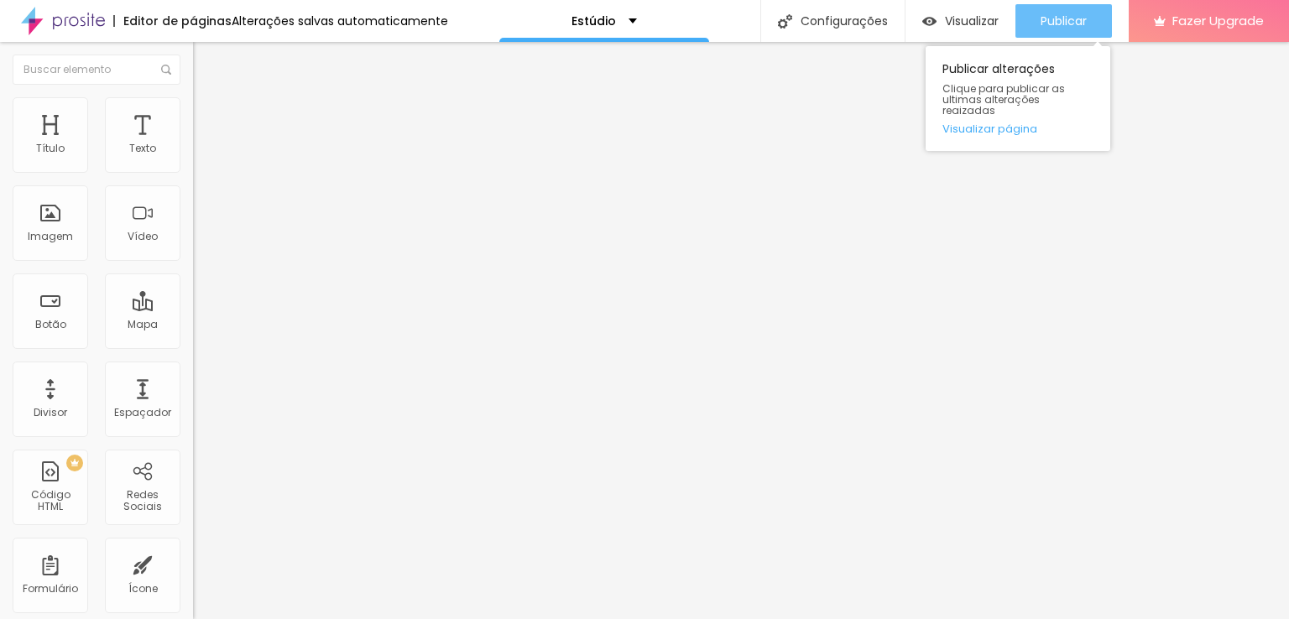
click at [1054, 16] on span "Publicar" at bounding box center [1064, 20] width 46 height 13
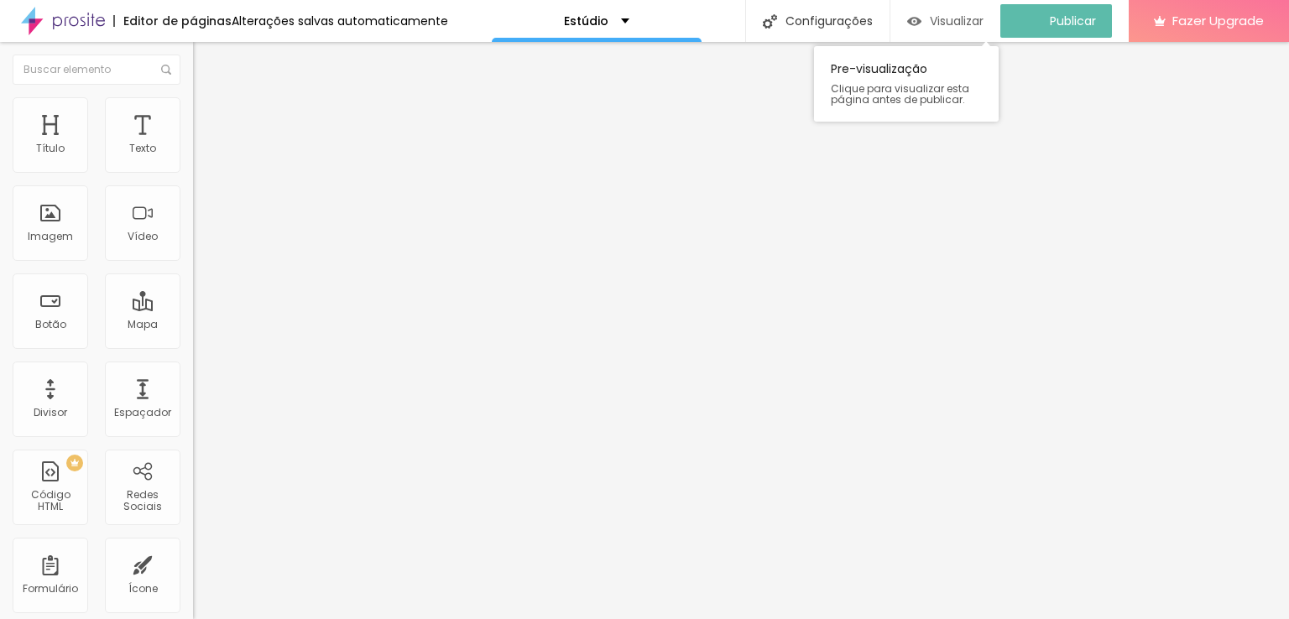
click at [957, 23] on span "Visualizar" at bounding box center [957, 20] width 54 height 13
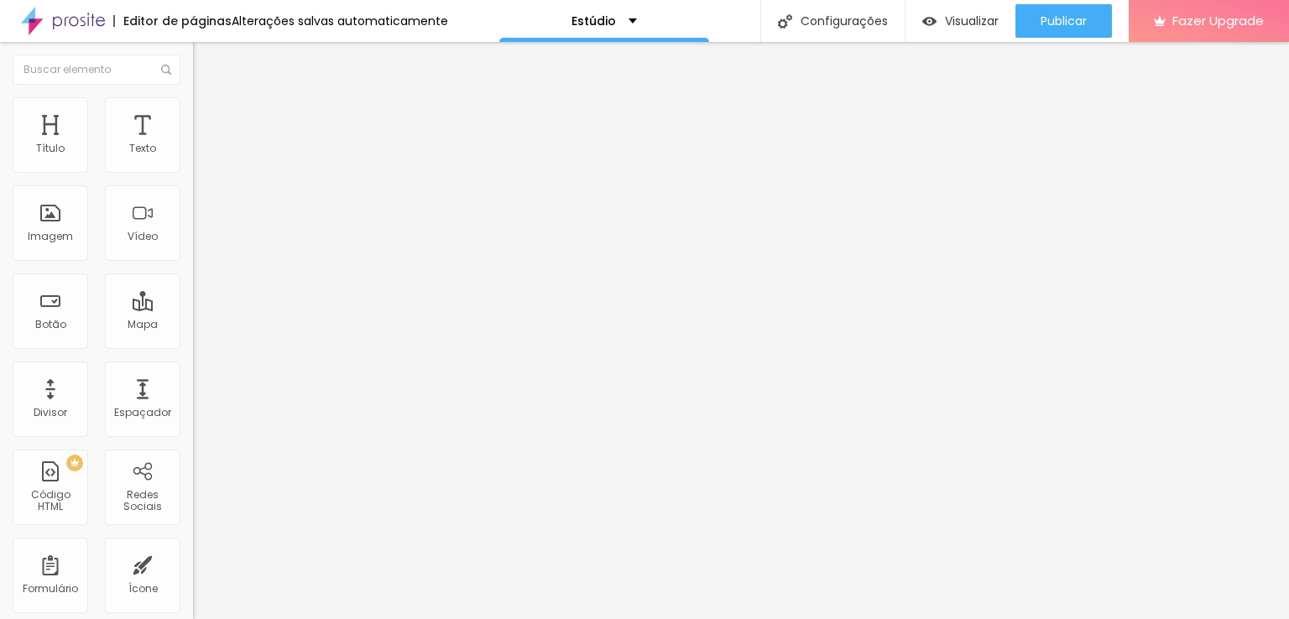
type input "19"
type input "15"
type input "11"
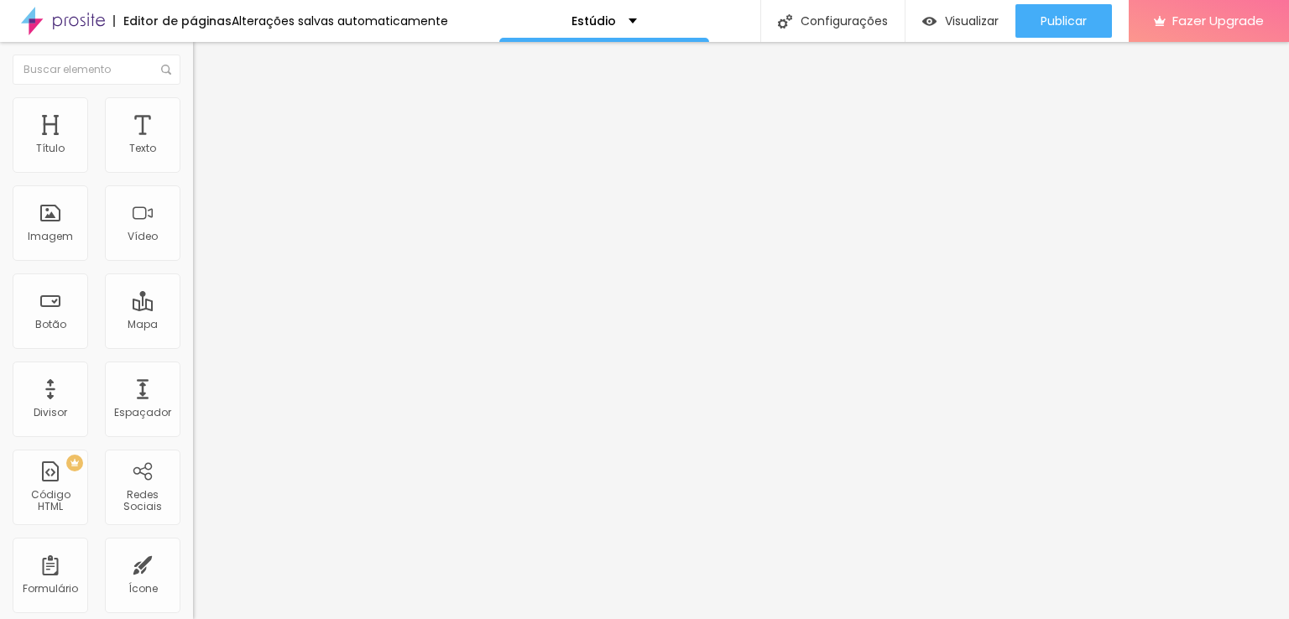
type input "11"
type input "10"
type input "11"
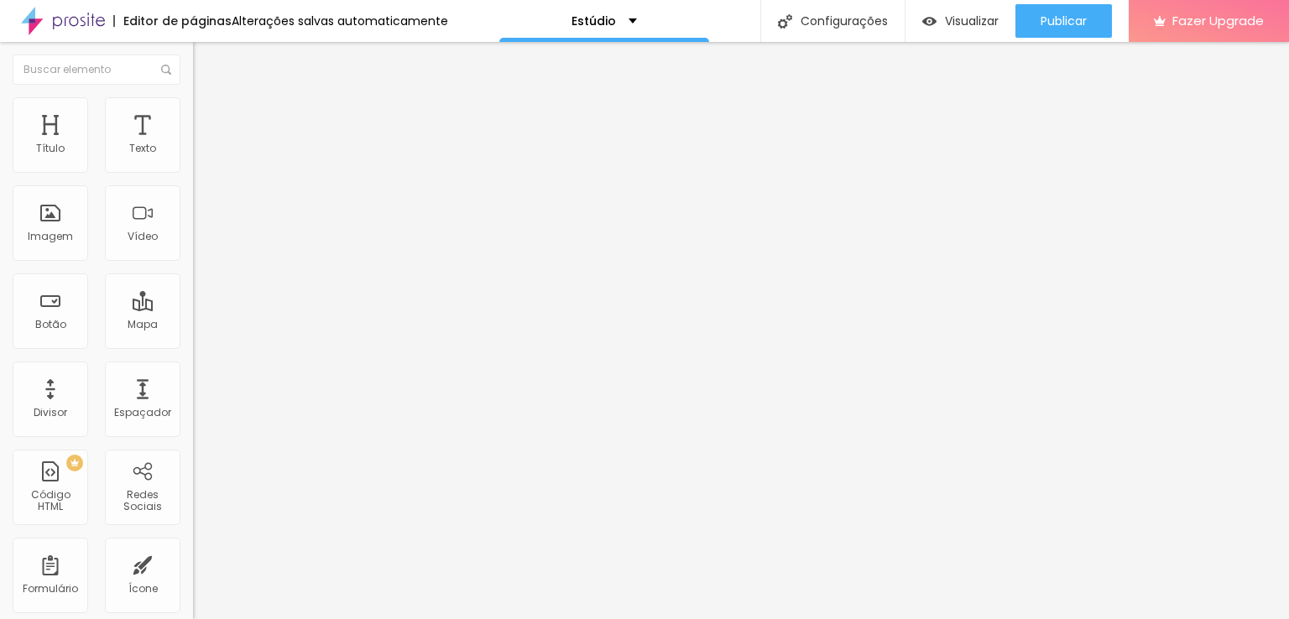
type input "15"
type input "19"
type input "23"
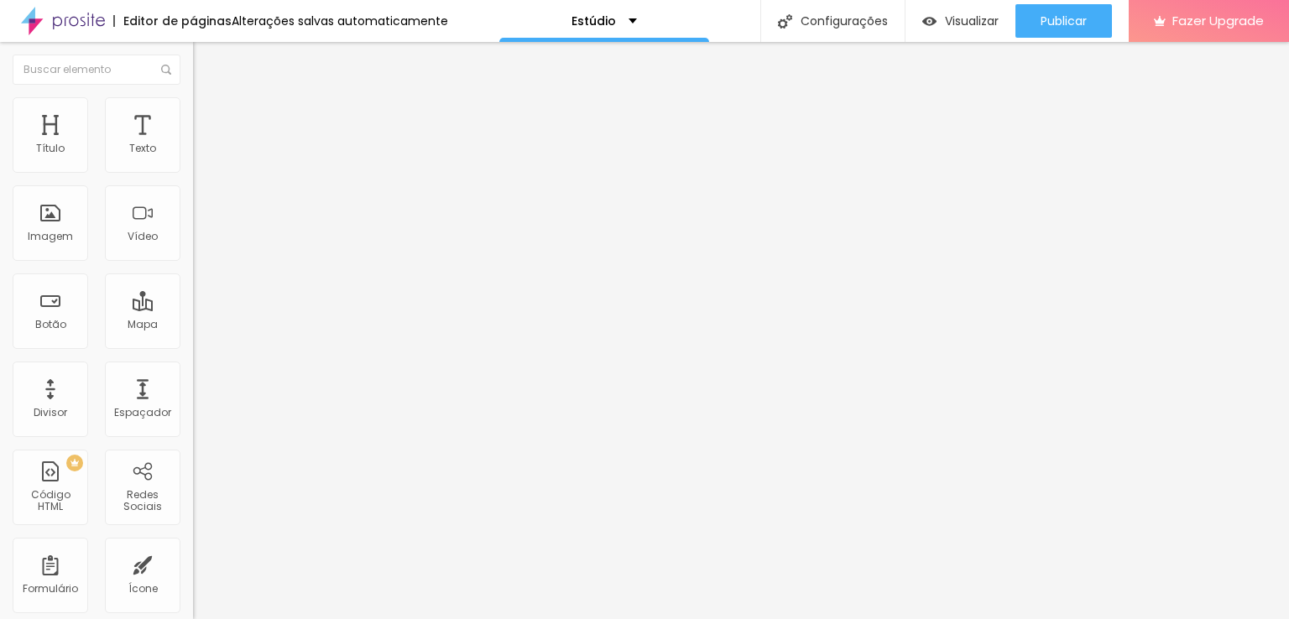
type input "23"
type input "28"
type input "32"
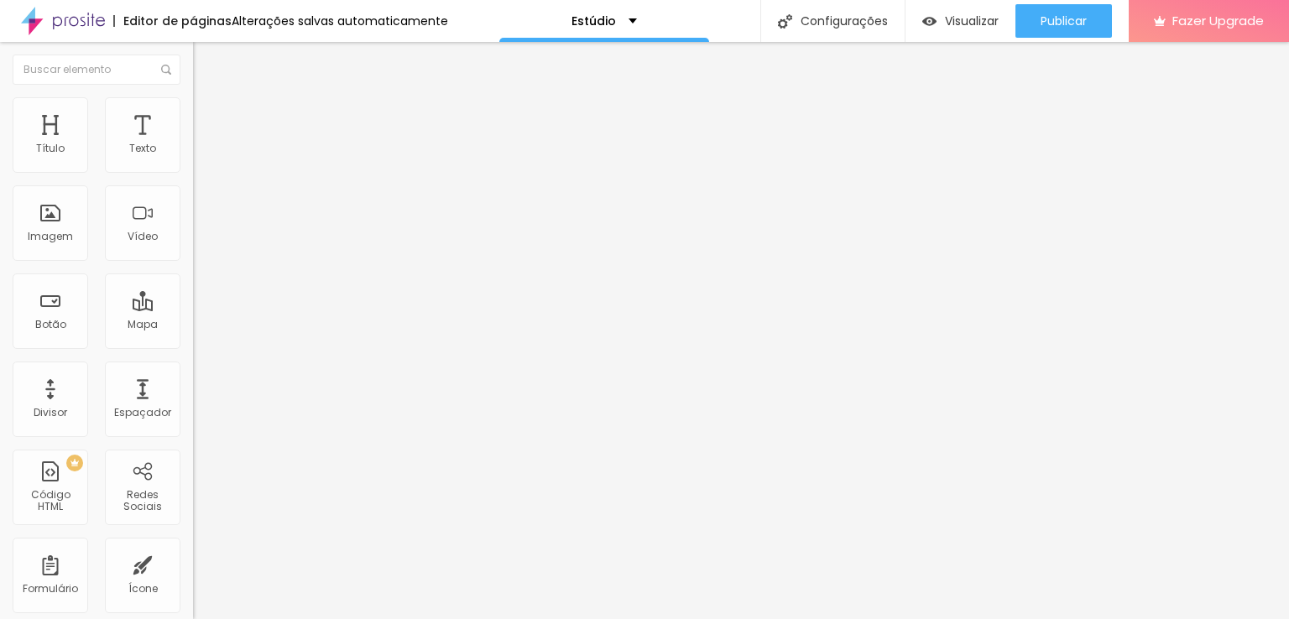
type input "36"
click at [193, 309] on input "range" at bounding box center [247, 315] width 108 height 13
click at [948, 16] on span "Visualizar" at bounding box center [972, 20] width 54 height 13
type input "10"
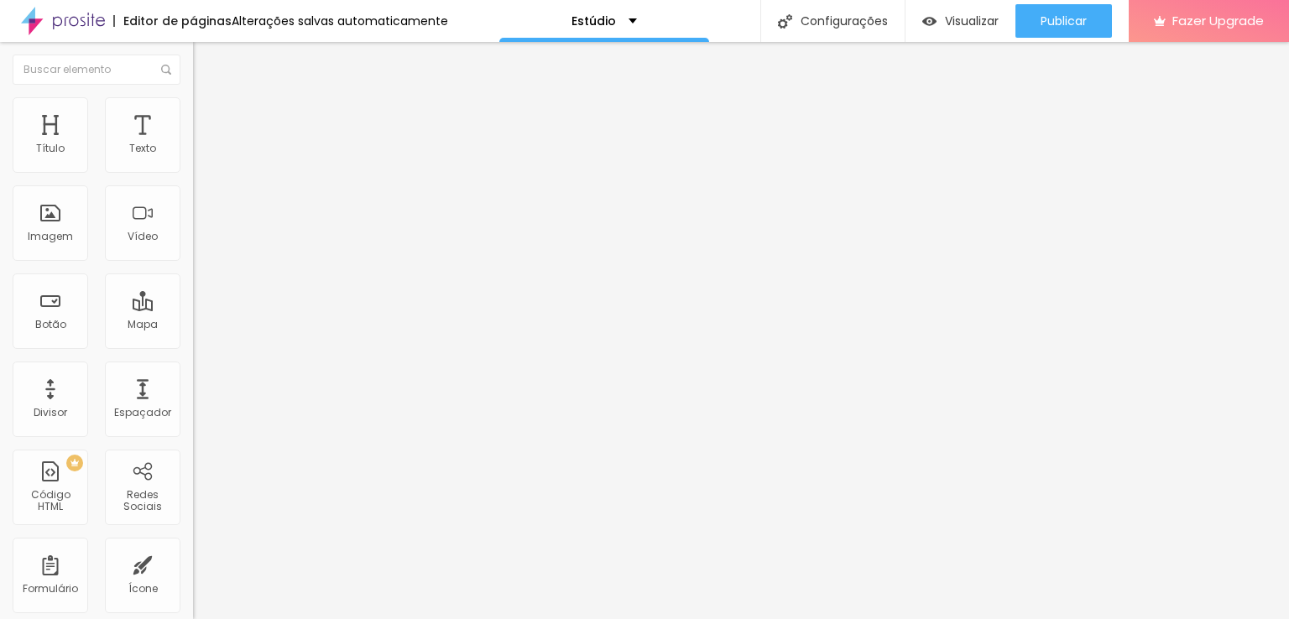
type input "10"
type input "11"
type input "15"
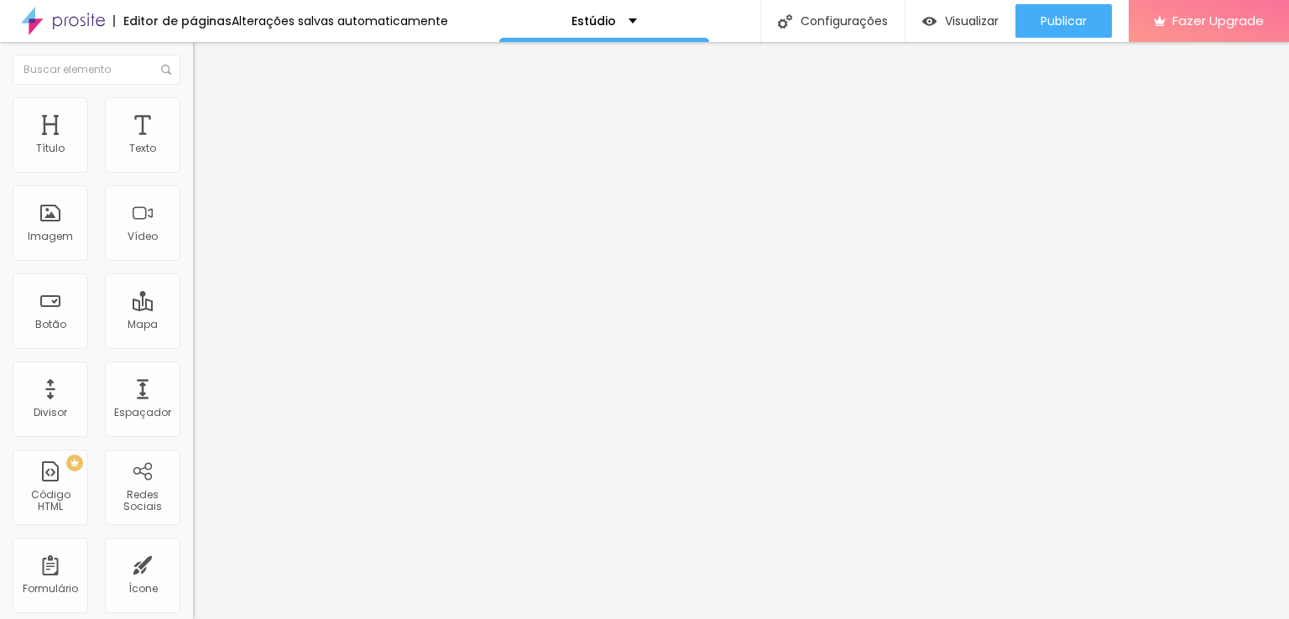
type input "19"
type input "23"
type input "28"
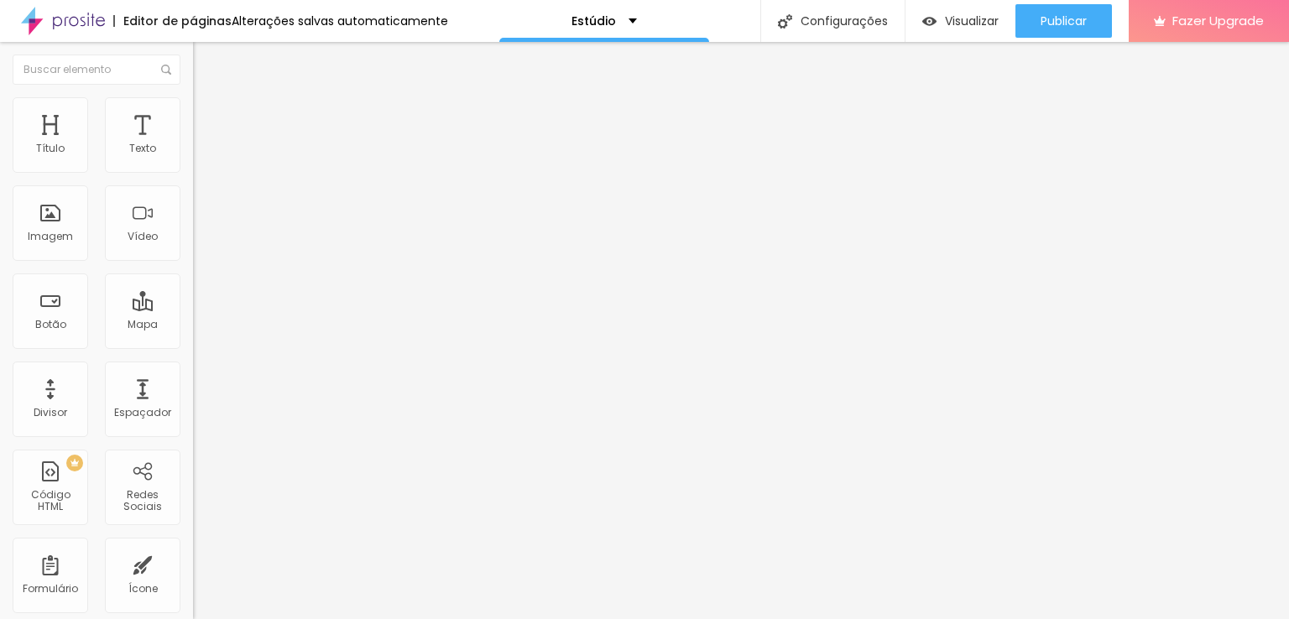
type input "28"
click at [193, 309] on input "range" at bounding box center [247, 315] width 108 height 13
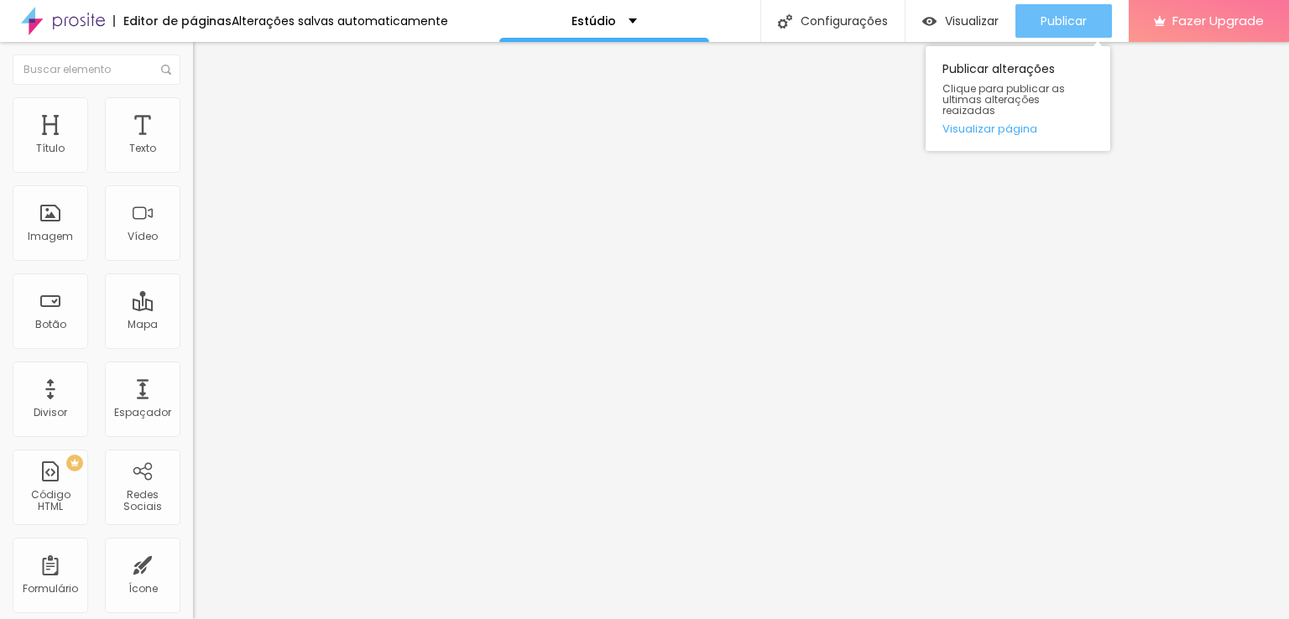
click at [1042, 19] on span "Publicar" at bounding box center [1064, 20] width 46 height 13
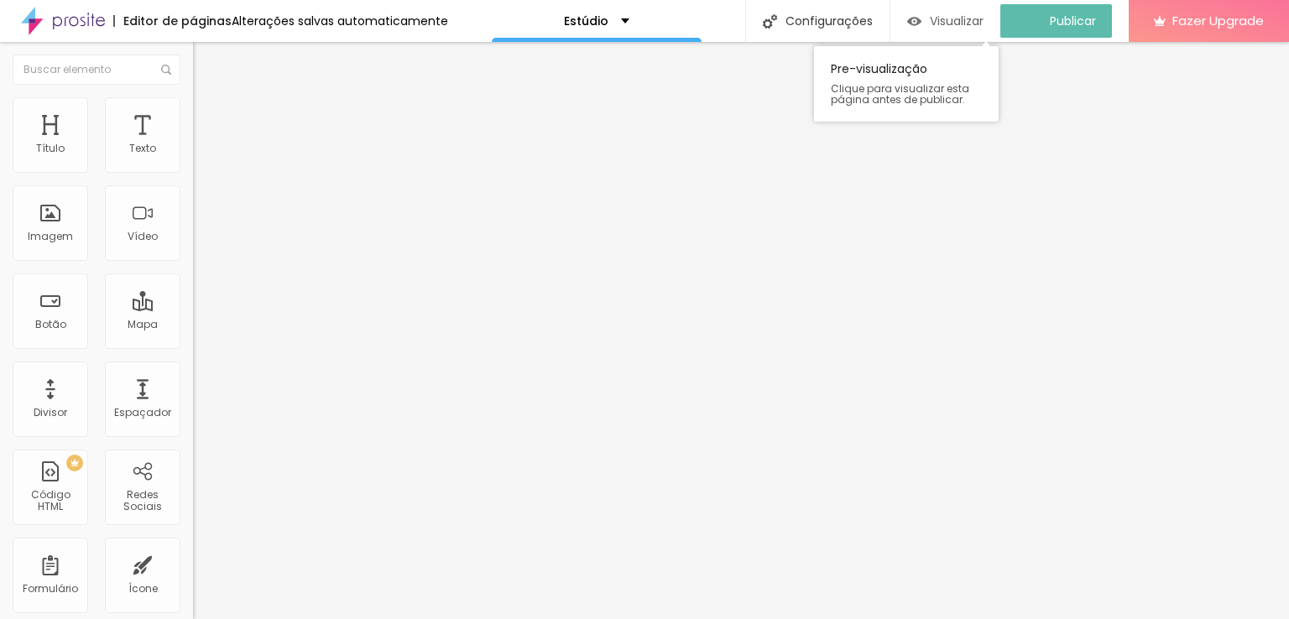
click at [960, 18] on span "Visualizar" at bounding box center [957, 20] width 54 height 13
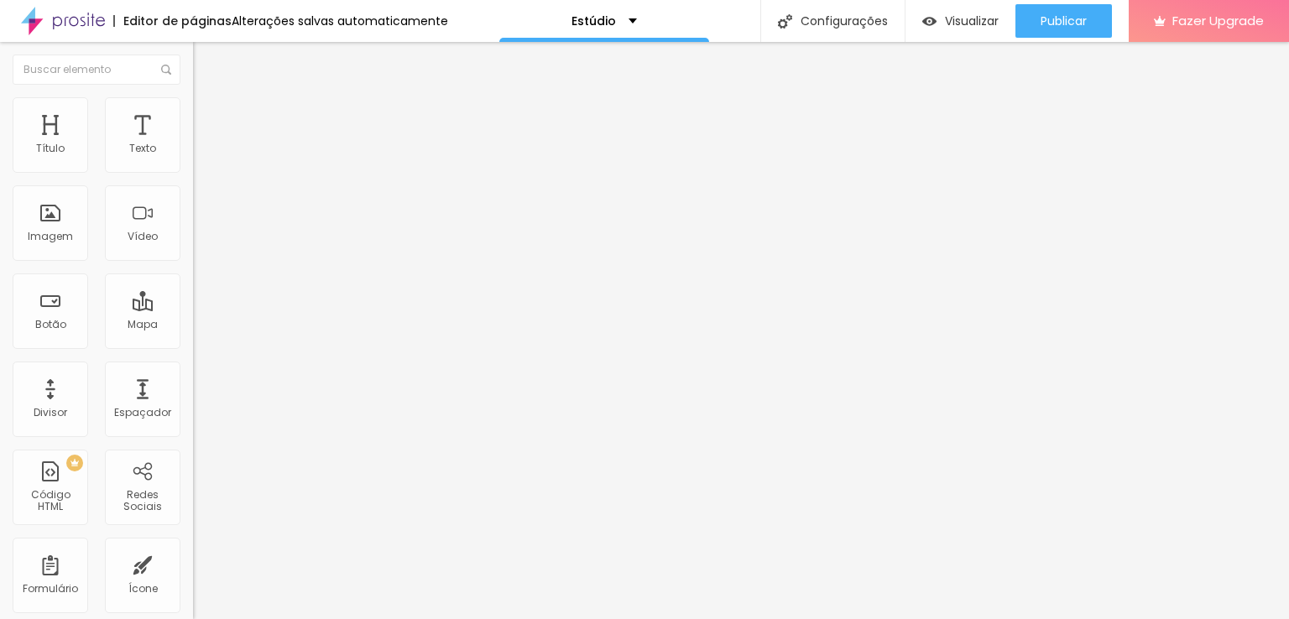
type input "23"
type input "19"
click at [193, 309] on input "range" at bounding box center [247, 315] width 108 height 13
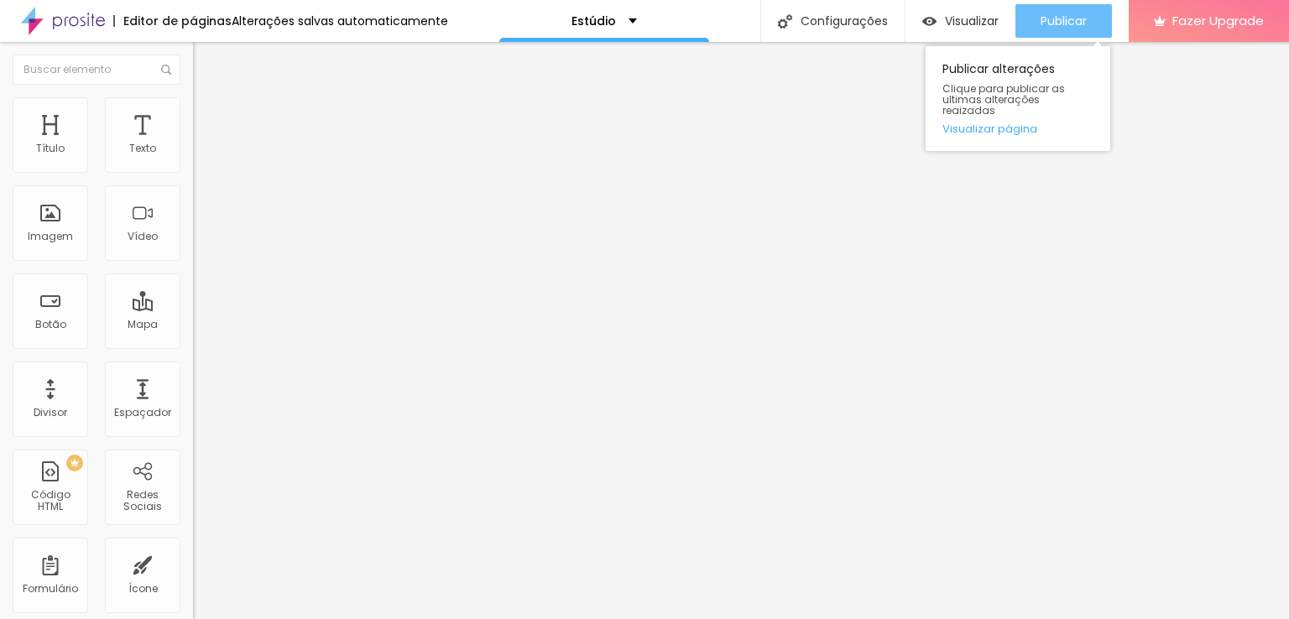
click at [1034, 22] on button "Publicar" at bounding box center [1063, 21] width 97 height 34
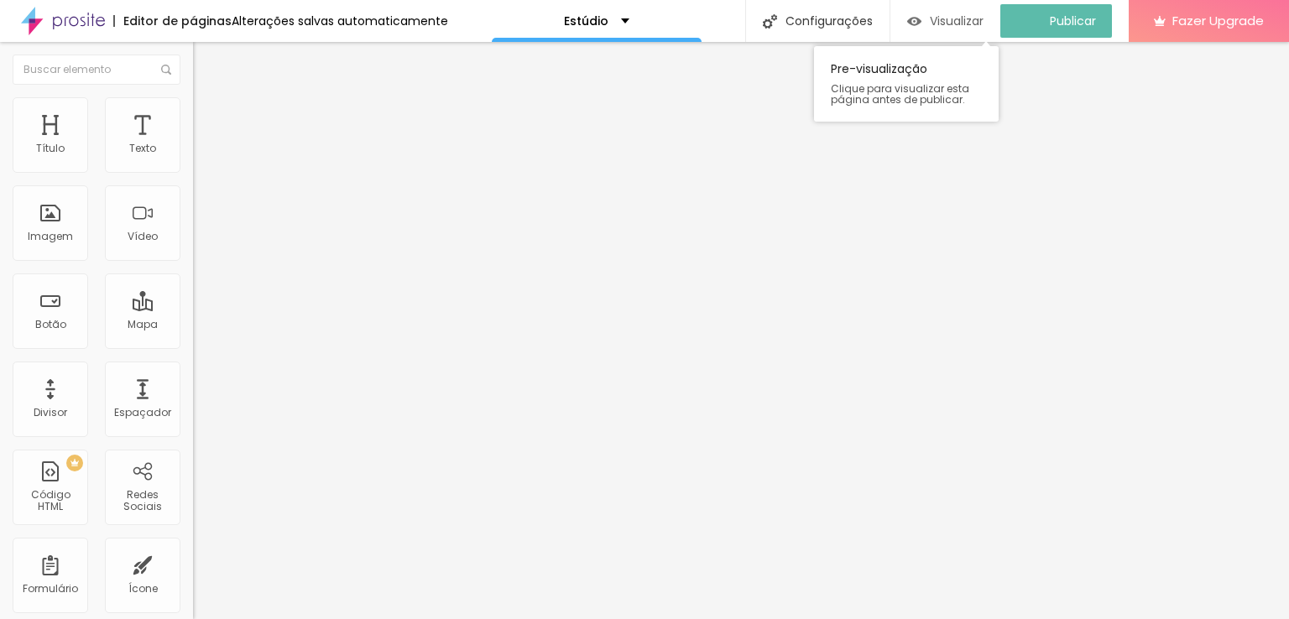
click at [964, 17] on span "Visualizar" at bounding box center [957, 20] width 54 height 13
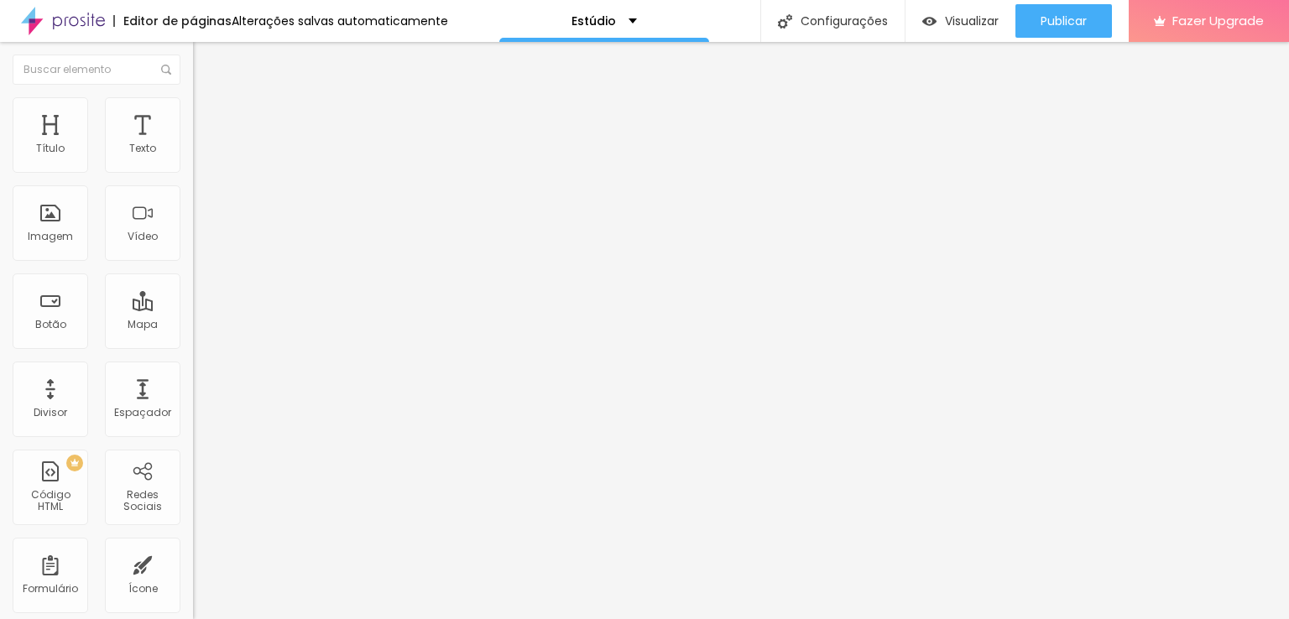
type input "15"
type input "11"
type input "10"
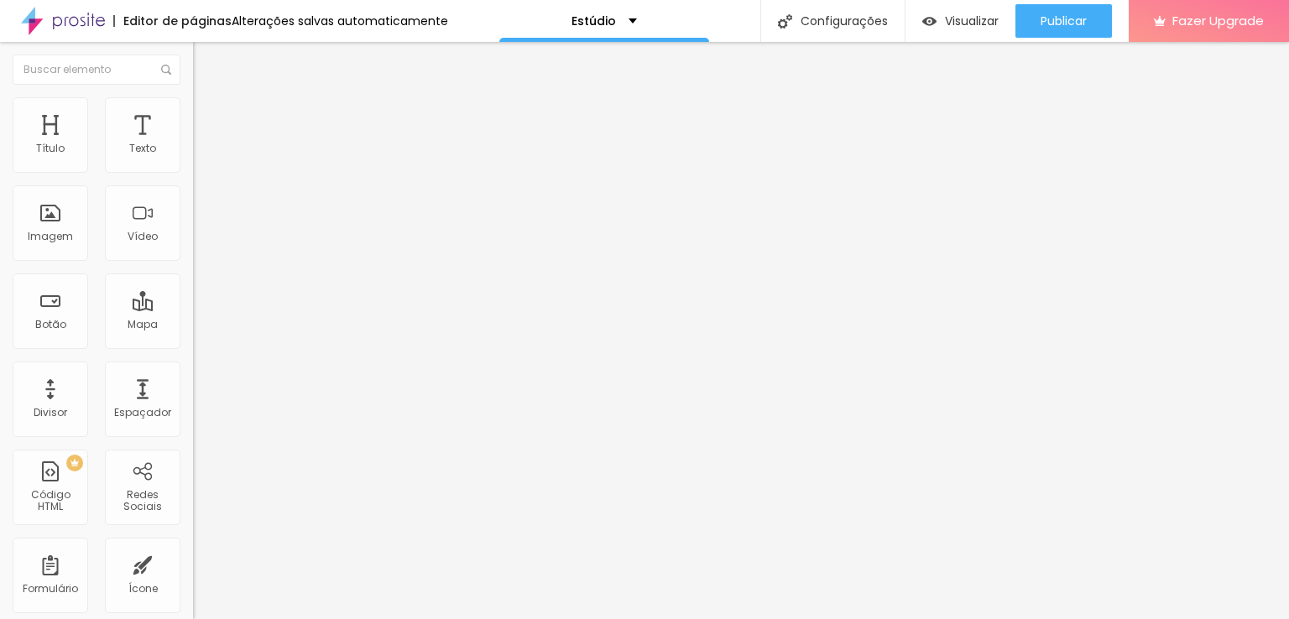
type input "10"
drag, startPoint x: 40, startPoint y: 162, endPoint x: 17, endPoint y: 161, distance: 23.5
type input "10"
click at [193, 309] on input "range" at bounding box center [247, 315] width 108 height 13
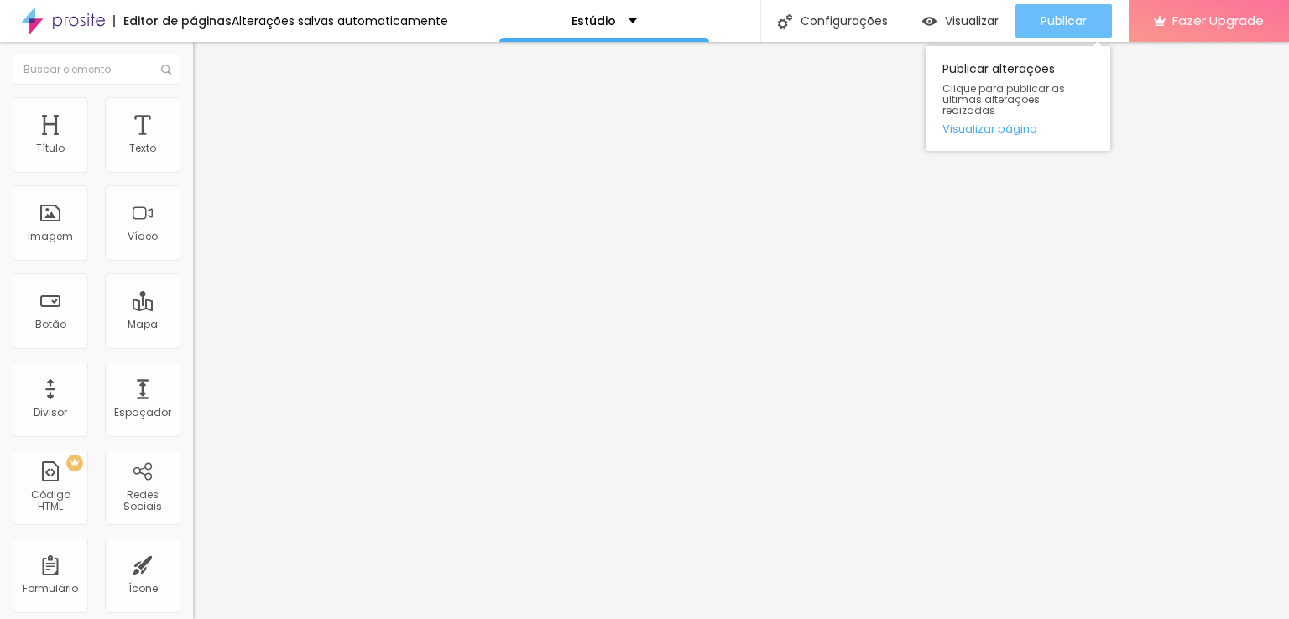
click at [1031, 17] on button "Publicar" at bounding box center [1063, 21] width 97 height 34
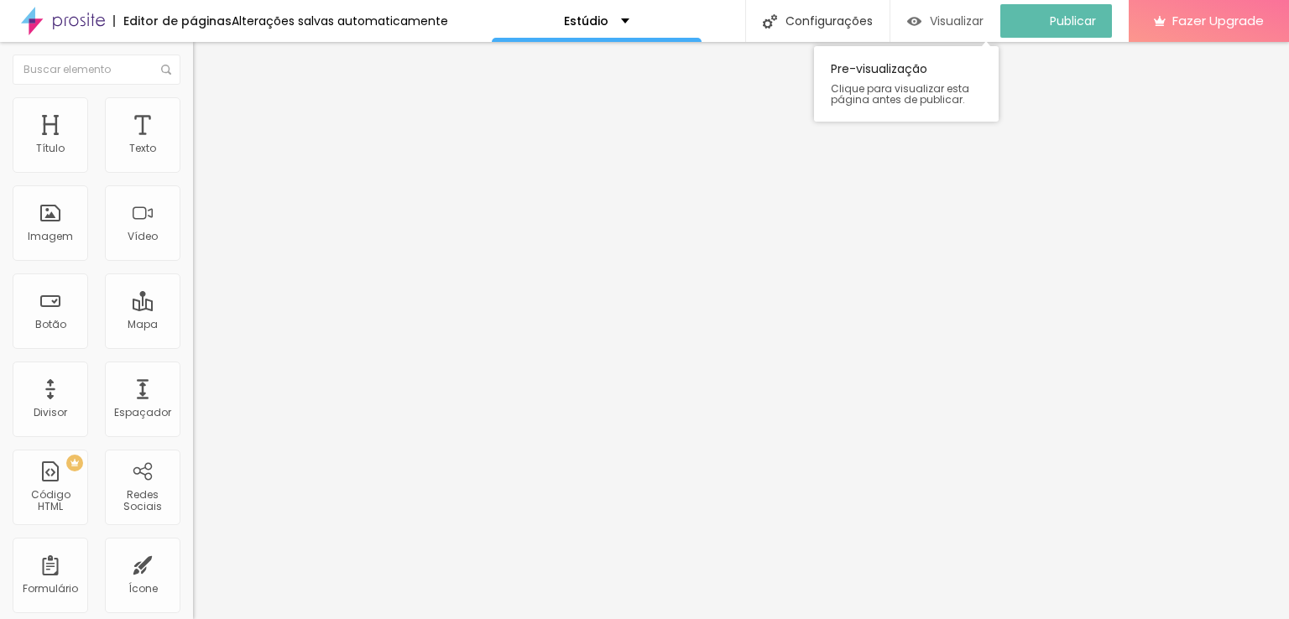
click at [955, 24] on span "Visualizar" at bounding box center [957, 20] width 54 height 13
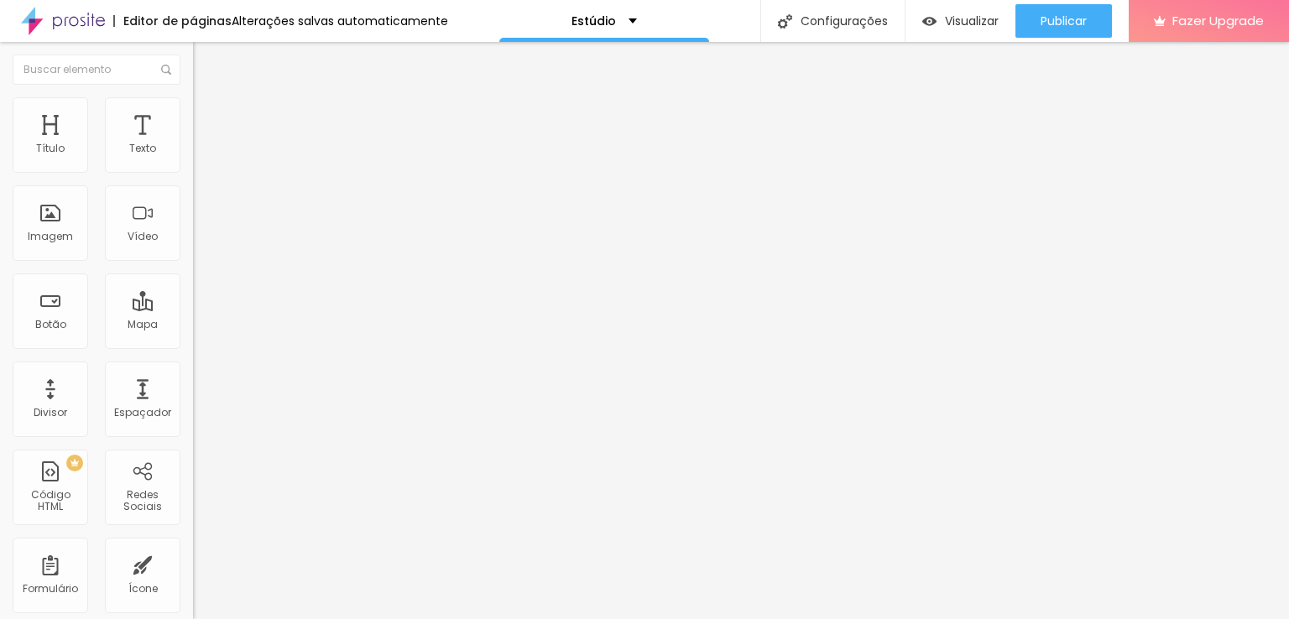
type input "11"
type input "19"
type input "28"
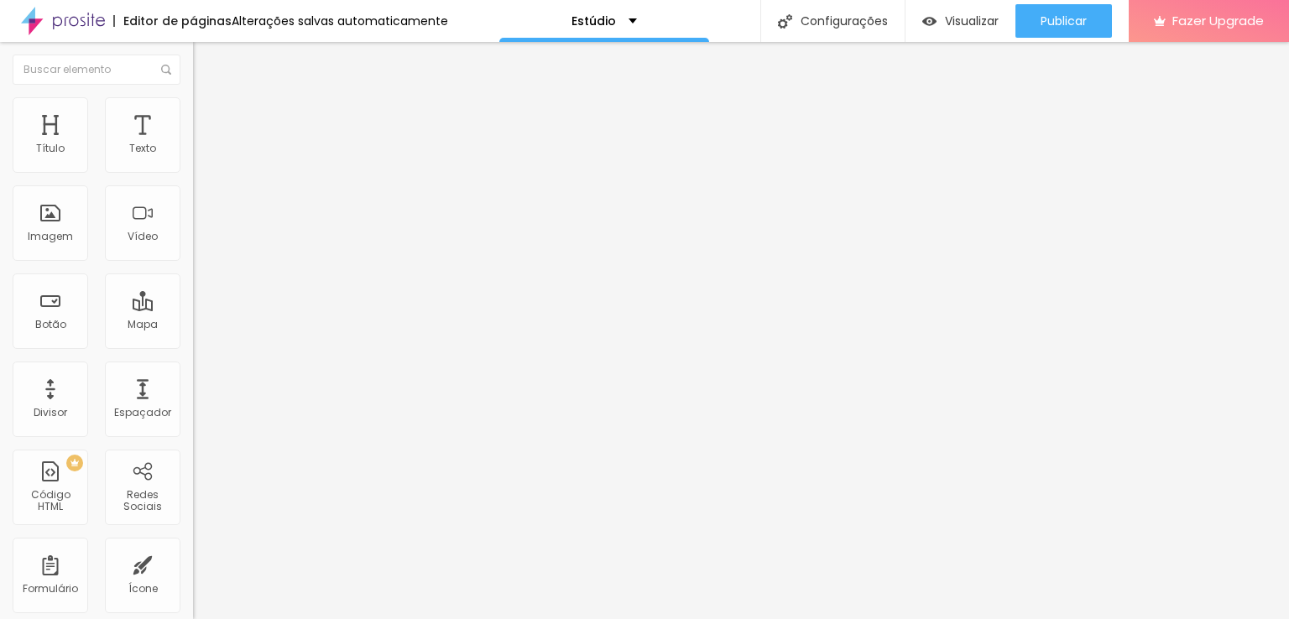
type input "28"
type input "32"
type input "40"
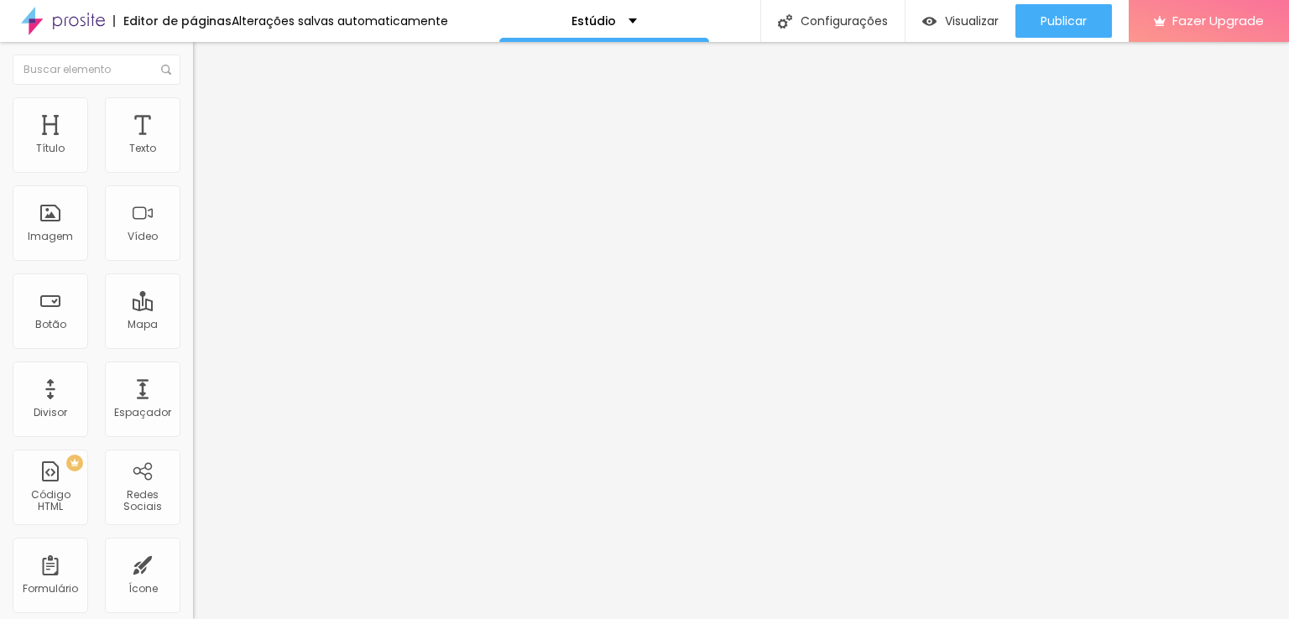
type input "44"
type input "48"
type input "61"
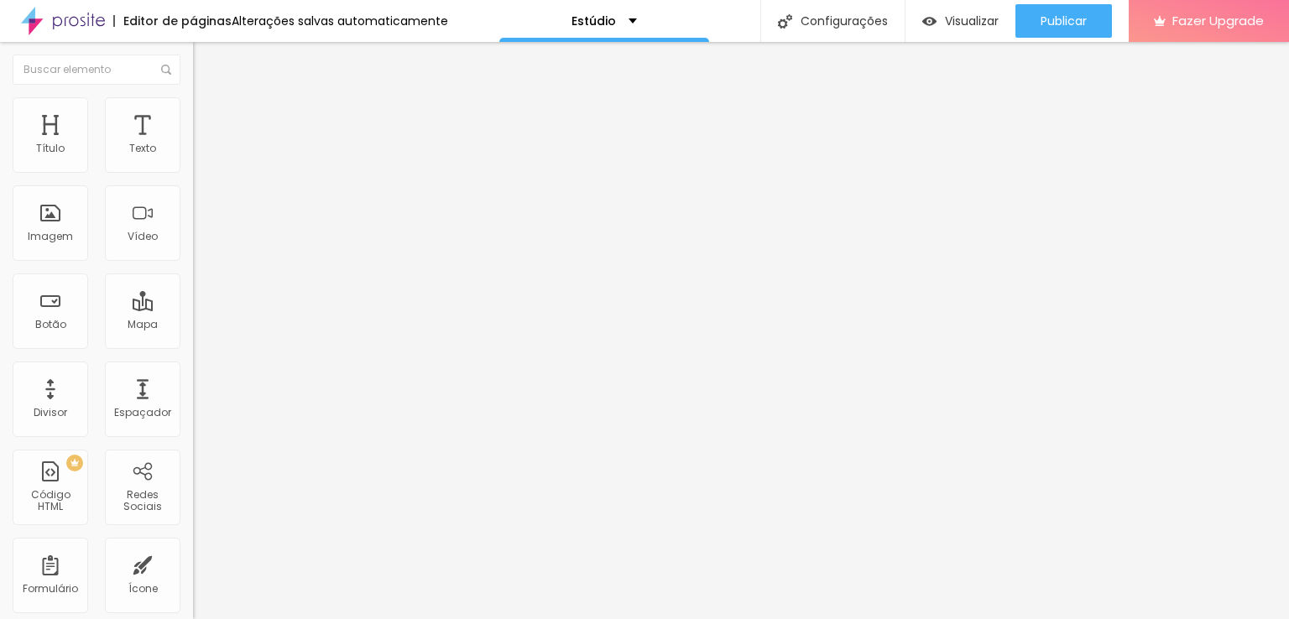
type input "61"
type input "65"
type input "69"
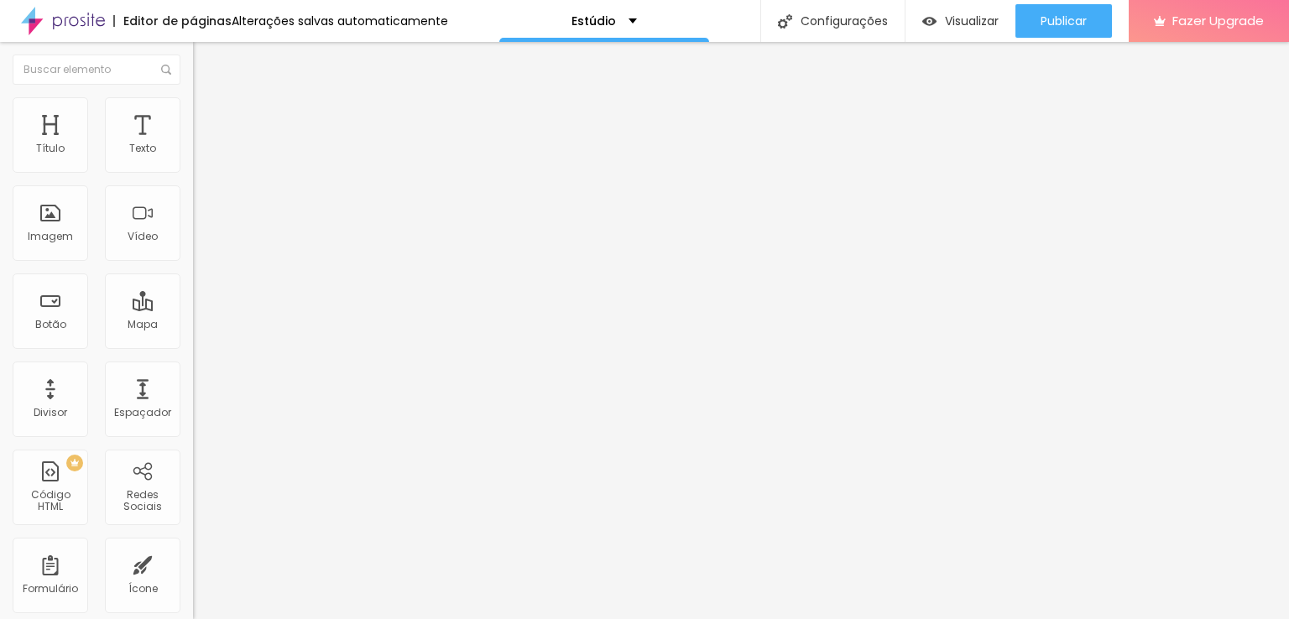
type input "65"
type input "61"
type input "57"
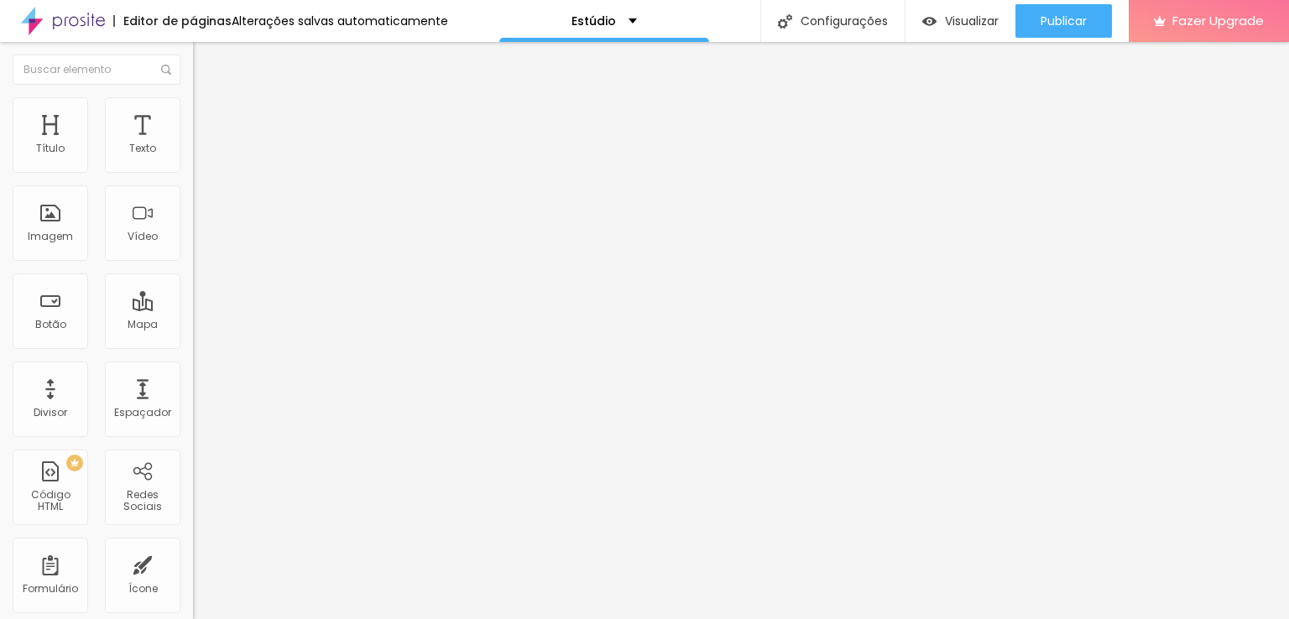
type input "57"
type input "52"
type input "48"
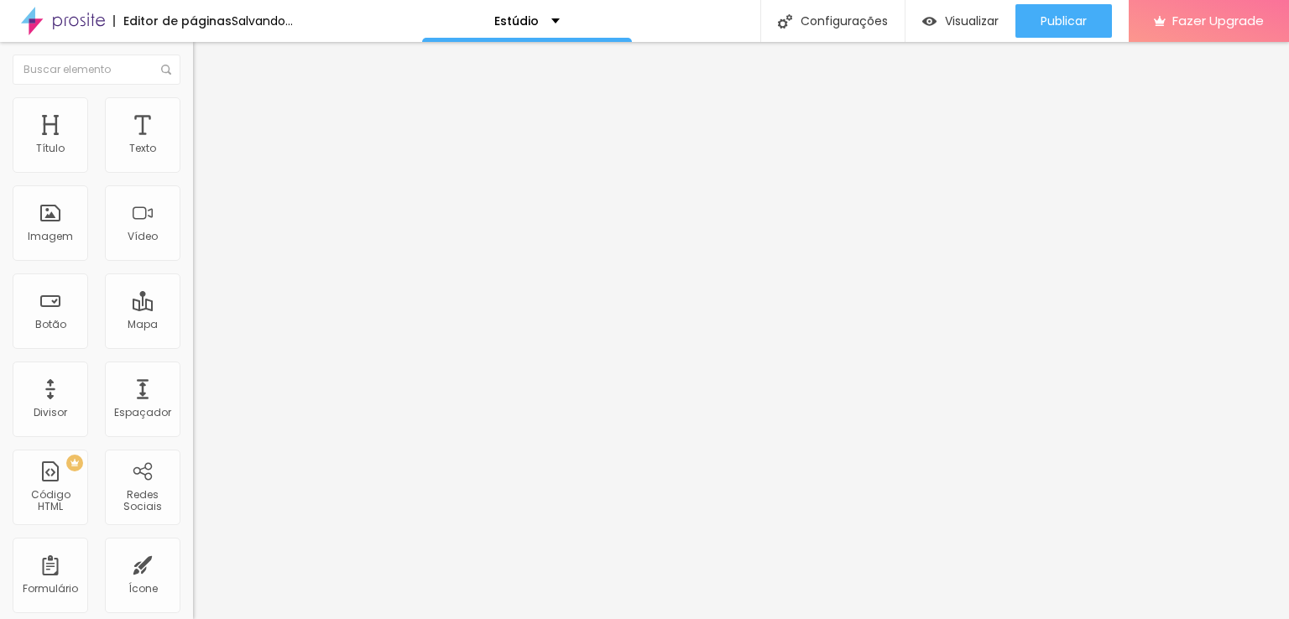
type input "44"
type input "40"
type input "36"
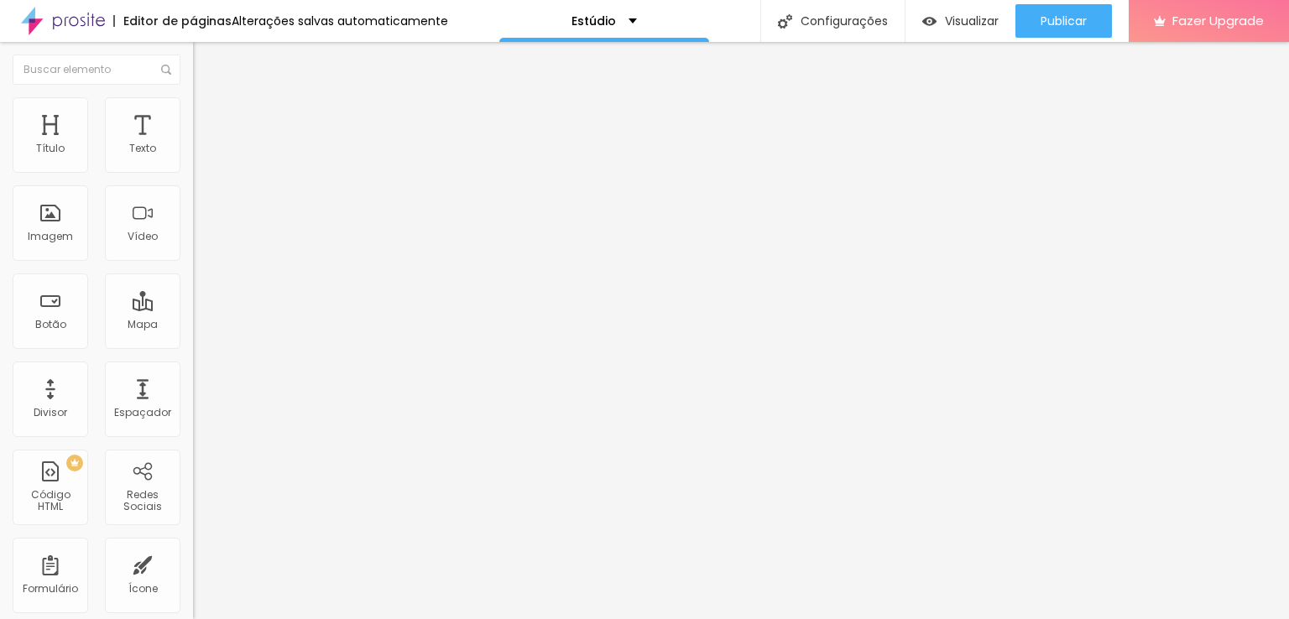
type input "36"
click at [193, 309] on input "range" at bounding box center [247, 315] width 108 height 13
click at [969, 23] on span "Visualizar" at bounding box center [972, 20] width 54 height 13
type input "23"
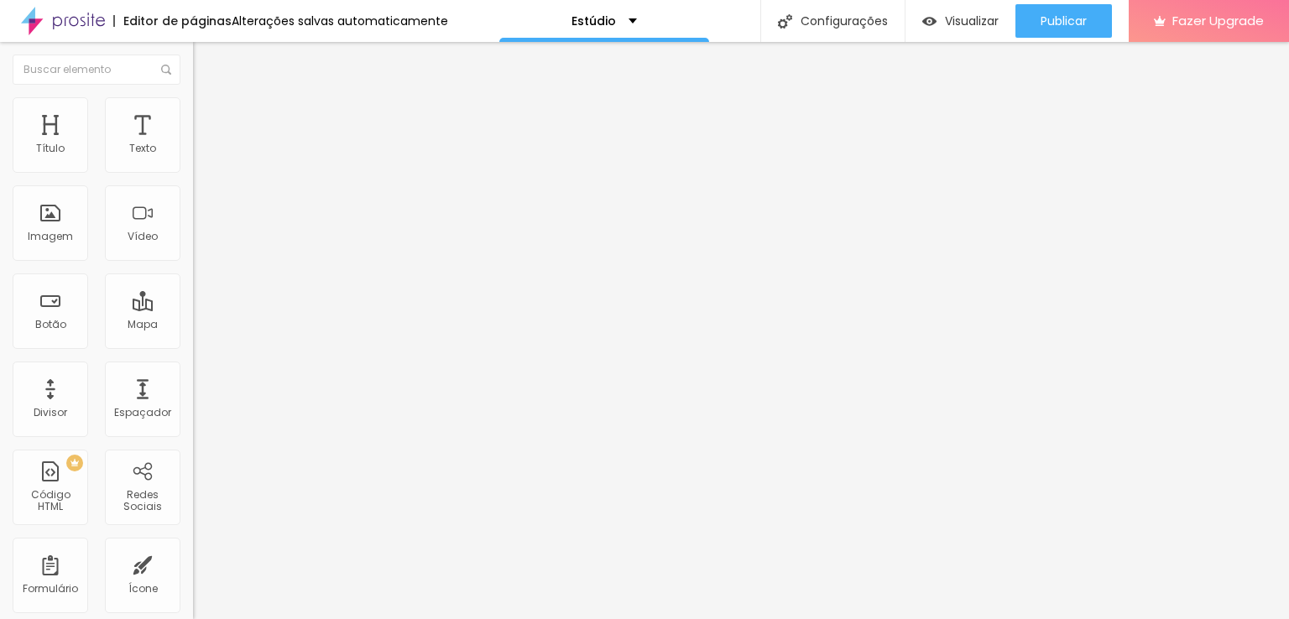
type input "23"
type input "28"
type input "32"
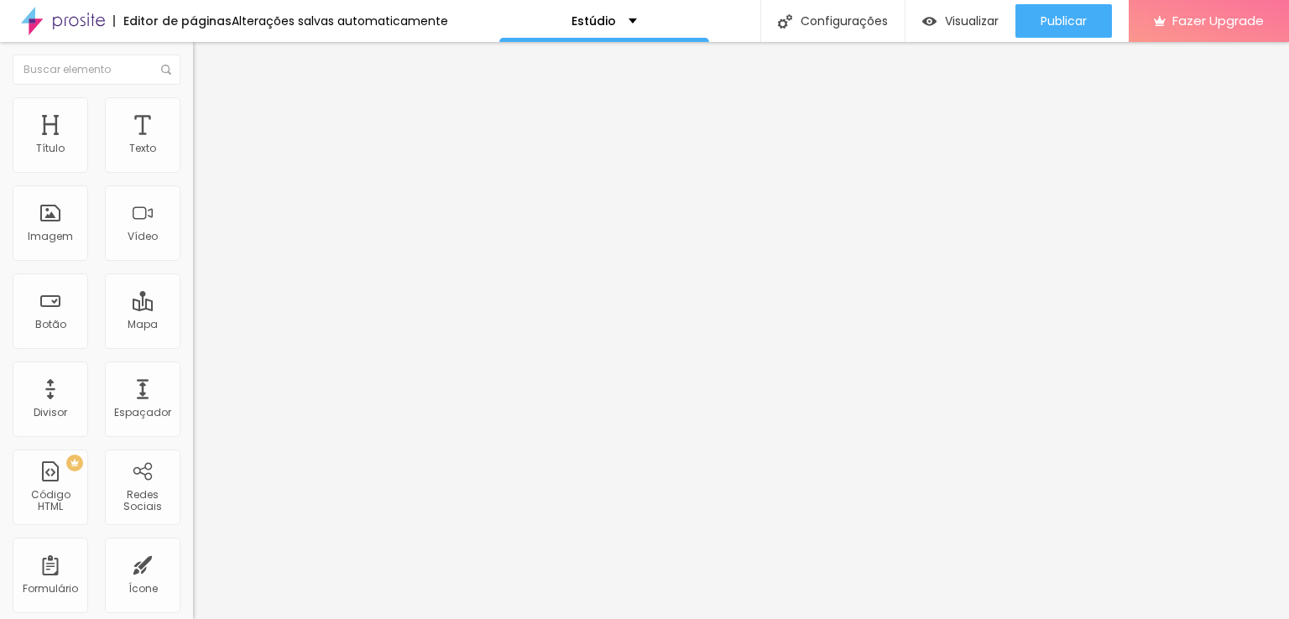
type input "36"
type input "40"
type input "44"
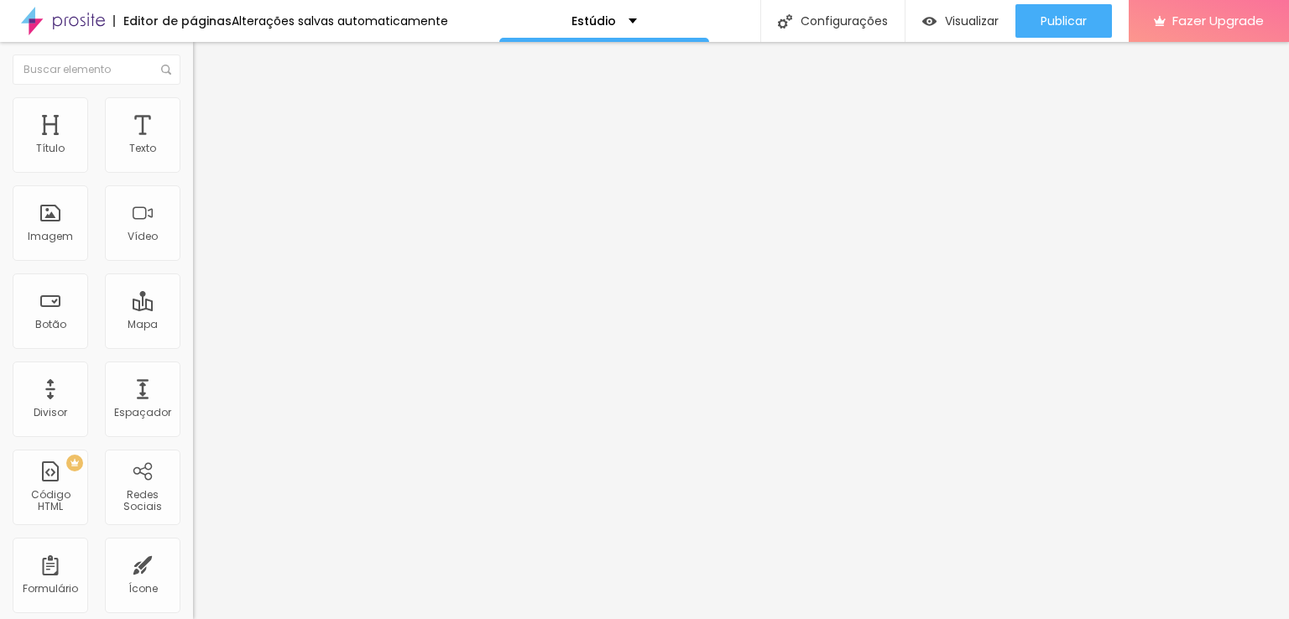
type input "44"
type input "48"
type input "44"
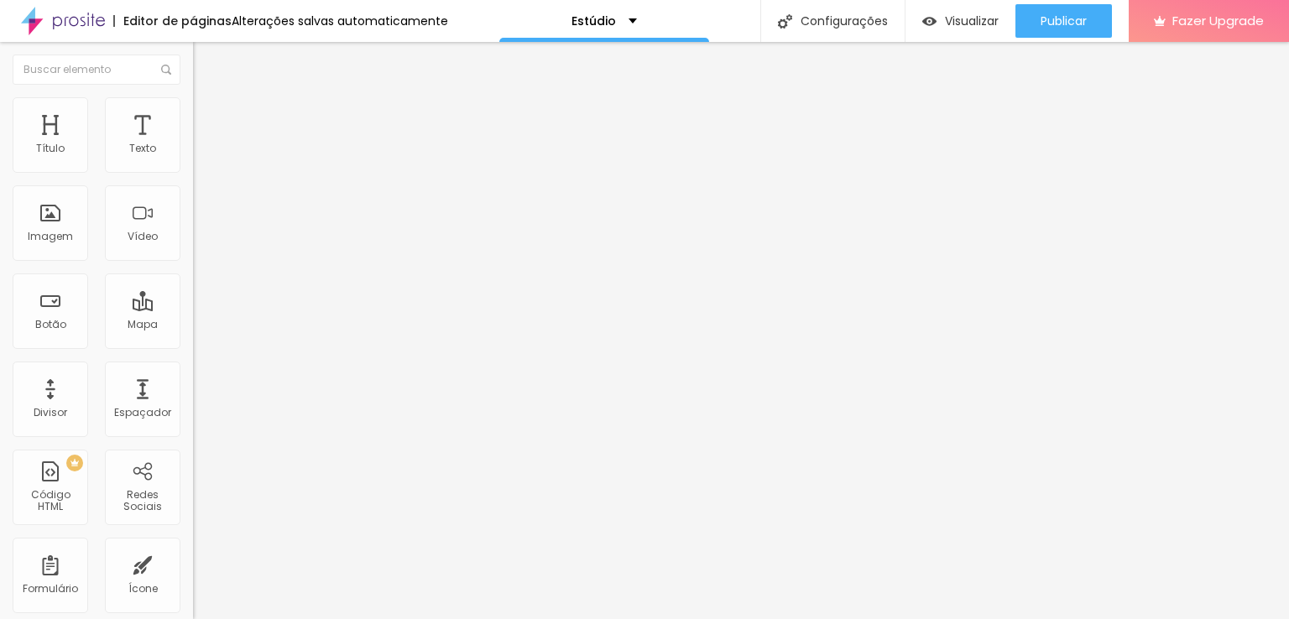
type input "40"
click at [193, 309] on input "range" at bounding box center [247, 315] width 108 height 13
type input "28"
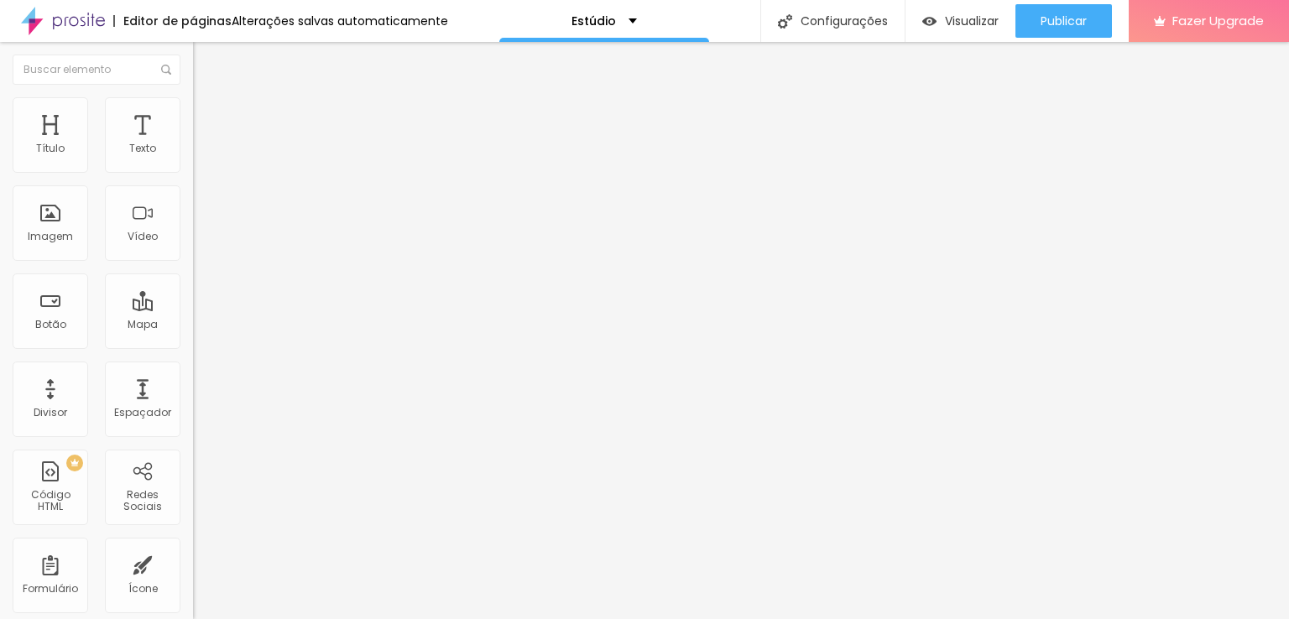
type input "32"
click at [193, 309] on input "range" at bounding box center [247, 315] width 108 height 13
click at [967, 34] on div "Visualizar" at bounding box center [960, 21] width 76 height 34
click at [193, 309] on input "range" at bounding box center [247, 315] width 108 height 13
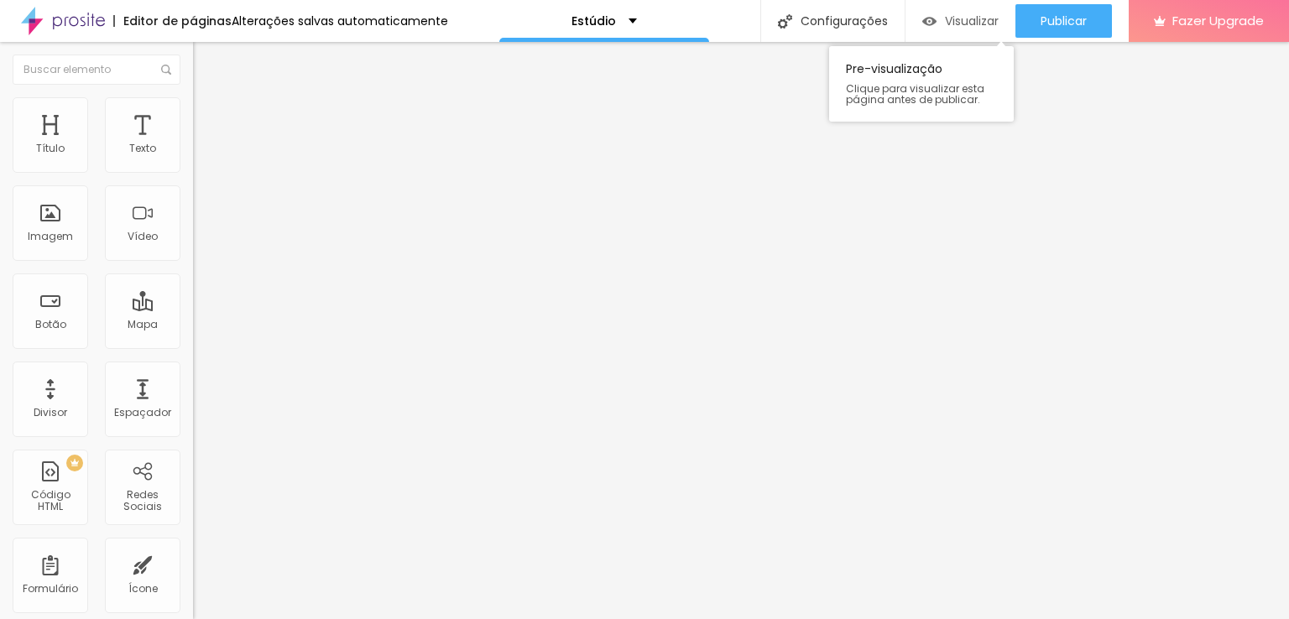
click at [916, 13] on button "Visualizar" at bounding box center [961, 21] width 110 height 34
click at [193, 309] on input "range" at bounding box center [247, 315] width 108 height 13
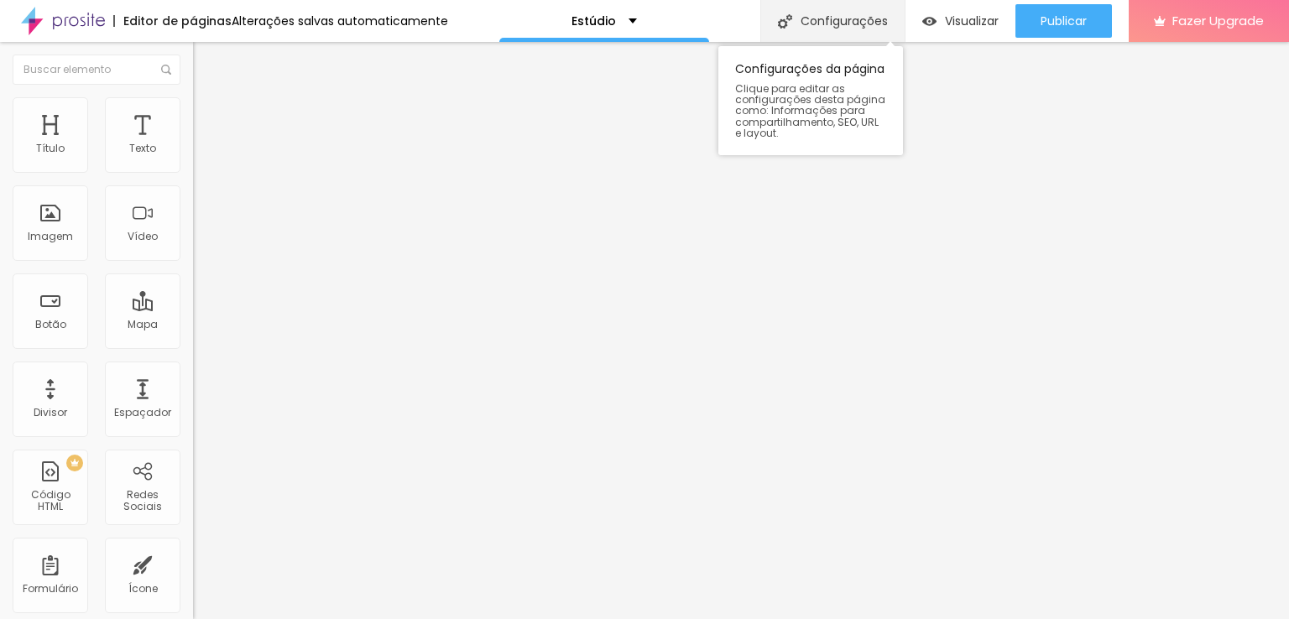
click at [900, 24] on div "Configurações" at bounding box center [832, 21] width 144 height 42
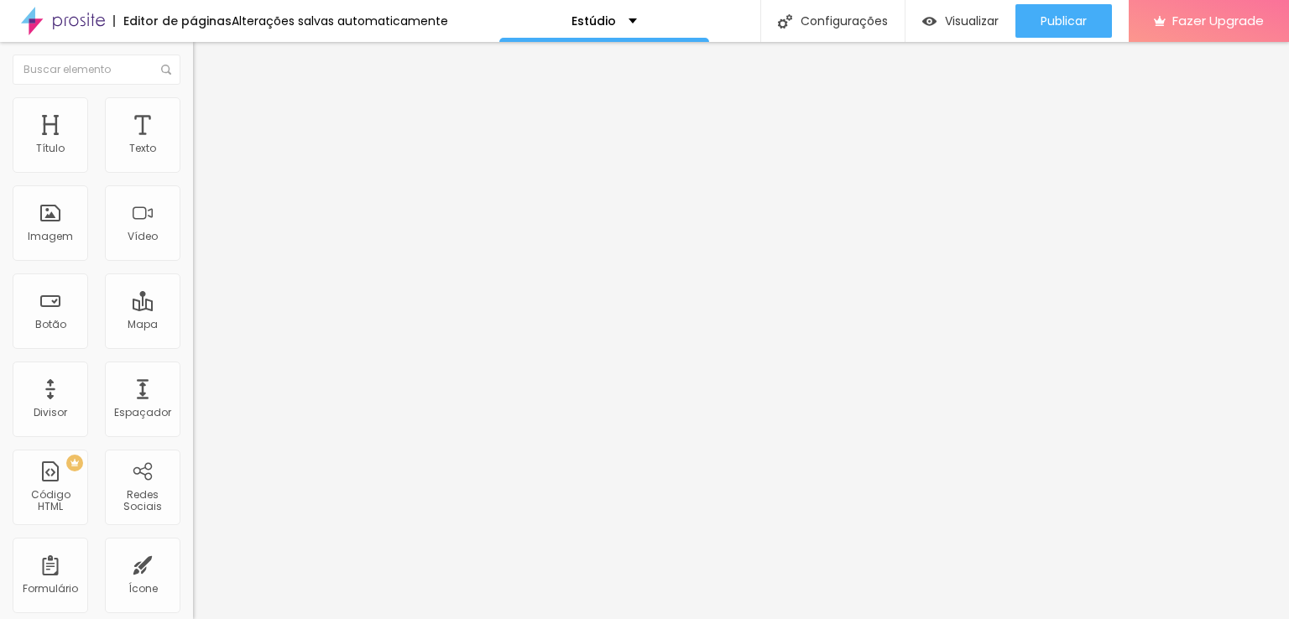
click at [947, 14] on span "Visualizar" at bounding box center [972, 20] width 54 height 13
click at [193, 309] on input "range" at bounding box center [247, 315] width 108 height 13
click at [937, 18] on div "Visualizar" at bounding box center [960, 21] width 76 height 14
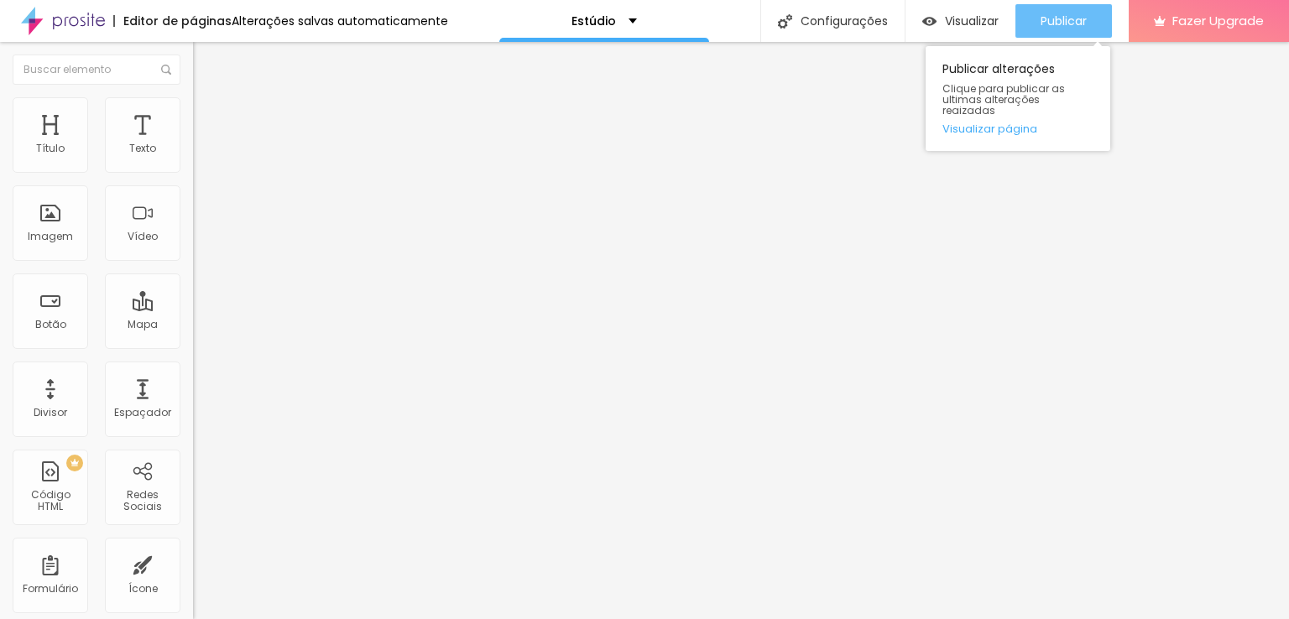
click at [1034, 28] on button "Publicar" at bounding box center [1063, 21] width 97 height 34
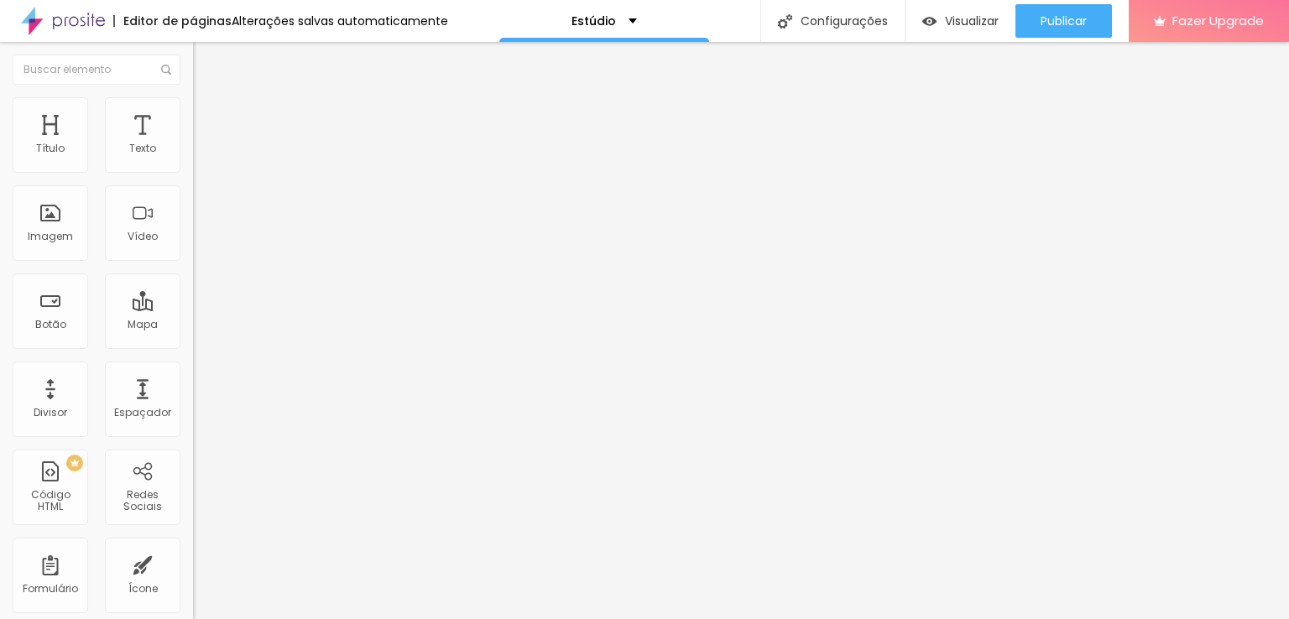
click at [206, 62] on img "button" at bounding box center [212, 61] width 13 height 13
click at [115, 143] on div "Texto" at bounding box center [143, 135] width 76 height 76
click at [193, 144] on span "Trocar imagem" at bounding box center [238, 137] width 91 height 14
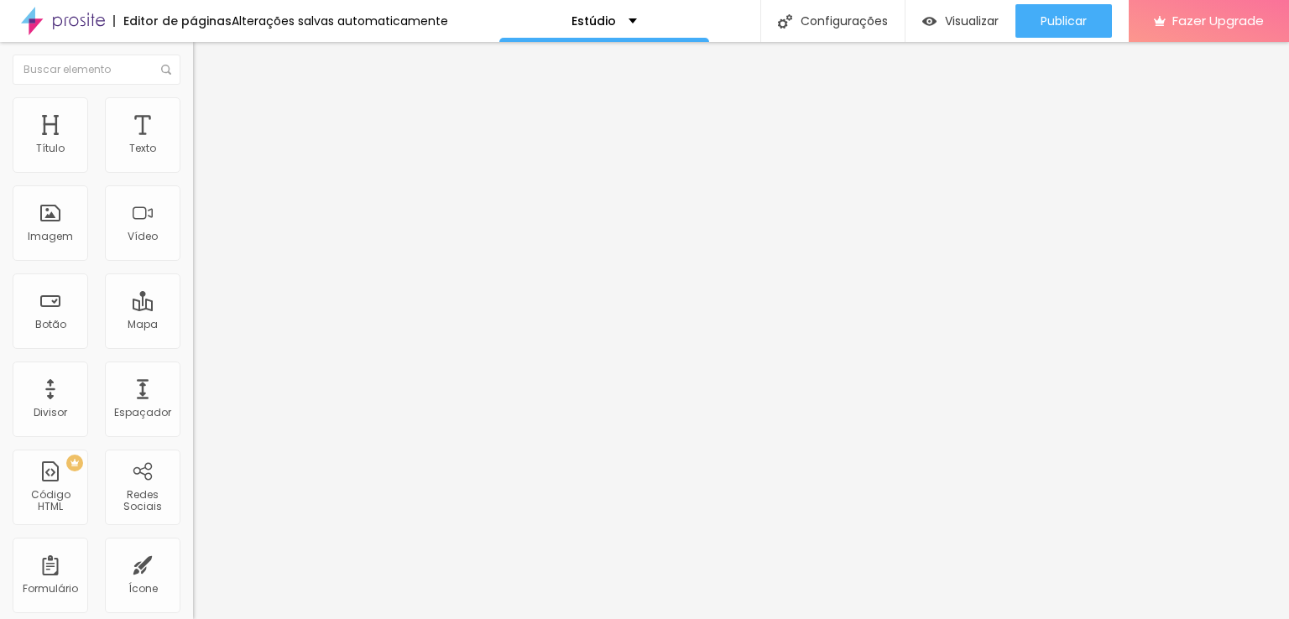
click at [193, 144] on span "Trocar imagem" at bounding box center [238, 137] width 91 height 14
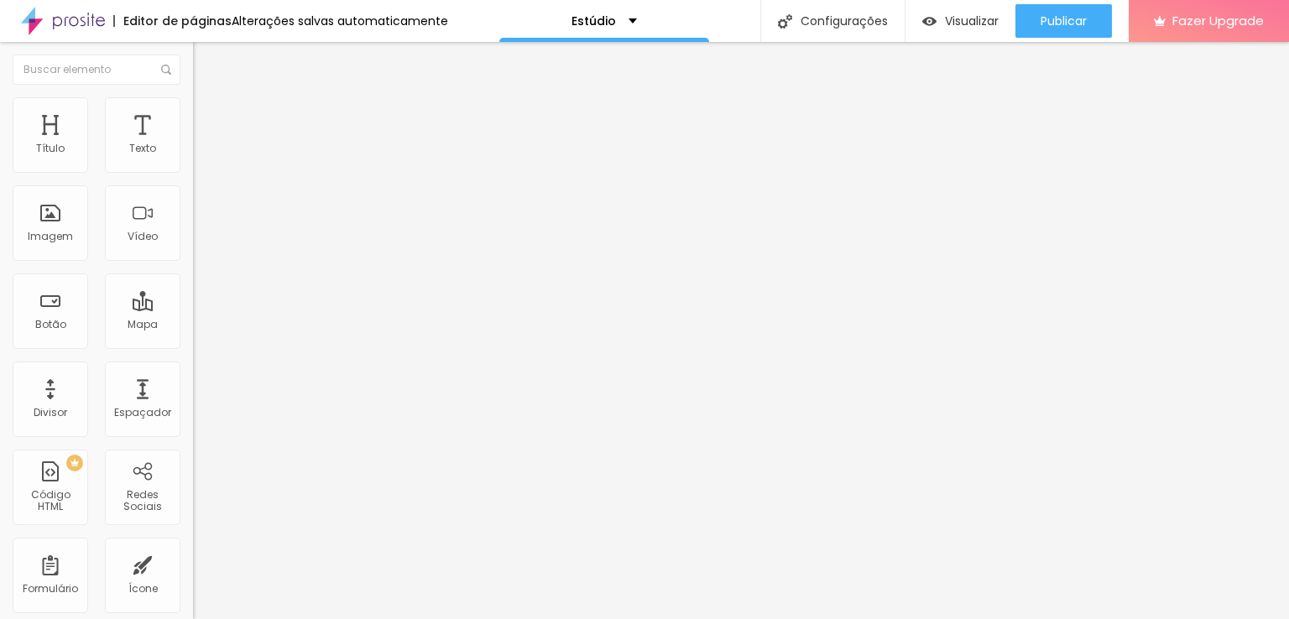
click at [193, 144] on span "Trocar imagem" at bounding box center [238, 137] width 91 height 14
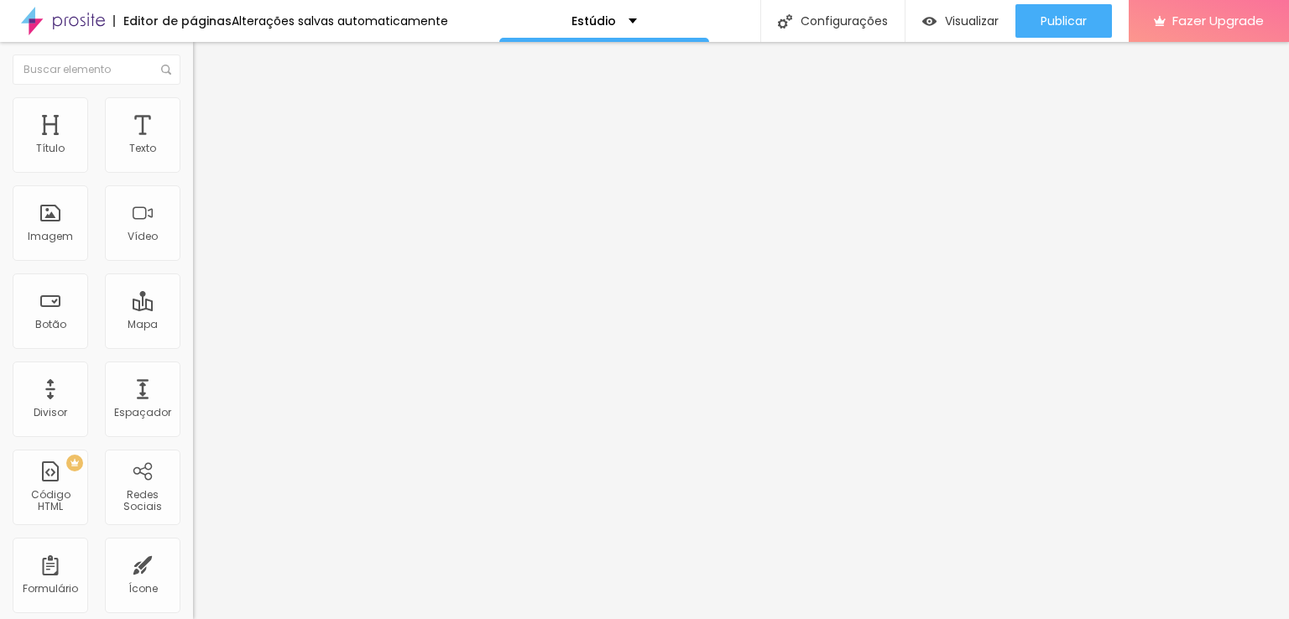
click at [206, 56] on img "button" at bounding box center [212, 61] width 13 height 13
click at [193, 144] on span "Trocar imagem" at bounding box center [238, 137] width 91 height 14
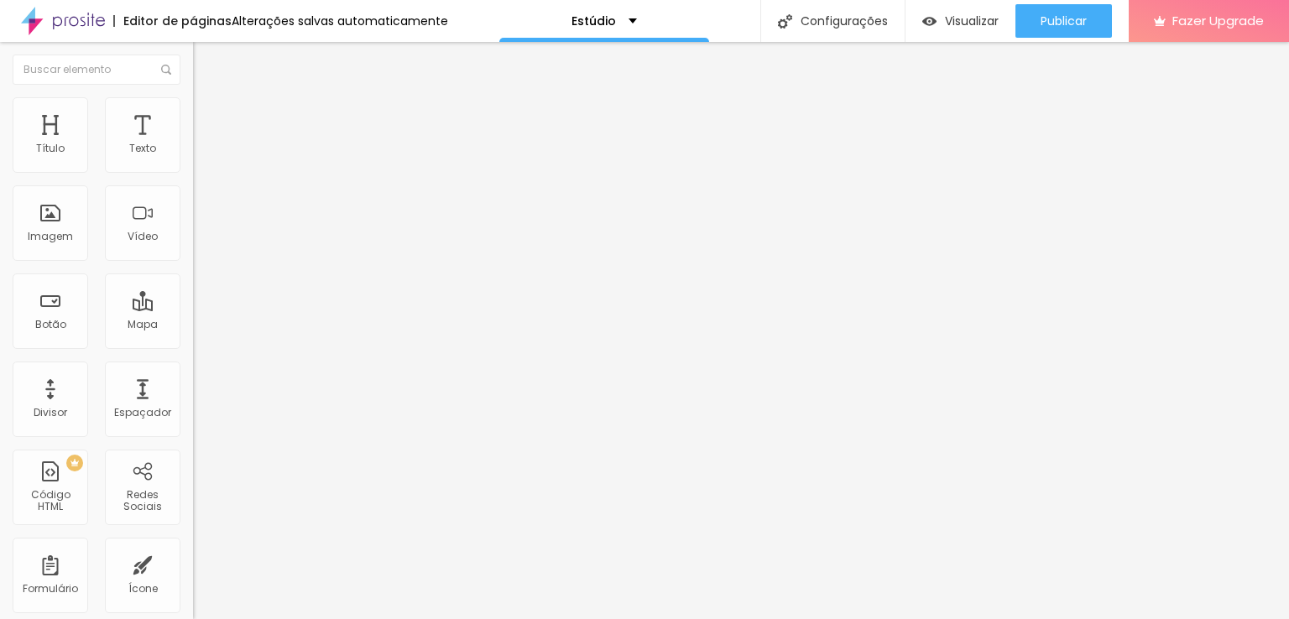
click at [969, 25] on span "Visualizar" at bounding box center [972, 20] width 54 height 13
